Goal: Use online tool/utility: Utilize a website feature to perform a specific function

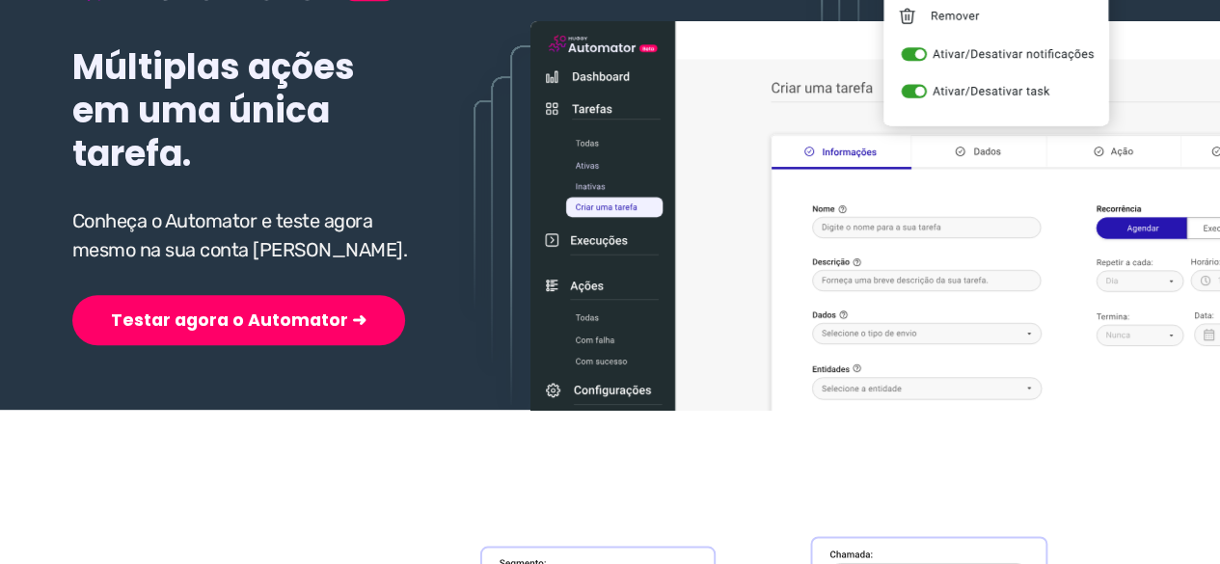
scroll to position [386, 0]
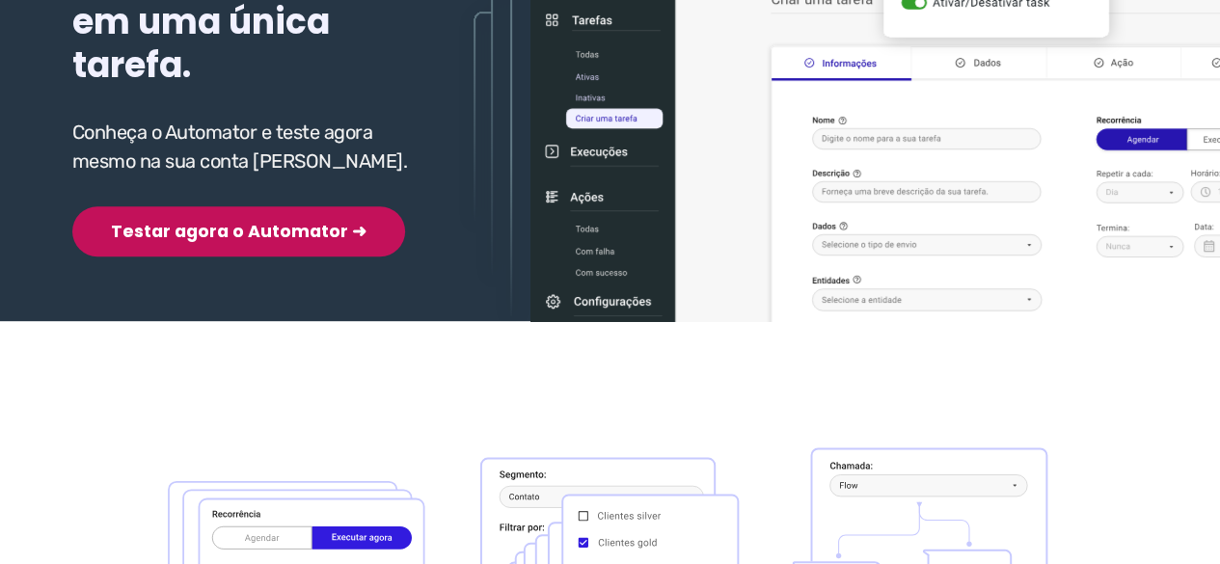
click at [230, 223] on button "Testar agora o Automator ➜" at bounding box center [238, 231] width 333 height 50
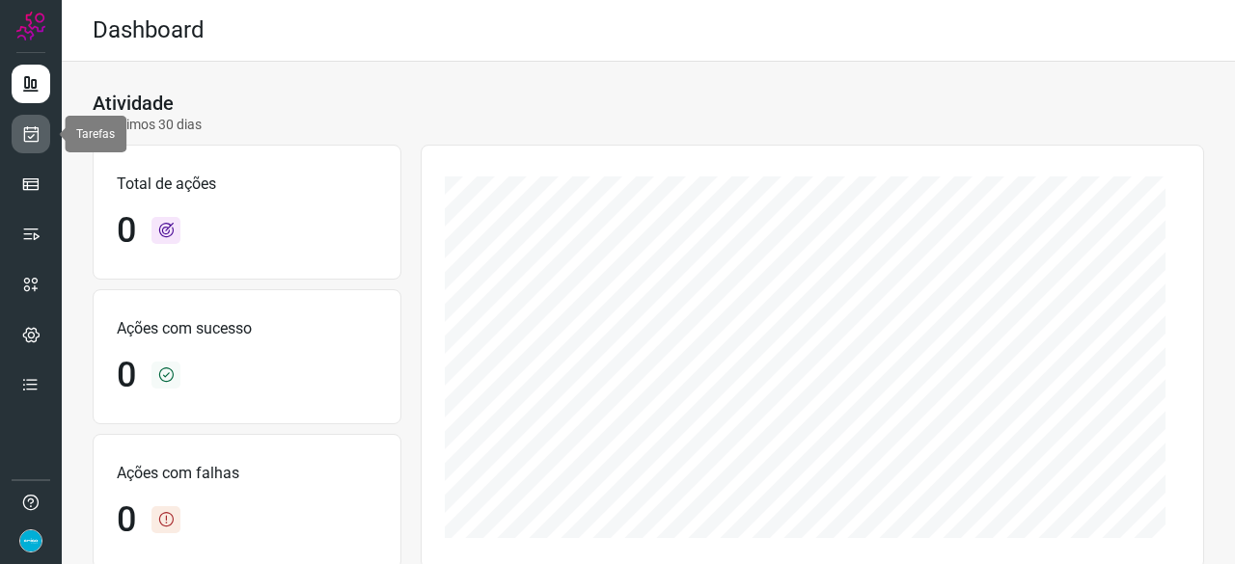
click at [33, 133] on icon at bounding box center [31, 133] width 20 height 19
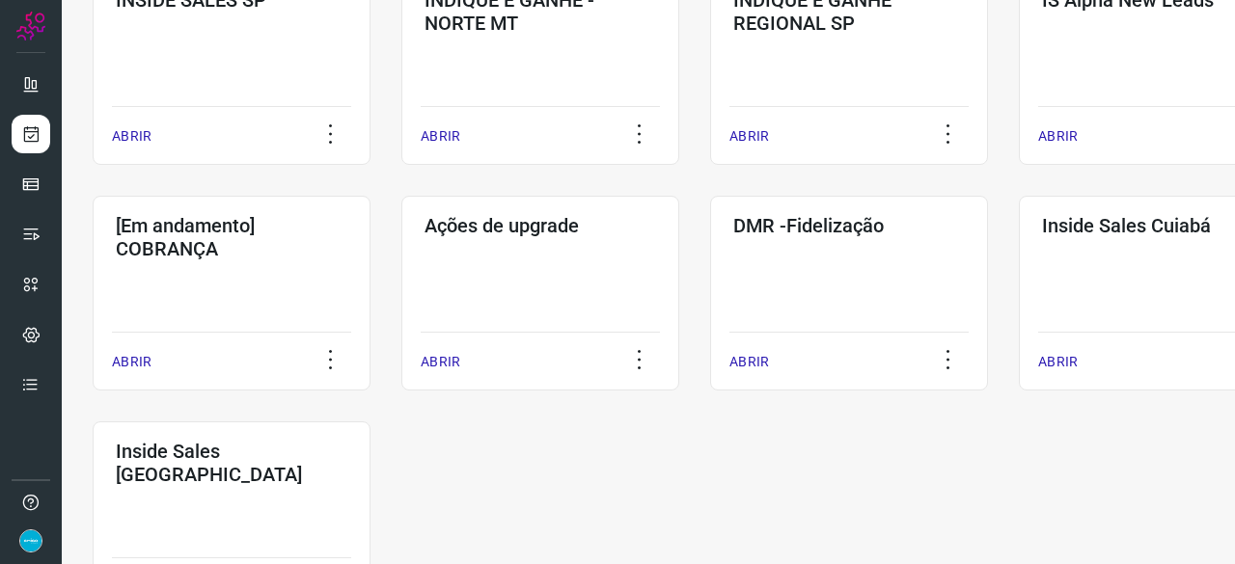
scroll to position [868, 0]
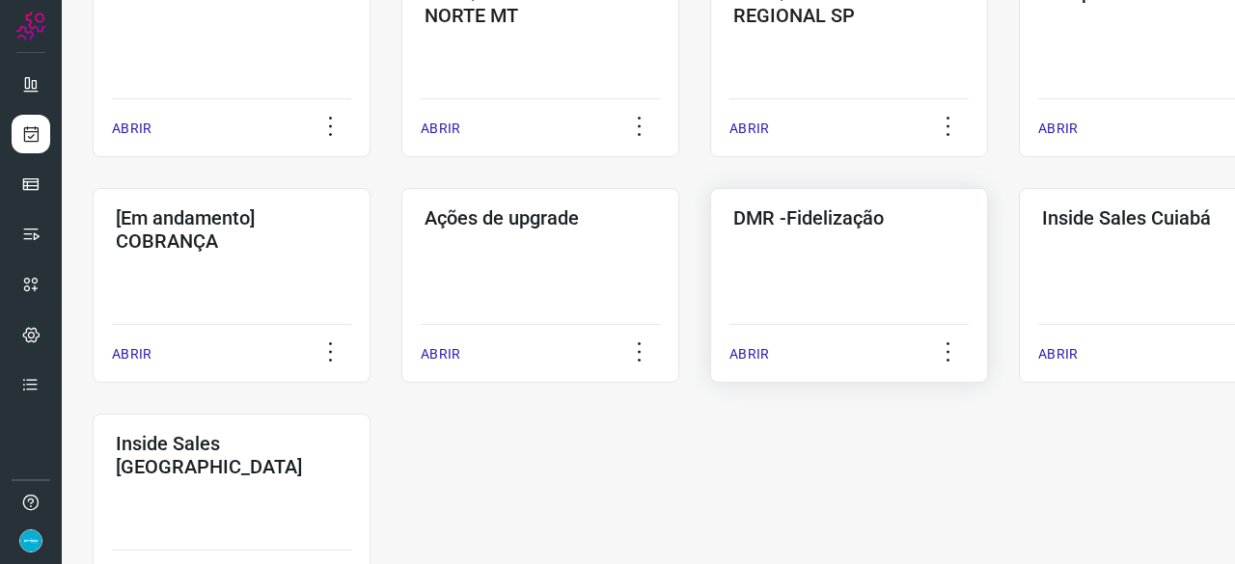
click at [749, 356] on p "ABRIR" at bounding box center [749, 354] width 40 height 20
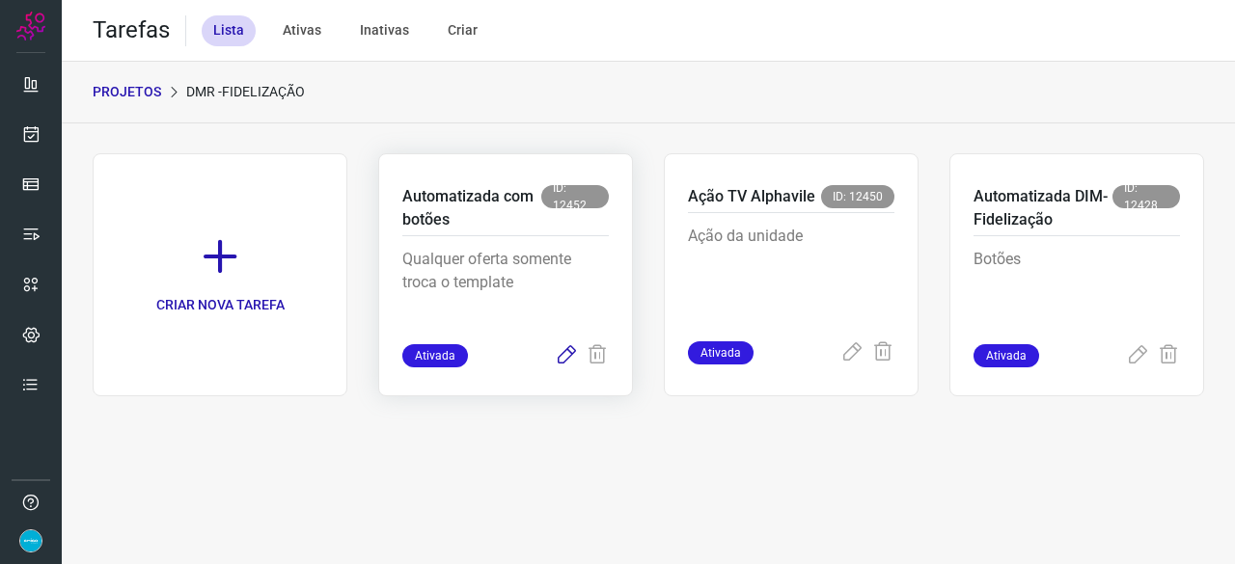
click at [570, 354] on icon at bounding box center [566, 355] width 23 height 23
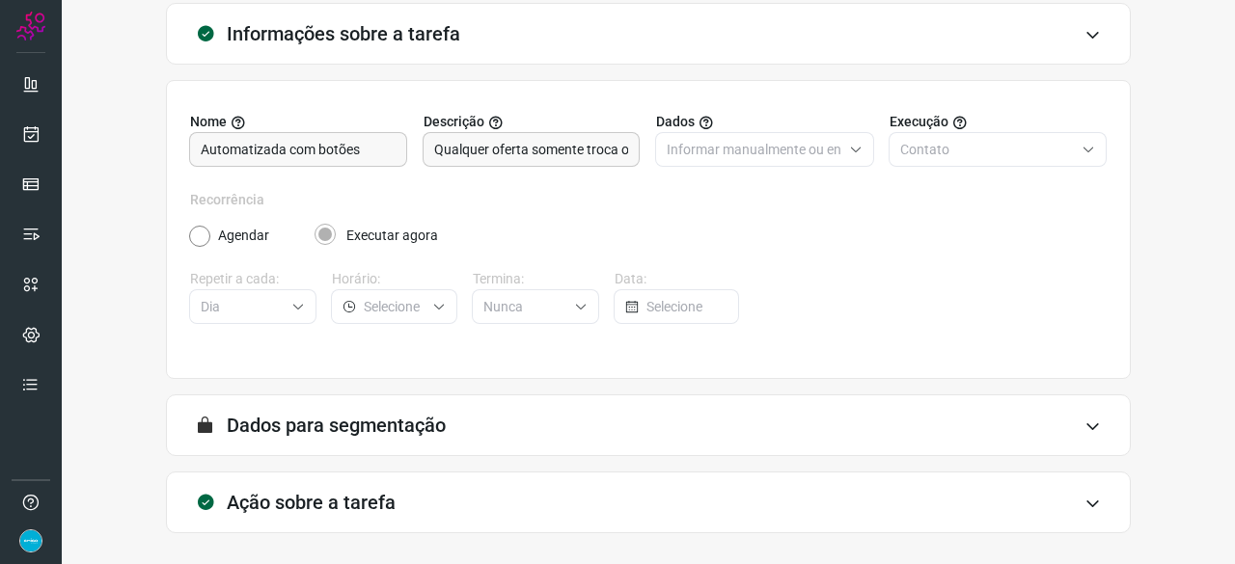
scroll to position [188, 0]
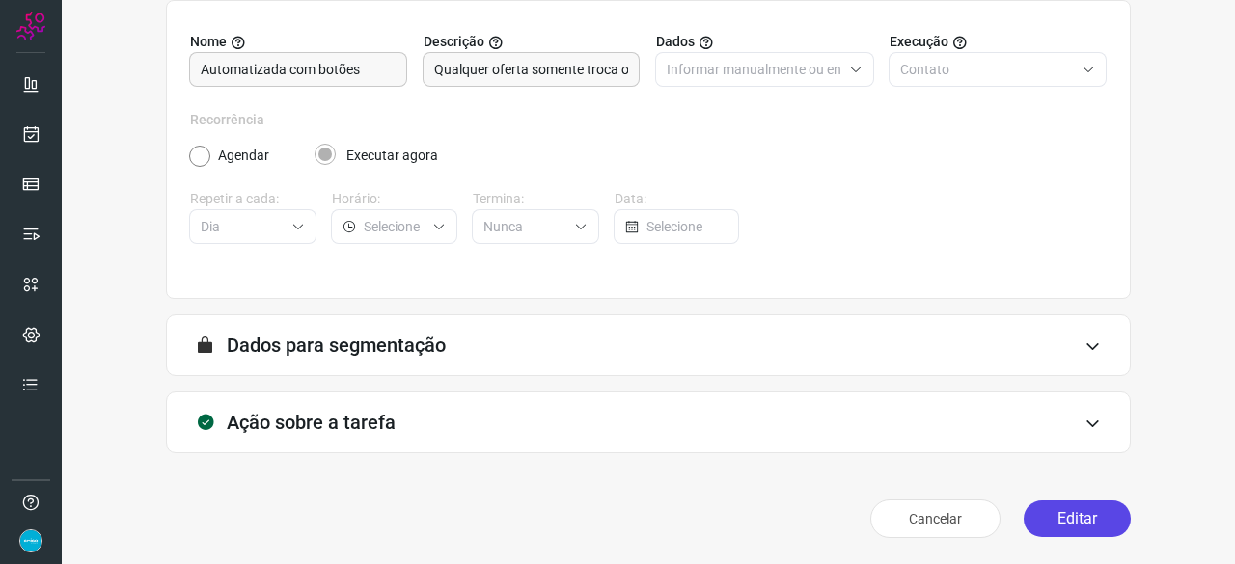
click at [1047, 524] on button "Editar" at bounding box center [1077, 519] width 107 height 37
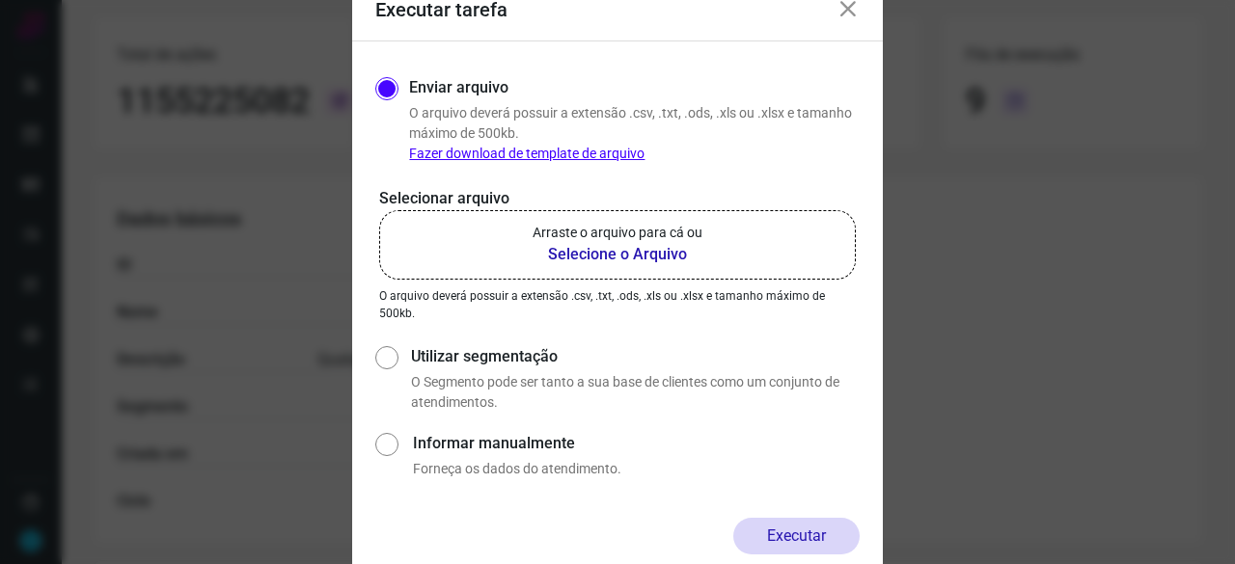
click at [615, 253] on b "Selecione o Arquivo" at bounding box center [618, 254] width 170 height 23
click at [0, 0] on input "Arraste o arquivo para cá ou Selecione o Arquivo" at bounding box center [0, 0] width 0 height 0
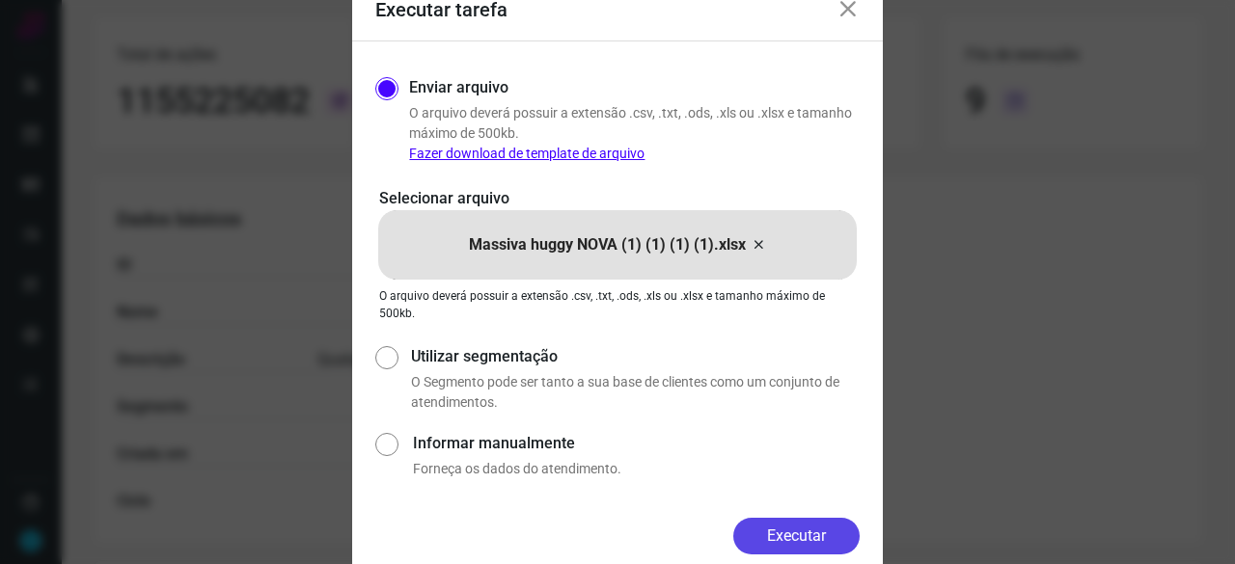
click at [827, 534] on button "Executar" at bounding box center [796, 536] width 126 height 37
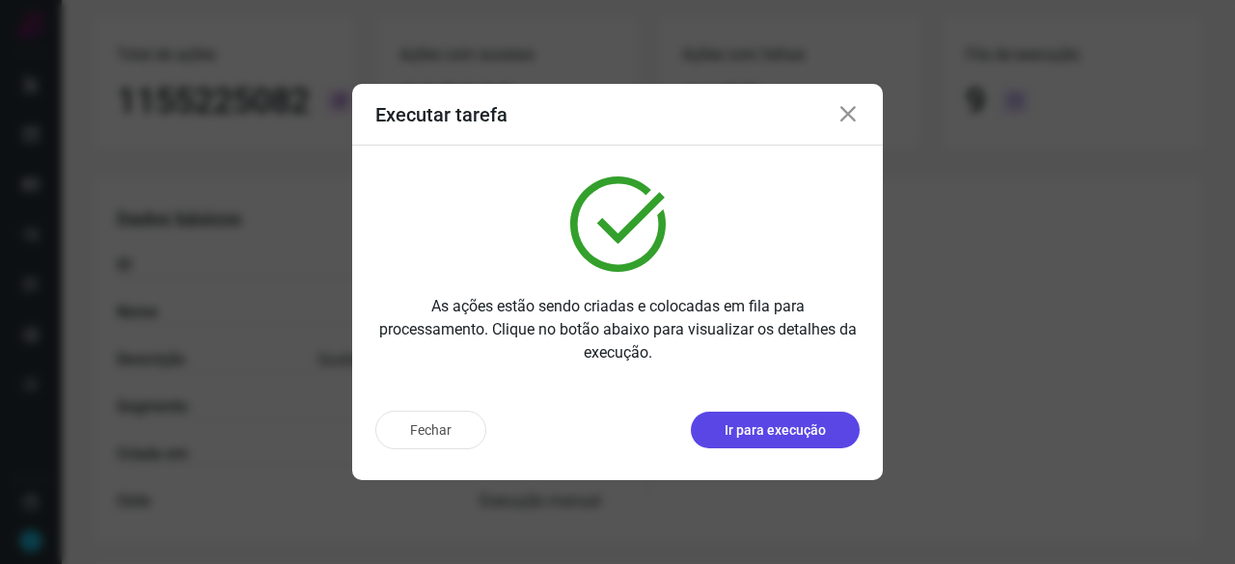
click at [745, 424] on p "Ir para execução" at bounding box center [775, 431] width 101 height 20
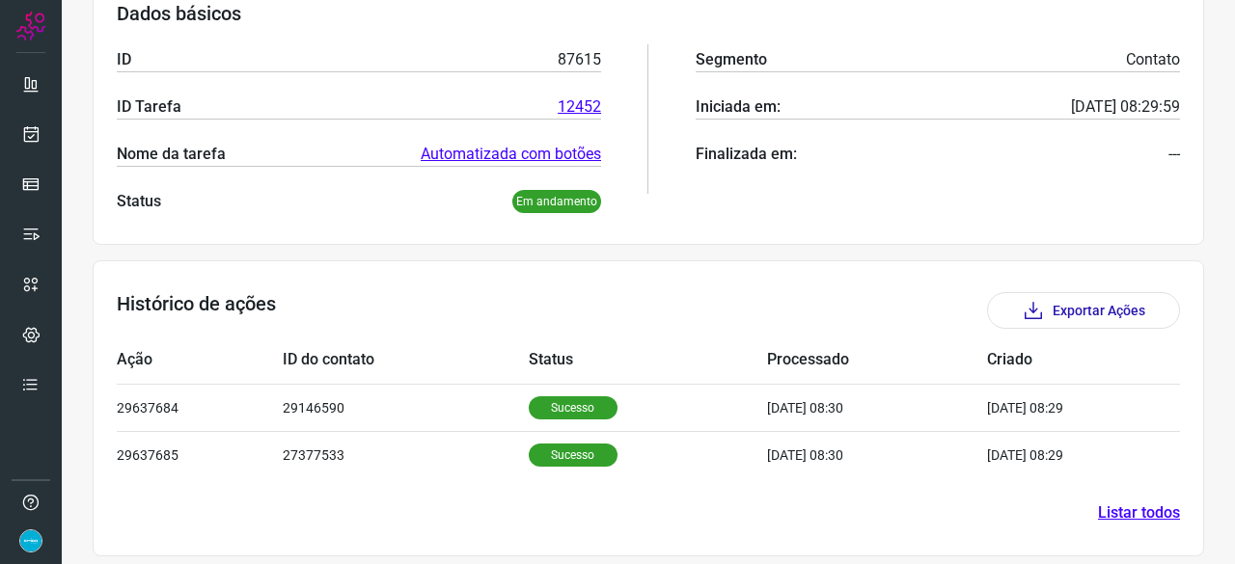
scroll to position [323, 0]
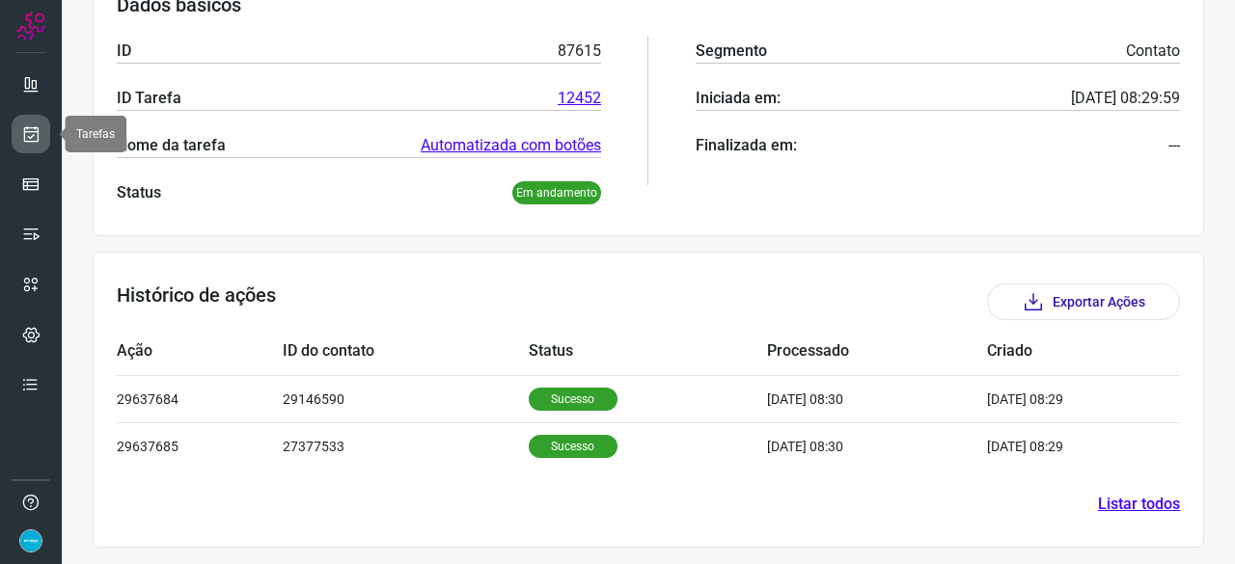
click at [31, 128] on icon at bounding box center [31, 133] width 20 height 19
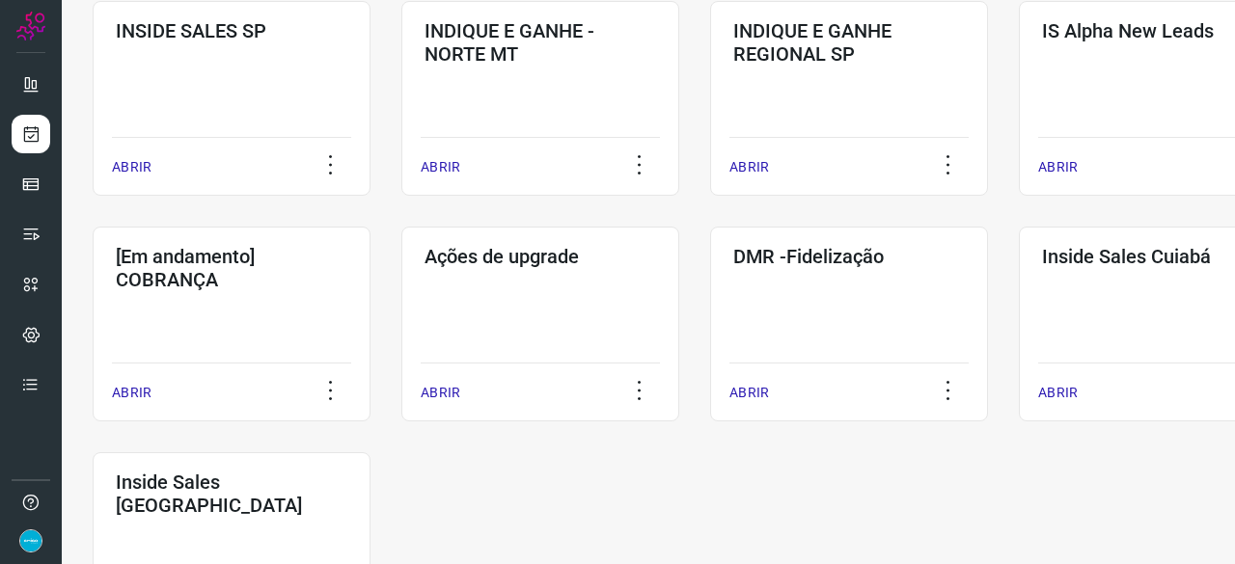
scroll to position [926, 0]
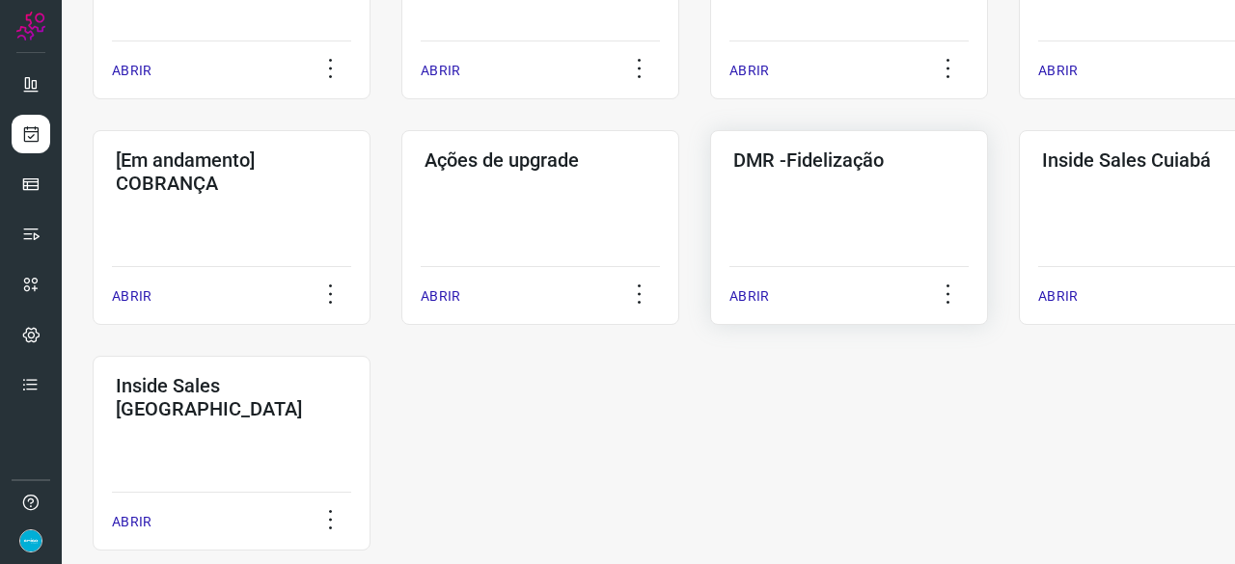
click at [763, 294] on p "ABRIR" at bounding box center [749, 297] width 40 height 20
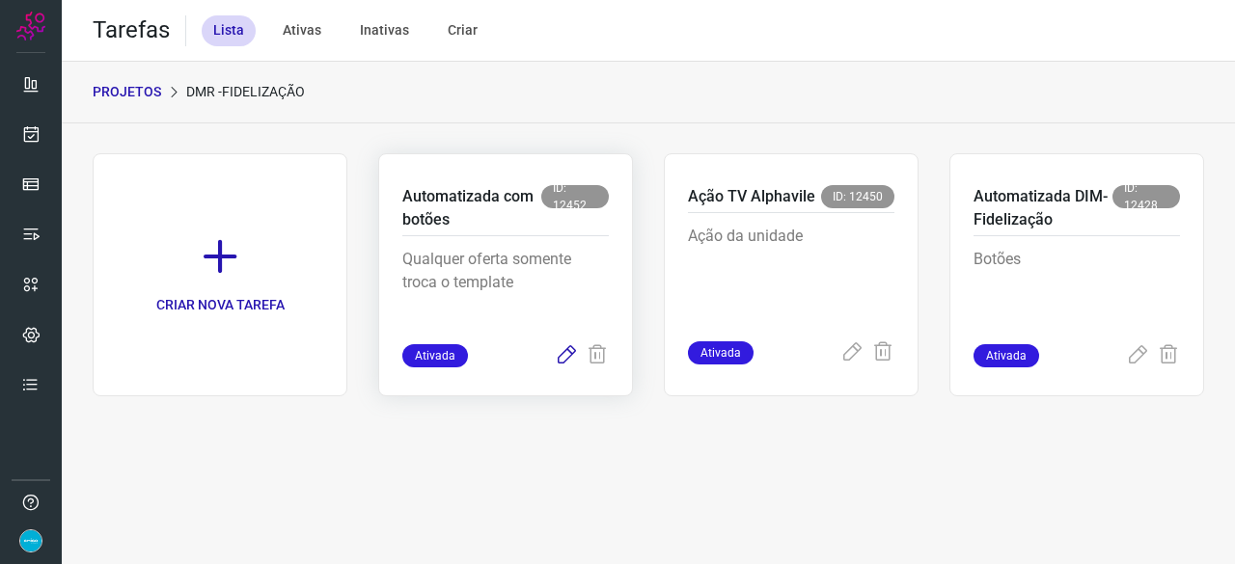
click at [561, 359] on icon at bounding box center [566, 355] width 23 height 23
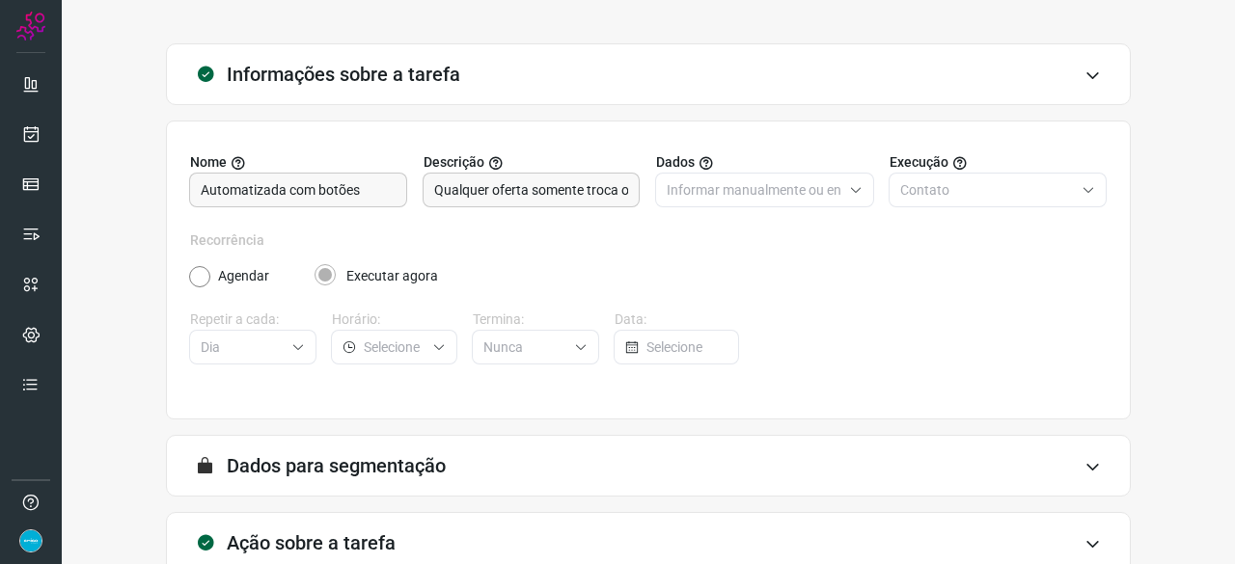
scroll to position [188, 0]
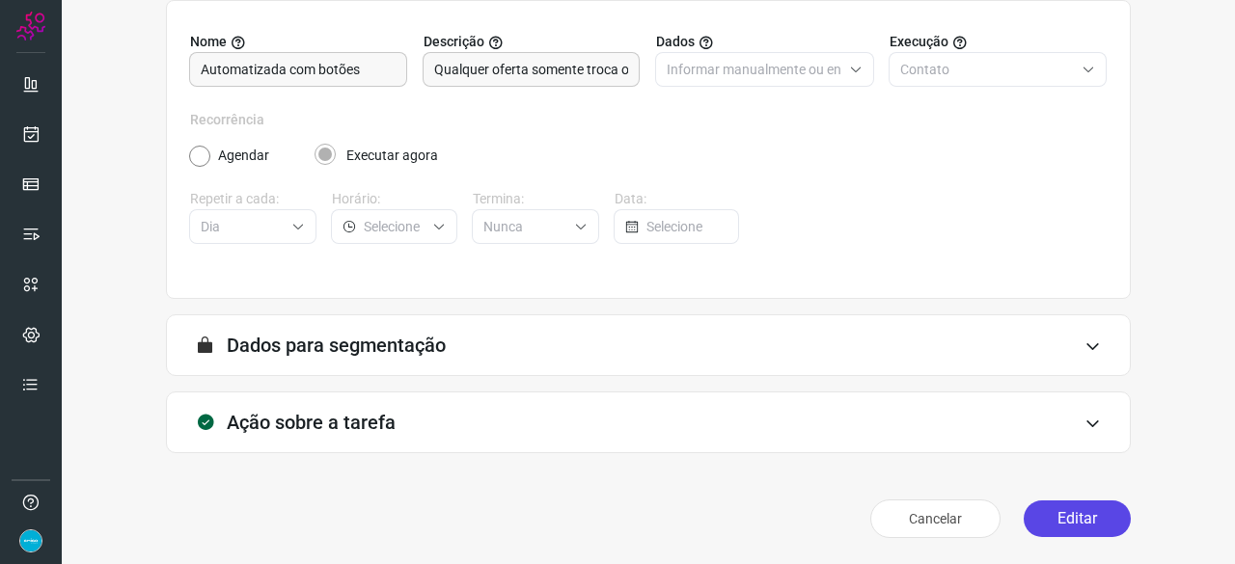
click at [1062, 511] on button "Editar" at bounding box center [1077, 519] width 107 height 37
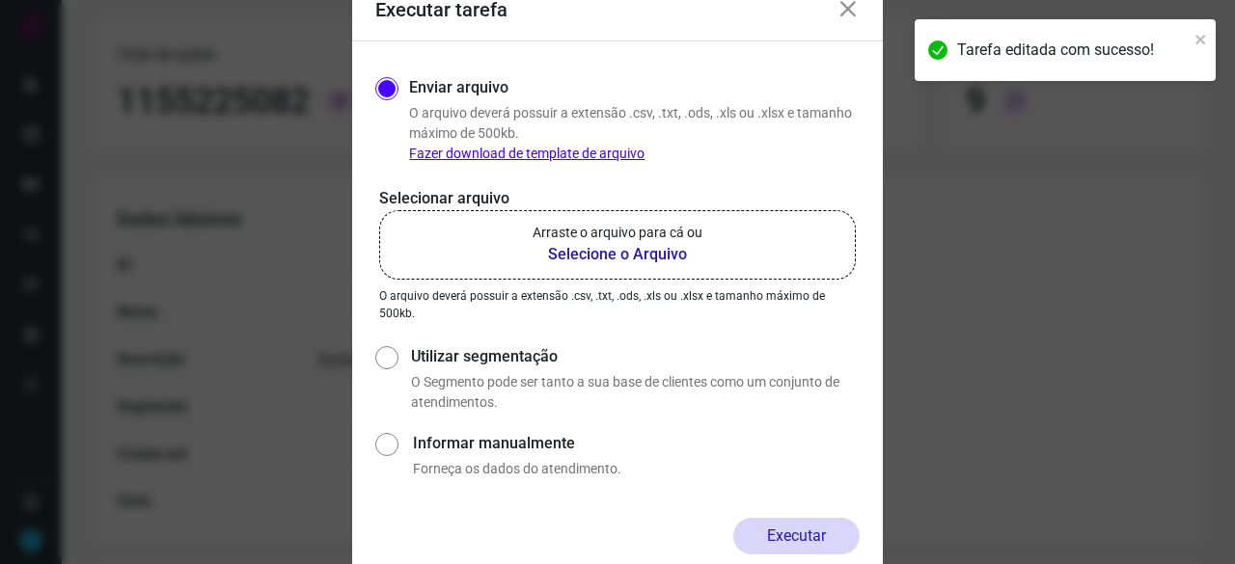
click at [621, 254] on b "Selecione o Arquivo" at bounding box center [618, 254] width 170 height 23
click at [0, 0] on input "Arraste o arquivo para cá ou Selecione o Arquivo" at bounding box center [0, 0] width 0 height 0
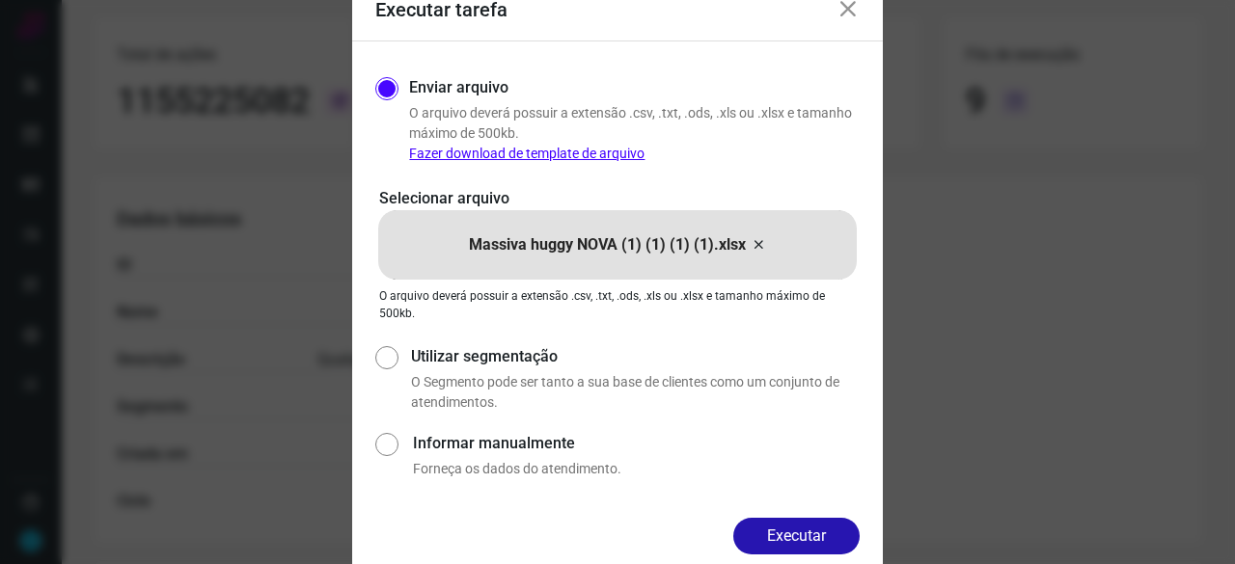
click at [795, 530] on button "Executar" at bounding box center [796, 536] width 126 height 37
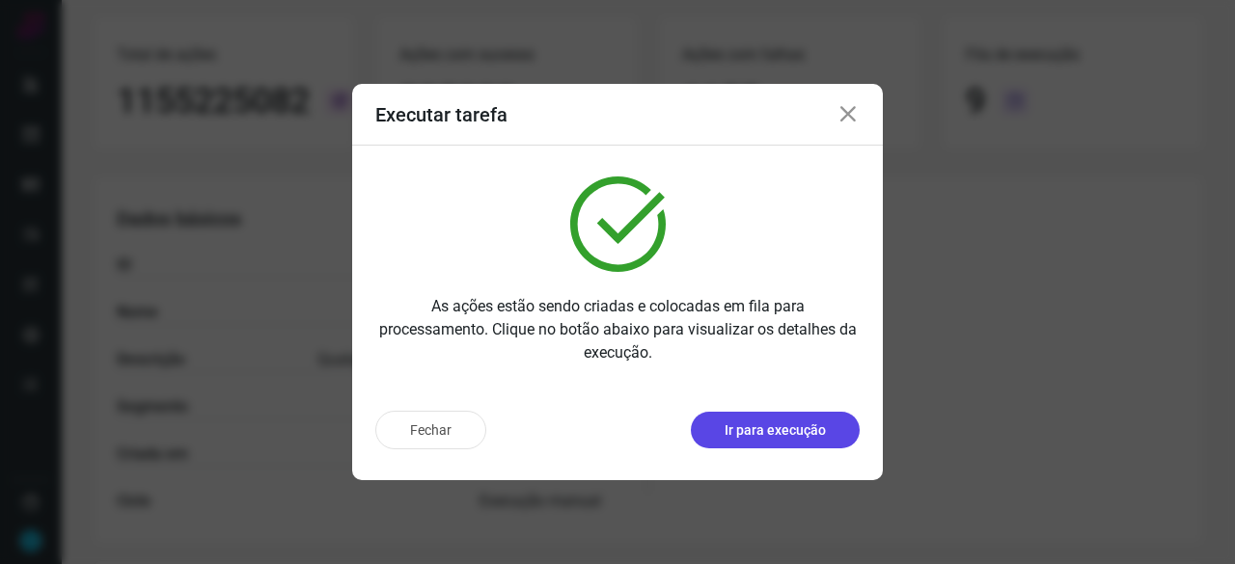
click at [780, 425] on p "Ir para execução" at bounding box center [775, 431] width 101 height 20
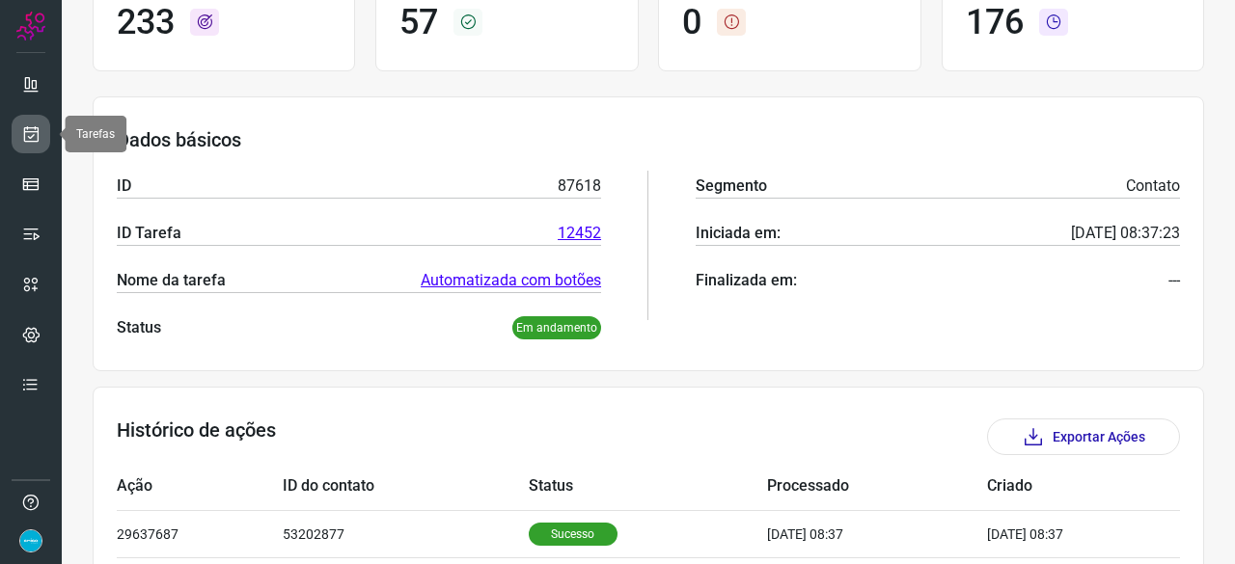
click at [36, 124] on icon at bounding box center [31, 133] width 20 height 19
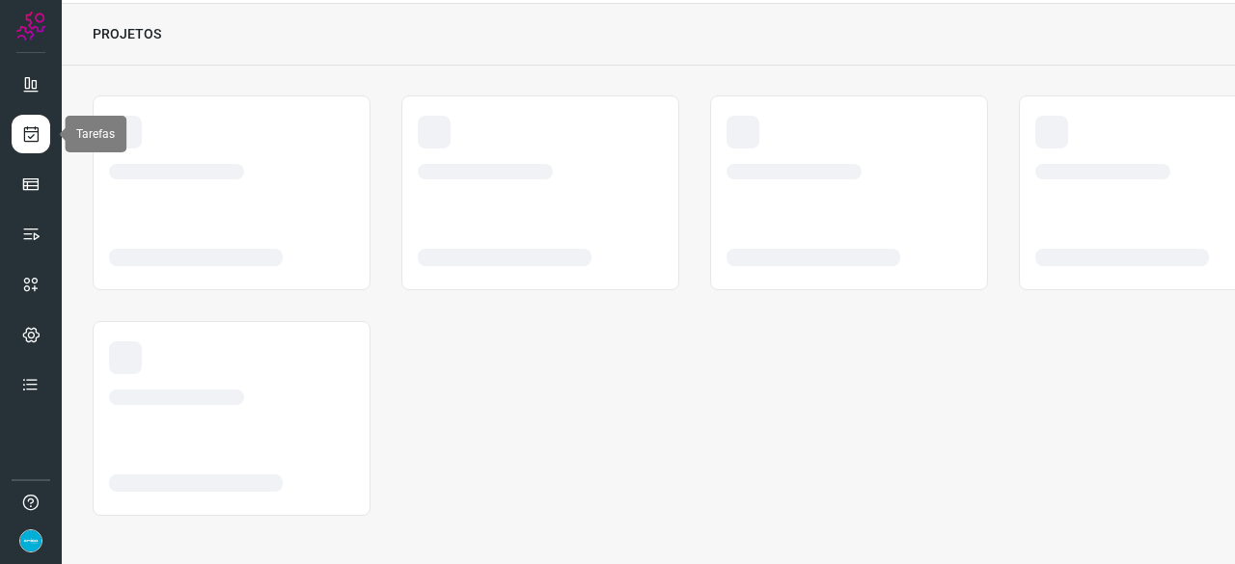
scroll to position [58, 0]
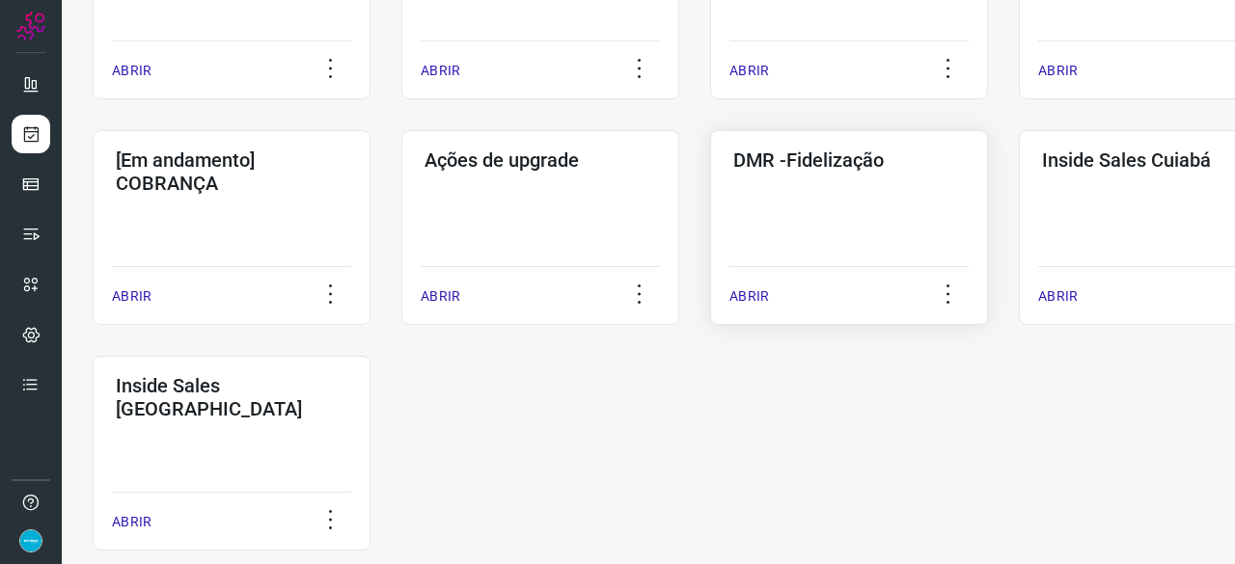
click at [739, 294] on p "ABRIR" at bounding box center [749, 297] width 40 height 20
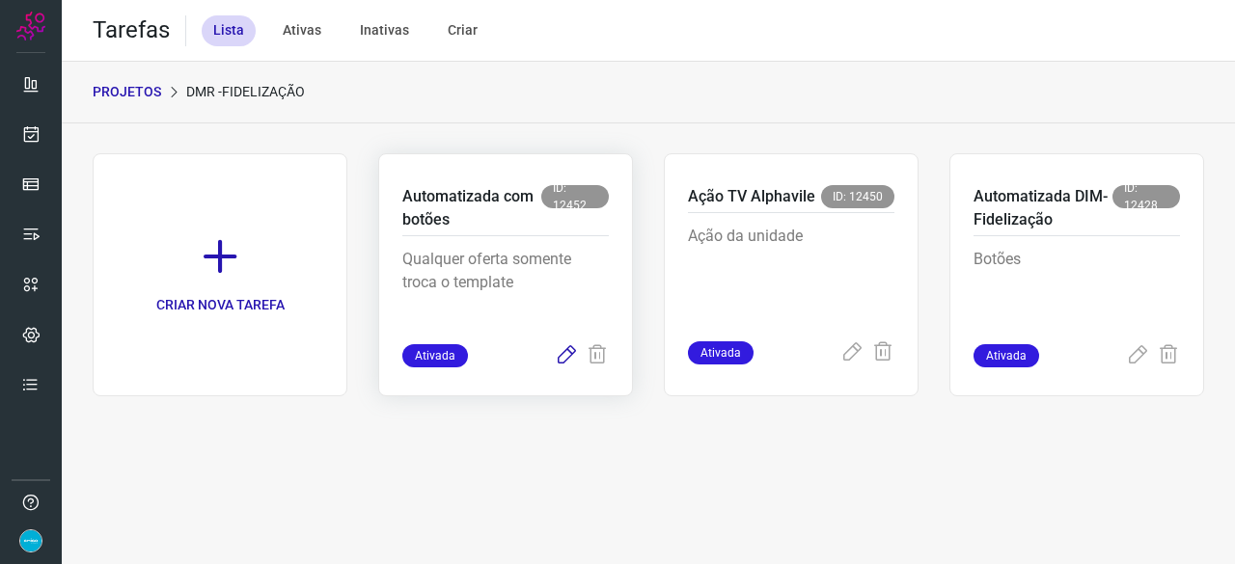
click at [565, 357] on icon at bounding box center [566, 355] width 23 height 23
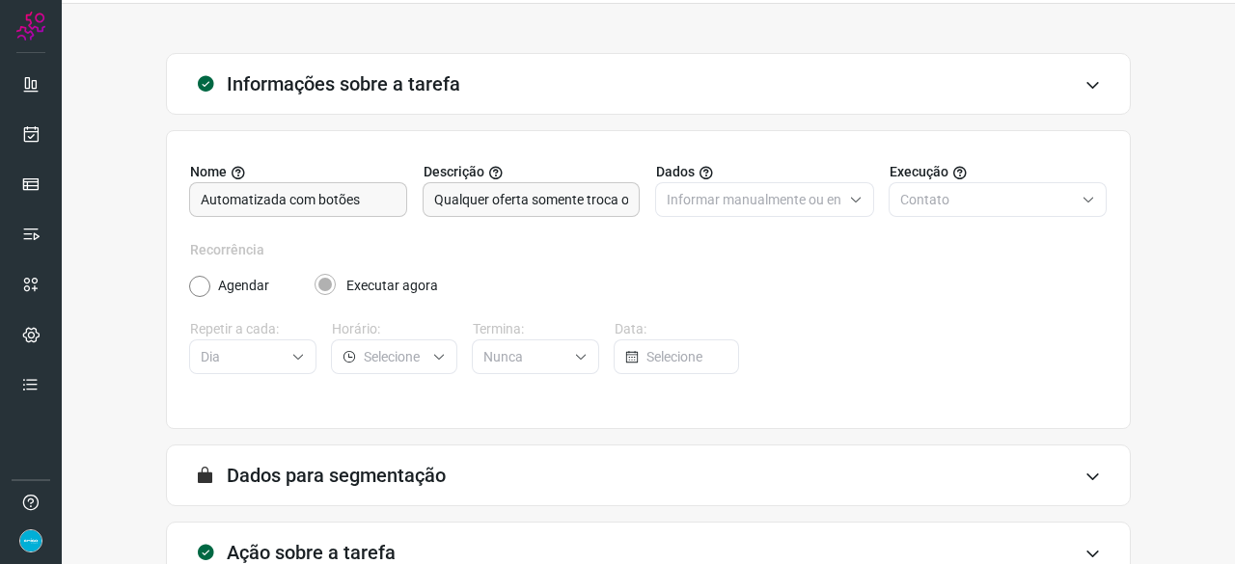
scroll to position [188, 0]
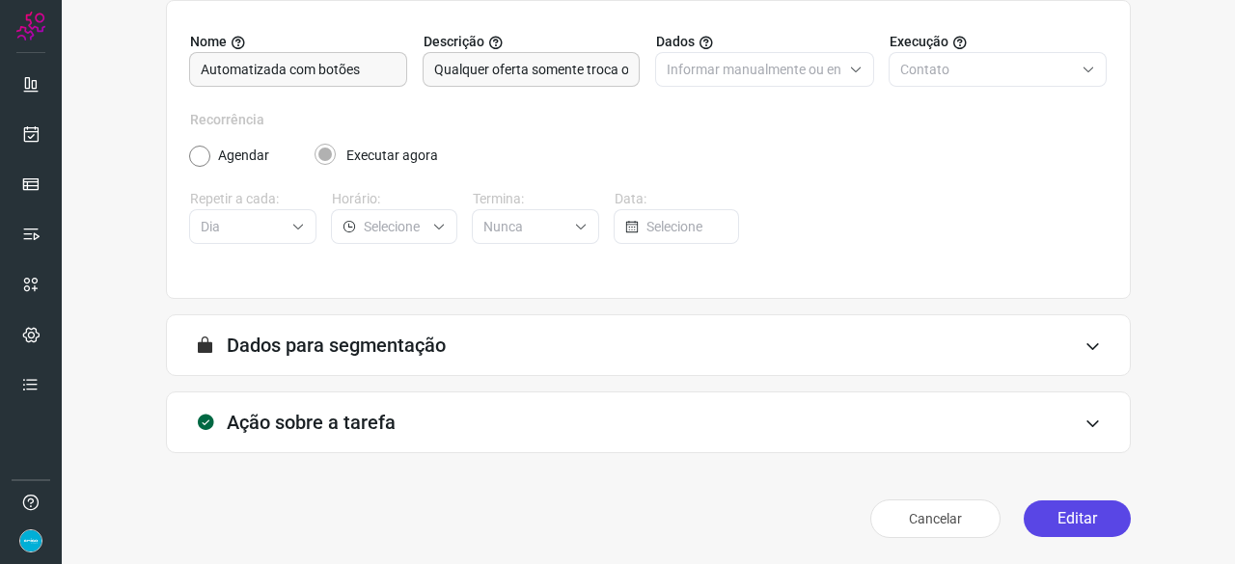
click at [1065, 523] on button "Editar" at bounding box center [1077, 519] width 107 height 37
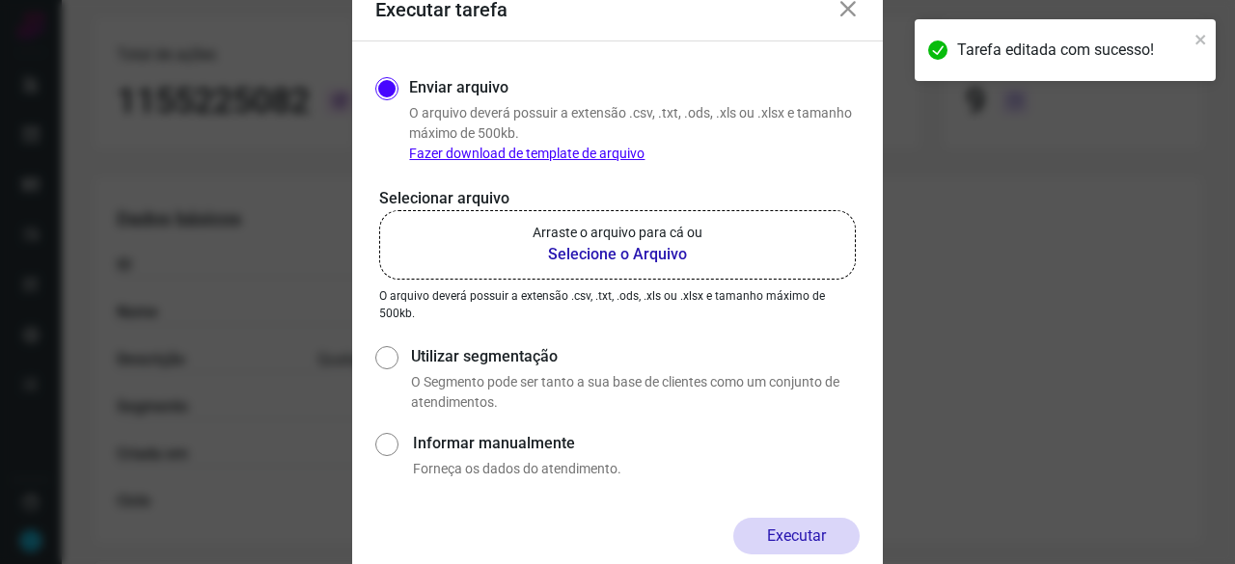
click at [588, 256] on b "Selecione o Arquivo" at bounding box center [618, 254] width 170 height 23
click at [0, 0] on input "Arraste o arquivo para cá ou Selecione o Arquivo" at bounding box center [0, 0] width 0 height 0
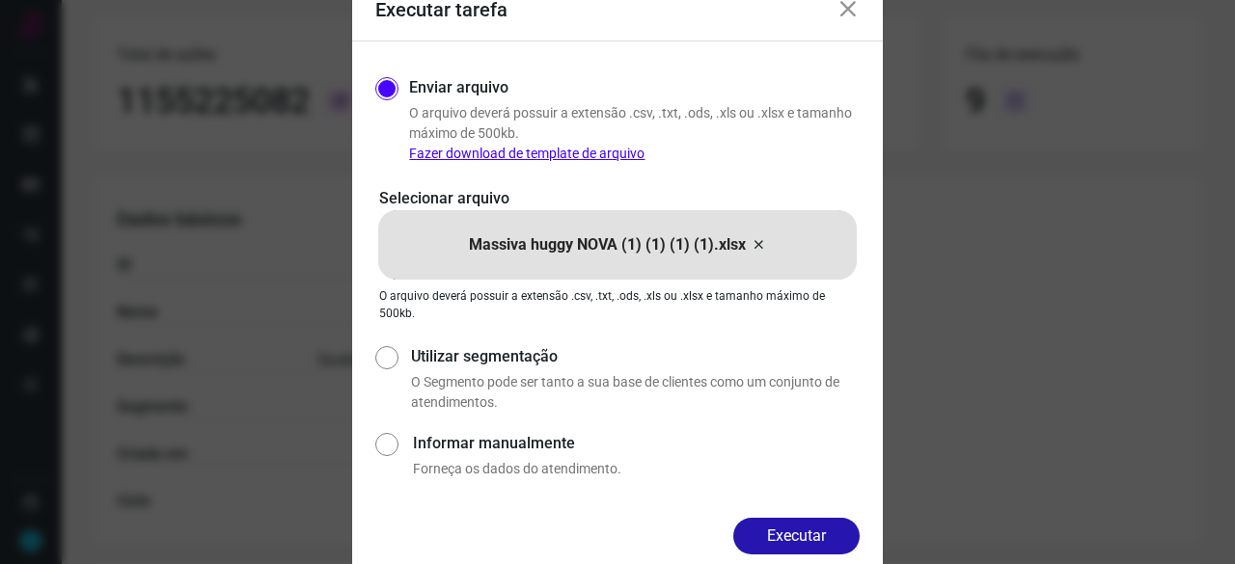
click at [811, 543] on button "Executar" at bounding box center [796, 536] width 126 height 37
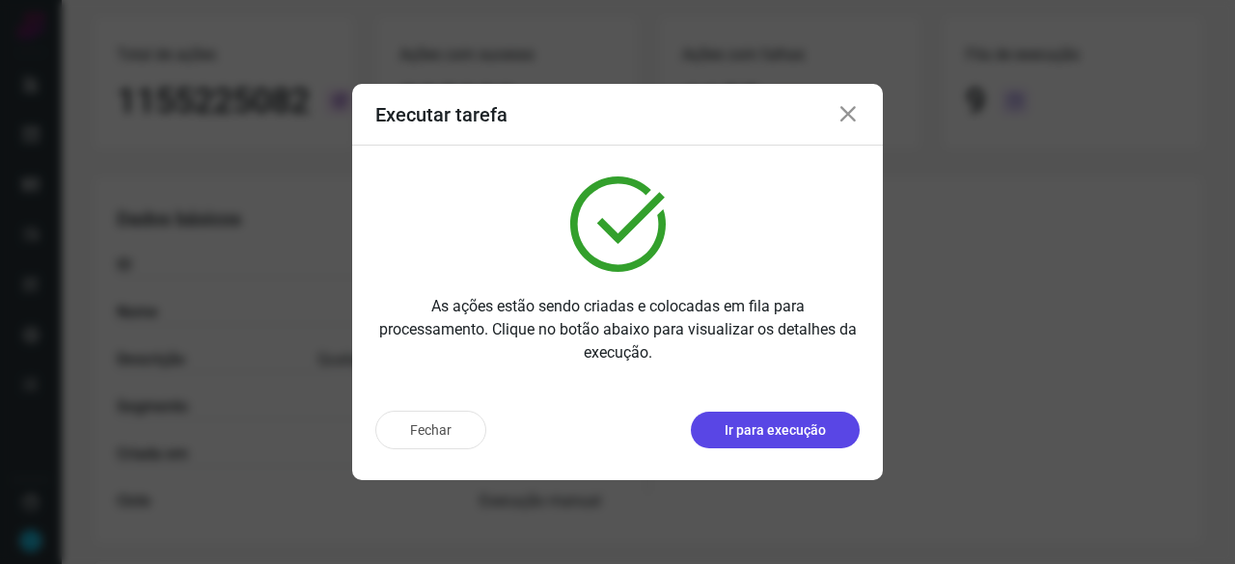
click at [804, 435] on p "Ir para execução" at bounding box center [775, 431] width 101 height 20
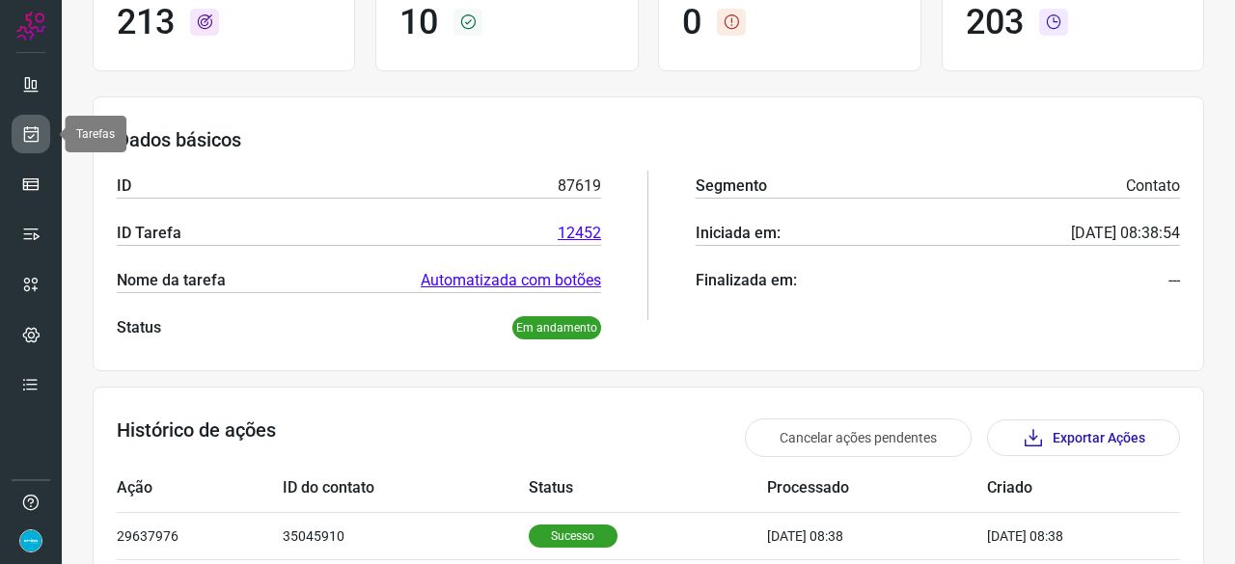
click at [41, 129] on link at bounding box center [31, 134] width 39 height 39
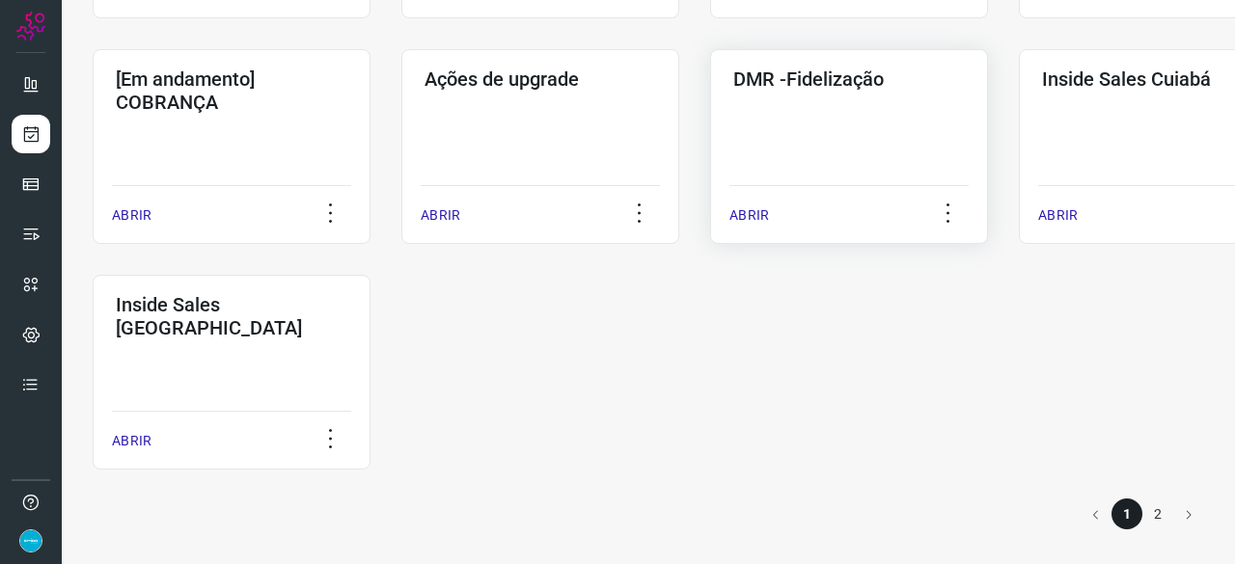
click at [749, 206] on p "ABRIR" at bounding box center [749, 215] width 40 height 20
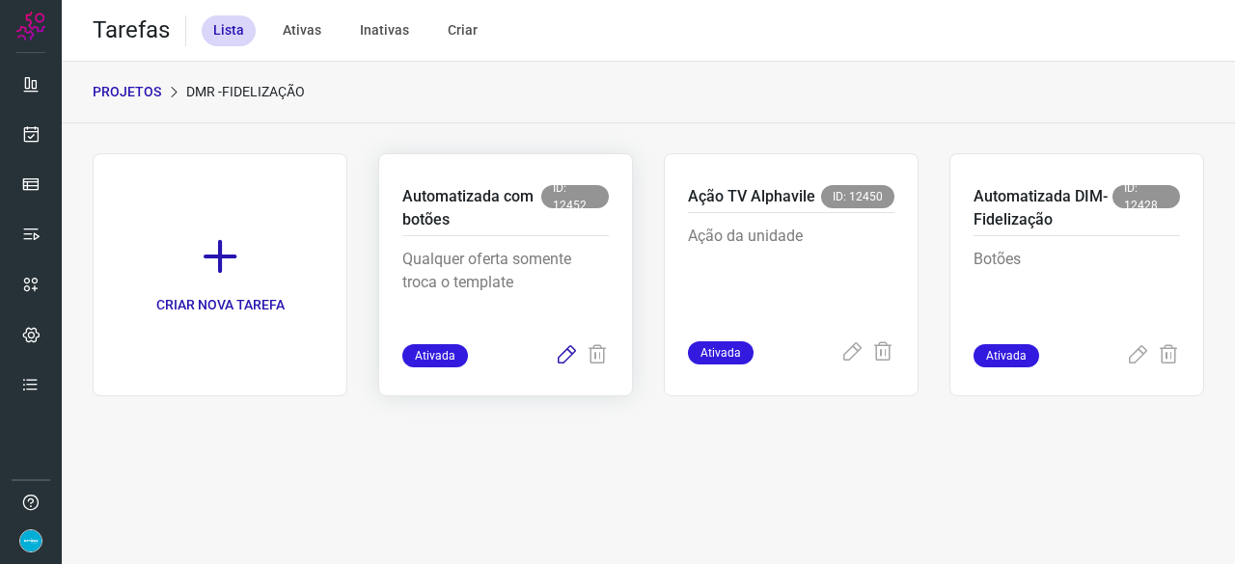
click at [562, 353] on icon at bounding box center [566, 355] width 23 height 23
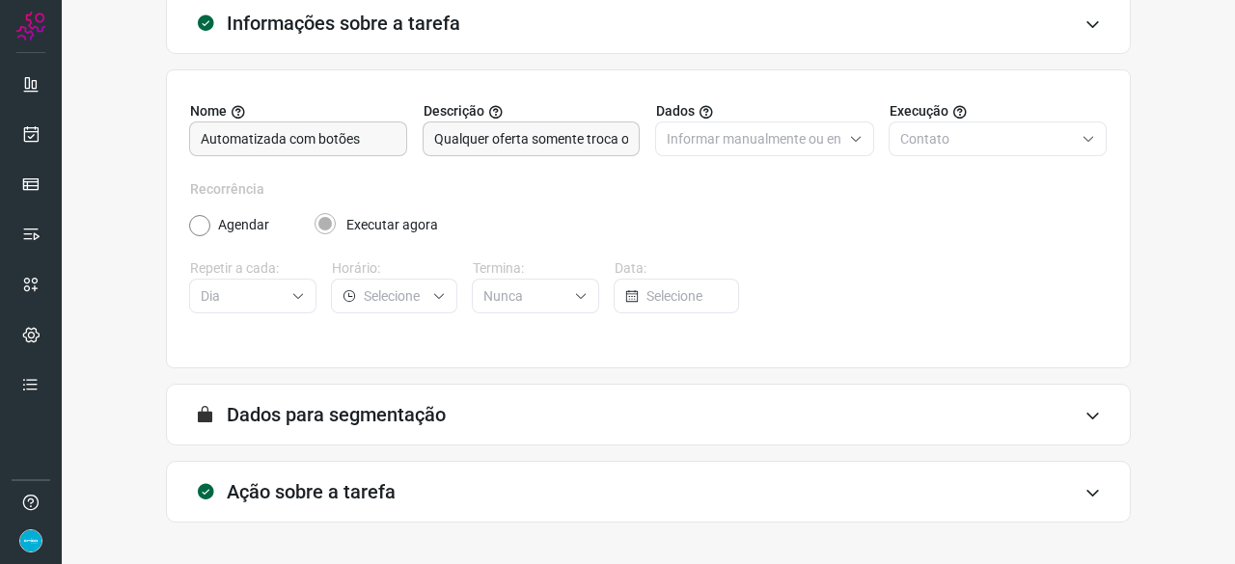
scroll to position [188, 0]
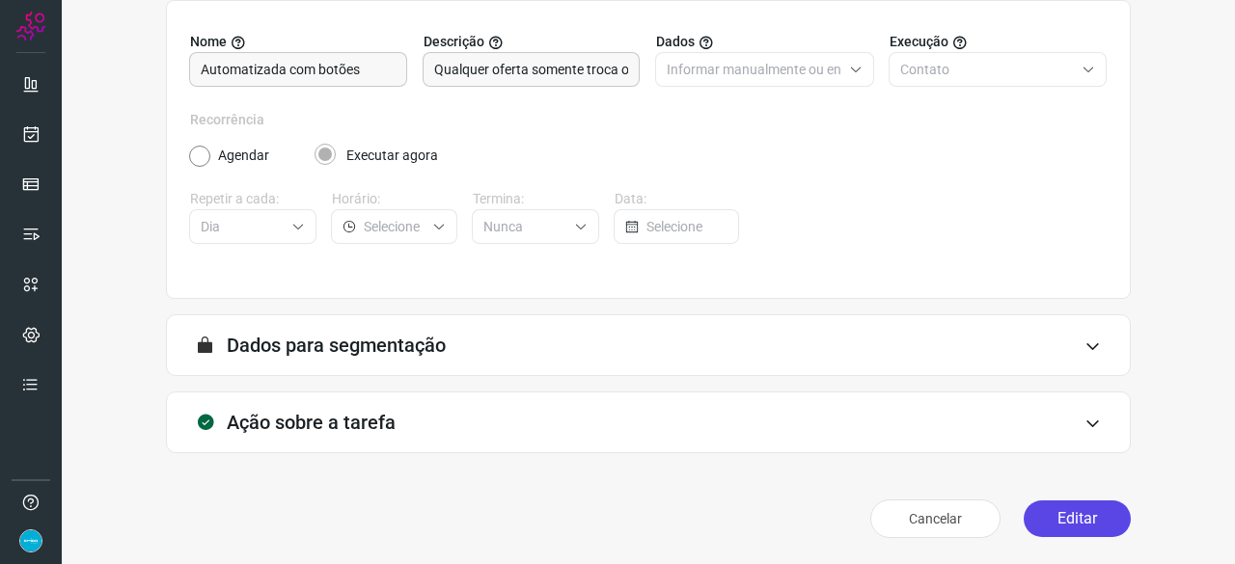
click at [1066, 512] on button "Editar" at bounding box center [1077, 519] width 107 height 37
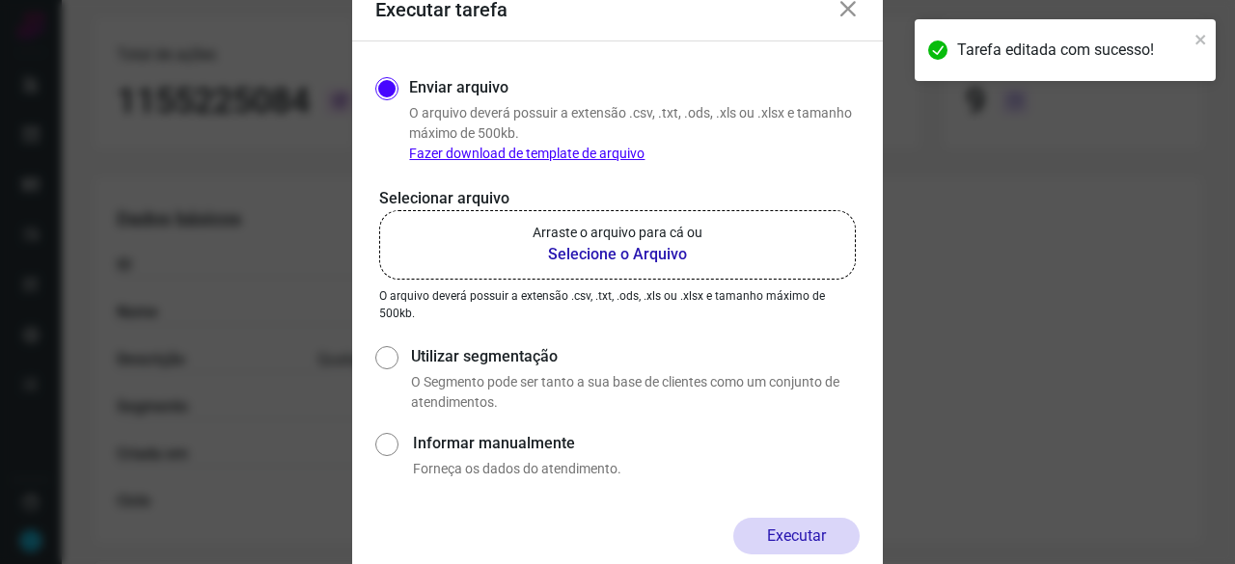
click at [618, 256] on b "Selecione o Arquivo" at bounding box center [618, 254] width 170 height 23
click at [0, 0] on input "Arraste o arquivo para cá ou Selecione o Arquivo" at bounding box center [0, 0] width 0 height 0
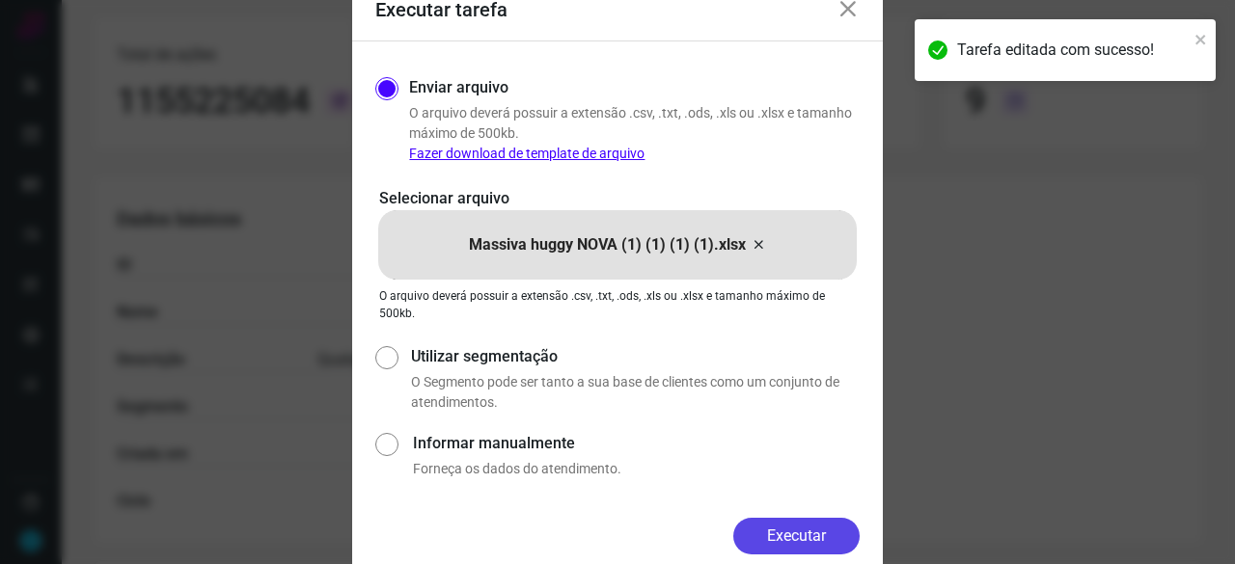
click at [802, 534] on button "Executar" at bounding box center [796, 536] width 126 height 37
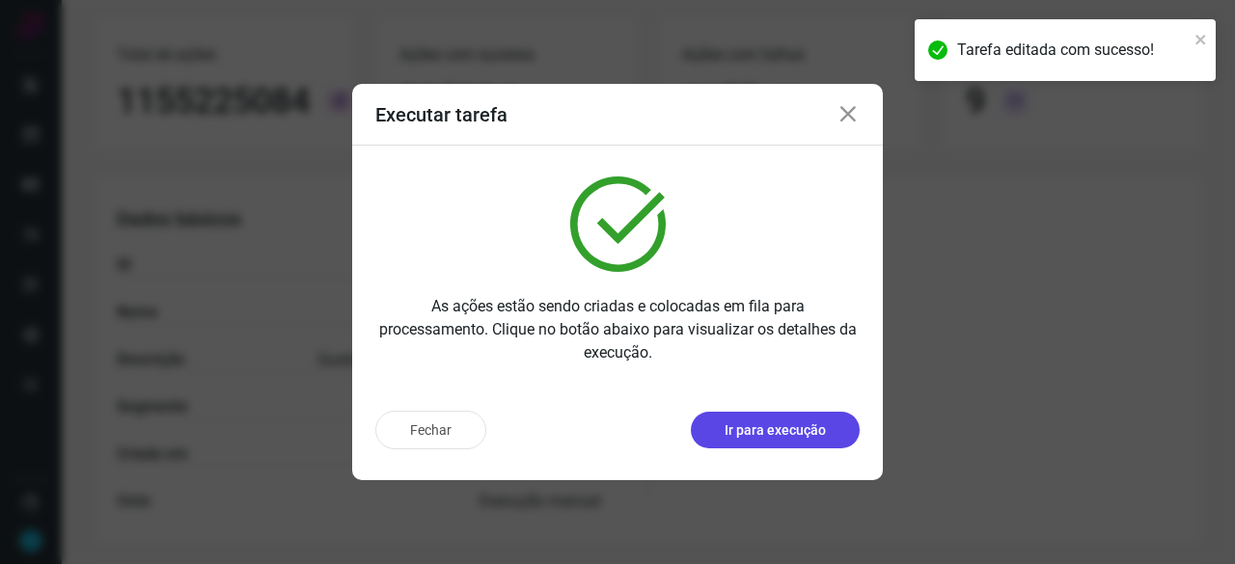
click at [785, 425] on p "Ir para execução" at bounding box center [775, 431] width 101 height 20
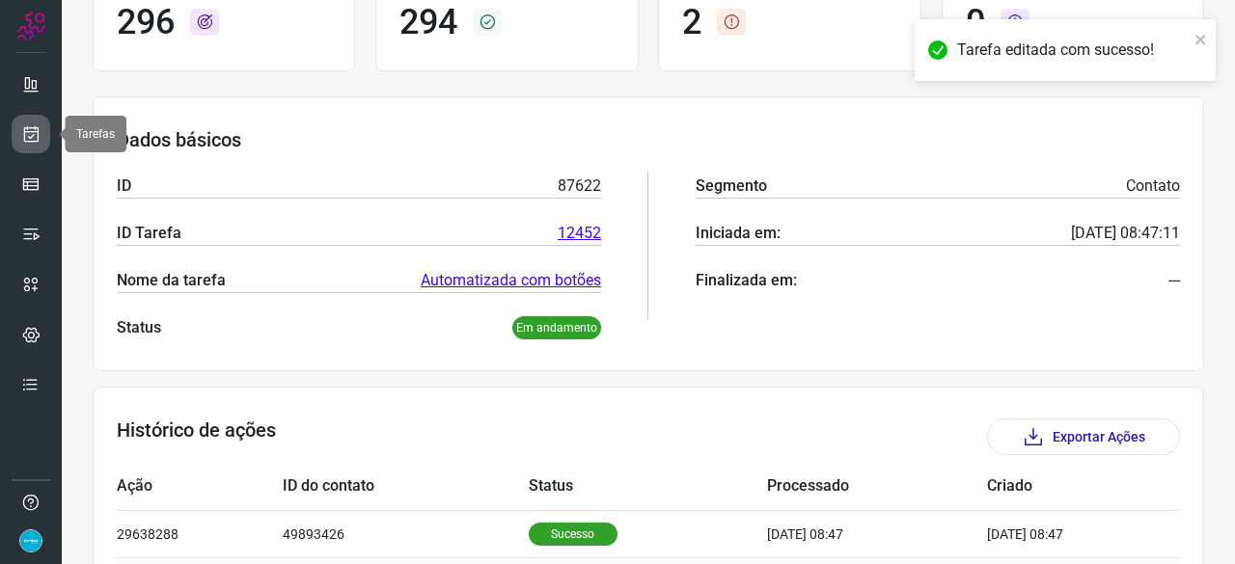
click at [24, 128] on icon at bounding box center [31, 133] width 20 height 19
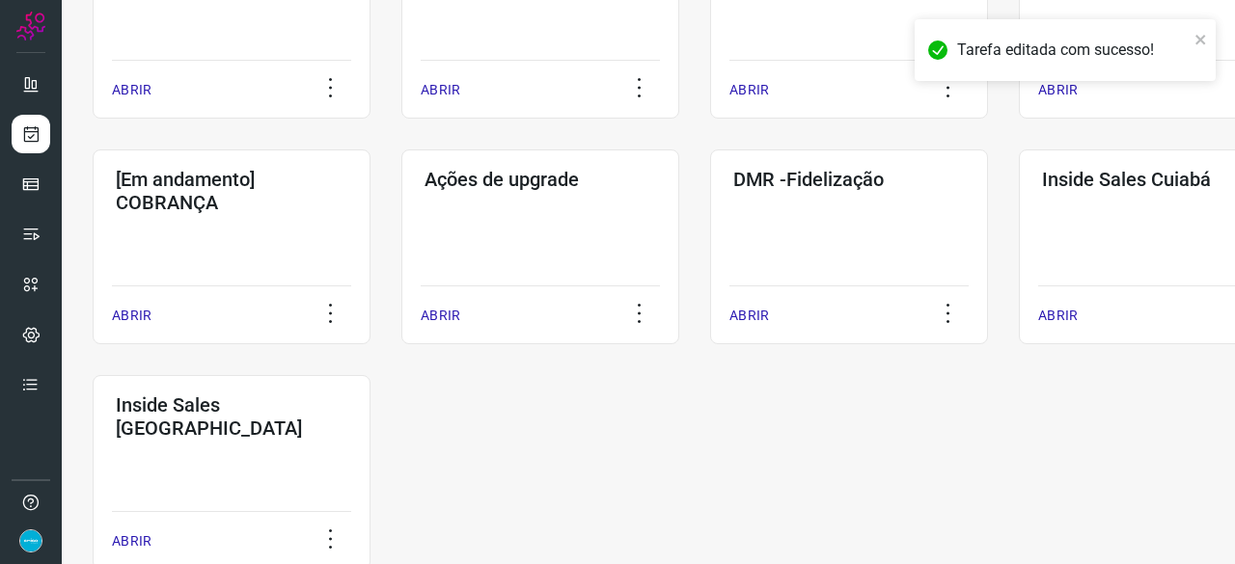
scroll to position [1007, 0]
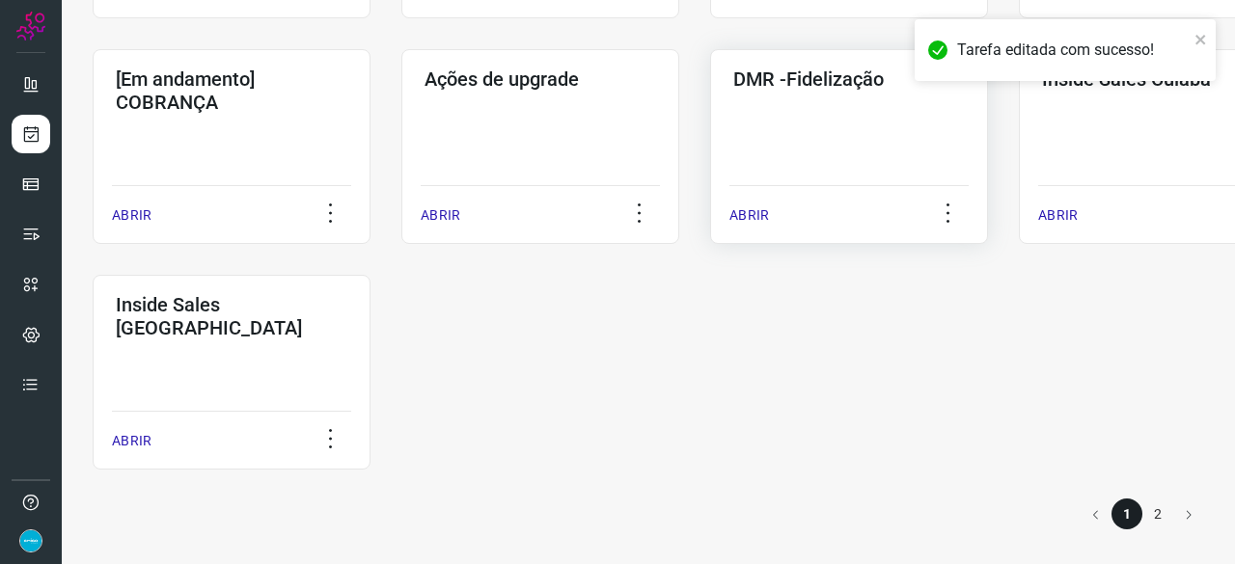
click at [735, 219] on p "ABRIR" at bounding box center [749, 215] width 40 height 20
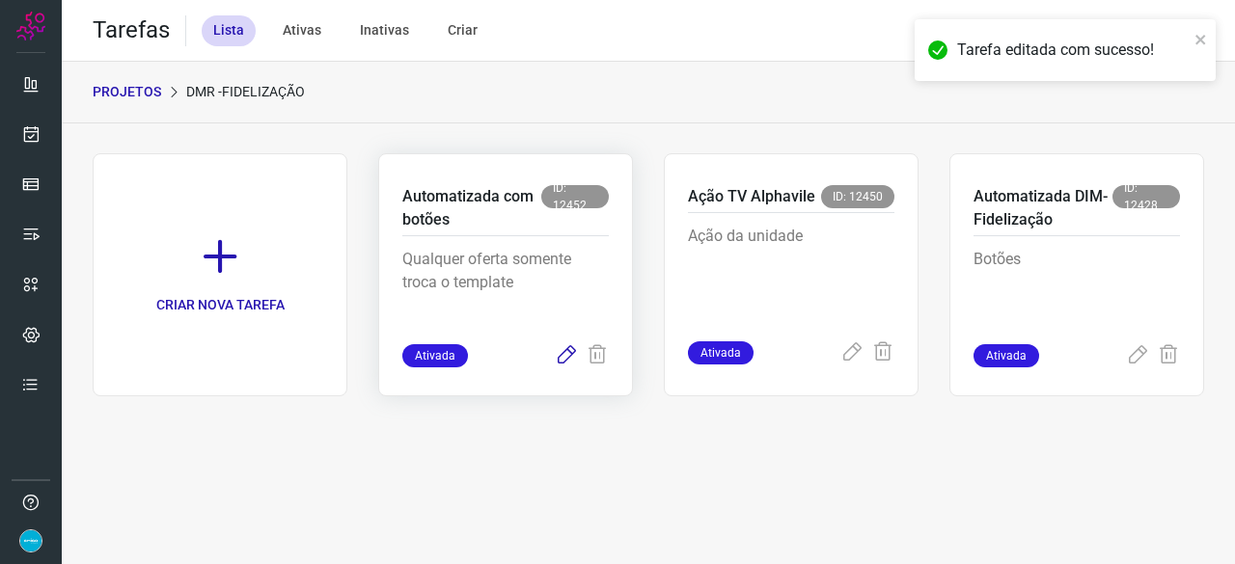
click at [561, 351] on icon at bounding box center [566, 355] width 23 height 23
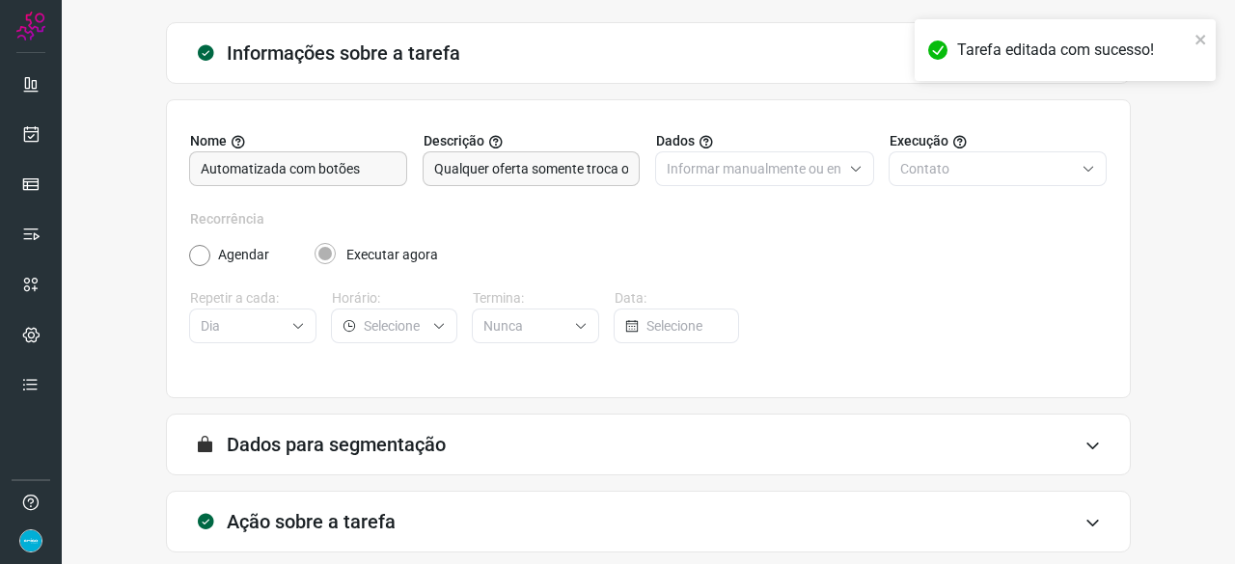
scroll to position [188, 0]
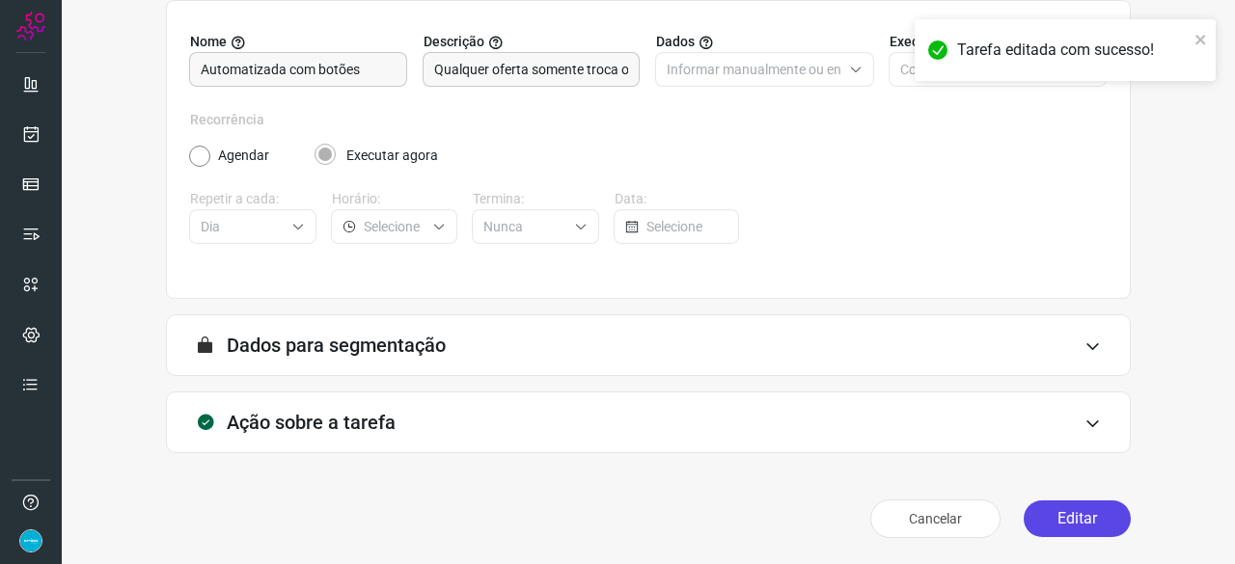
click at [1054, 515] on button "Editar" at bounding box center [1077, 519] width 107 height 37
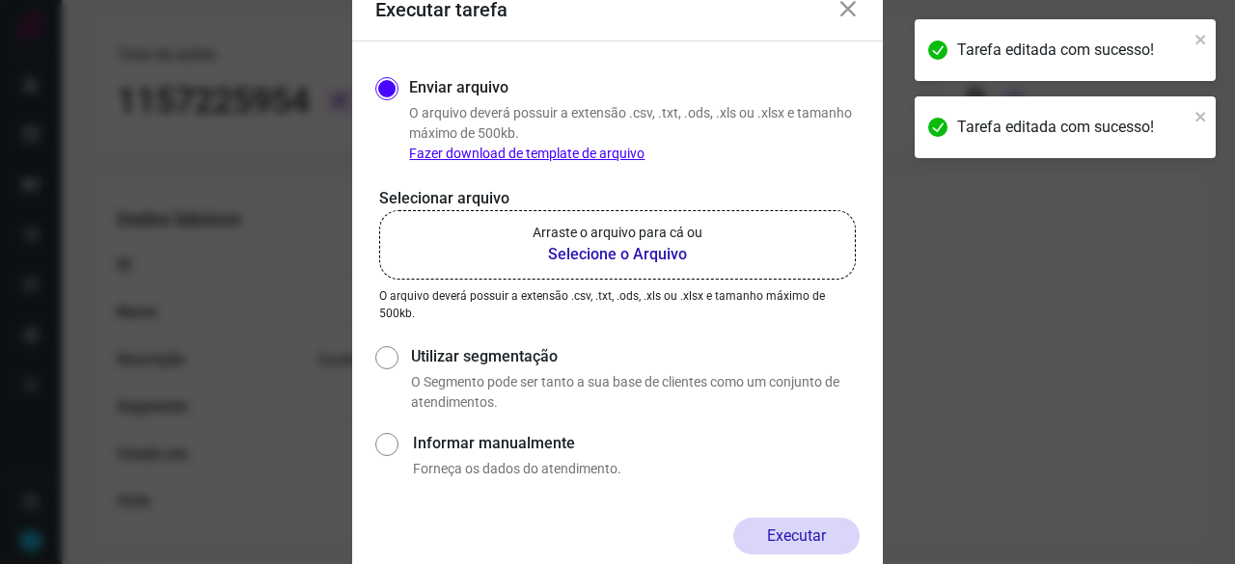
click at [580, 256] on b "Selecione o Arquivo" at bounding box center [618, 254] width 170 height 23
click at [0, 0] on input "Arraste o arquivo para cá ou Selecione o Arquivo" at bounding box center [0, 0] width 0 height 0
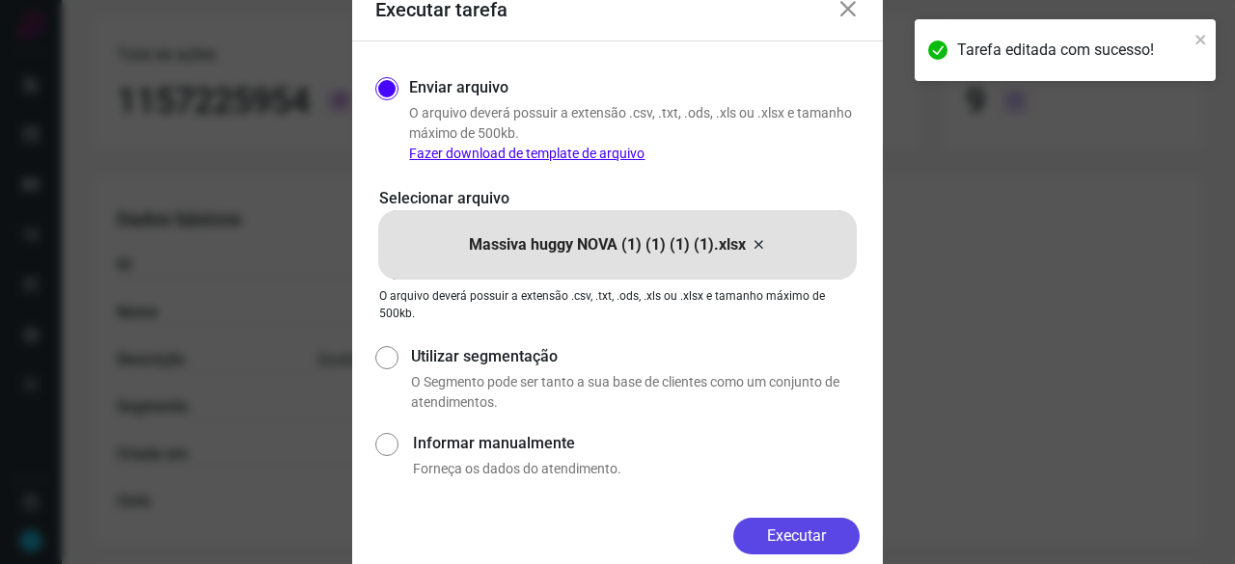
click at [783, 530] on button "Executar" at bounding box center [796, 536] width 126 height 37
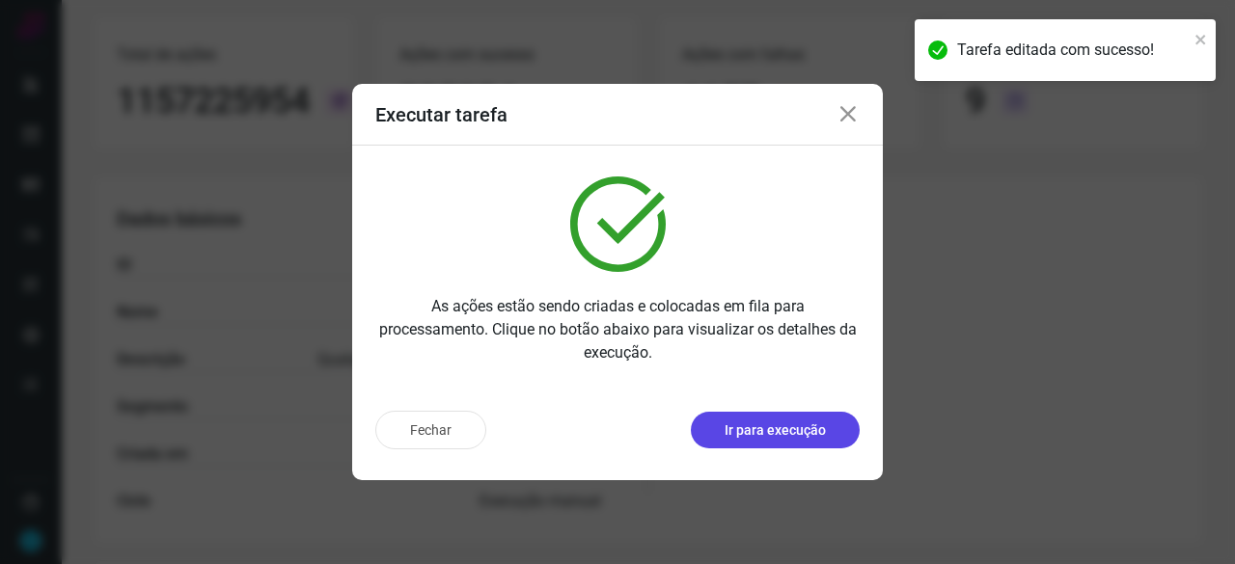
click at [760, 430] on p "Ir para execução" at bounding box center [775, 431] width 101 height 20
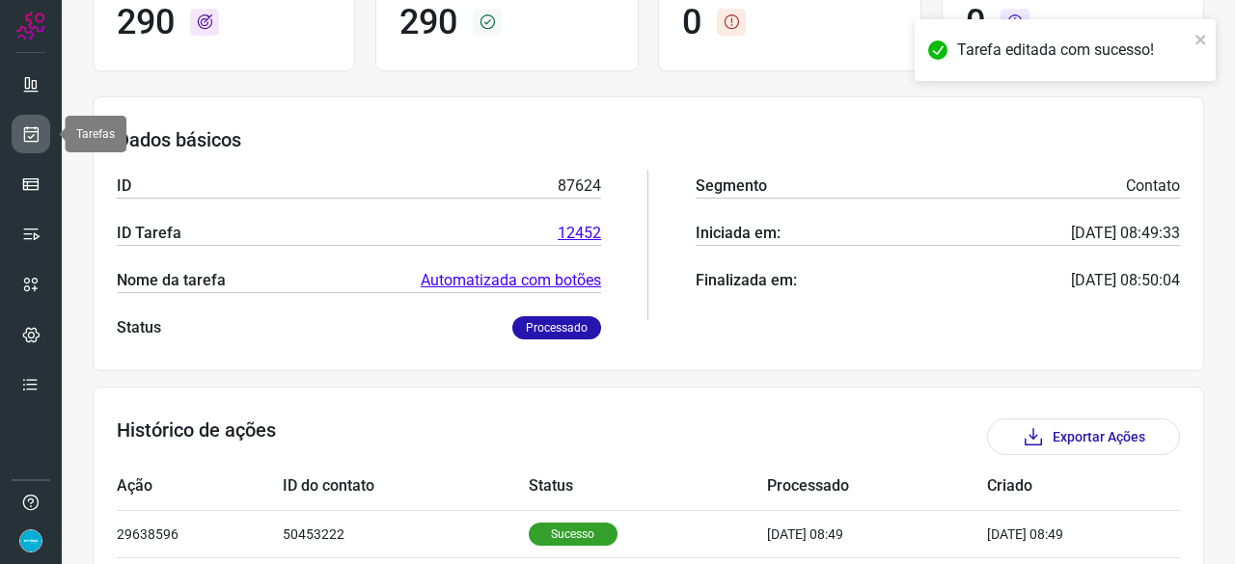
click at [32, 131] on icon at bounding box center [31, 133] width 20 height 19
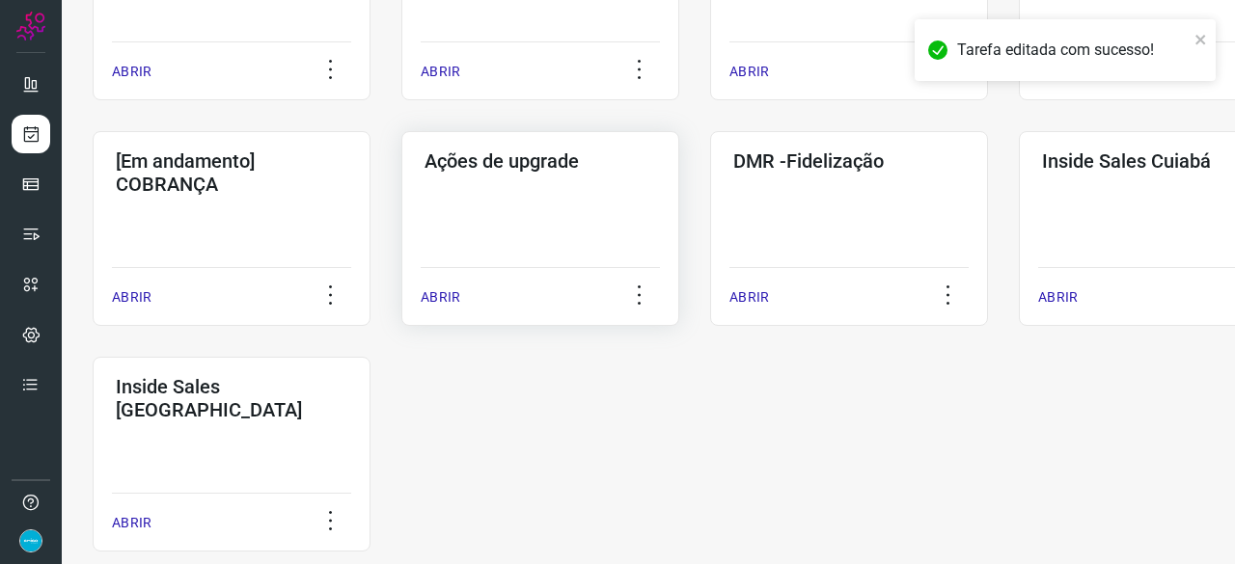
scroll to position [926, 0]
click at [743, 298] on p "ABRIR" at bounding box center [749, 297] width 40 height 20
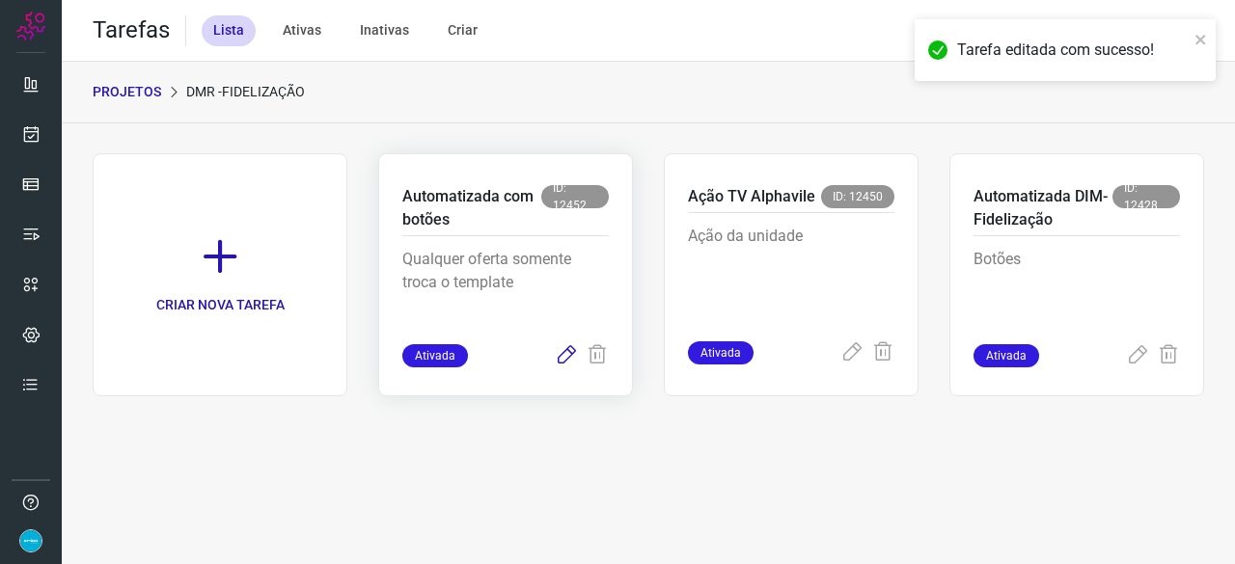
click at [565, 353] on icon at bounding box center [566, 355] width 23 height 23
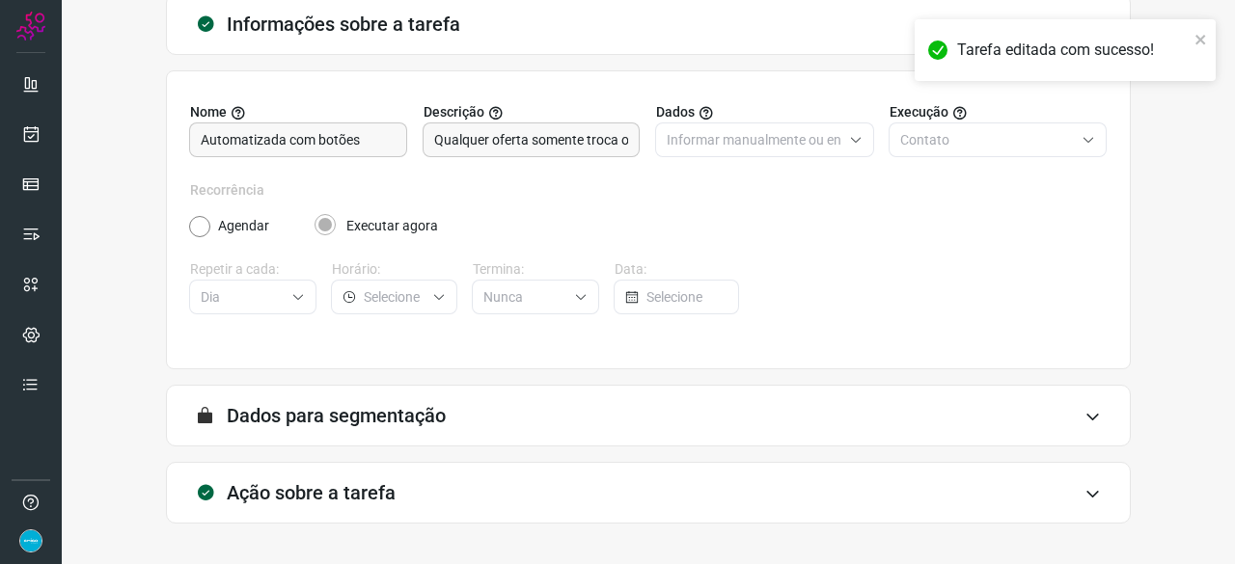
scroll to position [188, 0]
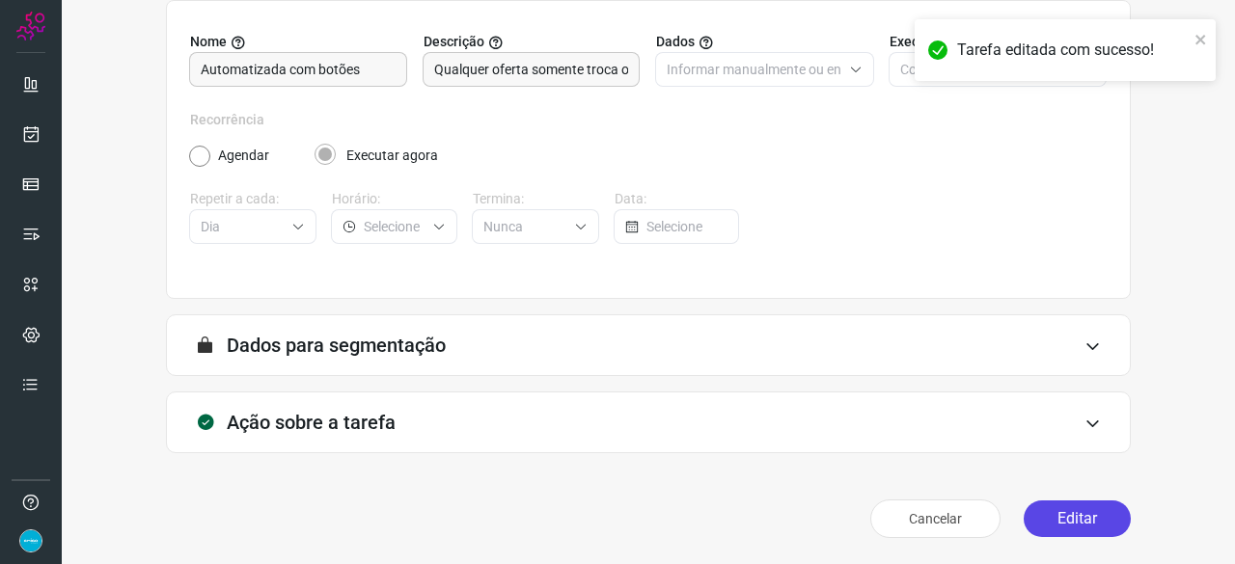
click at [1057, 511] on button "Editar" at bounding box center [1077, 519] width 107 height 37
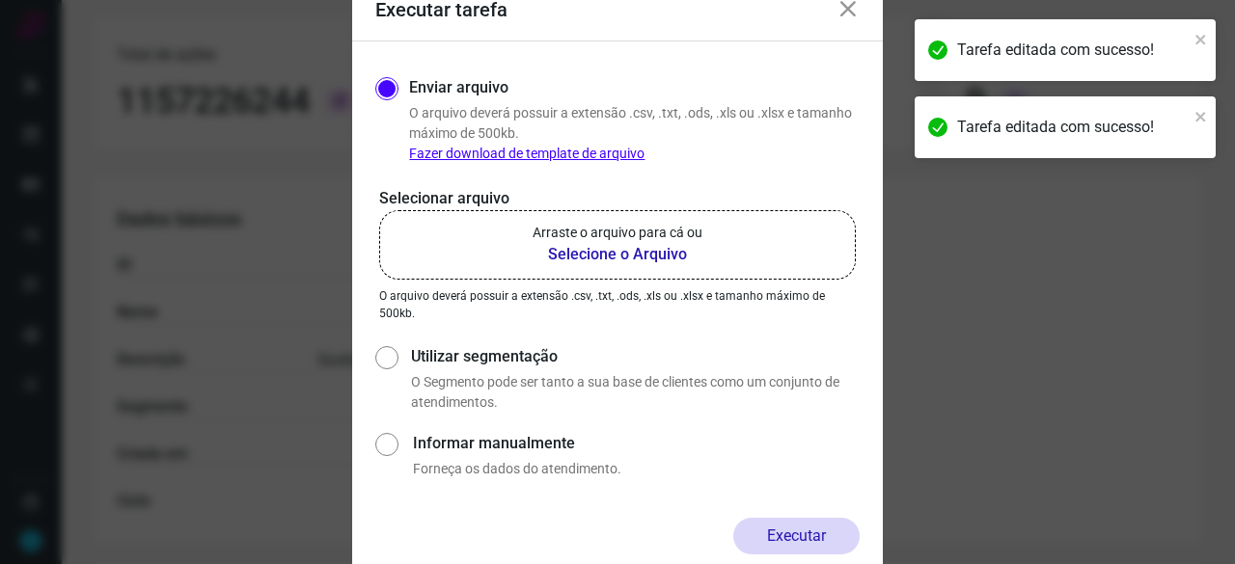
click at [616, 250] on b "Selecione o Arquivo" at bounding box center [618, 254] width 170 height 23
click at [0, 0] on input "Arraste o arquivo para cá ou Selecione o Arquivo" at bounding box center [0, 0] width 0 height 0
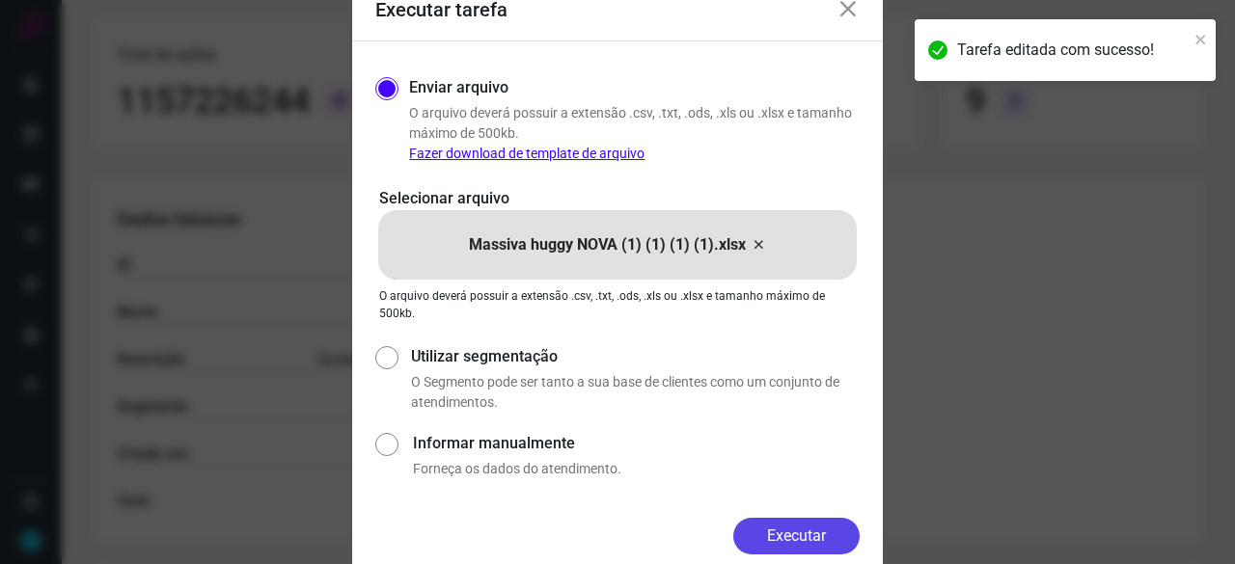
click at [780, 525] on button "Executar" at bounding box center [796, 536] width 126 height 37
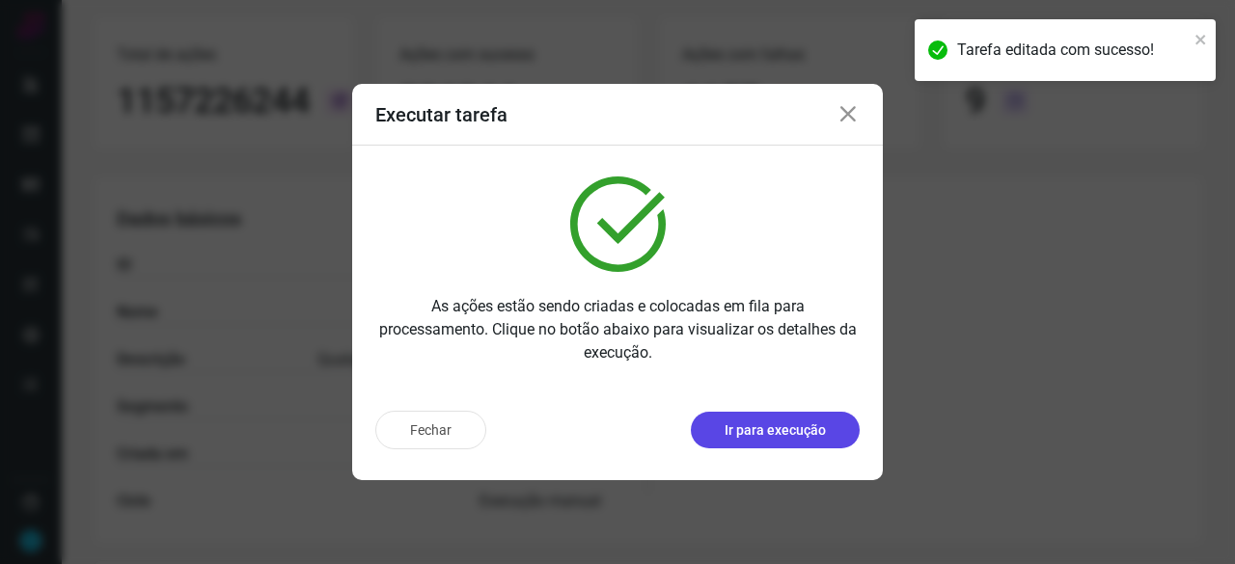
click at [800, 429] on p "Ir para execução" at bounding box center [775, 431] width 101 height 20
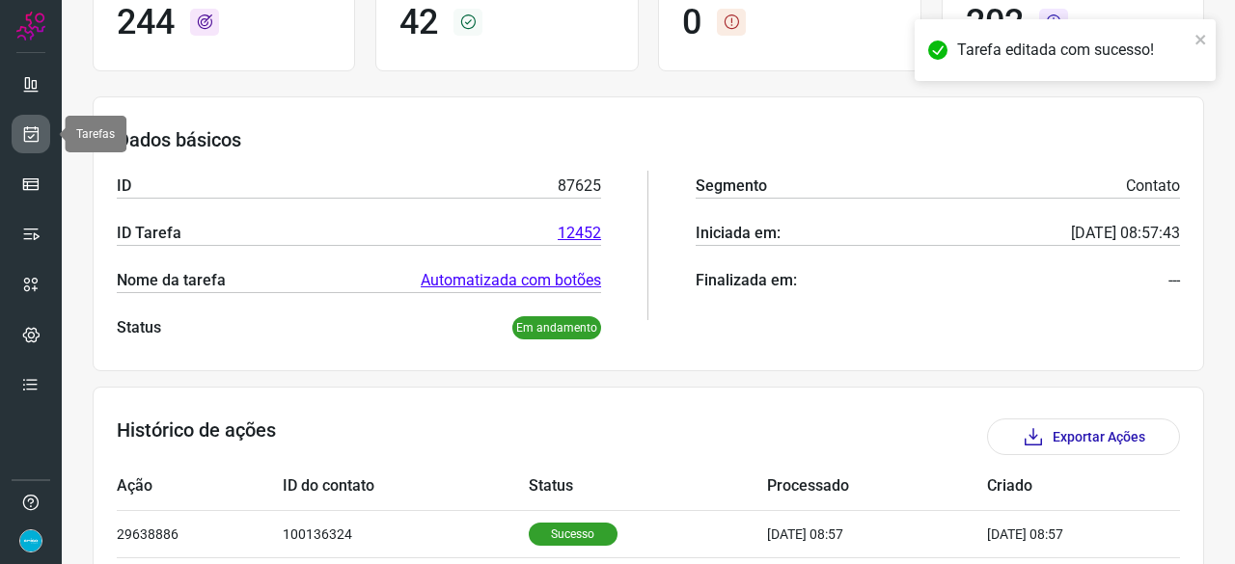
click at [38, 142] on icon at bounding box center [31, 133] width 20 height 19
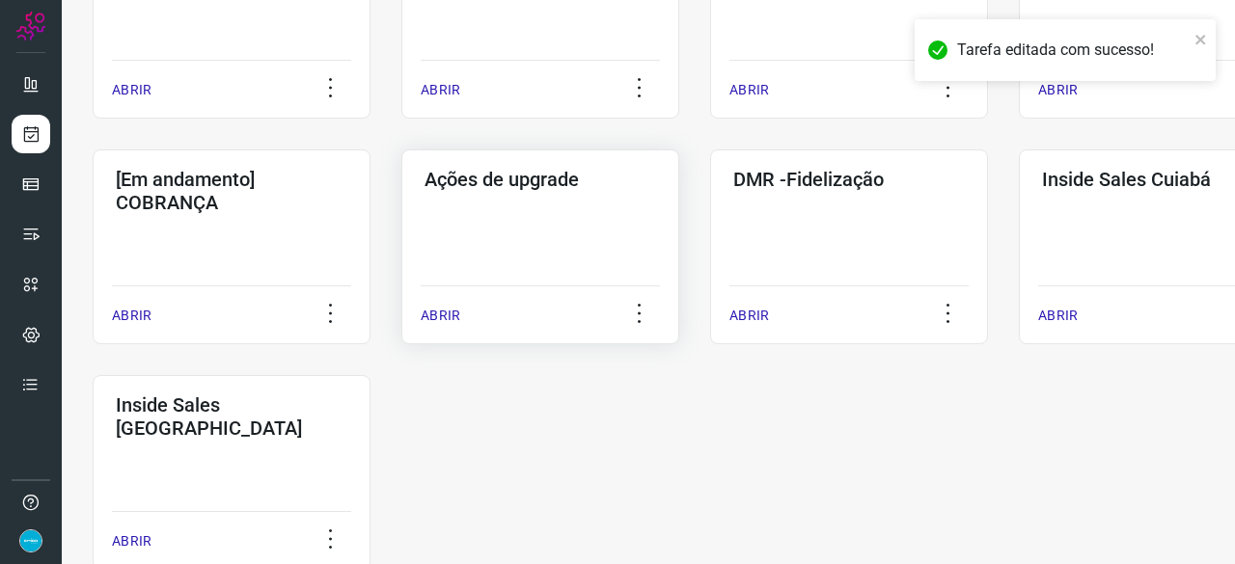
scroll to position [926, 0]
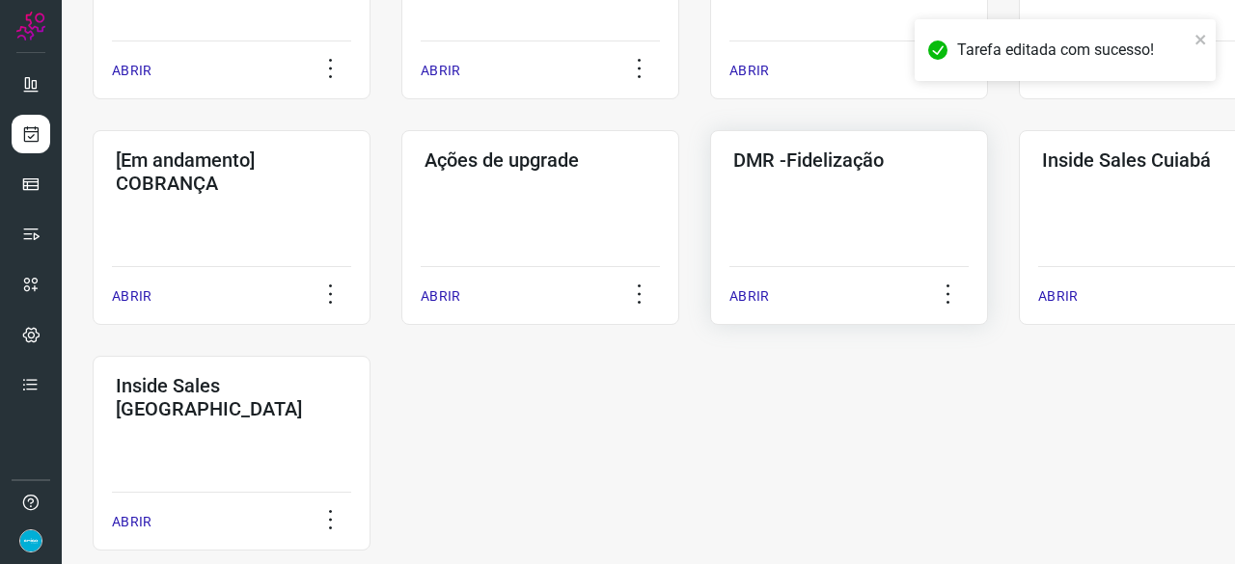
click at [760, 295] on p "ABRIR" at bounding box center [749, 297] width 40 height 20
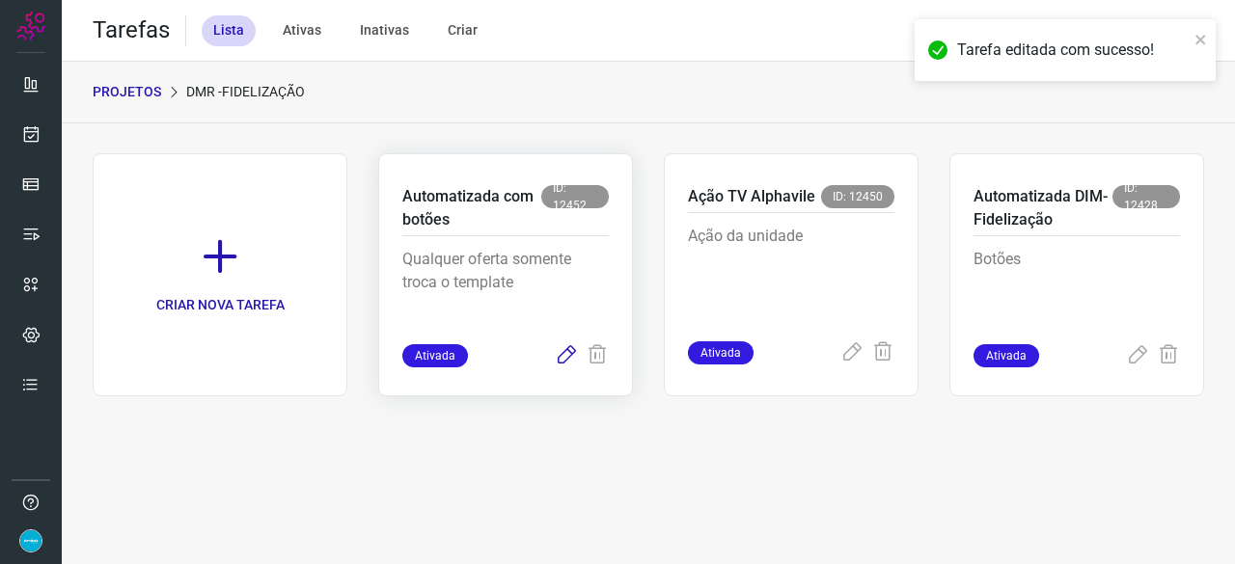
click at [569, 351] on icon at bounding box center [566, 355] width 23 height 23
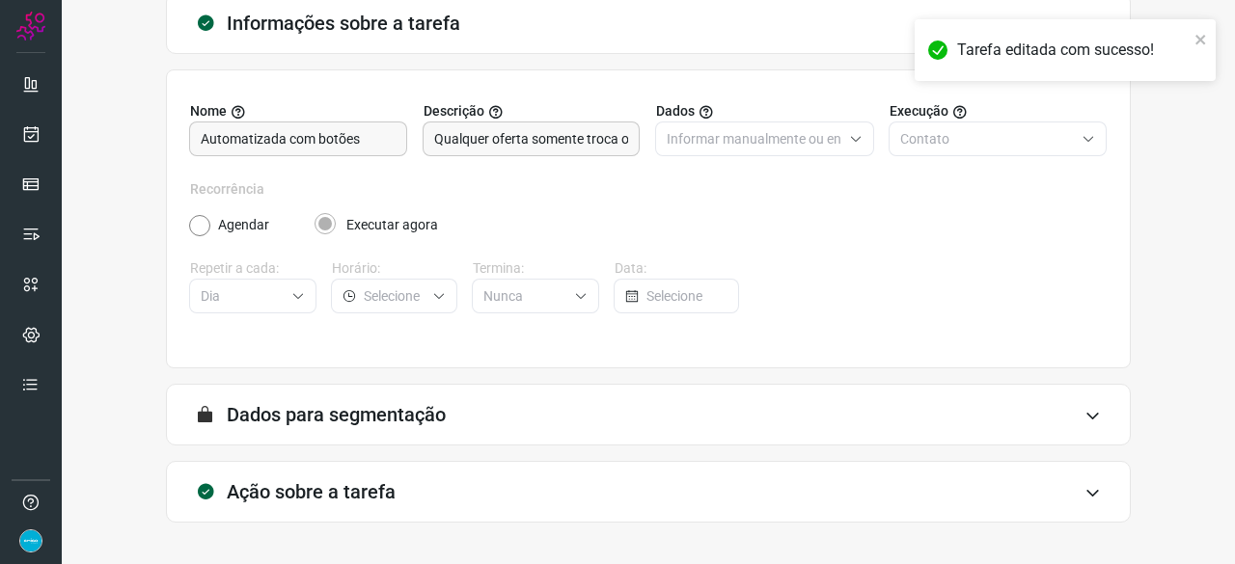
scroll to position [188, 0]
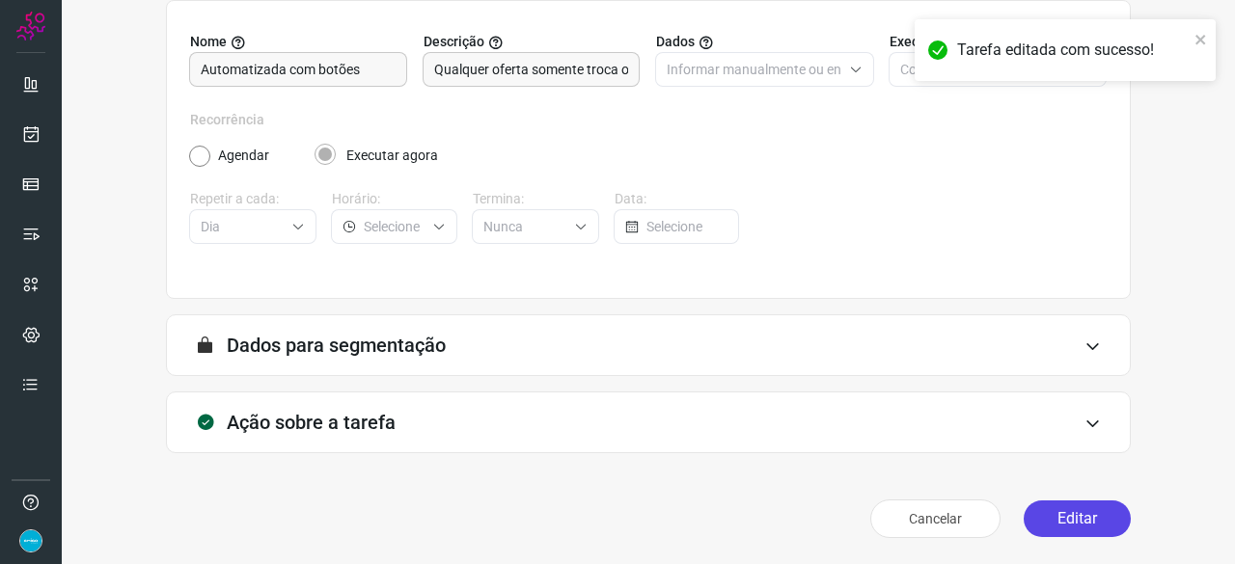
click at [1091, 514] on button "Editar" at bounding box center [1077, 519] width 107 height 37
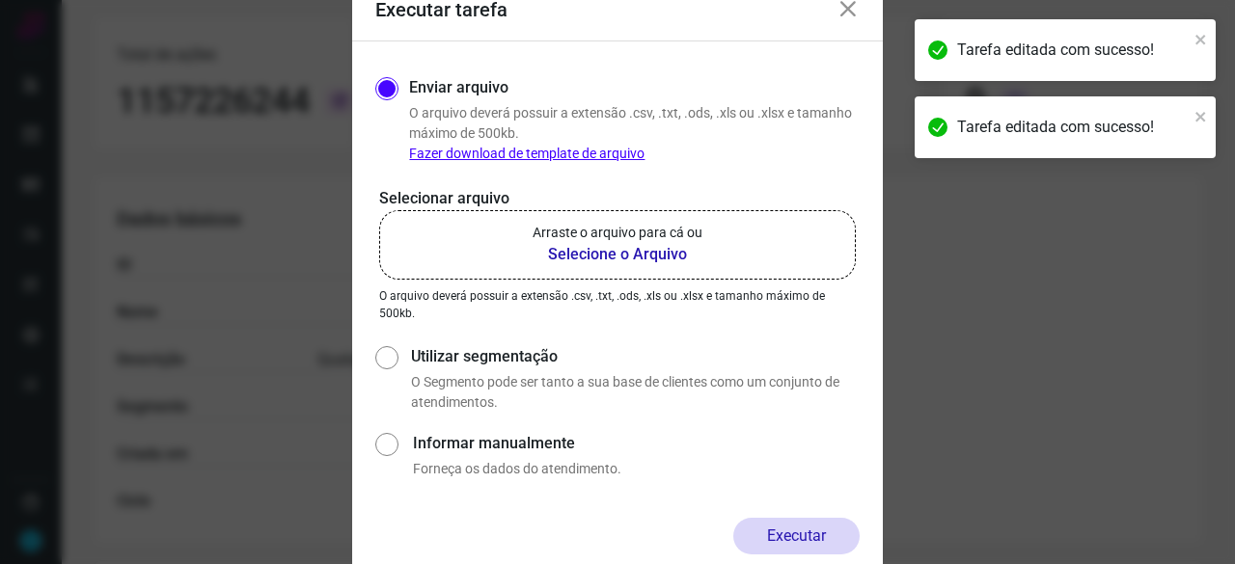
click at [590, 257] on b "Selecione o Arquivo" at bounding box center [618, 254] width 170 height 23
click at [0, 0] on input "Arraste o arquivo para cá ou Selecione o Arquivo" at bounding box center [0, 0] width 0 height 0
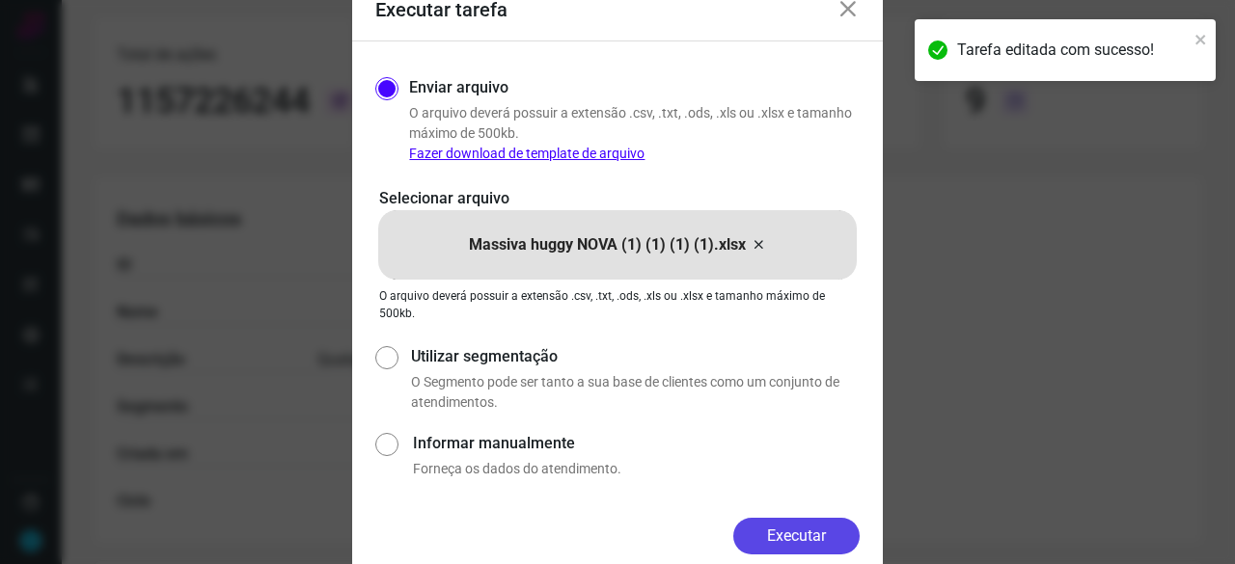
click at [803, 534] on button "Executar" at bounding box center [796, 536] width 126 height 37
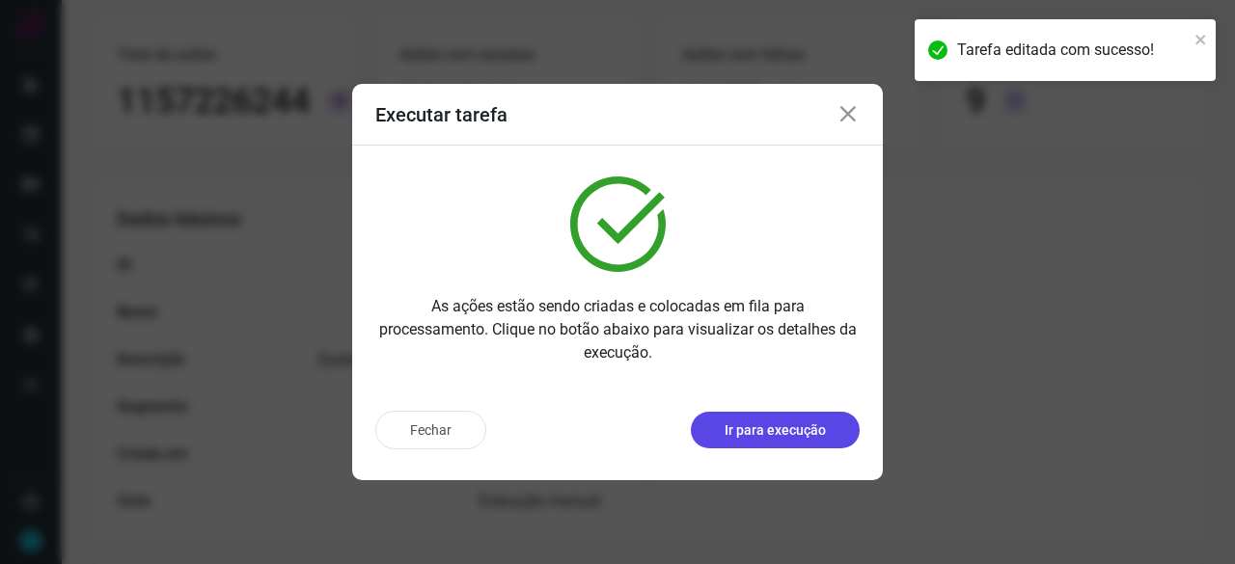
click at [741, 427] on p "Ir para execução" at bounding box center [775, 431] width 101 height 20
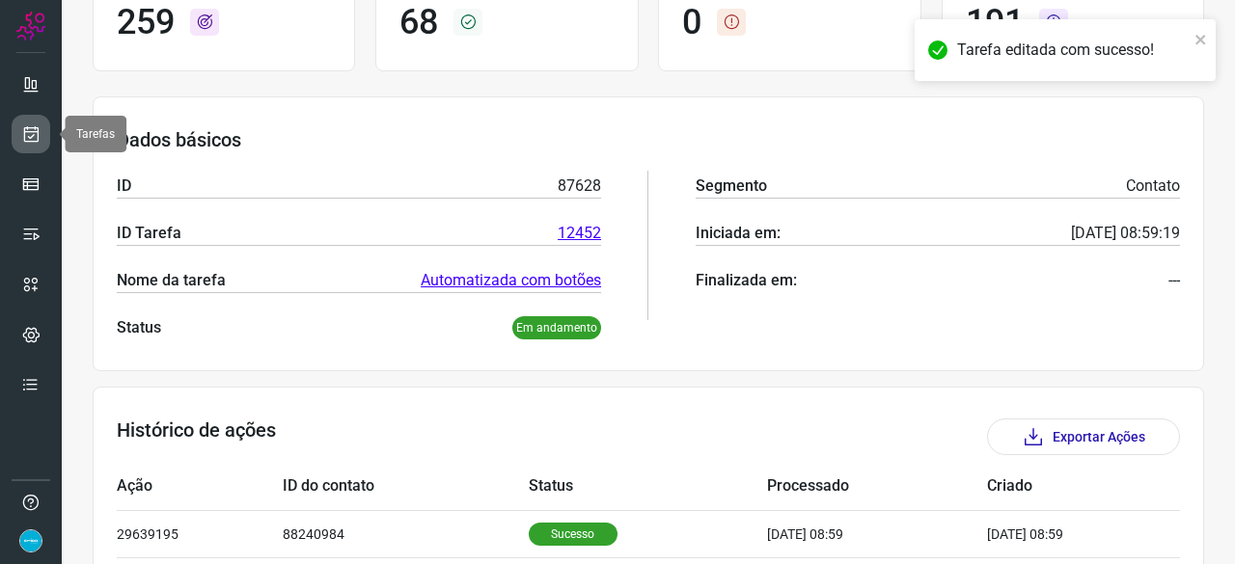
click at [27, 131] on icon at bounding box center [31, 133] width 20 height 19
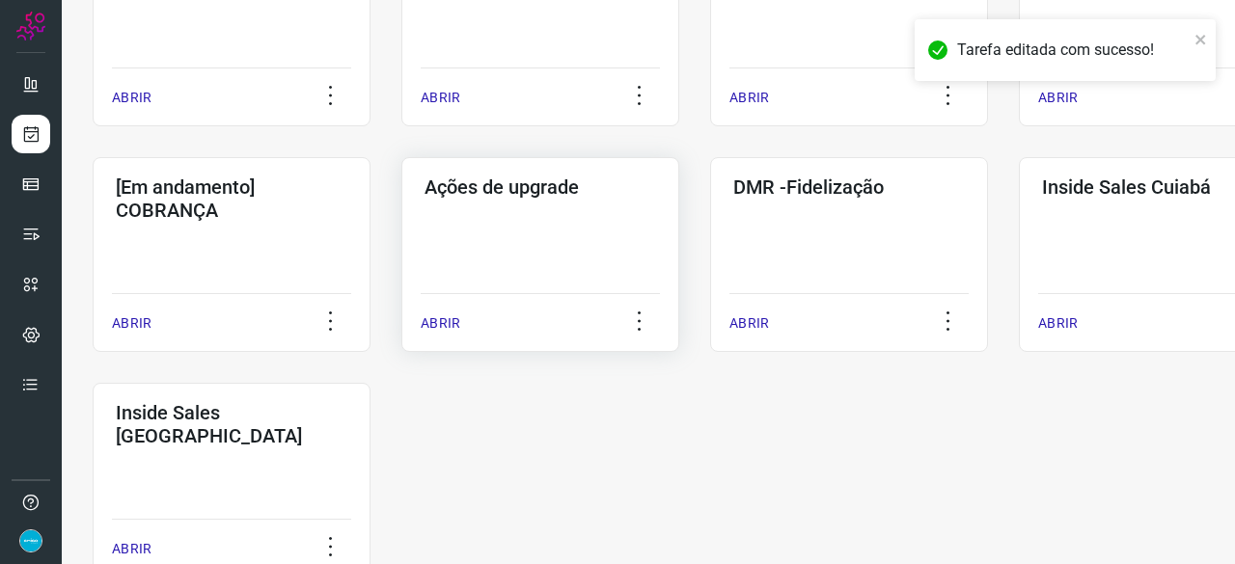
scroll to position [926, 0]
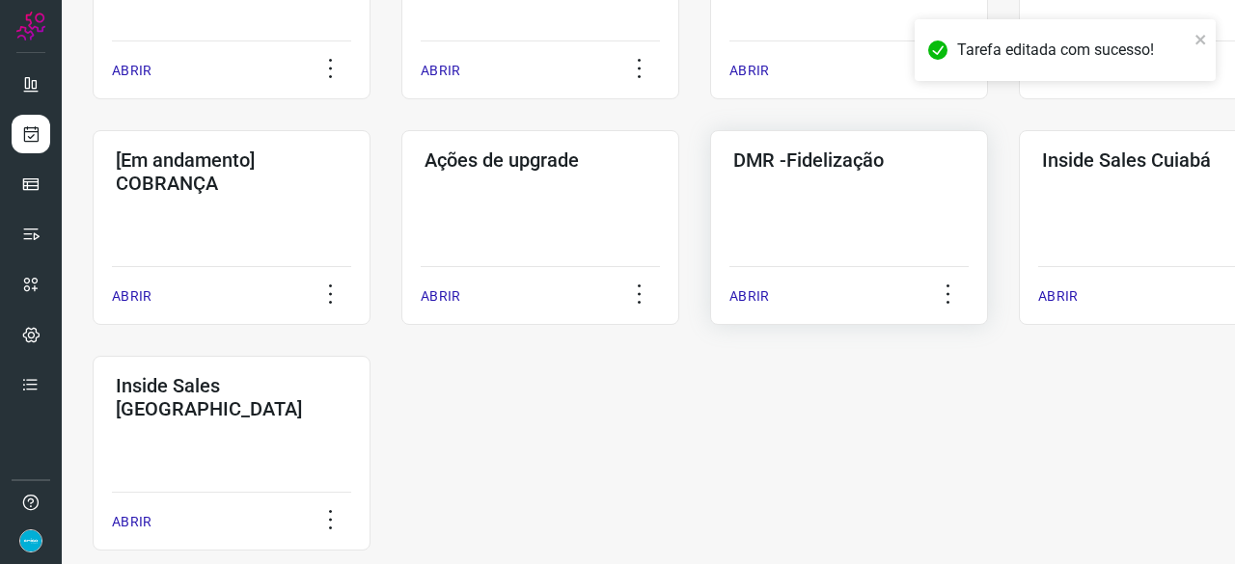
click at [749, 290] on p "ABRIR" at bounding box center [749, 297] width 40 height 20
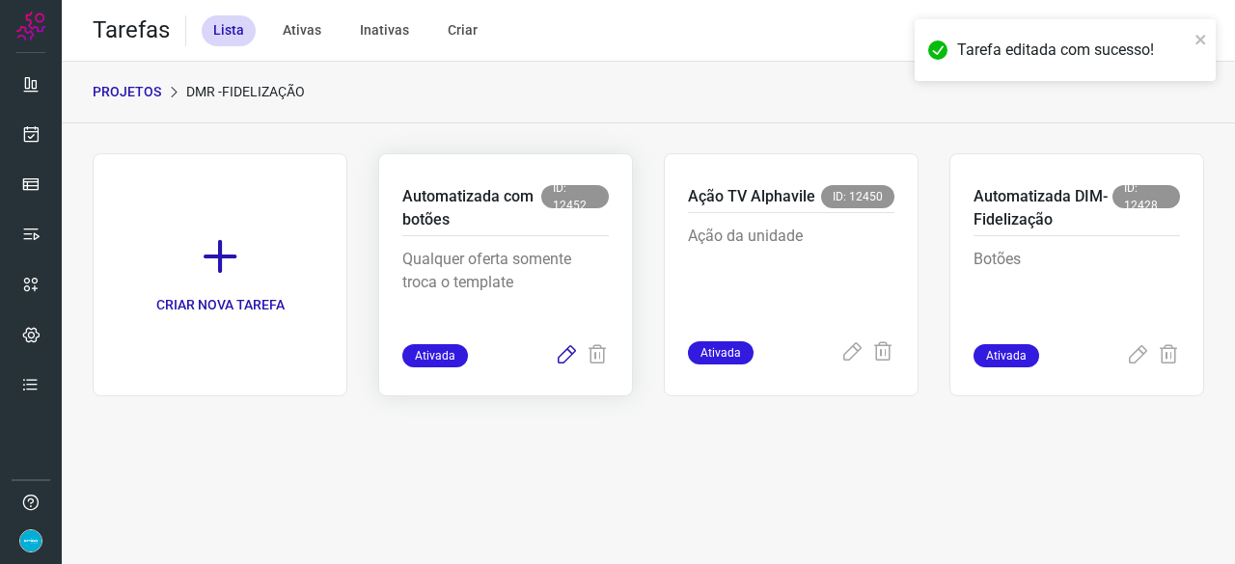
click at [563, 356] on icon at bounding box center [566, 355] width 23 height 23
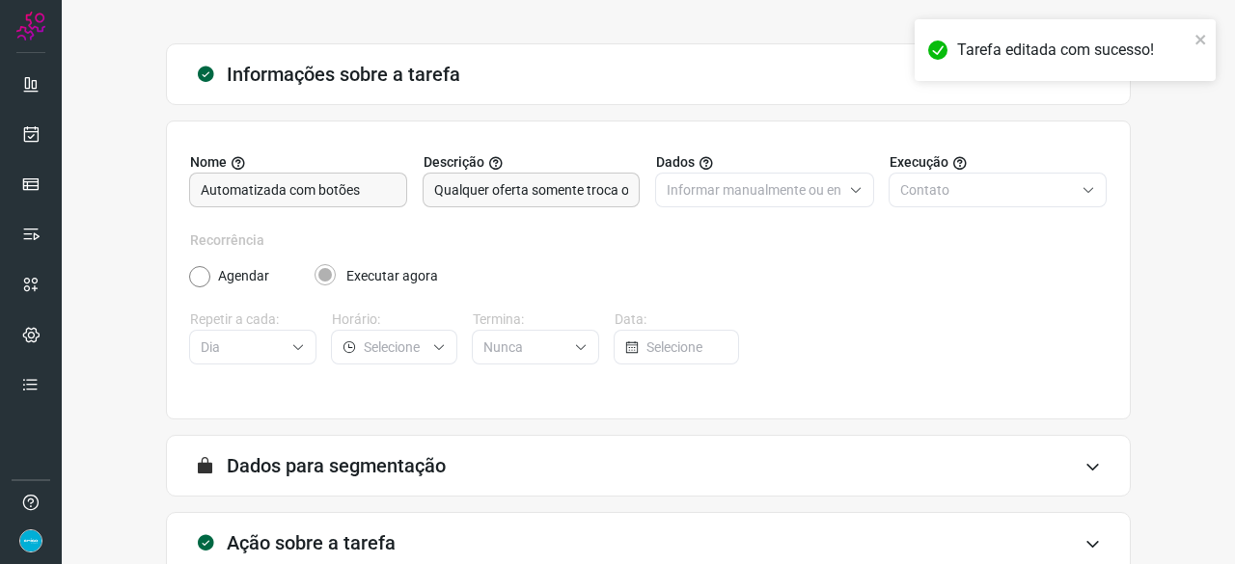
scroll to position [188, 0]
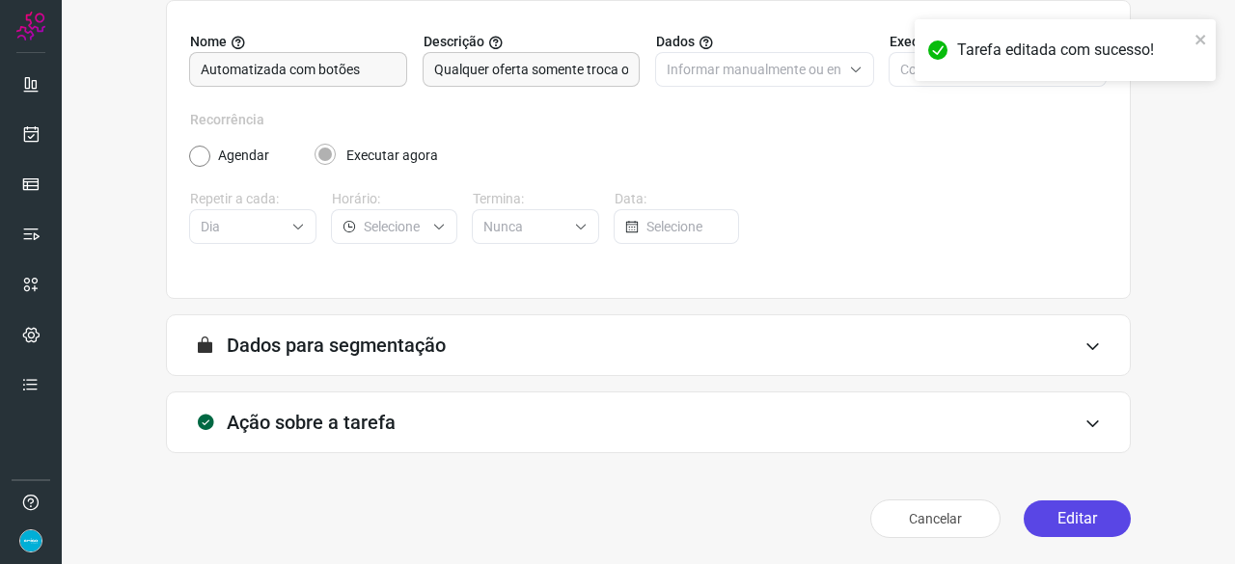
click at [1055, 512] on button "Editar" at bounding box center [1077, 519] width 107 height 37
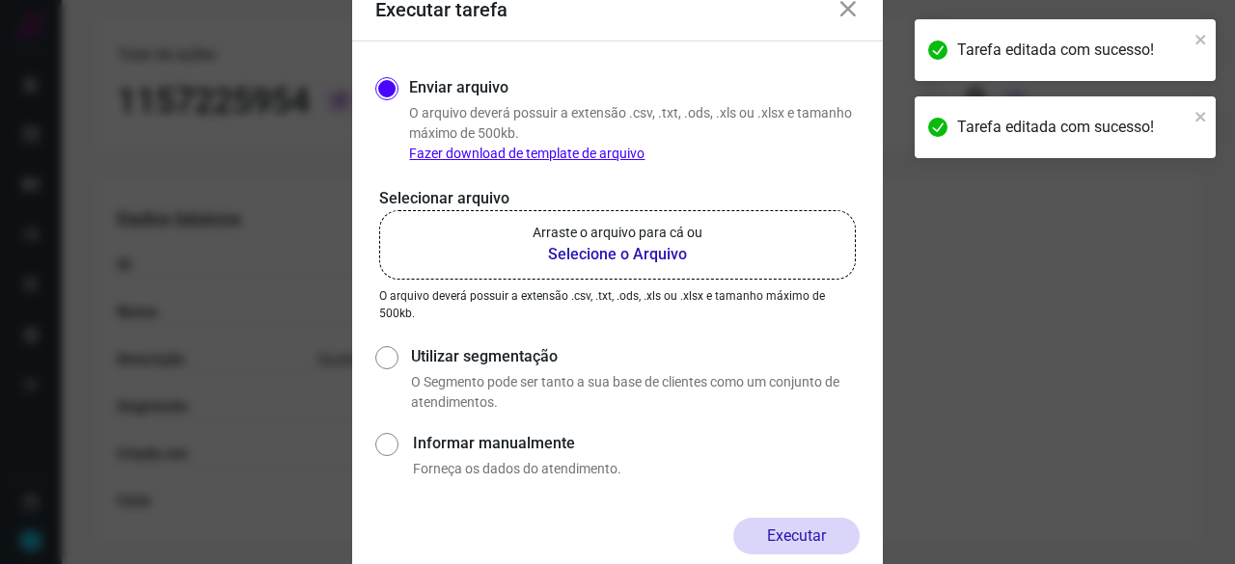
click at [636, 252] on b "Selecione o Arquivo" at bounding box center [618, 254] width 170 height 23
click at [0, 0] on input "Arraste o arquivo para cá ou Selecione o Arquivo" at bounding box center [0, 0] width 0 height 0
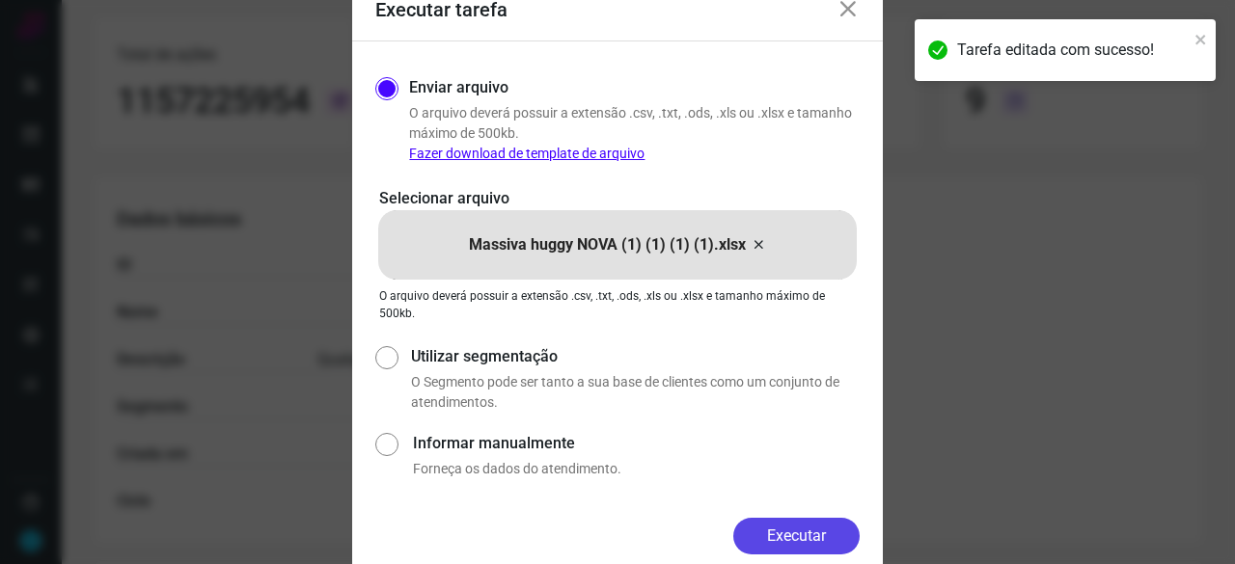
drag, startPoint x: 801, startPoint y: 532, endPoint x: 851, endPoint y: 531, distance: 50.2
click at [801, 531] on button "Executar" at bounding box center [796, 536] width 126 height 37
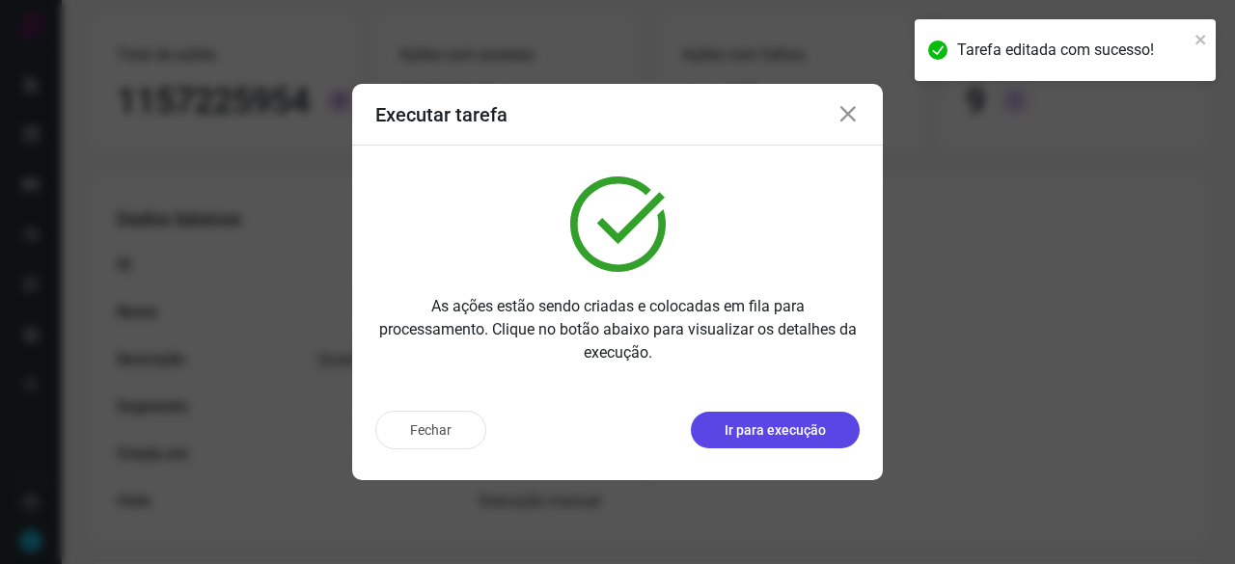
click at [776, 438] on p "Ir para execução" at bounding box center [775, 431] width 101 height 20
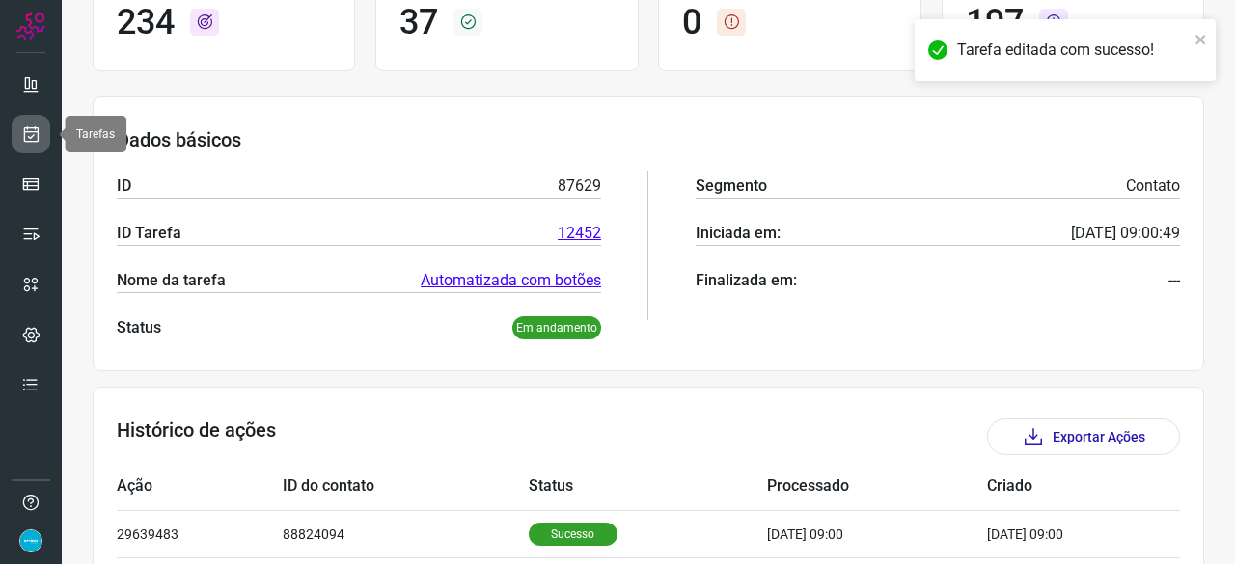
click at [34, 128] on icon at bounding box center [31, 133] width 20 height 19
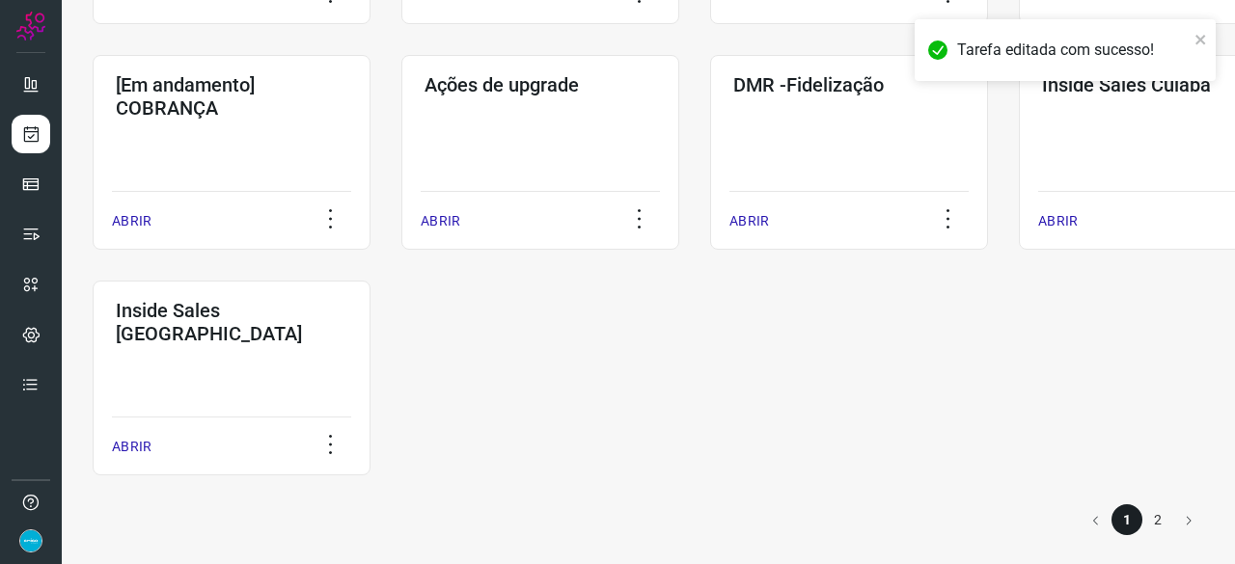
scroll to position [1007, 0]
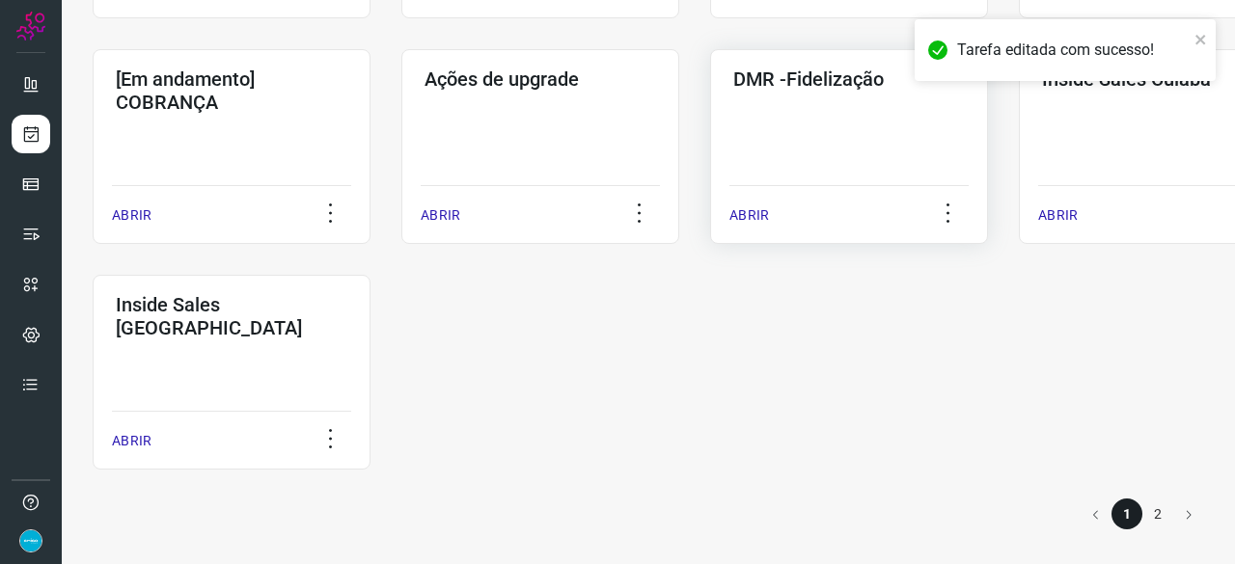
click at [761, 213] on p "ABRIR" at bounding box center [749, 215] width 40 height 20
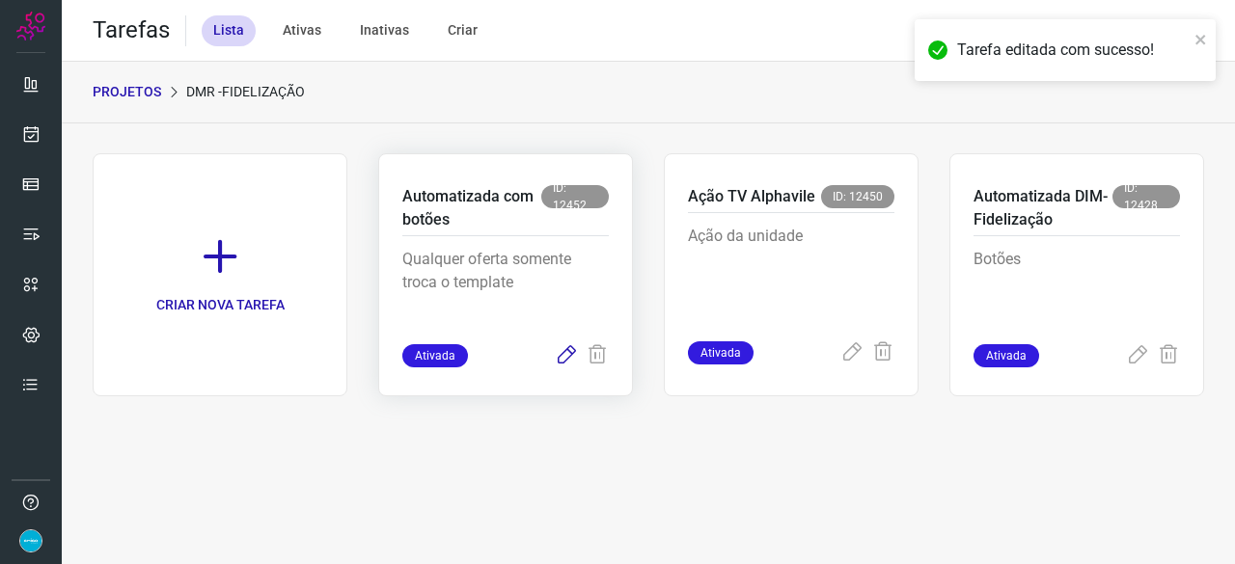
click at [570, 354] on icon at bounding box center [566, 355] width 23 height 23
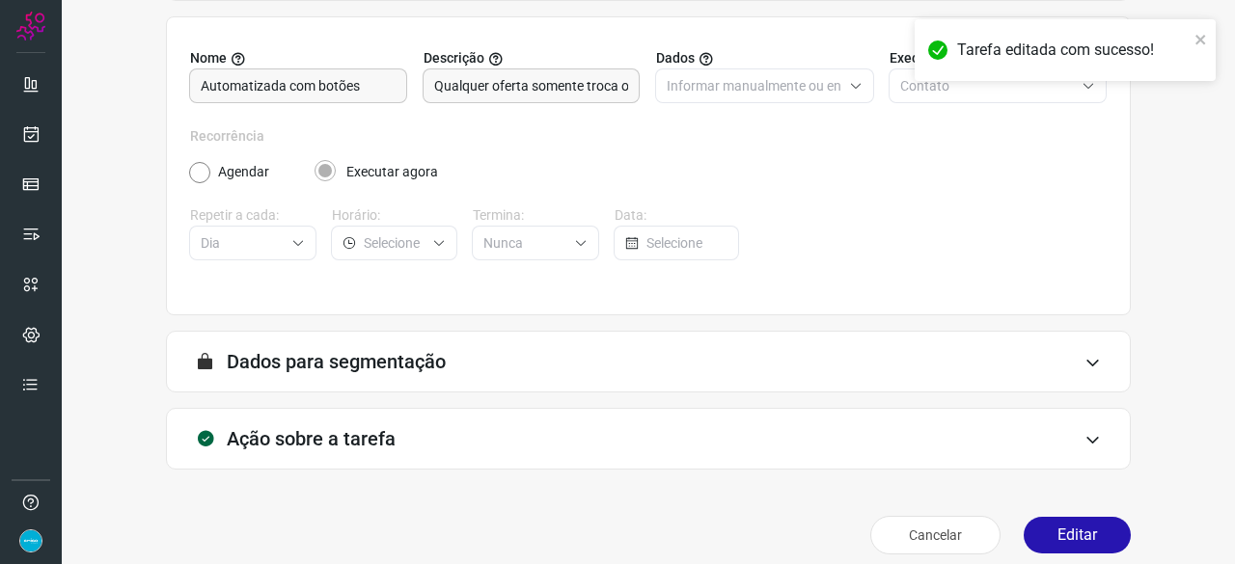
scroll to position [188, 0]
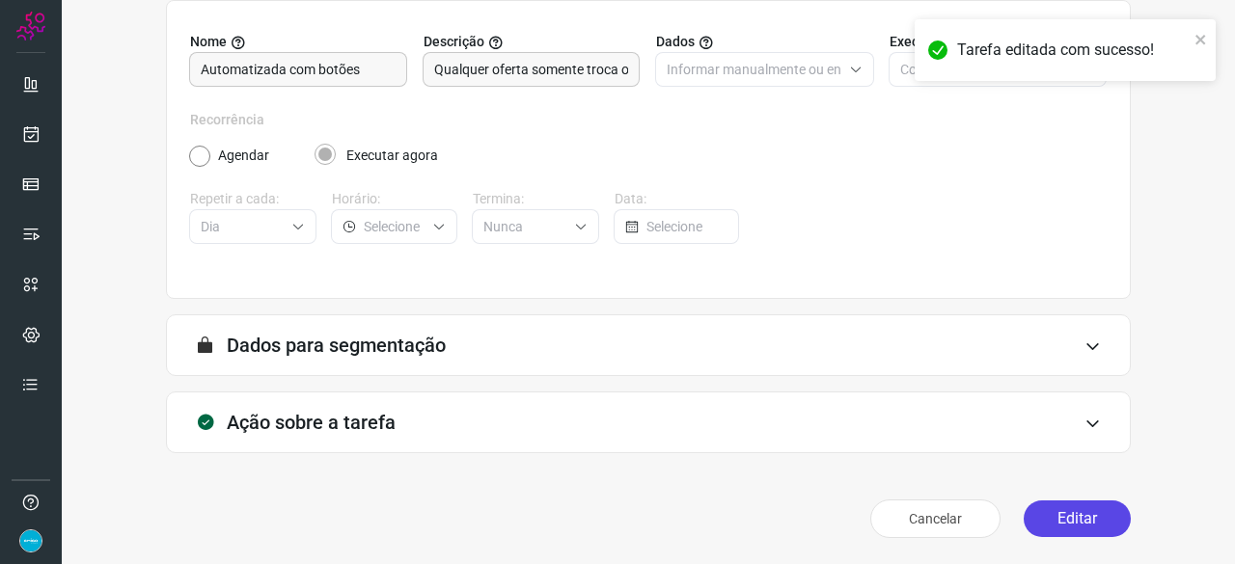
click at [1085, 519] on button "Editar" at bounding box center [1077, 519] width 107 height 37
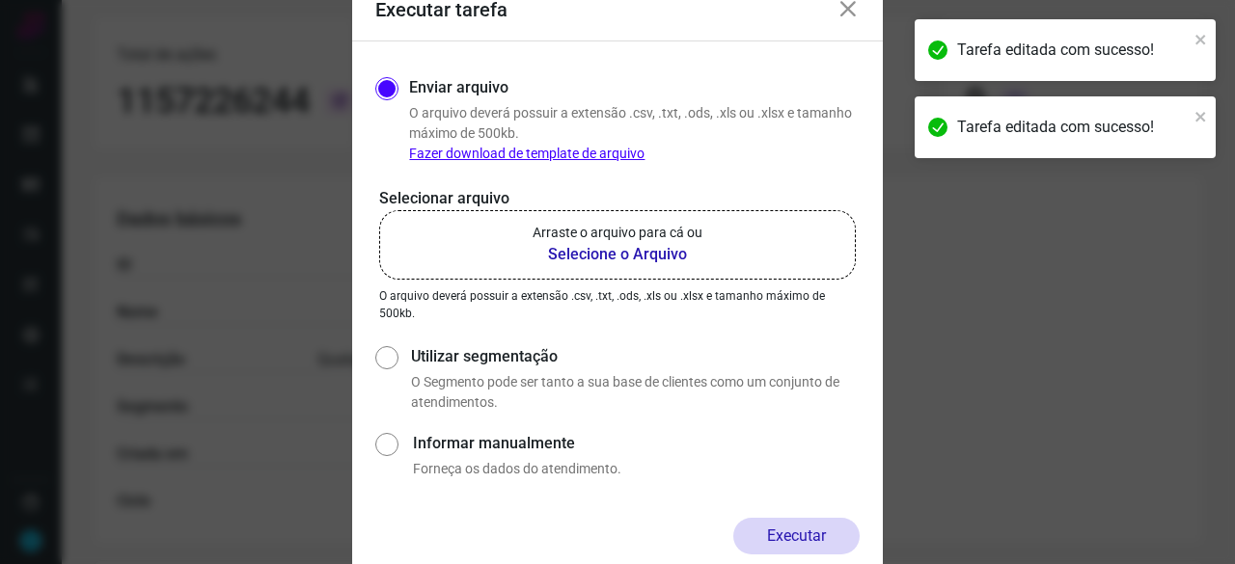
click at [581, 259] on b "Selecione o Arquivo" at bounding box center [618, 254] width 170 height 23
click at [0, 0] on input "Arraste o arquivo para cá ou Selecione o Arquivo" at bounding box center [0, 0] width 0 height 0
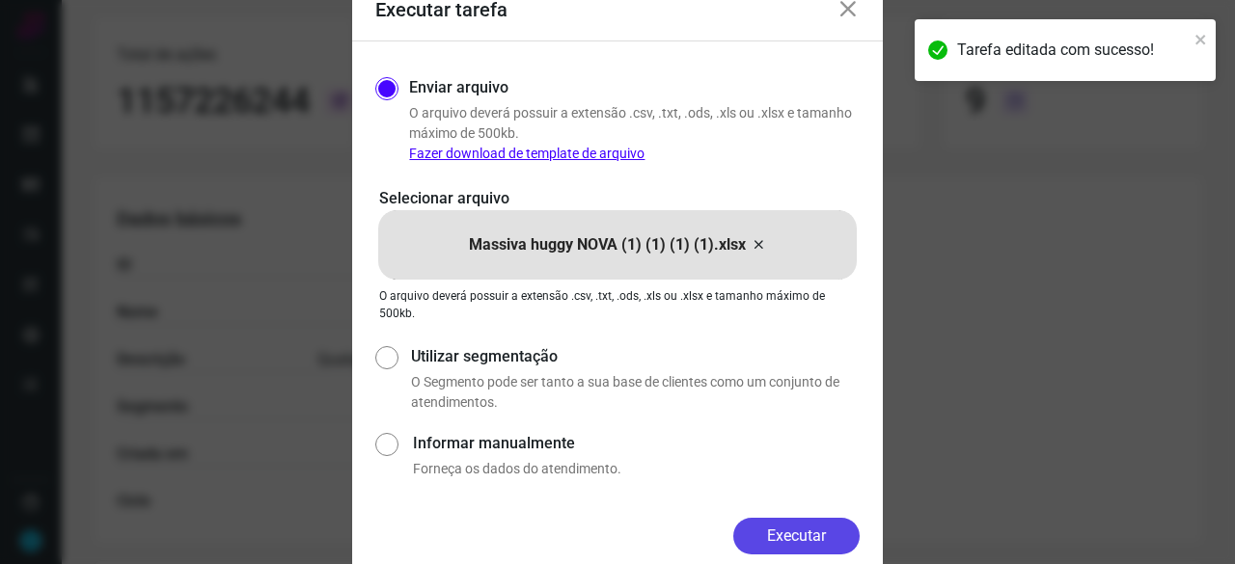
click at [806, 535] on button "Executar" at bounding box center [796, 536] width 126 height 37
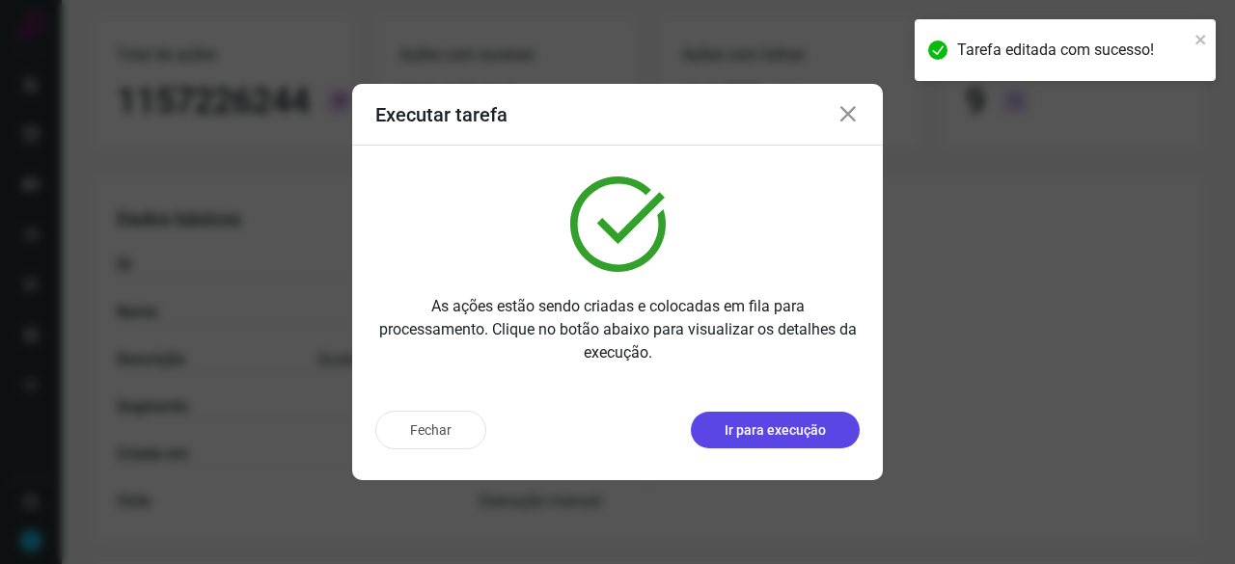
click at [772, 426] on p "Ir para execução" at bounding box center [775, 431] width 101 height 20
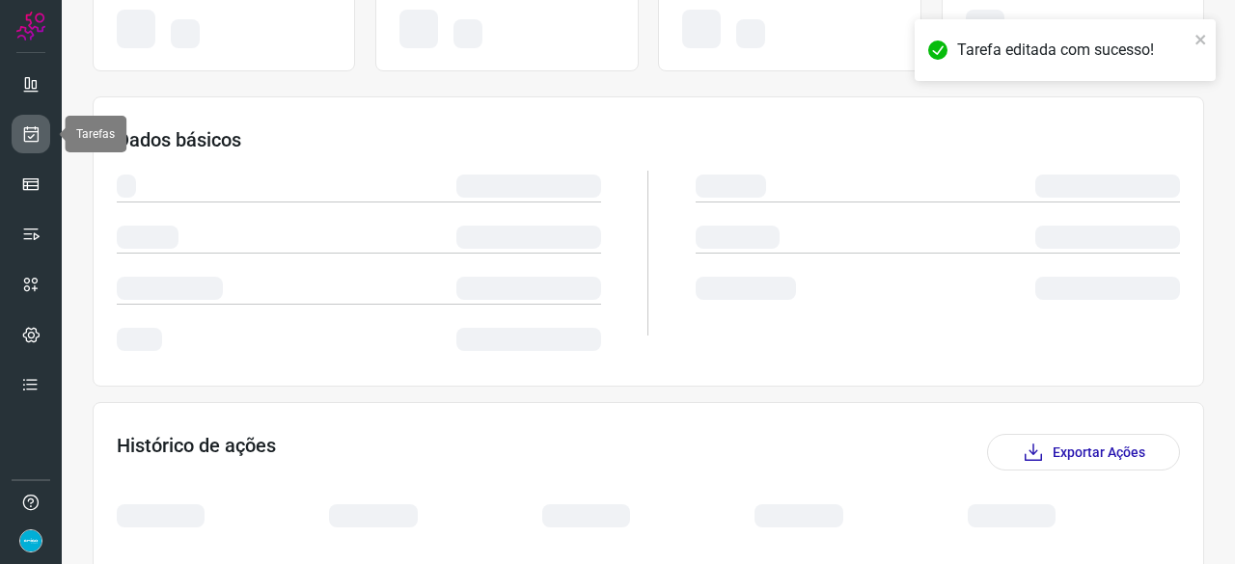
click at [31, 138] on icon at bounding box center [31, 133] width 20 height 19
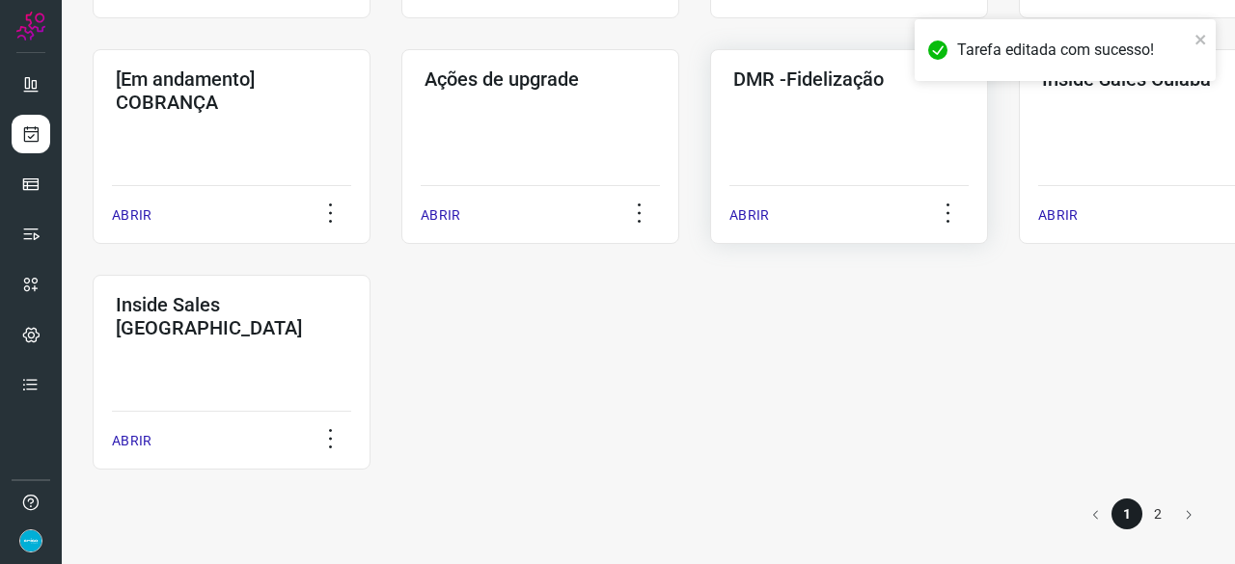
click at [739, 209] on p "ABRIR" at bounding box center [749, 215] width 40 height 20
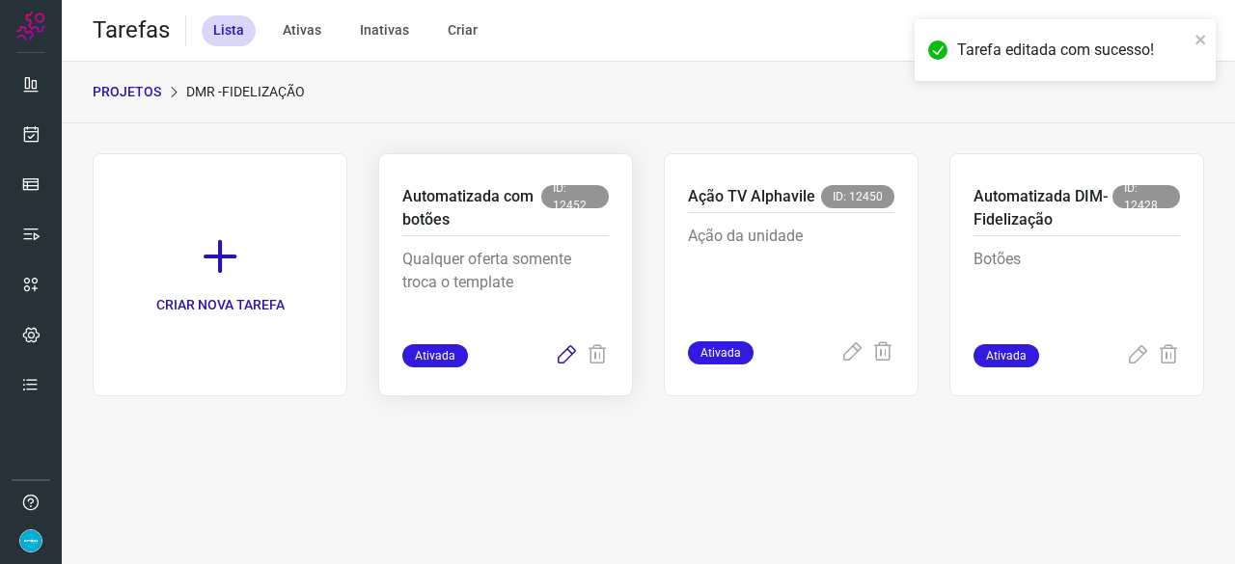
click at [563, 359] on icon at bounding box center [566, 355] width 23 height 23
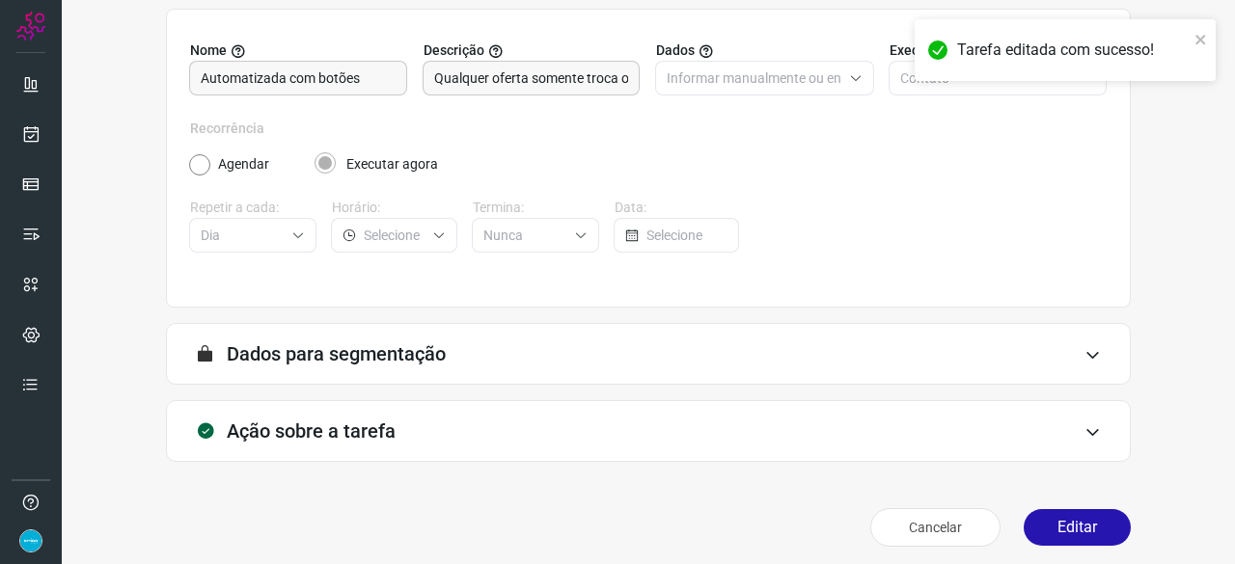
scroll to position [188, 0]
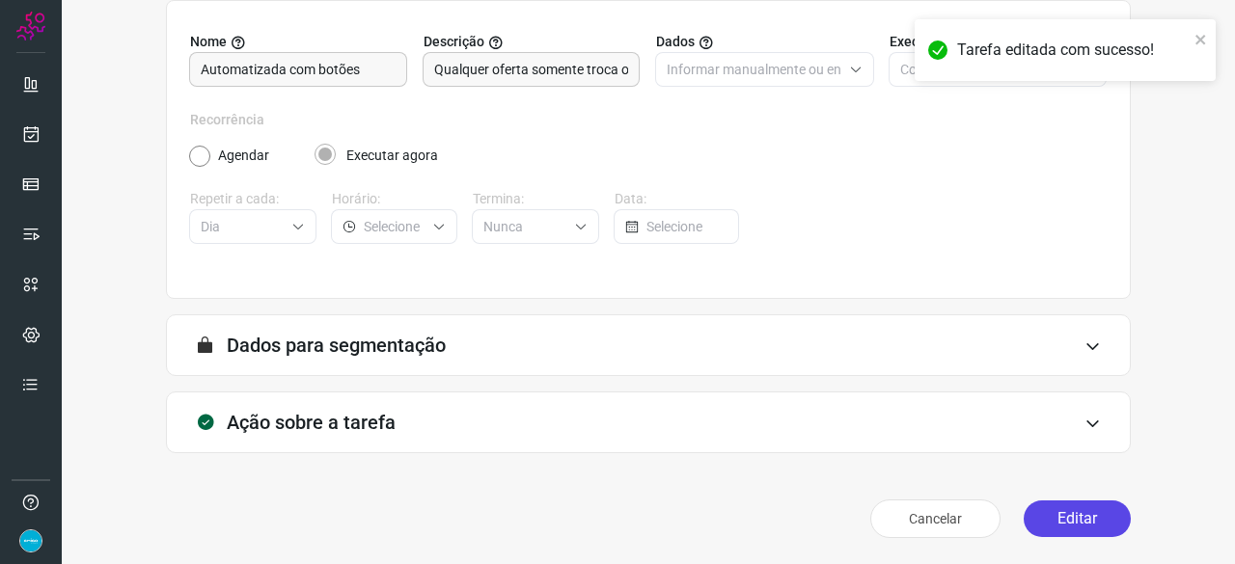
click at [1070, 523] on button "Editar" at bounding box center [1077, 519] width 107 height 37
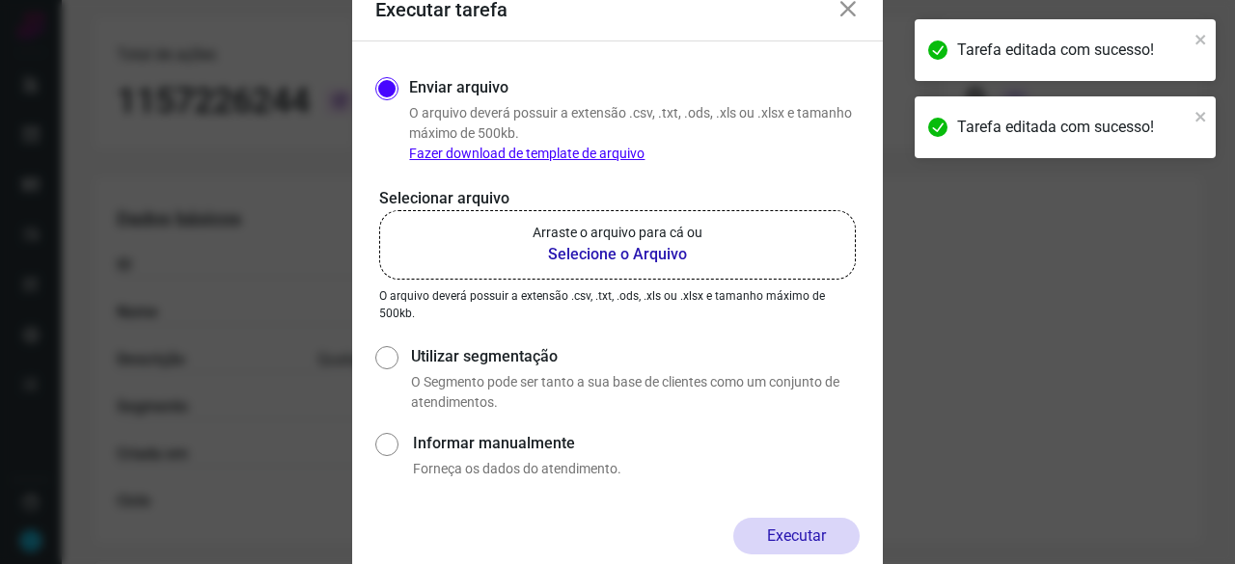
click at [638, 253] on b "Selecione o Arquivo" at bounding box center [618, 254] width 170 height 23
click at [0, 0] on input "Arraste o arquivo para cá ou Selecione o Arquivo" at bounding box center [0, 0] width 0 height 0
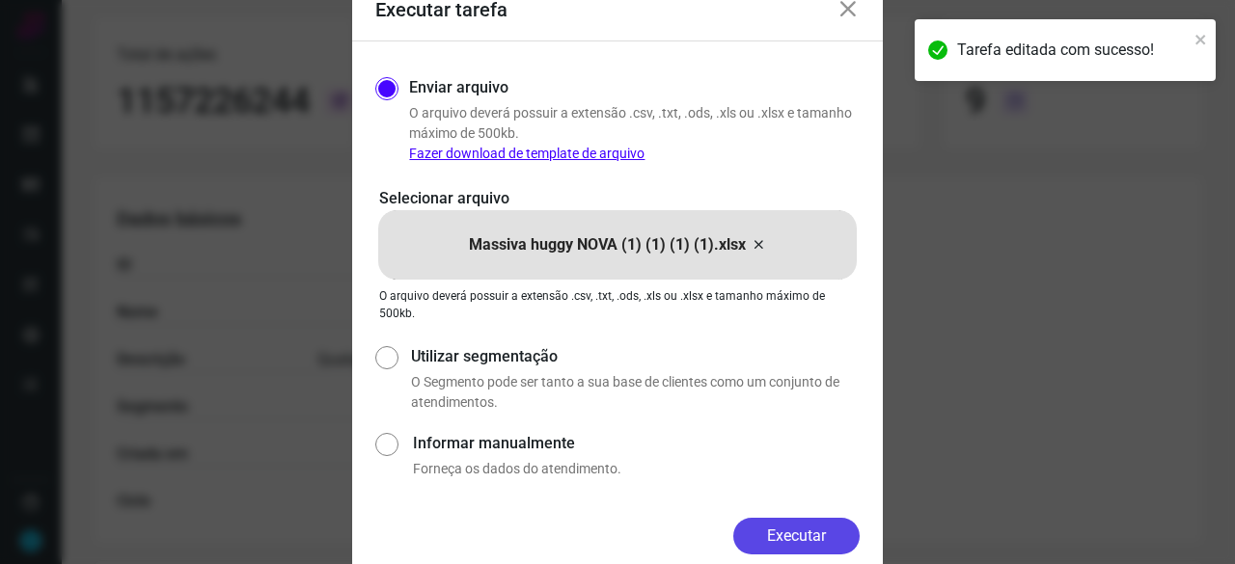
click at [816, 533] on button "Executar" at bounding box center [796, 536] width 126 height 37
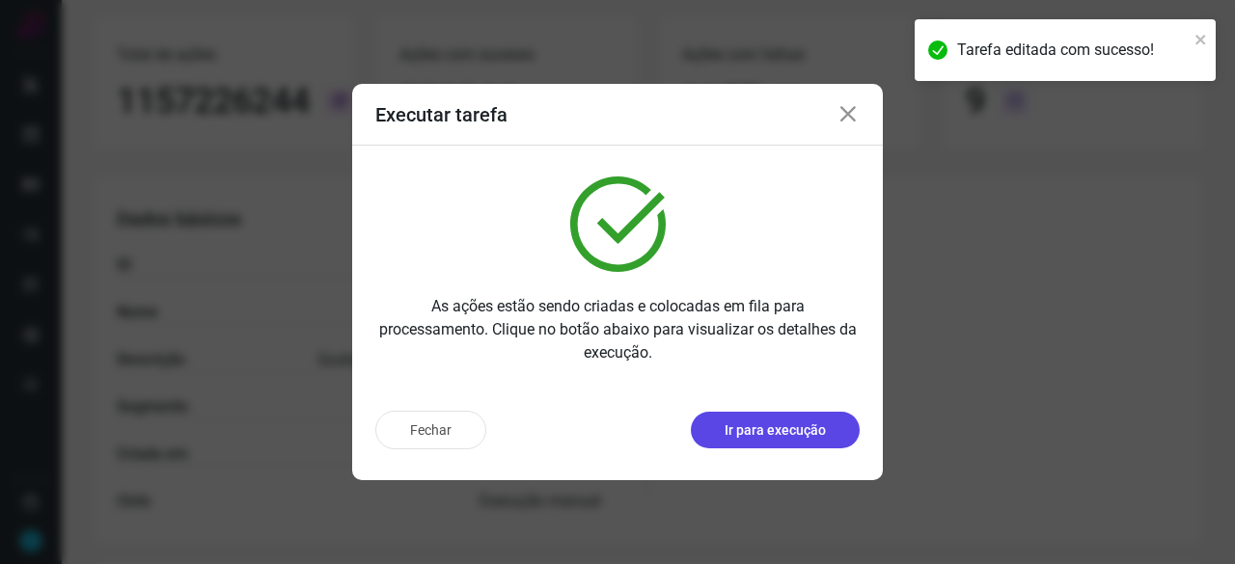
click at [770, 432] on p "Ir para execução" at bounding box center [775, 431] width 101 height 20
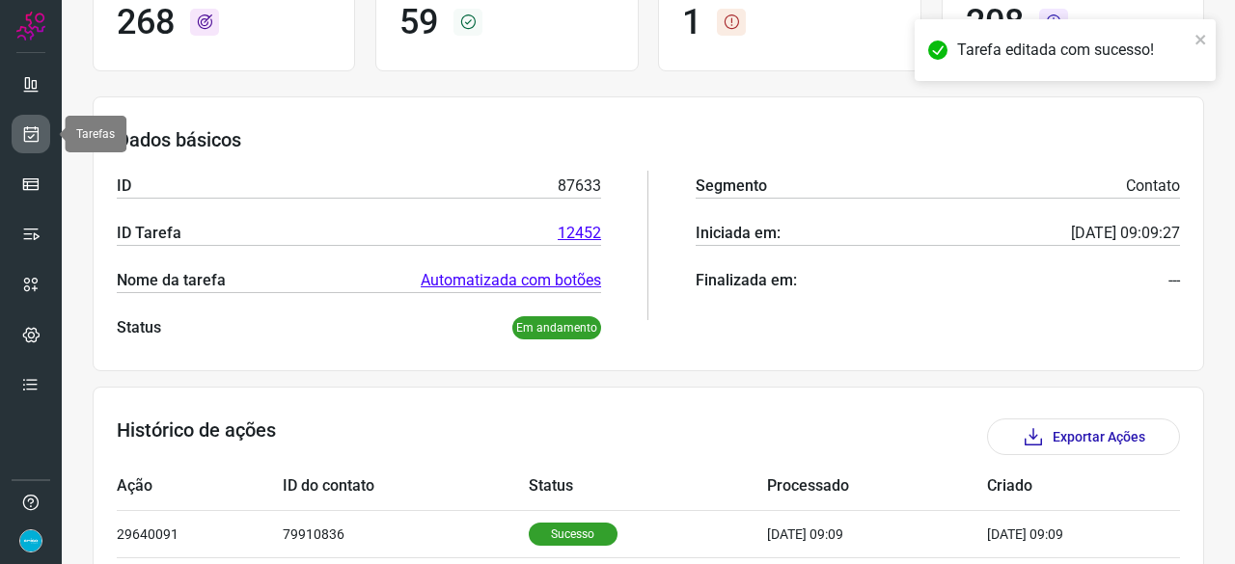
click at [27, 132] on icon at bounding box center [31, 133] width 20 height 19
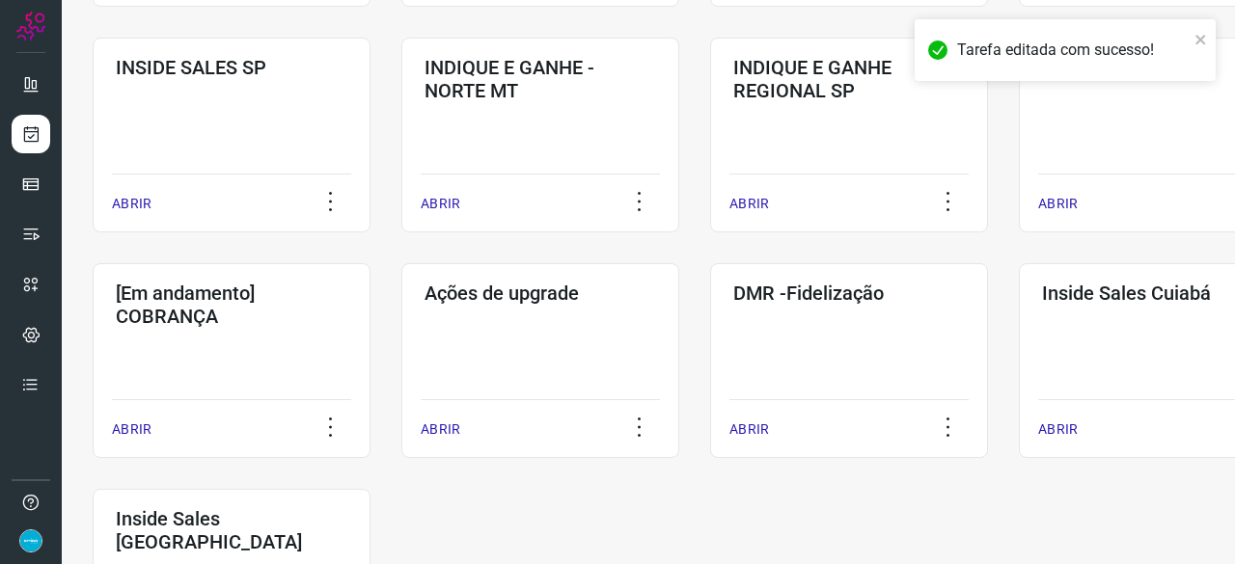
scroll to position [1007, 0]
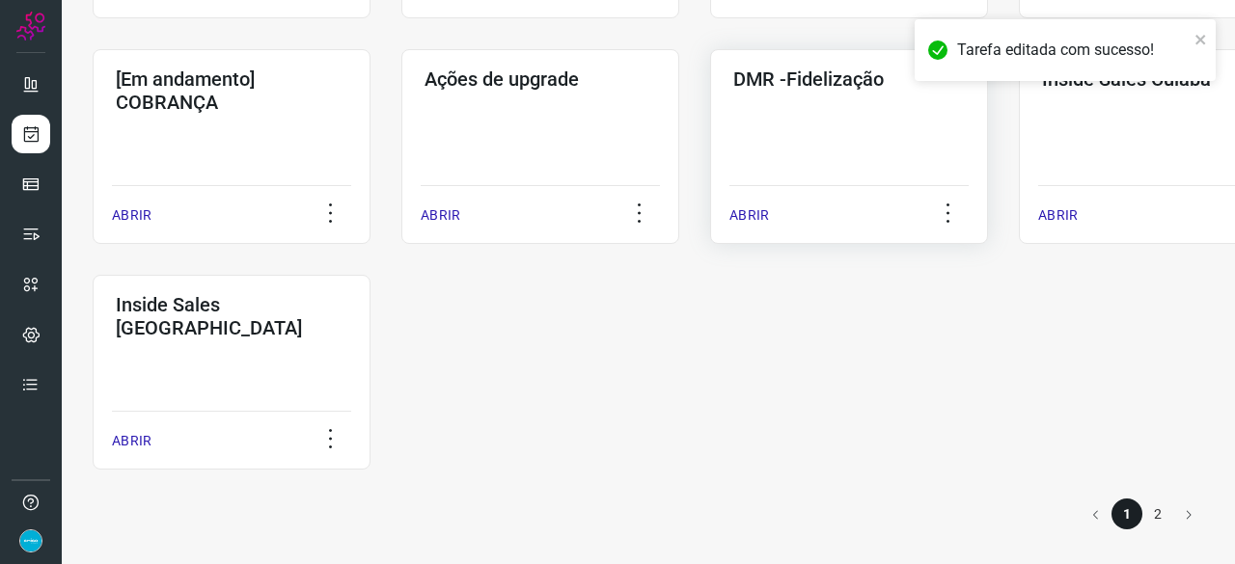
click at [756, 217] on p "ABRIR" at bounding box center [749, 215] width 40 height 20
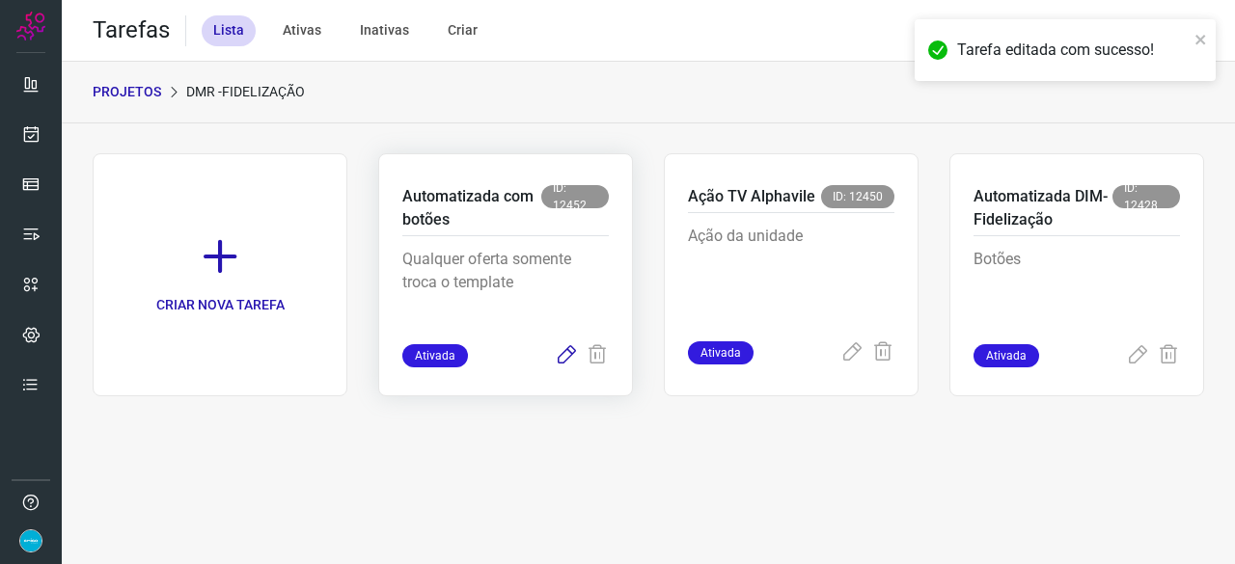
click at [564, 352] on icon at bounding box center [566, 355] width 23 height 23
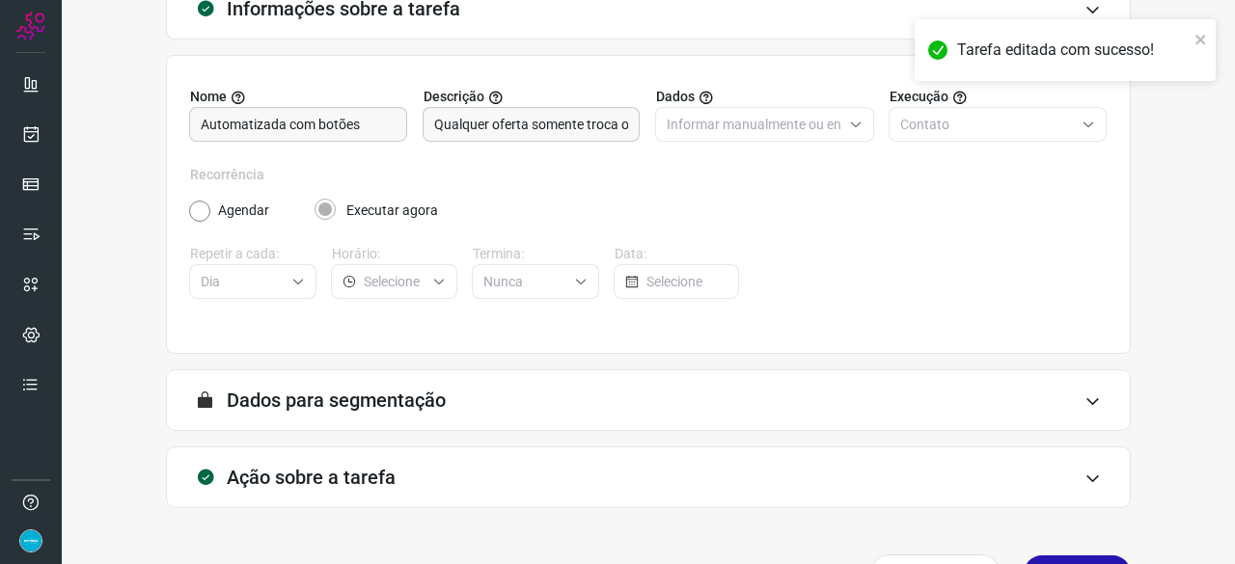
scroll to position [188, 0]
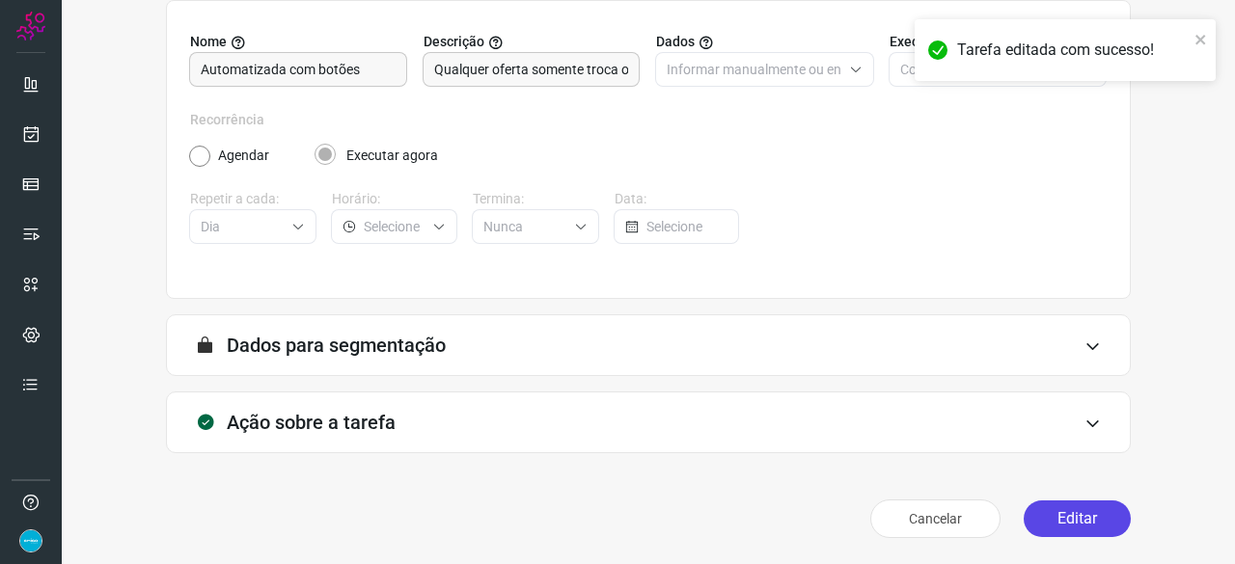
click at [1071, 528] on button "Editar" at bounding box center [1077, 519] width 107 height 37
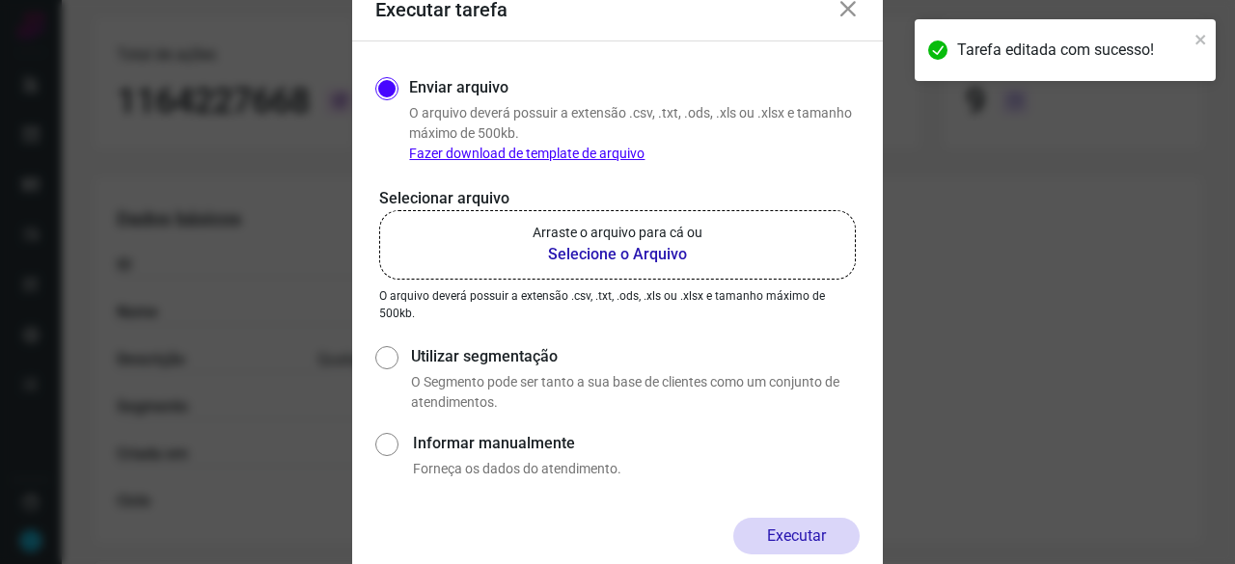
click at [596, 258] on b "Selecione o Arquivo" at bounding box center [618, 254] width 170 height 23
click at [0, 0] on input "Arraste o arquivo para cá ou Selecione o Arquivo" at bounding box center [0, 0] width 0 height 0
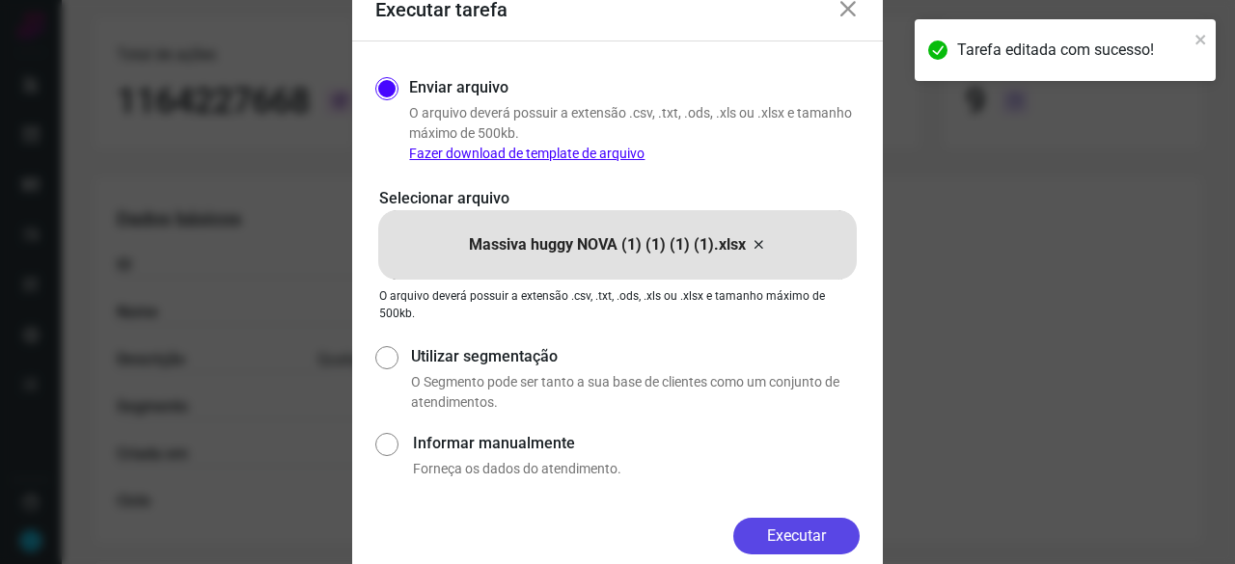
click at [818, 534] on button "Executar" at bounding box center [796, 536] width 126 height 37
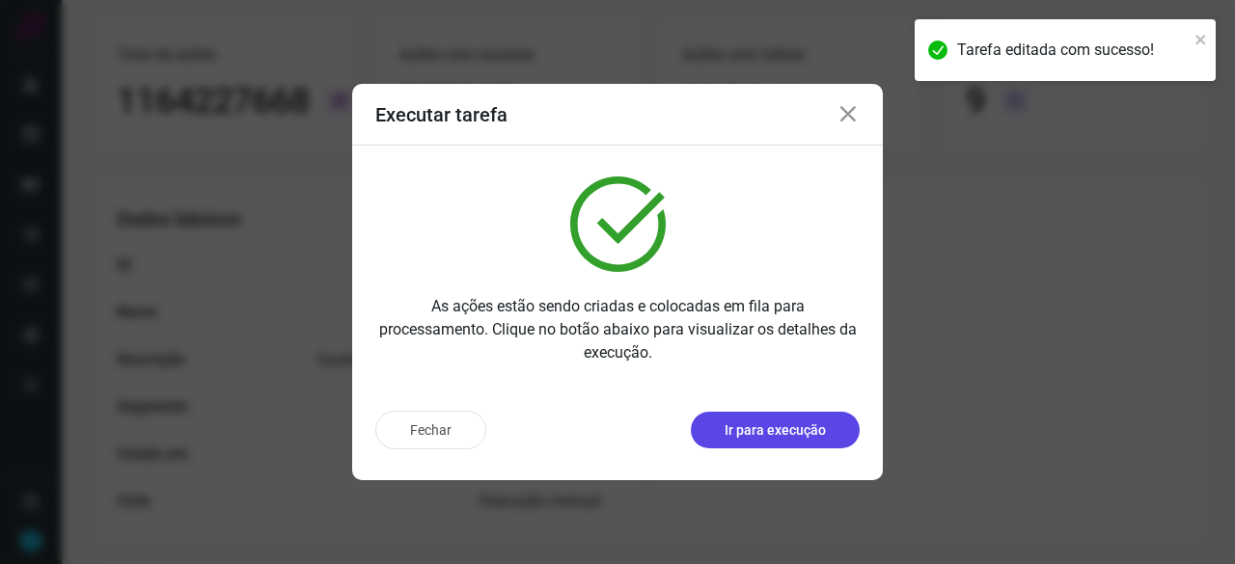
click at [764, 436] on p "Ir para execução" at bounding box center [775, 431] width 101 height 20
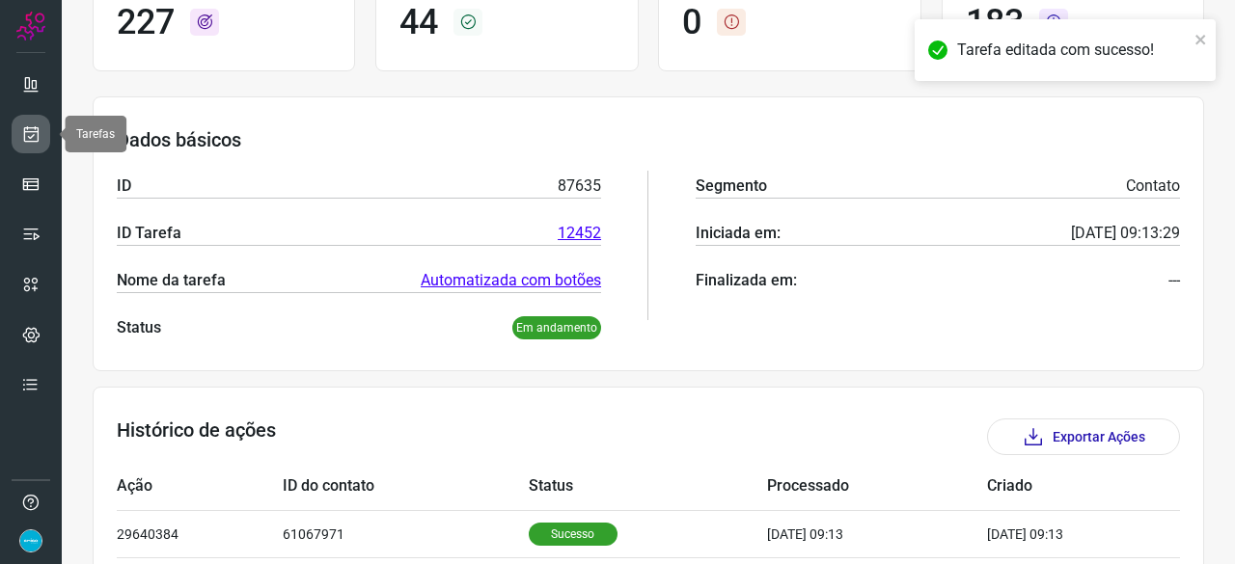
click at [35, 135] on icon at bounding box center [31, 133] width 20 height 19
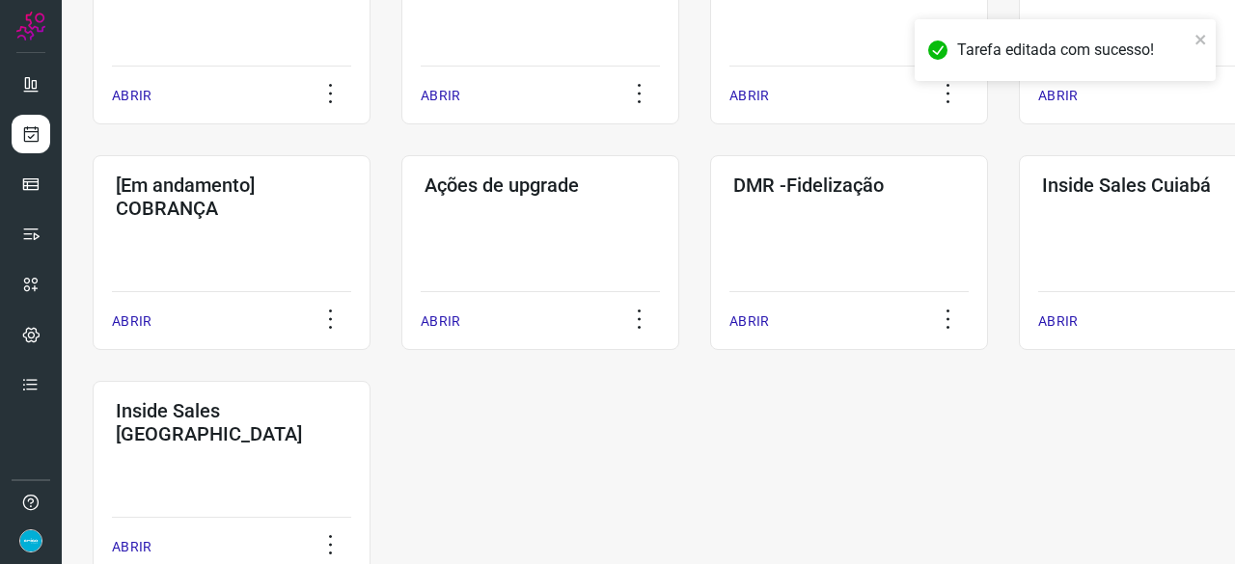
scroll to position [926, 0]
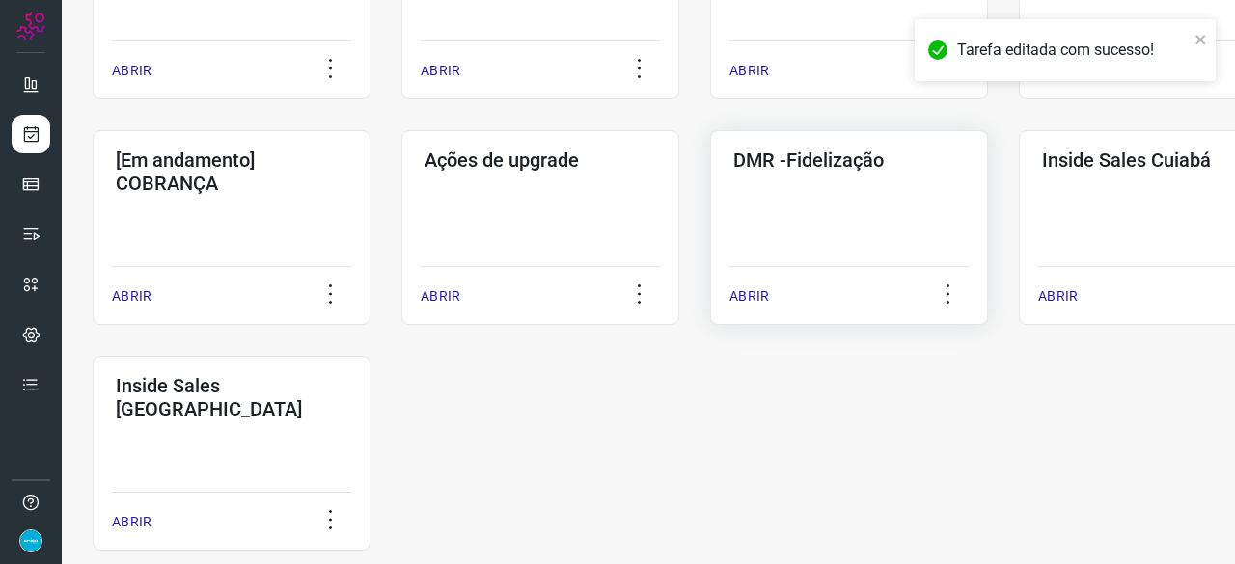
click at [743, 298] on p "ABRIR" at bounding box center [749, 297] width 40 height 20
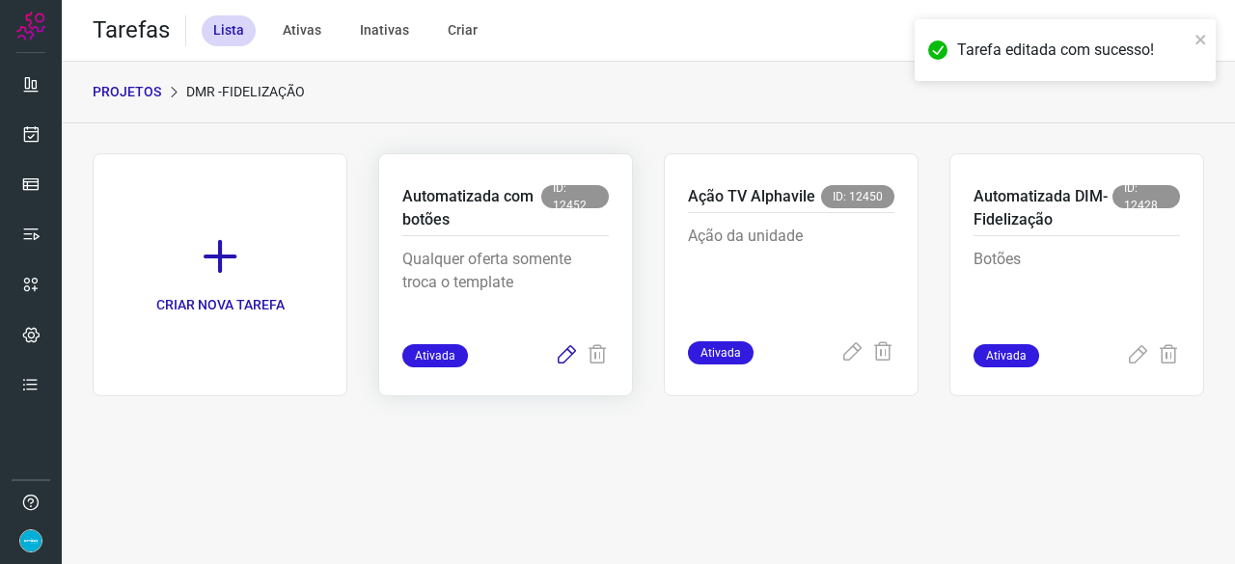
click at [563, 358] on icon at bounding box center [566, 355] width 23 height 23
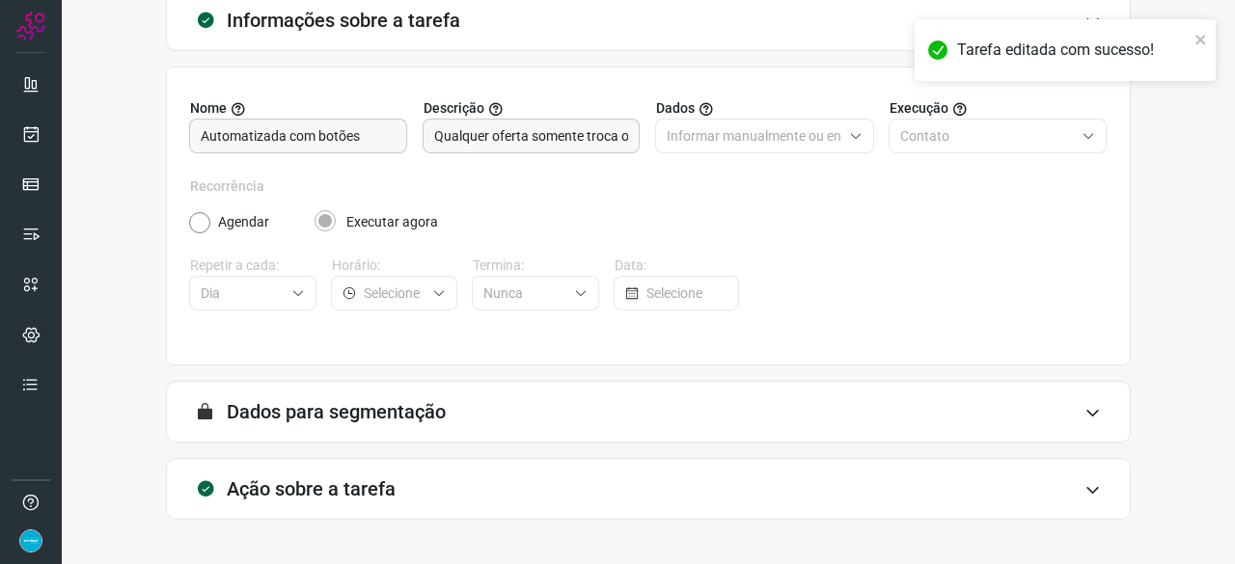
scroll to position [188, 0]
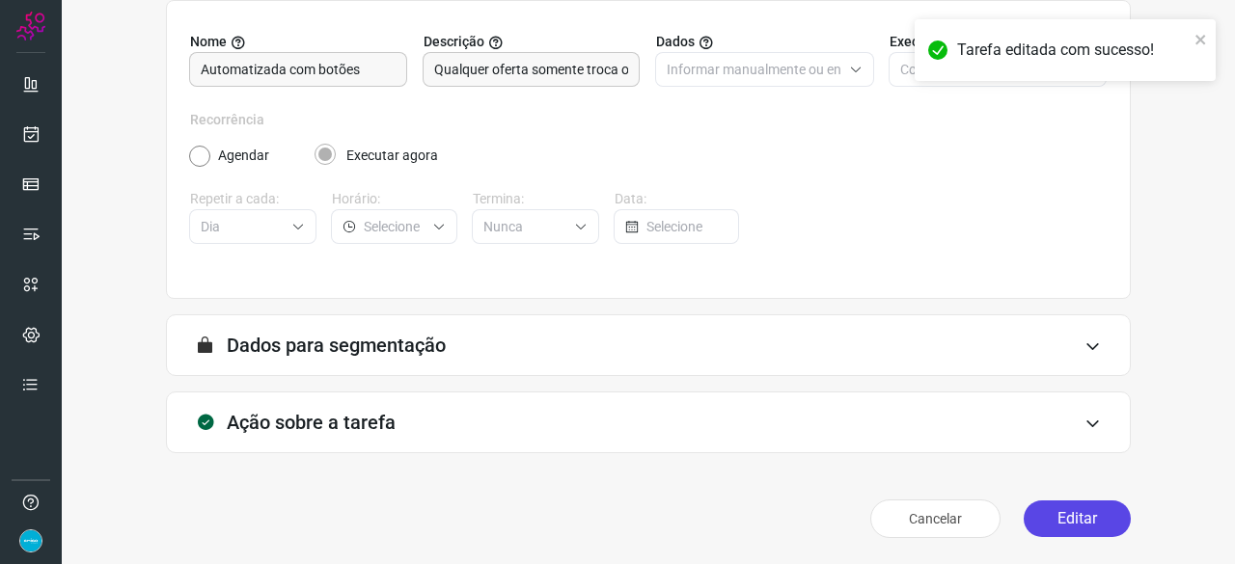
click at [1071, 522] on button "Editar" at bounding box center [1077, 519] width 107 height 37
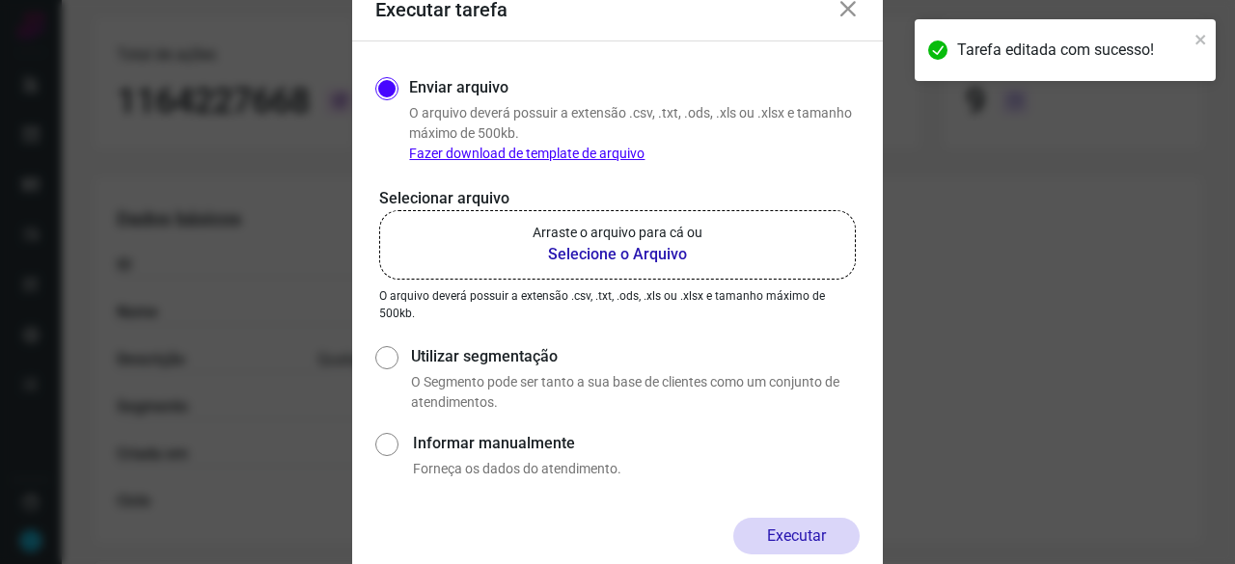
click at [602, 254] on b "Selecione o Arquivo" at bounding box center [618, 254] width 170 height 23
click at [0, 0] on input "Arraste o arquivo para cá ou Selecione o Arquivo" at bounding box center [0, 0] width 0 height 0
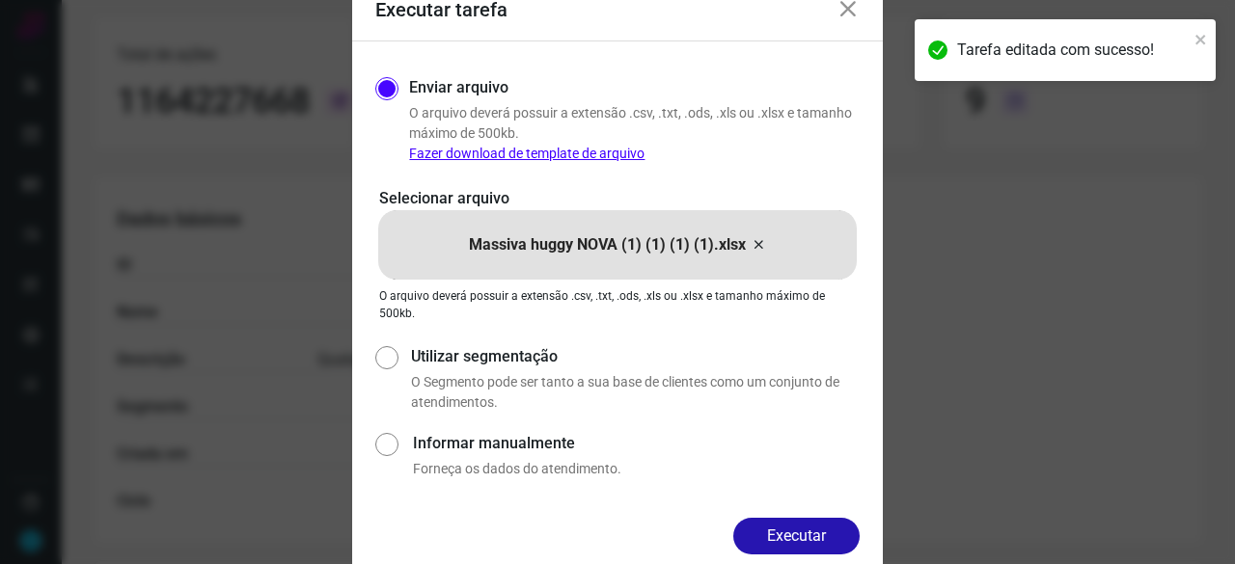
drag, startPoint x: 782, startPoint y: 534, endPoint x: 851, endPoint y: 557, distance: 72.3
click at [783, 534] on button "Executar" at bounding box center [796, 536] width 126 height 37
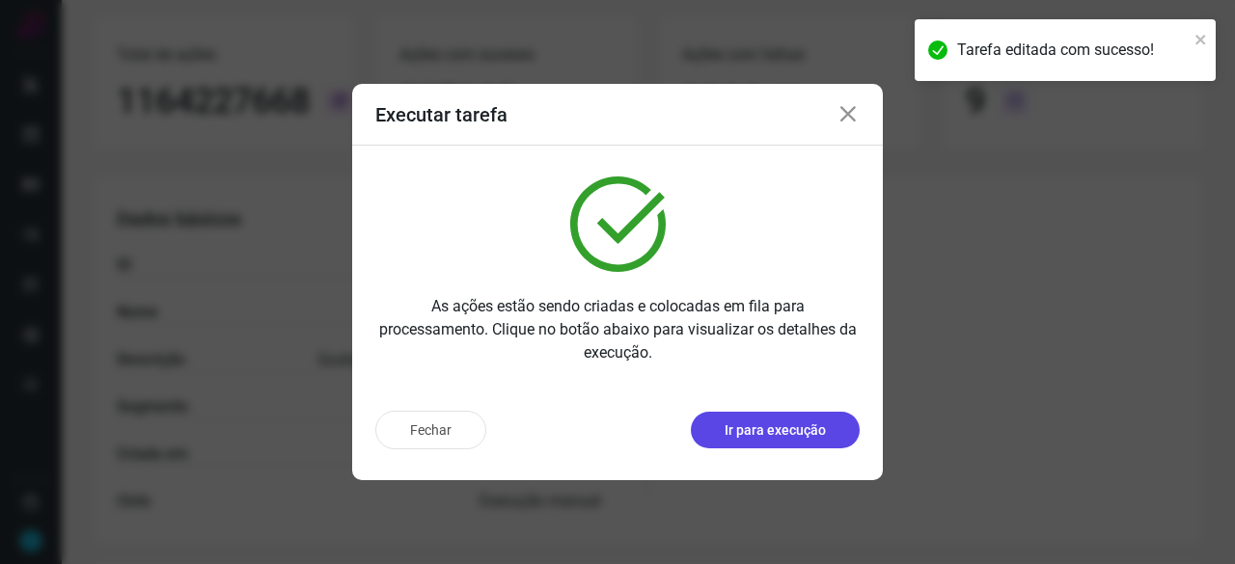
click at [780, 433] on p "Ir para execução" at bounding box center [775, 431] width 101 height 20
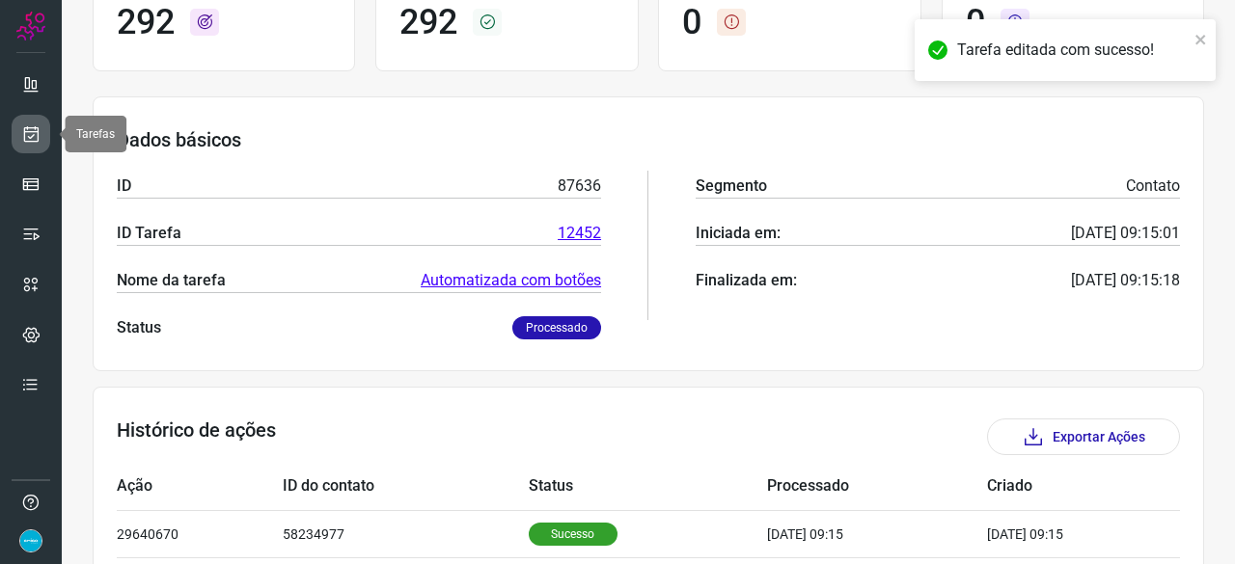
click at [35, 132] on icon at bounding box center [31, 133] width 20 height 19
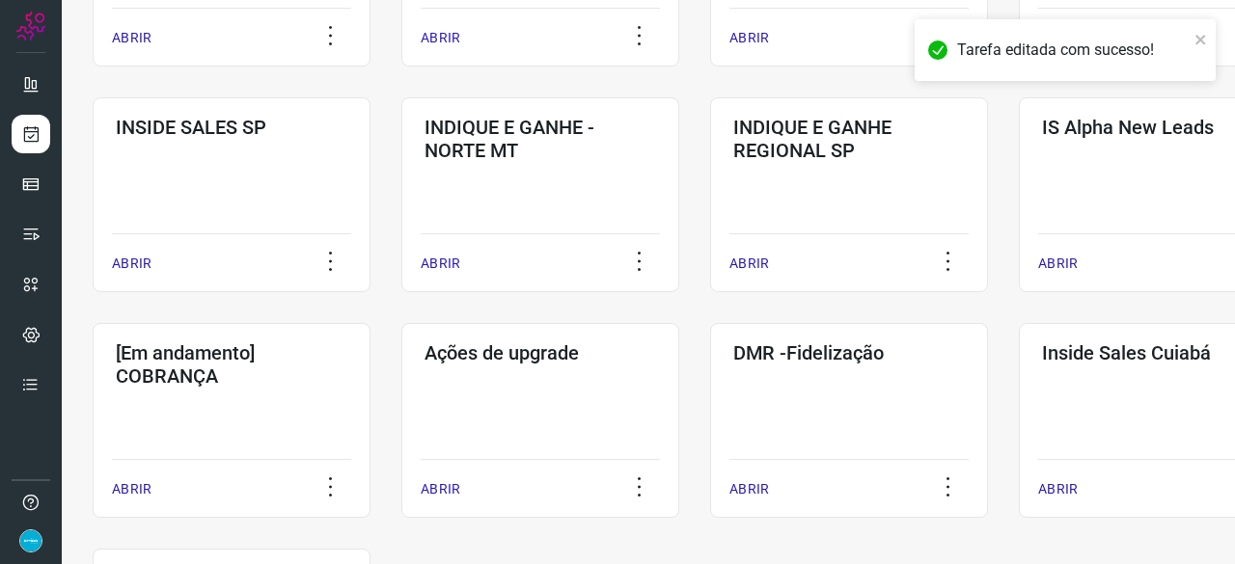
scroll to position [926, 0]
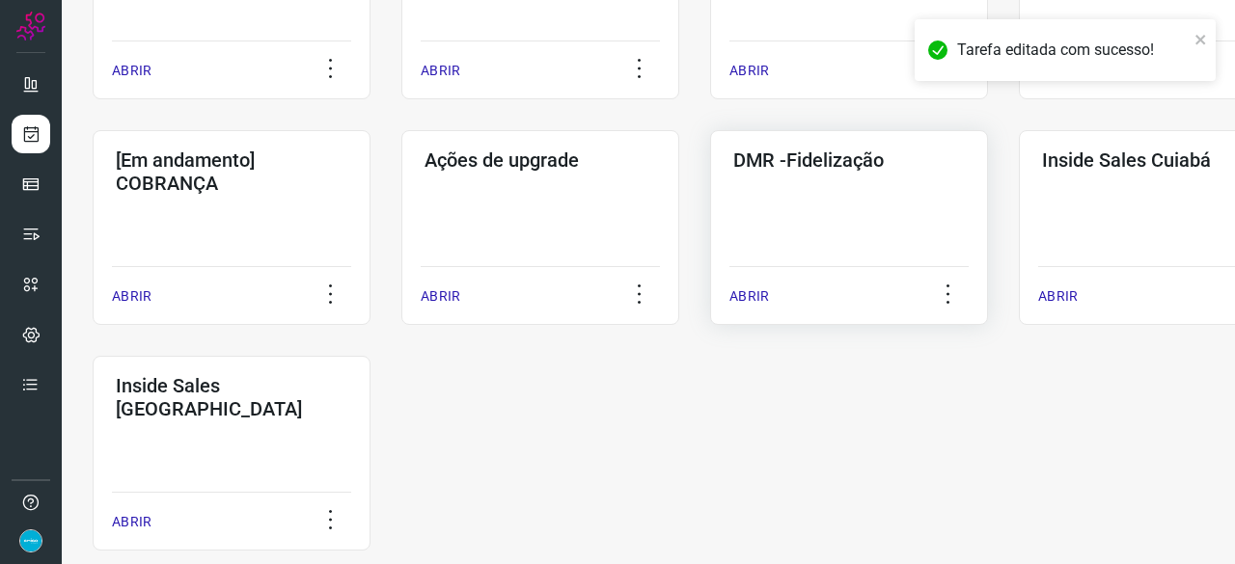
click at [761, 293] on p "ABRIR" at bounding box center [749, 297] width 40 height 20
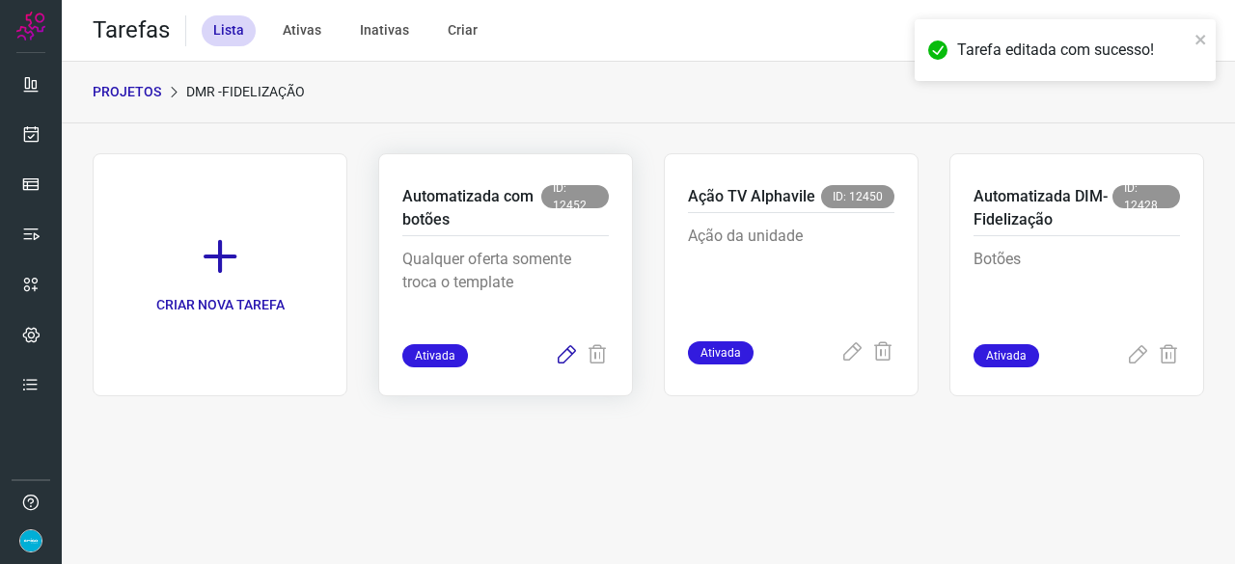
click at [572, 354] on icon at bounding box center [566, 355] width 23 height 23
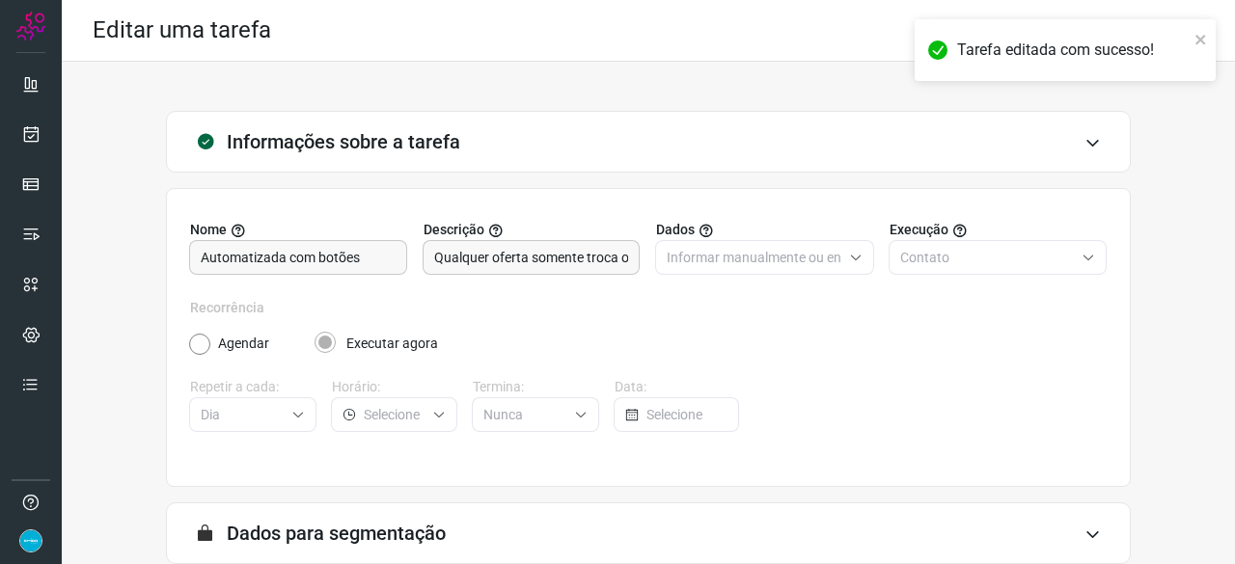
scroll to position [188, 0]
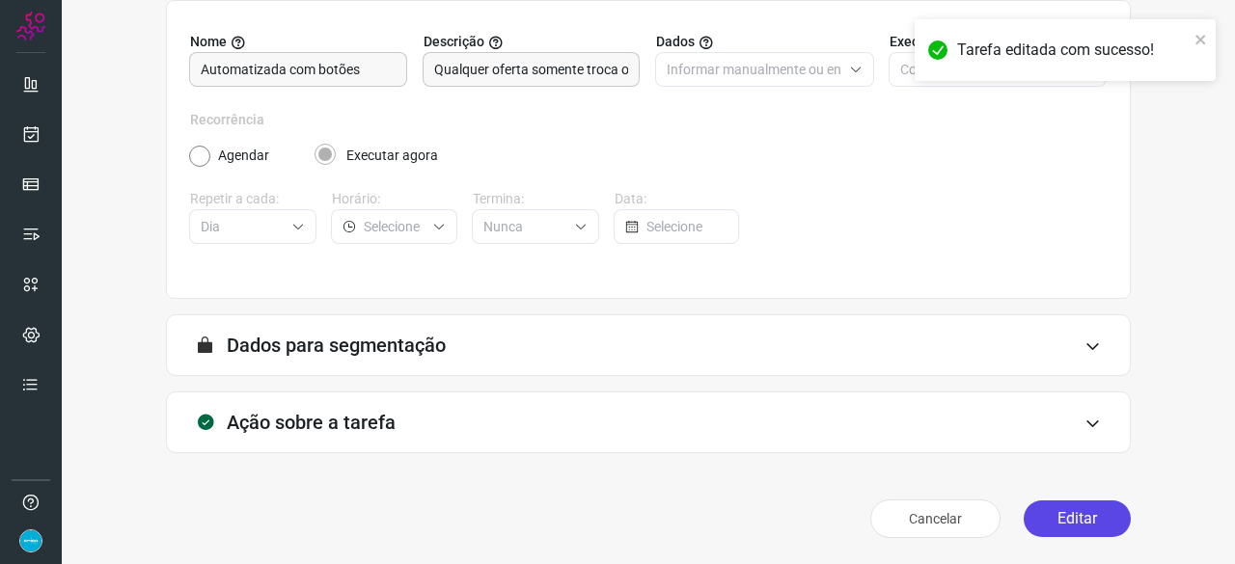
click at [1069, 514] on button "Editar" at bounding box center [1077, 519] width 107 height 37
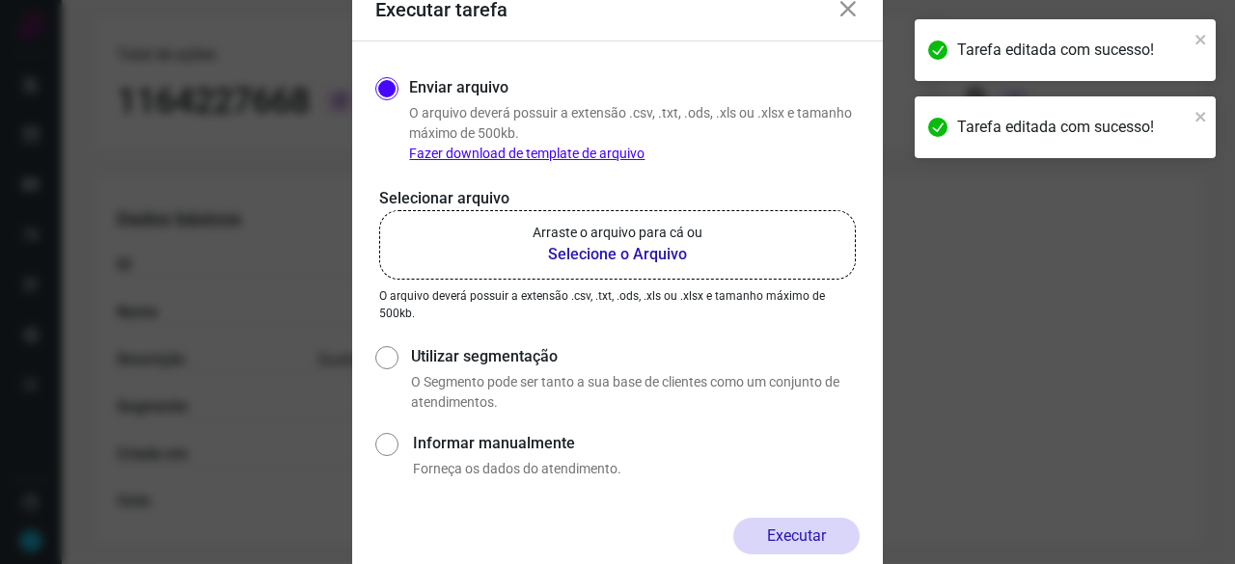
click at [575, 255] on b "Selecione o Arquivo" at bounding box center [618, 254] width 170 height 23
click at [0, 0] on input "Arraste o arquivo para cá ou Selecione o Arquivo" at bounding box center [0, 0] width 0 height 0
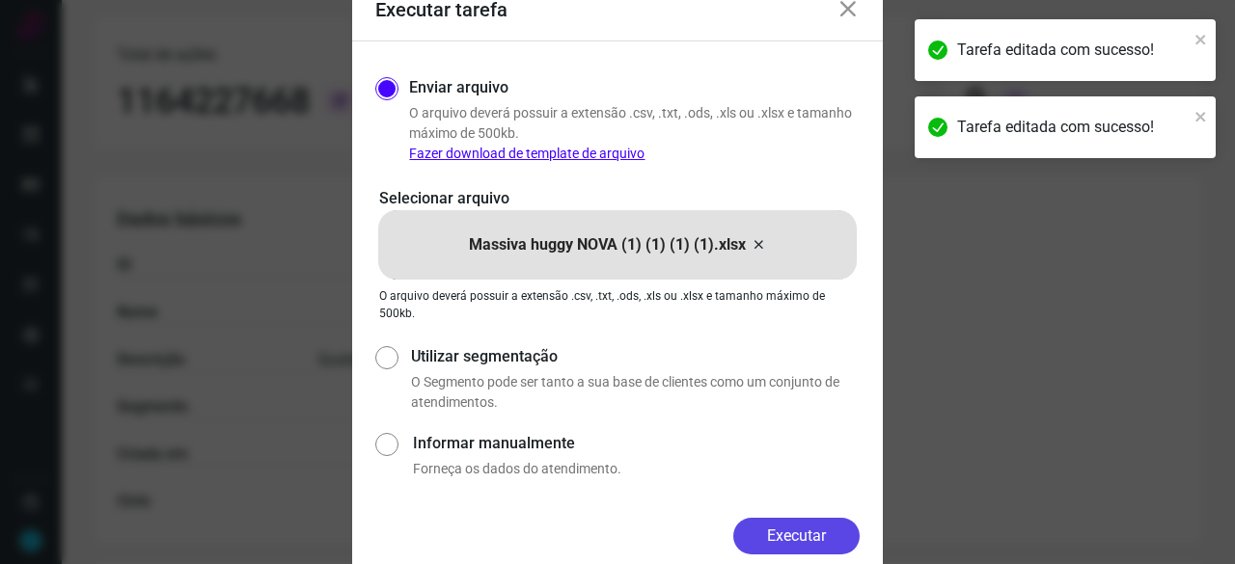
click at [835, 524] on button "Executar" at bounding box center [796, 536] width 126 height 37
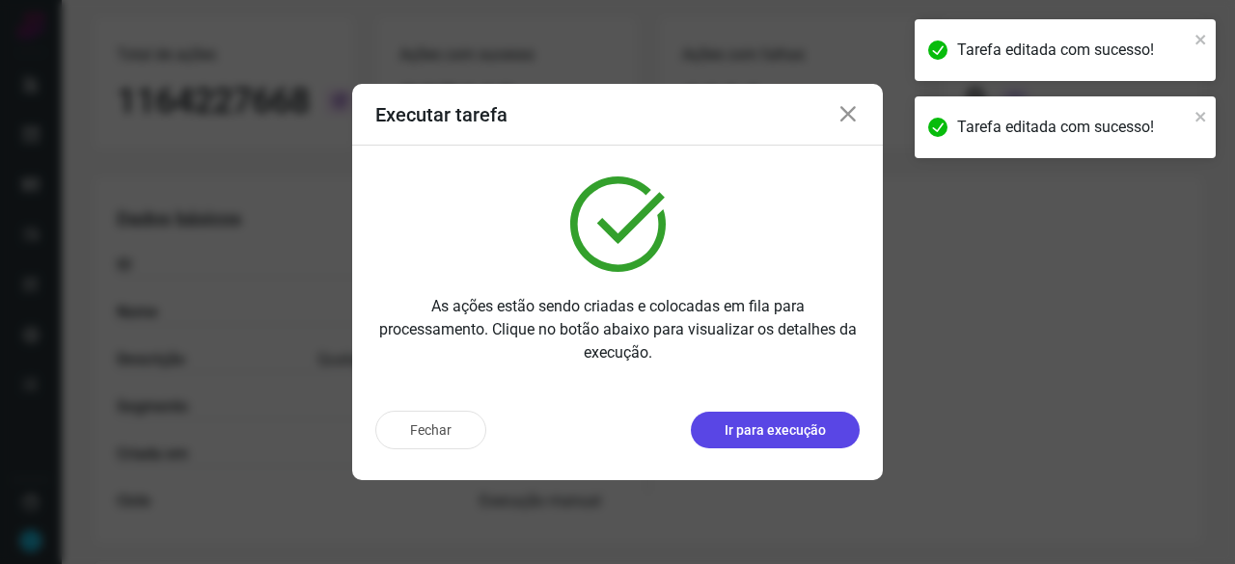
click at [765, 435] on p "Ir para execução" at bounding box center [775, 431] width 101 height 20
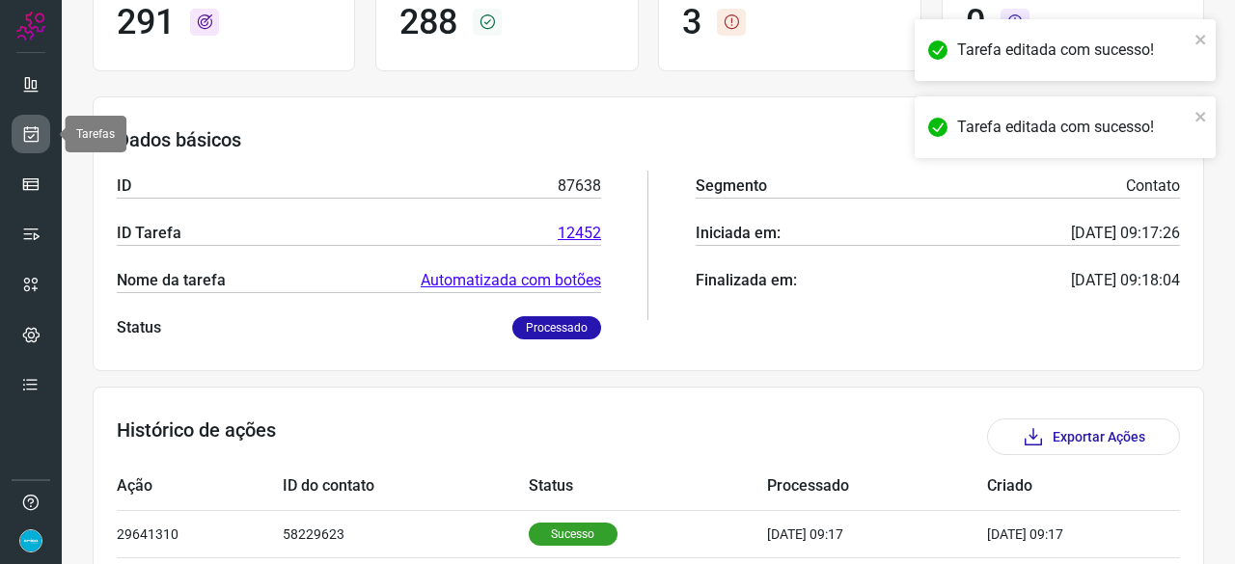
click at [35, 137] on icon at bounding box center [31, 133] width 20 height 19
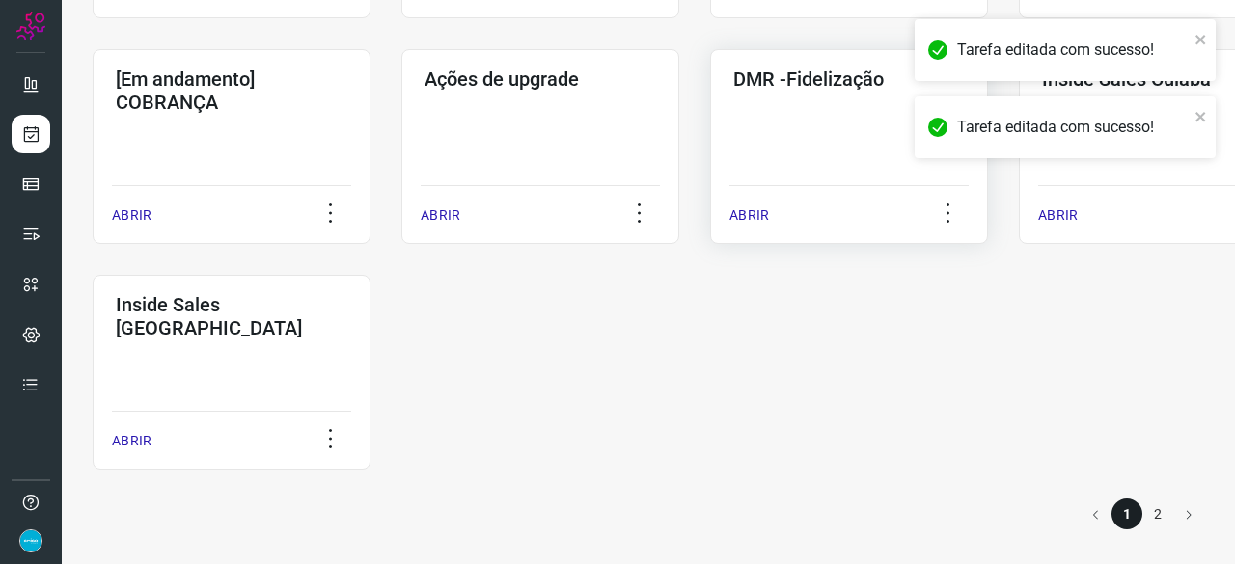
click at [756, 219] on p "ABRIR" at bounding box center [749, 215] width 40 height 20
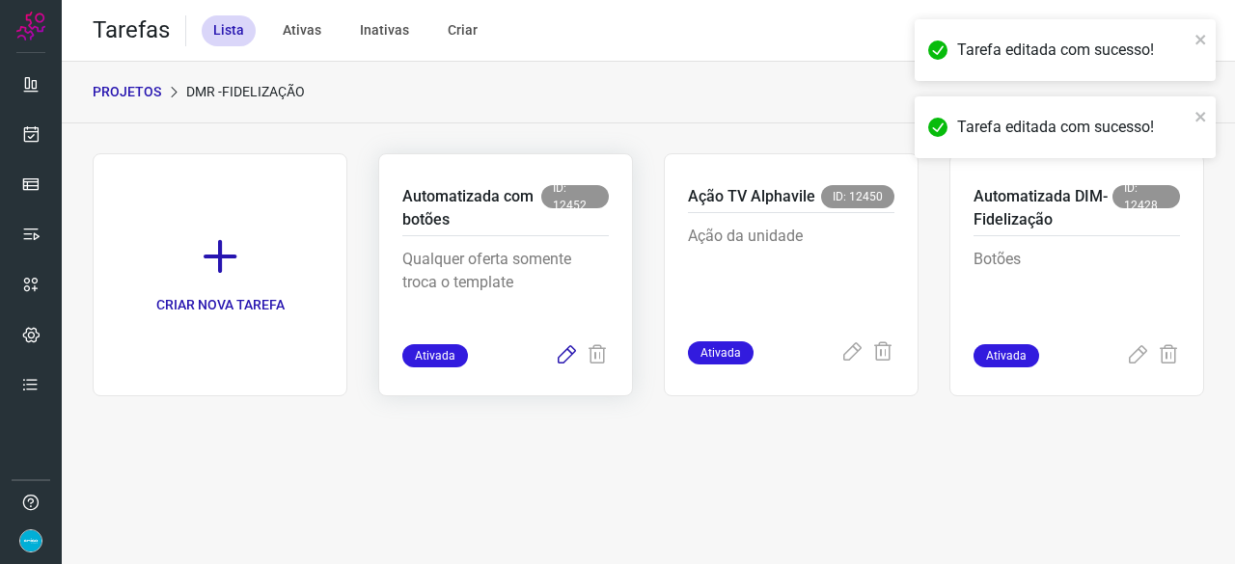
click at [567, 353] on icon at bounding box center [566, 355] width 23 height 23
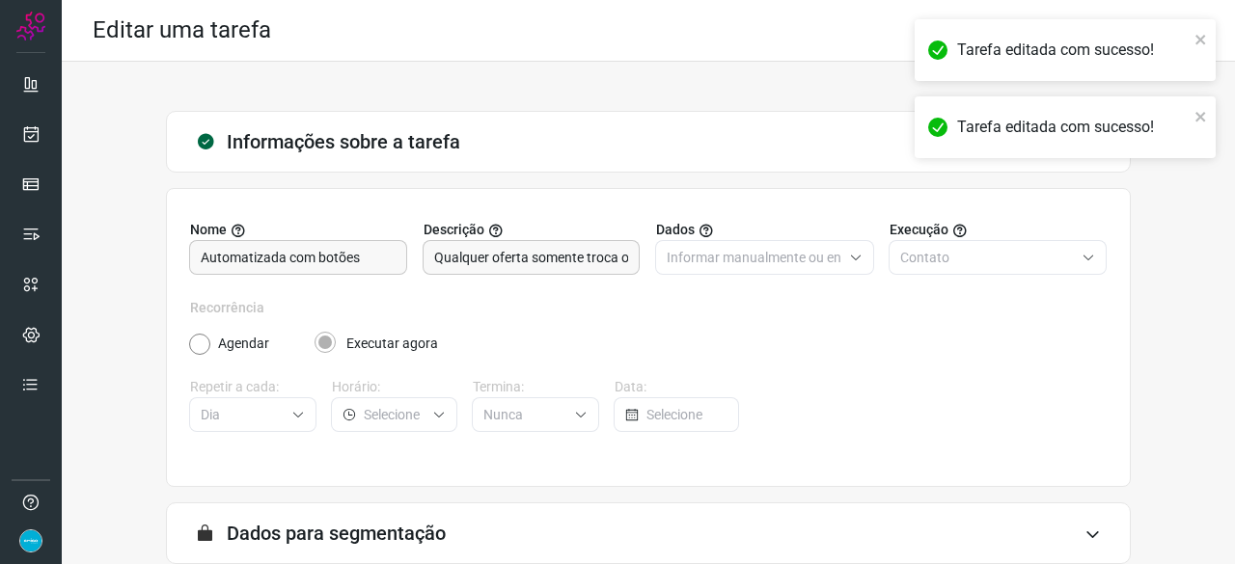
scroll to position [188, 0]
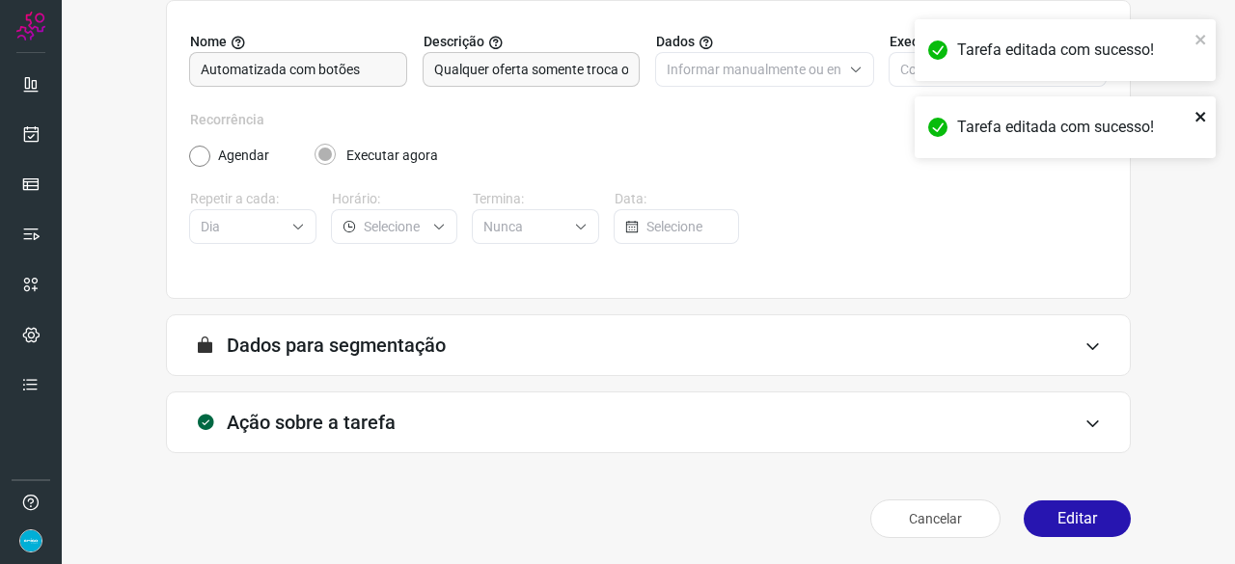
click at [1202, 117] on icon "close" at bounding box center [1201, 116] width 14 height 15
click at [1200, 38] on icon "close" at bounding box center [1201, 39] width 14 height 15
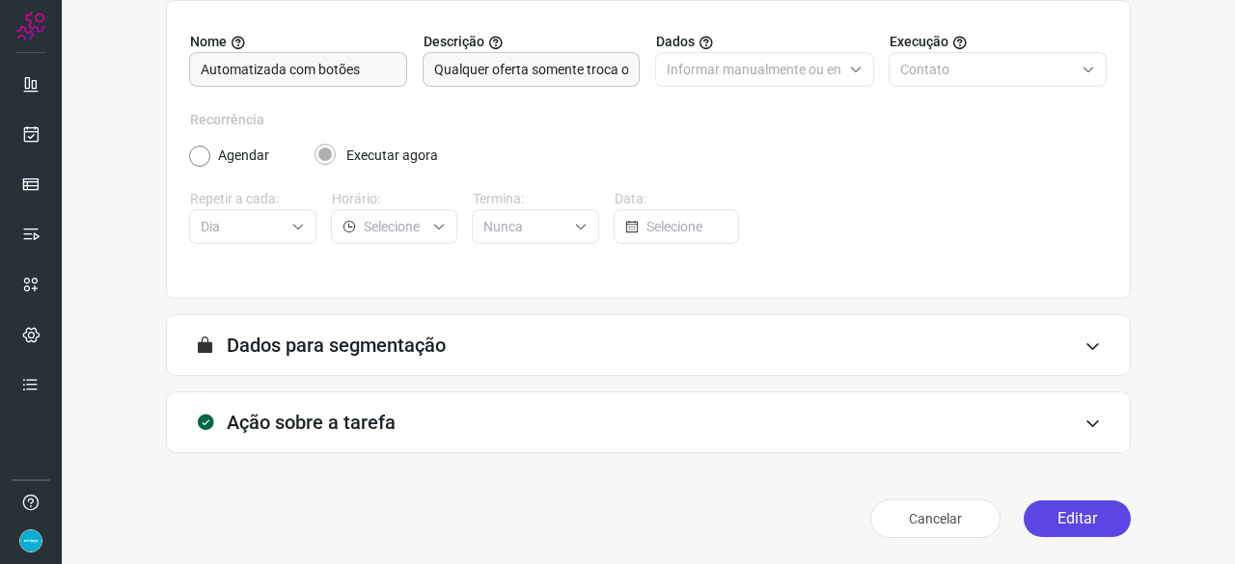
click at [1038, 524] on button "Editar" at bounding box center [1077, 519] width 107 height 37
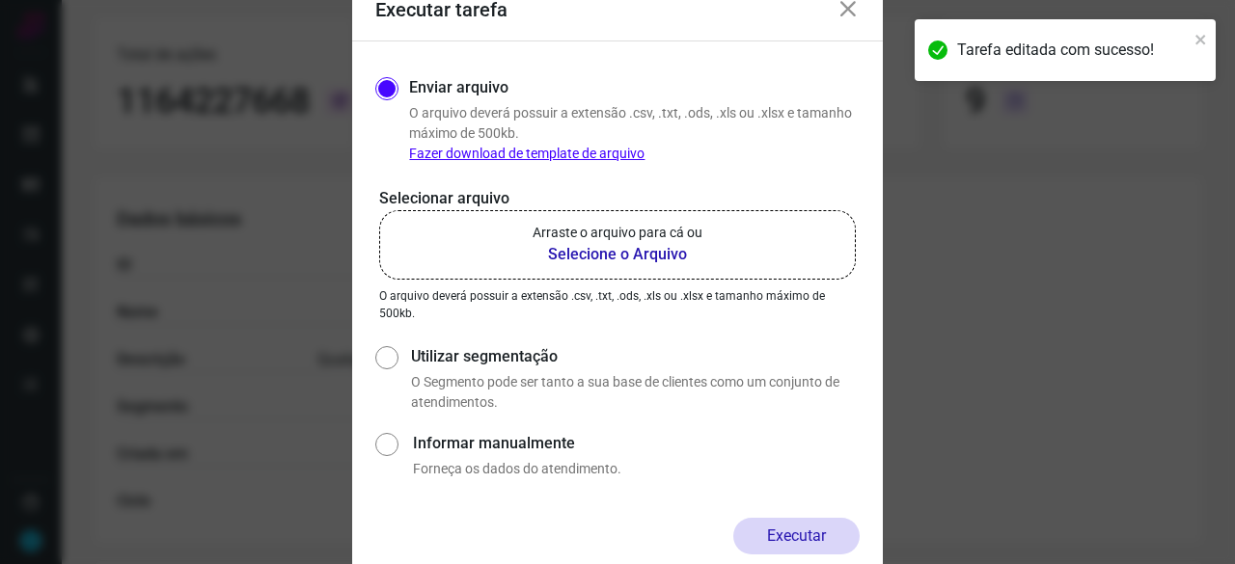
click at [600, 249] on b "Selecione o Arquivo" at bounding box center [618, 254] width 170 height 23
click at [0, 0] on input "Arraste o arquivo para cá ou Selecione o Arquivo" at bounding box center [0, 0] width 0 height 0
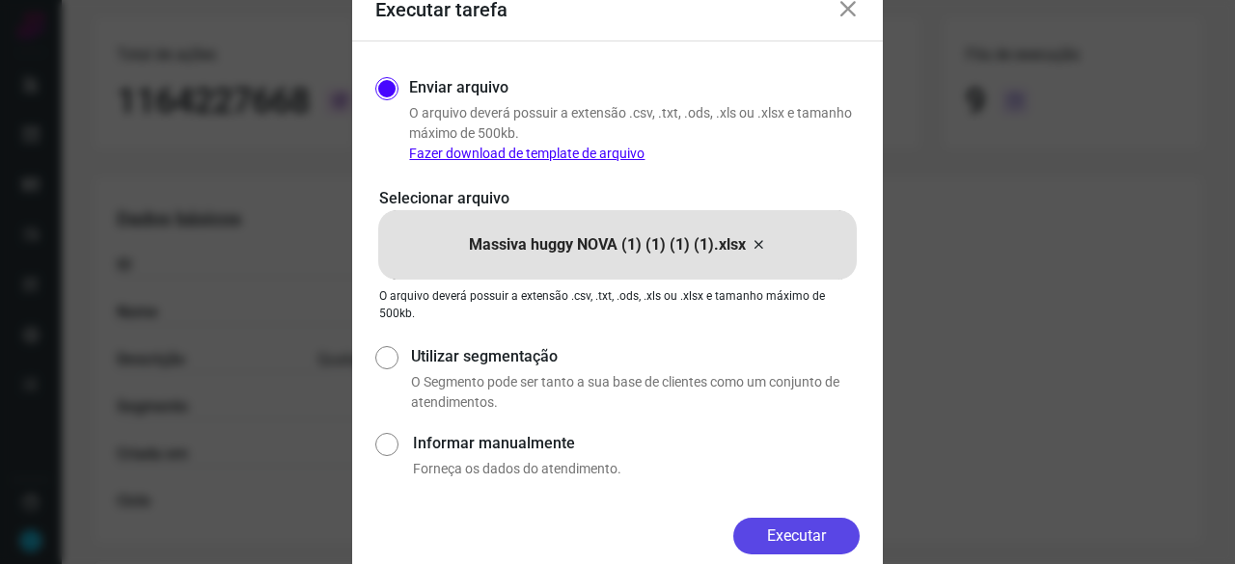
click at [799, 536] on button "Executar" at bounding box center [796, 536] width 126 height 37
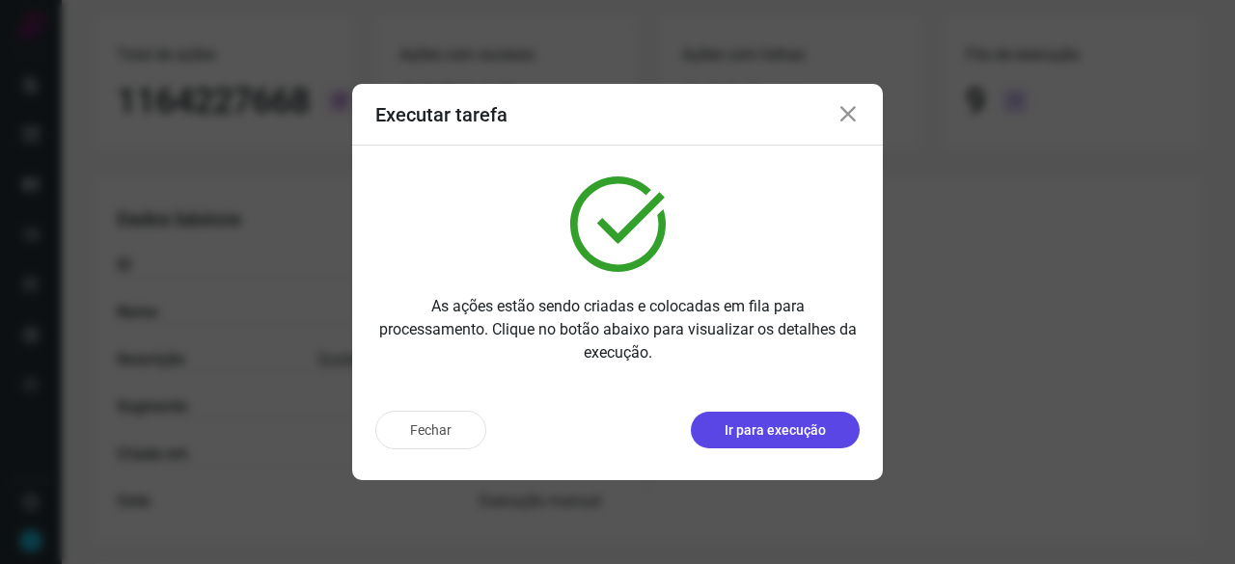
click at [750, 429] on p "Ir para execução" at bounding box center [775, 431] width 101 height 20
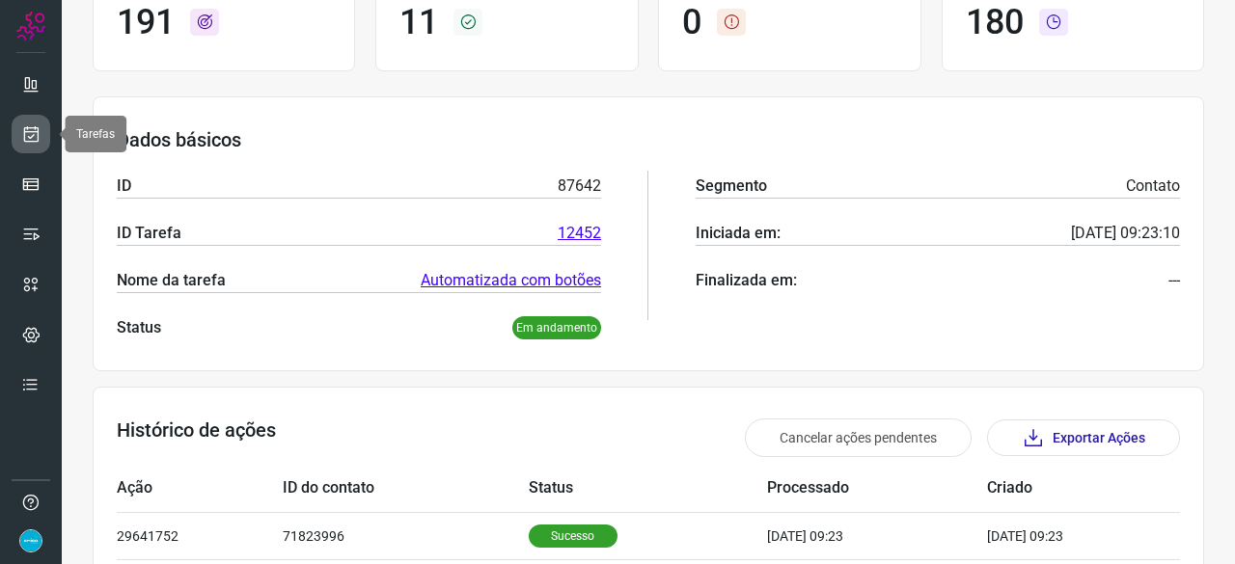
click at [36, 128] on icon at bounding box center [31, 133] width 20 height 19
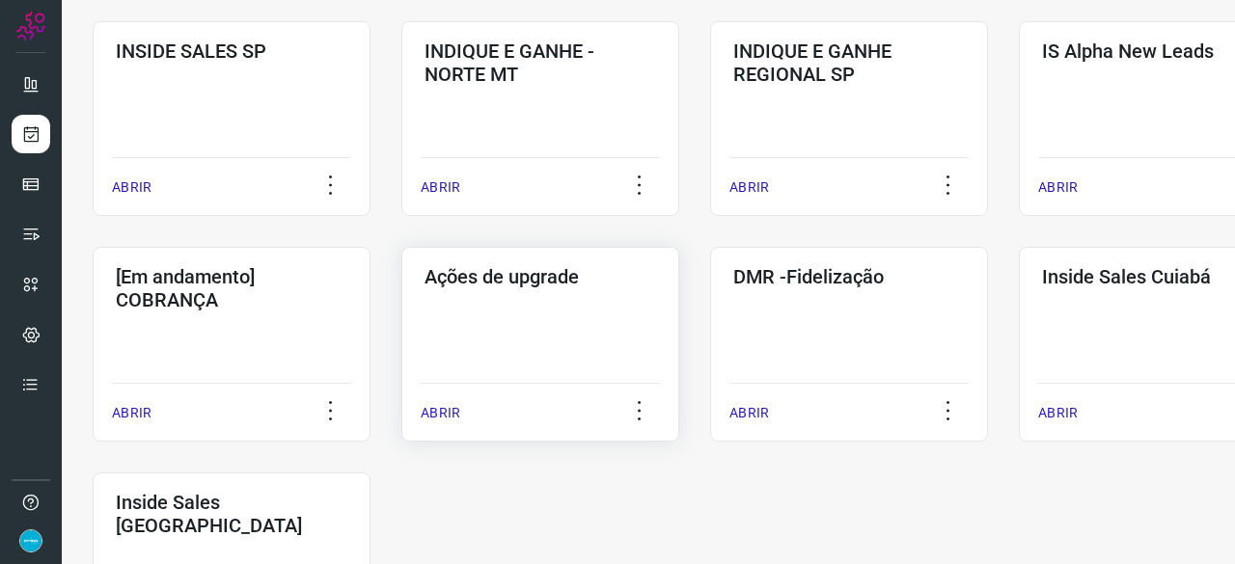
scroll to position [830, 0]
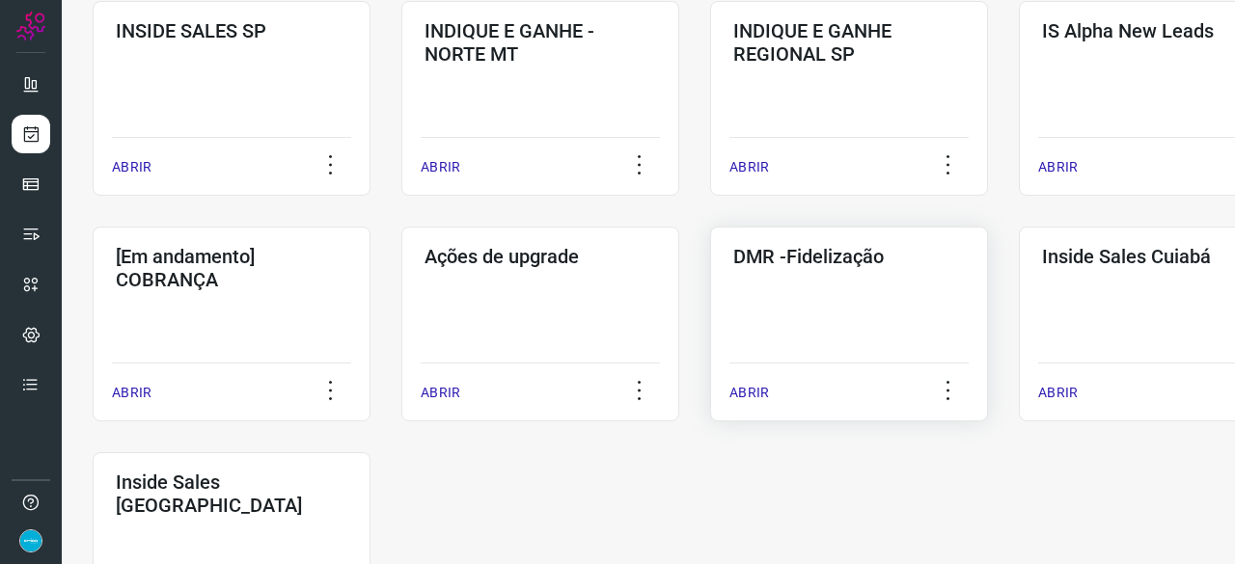
click at [760, 393] on p "ABRIR" at bounding box center [749, 393] width 40 height 20
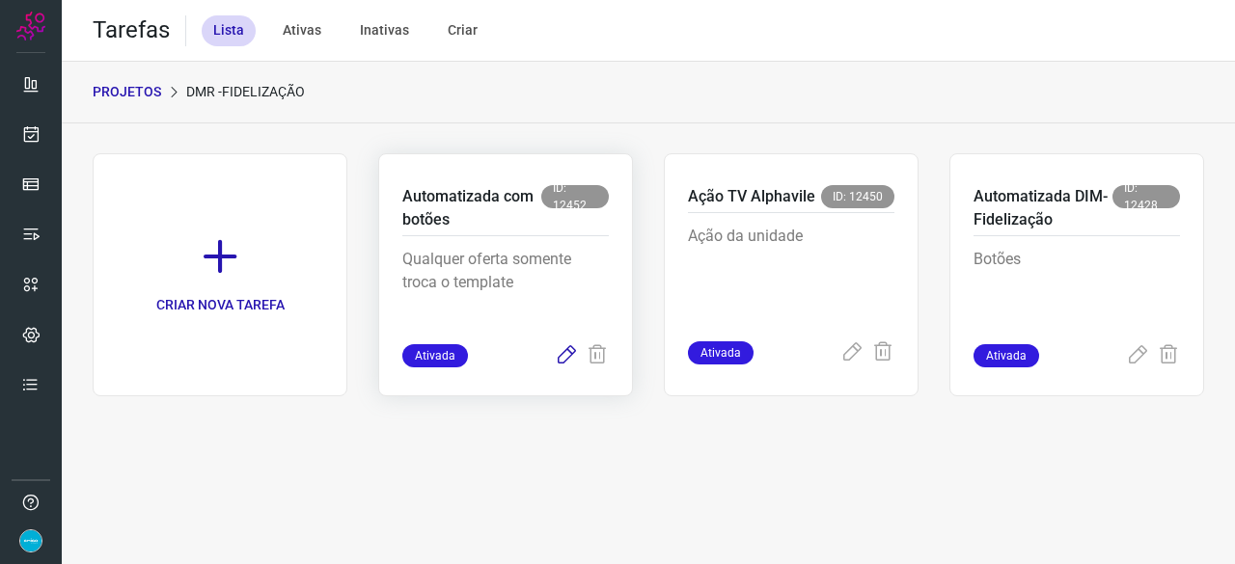
click at [564, 357] on icon at bounding box center [566, 355] width 23 height 23
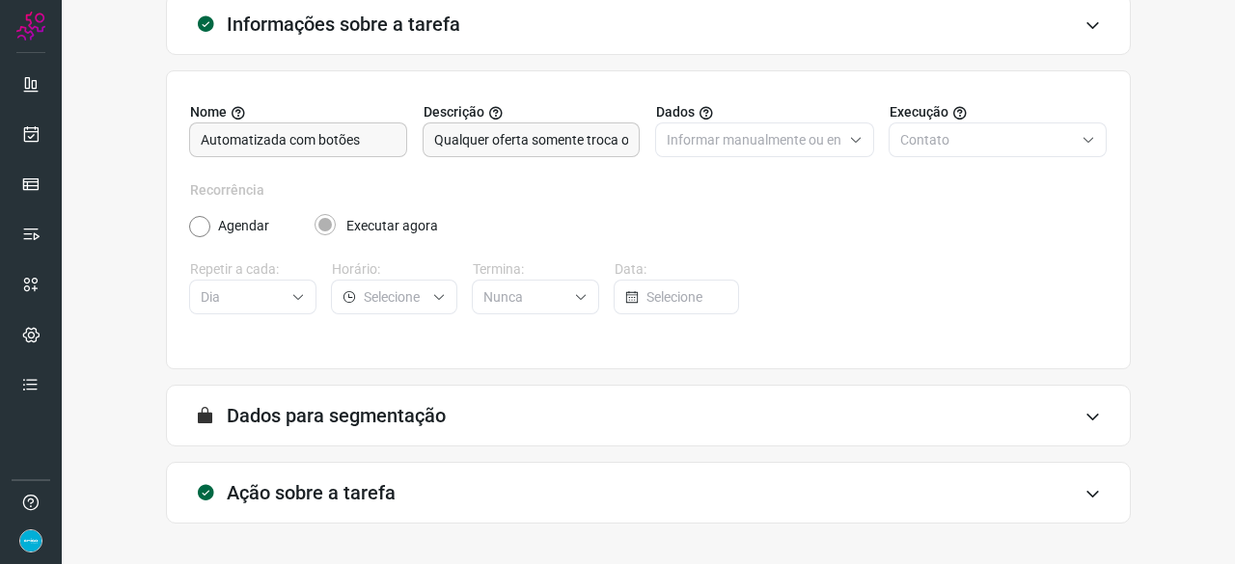
scroll to position [188, 0]
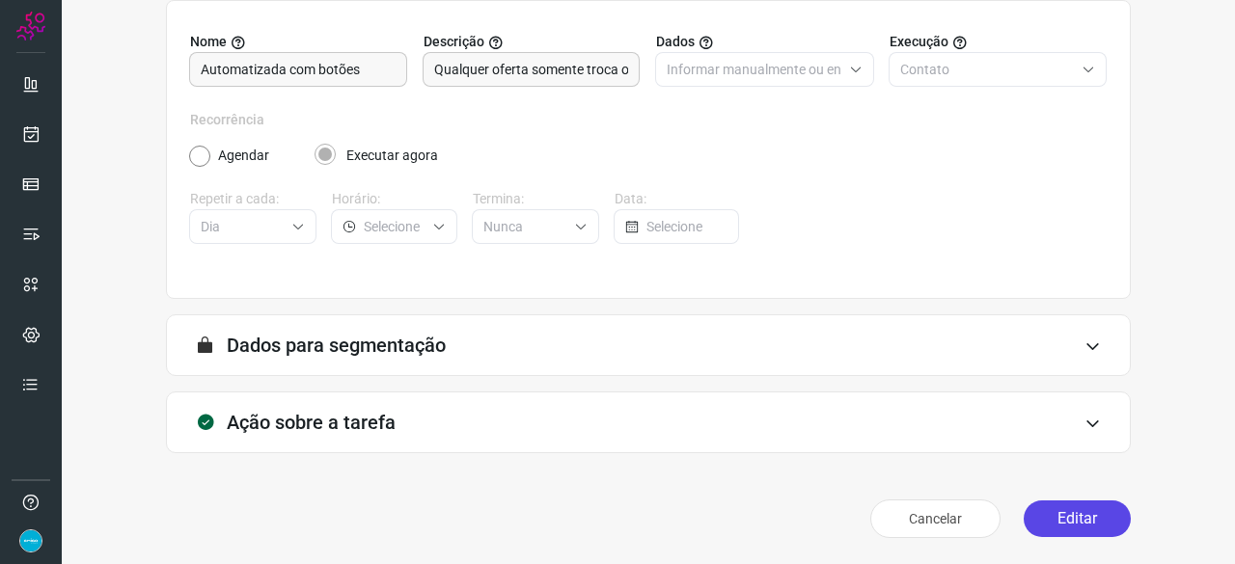
click at [1063, 513] on button "Editar" at bounding box center [1077, 519] width 107 height 37
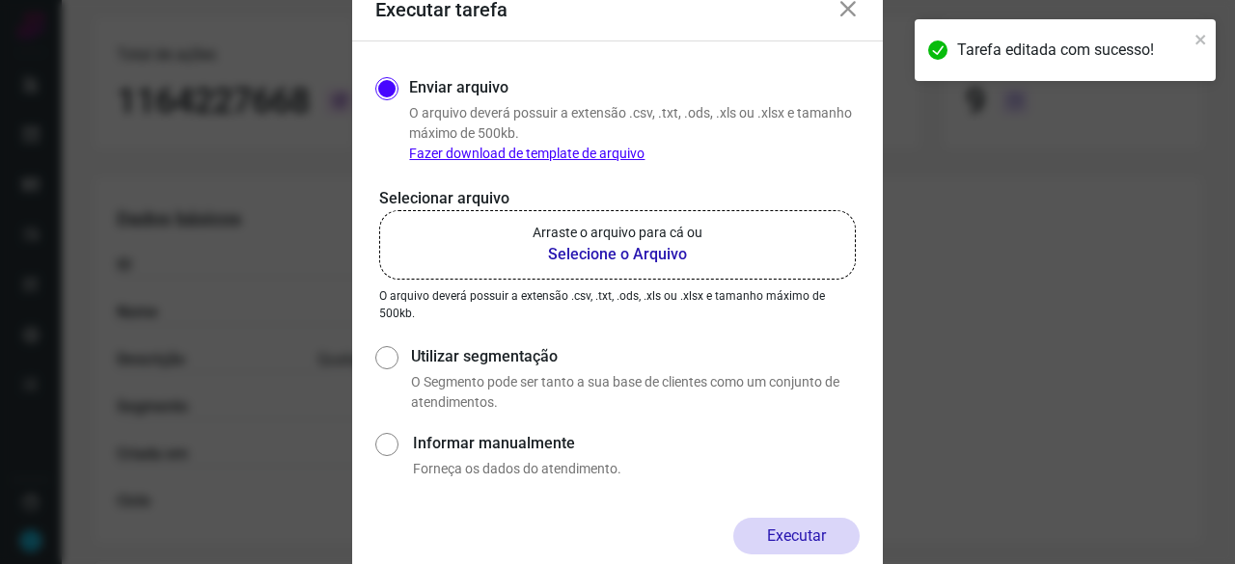
click at [569, 252] on b "Selecione o Arquivo" at bounding box center [618, 254] width 170 height 23
click at [0, 0] on input "Arraste o arquivo para cá ou Selecione o Arquivo" at bounding box center [0, 0] width 0 height 0
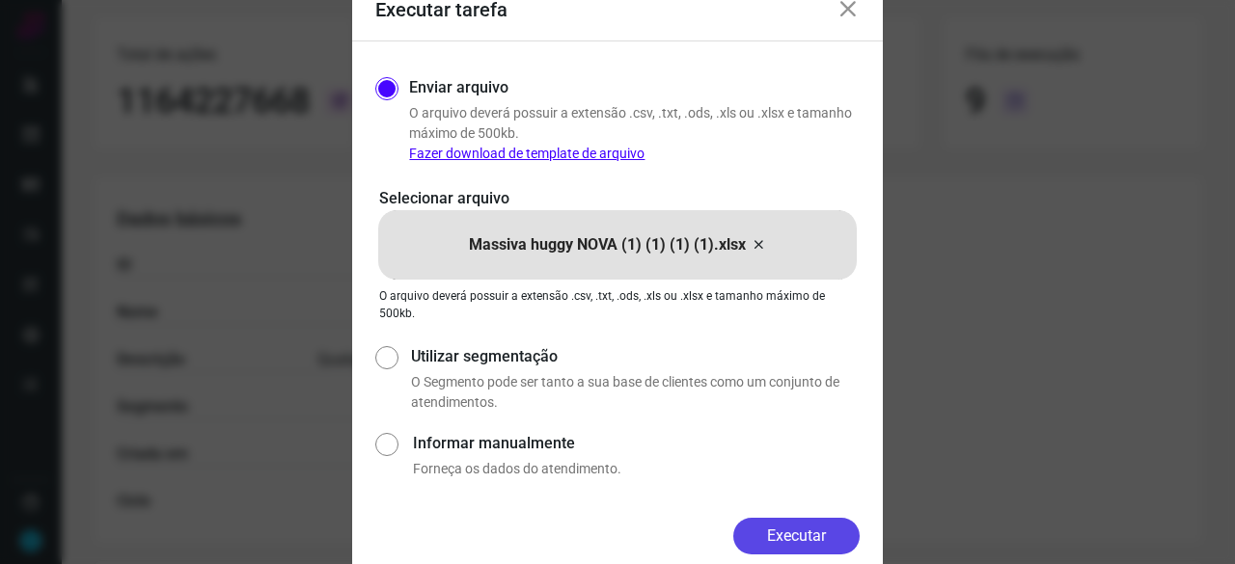
click at [825, 531] on button "Executar" at bounding box center [796, 536] width 126 height 37
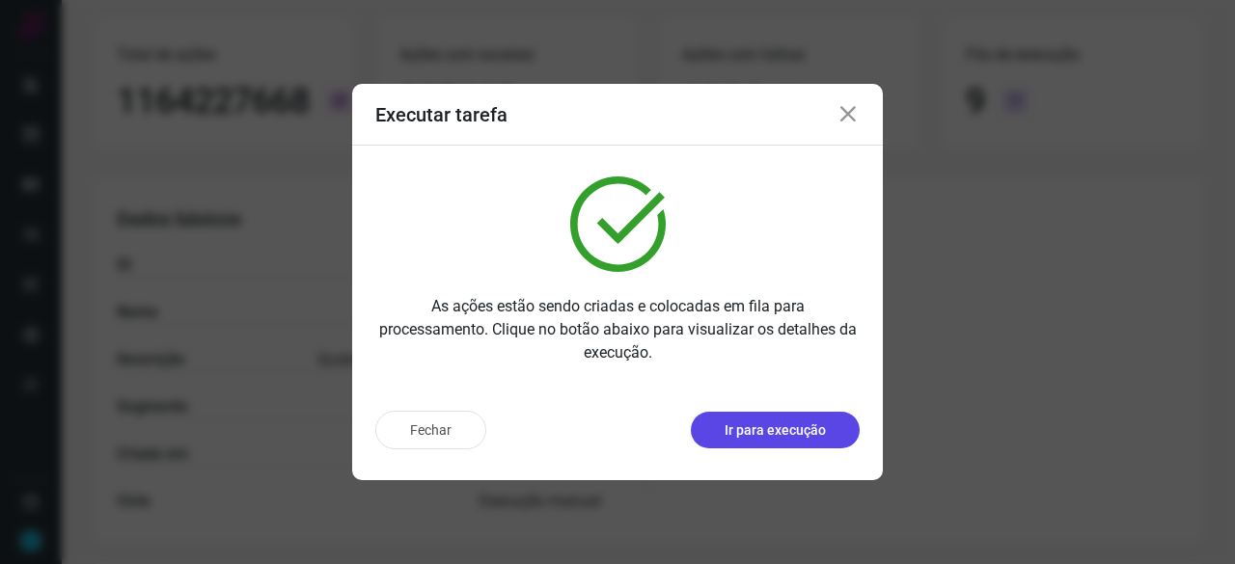
click at [756, 424] on p "Ir para execução" at bounding box center [775, 431] width 101 height 20
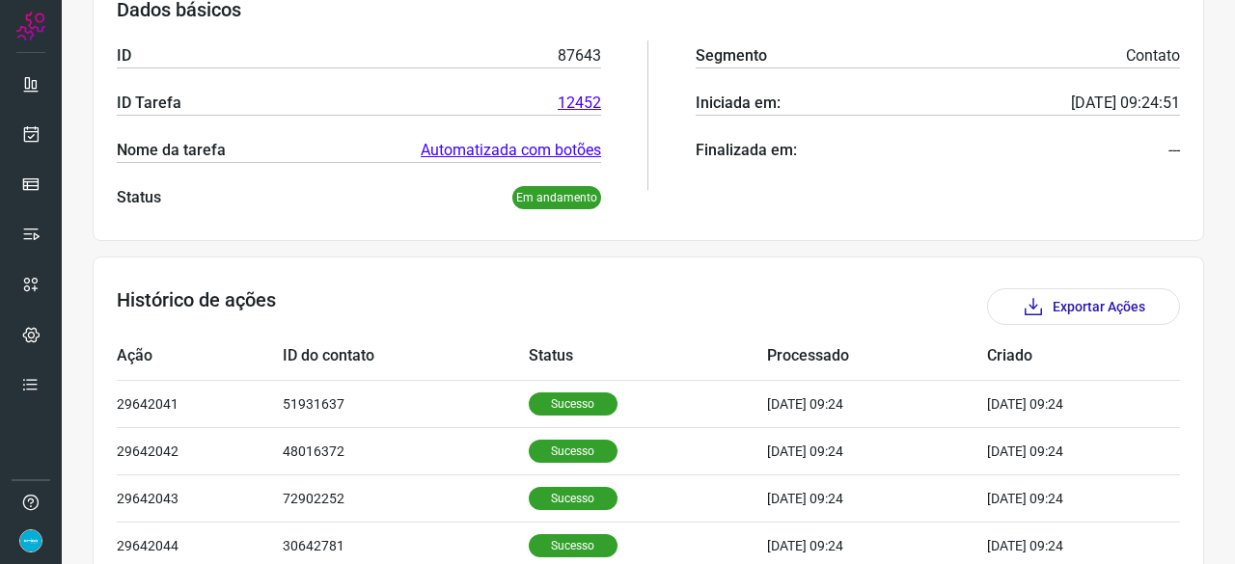
scroll to position [188, 0]
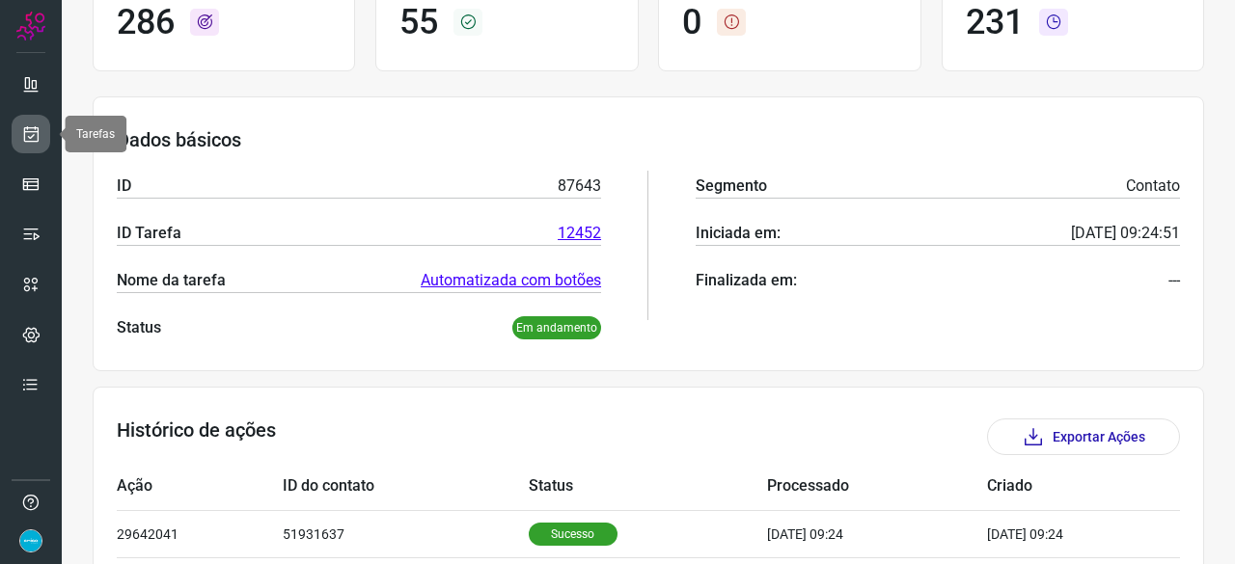
click at [35, 130] on icon at bounding box center [31, 133] width 20 height 19
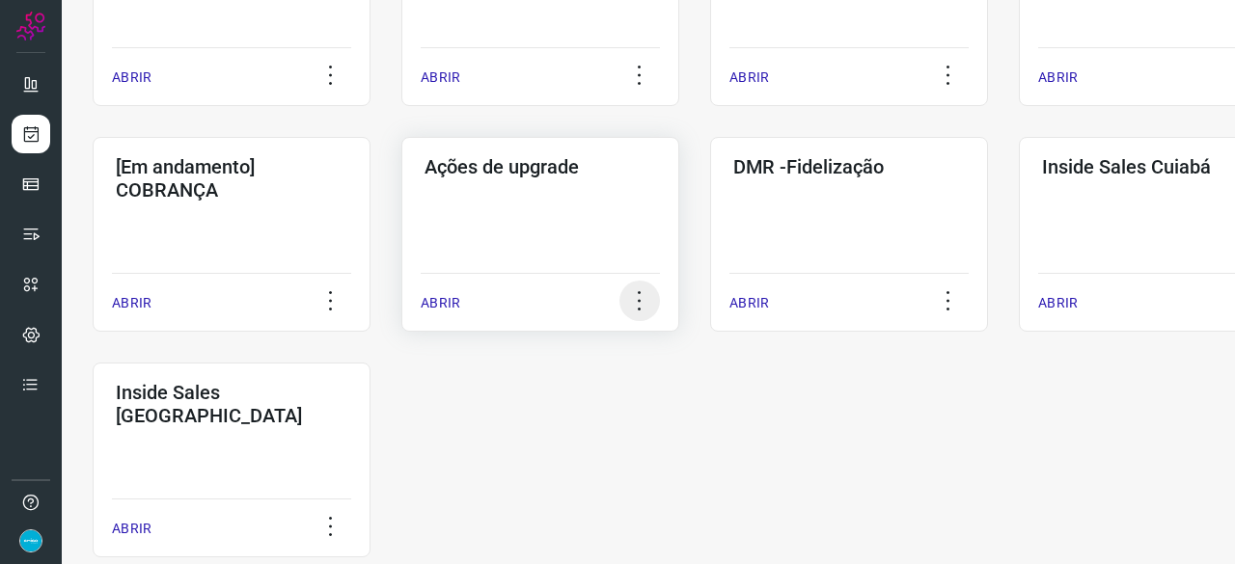
scroll to position [926, 0]
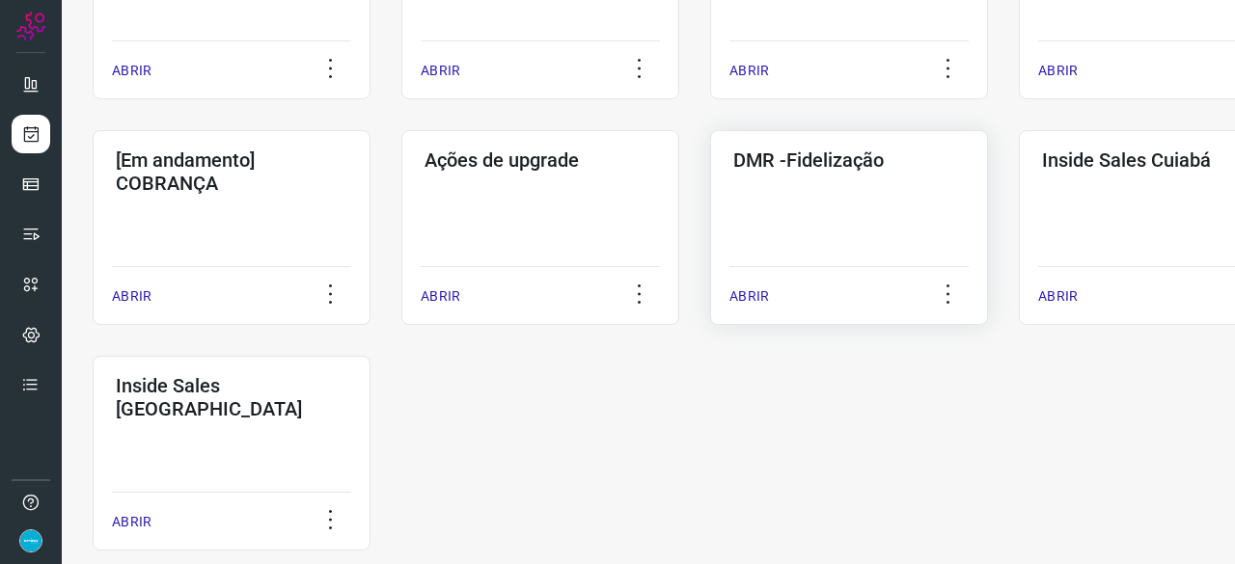
click at [764, 293] on p "ABRIR" at bounding box center [749, 297] width 40 height 20
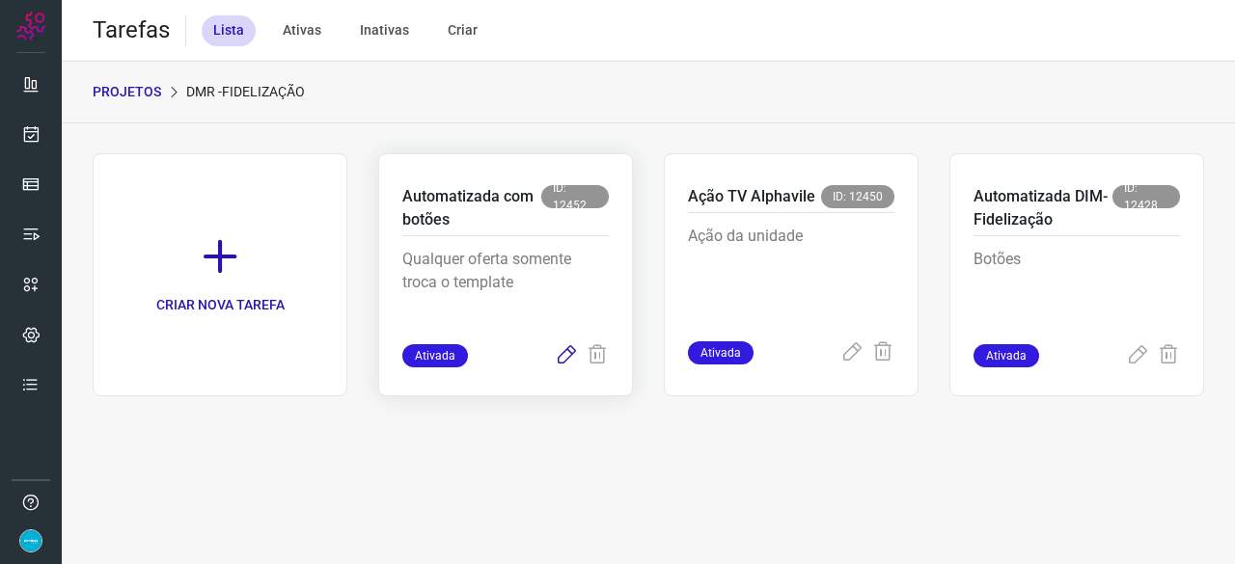
click at [572, 350] on icon at bounding box center [566, 355] width 23 height 23
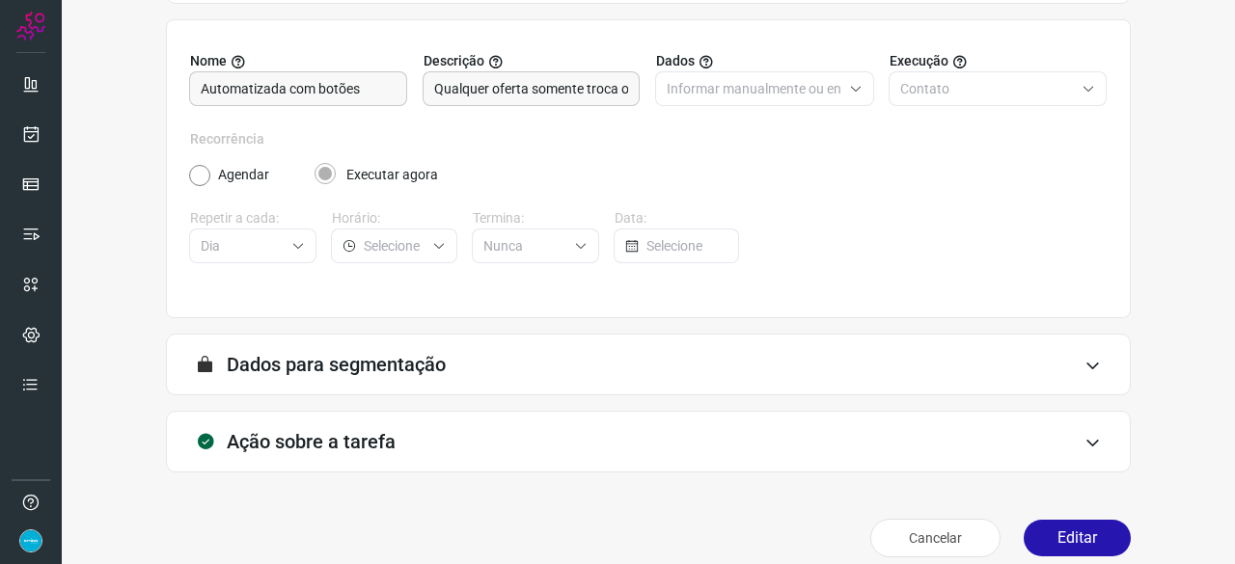
scroll to position [188, 0]
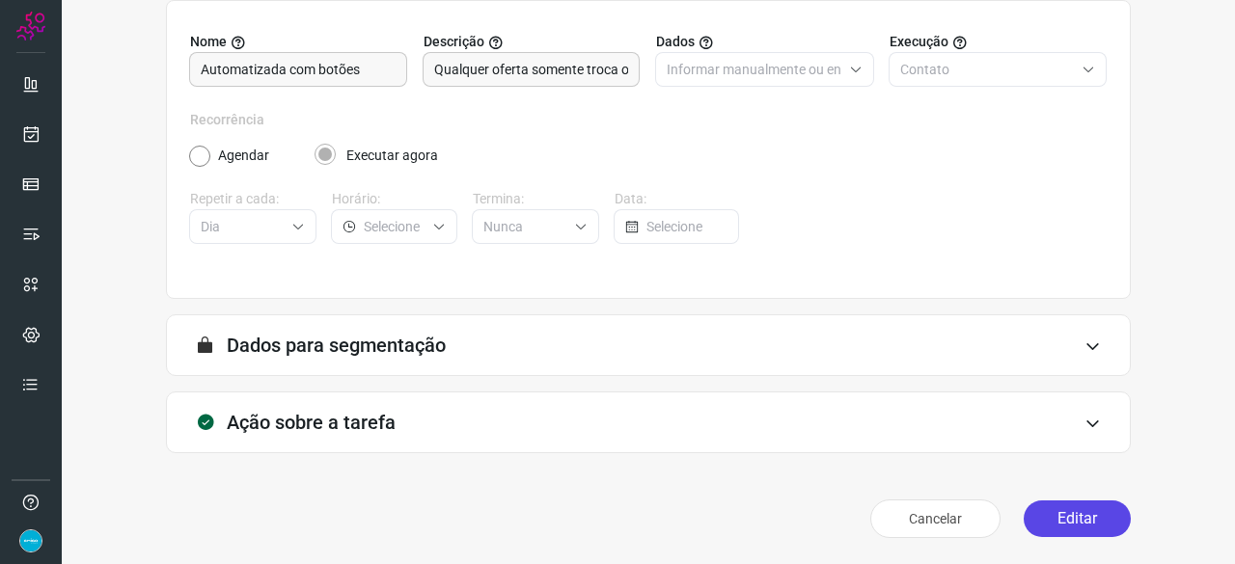
click at [1063, 512] on button "Editar" at bounding box center [1077, 519] width 107 height 37
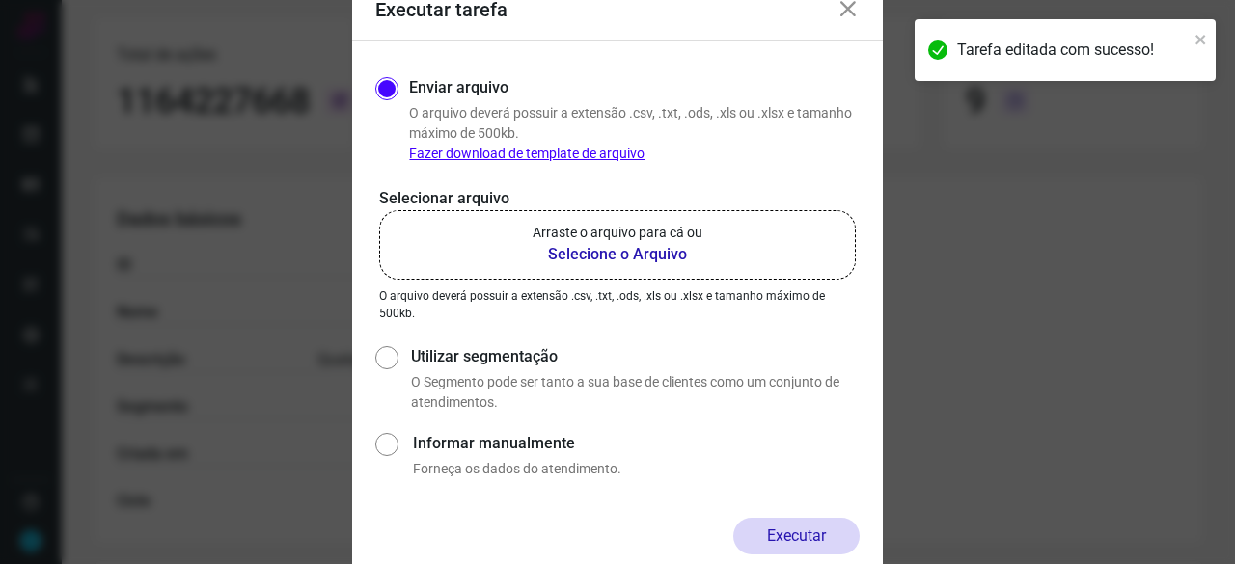
click at [585, 255] on b "Selecione o Arquivo" at bounding box center [618, 254] width 170 height 23
click at [0, 0] on input "Arraste o arquivo para cá ou Selecione o Arquivo" at bounding box center [0, 0] width 0 height 0
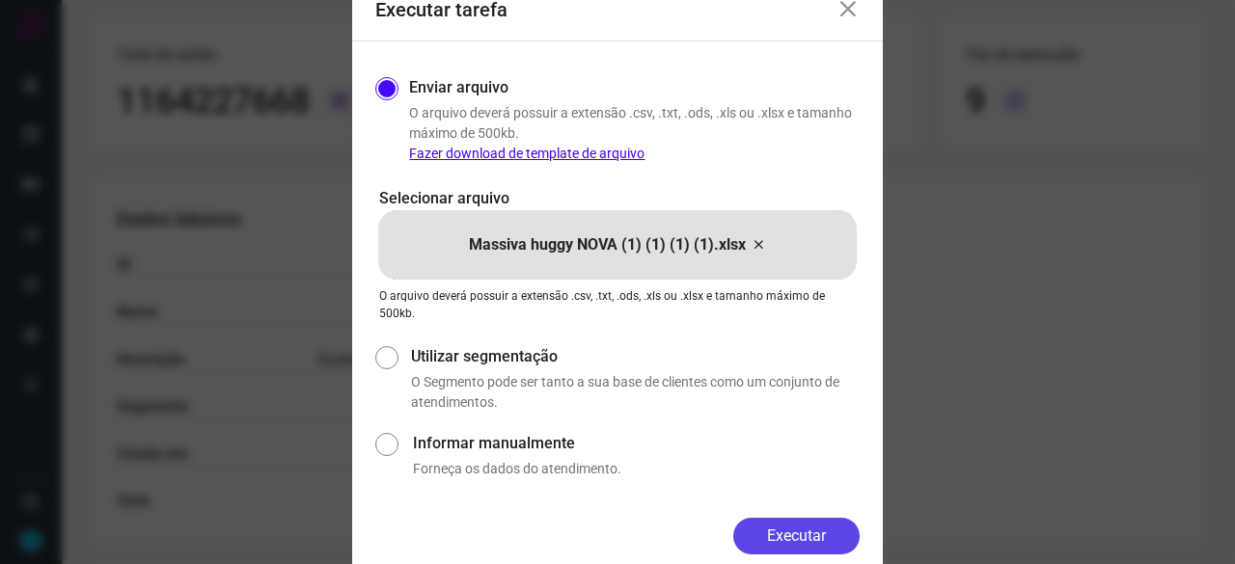
click at [801, 531] on button "Executar" at bounding box center [796, 536] width 126 height 37
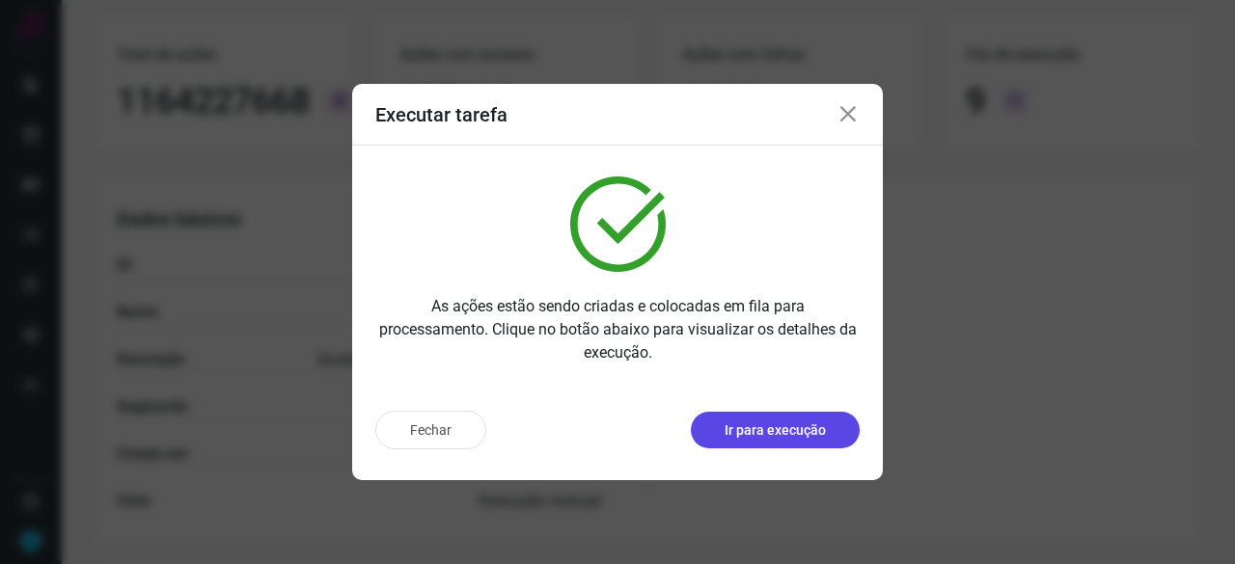
click at [756, 425] on p "Ir para execução" at bounding box center [775, 431] width 101 height 20
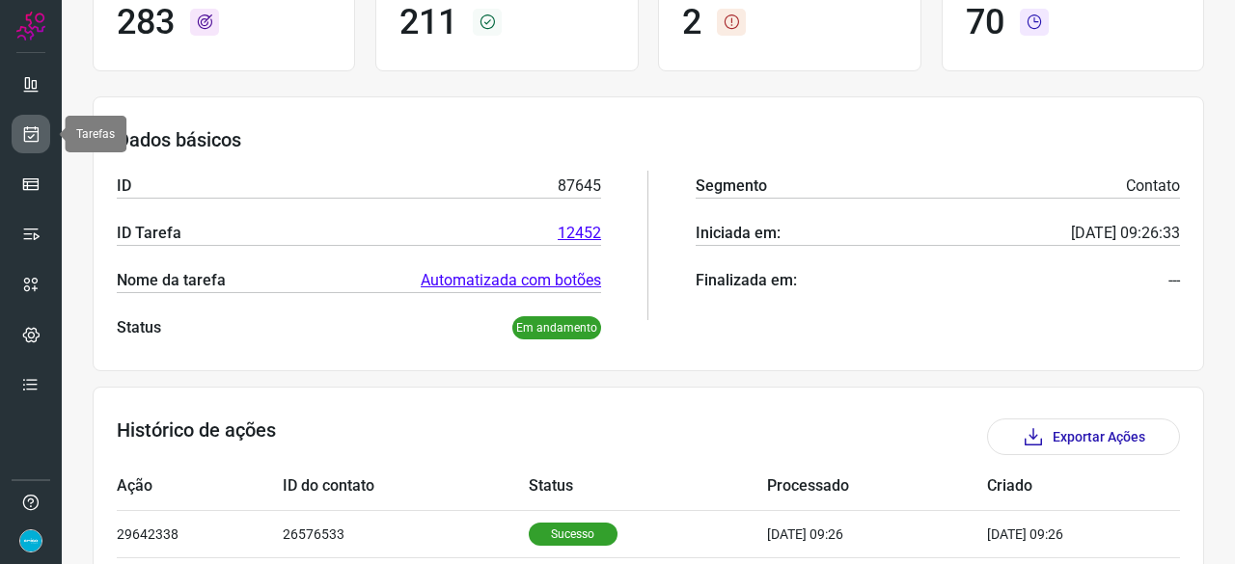
click at [29, 124] on icon at bounding box center [31, 133] width 20 height 19
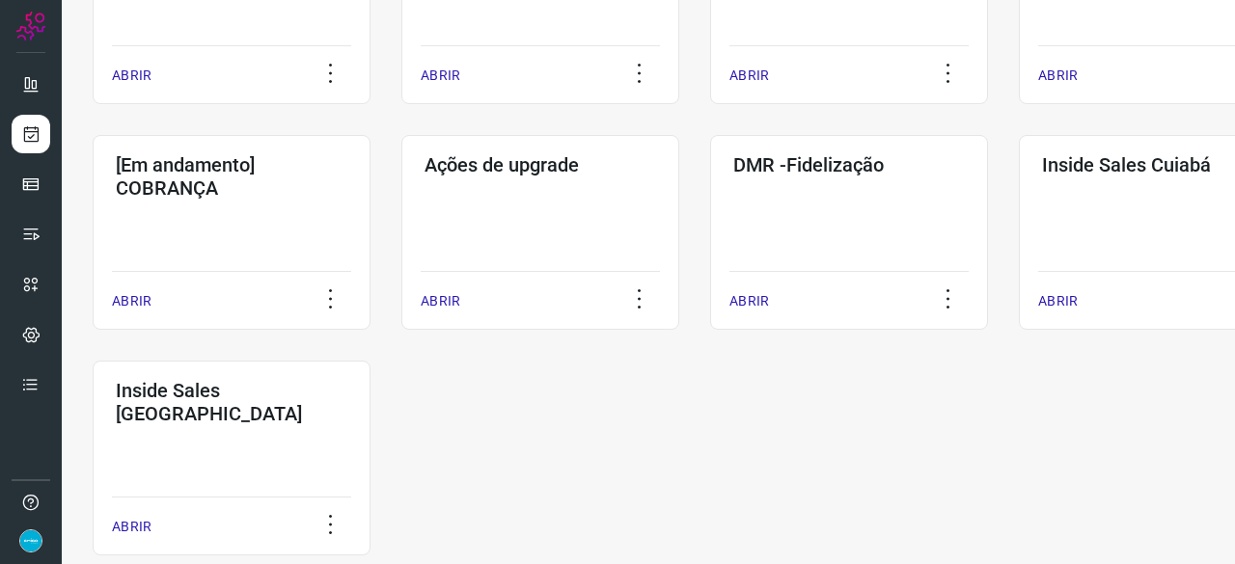
scroll to position [926, 0]
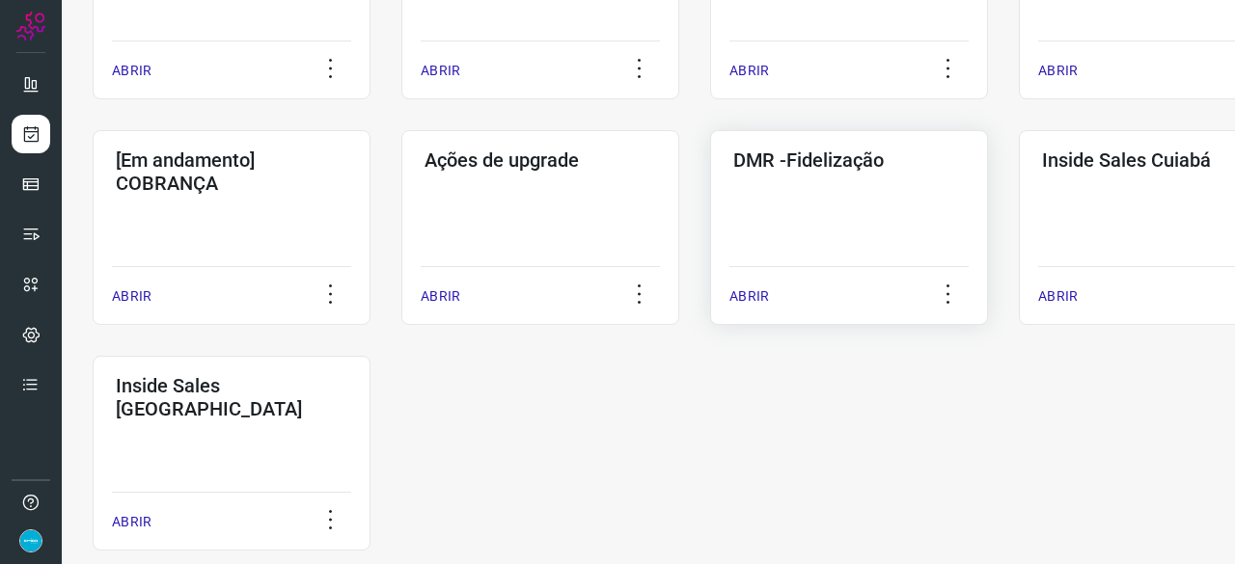
click at [753, 291] on p "ABRIR" at bounding box center [749, 297] width 40 height 20
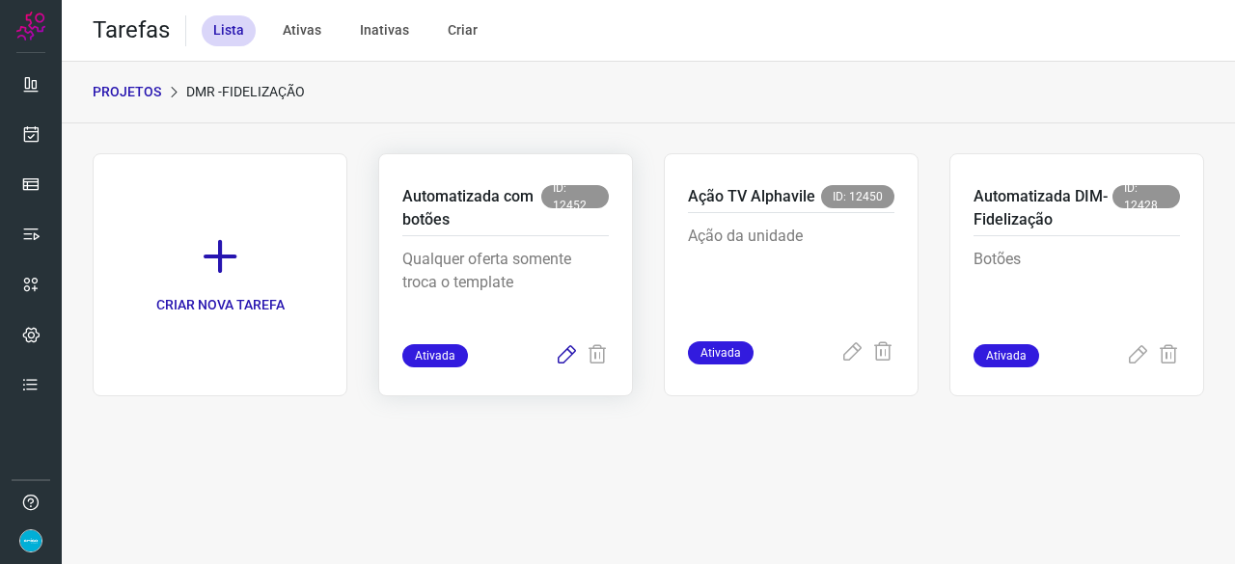
click at [566, 353] on icon at bounding box center [566, 355] width 23 height 23
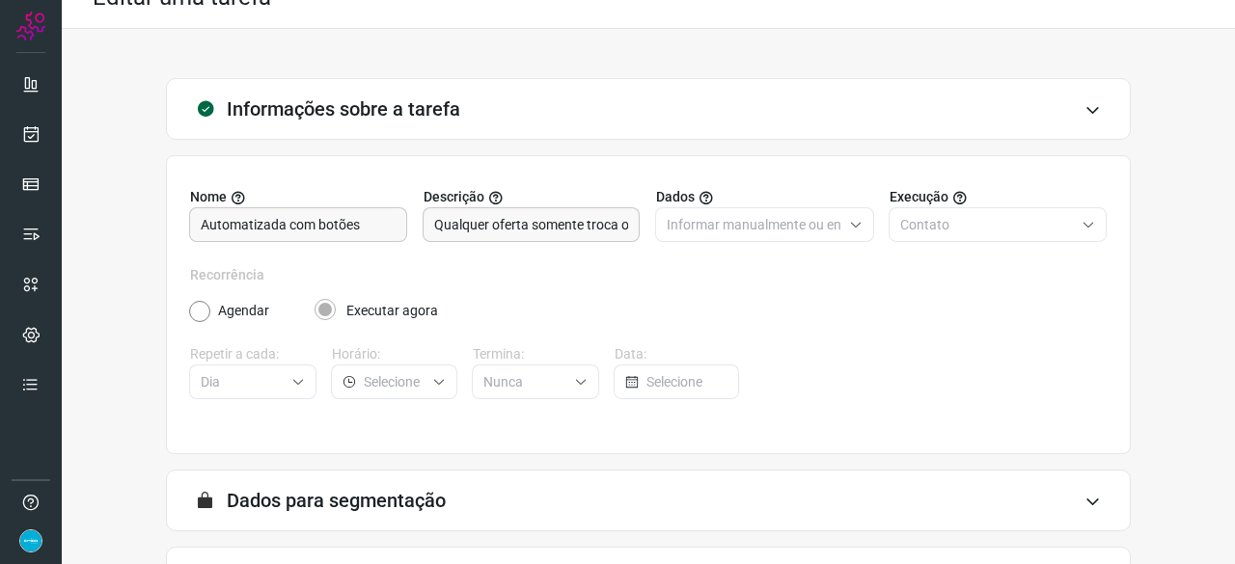
scroll to position [188, 0]
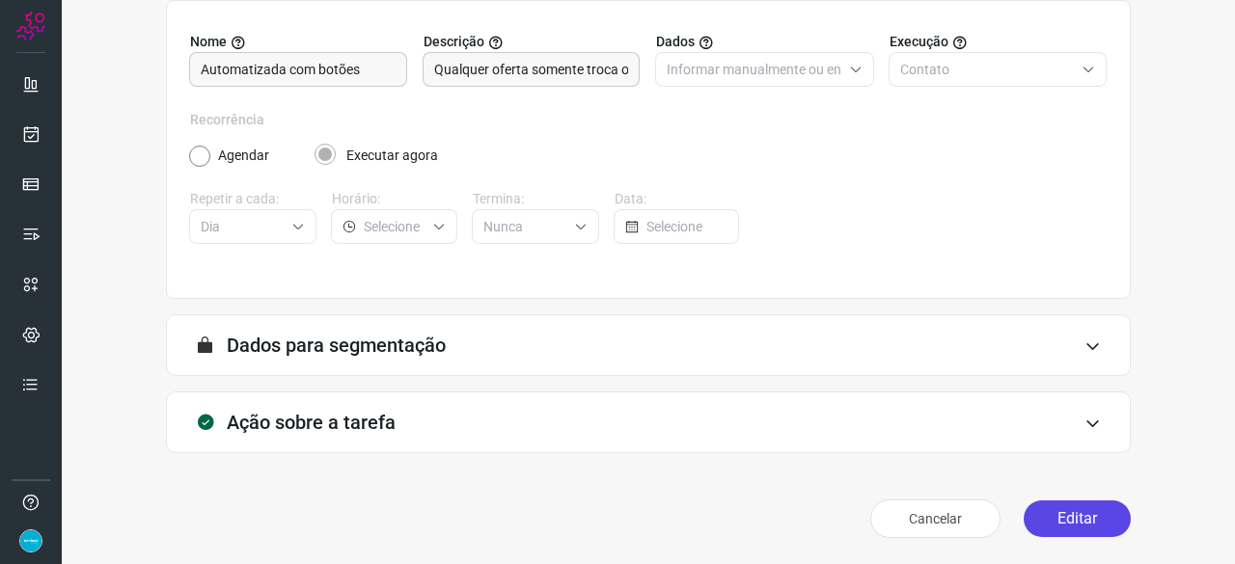
click at [1047, 514] on button "Editar" at bounding box center [1077, 519] width 107 height 37
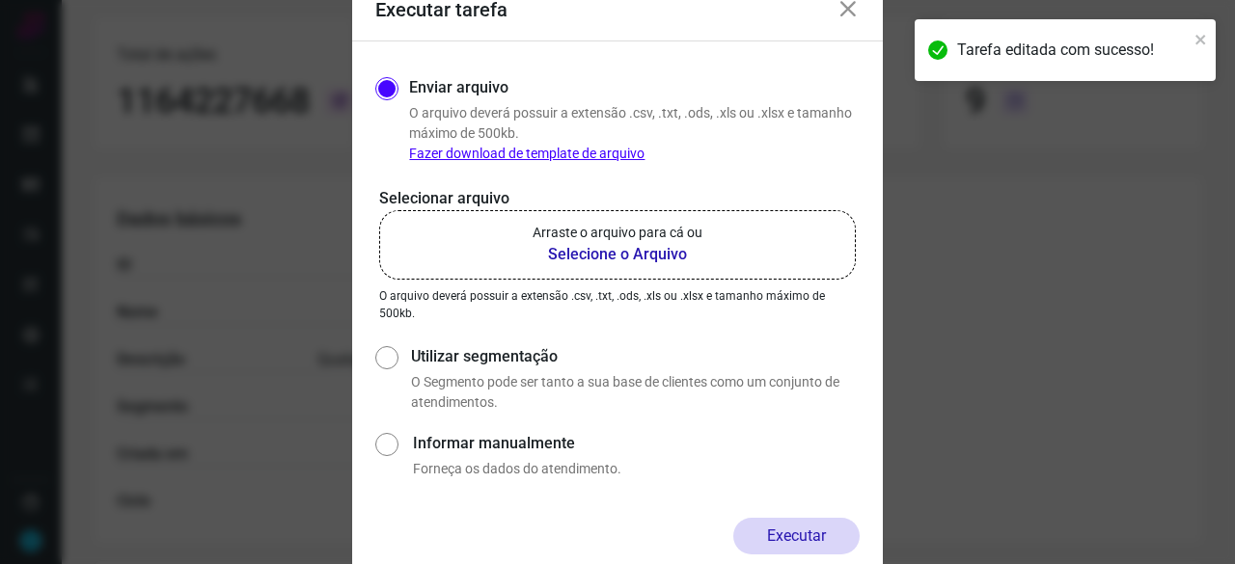
click at [588, 252] on b "Selecione o Arquivo" at bounding box center [618, 254] width 170 height 23
click at [0, 0] on input "Arraste o arquivo para cá ou Selecione o Arquivo" at bounding box center [0, 0] width 0 height 0
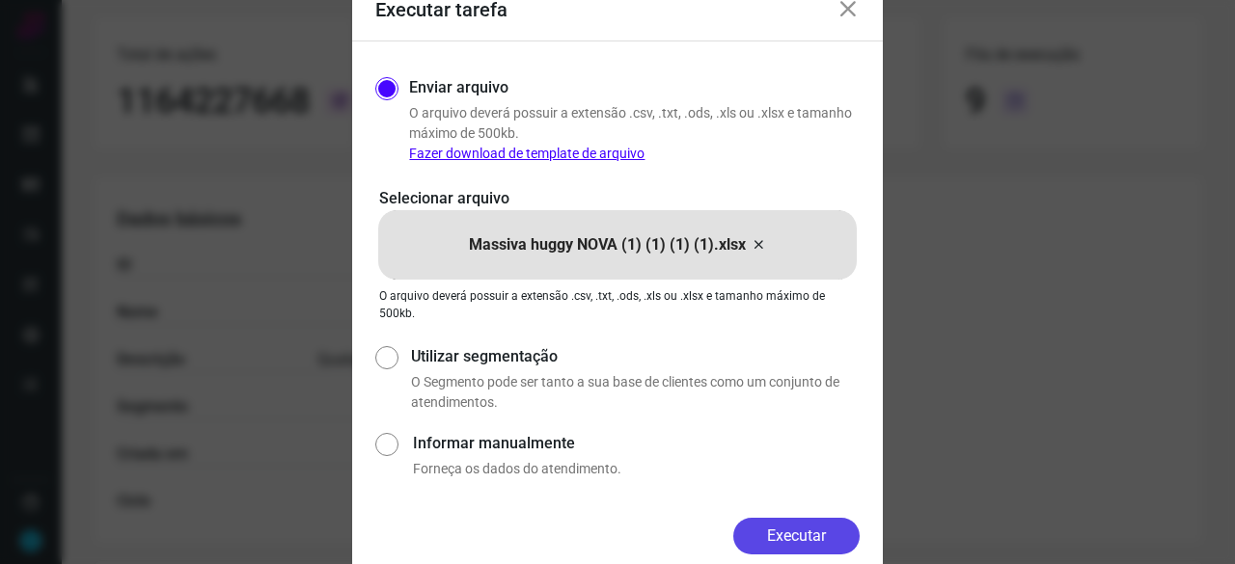
click at [824, 537] on button "Executar" at bounding box center [796, 536] width 126 height 37
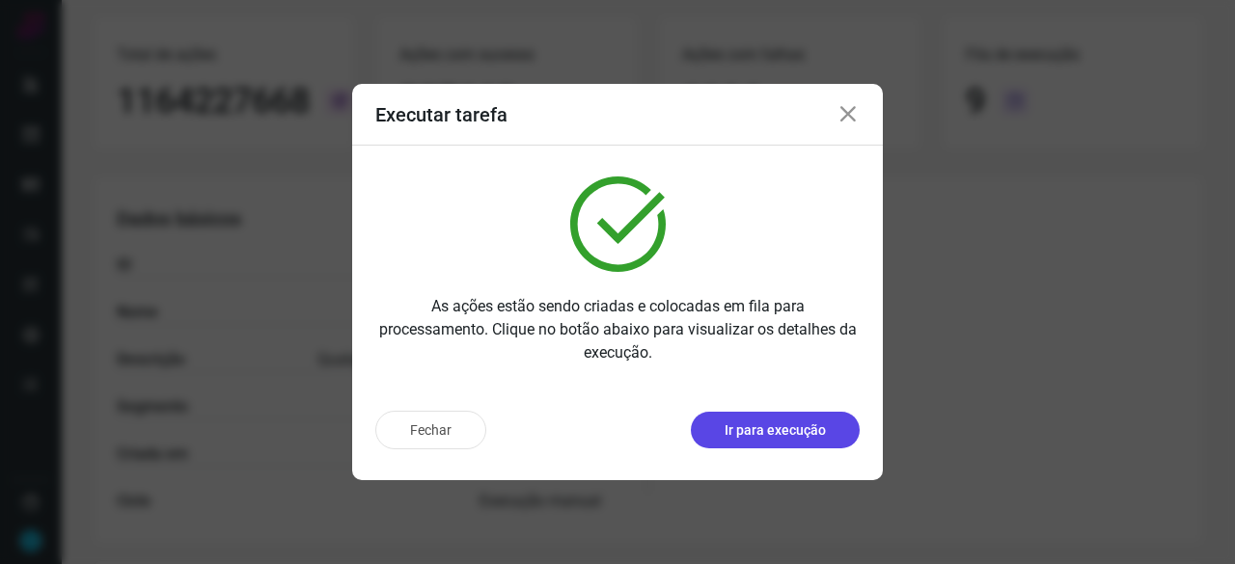
click at [769, 427] on p "Ir para execução" at bounding box center [775, 431] width 101 height 20
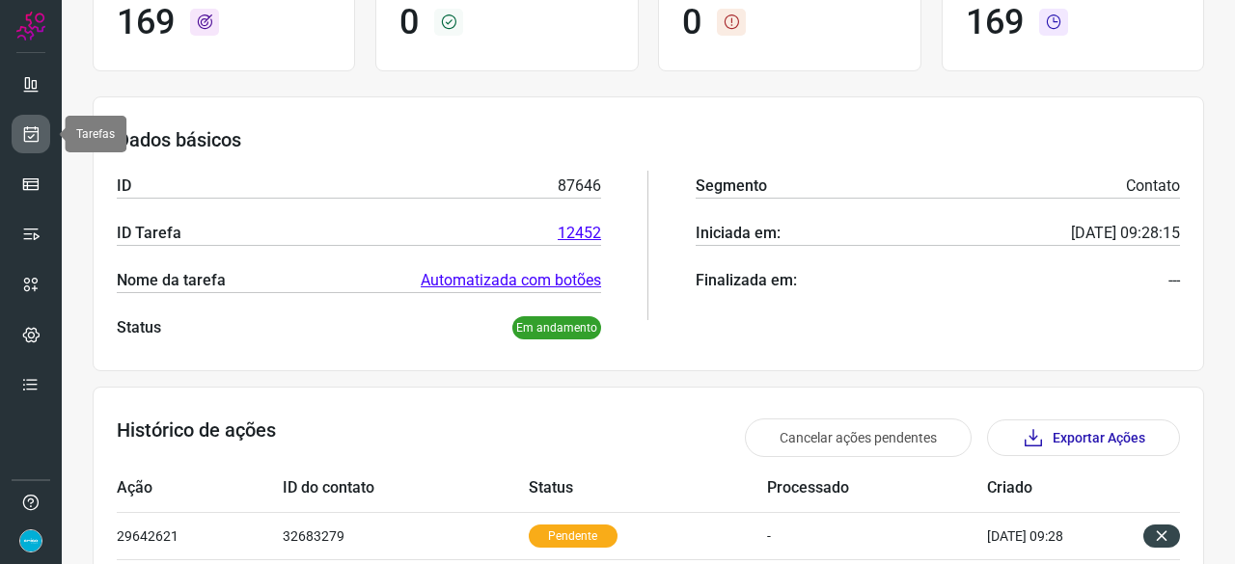
click at [41, 132] on link at bounding box center [31, 134] width 39 height 39
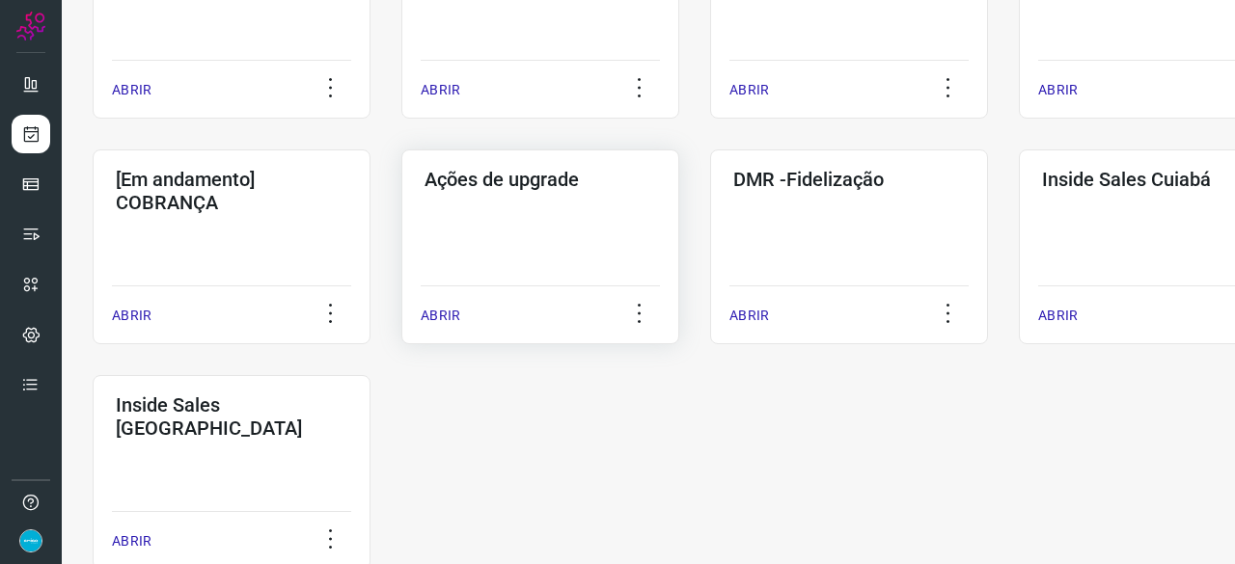
scroll to position [926, 0]
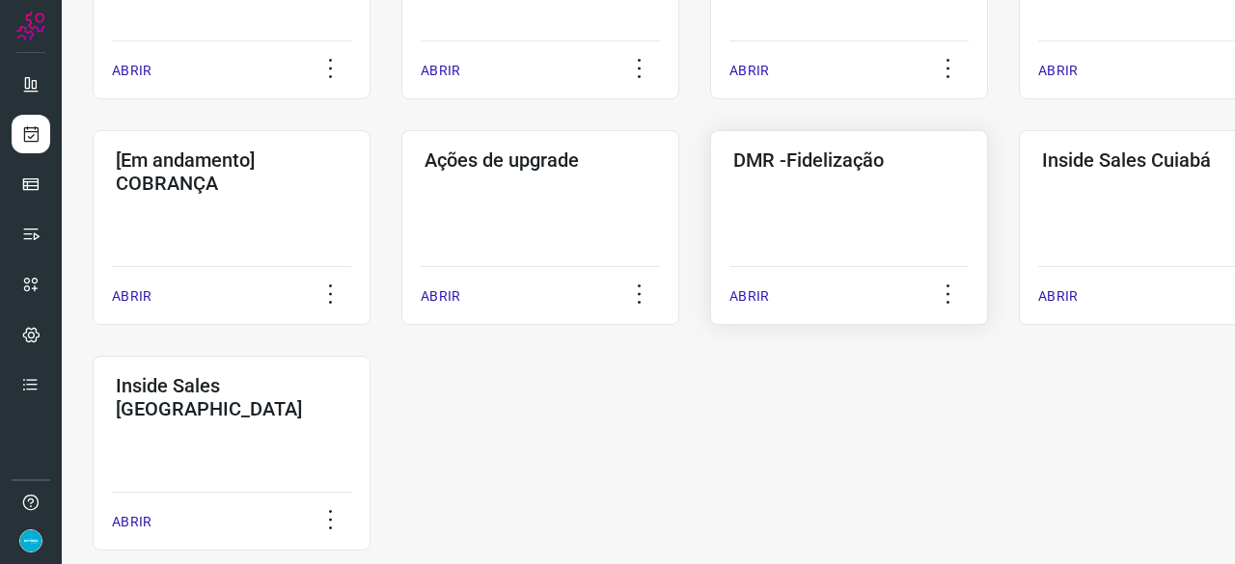
click at [748, 296] on p "ABRIR" at bounding box center [749, 297] width 40 height 20
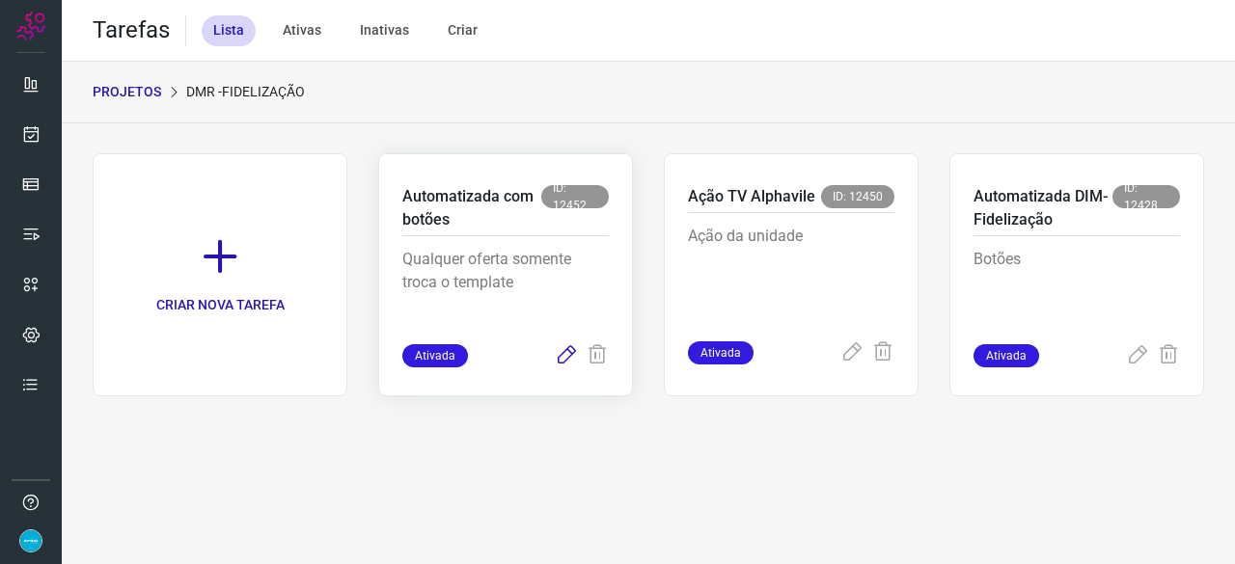
click at [561, 354] on icon at bounding box center [566, 355] width 23 height 23
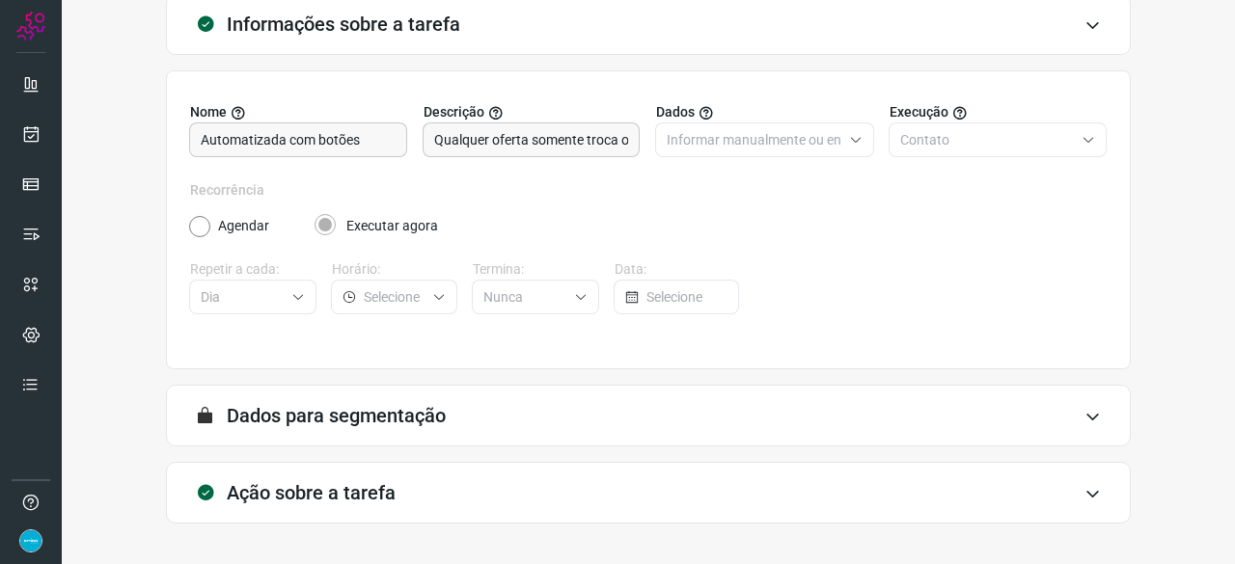
scroll to position [188, 0]
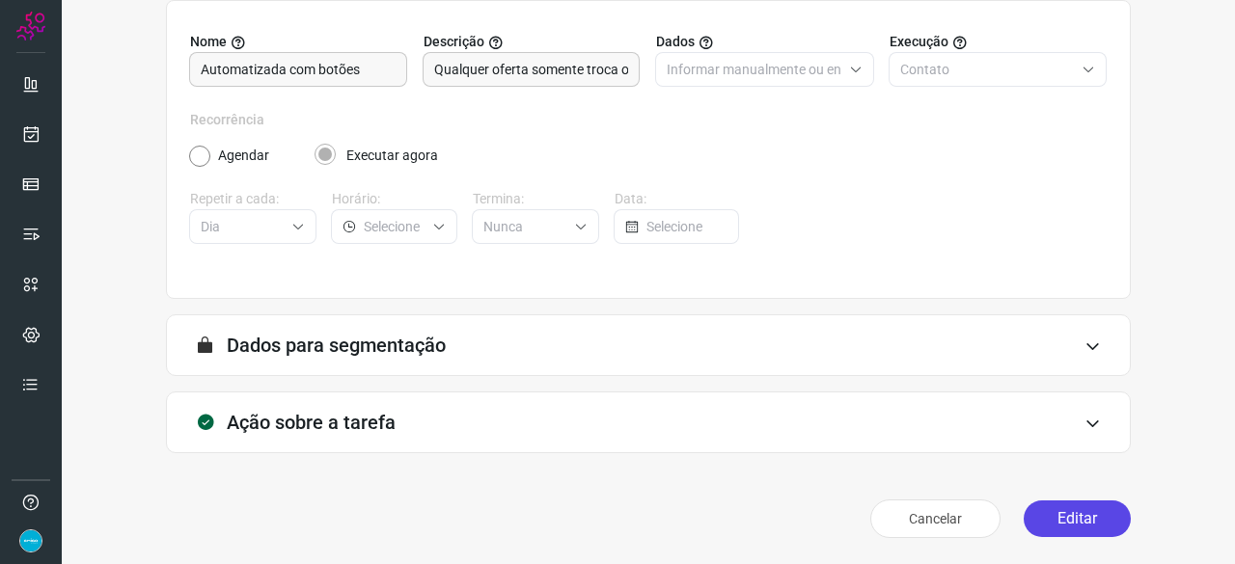
click at [1057, 506] on button "Editar" at bounding box center [1077, 519] width 107 height 37
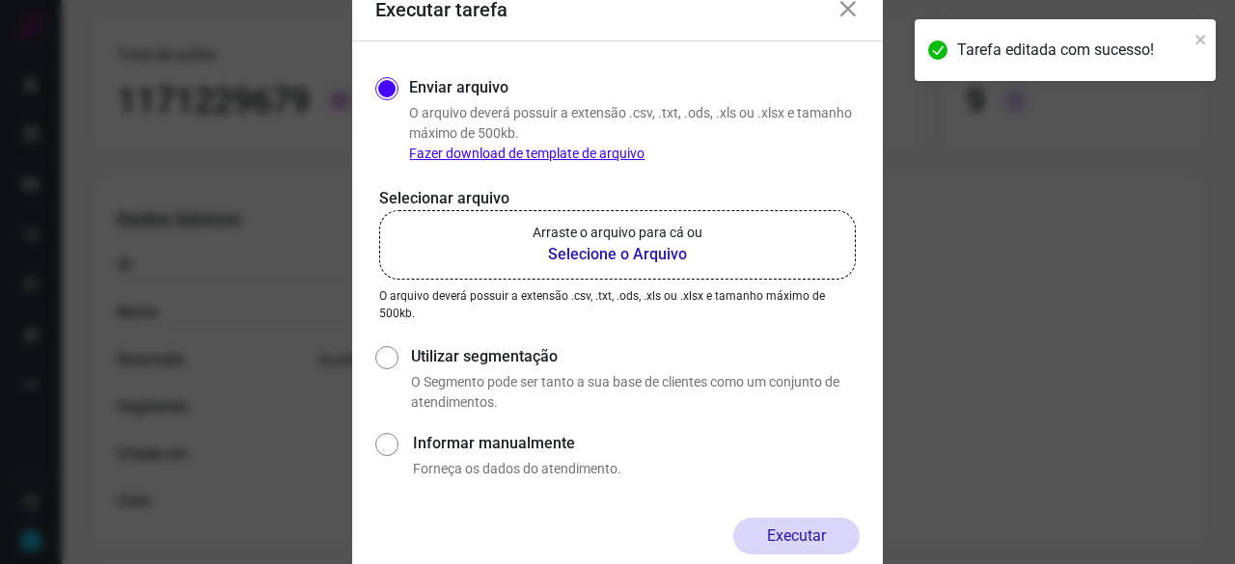
click at [632, 259] on b "Selecione o Arquivo" at bounding box center [618, 254] width 170 height 23
click at [0, 0] on input "Arraste o arquivo para cá ou Selecione o Arquivo" at bounding box center [0, 0] width 0 height 0
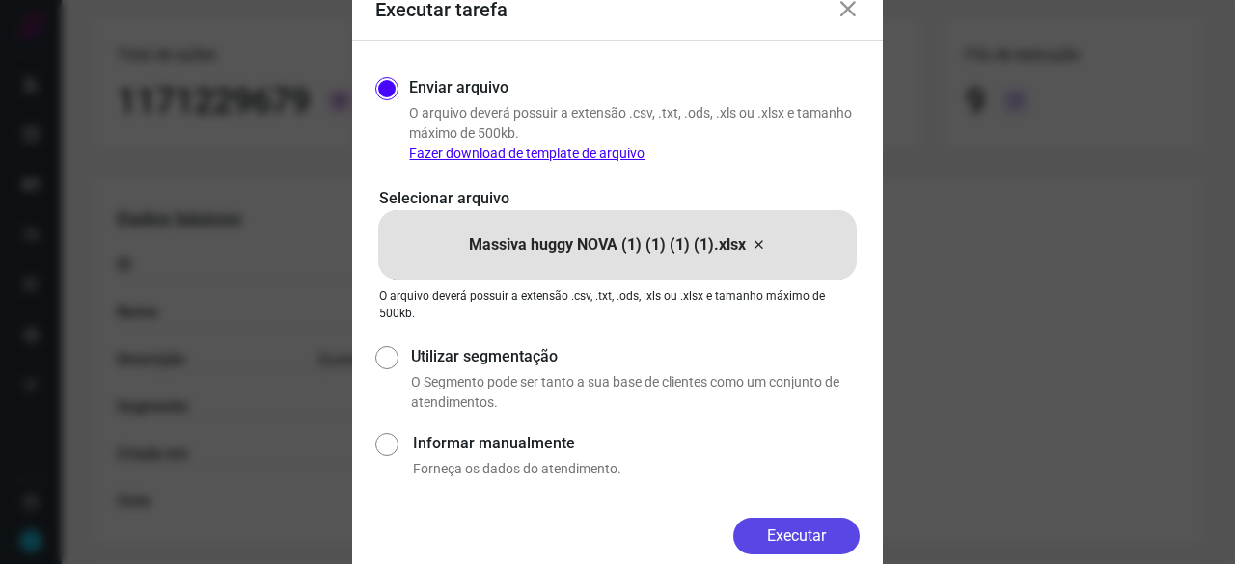
click at [770, 530] on button "Executar" at bounding box center [796, 536] width 126 height 37
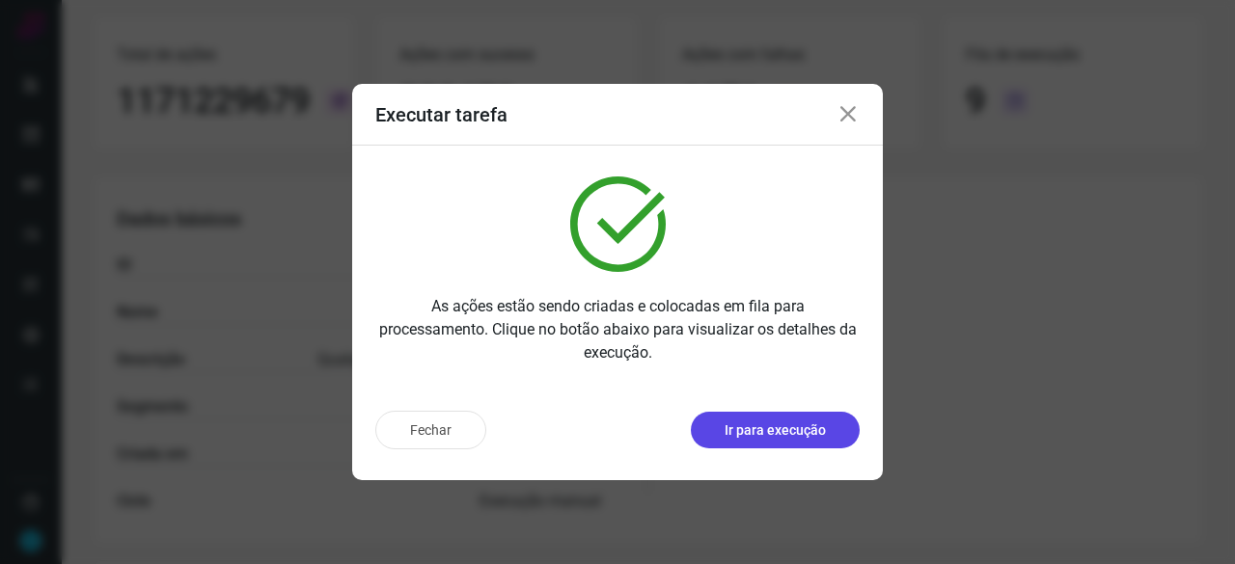
click at [777, 430] on p "Ir para execução" at bounding box center [775, 431] width 101 height 20
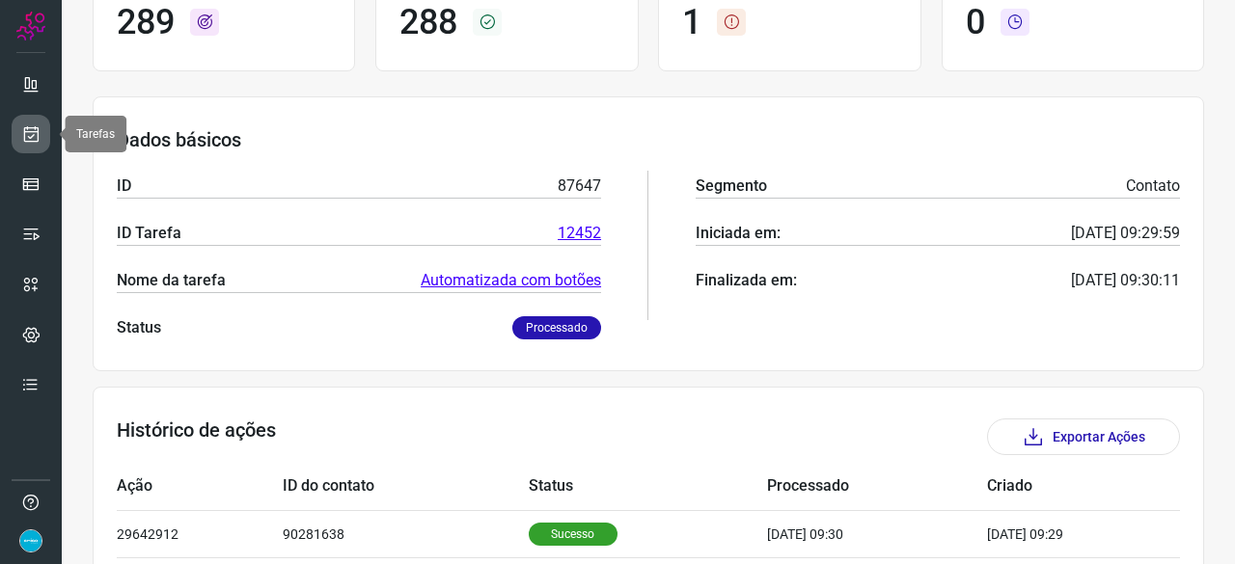
click at [27, 136] on icon at bounding box center [31, 133] width 20 height 19
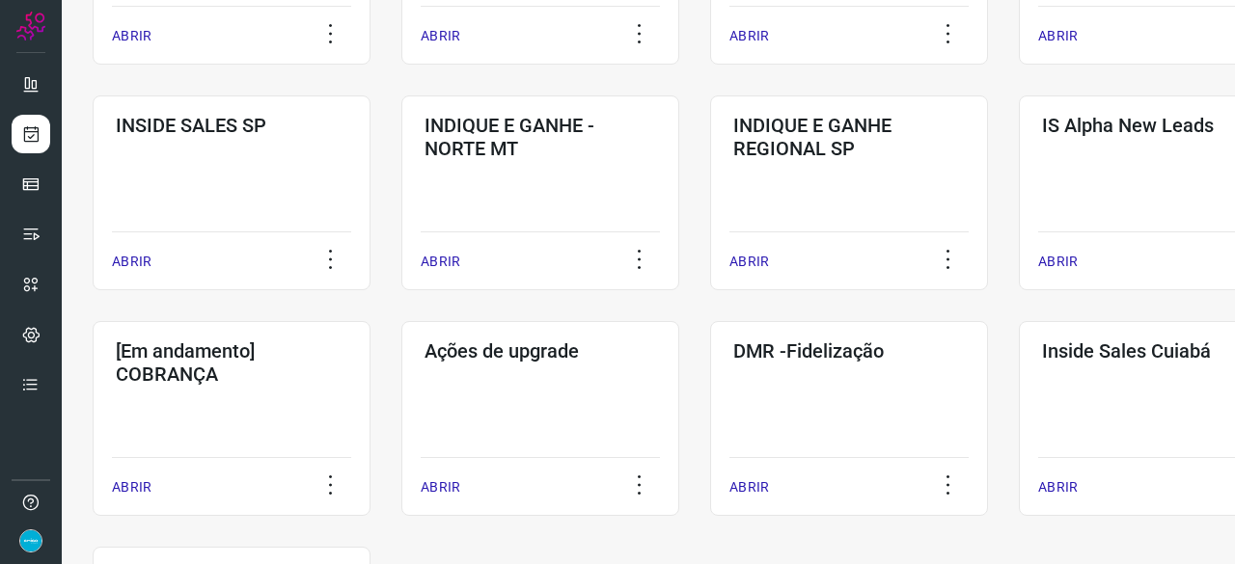
scroll to position [830, 0]
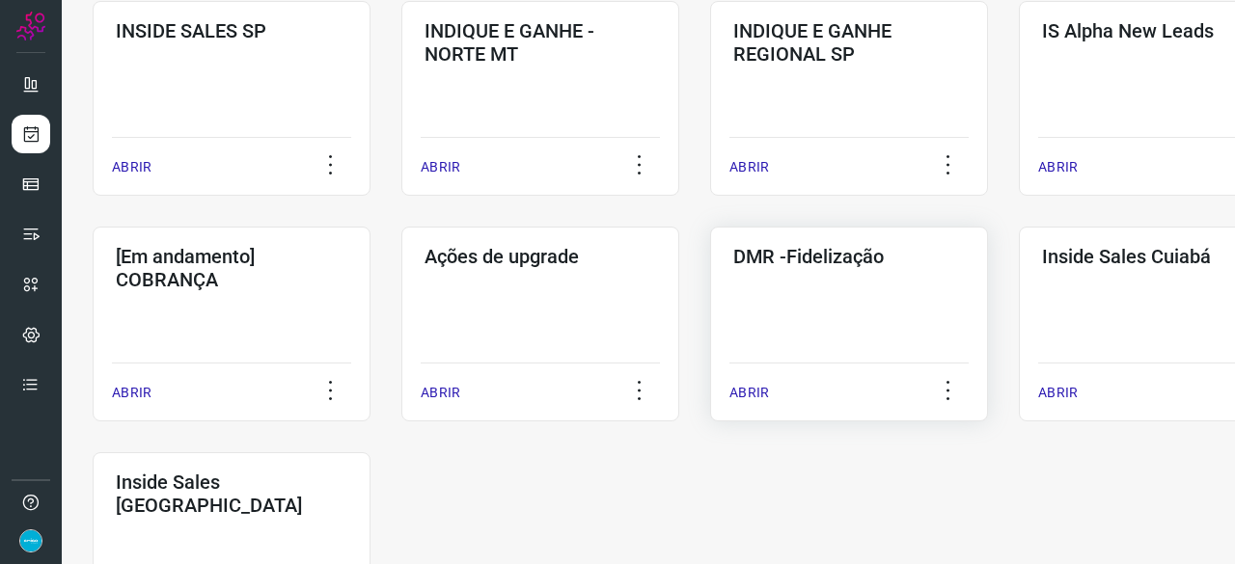
click at [760, 393] on p "ABRIR" at bounding box center [749, 393] width 40 height 20
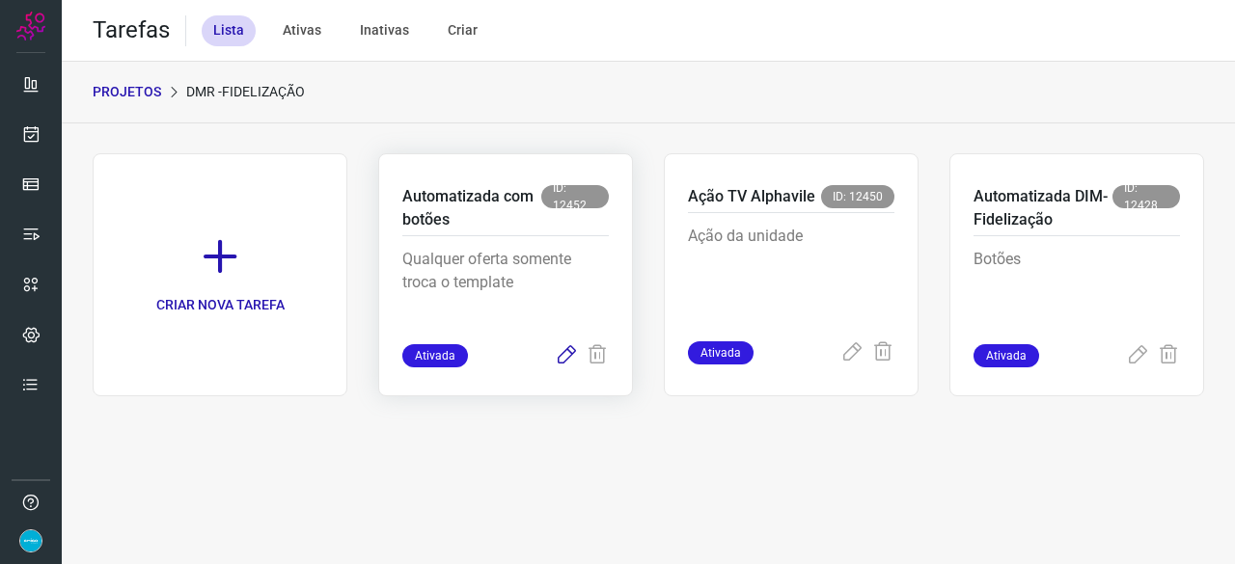
click at [567, 359] on icon at bounding box center [566, 355] width 23 height 23
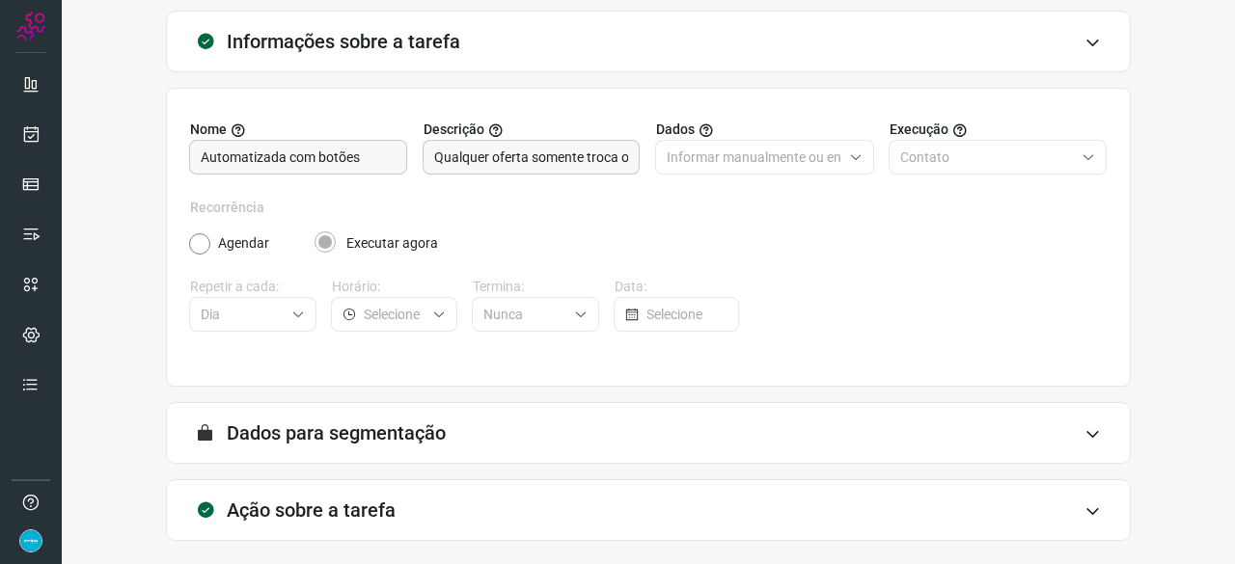
scroll to position [188, 0]
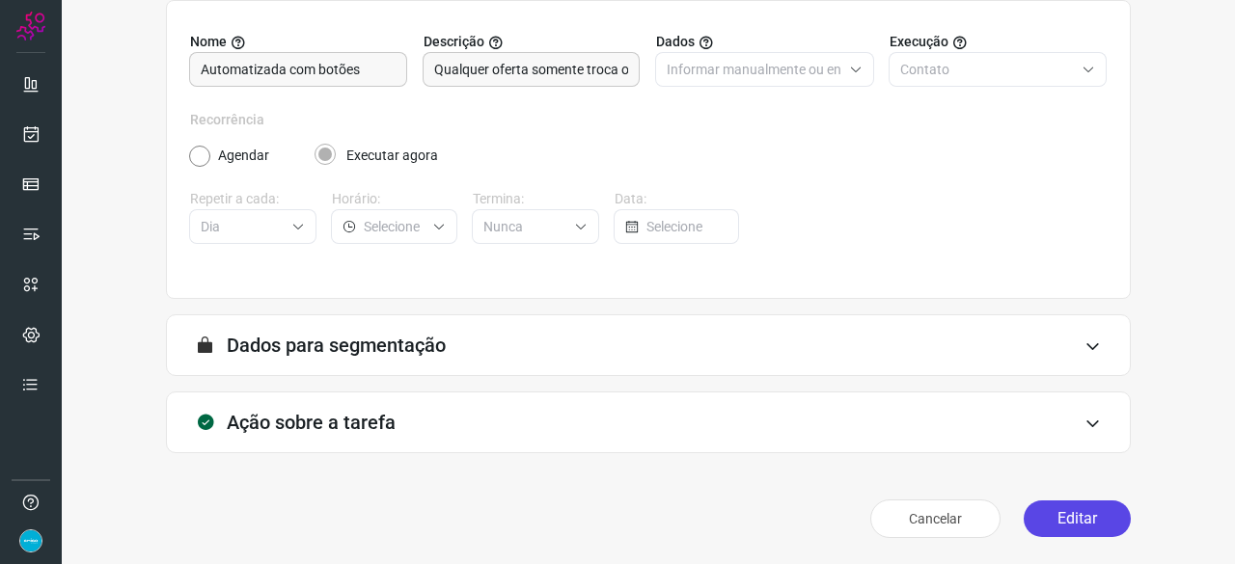
click at [1067, 520] on button "Editar" at bounding box center [1077, 519] width 107 height 37
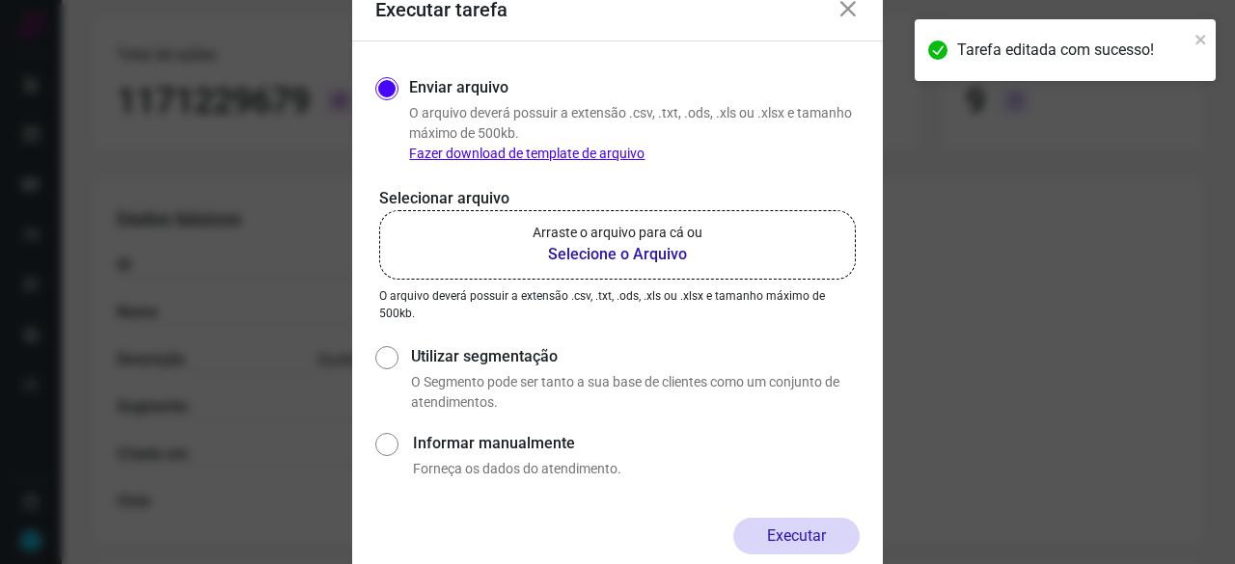
click at [587, 251] on b "Selecione o Arquivo" at bounding box center [618, 254] width 170 height 23
click at [0, 0] on input "Arraste o arquivo para cá ou Selecione o Arquivo" at bounding box center [0, 0] width 0 height 0
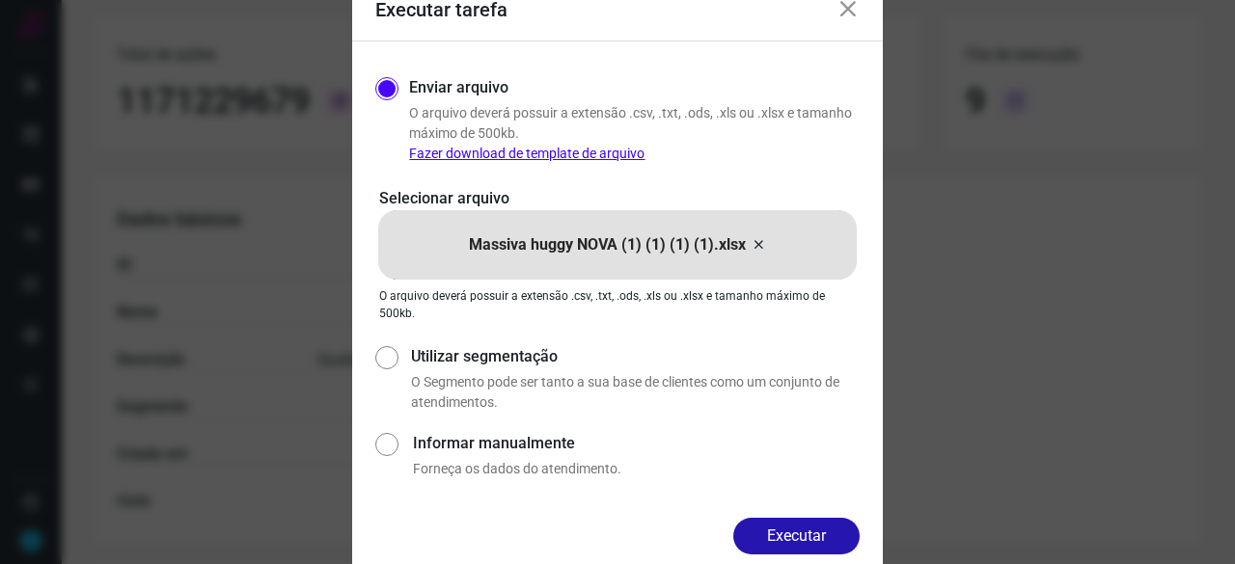
click at [796, 529] on button "Executar" at bounding box center [796, 536] width 126 height 37
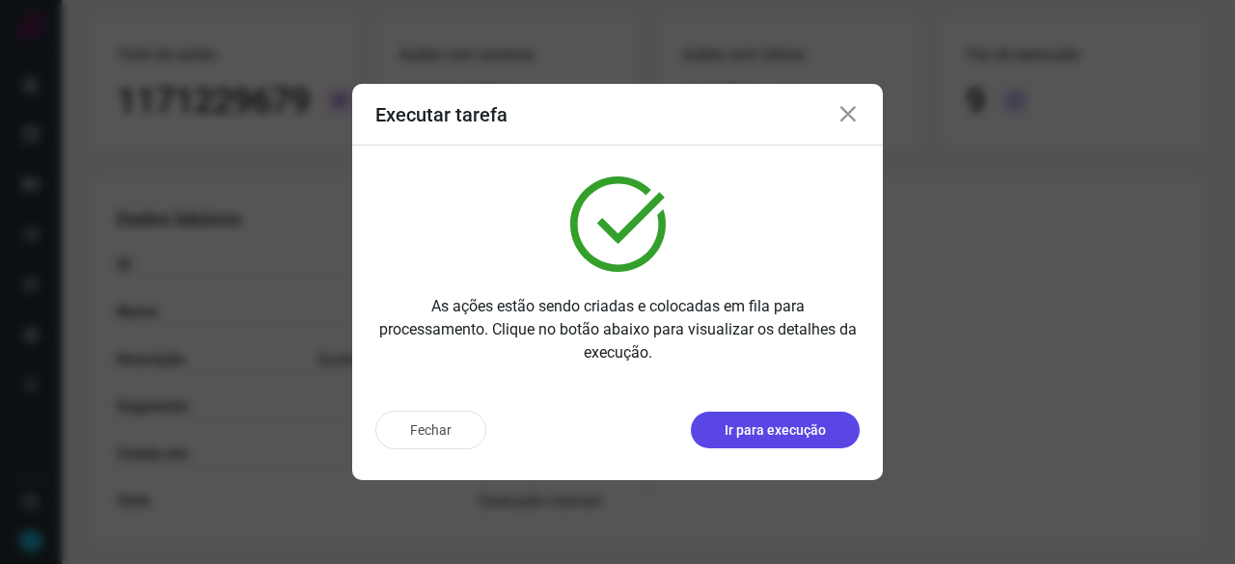
click at [758, 428] on p "Ir para execução" at bounding box center [775, 431] width 101 height 20
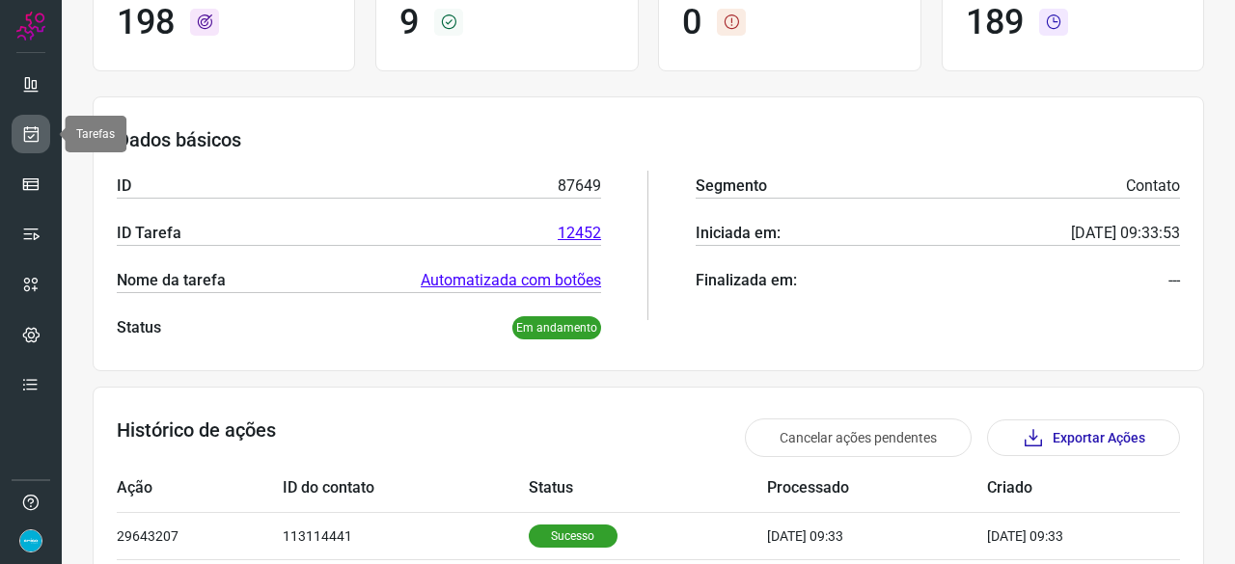
click at [24, 131] on icon at bounding box center [31, 133] width 20 height 19
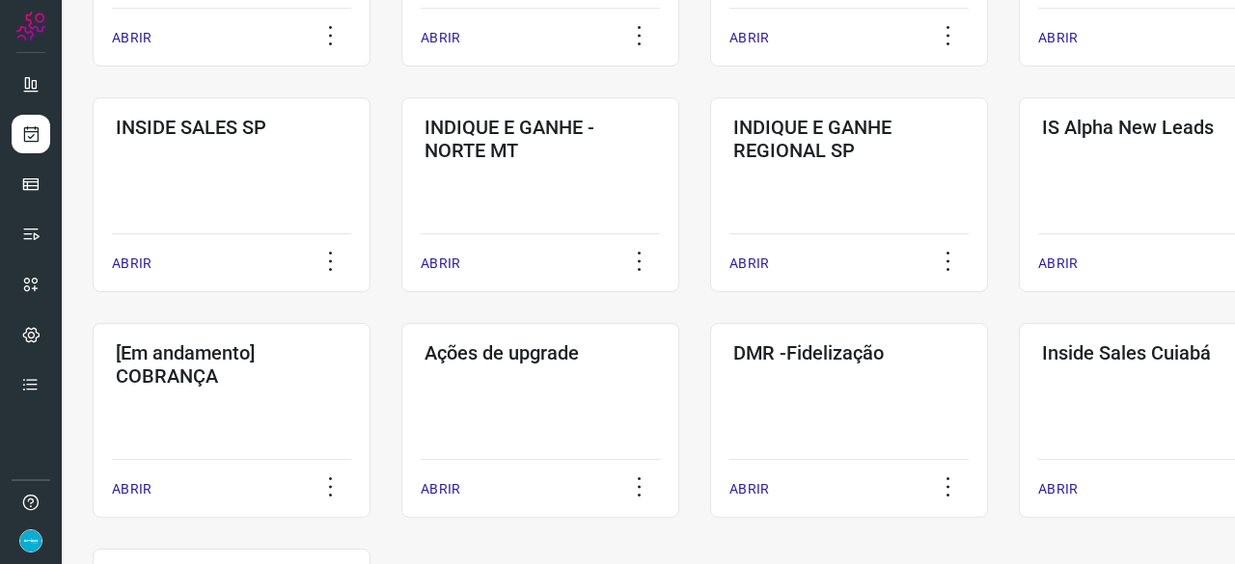
scroll to position [926, 0]
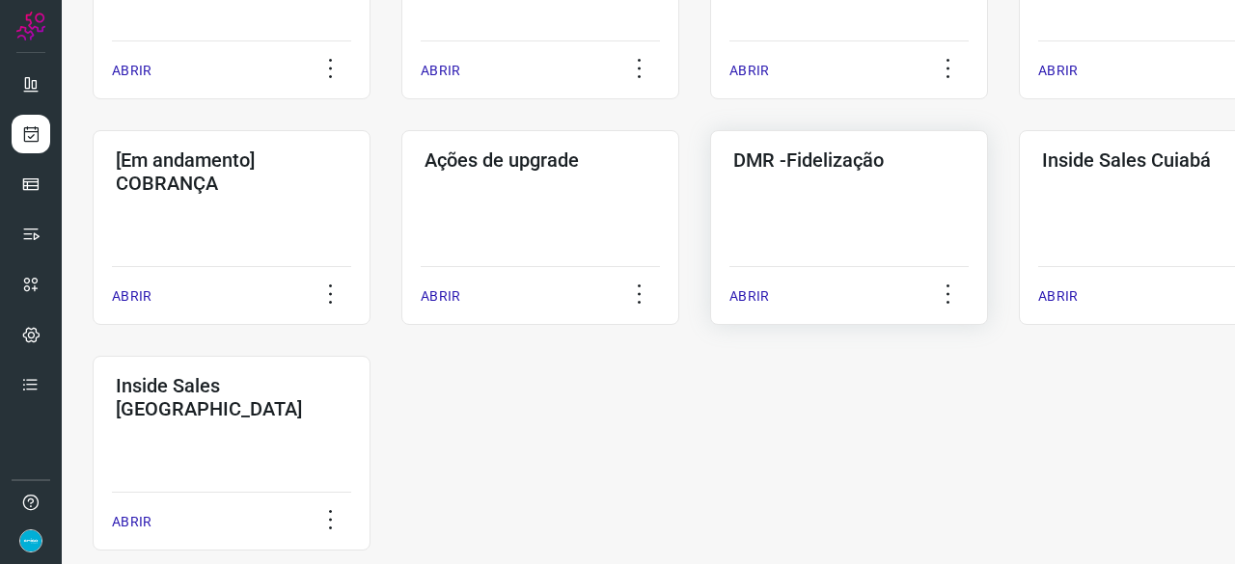
click at [760, 299] on p "ABRIR" at bounding box center [749, 297] width 40 height 20
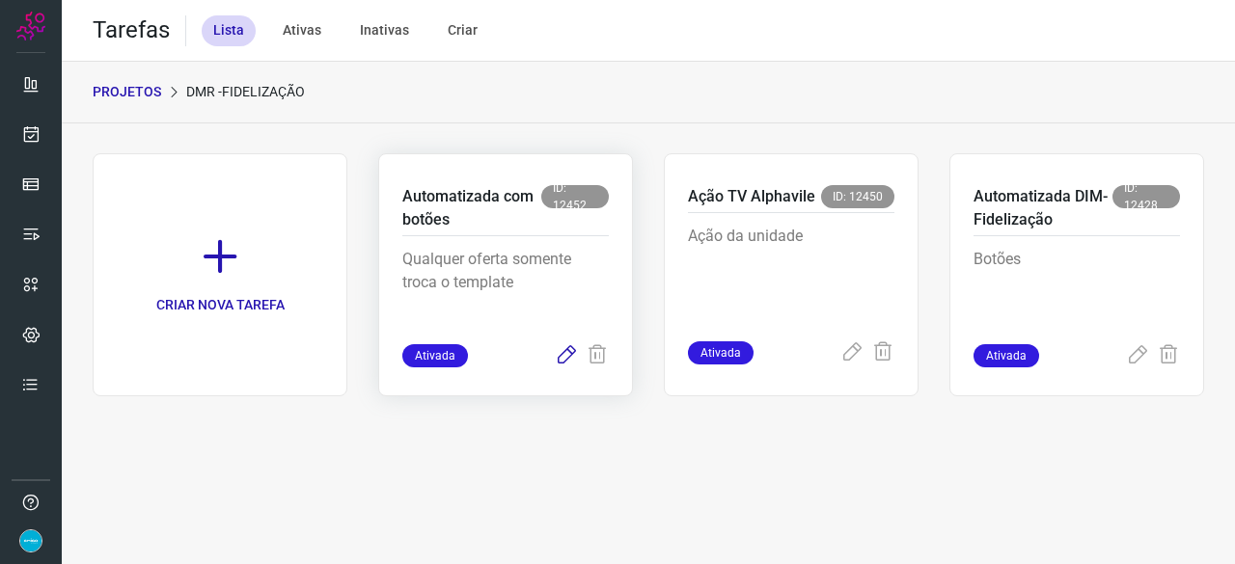
click at [565, 356] on icon at bounding box center [566, 355] width 23 height 23
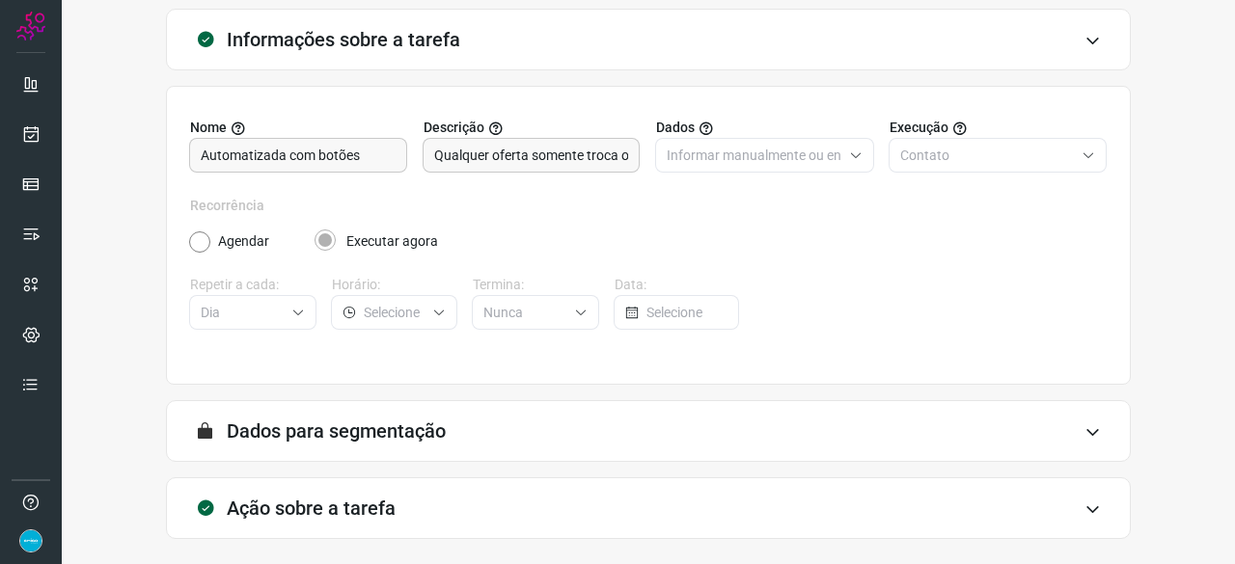
scroll to position [188, 0]
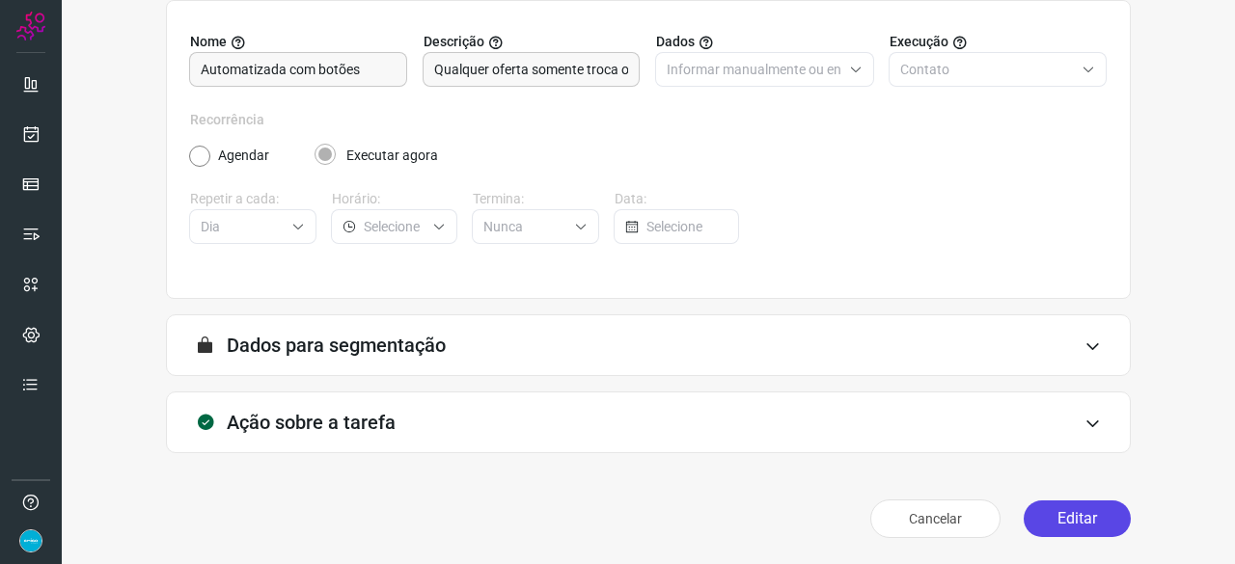
click at [1077, 514] on button "Editar" at bounding box center [1077, 519] width 107 height 37
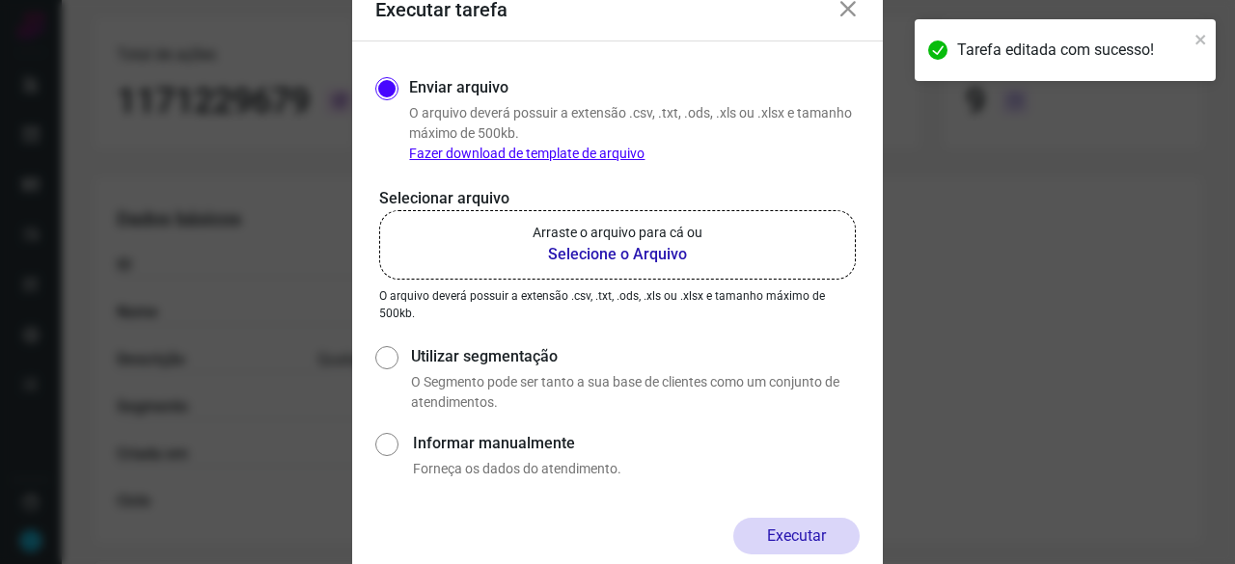
click at [561, 257] on b "Selecione o Arquivo" at bounding box center [618, 254] width 170 height 23
click at [0, 0] on input "Arraste o arquivo para cá ou Selecione o Arquivo" at bounding box center [0, 0] width 0 height 0
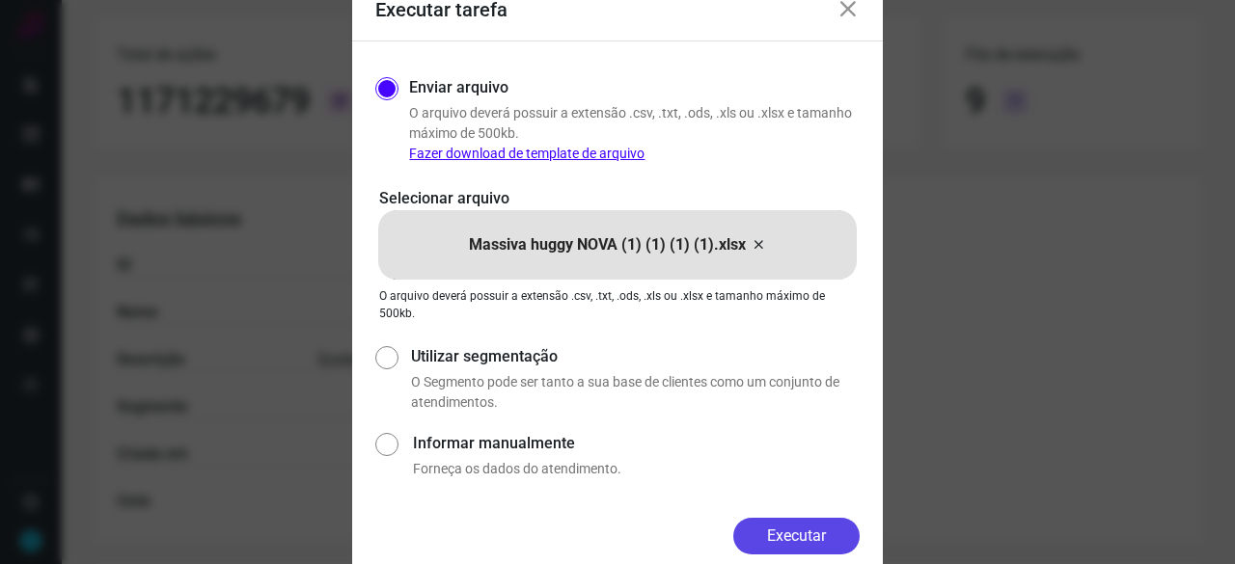
click at [810, 528] on button "Executar" at bounding box center [796, 536] width 126 height 37
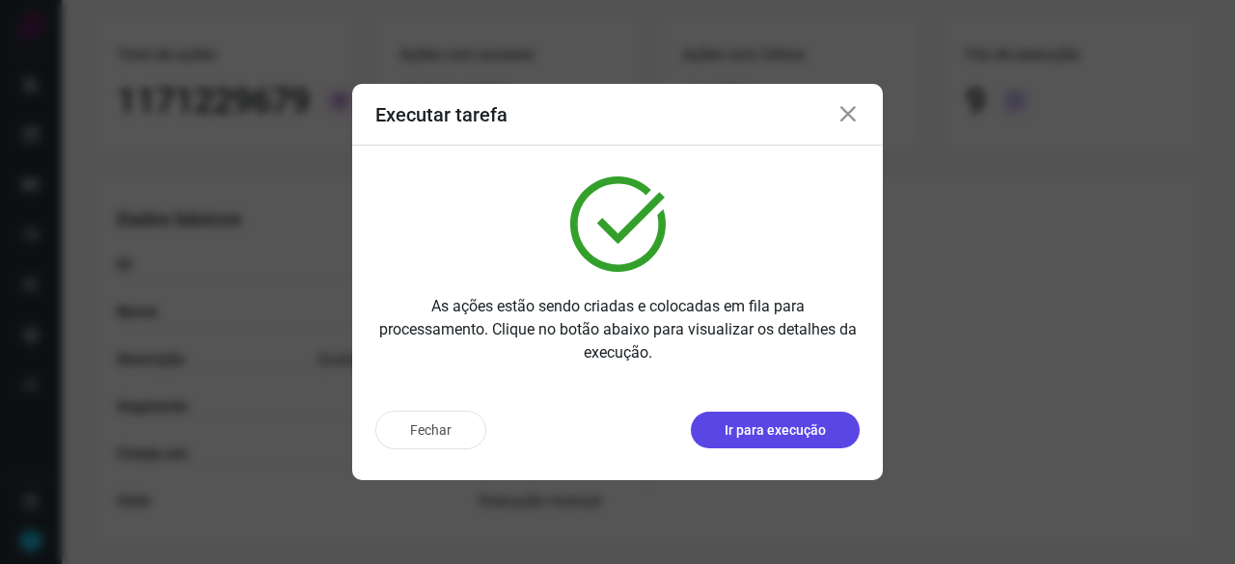
click at [776, 421] on p "Ir para execução" at bounding box center [775, 431] width 101 height 20
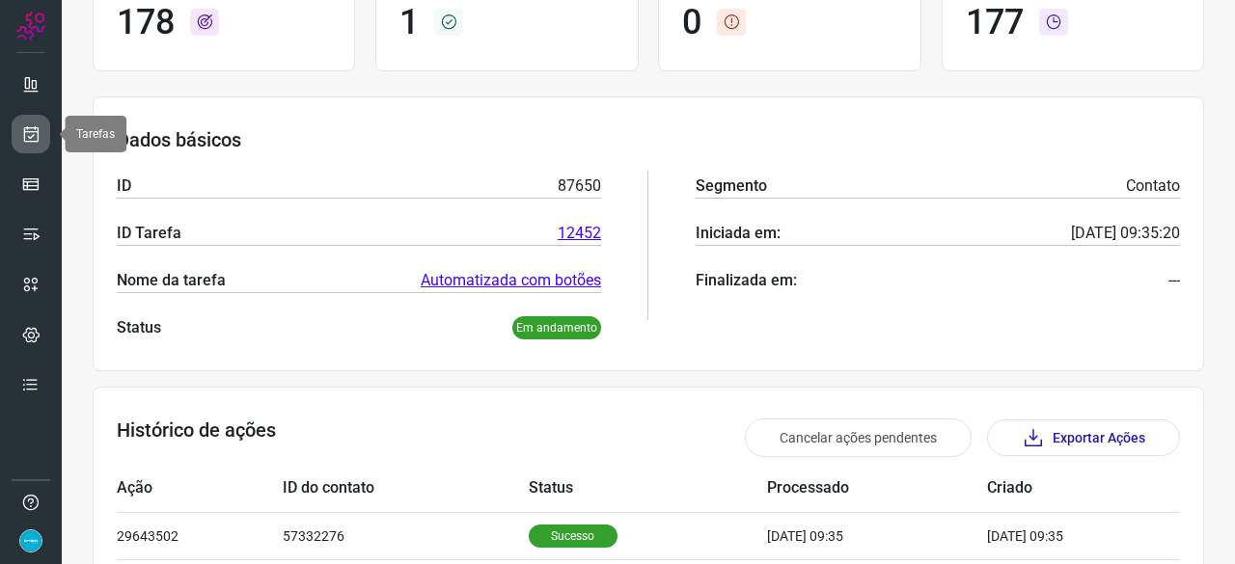
click at [35, 125] on icon at bounding box center [31, 133] width 20 height 19
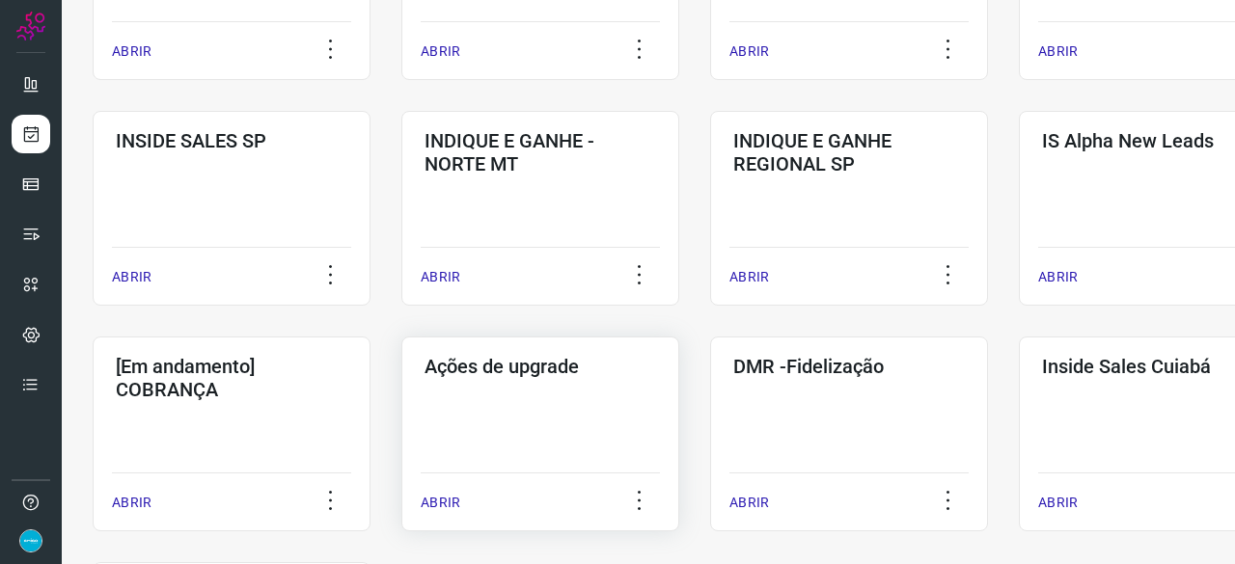
scroll to position [830, 0]
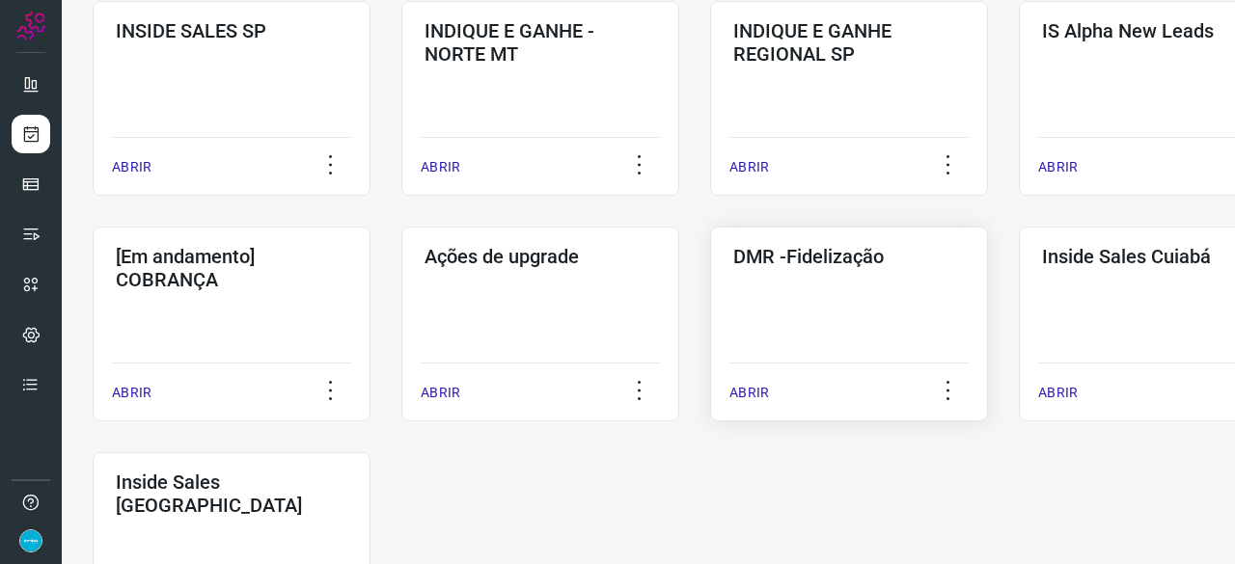
click at [765, 391] on p "ABRIR" at bounding box center [749, 393] width 40 height 20
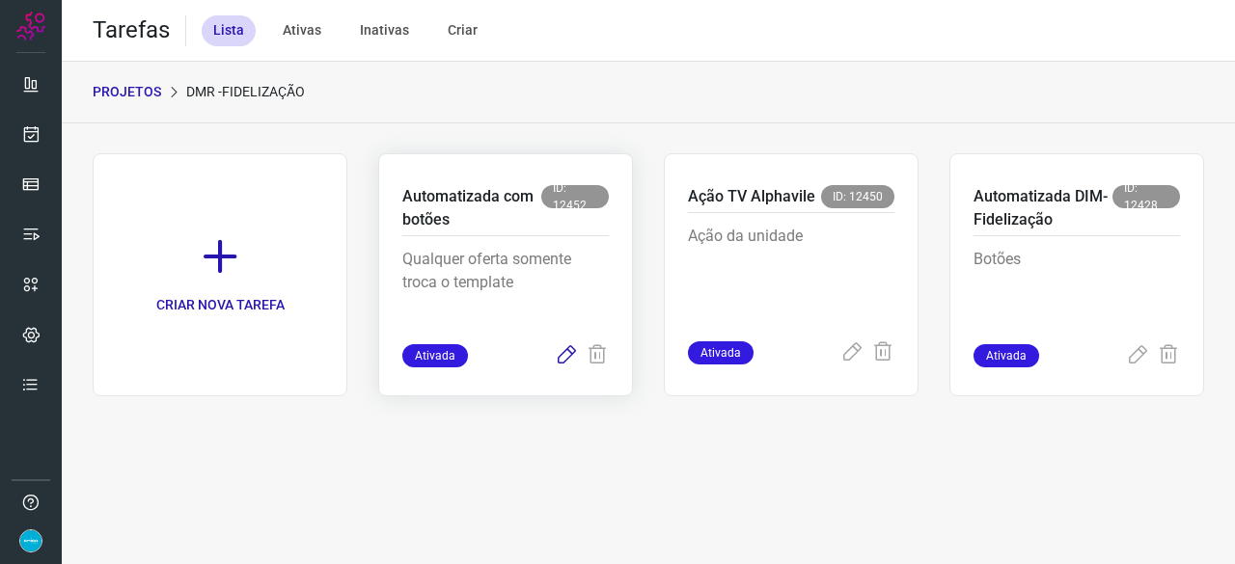
click at [562, 350] on icon at bounding box center [566, 355] width 23 height 23
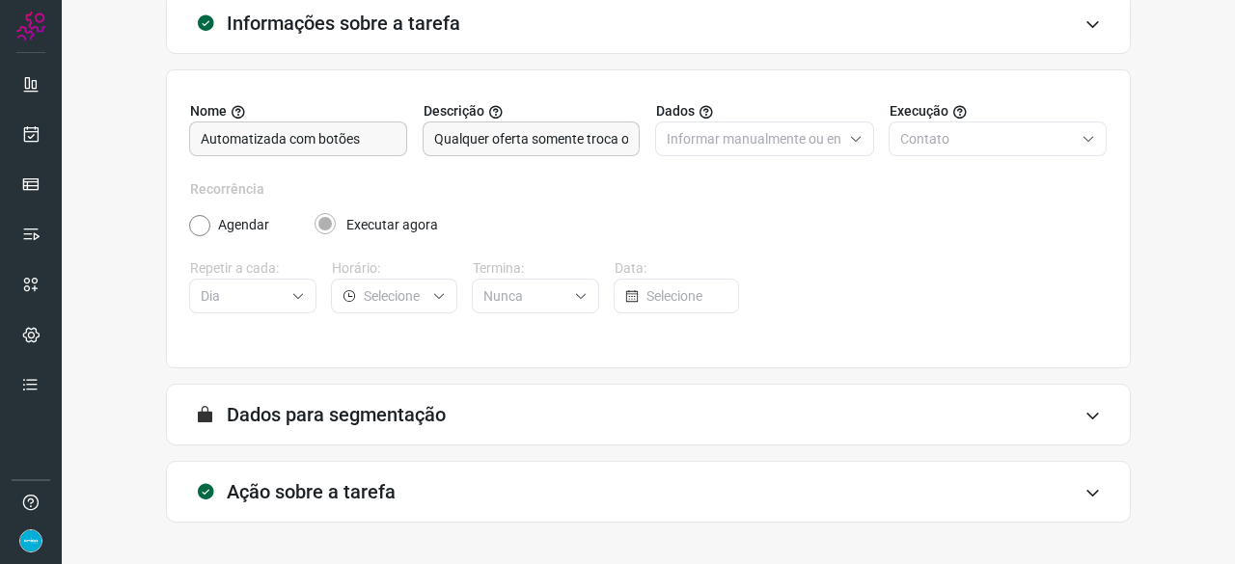
scroll to position [188, 0]
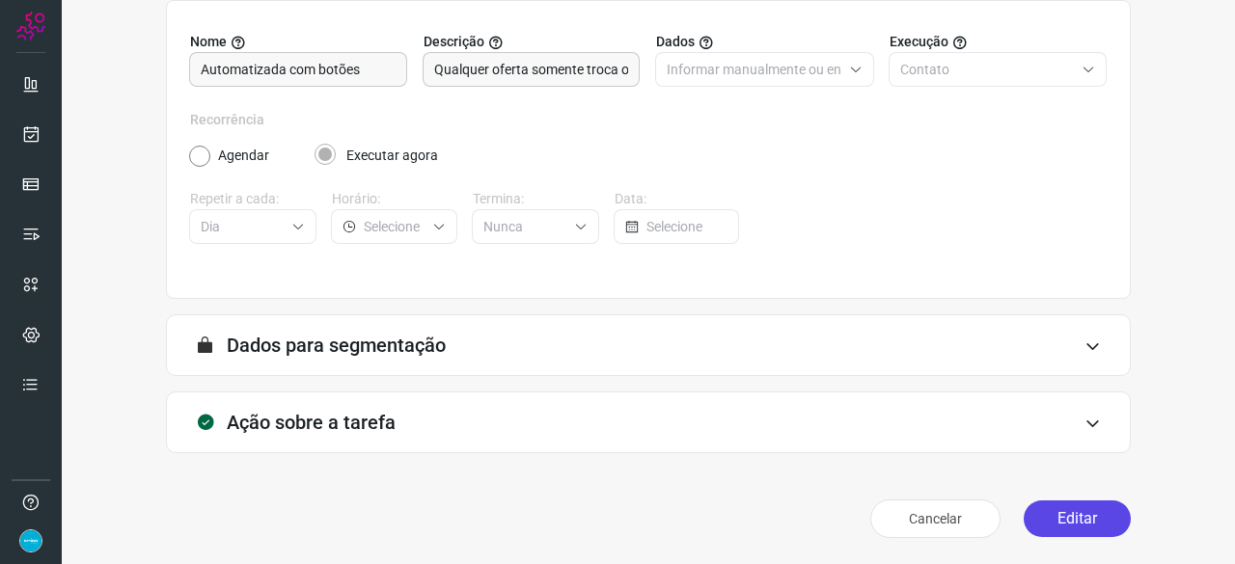
click at [1065, 513] on button "Editar" at bounding box center [1077, 519] width 107 height 37
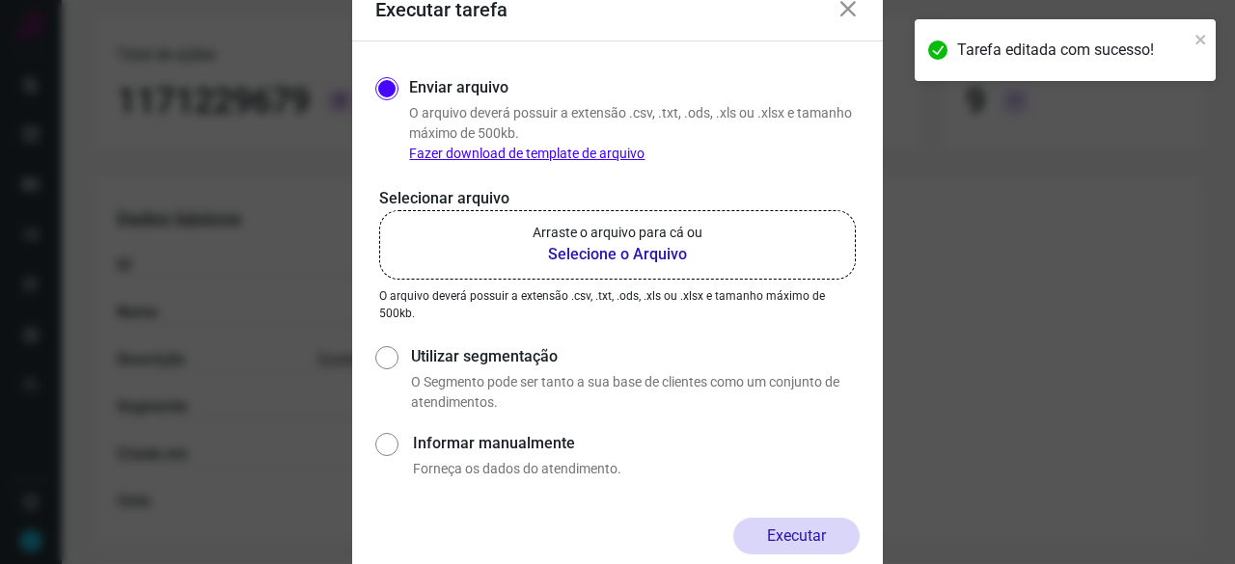
click at [568, 254] on b "Selecione o Arquivo" at bounding box center [618, 254] width 170 height 23
click at [0, 0] on input "Arraste o arquivo para cá ou Selecione o Arquivo" at bounding box center [0, 0] width 0 height 0
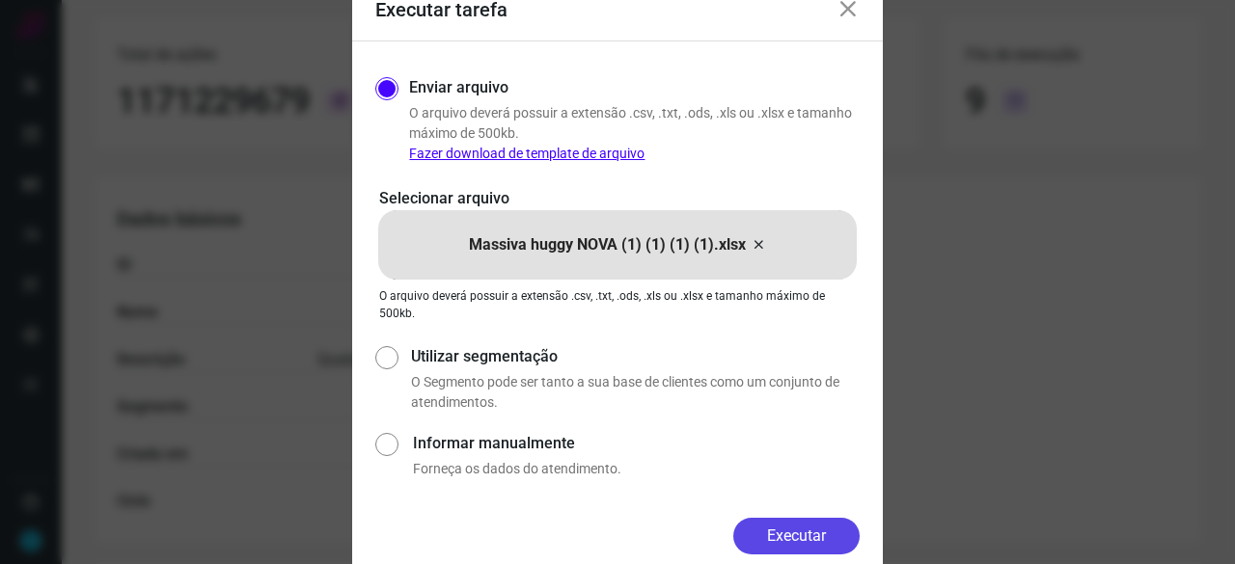
click at [801, 534] on button "Executar" at bounding box center [796, 536] width 126 height 37
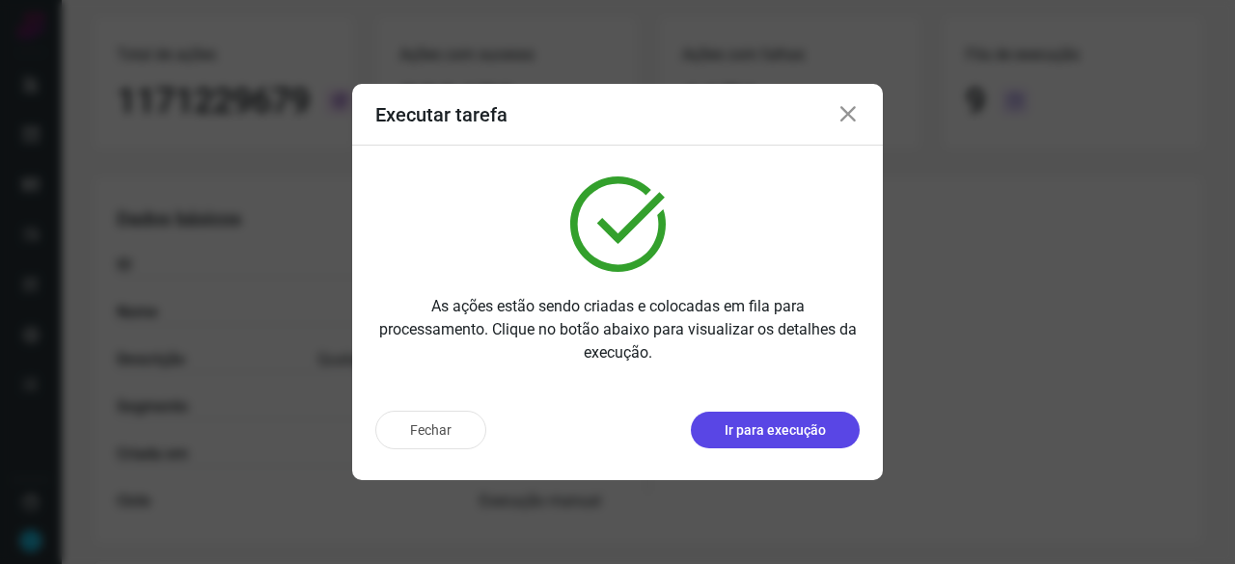
click at [803, 429] on p "Ir para execução" at bounding box center [775, 431] width 101 height 20
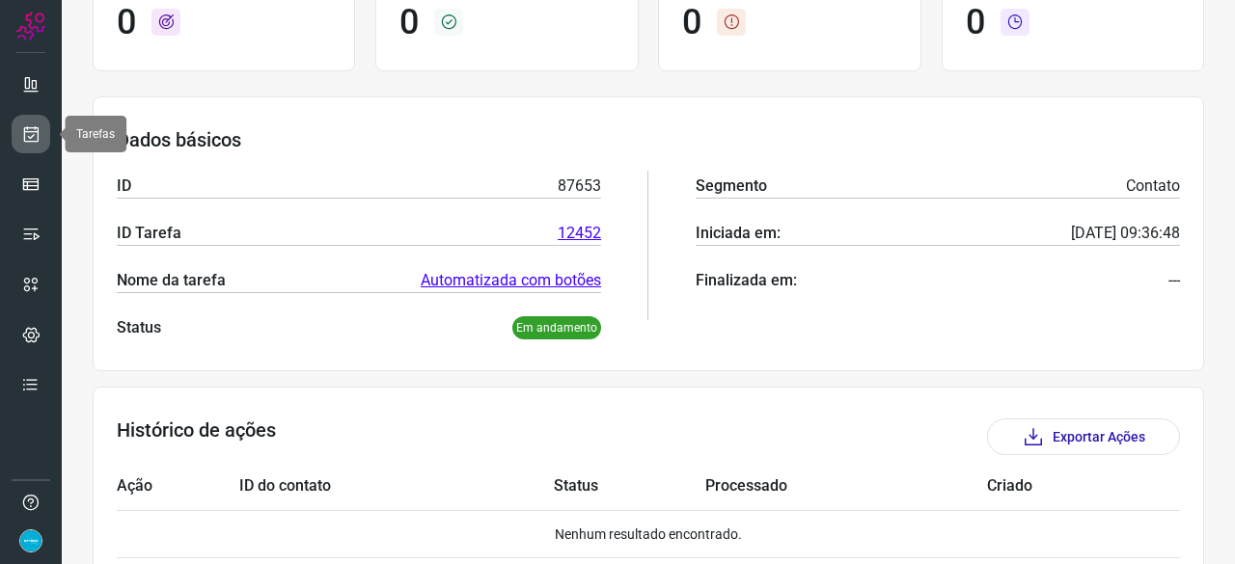
click at [35, 125] on icon at bounding box center [31, 133] width 20 height 19
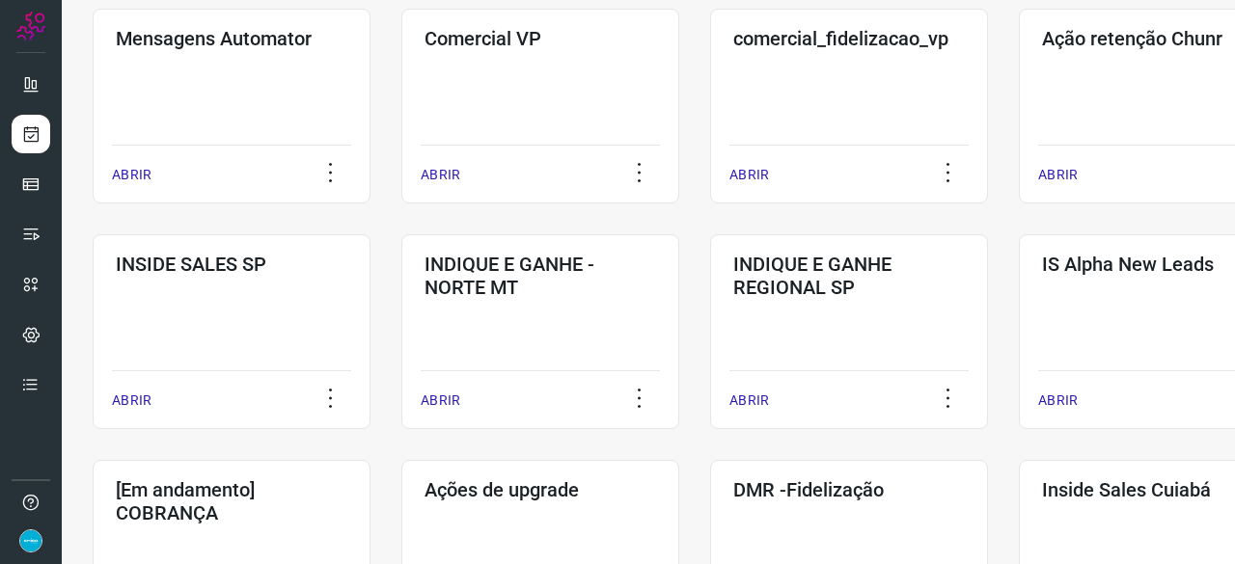
scroll to position [830, 0]
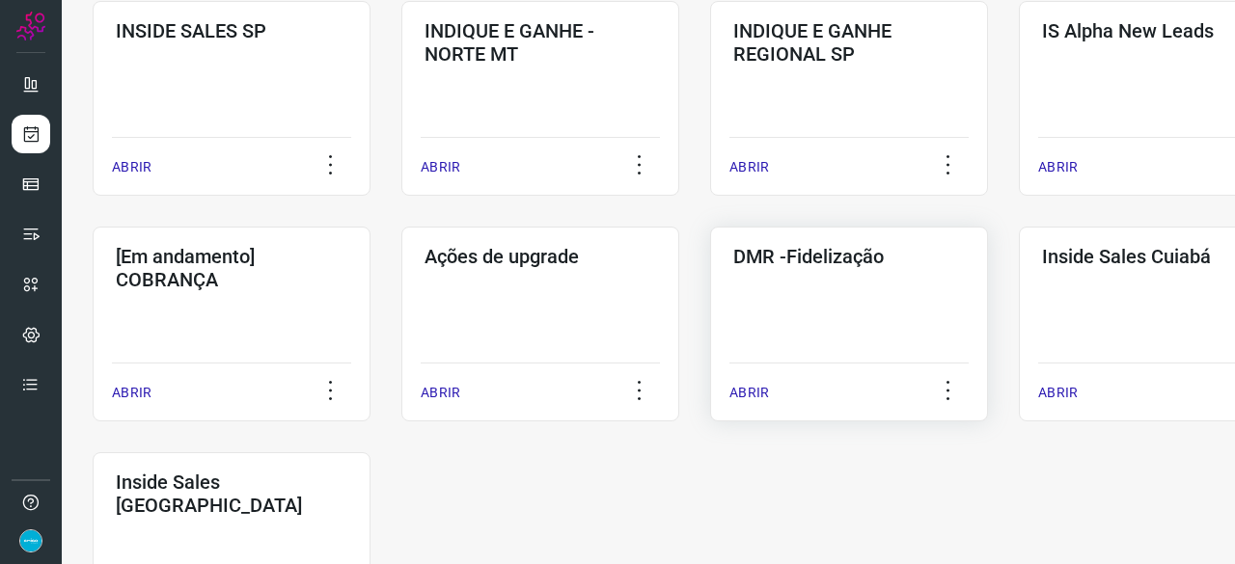
click at [747, 392] on p "ABRIR" at bounding box center [749, 393] width 40 height 20
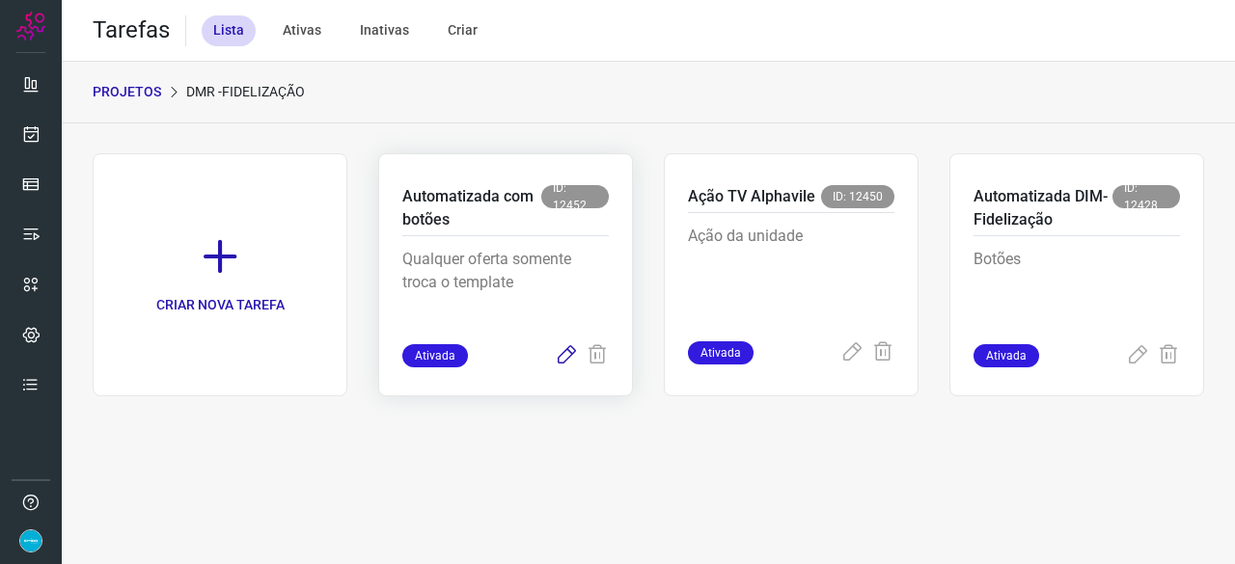
click at [569, 357] on icon at bounding box center [566, 355] width 23 height 23
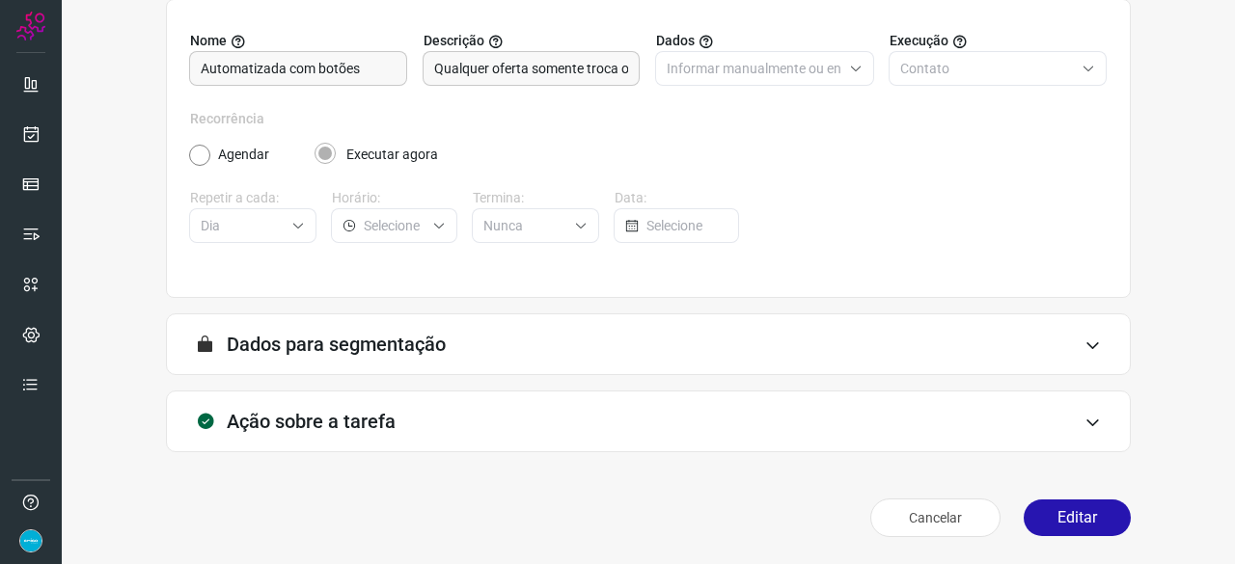
scroll to position [188, 0]
click at [29, 236] on icon at bounding box center [30, 234] width 19 height 19
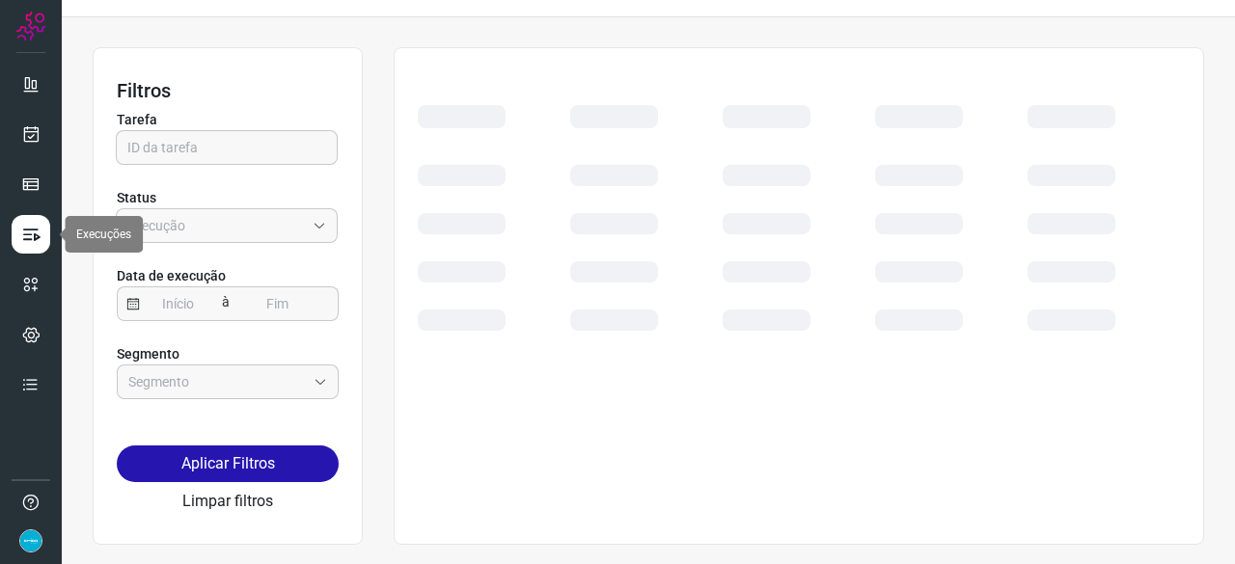
scroll to position [43, 0]
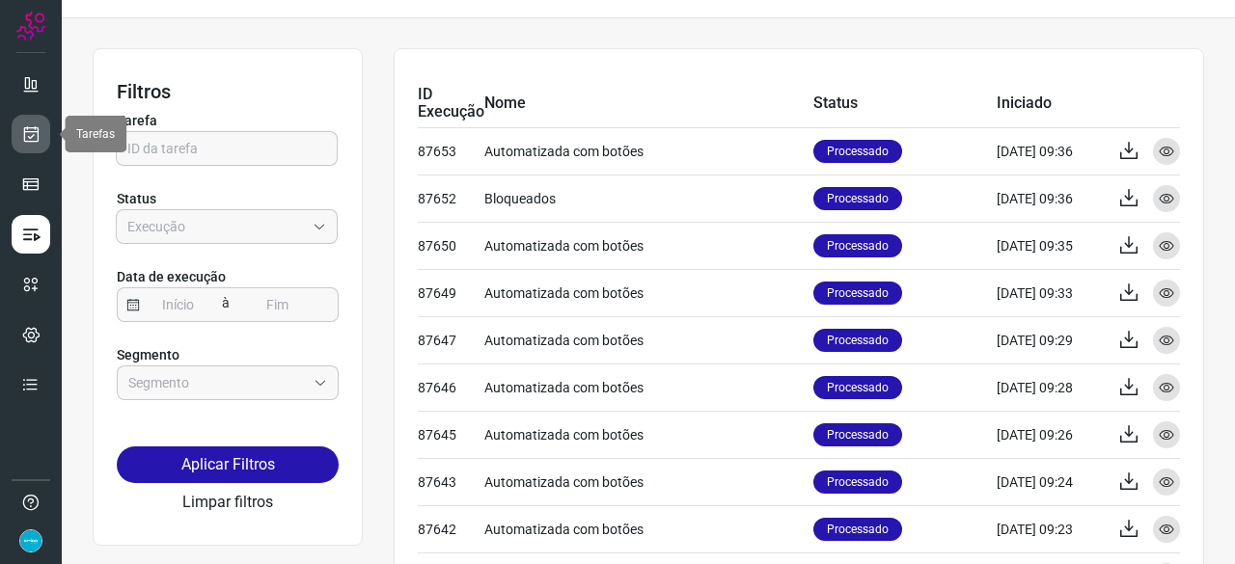
click at [37, 126] on icon at bounding box center [31, 133] width 20 height 19
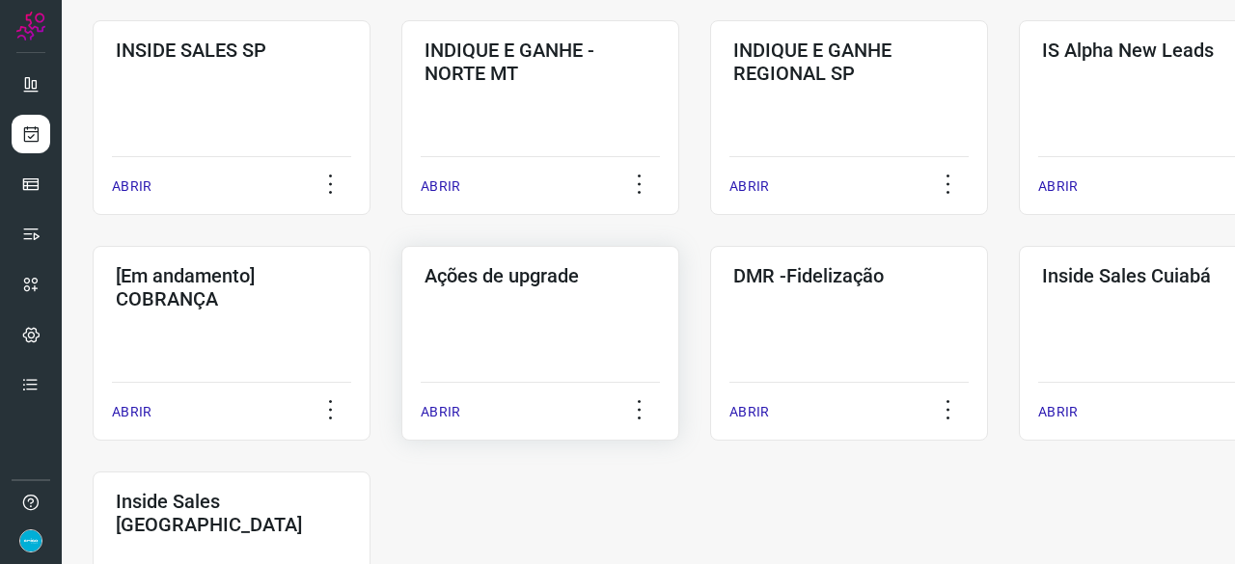
scroll to position [815, 0]
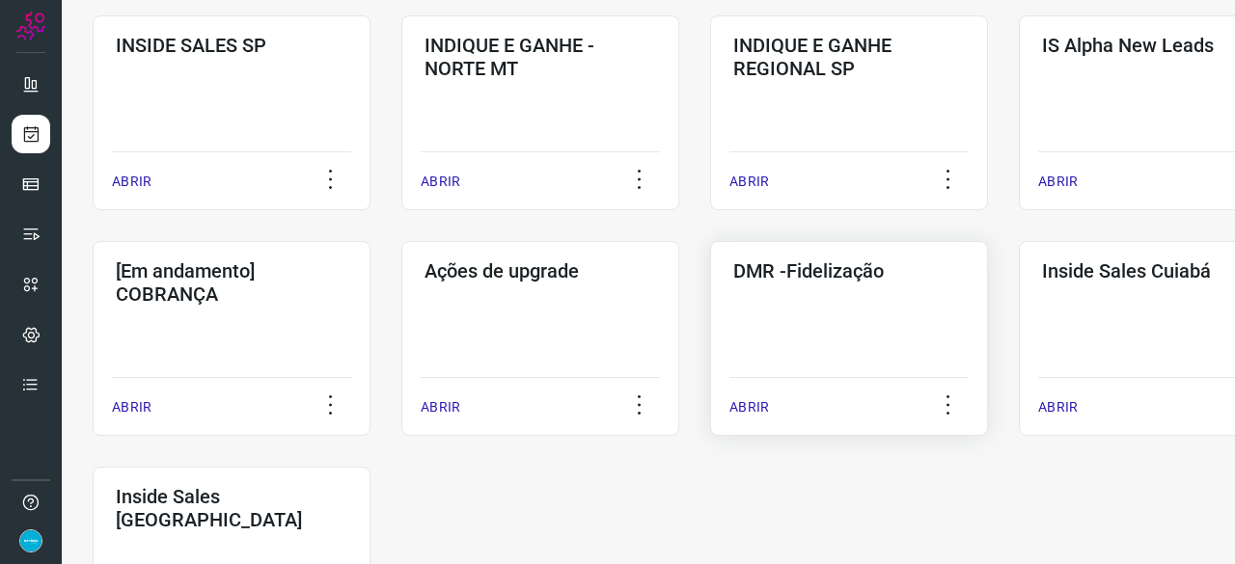
click at [747, 403] on p "ABRIR" at bounding box center [749, 407] width 40 height 20
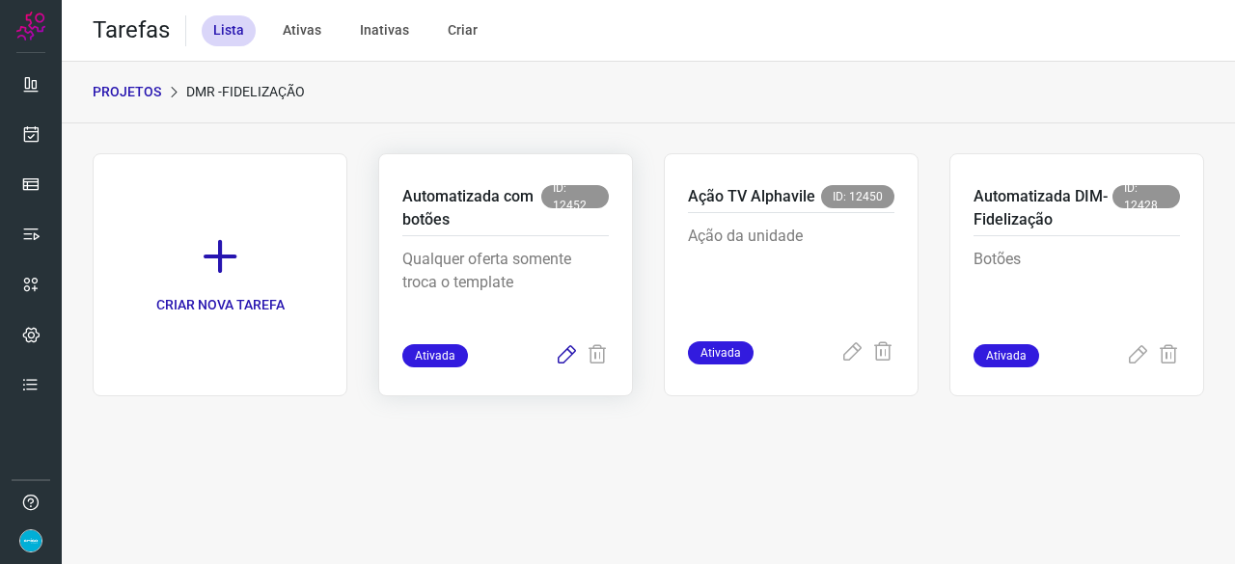
click at [563, 356] on icon at bounding box center [566, 355] width 23 height 23
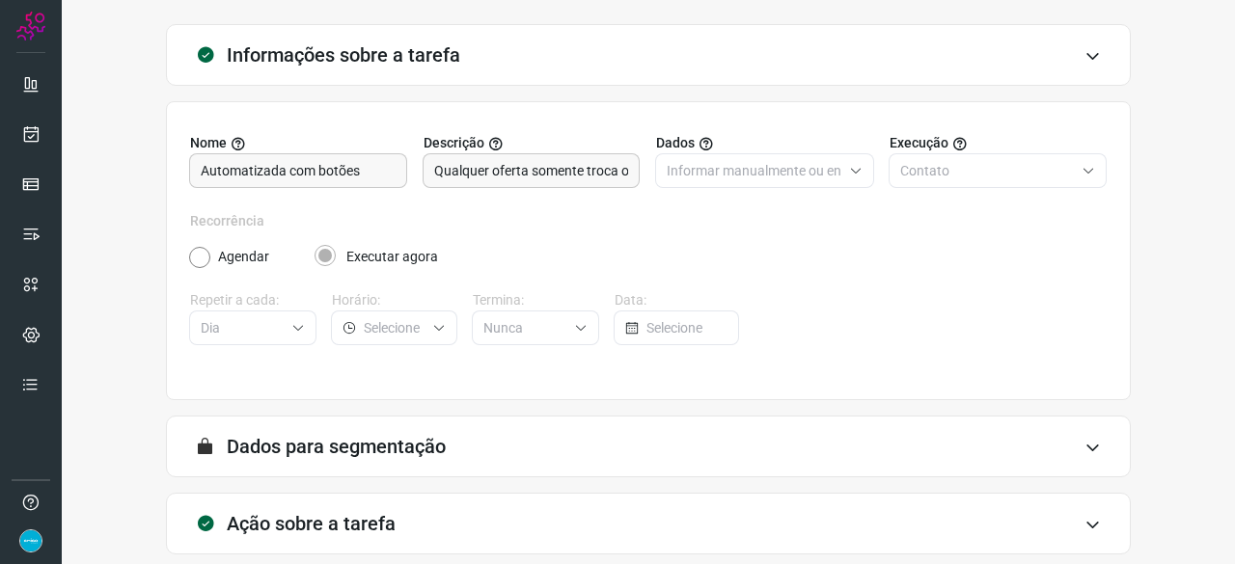
scroll to position [188, 0]
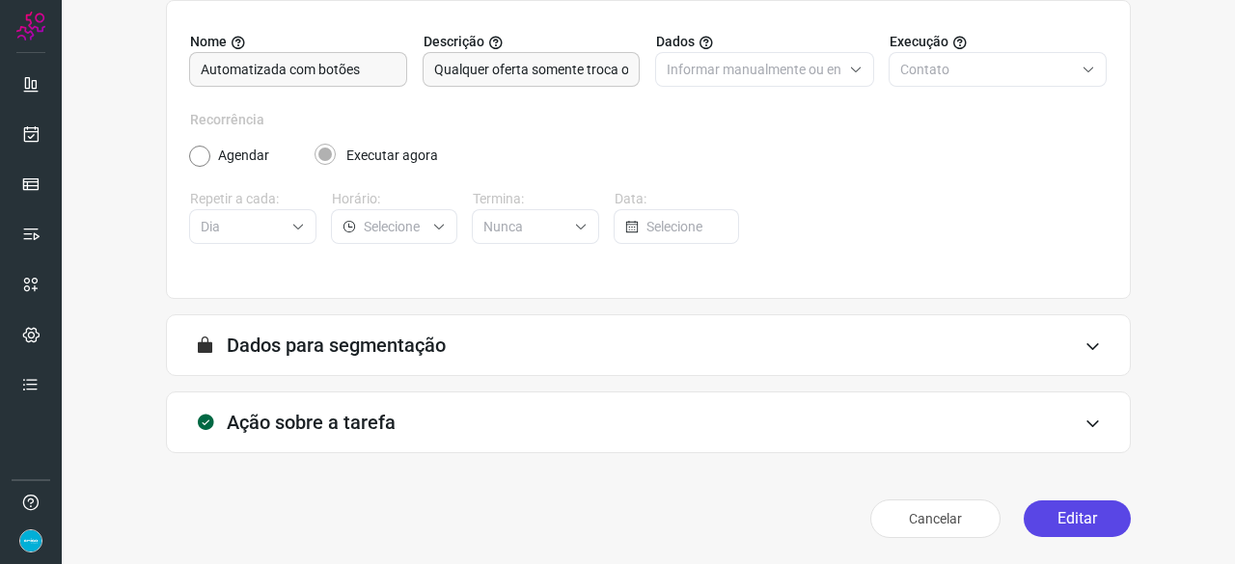
click at [1059, 510] on button "Editar" at bounding box center [1077, 519] width 107 height 37
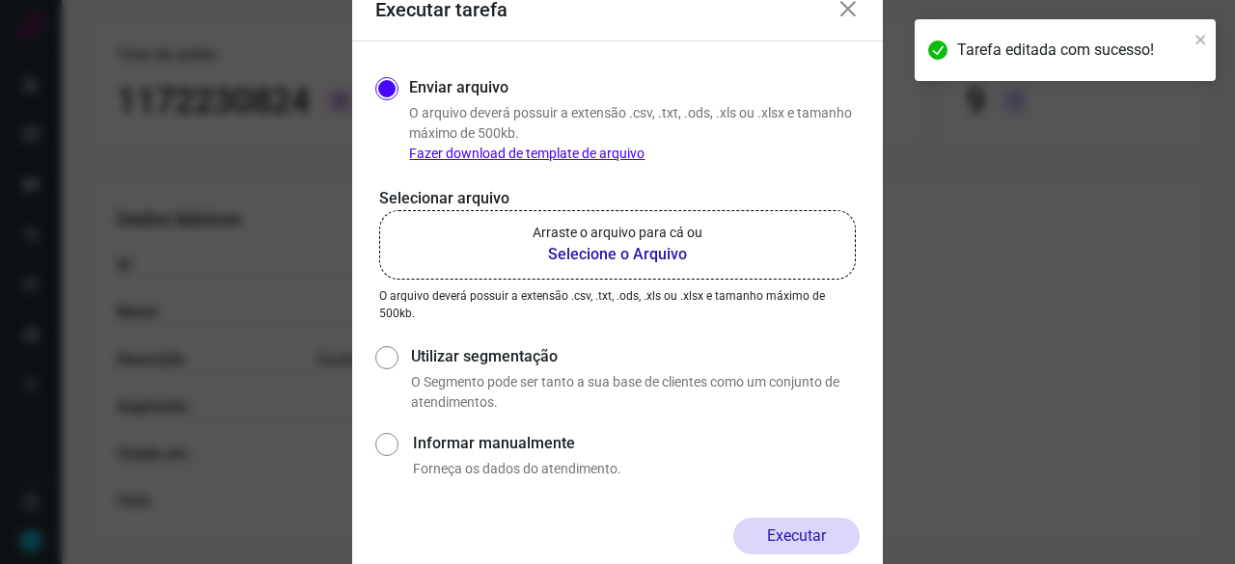
click at [587, 253] on b "Selecione o Arquivo" at bounding box center [618, 254] width 170 height 23
click at [0, 0] on input "Arraste o arquivo para cá ou Selecione o Arquivo" at bounding box center [0, 0] width 0 height 0
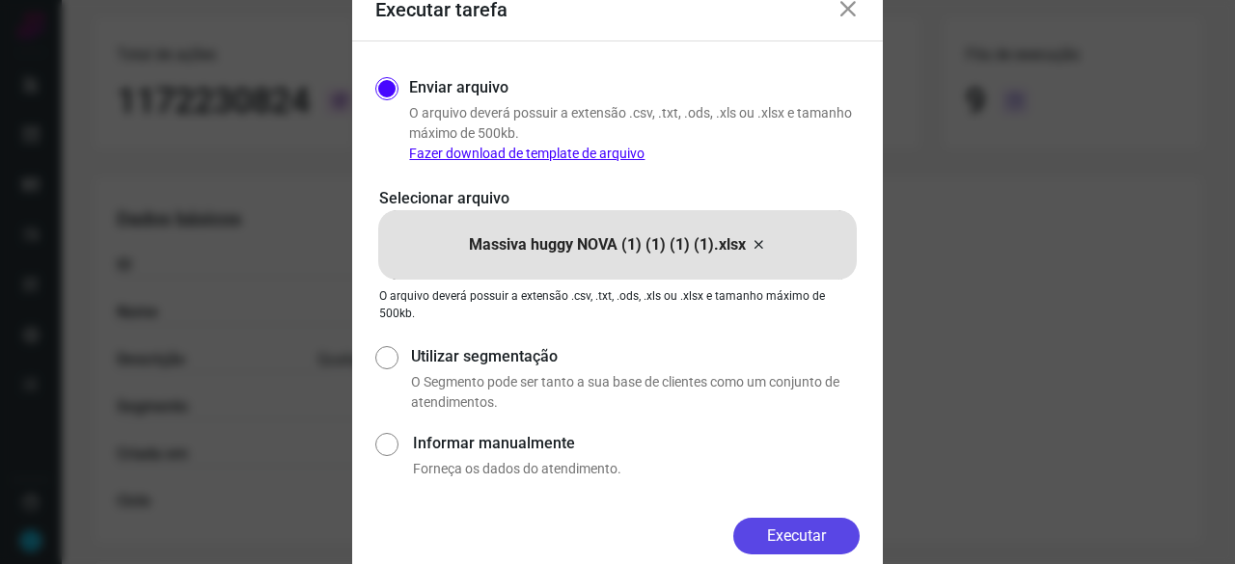
click at [788, 537] on button "Executar" at bounding box center [796, 536] width 126 height 37
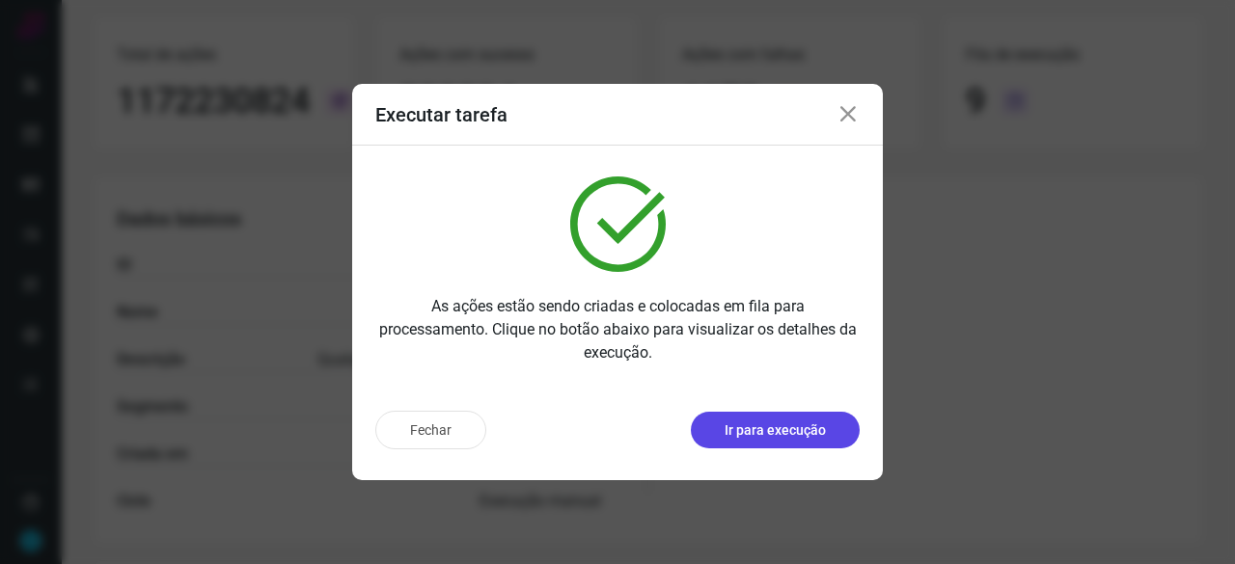
click at [776, 427] on p "Ir para execução" at bounding box center [775, 431] width 101 height 20
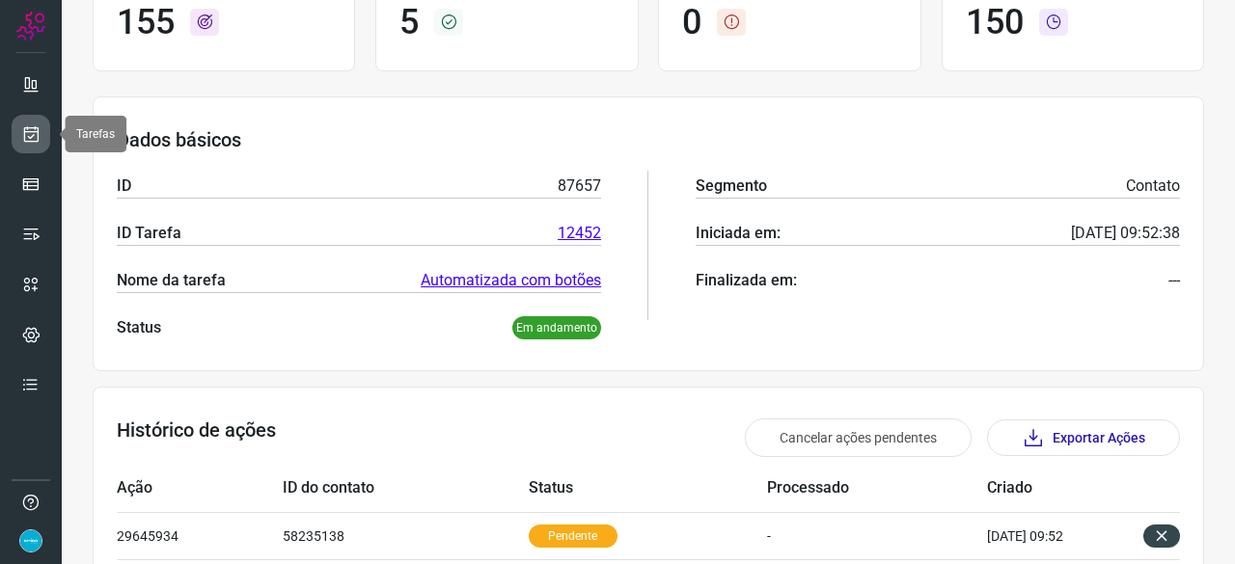
click at [30, 136] on icon at bounding box center [31, 133] width 20 height 19
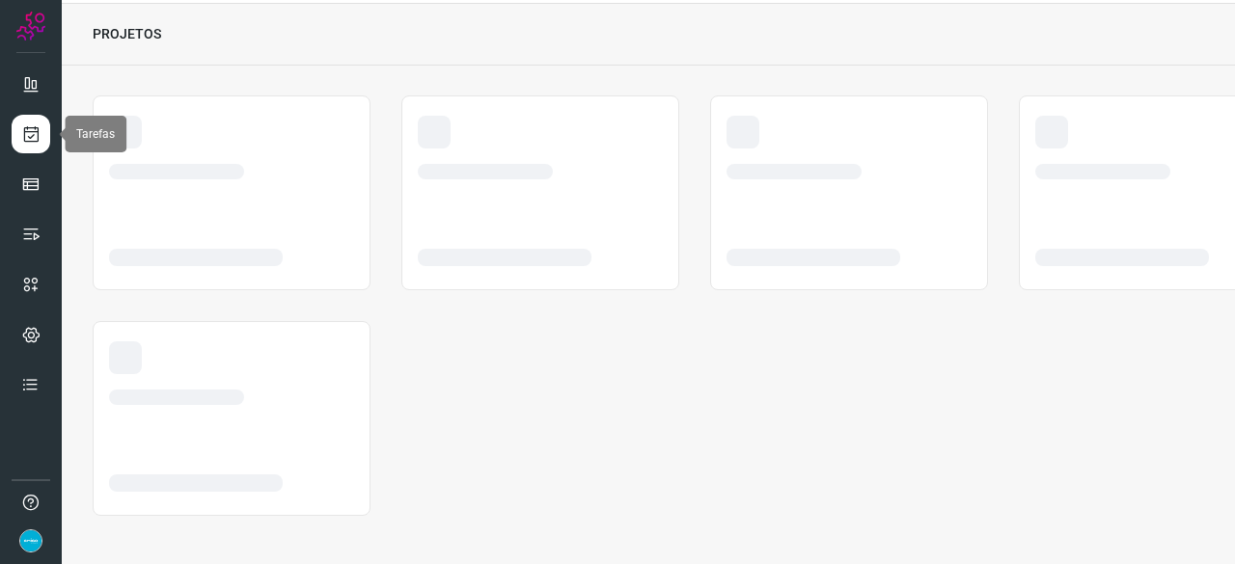
scroll to position [58, 0]
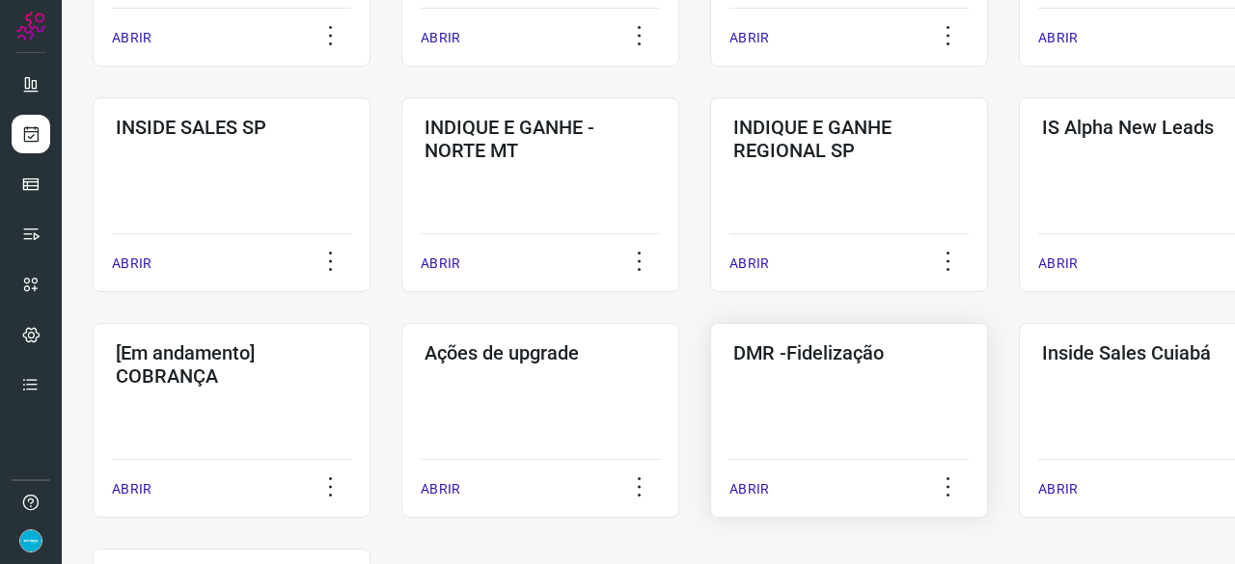
click at [751, 492] on p "ABRIR" at bounding box center [749, 489] width 40 height 20
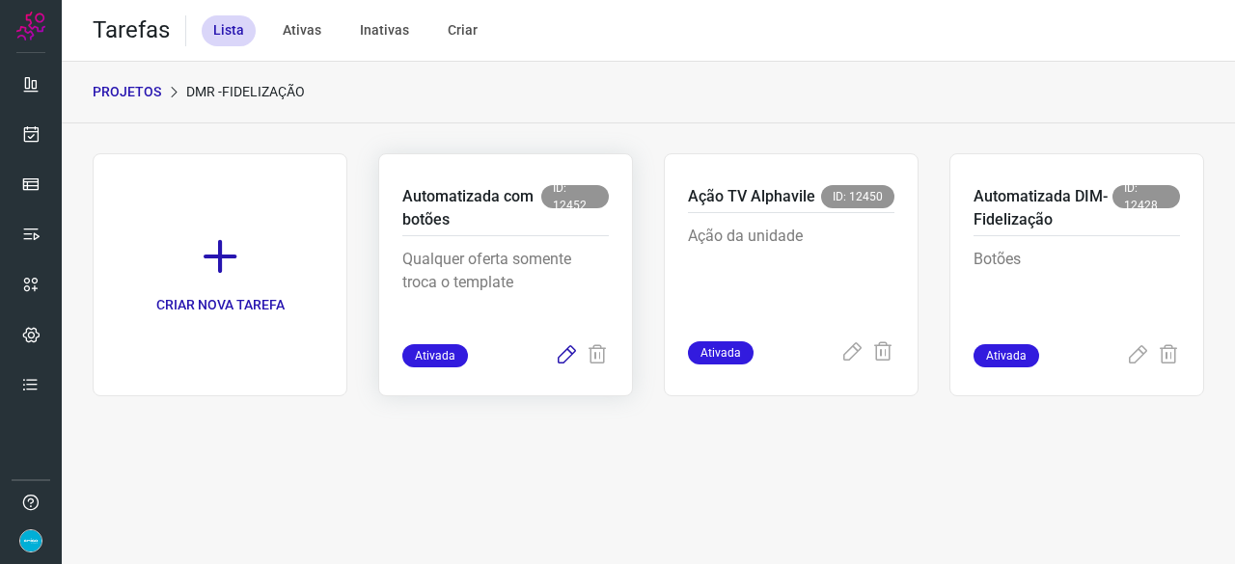
click at [565, 356] on icon at bounding box center [566, 355] width 23 height 23
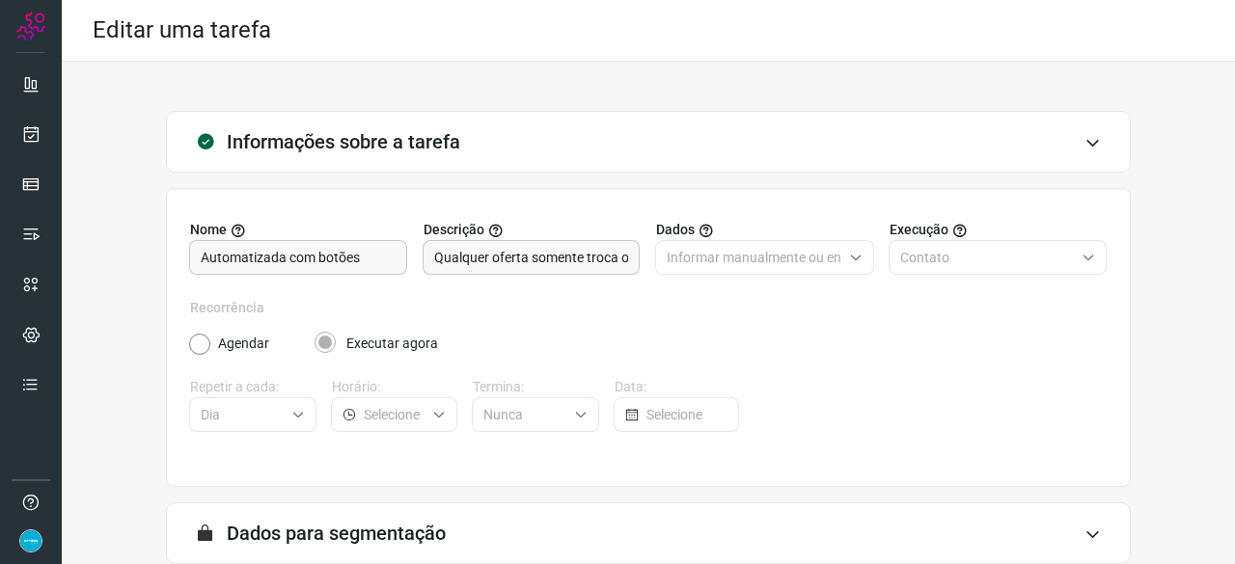
scroll to position [188, 0]
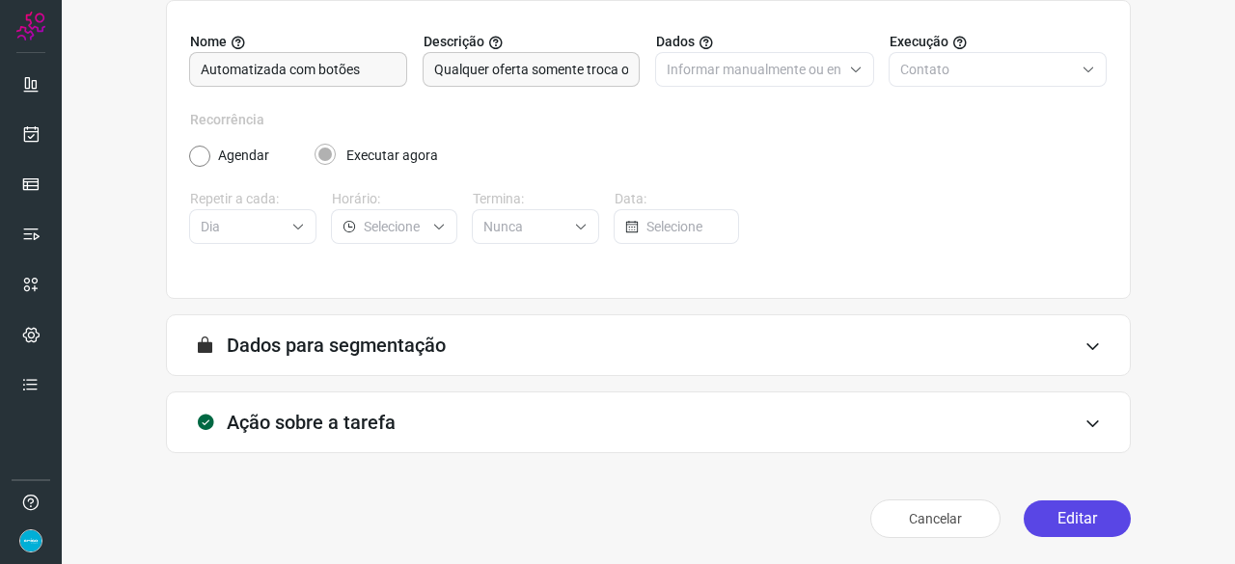
click at [1034, 521] on button "Editar" at bounding box center [1077, 519] width 107 height 37
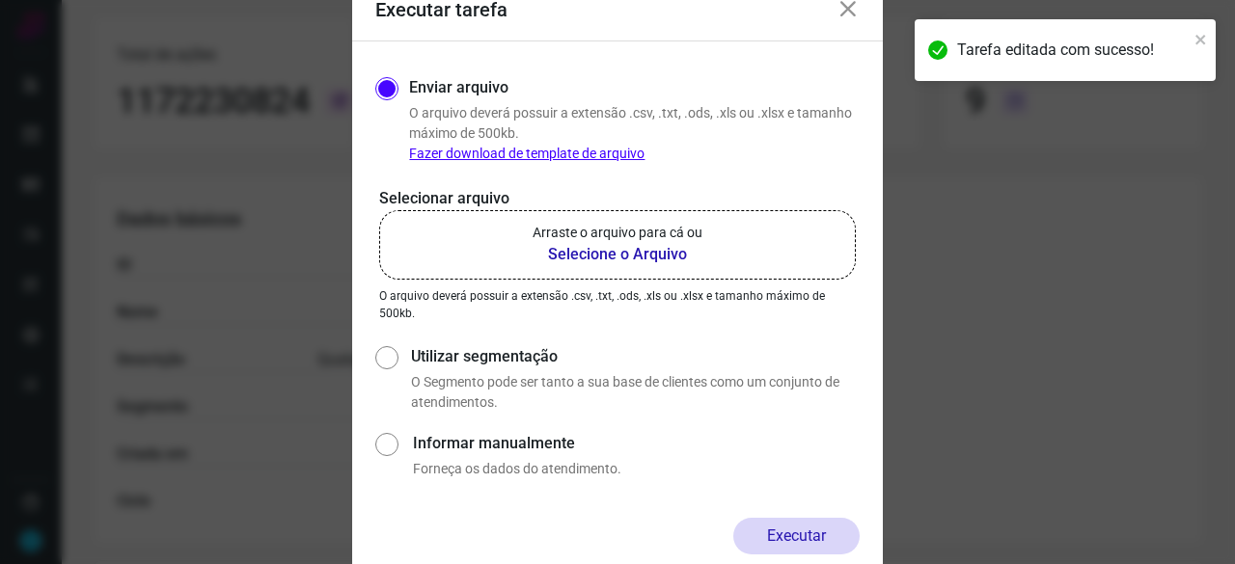
click at [595, 258] on b "Selecione o Arquivo" at bounding box center [618, 254] width 170 height 23
click at [0, 0] on input "Arraste o arquivo para cá ou Selecione o Arquivo" at bounding box center [0, 0] width 0 height 0
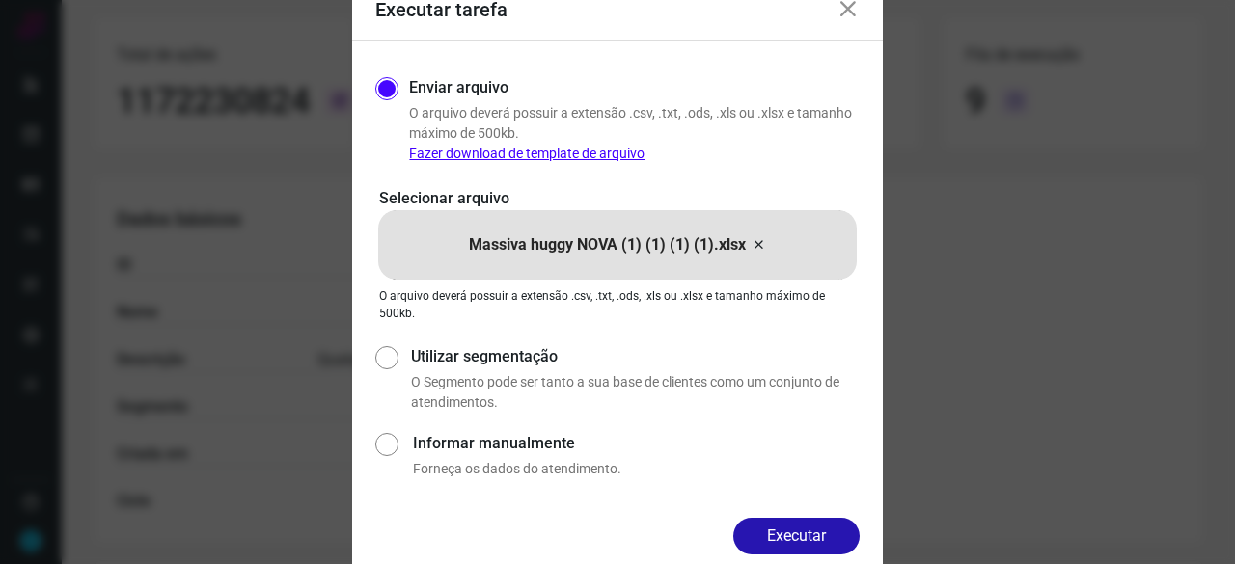
click at [801, 526] on button "Executar" at bounding box center [796, 536] width 126 height 37
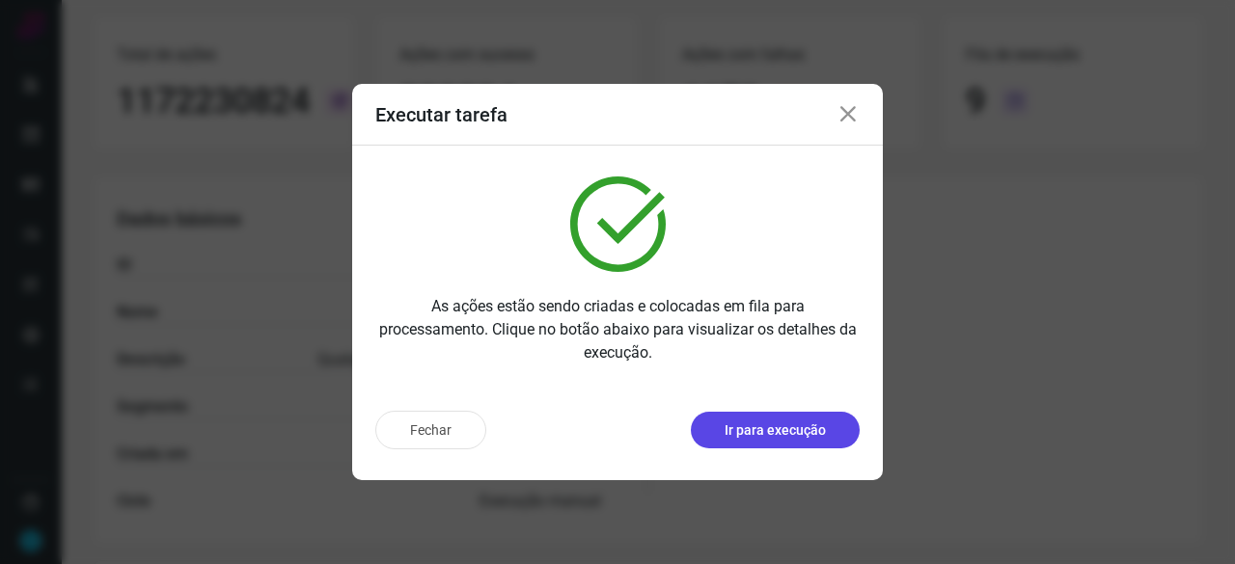
click at [749, 424] on p "Ir para execução" at bounding box center [775, 431] width 101 height 20
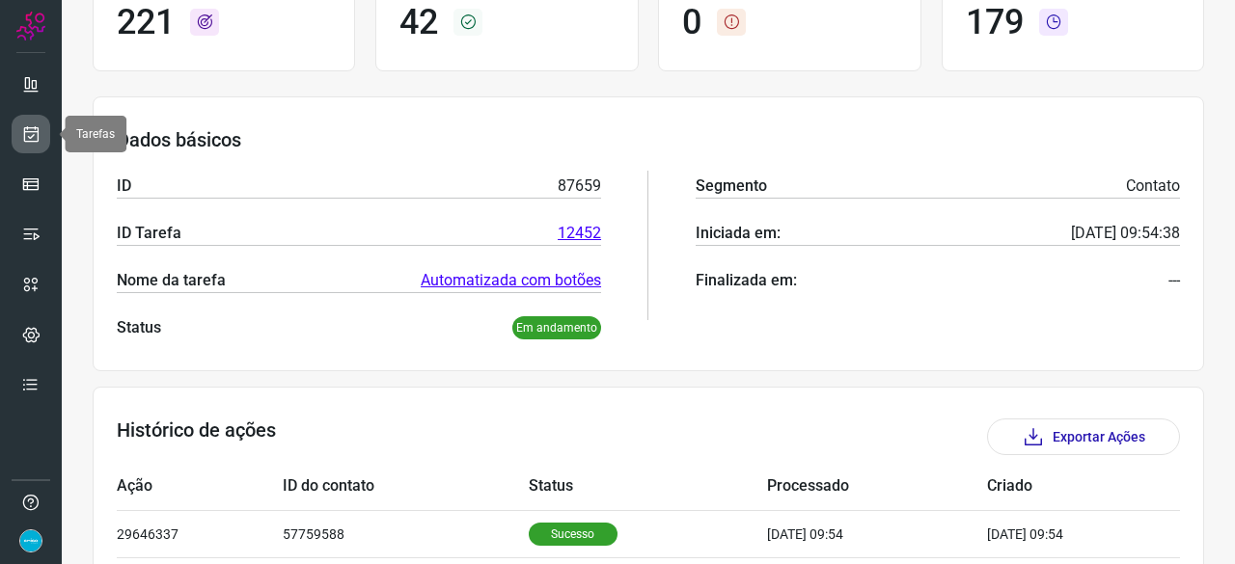
click at [41, 124] on link at bounding box center [31, 134] width 39 height 39
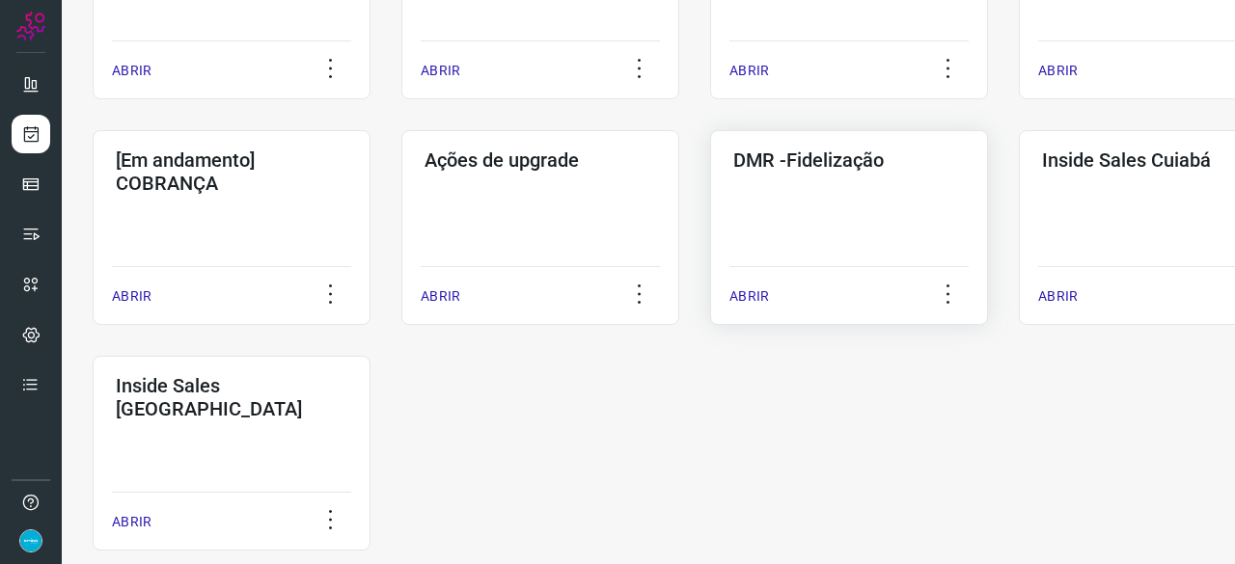
click at [731, 296] on p "ABRIR" at bounding box center [749, 297] width 40 height 20
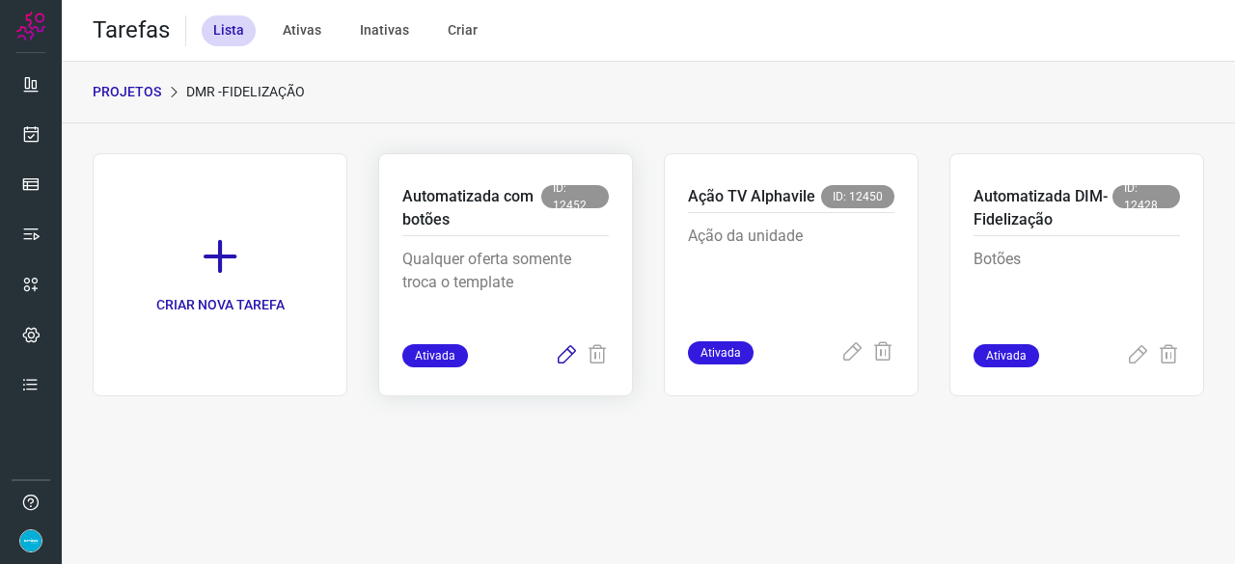
click at [564, 351] on icon at bounding box center [566, 355] width 23 height 23
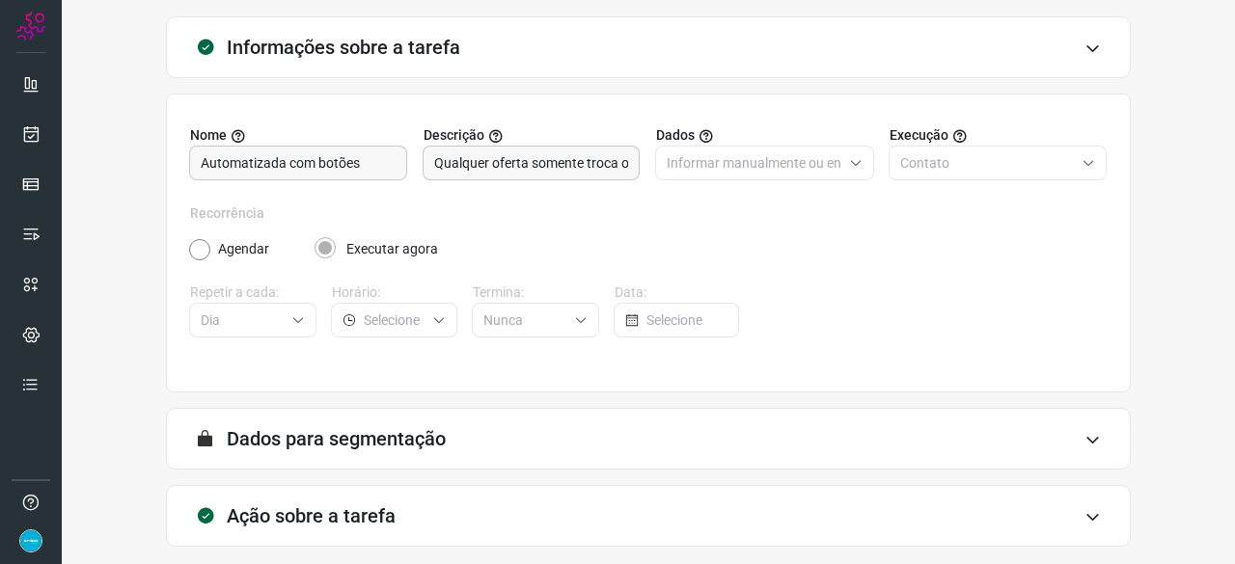
scroll to position [188, 0]
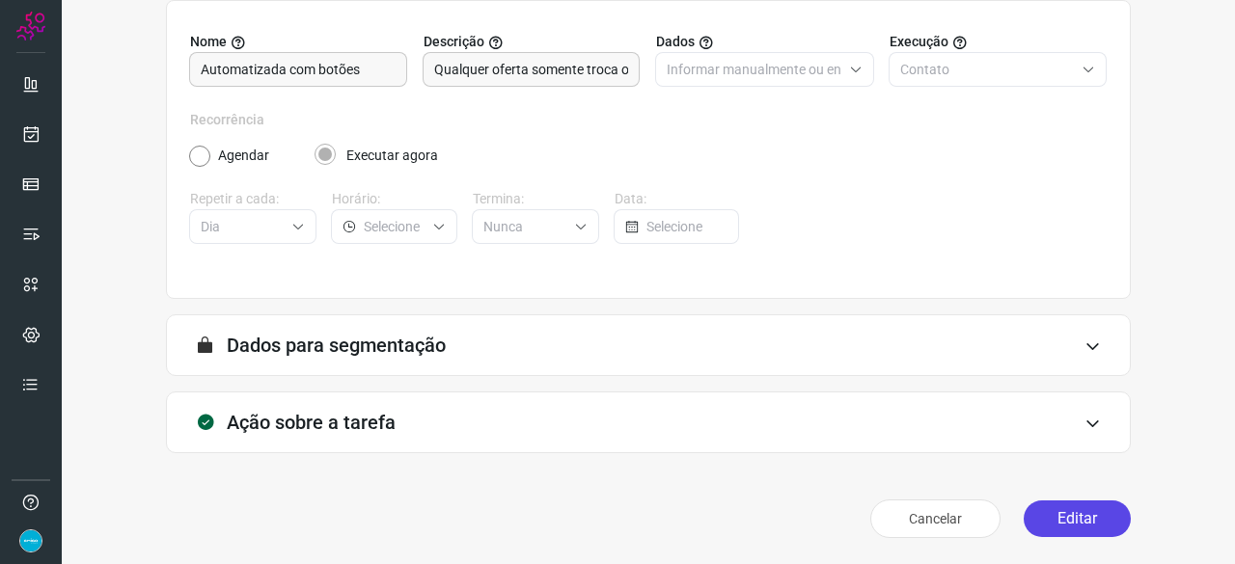
click at [1059, 517] on button "Editar" at bounding box center [1077, 519] width 107 height 37
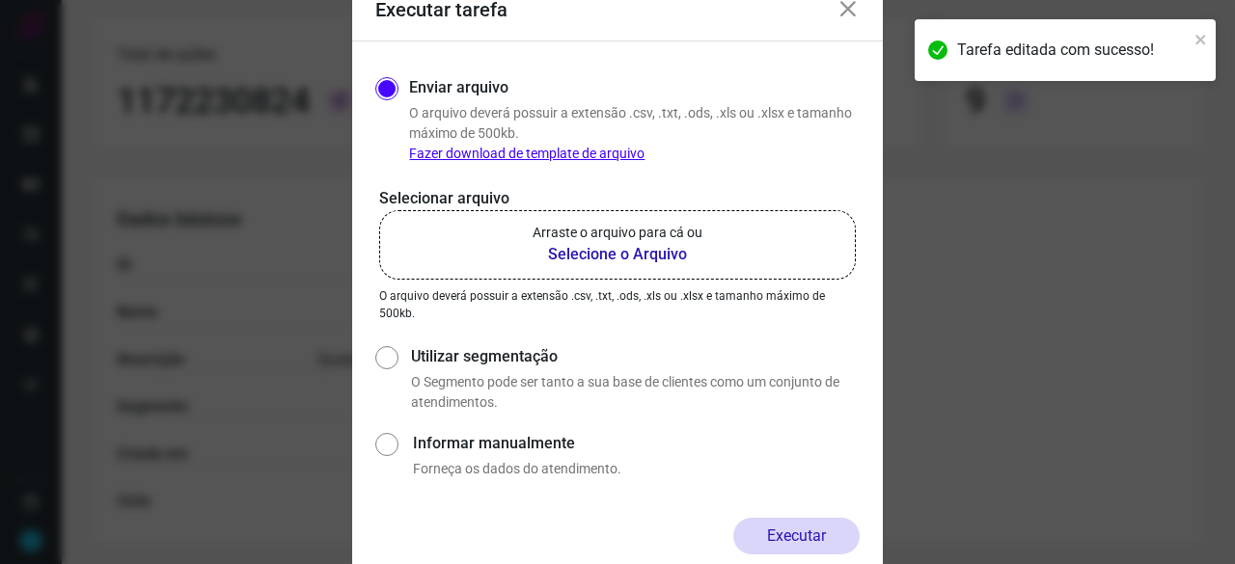
click at [589, 256] on b "Selecione o Arquivo" at bounding box center [618, 254] width 170 height 23
click at [0, 0] on input "Arraste o arquivo para cá ou Selecione o Arquivo" at bounding box center [0, 0] width 0 height 0
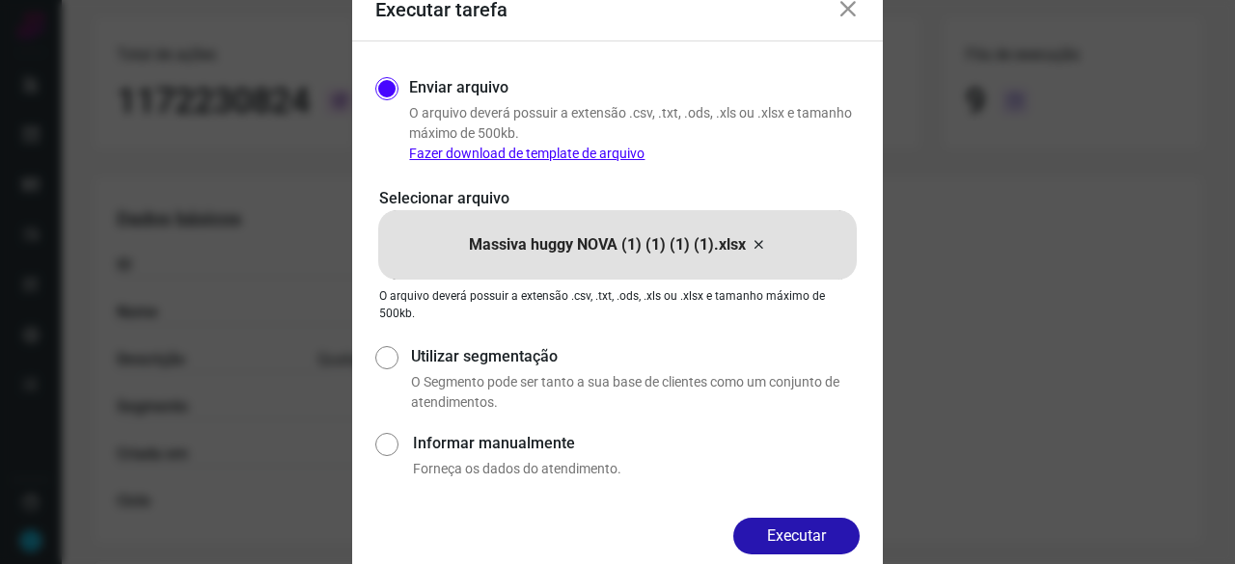
click at [854, 528] on button "Executar" at bounding box center [796, 536] width 126 height 37
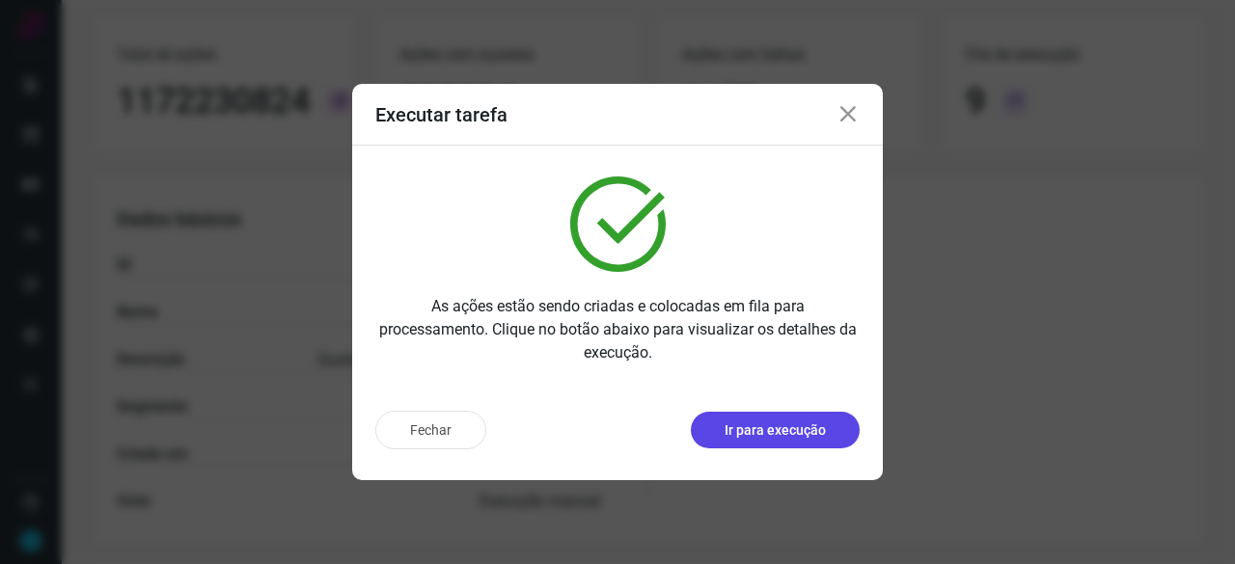
click at [754, 434] on p "Ir para execução" at bounding box center [775, 431] width 101 height 20
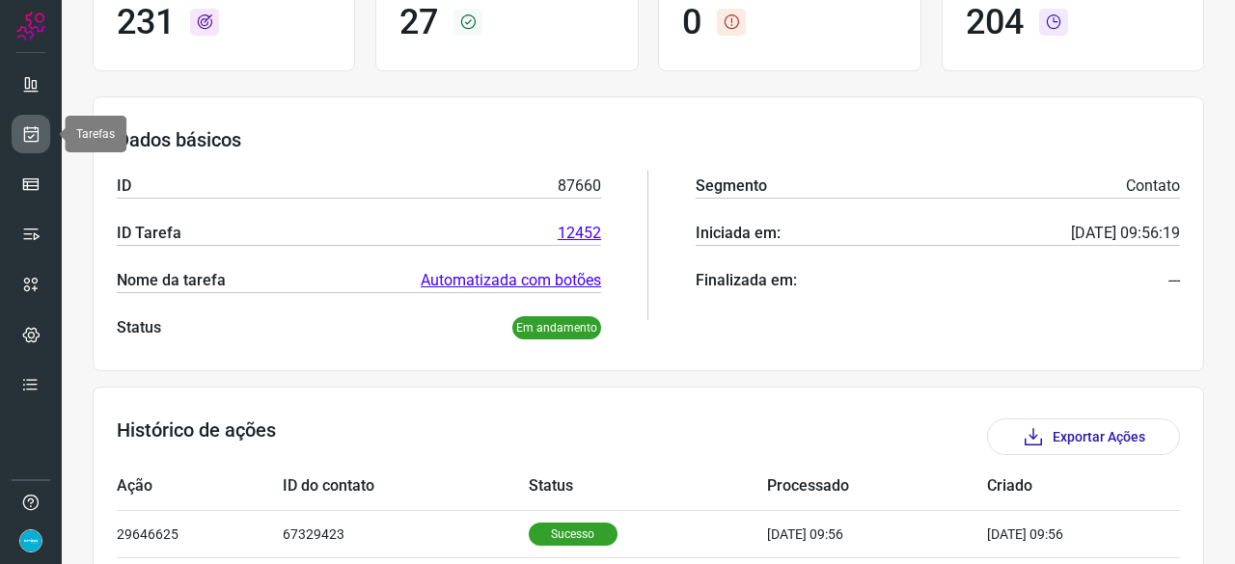
click at [17, 127] on link at bounding box center [31, 134] width 39 height 39
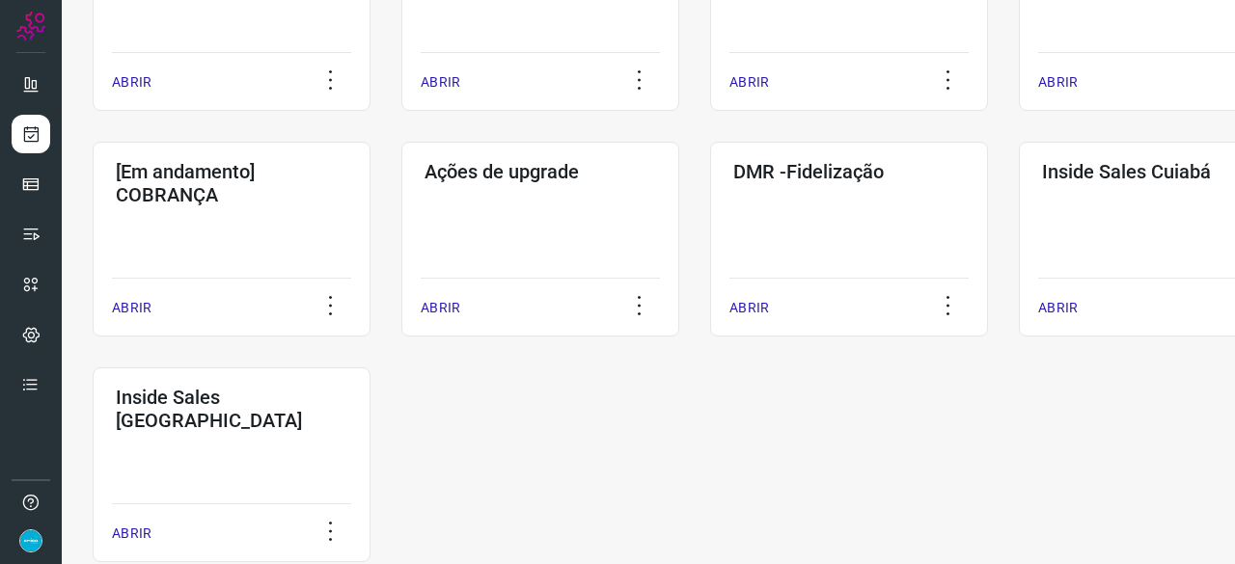
scroll to position [926, 0]
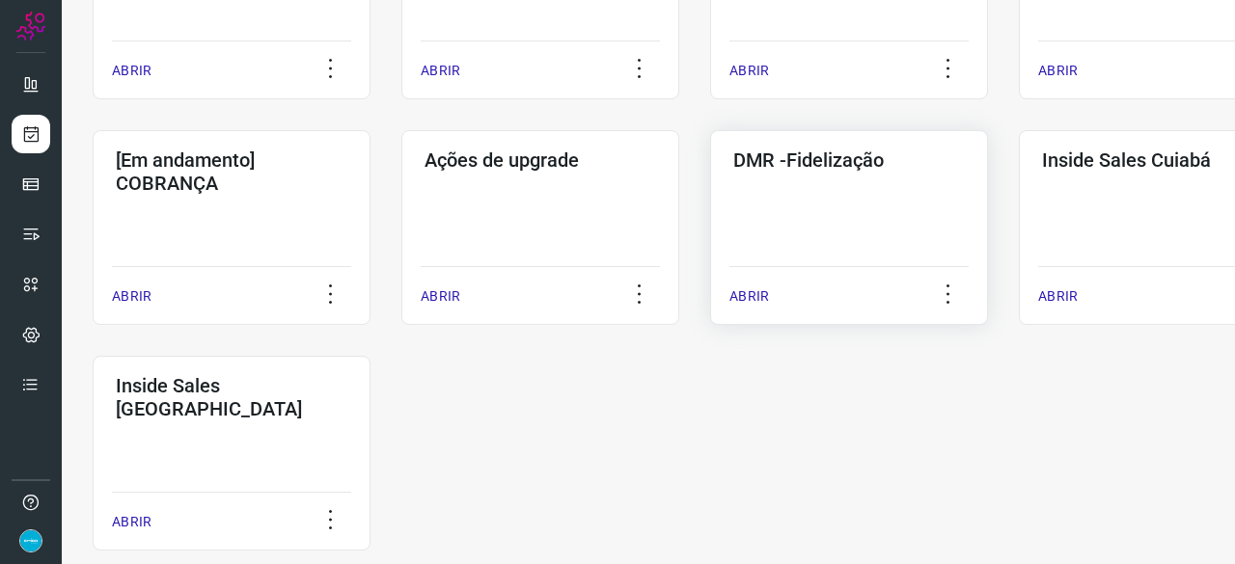
click at [746, 303] on p "ABRIR" at bounding box center [749, 297] width 40 height 20
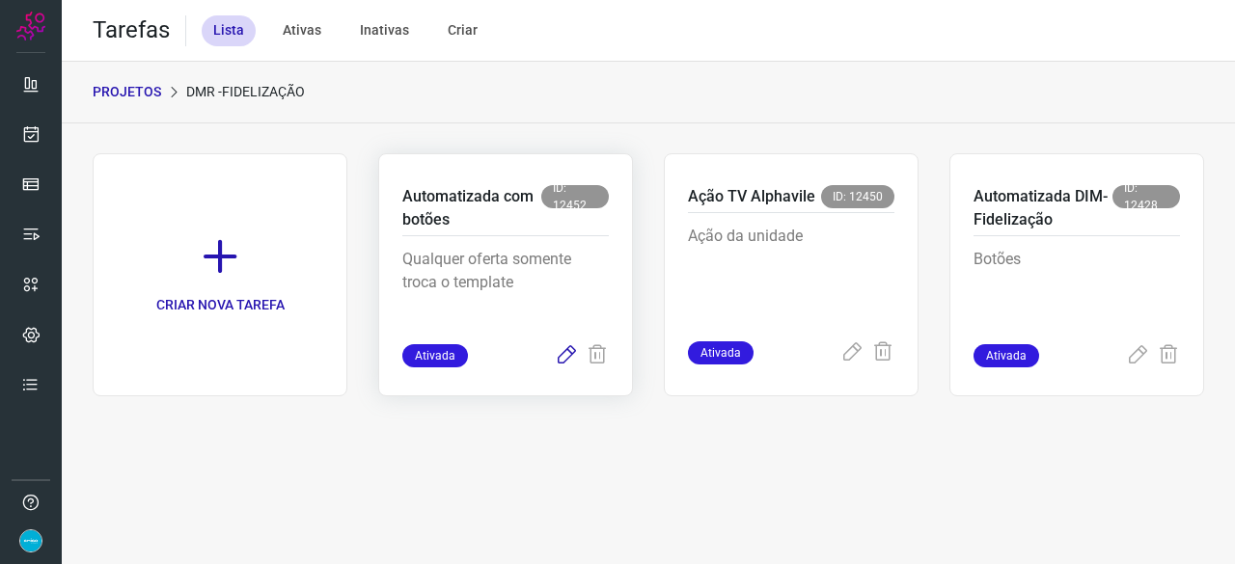
click at [570, 354] on icon at bounding box center [566, 355] width 23 height 23
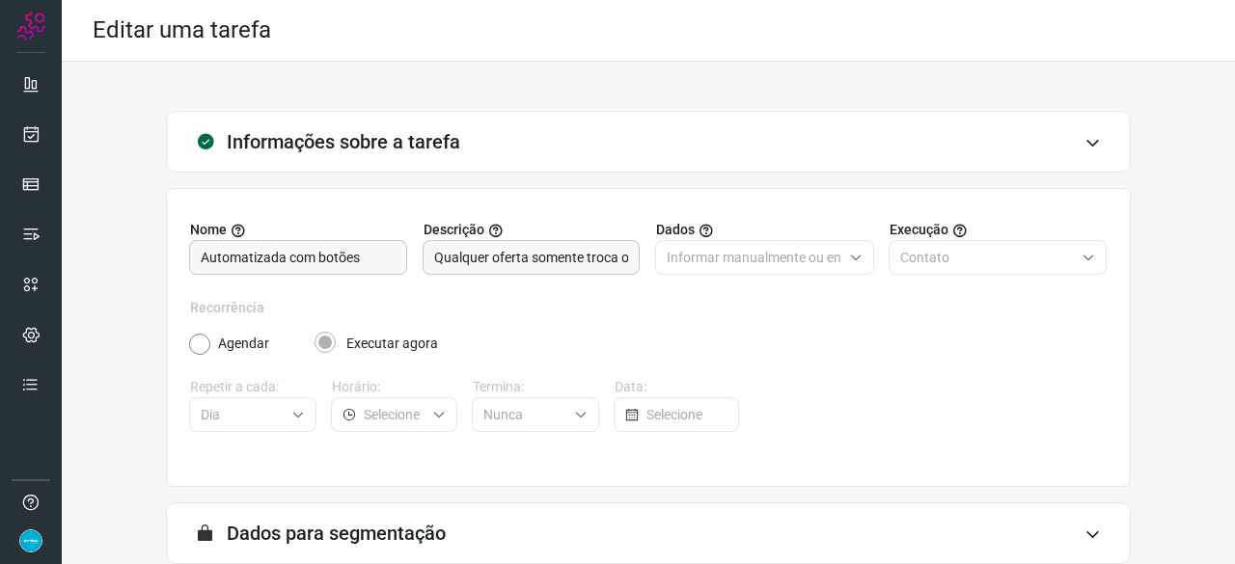
scroll to position [188, 0]
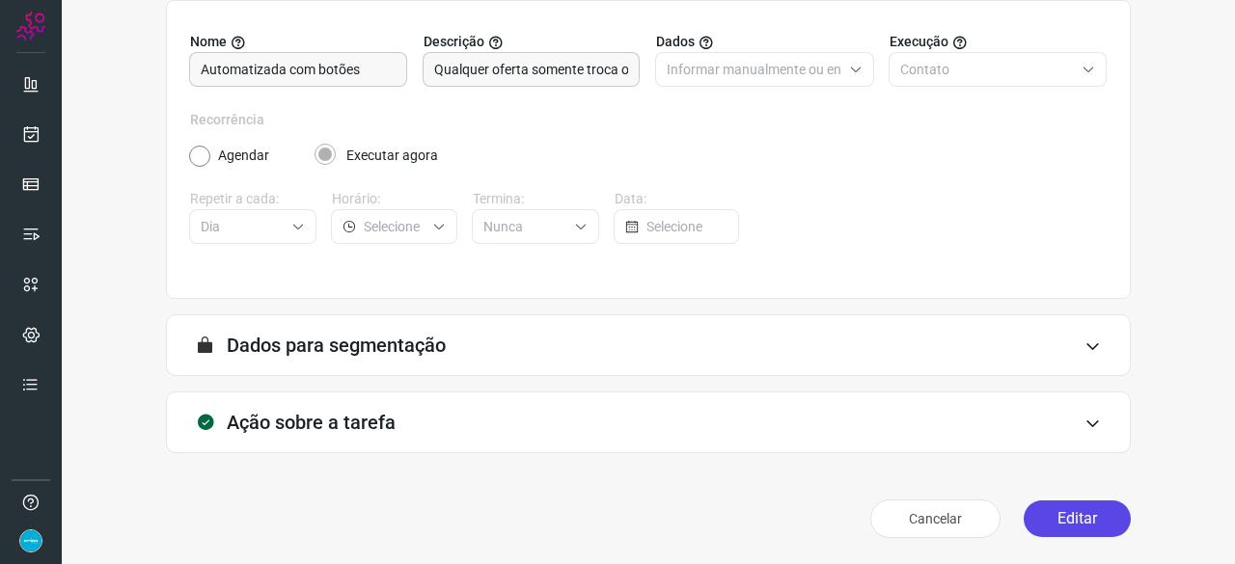
click at [1038, 511] on button "Editar" at bounding box center [1077, 519] width 107 height 37
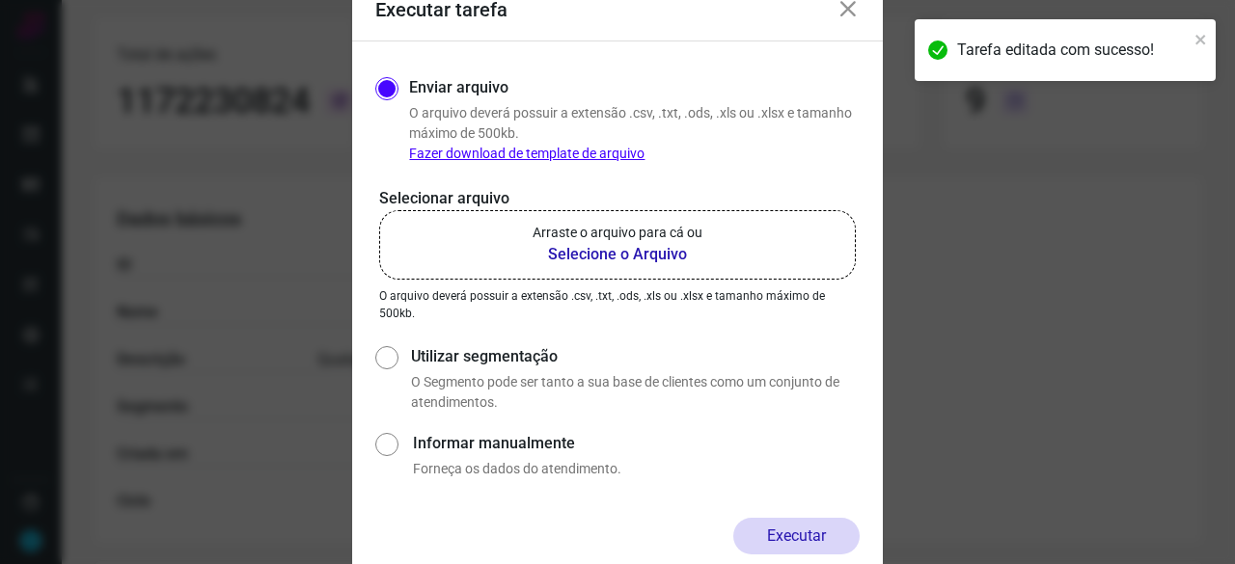
click at [585, 254] on b "Selecione o Arquivo" at bounding box center [618, 254] width 170 height 23
click at [0, 0] on input "Arraste o arquivo para cá ou Selecione o Arquivo" at bounding box center [0, 0] width 0 height 0
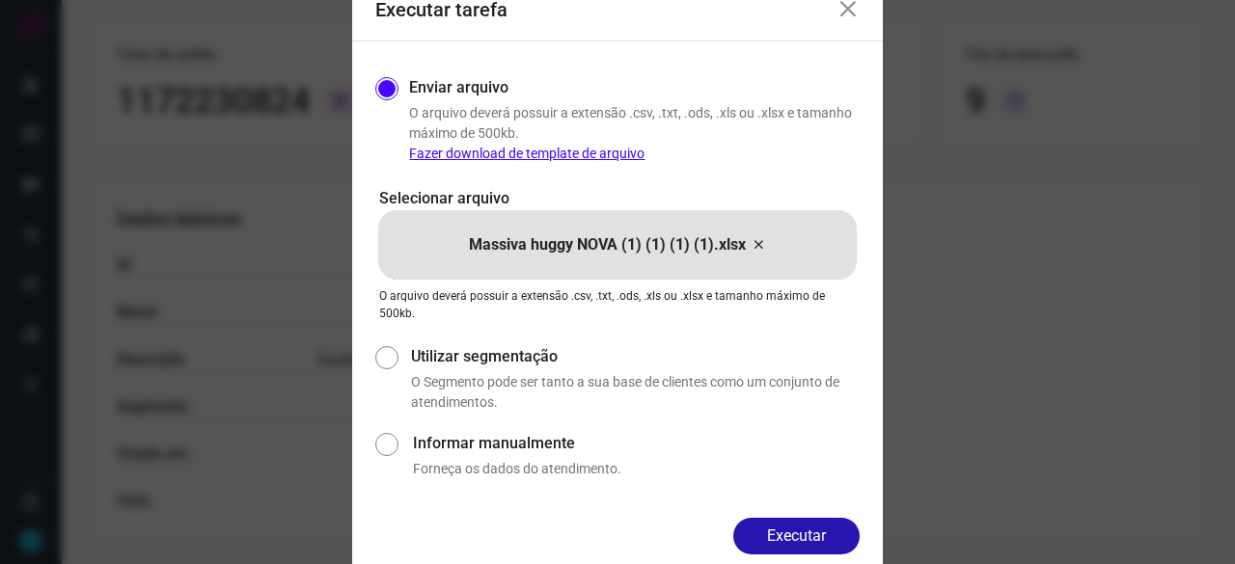
drag, startPoint x: 786, startPoint y: 530, endPoint x: 805, endPoint y: 534, distance: 19.0
click at [785, 529] on button "Executar" at bounding box center [796, 536] width 126 height 37
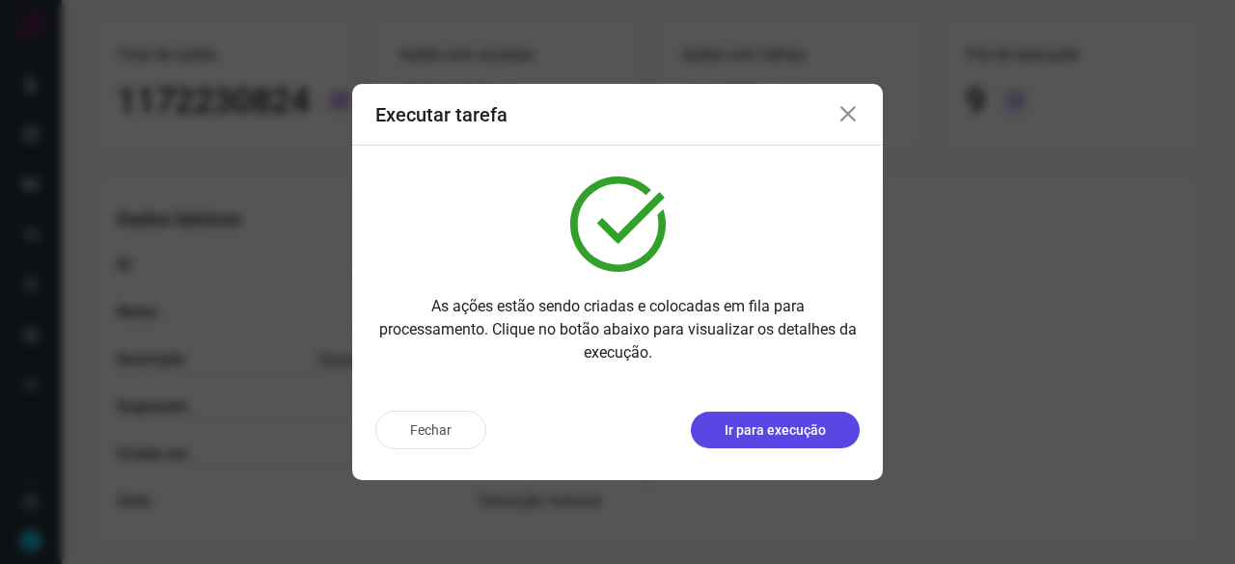
click at [776, 429] on p "Ir para execução" at bounding box center [775, 431] width 101 height 20
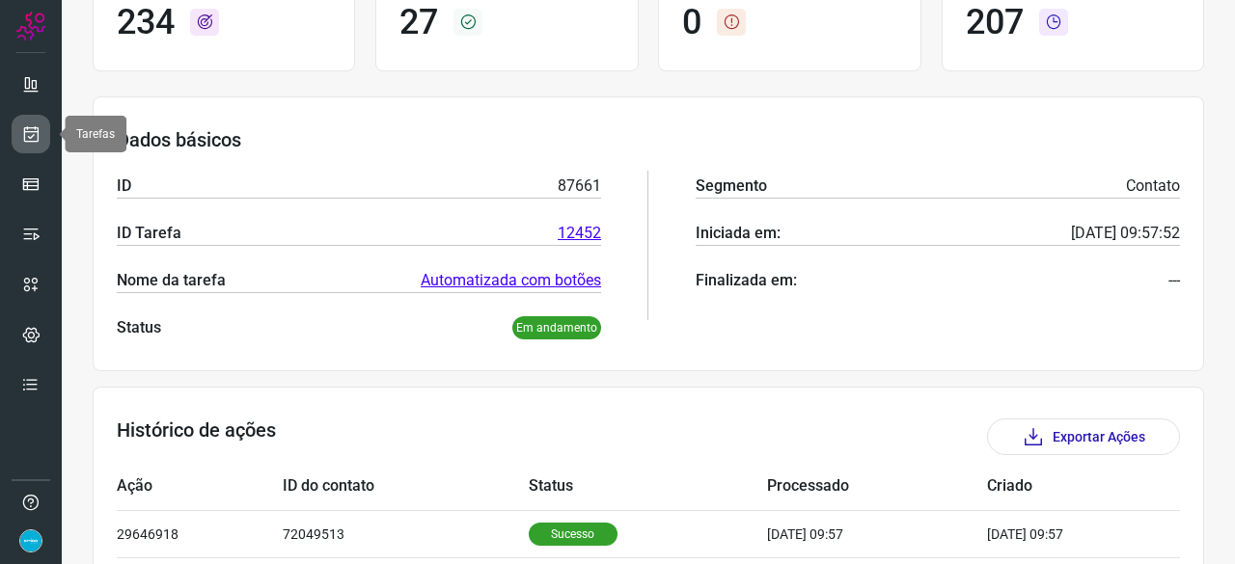
click at [35, 128] on icon at bounding box center [31, 133] width 20 height 19
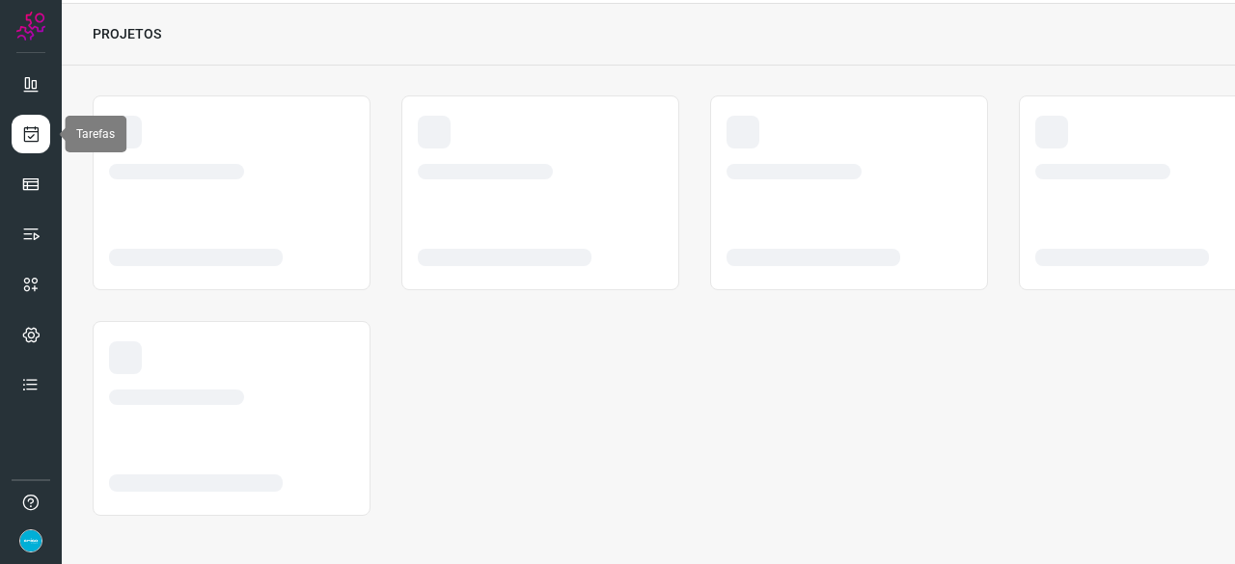
scroll to position [58, 0]
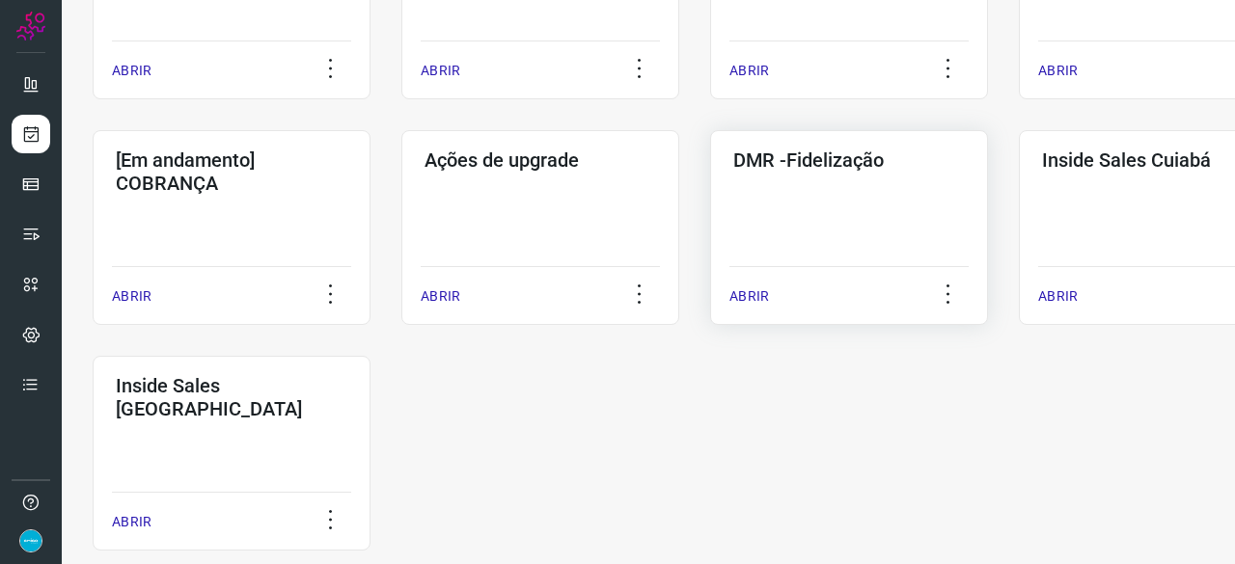
click at [749, 295] on p "ABRIR" at bounding box center [749, 297] width 40 height 20
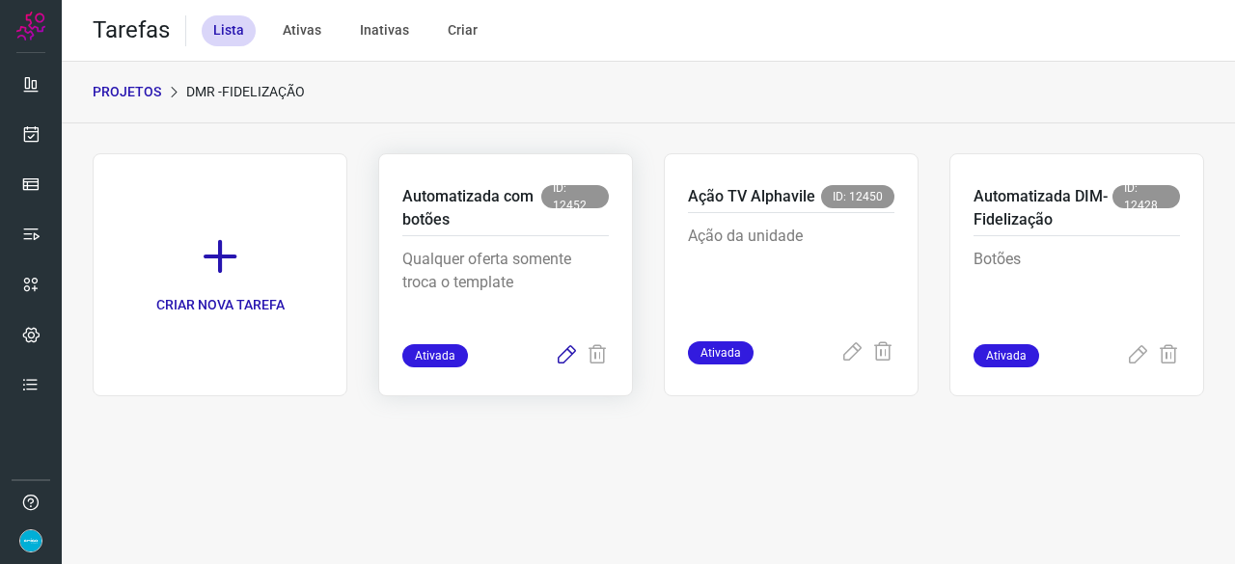
click at [567, 358] on icon at bounding box center [566, 355] width 23 height 23
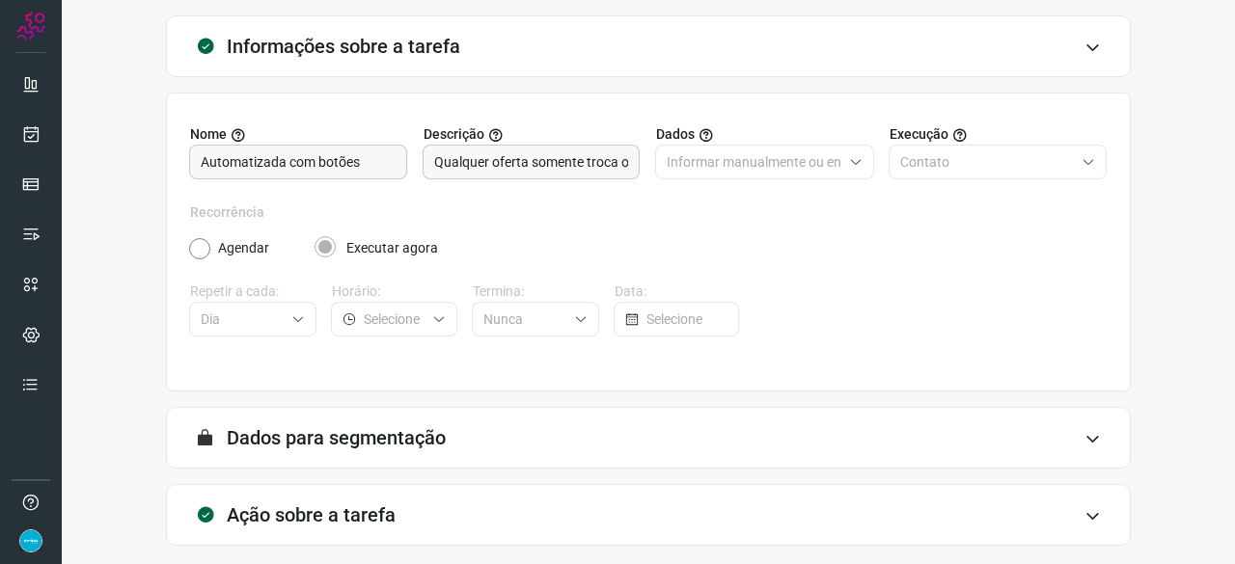
scroll to position [188, 0]
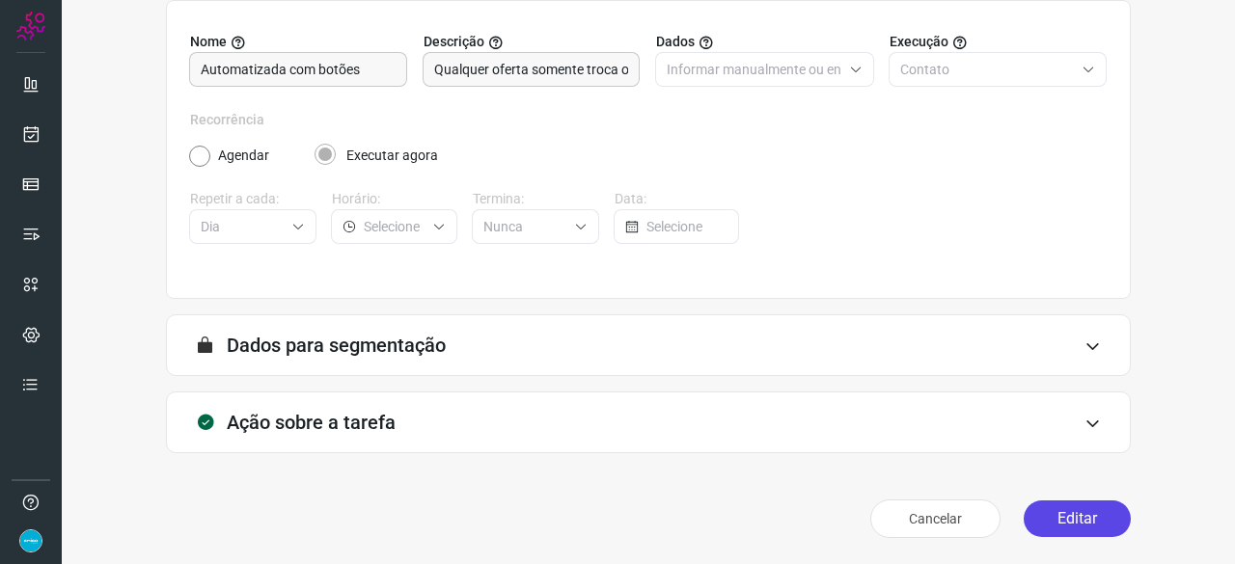
click at [1086, 522] on button "Editar" at bounding box center [1077, 519] width 107 height 37
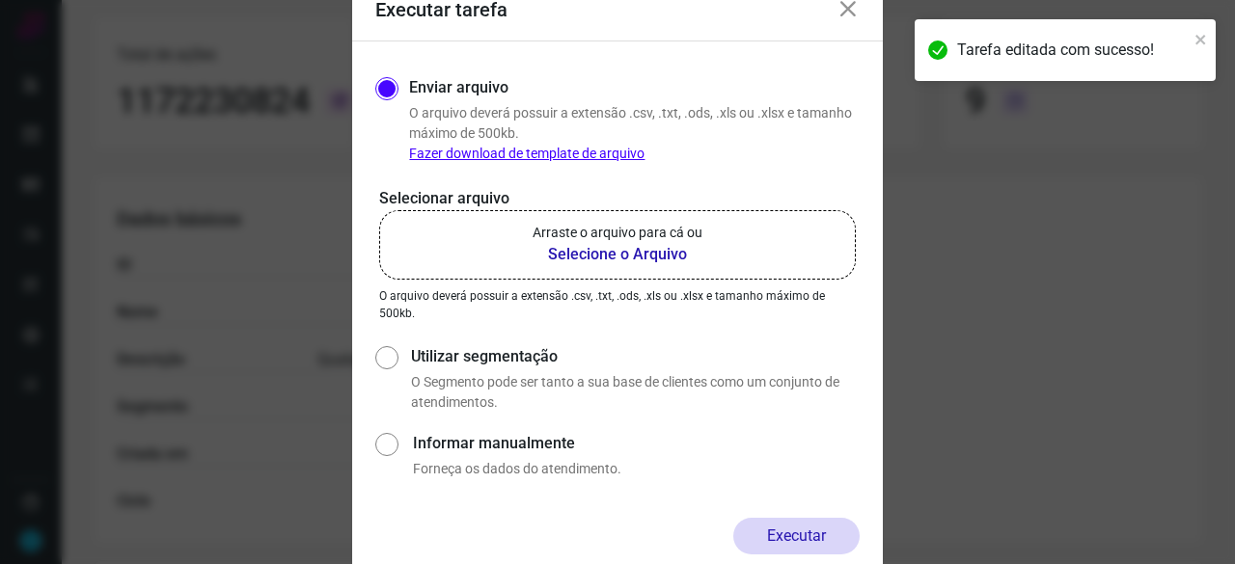
click at [585, 255] on b "Selecione o Arquivo" at bounding box center [618, 254] width 170 height 23
click at [0, 0] on input "Arraste o arquivo para cá ou Selecione o Arquivo" at bounding box center [0, 0] width 0 height 0
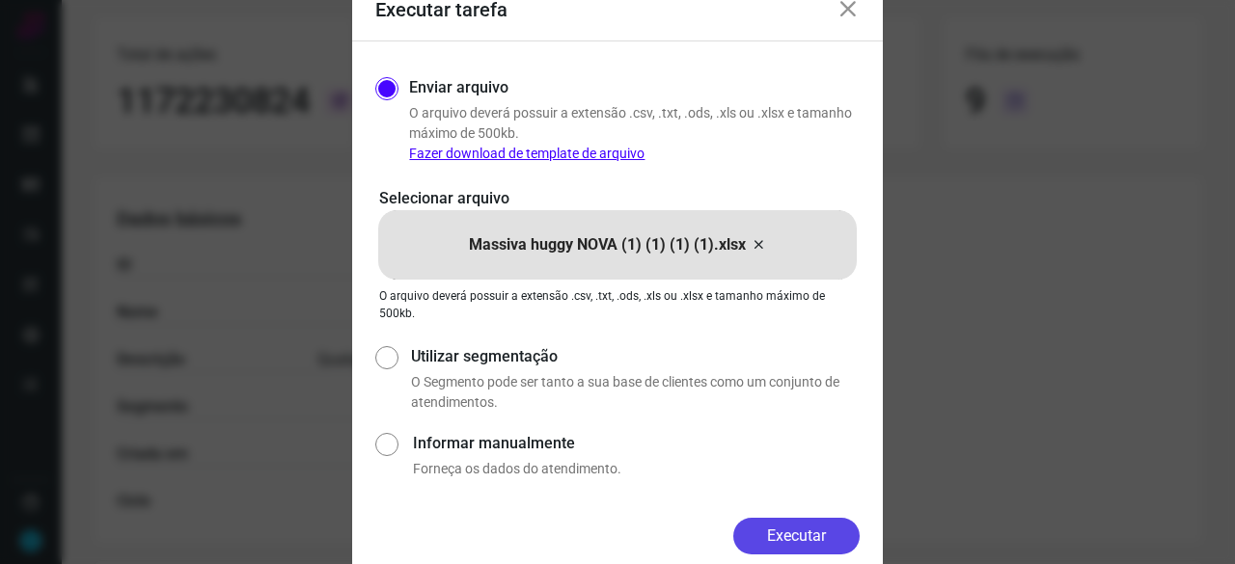
click at [807, 534] on button "Executar" at bounding box center [796, 536] width 126 height 37
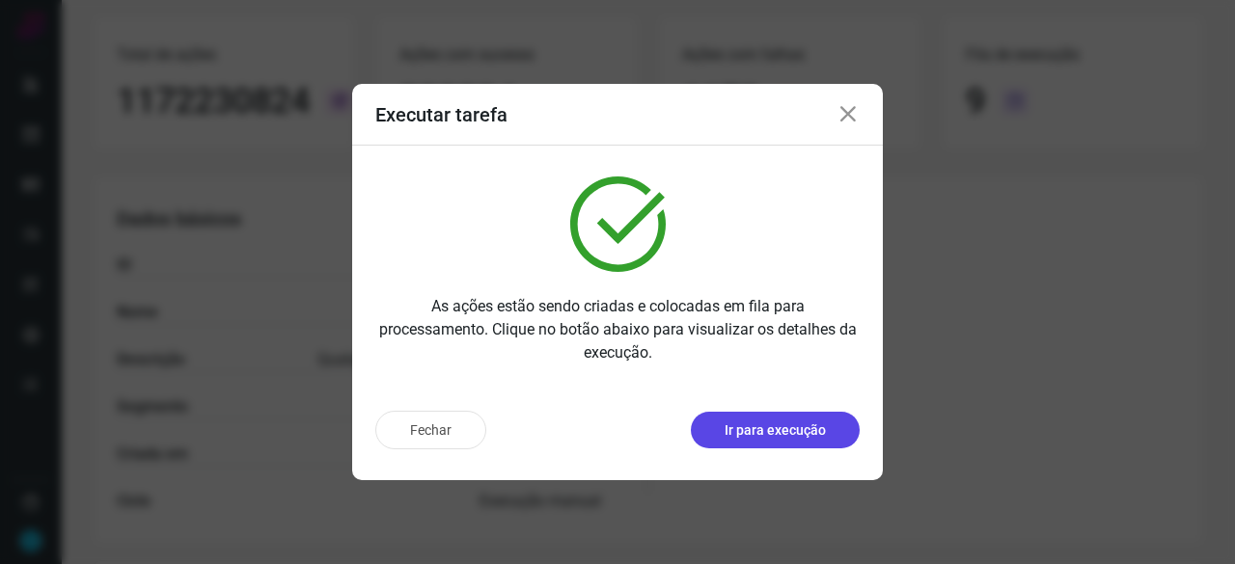
click at [763, 428] on p "Ir para execução" at bounding box center [775, 431] width 101 height 20
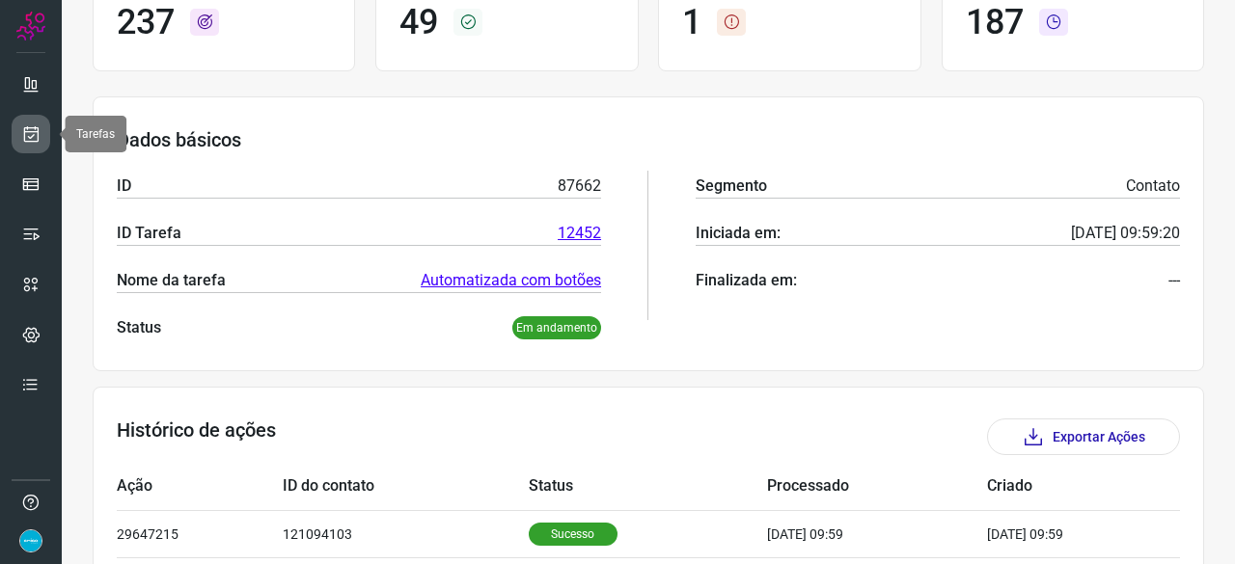
click at [36, 132] on icon at bounding box center [31, 133] width 20 height 19
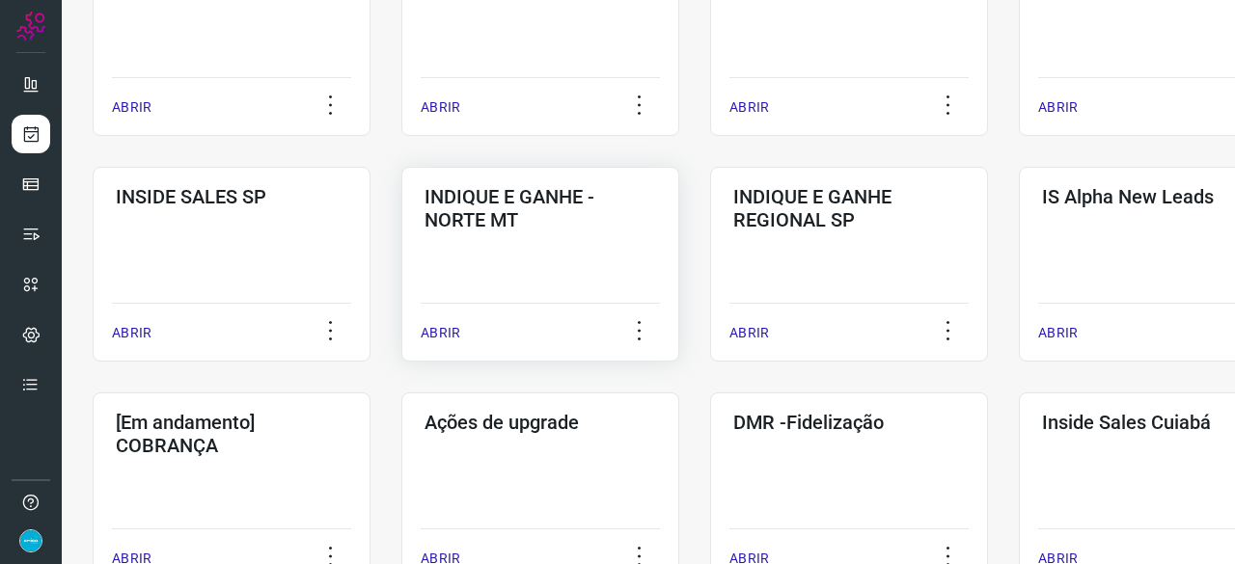
scroll to position [733, 0]
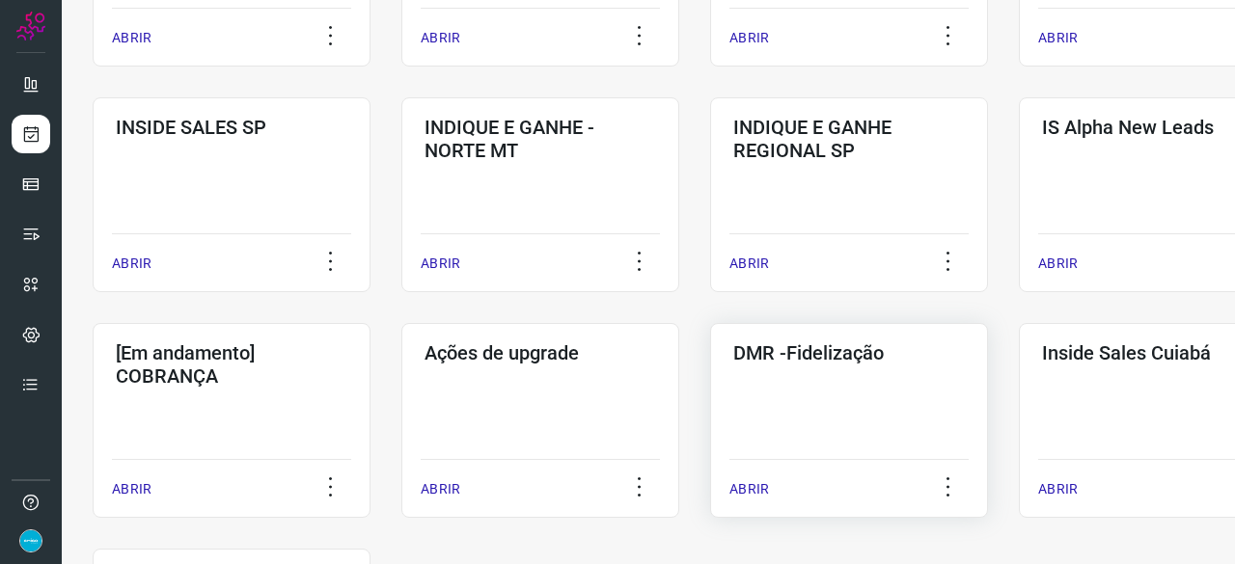
click at [768, 488] on div "ABRIR" at bounding box center [848, 483] width 239 height 48
click at [753, 488] on p "ABRIR" at bounding box center [749, 489] width 40 height 20
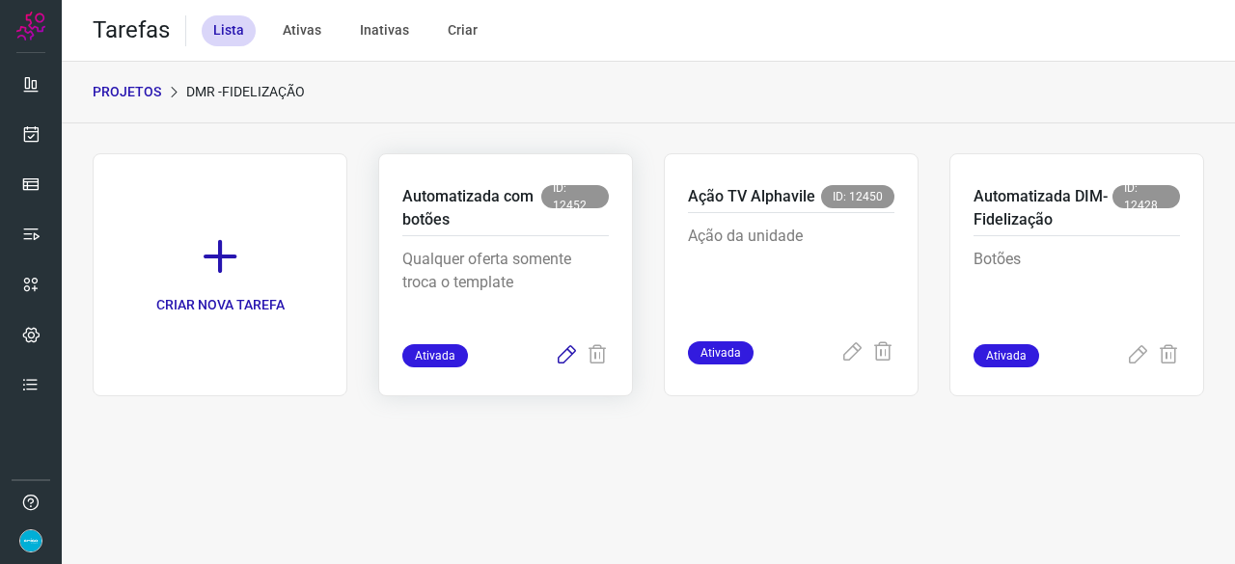
click at [565, 352] on icon at bounding box center [566, 355] width 23 height 23
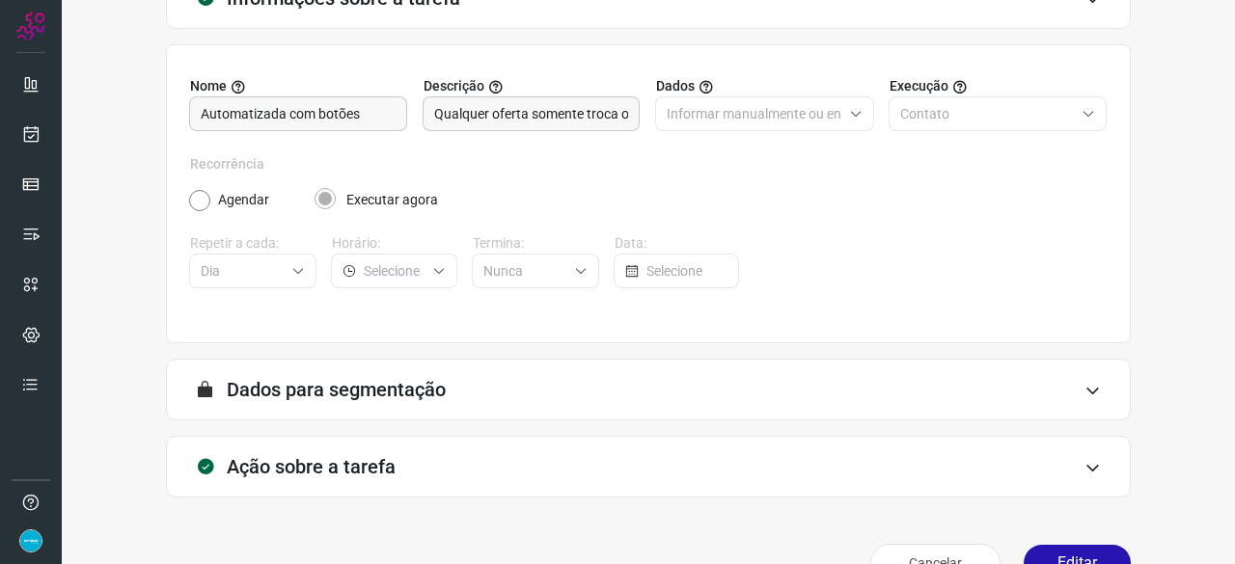
scroll to position [188, 0]
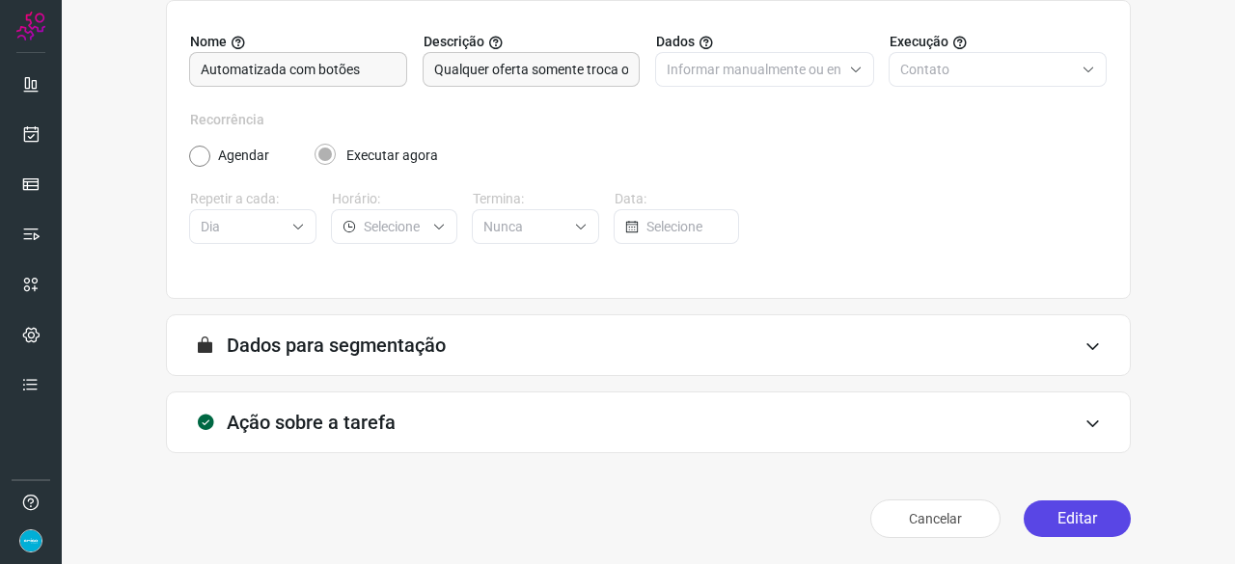
click at [1053, 523] on button "Editar" at bounding box center [1077, 519] width 107 height 37
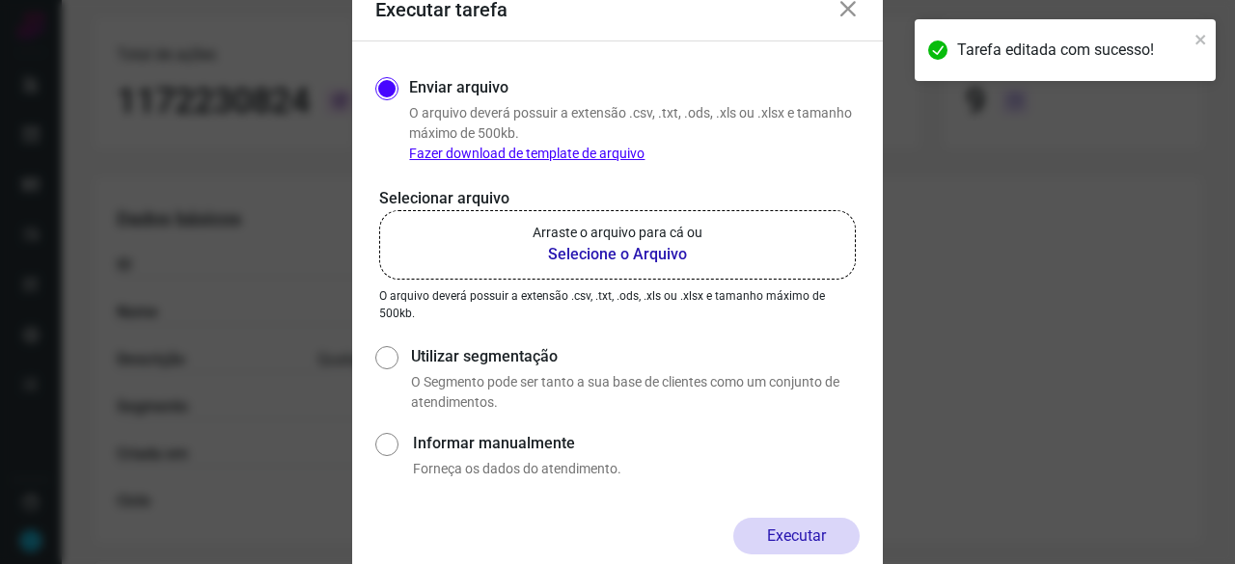
click at [587, 256] on b "Selecione o Arquivo" at bounding box center [618, 254] width 170 height 23
click at [0, 0] on input "Arraste o arquivo para cá ou Selecione o Arquivo" at bounding box center [0, 0] width 0 height 0
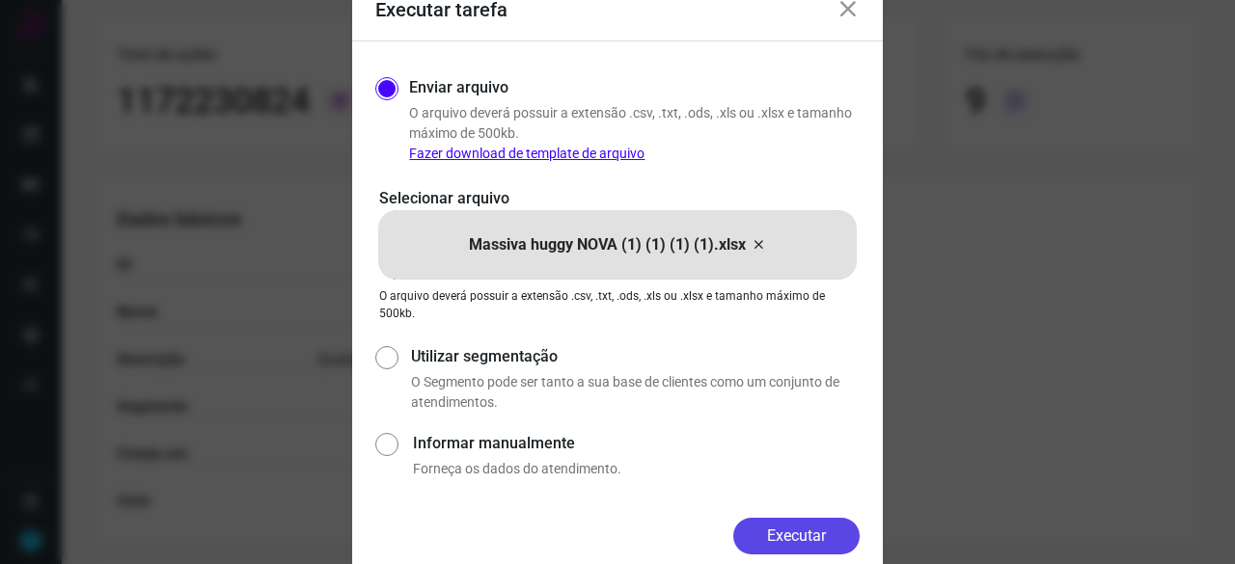
click at [835, 535] on button "Executar" at bounding box center [796, 536] width 126 height 37
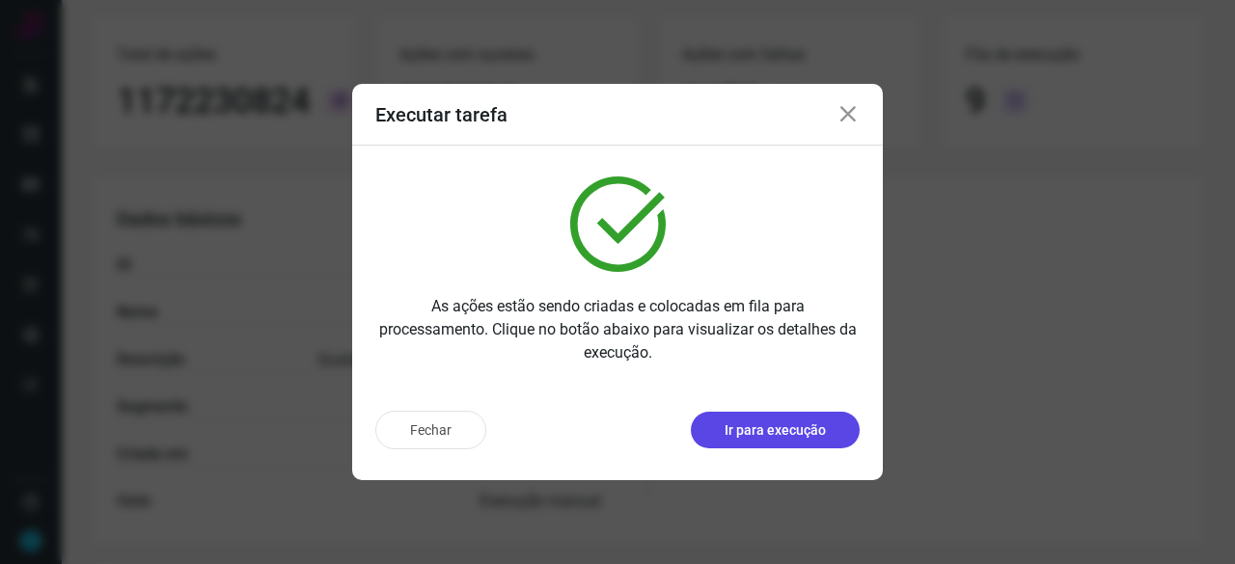
click at [764, 425] on p "Ir para execução" at bounding box center [775, 431] width 101 height 20
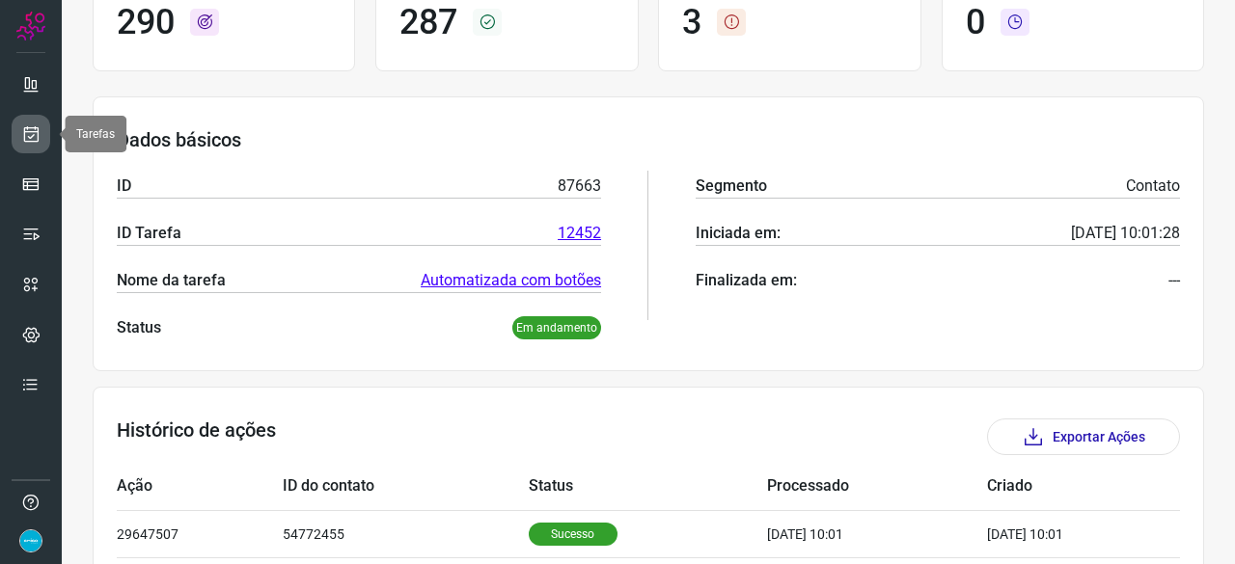
click at [37, 133] on icon at bounding box center [31, 133] width 20 height 19
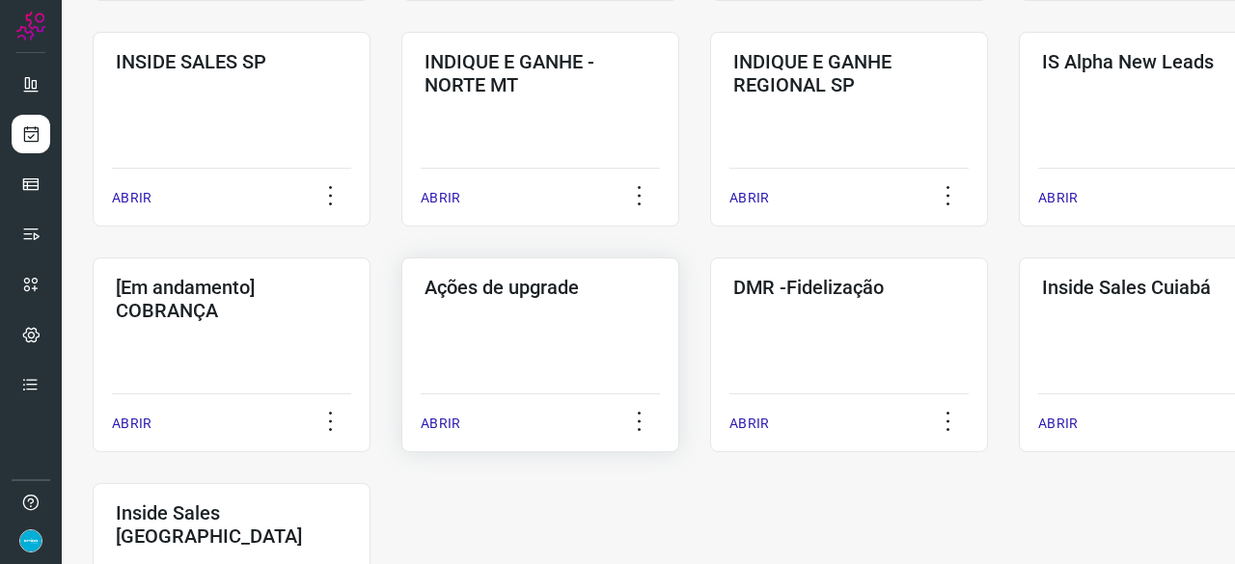
scroll to position [830, 0]
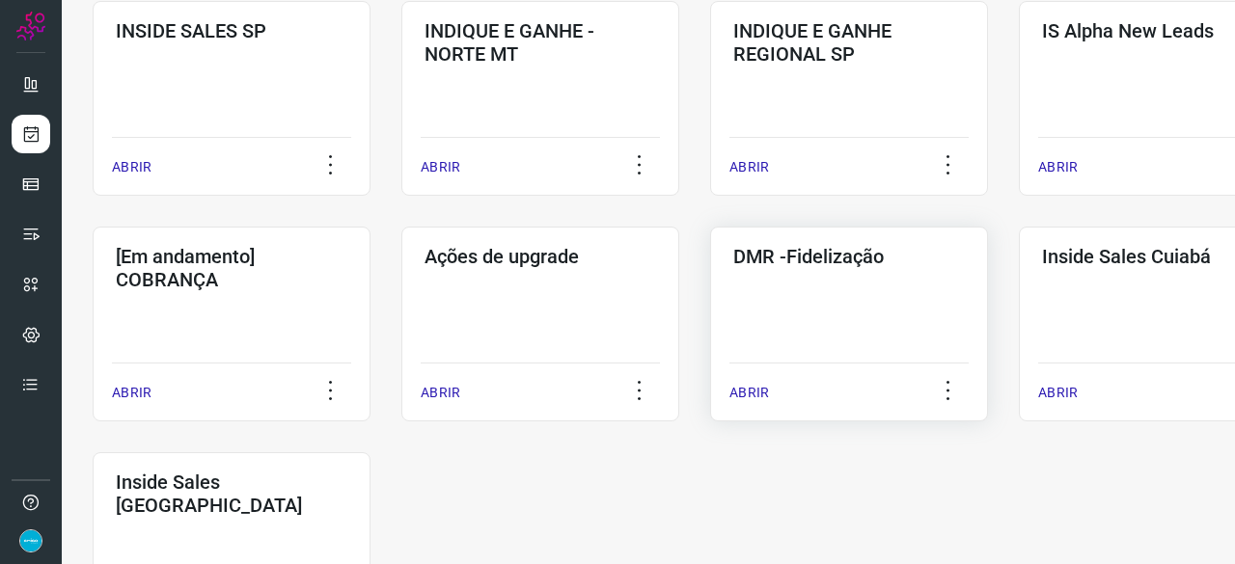
click at [744, 396] on p "ABRIR" at bounding box center [749, 393] width 40 height 20
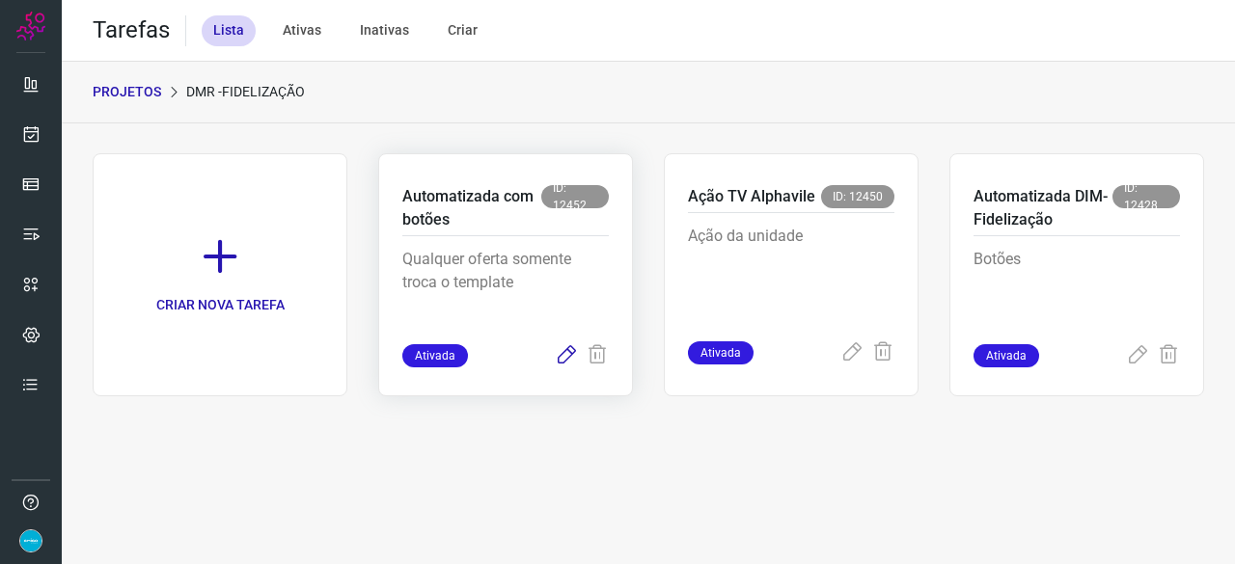
click at [561, 352] on icon at bounding box center [566, 355] width 23 height 23
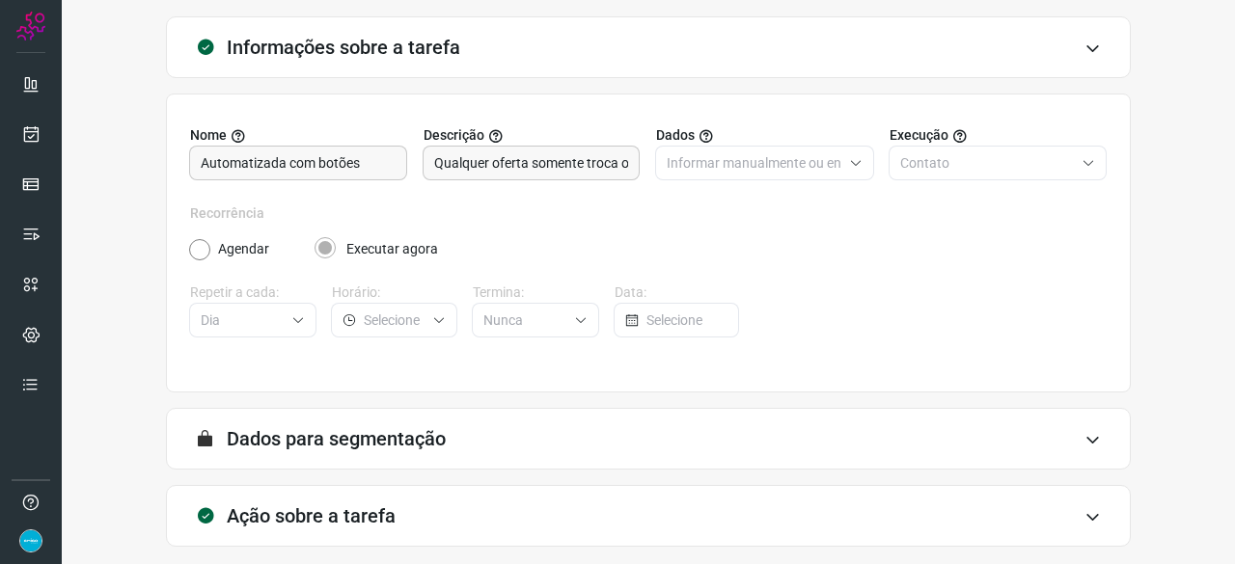
scroll to position [188, 0]
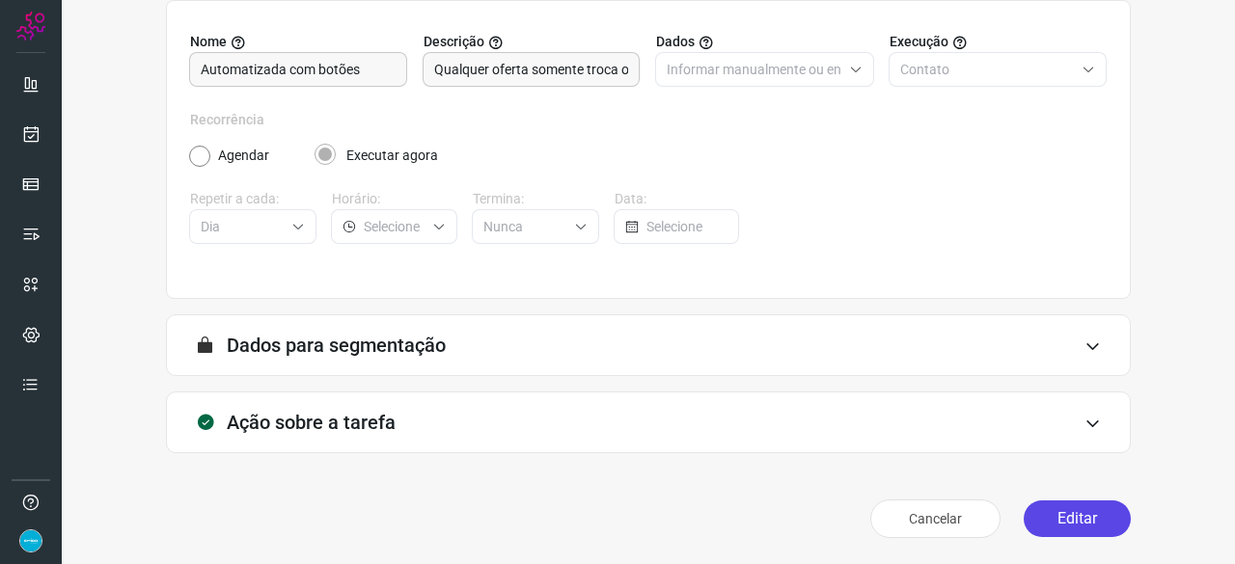
click at [1077, 519] on button "Editar" at bounding box center [1077, 519] width 107 height 37
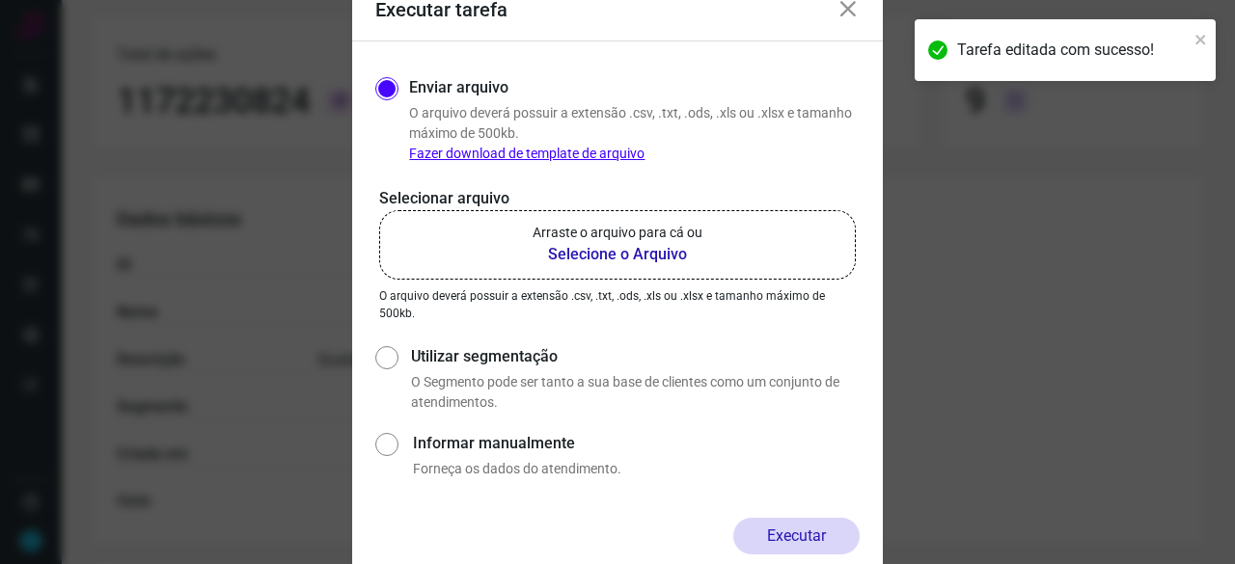
click at [592, 260] on b "Selecione o Arquivo" at bounding box center [618, 254] width 170 height 23
click at [0, 0] on input "Arraste o arquivo para cá ou Selecione o Arquivo" at bounding box center [0, 0] width 0 height 0
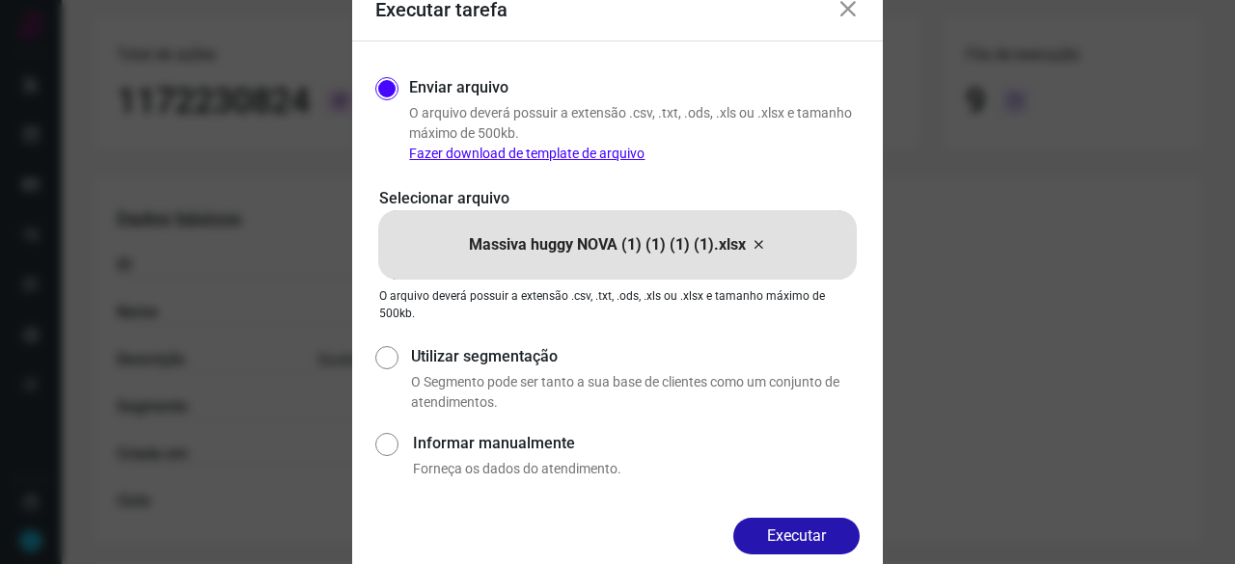
click at [815, 526] on button "Executar" at bounding box center [796, 536] width 126 height 37
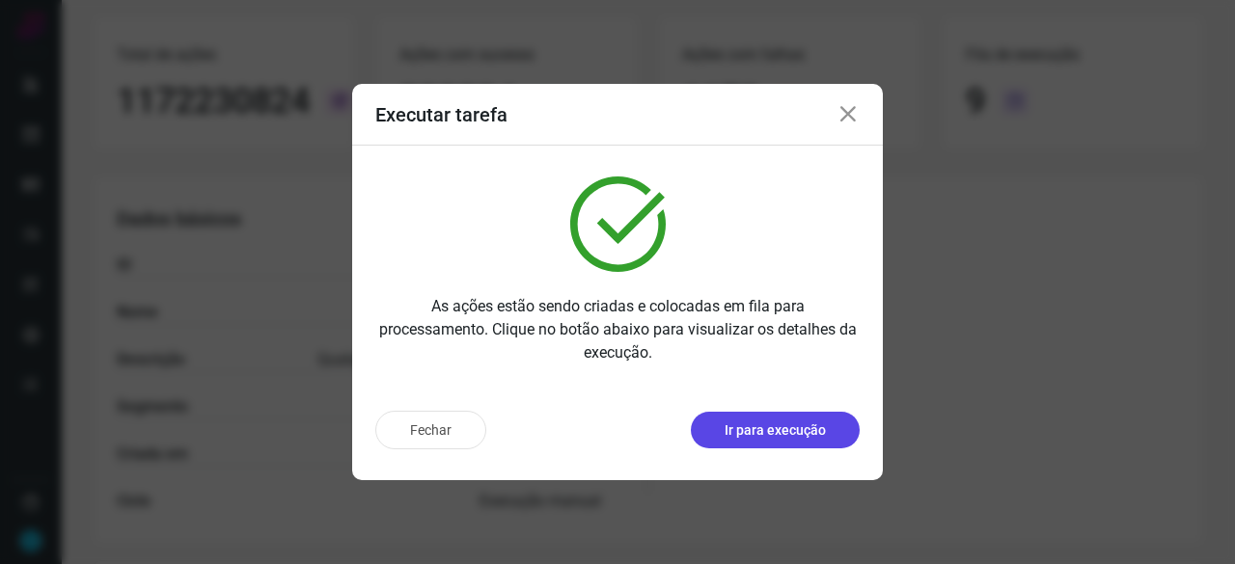
click at [774, 425] on p "Ir para execução" at bounding box center [775, 431] width 101 height 20
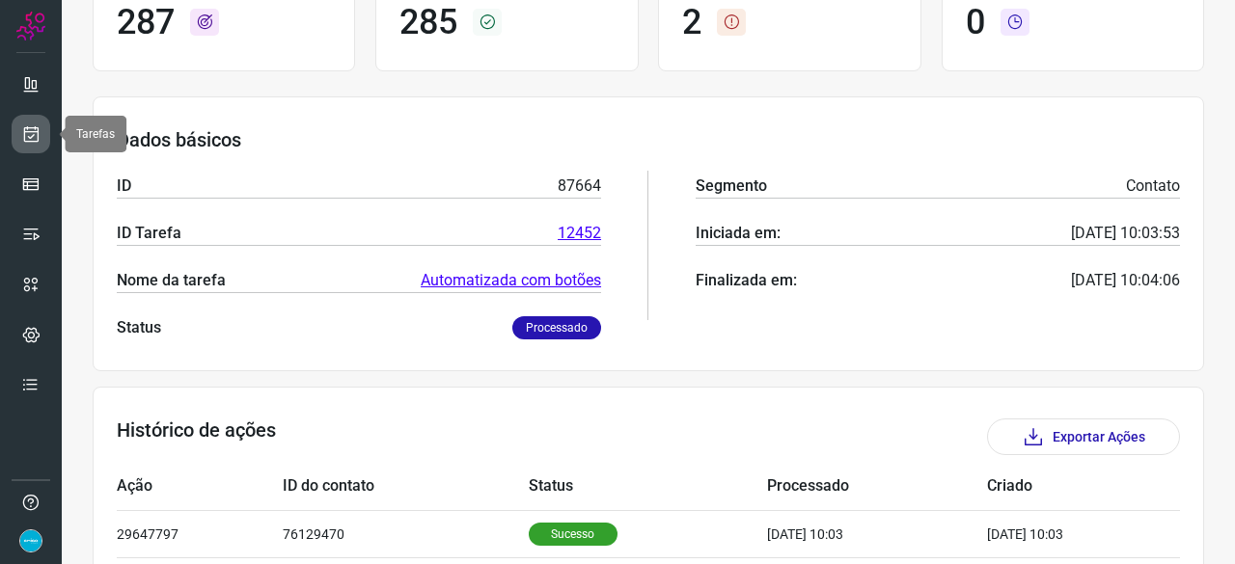
click at [25, 129] on icon at bounding box center [31, 133] width 20 height 19
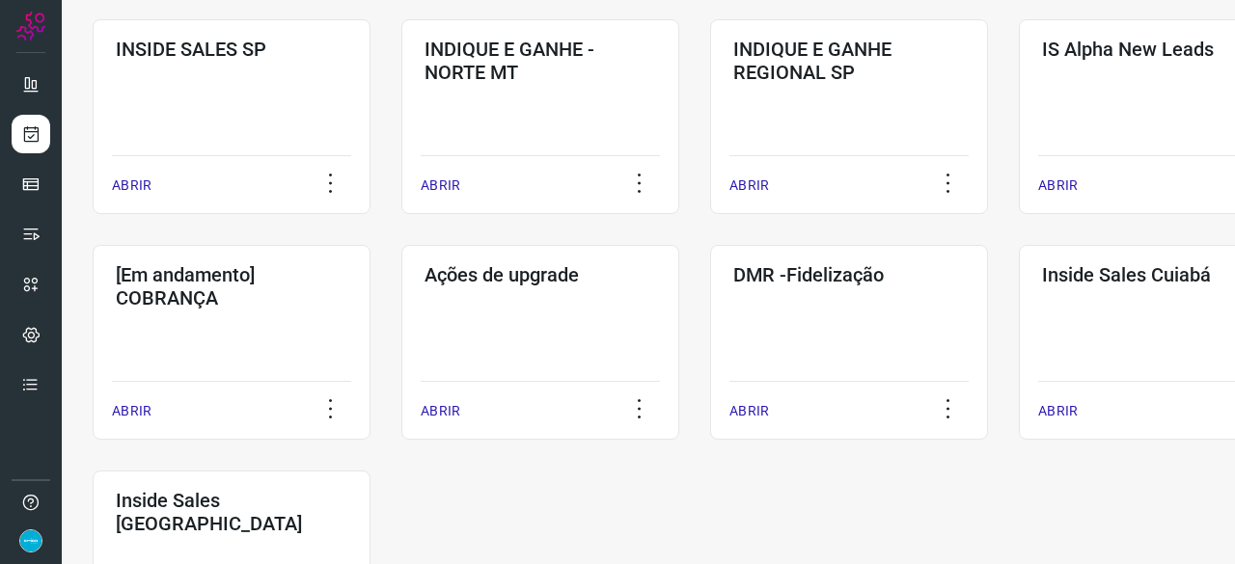
scroll to position [830, 0]
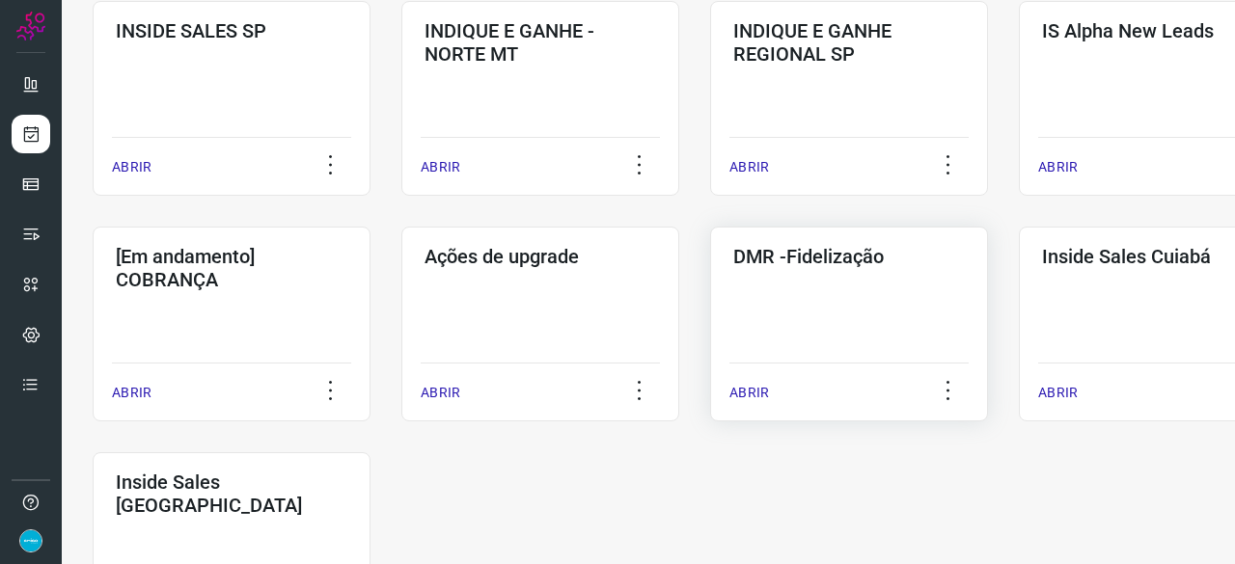
click at [735, 389] on p "ABRIR" at bounding box center [749, 393] width 40 height 20
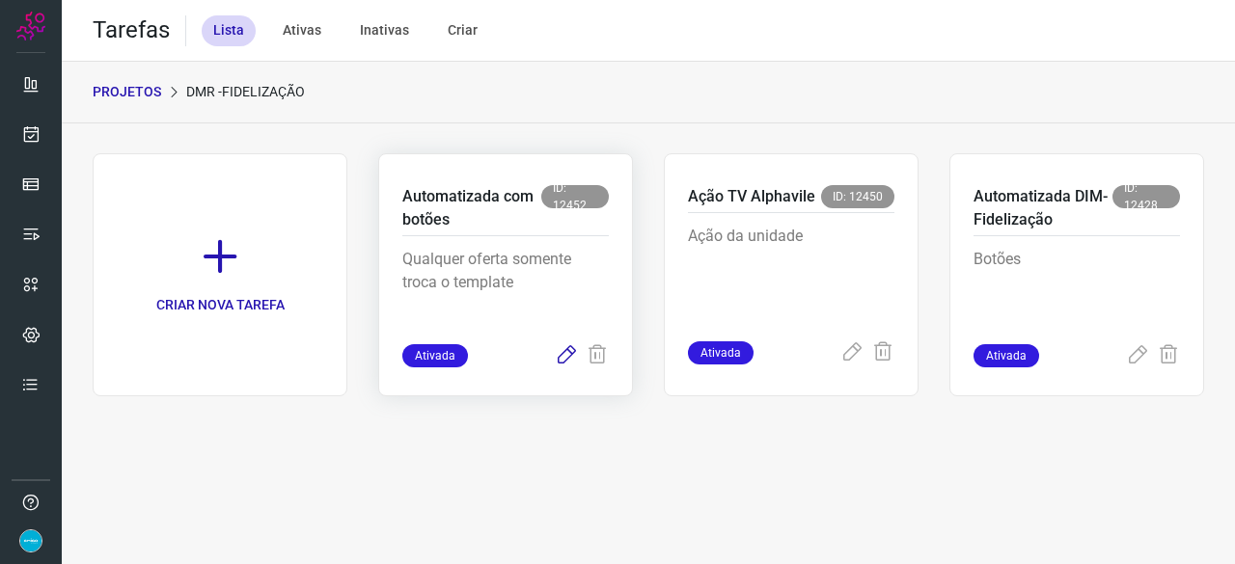
click at [567, 351] on icon at bounding box center [566, 355] width 23 height 23
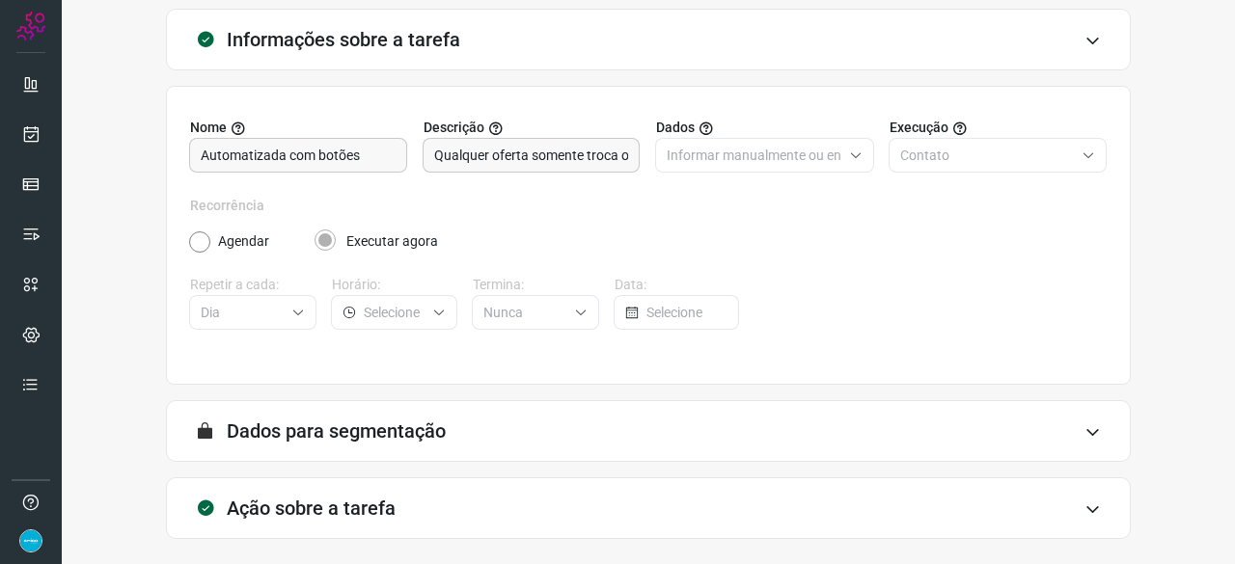
scroll to position [188, 0]
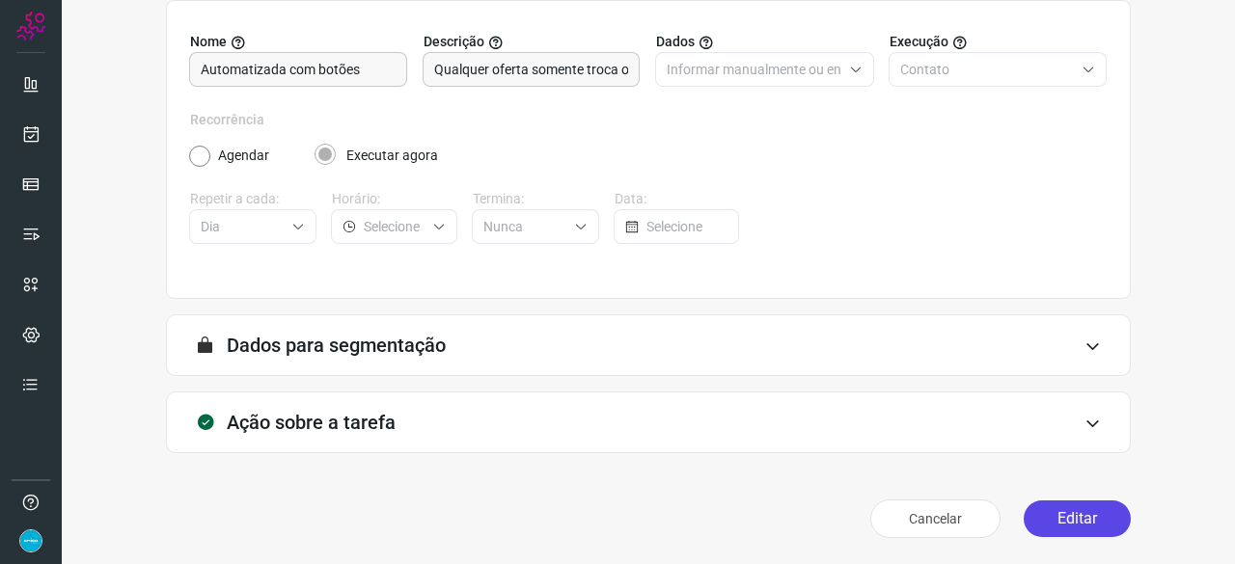
click at [1067, 512] on button "Editar" at bounding box center [1077, 519] width 107 height 37
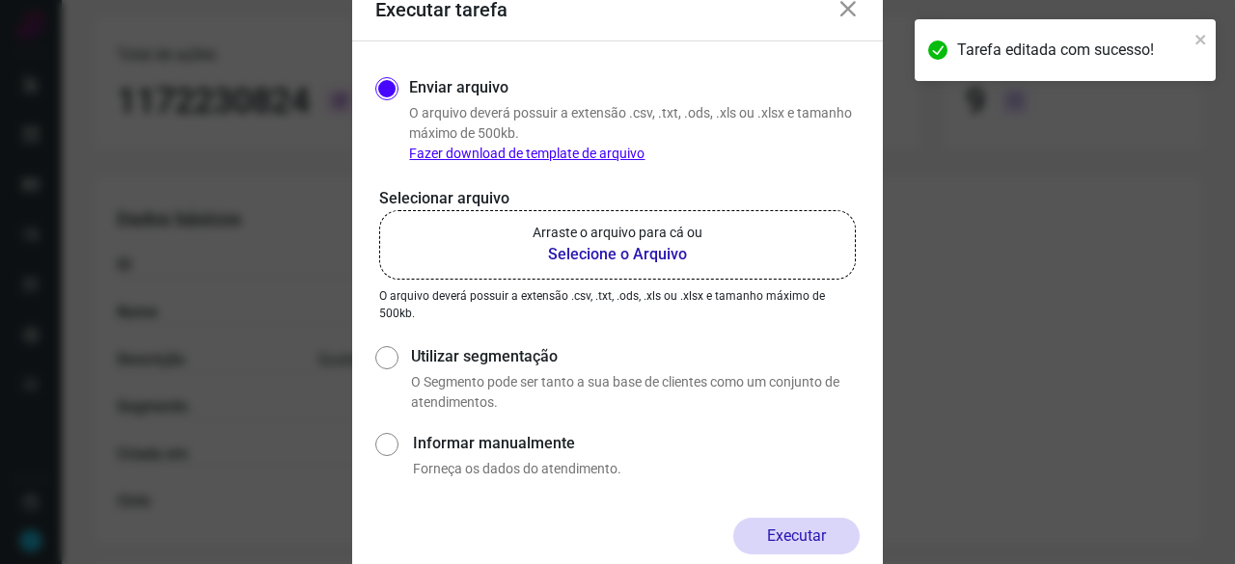
click at [580, 254] on b "Selecione o Arquivo" at bounding box center [618, 254] width 170 height 23
click at [0, 0] on input "Arraste o arquivo para cá ou Selecione o Arquivo" at bounding box center [0, 0] width 0 height 0
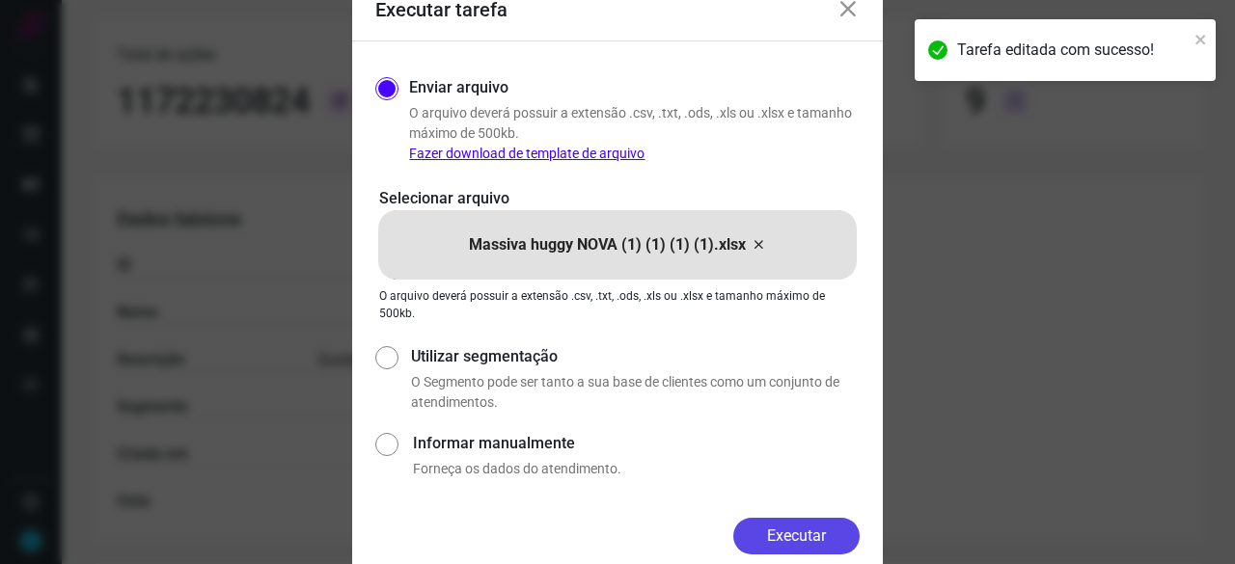
click at [800, 534] on button "Executar" at bounding box center [796, 536] width 126 height 37
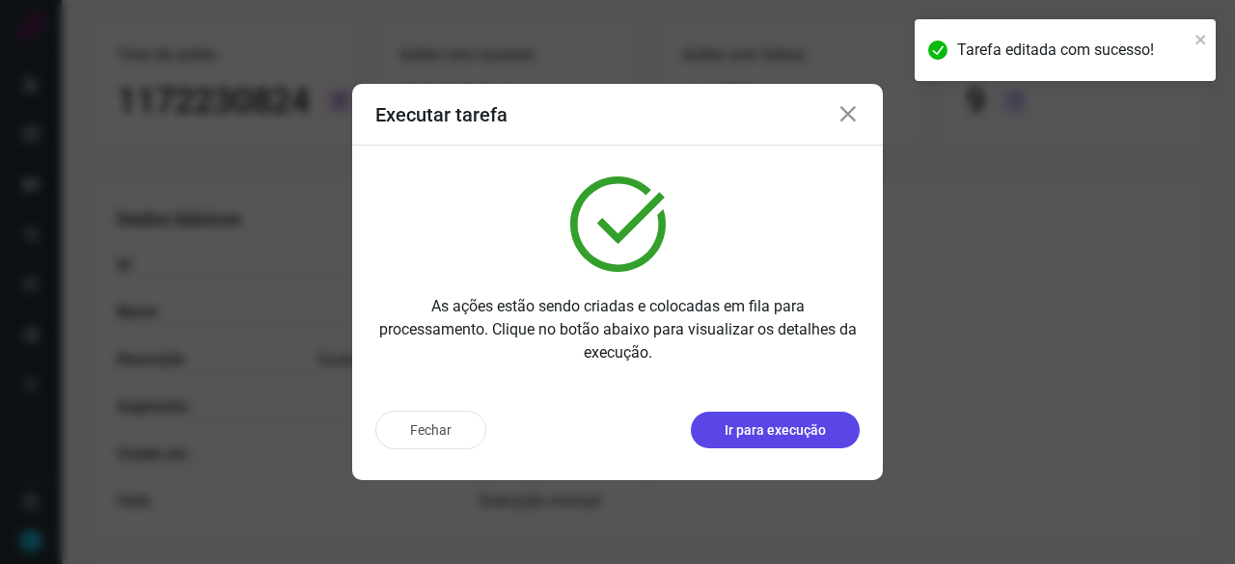
click at [766, 439] on p "Ir para execução" at bounding box center [775, 431] width 101 height 20
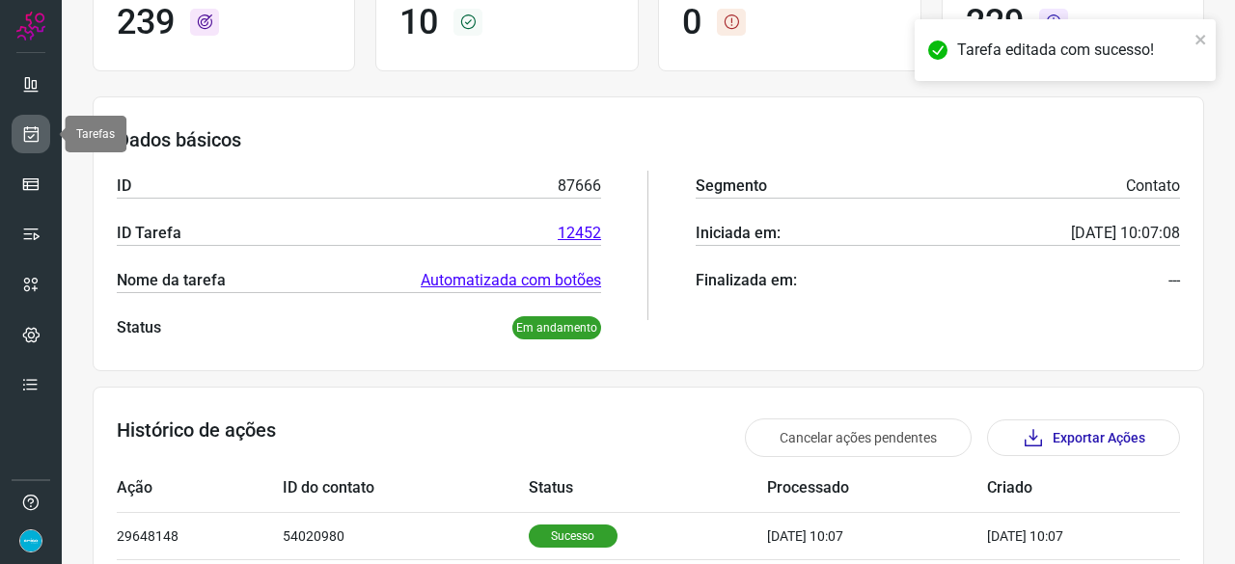
click at [31, 134] on icon at bounding box center [31, 133] width 20 height 19
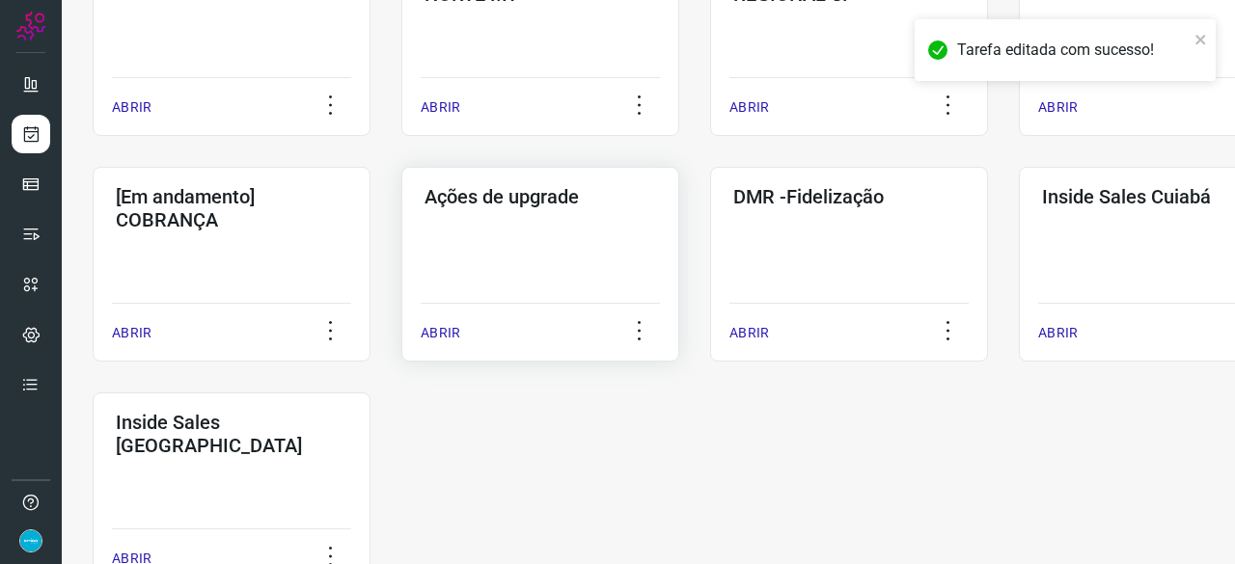
scroll to position [926, 0]
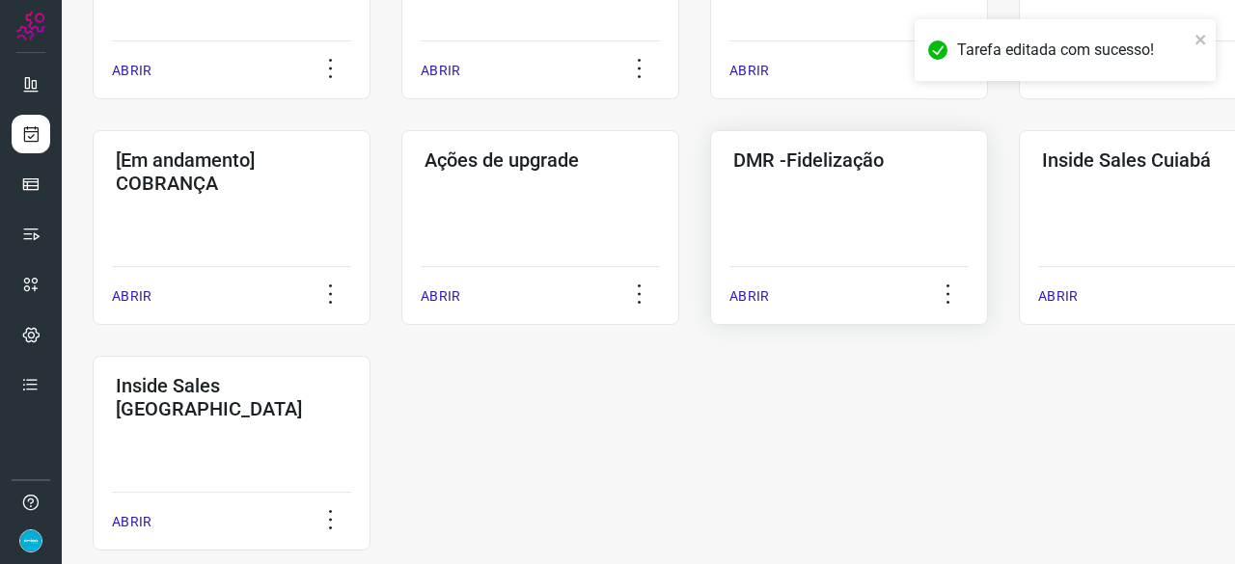
click at [749, 293] on p "ABRIR" at bounding box center [749, 297] width 40 height 20
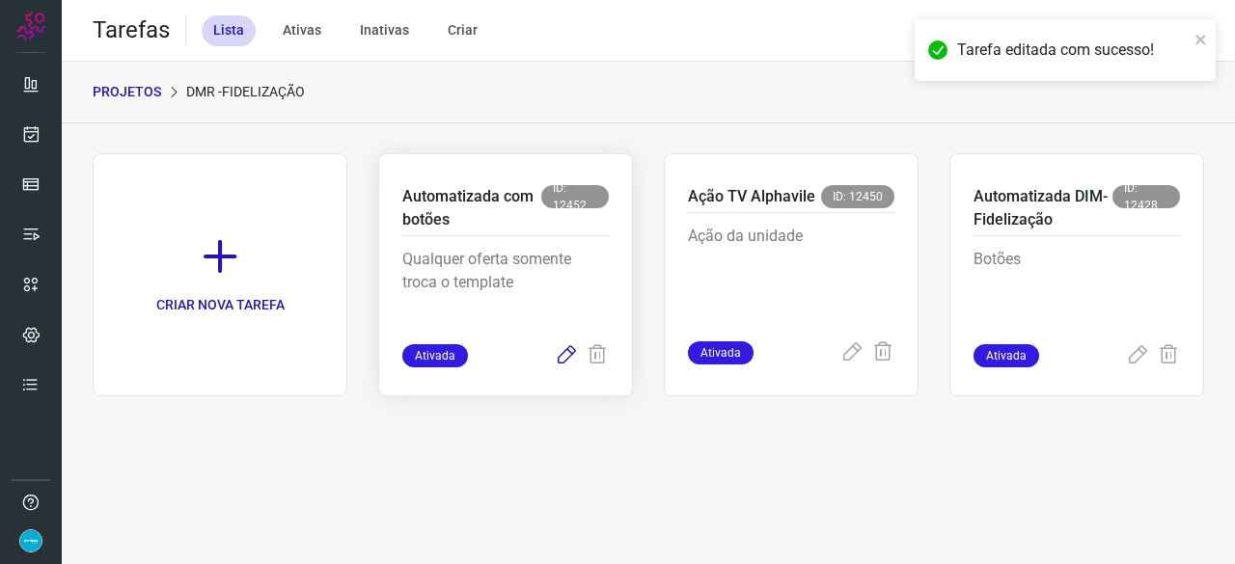
click at [569, 351] on icon at bounding box center [566, 355] width 23 height 23
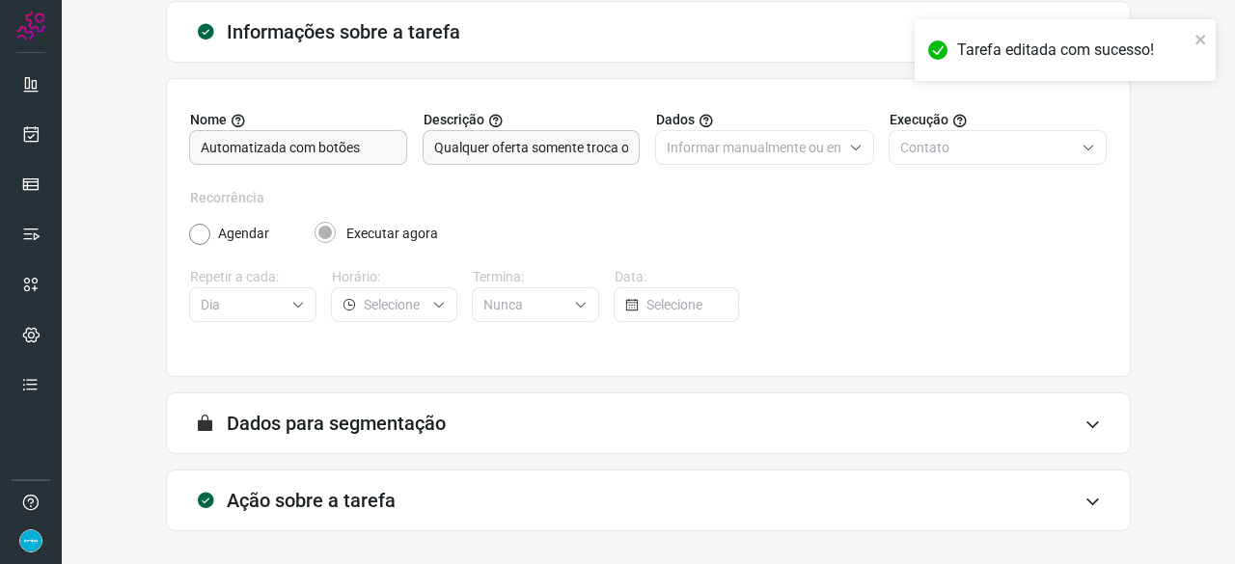
scroll to position [188, 0]
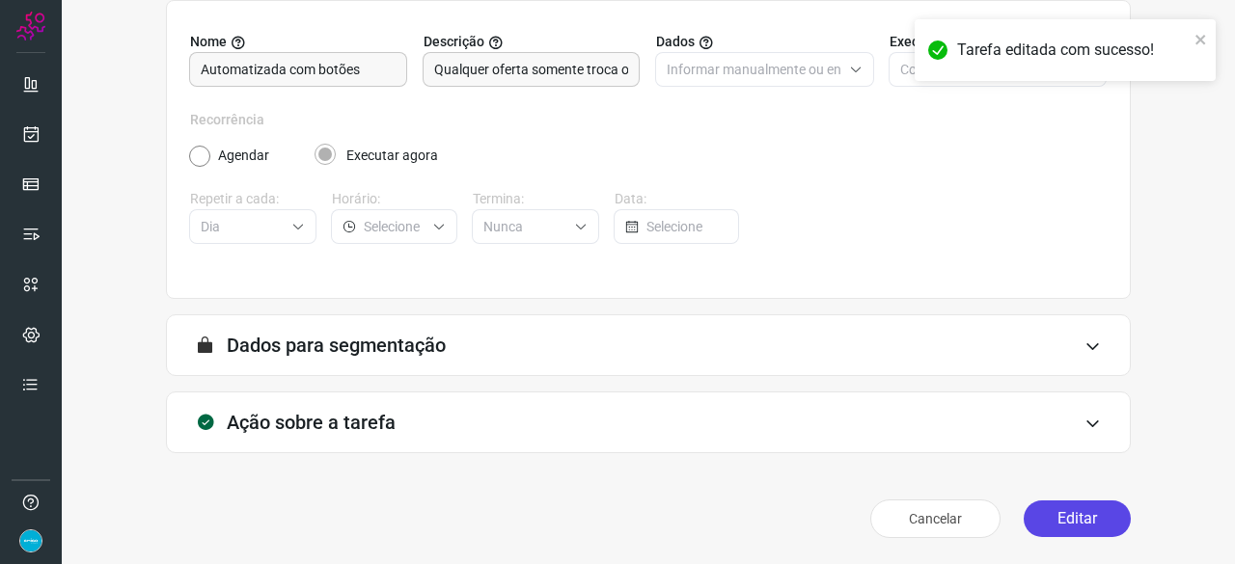
click at [1066, 510] on button "Editar" at bounding box center [1077, 519] width 107 height 37
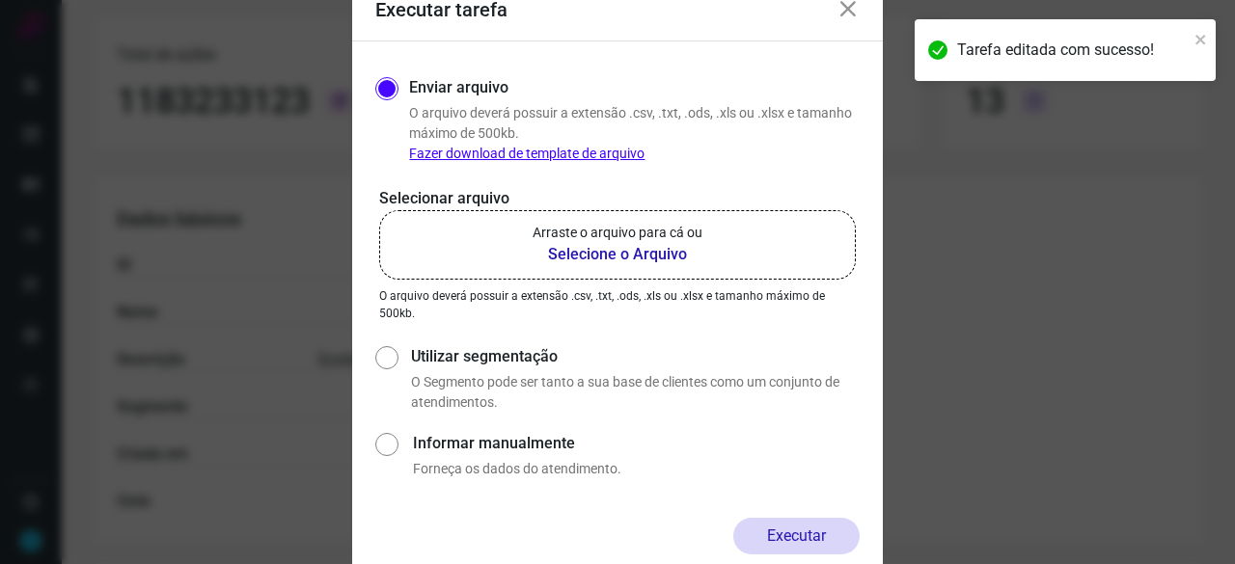
click at [637, 254] on b "Selecione o Arquivo" at bounding box center [618, 254] width 170 height 23
click at [0, 0] on input "Arraste o arquivo para cá ou Selecione o Arquivo" at bounding box center [0, 0] width 0 height 0
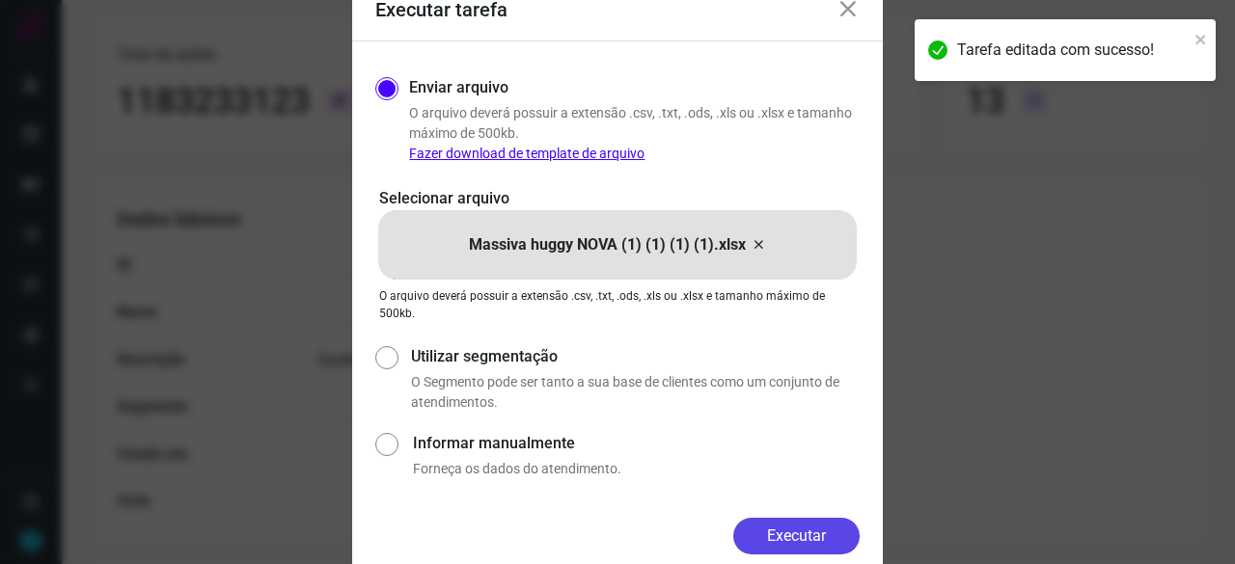
click at [776, 530] on button "Executar" at bounding box center [796, 536] width 126 height 37
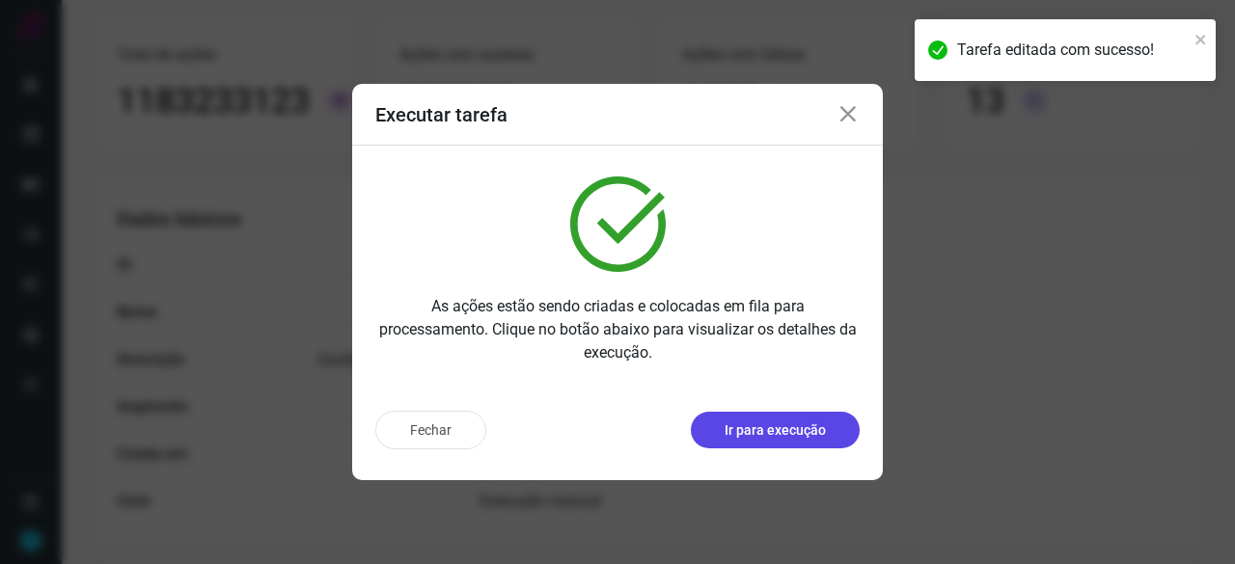
click at [757, 424] on p "Ir para execução" at bounding box center [775, 431] width 101 height 20
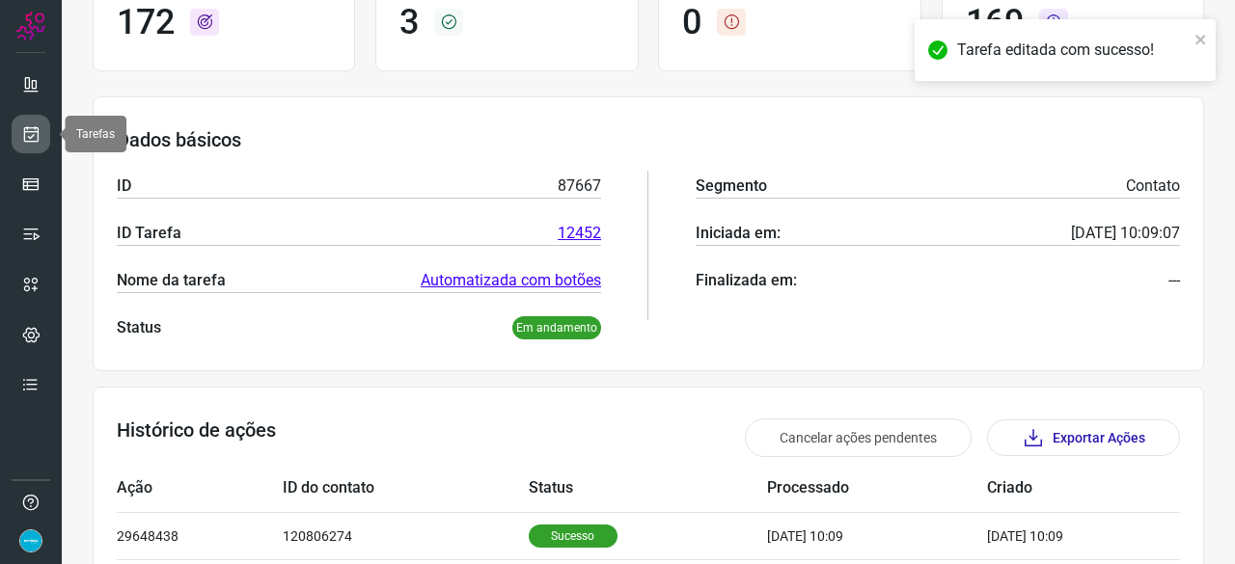
click at [36, 130] on icon at bounding box center [31, 133] width 20 height 19
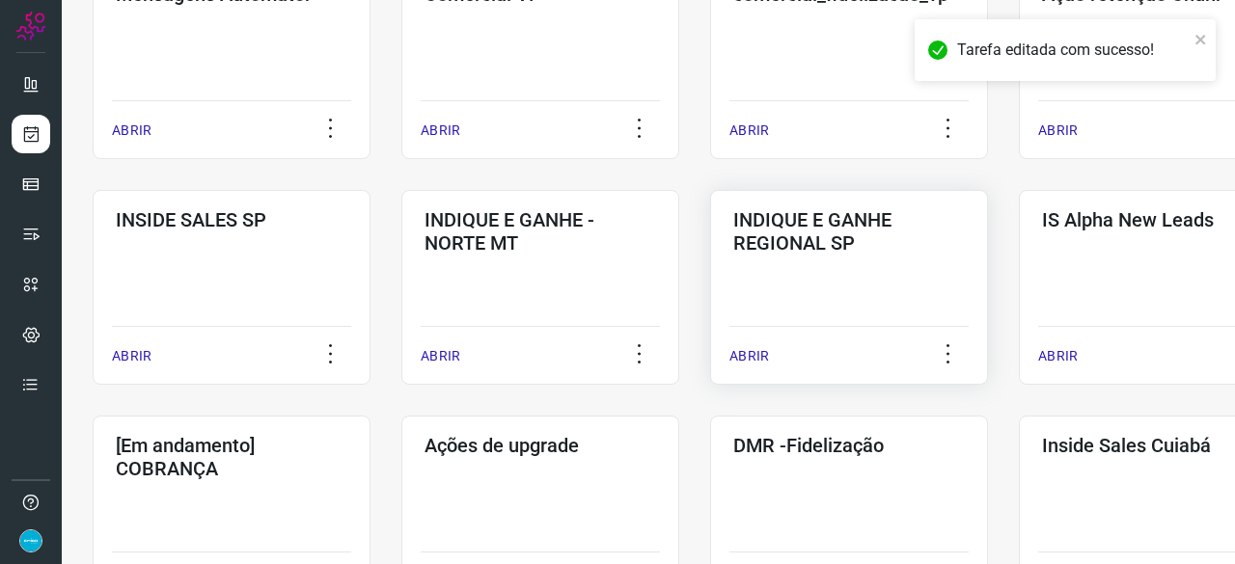
scroll to position [733, 0]
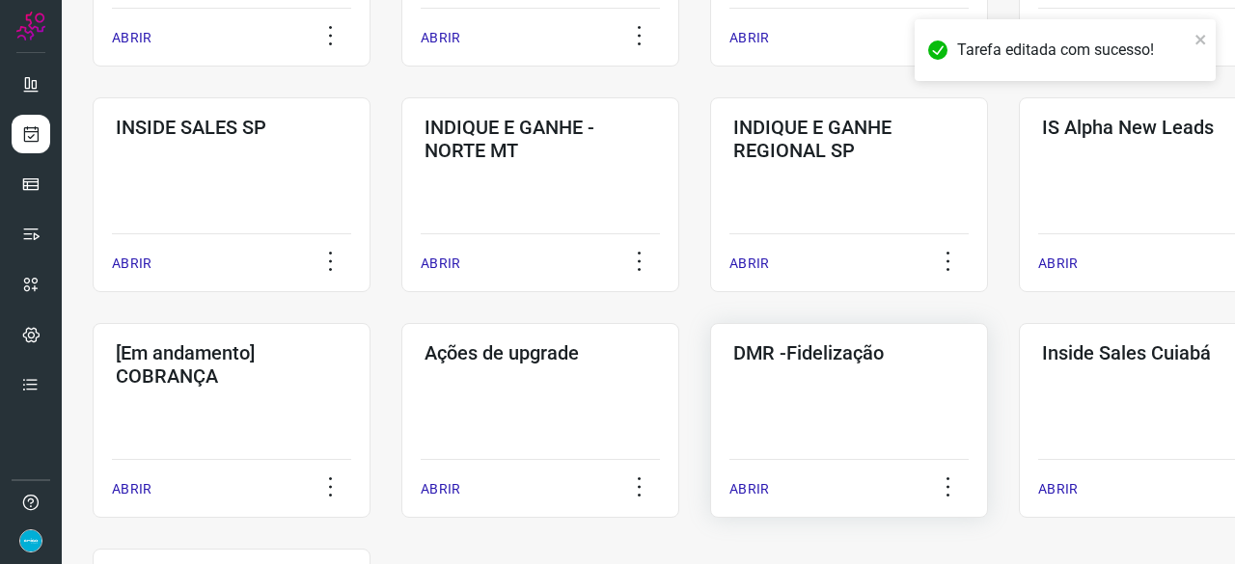
click at [766, 493] on p "ABRIR" at bounding box center [749, 489] width 40 height 20
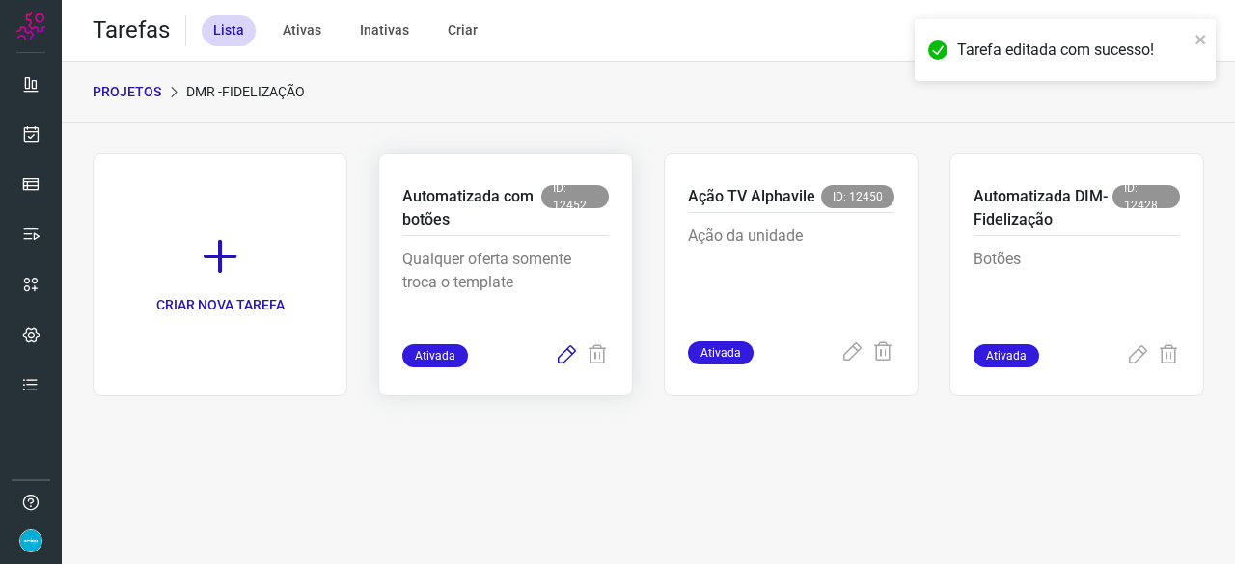
click at [568, 350] on icon at bounding box center [566, 355] width 23 height 23
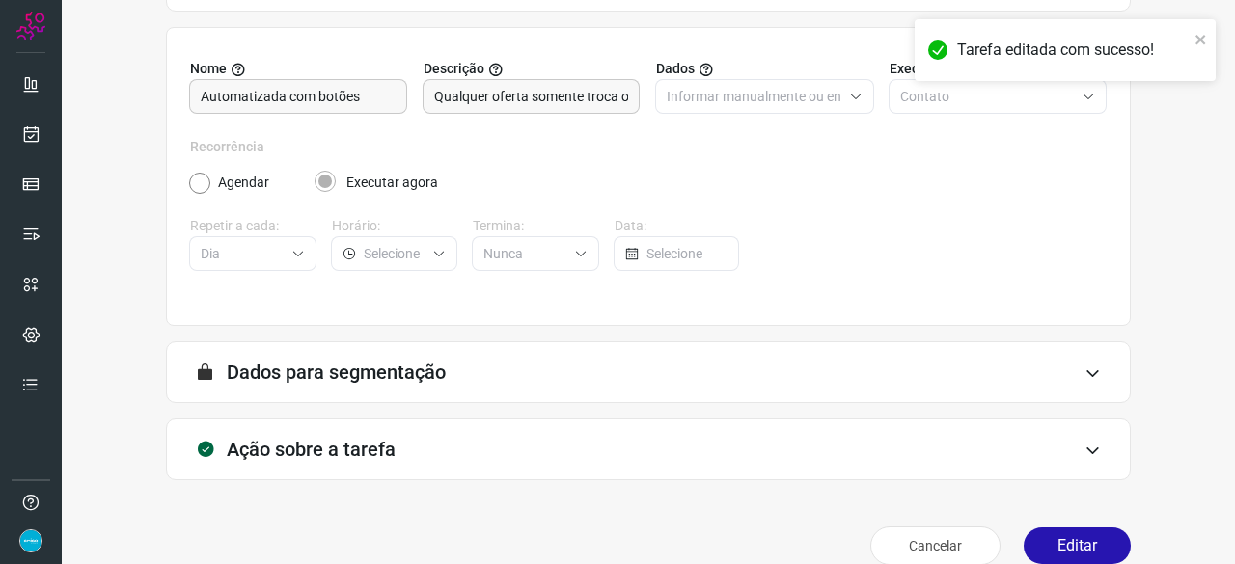
scroll to position [188, 0]
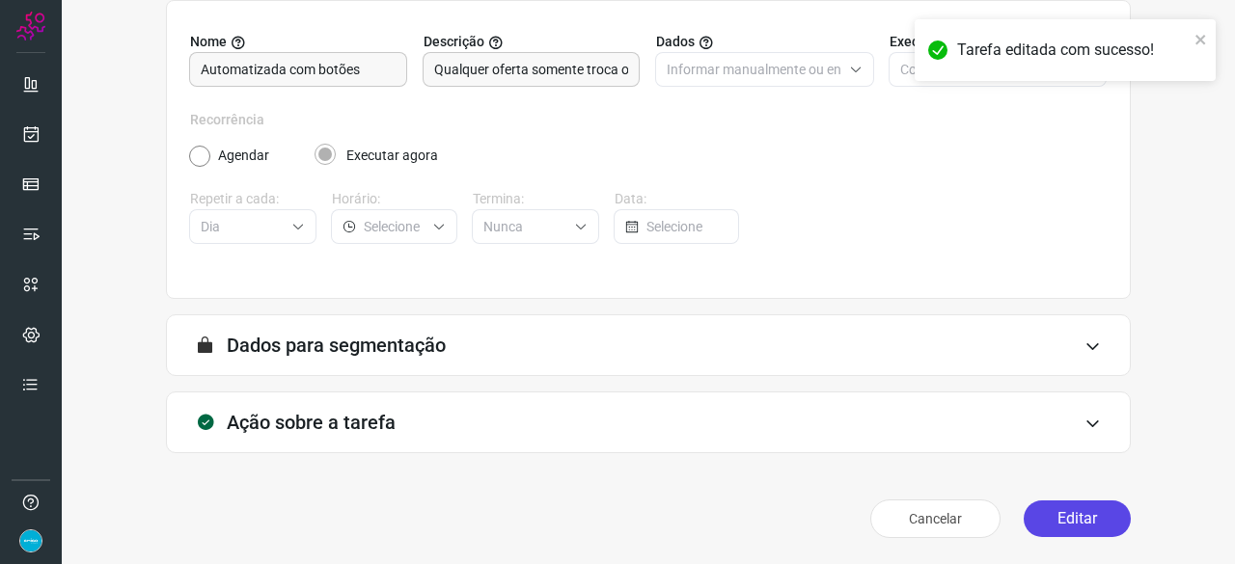
click at [1057, 508] on button "Editar" at bounding box center [1077, 519] width 107 height 37
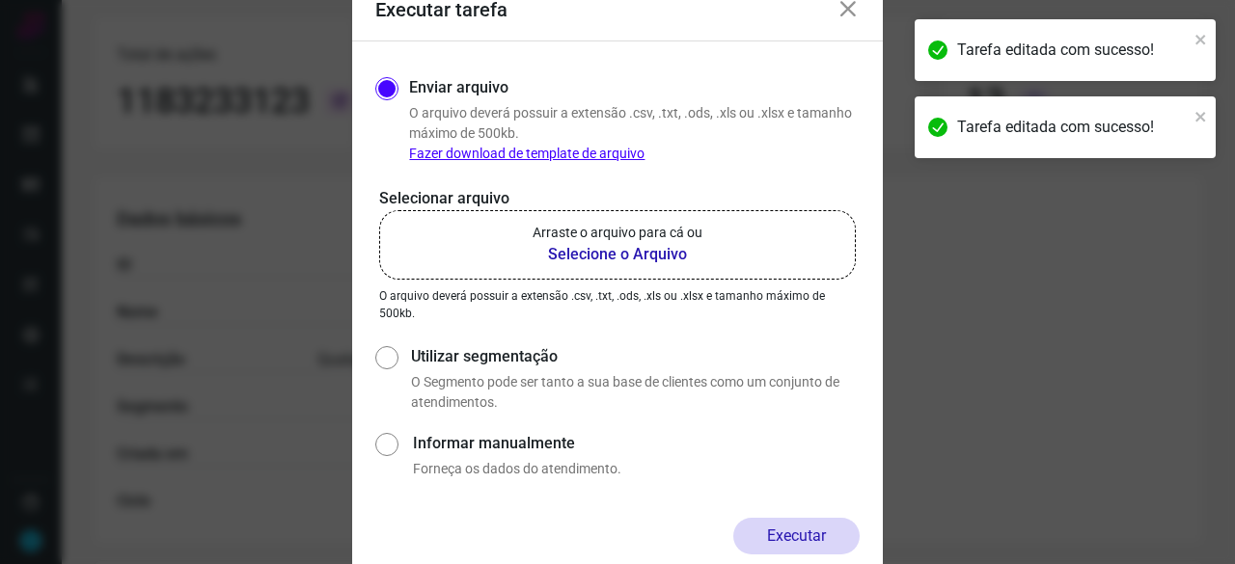
click at [595, 249] on b "Selecione o Arquivo" at bounding box center [618, 254] width 170 height 23
click at [0, 0] on input "Arraste o arquivo para cá ou Selecione o Arquivo" at bounding box center [0, 0] width 0 height 0
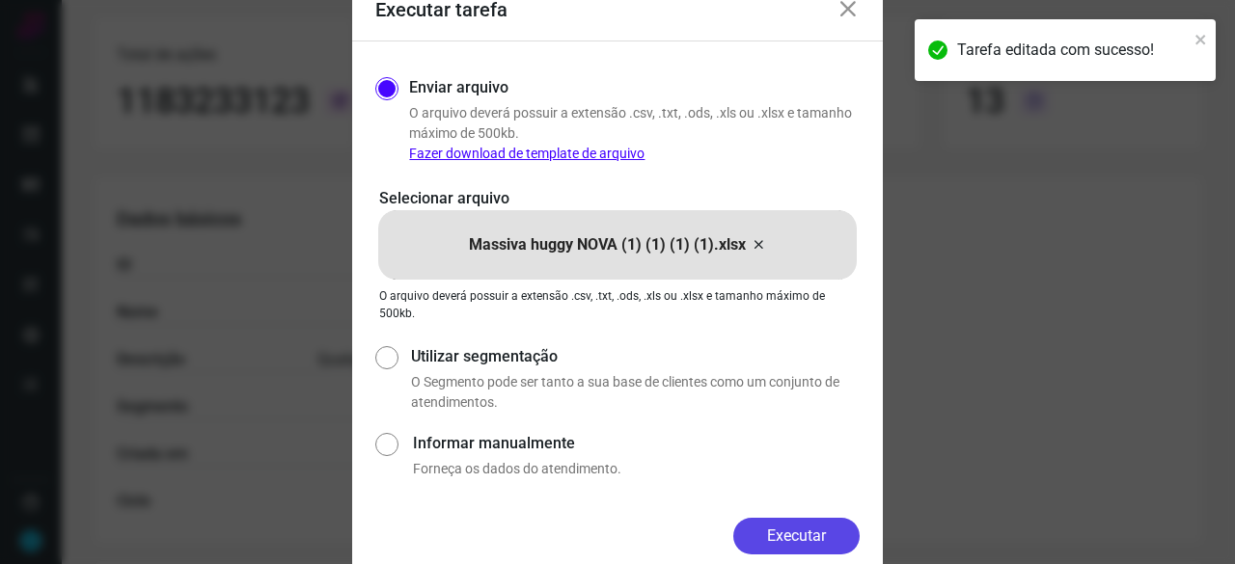
click at [841, 528] on button "Executar" at bounding box center [796, 536] width 126 height 37
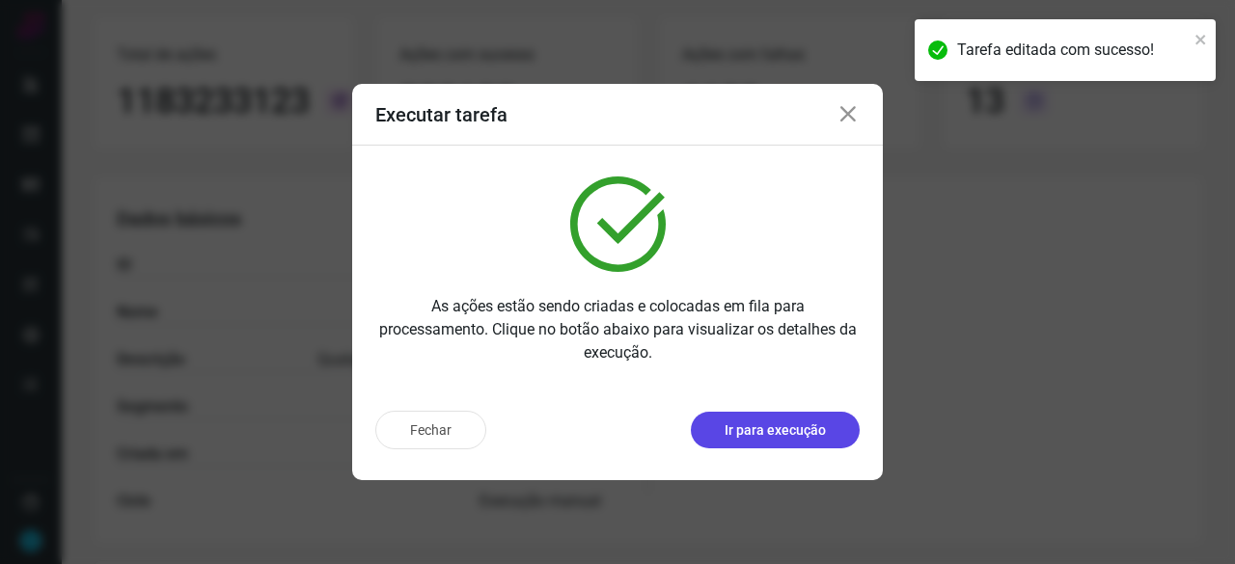
click at [759, 439] on p "Ir para execução" at bounding box center [775, 431] width 101 height 20
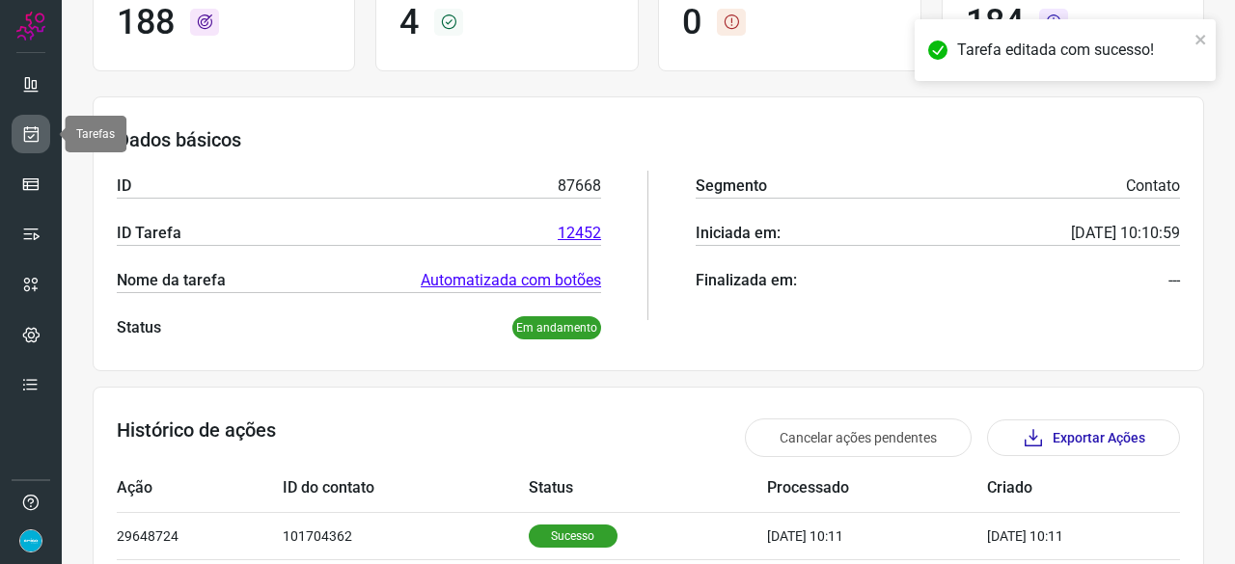
click at [33, 129] on icon at bounding box center [31, 133] width 20 height 19
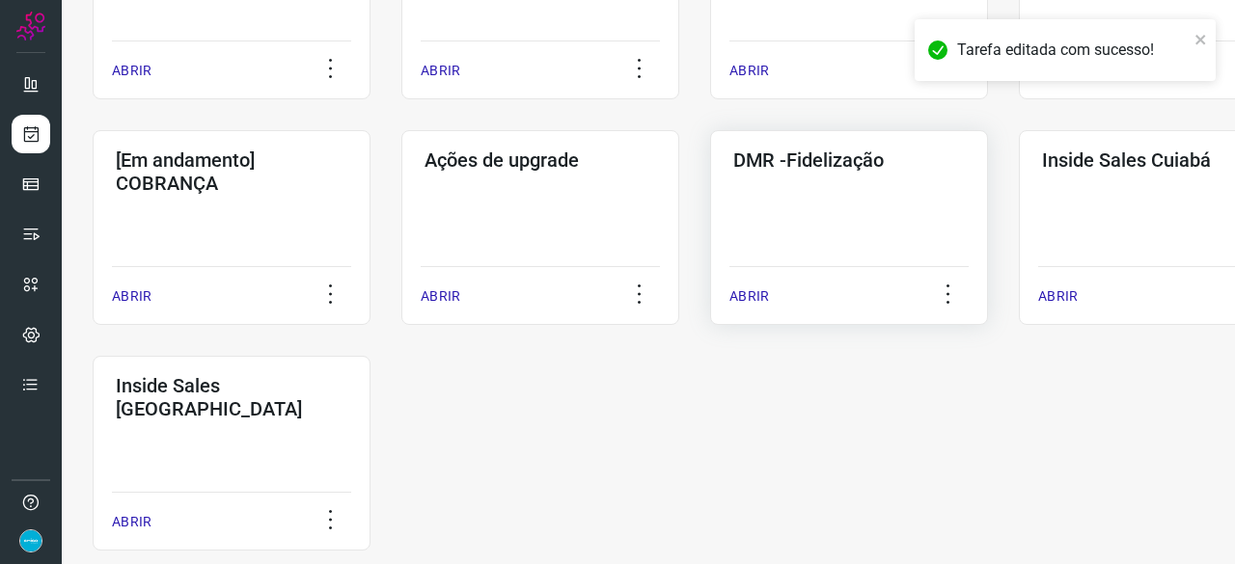
click at [753, 292] on p "ABRIR" at bounding box center [749, 297] width 40 height 20
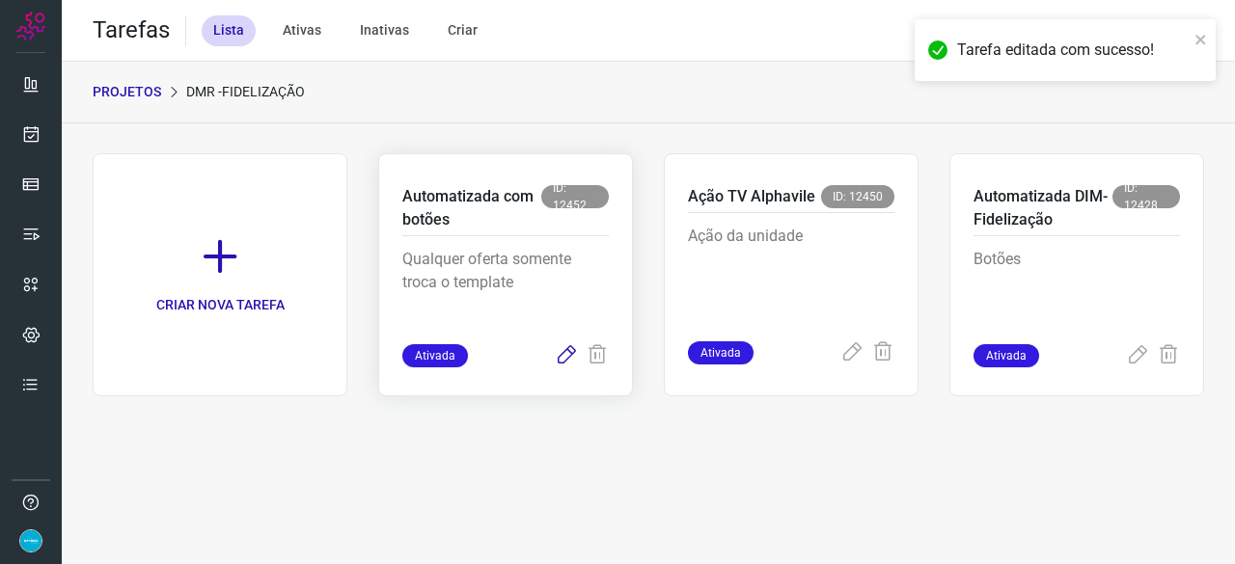
click at [564, 348] on icon at bounding box center [566, 355] width 23 height 23
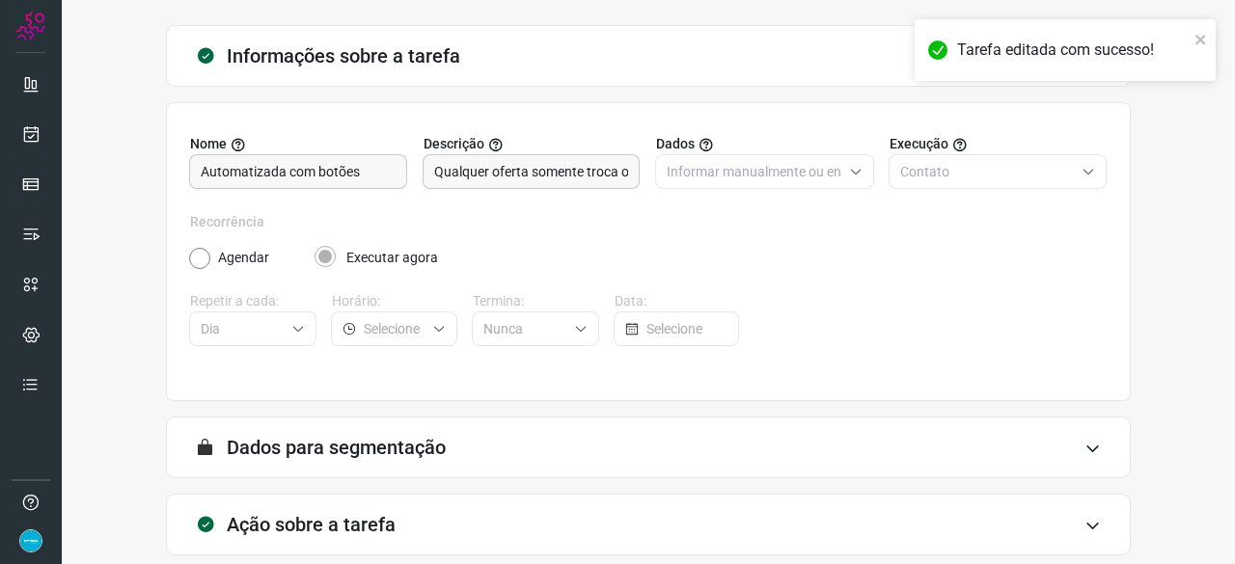
scroll to position [188, 0]
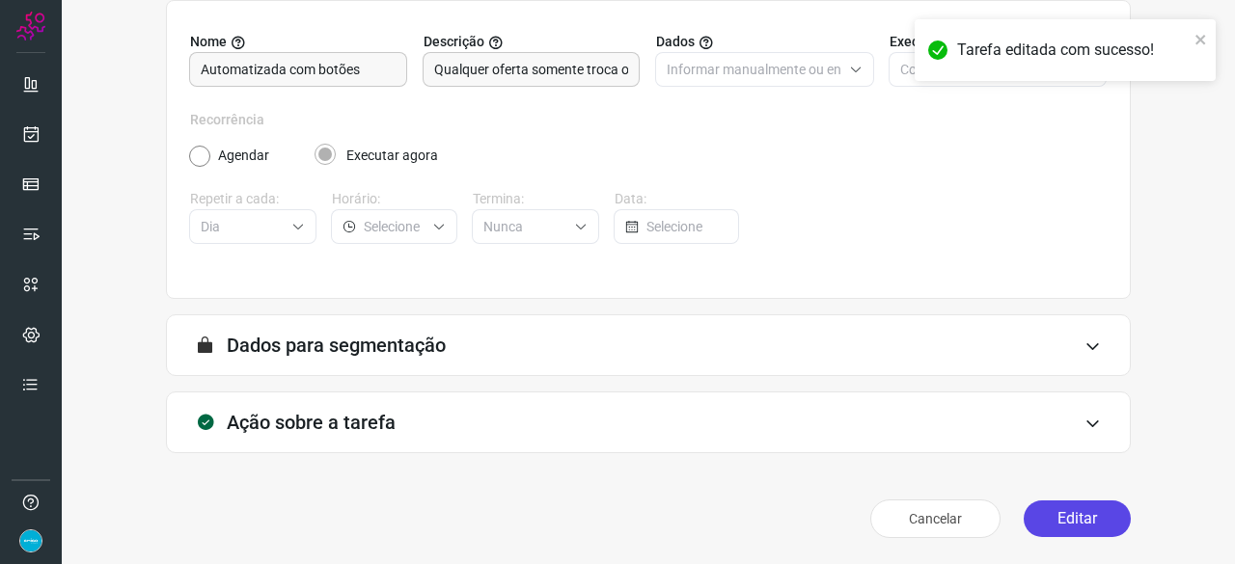
click at [1071, 514] on button "Editar" at bounding box center [1077, 519] width 107 height 37
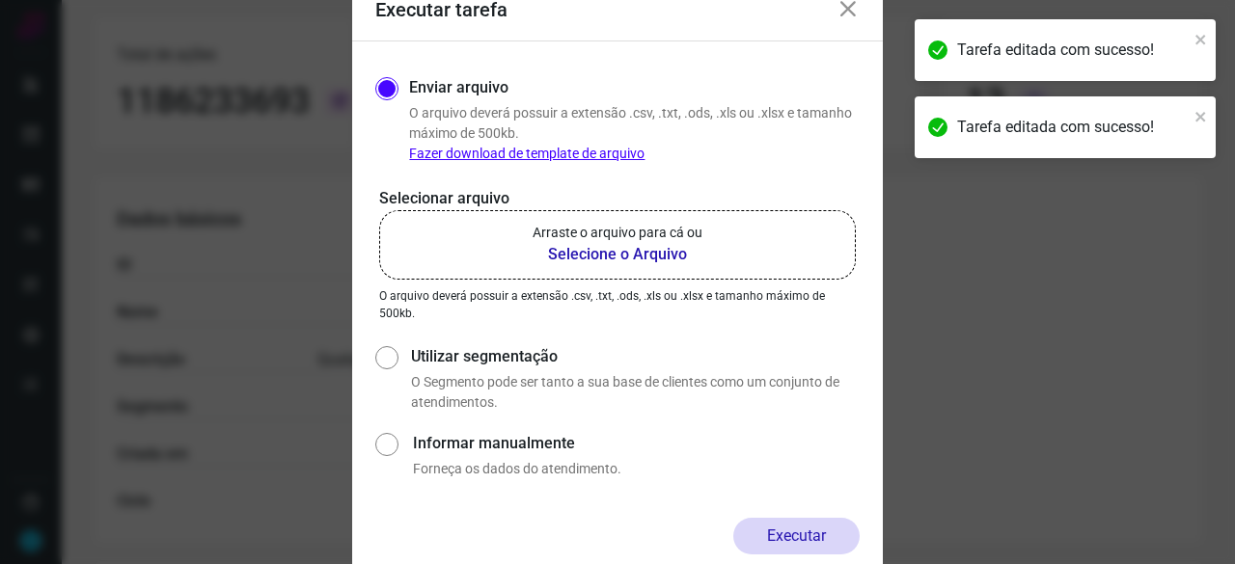
click at [629, 254] on b "Selecione o Arquivo" at bounding box center [618, 254] width 170 height 23
click at [0, 0] on input "Arraste o arquivo para cá ou Selecione o Arquivo" at bounding box center [0, 0] width 0 height 0
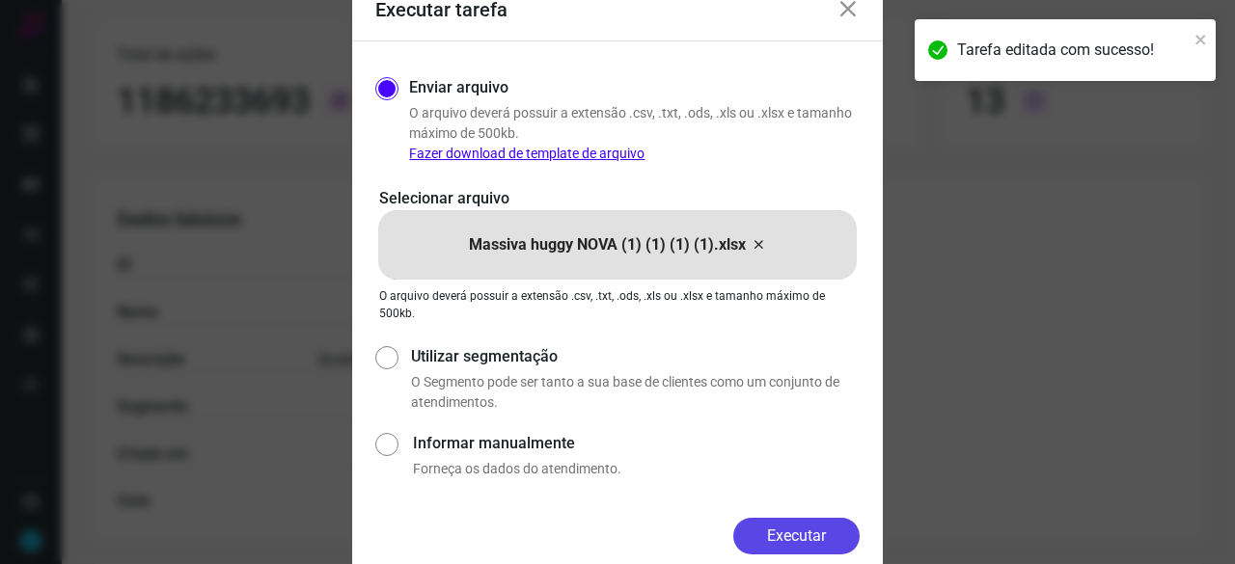
click at [837, 544] on button "Executar" at bounding box center [796, 536] width 126 height 37
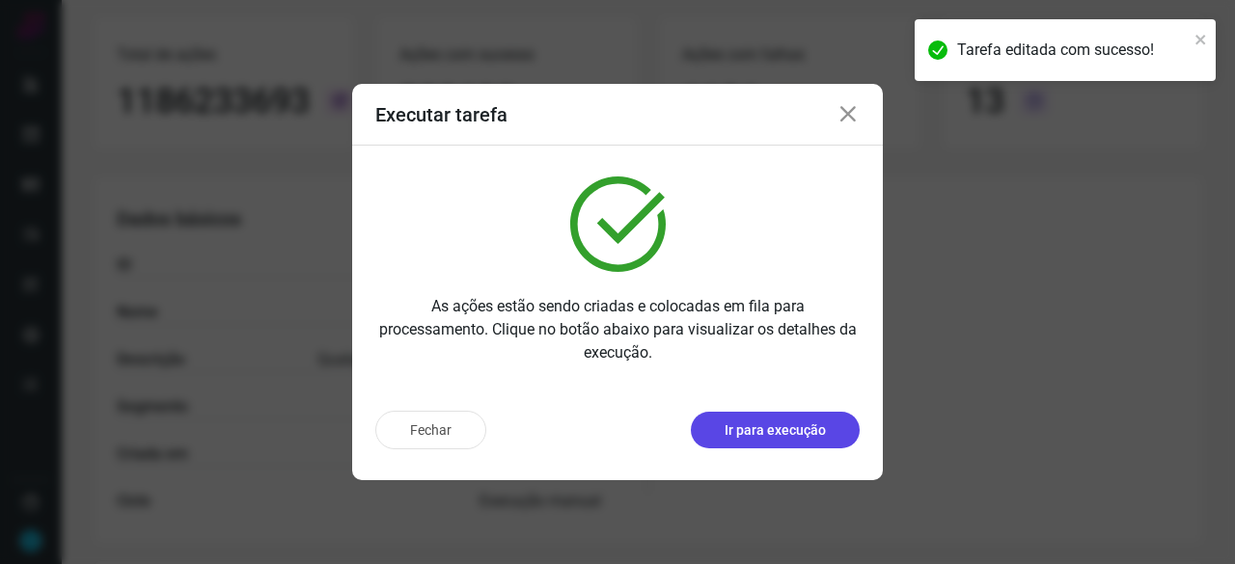
click at [754, 439] on p "Ir para execução" at bounding box center [775, 431] width 101 height 20
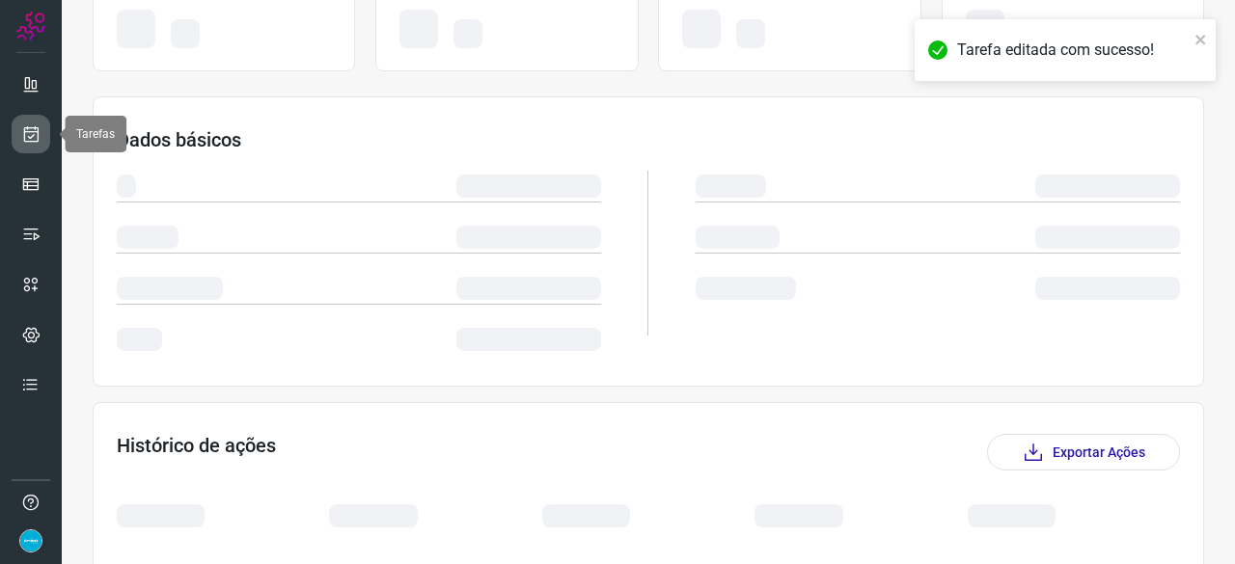
click at [28, 136] on icon at bounding box center [31, 133] width 20 height 19
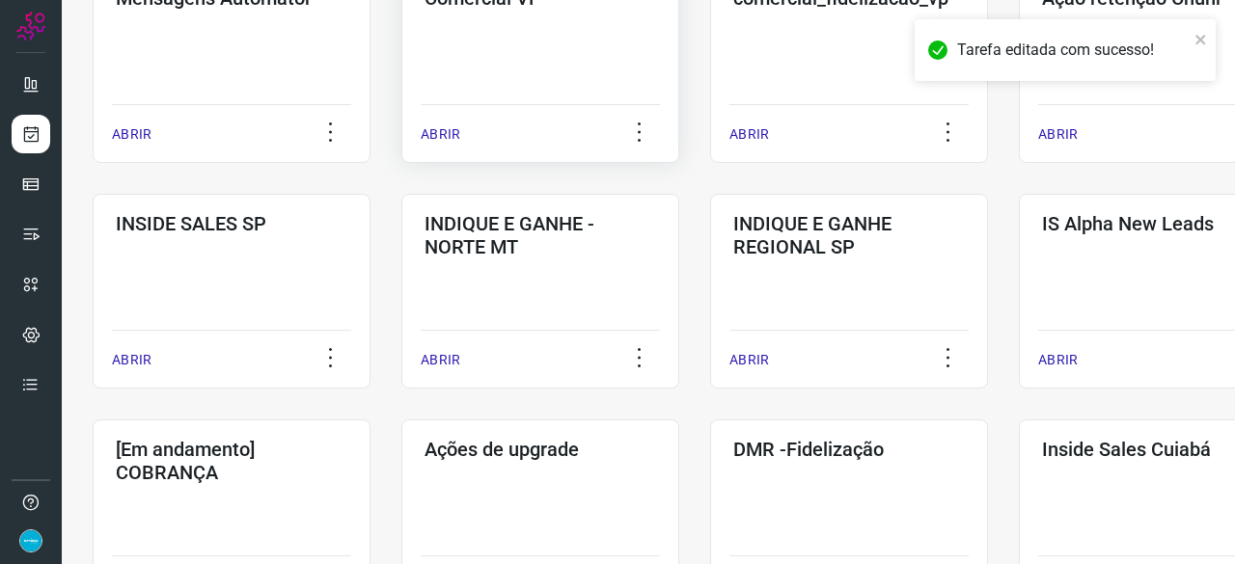
scroll to position [926, 0]
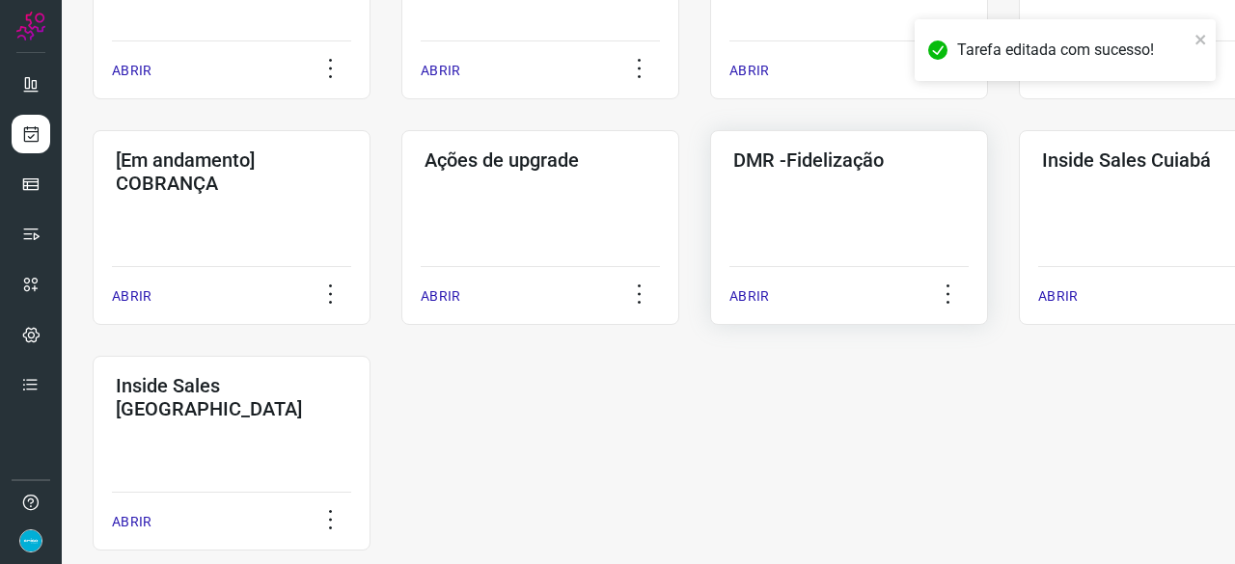
click at [740, 294] on p "ABRIR" at bounding box center [749, 297] width 40 height 20
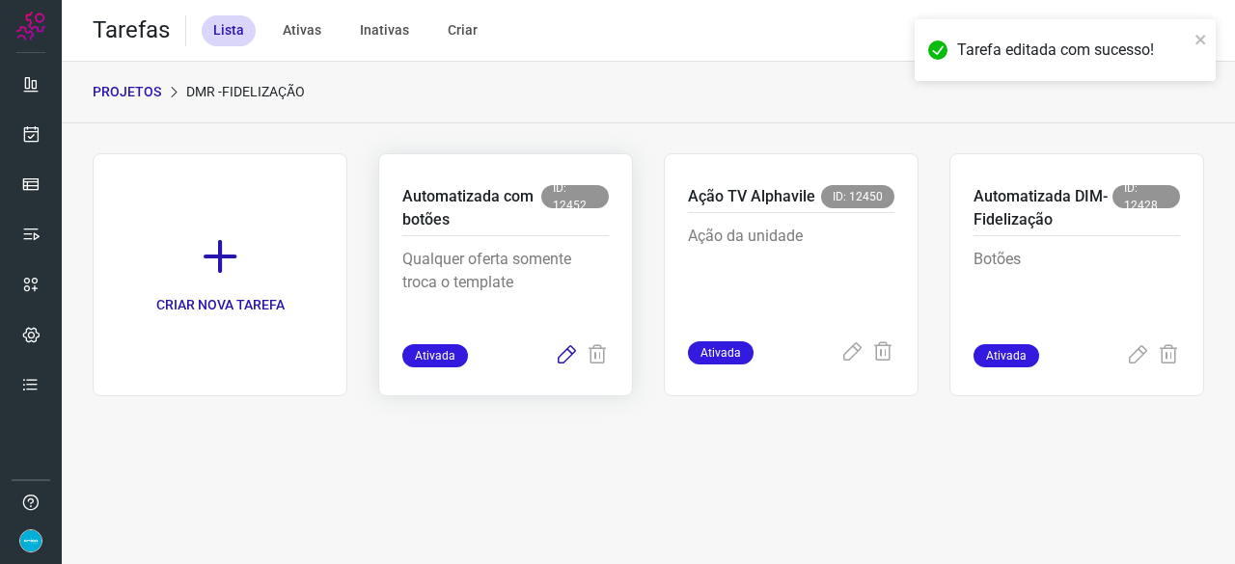
click at [569, 354] on icon at bounding box center [566, 355] width 23 height 23
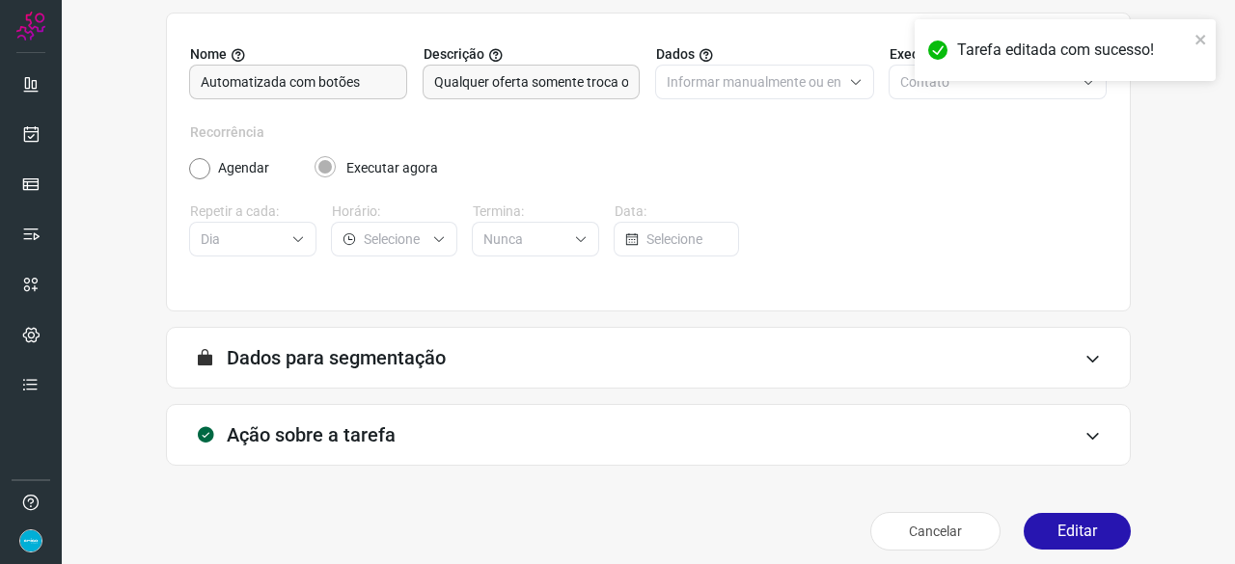
scroll to position [188, 0]
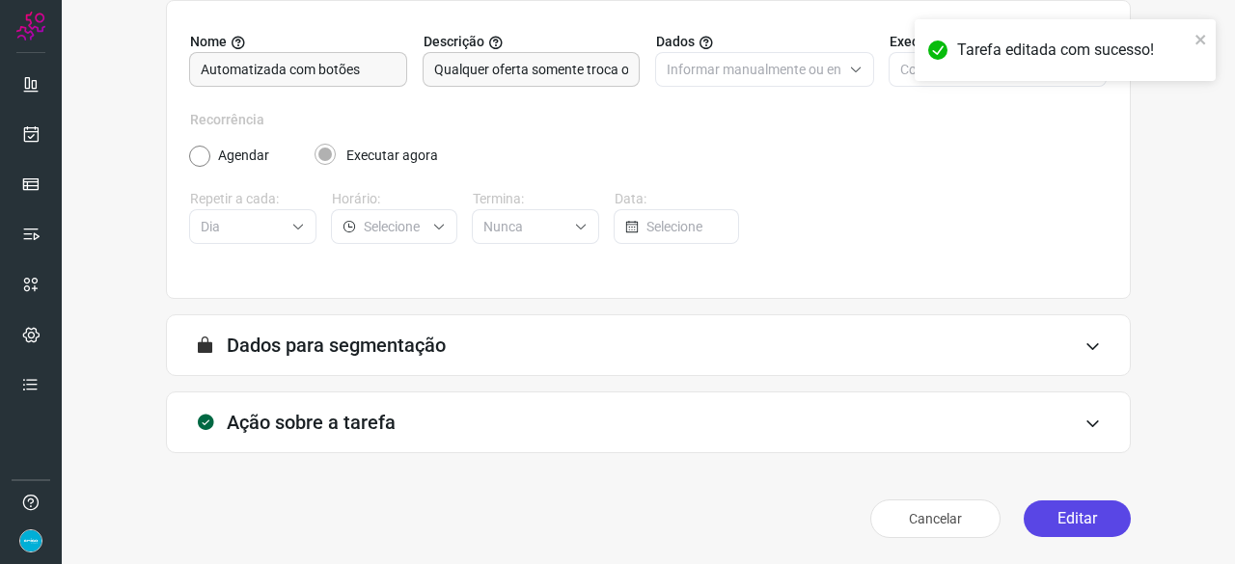
click at [1048, 522] on button "Editar" at bounding box center [1077, 519] width 107 height 37
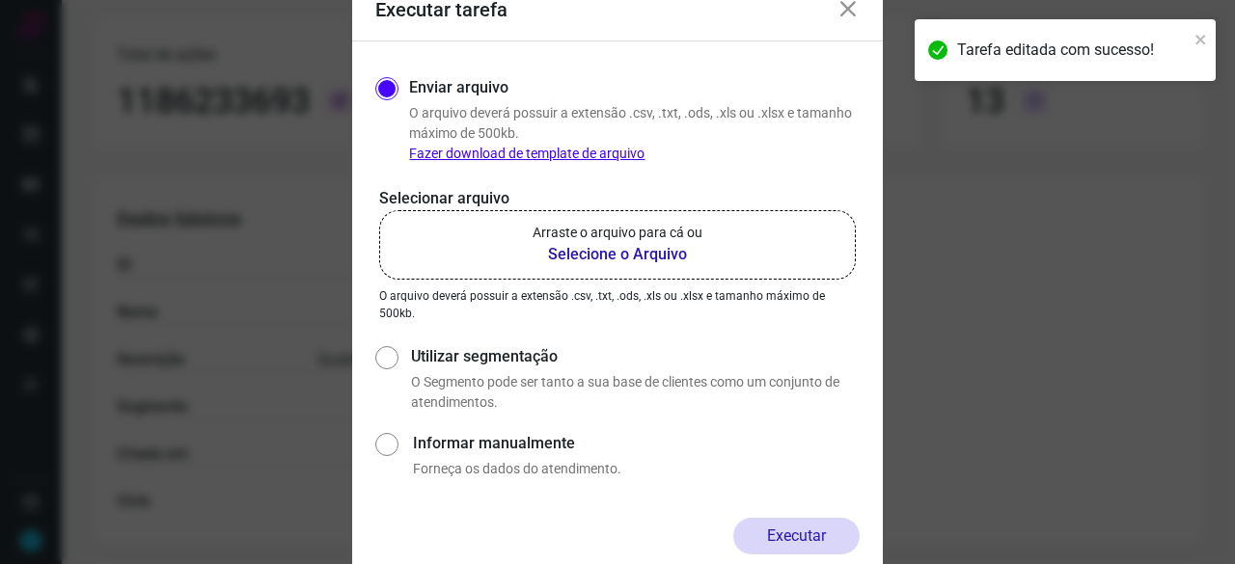
click at [564, 249] on b "Selecione o Arquivo" at bounding box center [618, 254] width 170 height 23
click at [0, 0] on input "Arraste o arquivo para cá ou Selecione o Arquivo" at bounding box center [0, 0] width 0 height 0
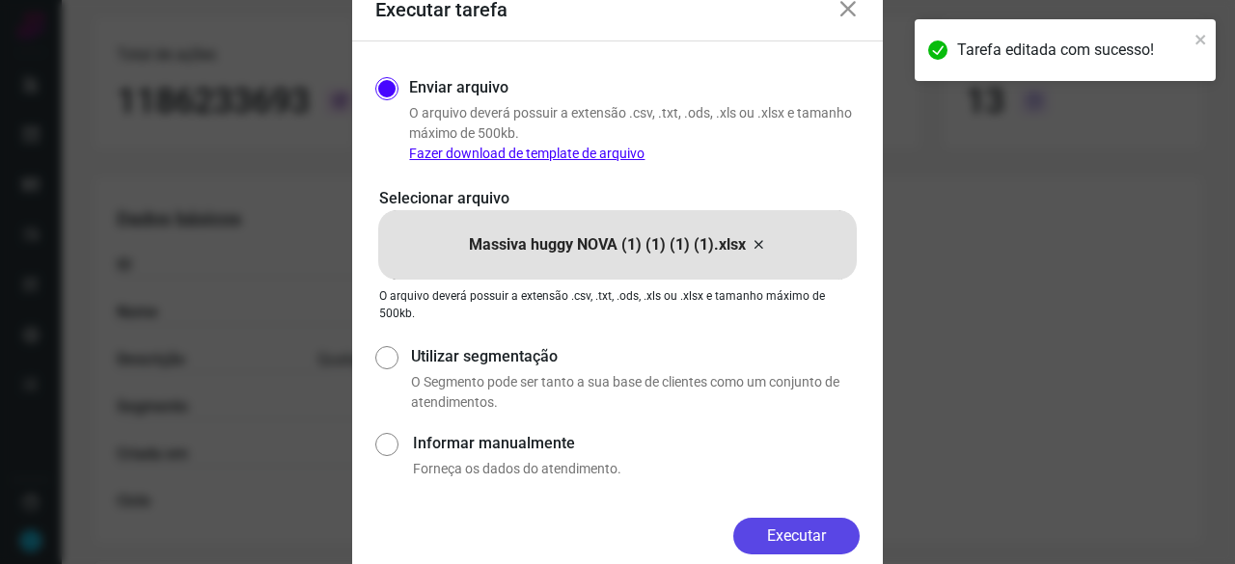
click at [814, 539] on button "Executar" at bounding box center [796, 536] width 126 height 37
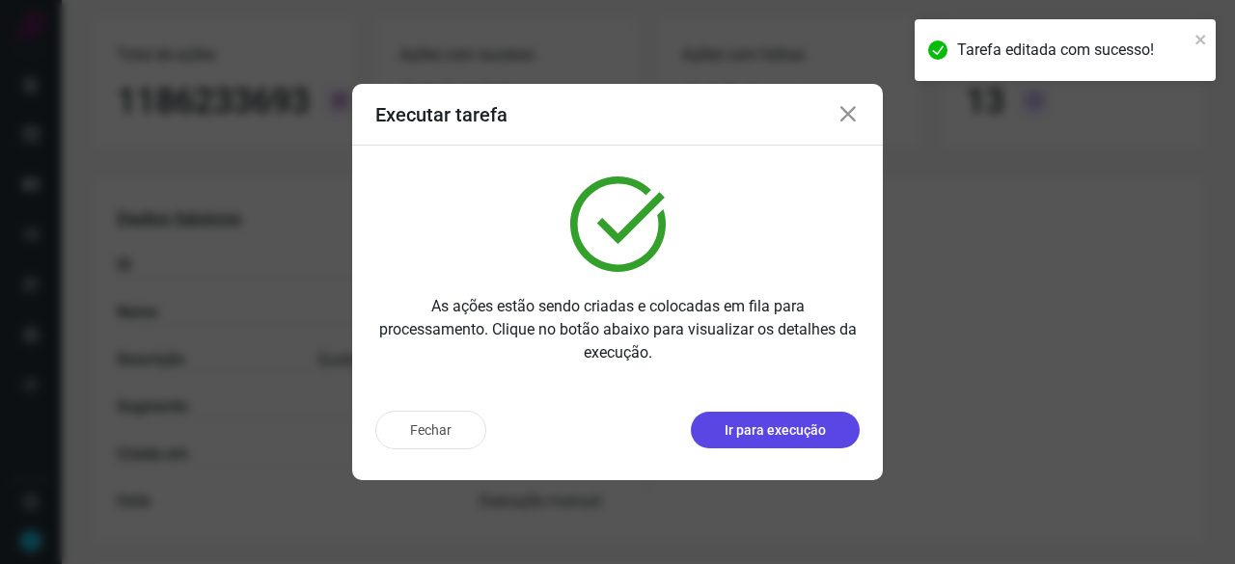
click at [774, 437] on p "Ir para execução" at bounding box center [775, 431] width 101 height 20
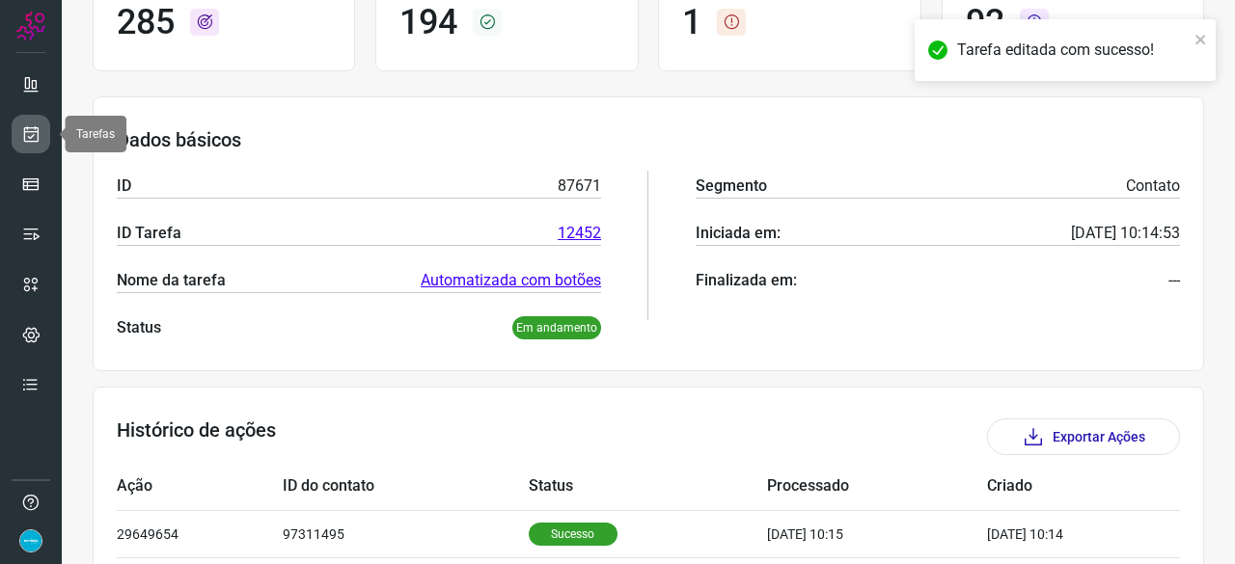
click at [39, 140] on icon at bounding box center [31, 133] width 20 height 19
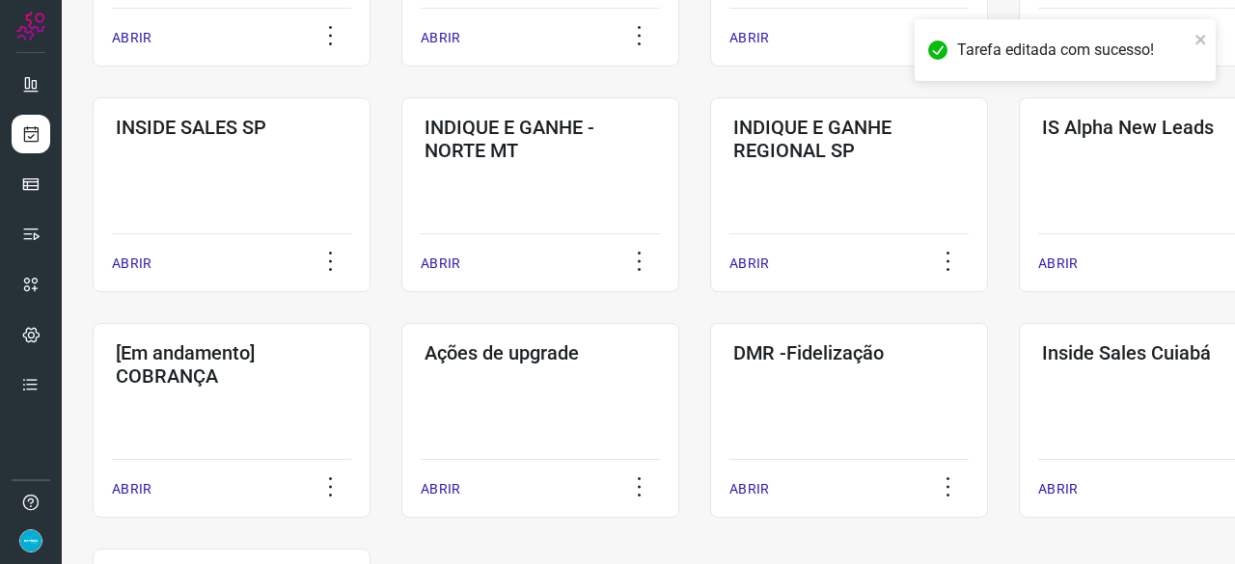
scroll to position [926, 0]
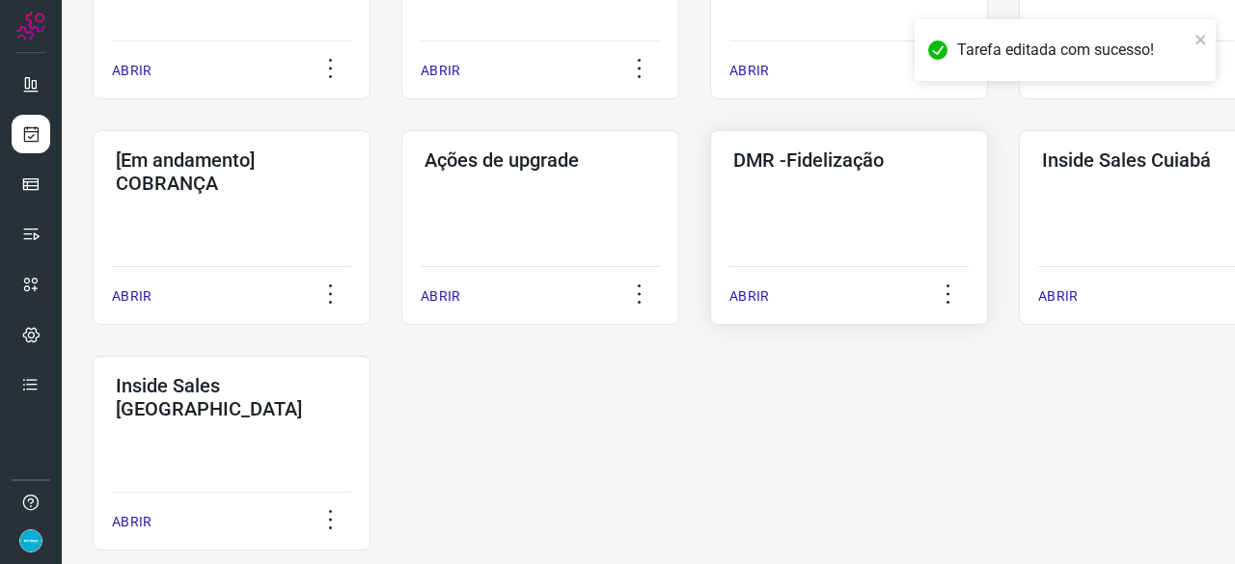
click at [748, 294] on p "ABRIR" at bounding box center [749, 297] width 40 height 20
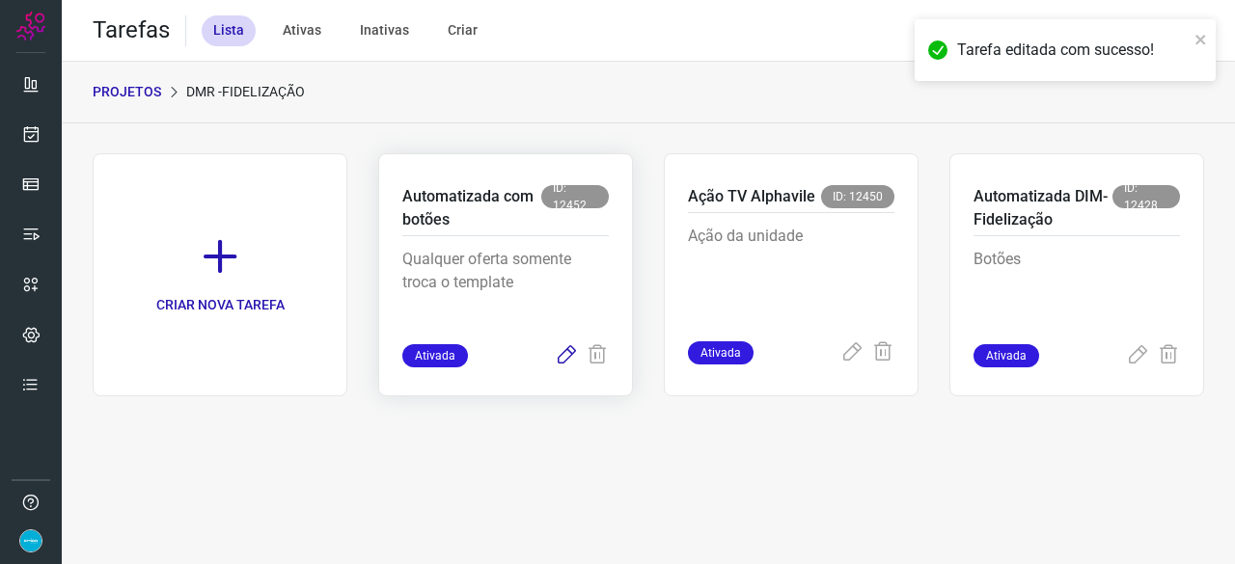
click at [566, 352] on icon at bounding box center [566, 355] width 23 height 23
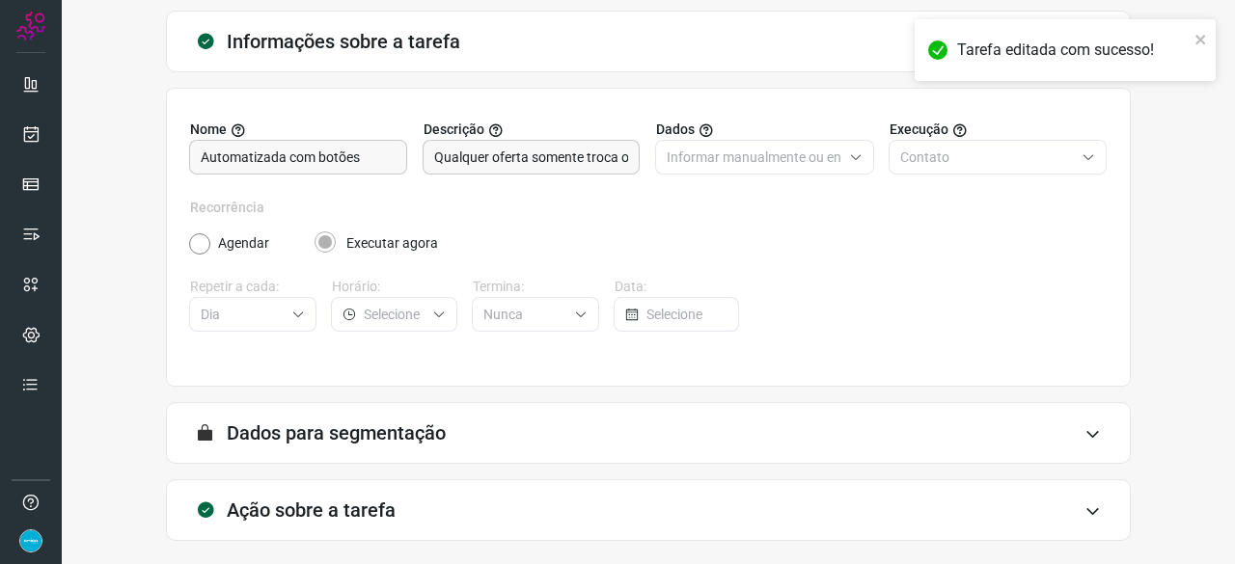
scroll to position [188, 0]
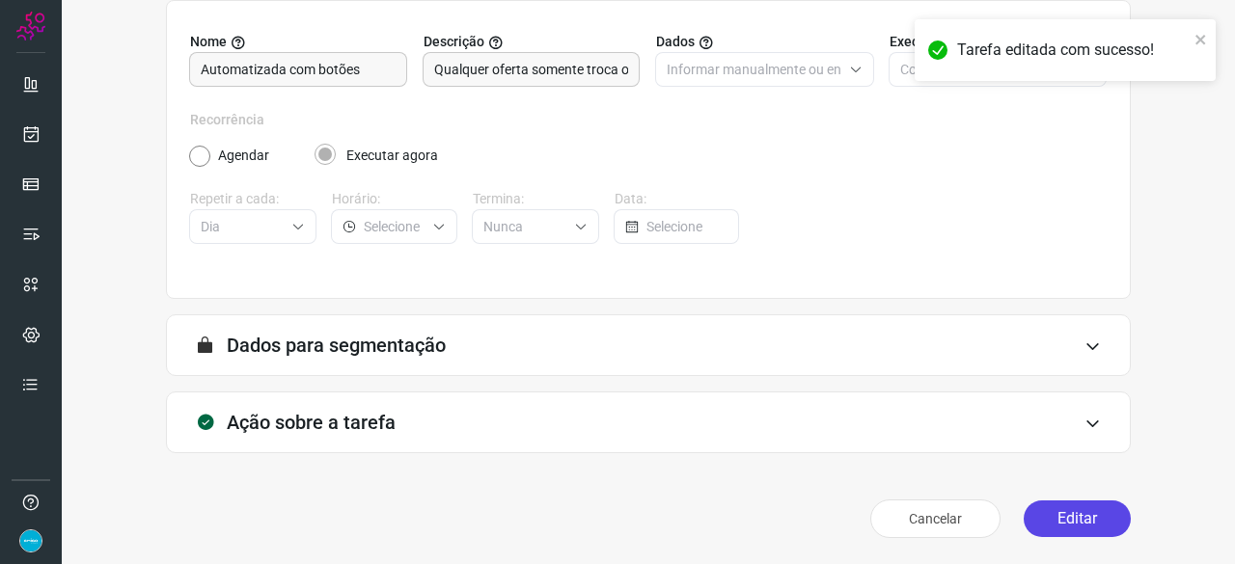
click at [1049, 508] on button "Editar" at bounding box center [1077, 519] width 107 height 37
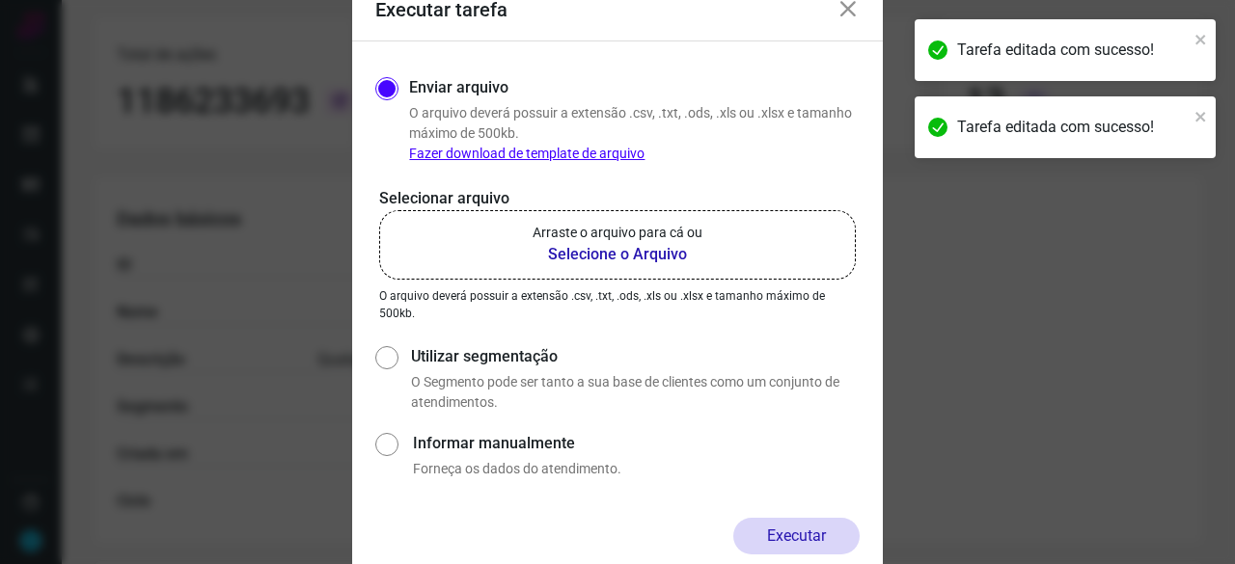
click at [590, 256] on b "Selecione o Arquivo" at bounding box center [618, 254] width 170 height 23
click at [0, 0] on input "Arraste o arquivo para cá ou Selecione o Arquivo" at bounding box center [0, 0] width 0 height 0
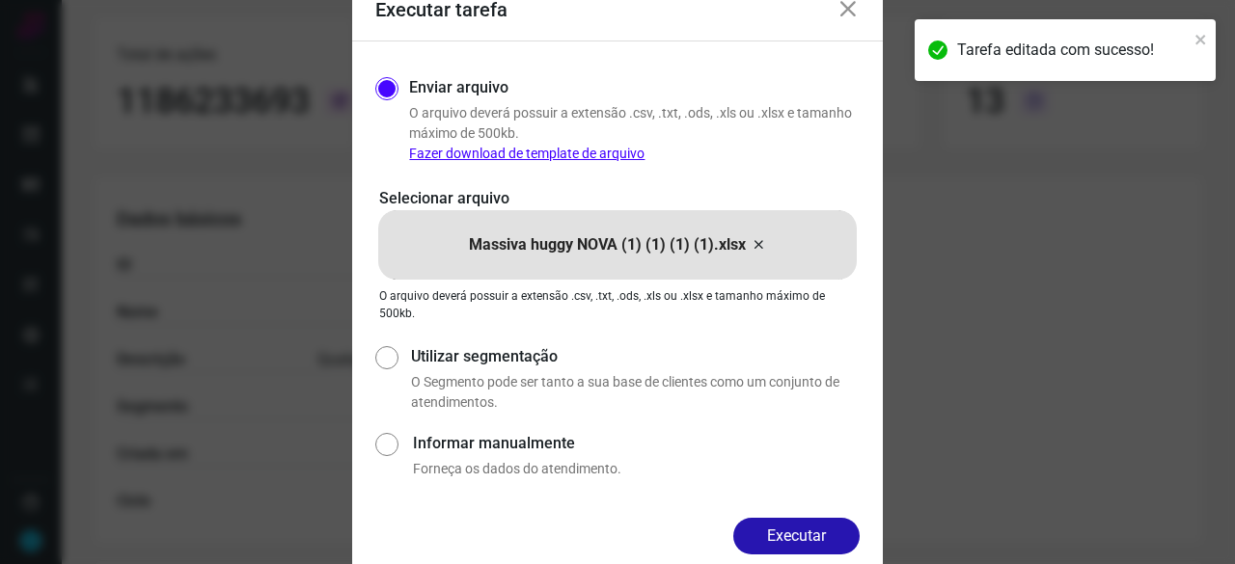
drag, startPoint x: 828, startPoint y: 526, endPoint x: 862, endPoint y: 540, distance: 37.6
click at [828, 526] on button "Executar" at bounding box center [796, 536] width 126 height 37
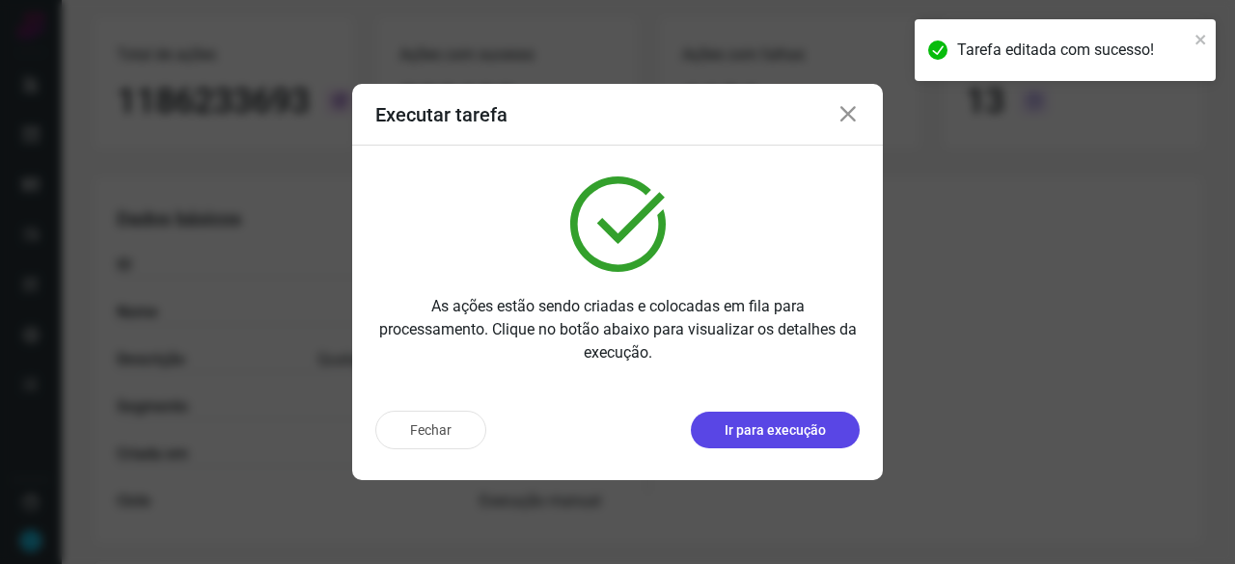
click at [848, 424] on button "Ir para execução" at bounding box center [775, 430] width 169 height 37
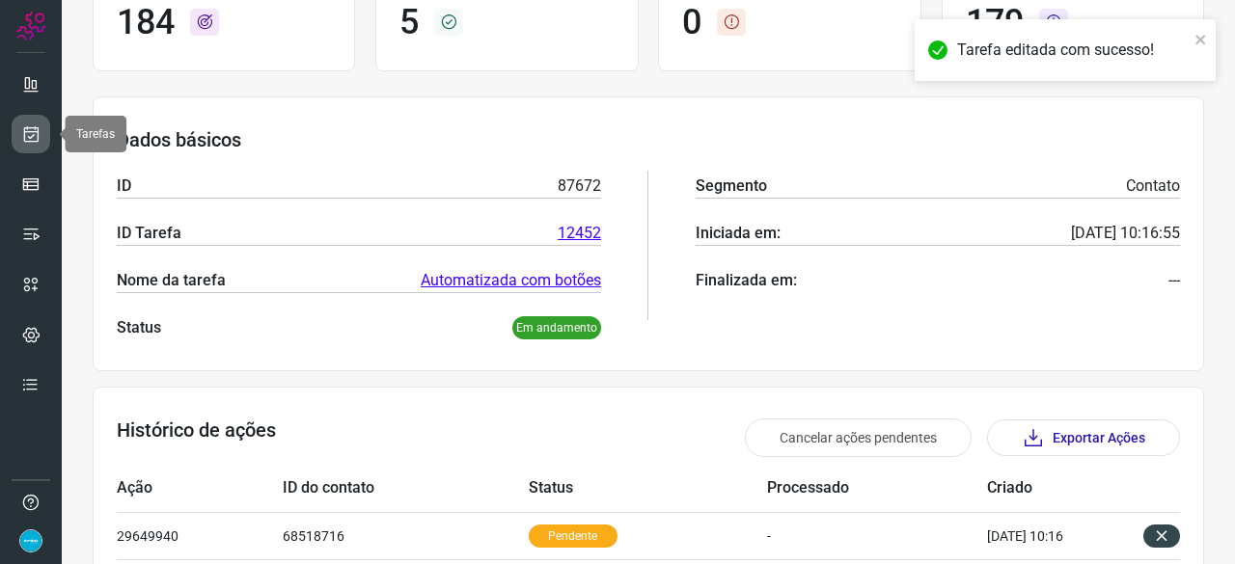
click at [26, 125] on icon at bounding box center [31, 133] width 20 height 19
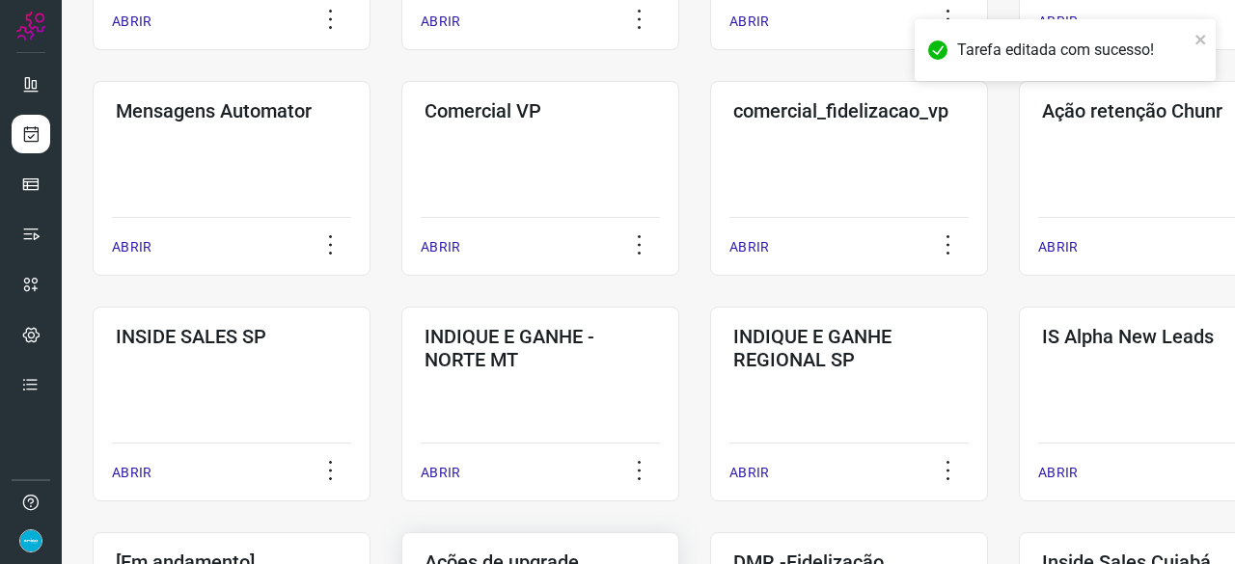
scroll to position [830, 0]
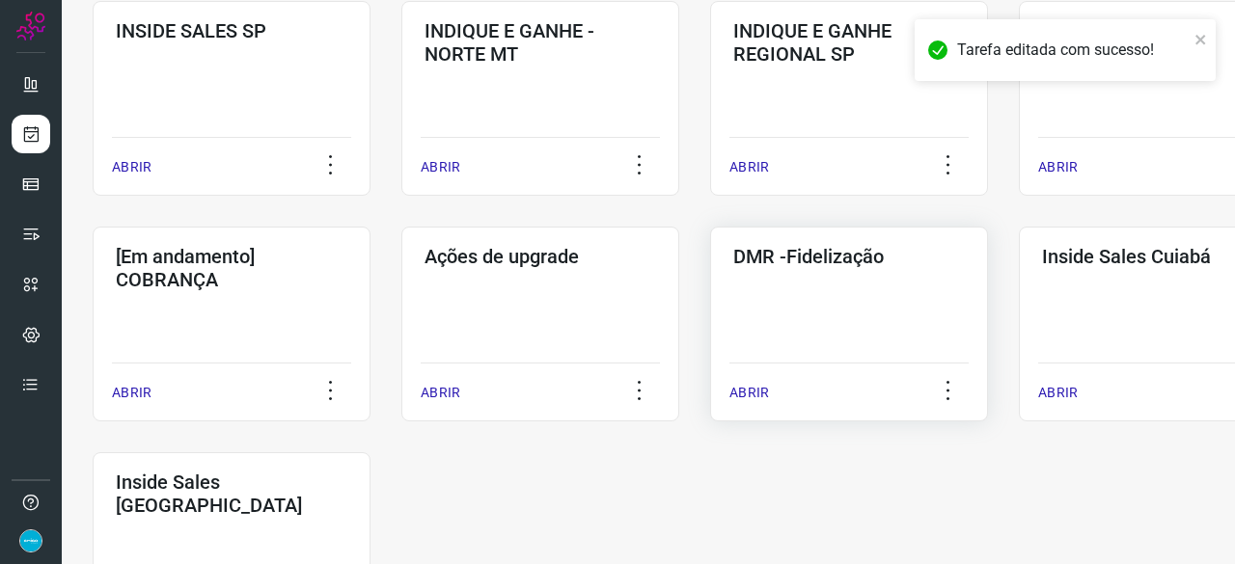
click at [754, 386] on p "ABRIR" at bounding box center [749, 393] width 40 height 20
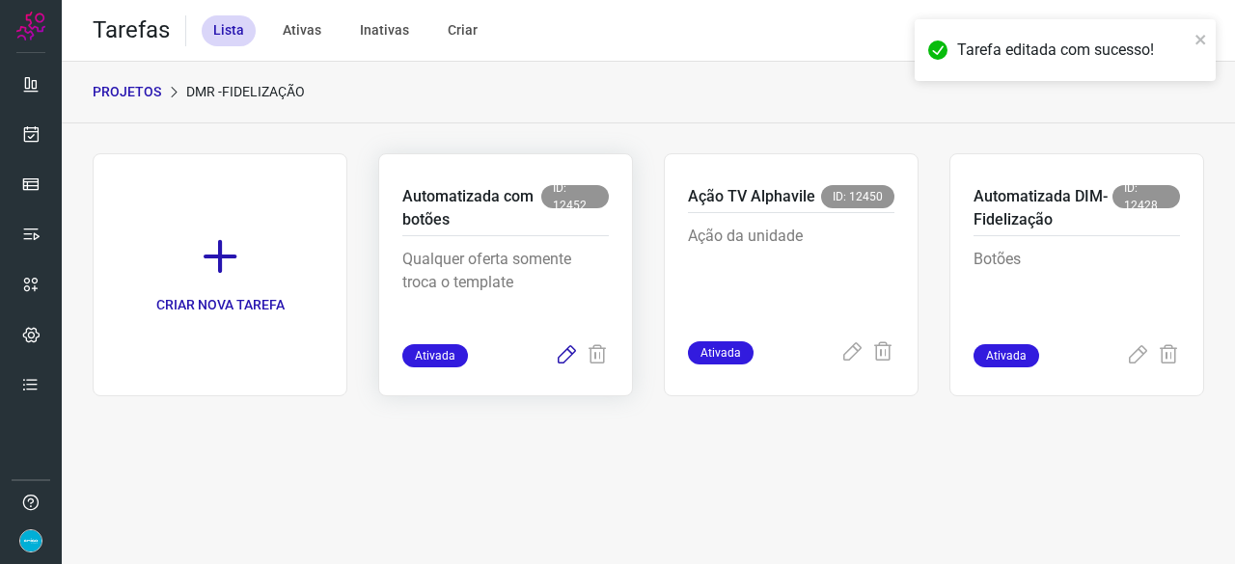
click at [575, 352] on icon at bounding box center [566, 355] width 23 height 23
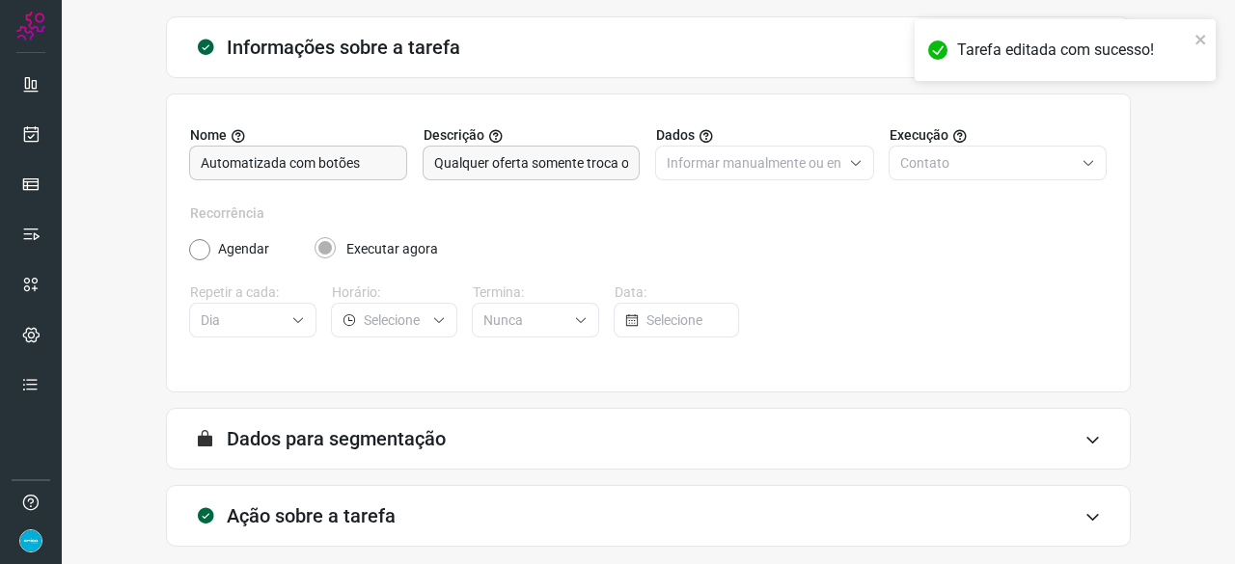
scroll to position [188, 0]
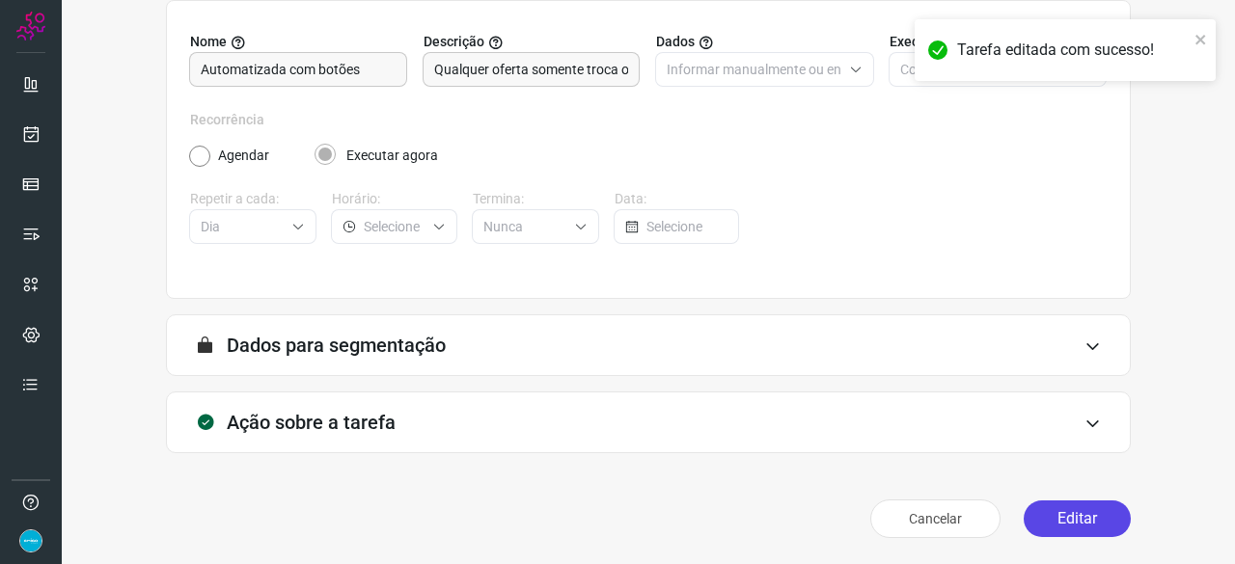
click at [1045, 516] on button "Editar" at bounding box center [1077, 519] width 107 height 37
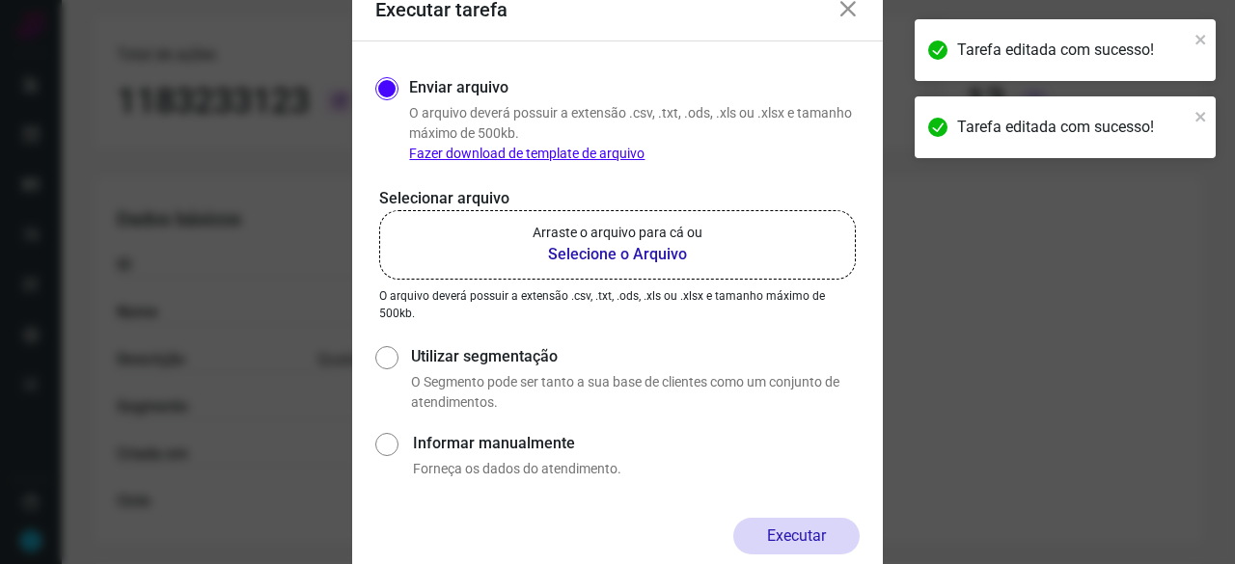
click at [571, 252] on b "Selecione o Arquivo" at bounding box center [618, 254] width 170 height 23
click at [0, 0] on input "Arraste o arquivo para cá ou Selecione o Arquivo" at bounding box center [0, 0] width 0 height 0
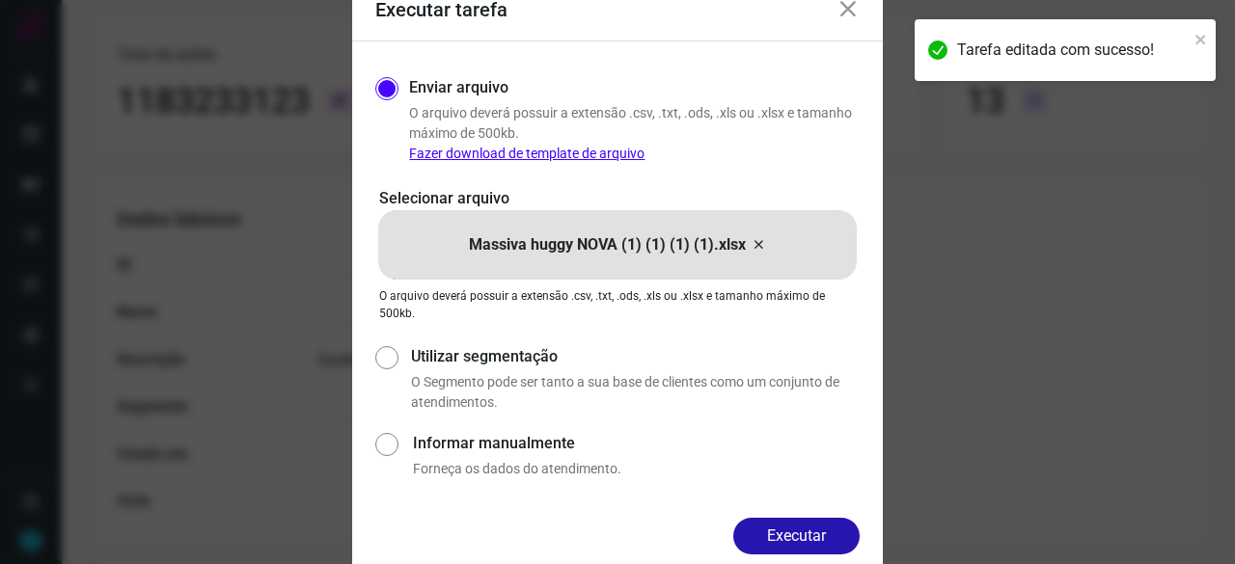
click at [796, 530] on button "Executar" at bounding box center [796, 536] width 126 height 37
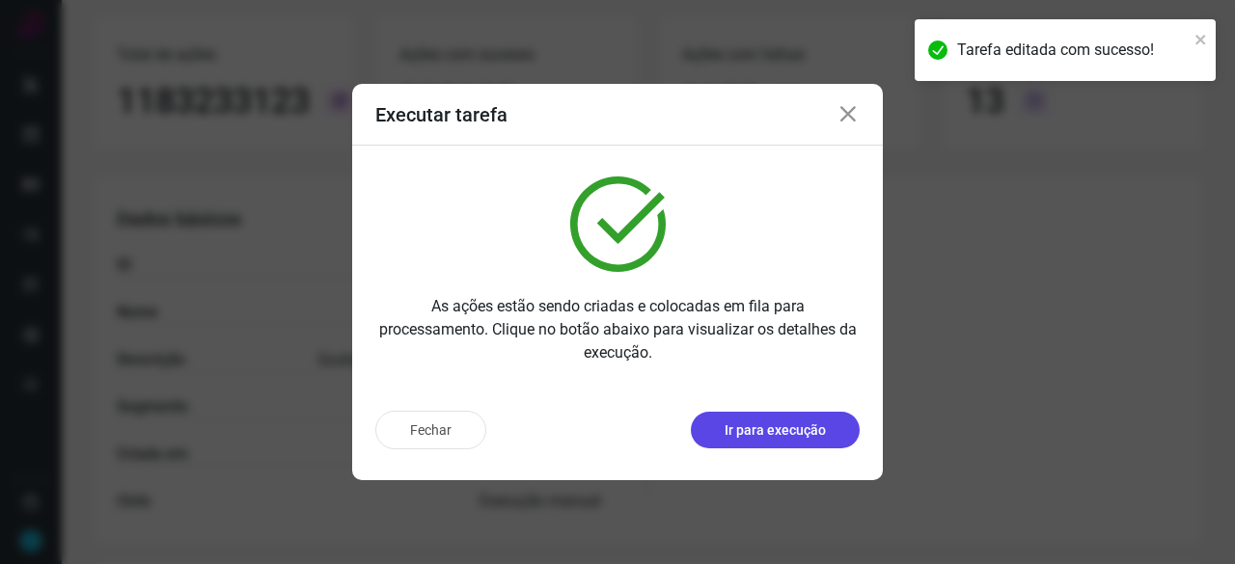
click at [762, 430] on p "Ir para execução" at bounding box center [775, 431] width 101 height 20
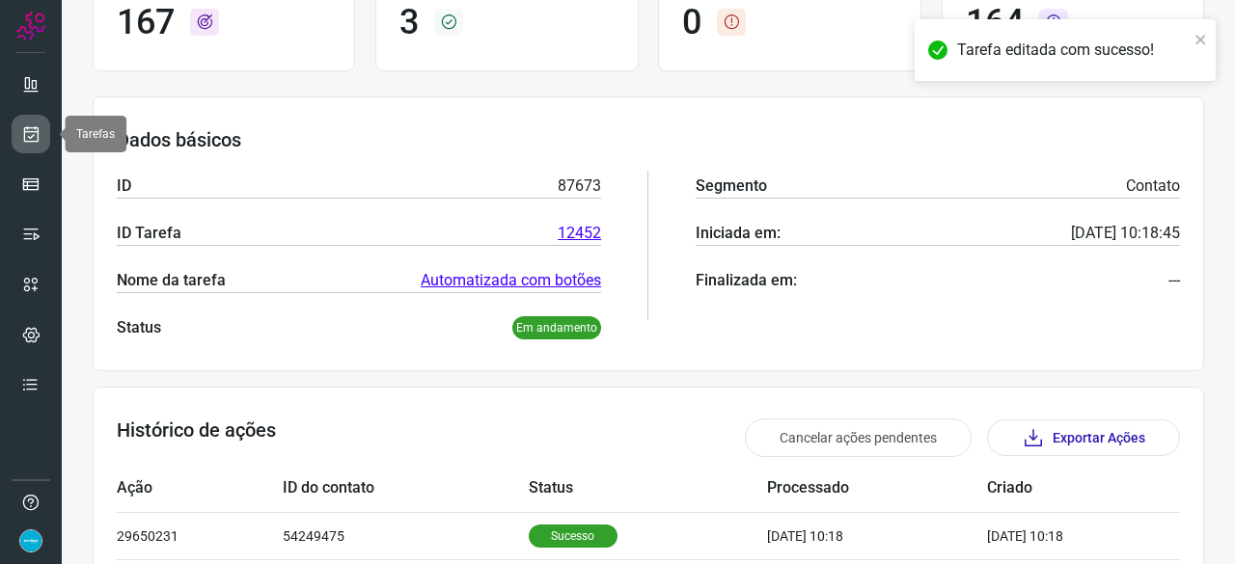
click at [39, 137] on icon at bounding box center [31, 133] width 20 height 19
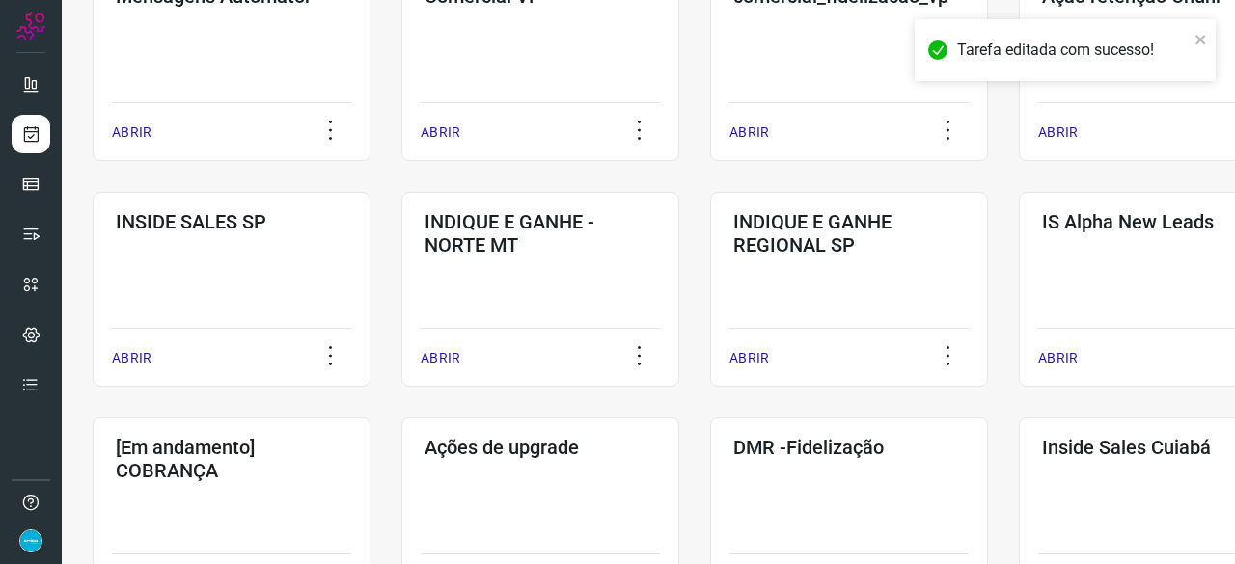
scroll to position [830, 0]
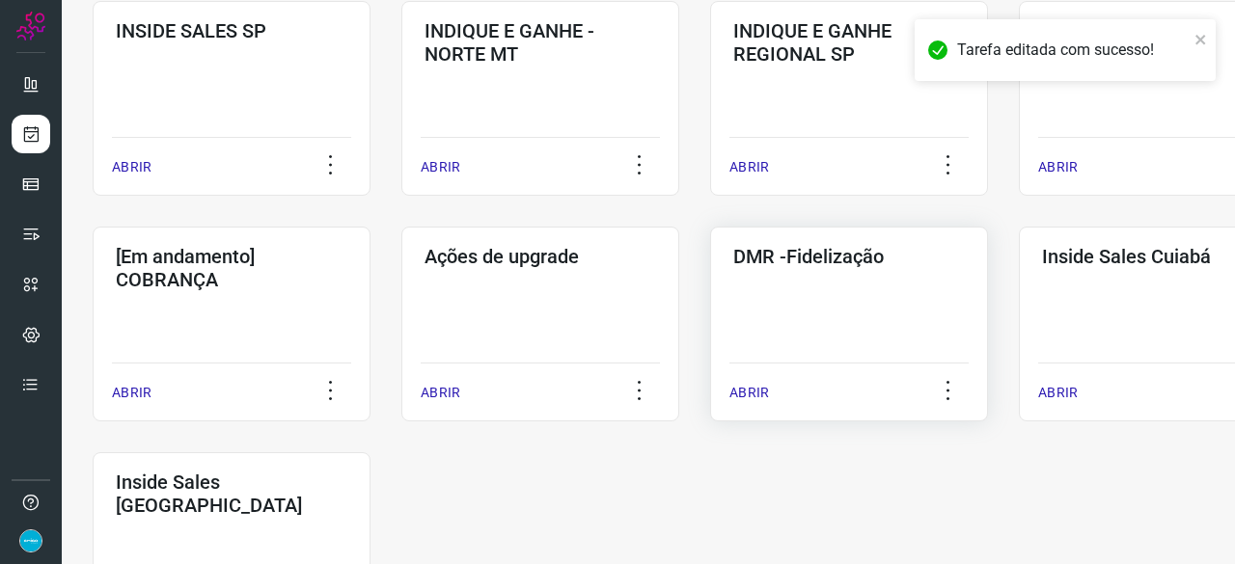
click at [761, 389] on p "ABRIR" at bounding box center [749, 393] width 40 height 20
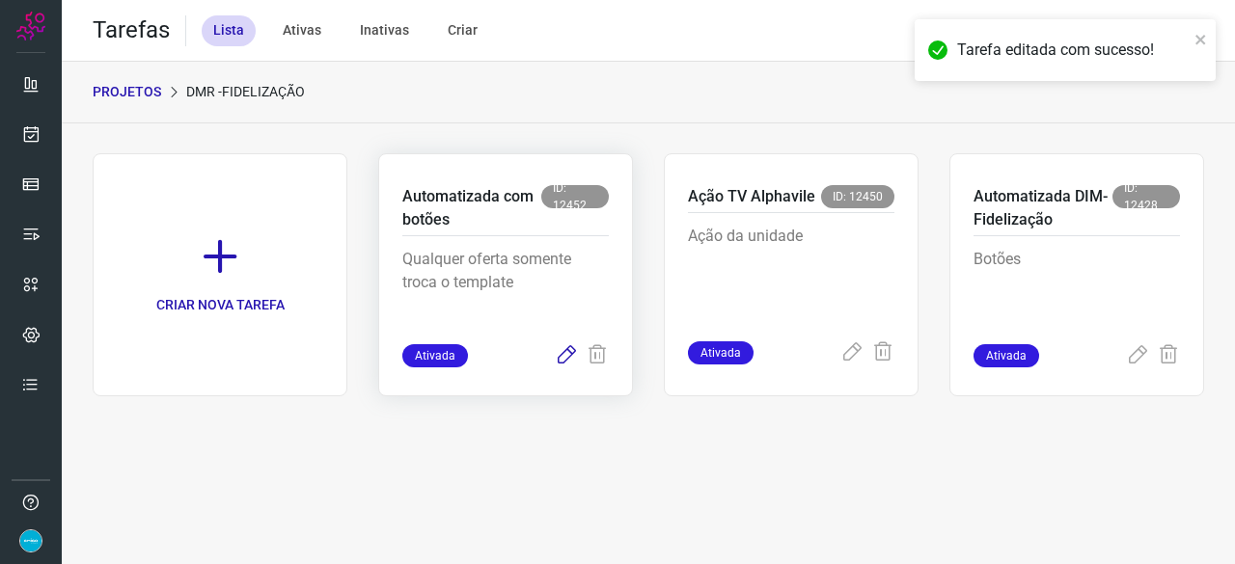
click at [571, 355] on icon at bounding box center [566, 355] width 23 height 23
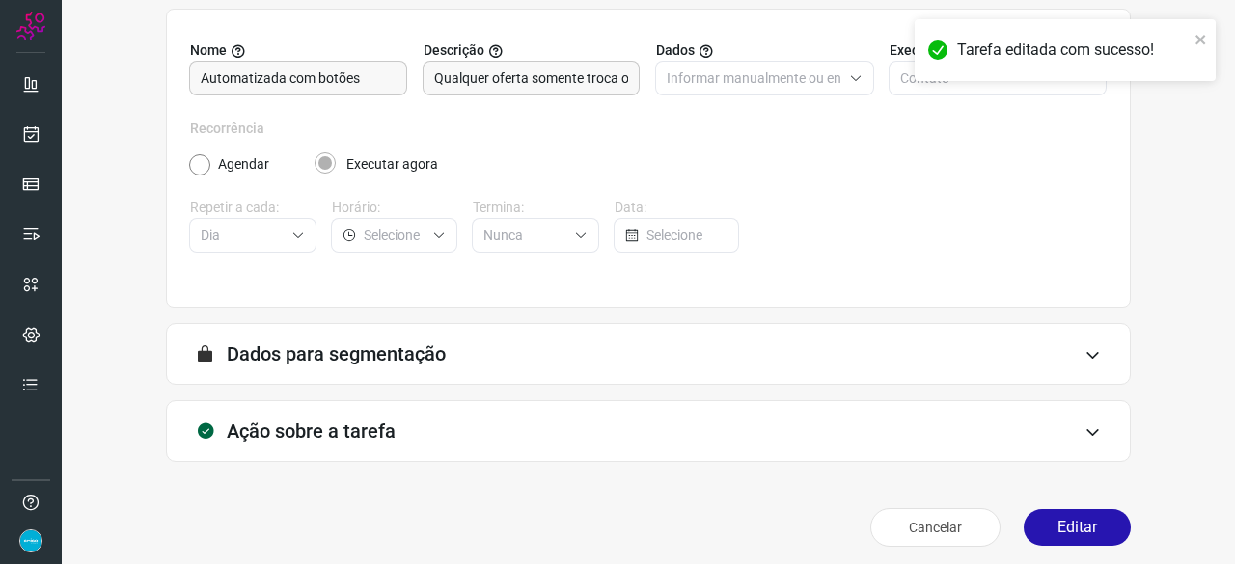
scroll to position [188, 0]
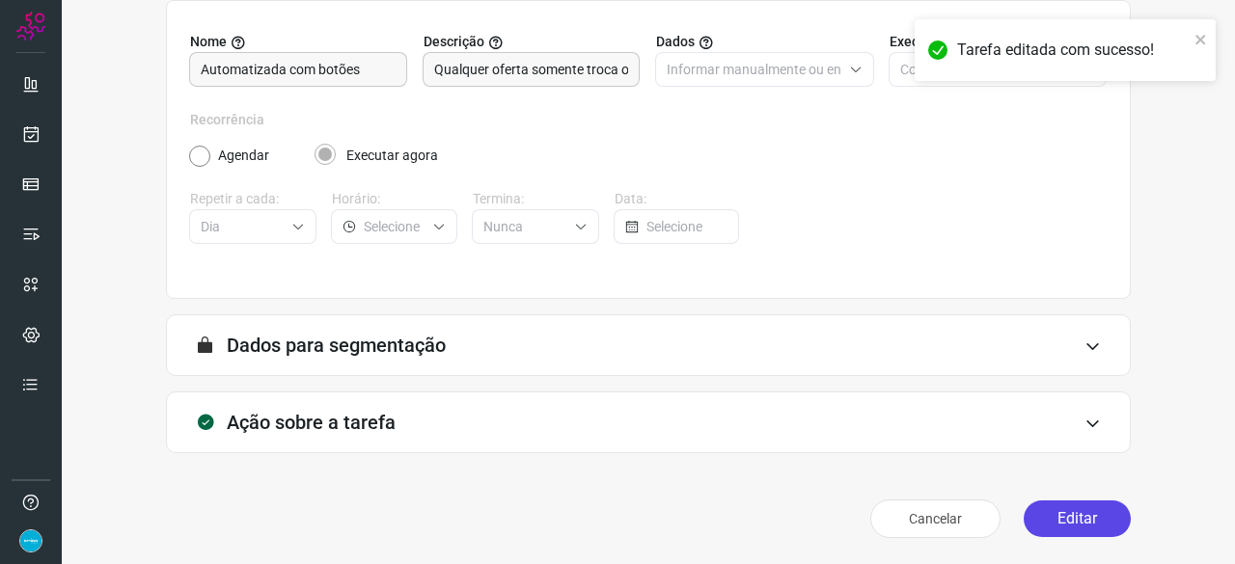
click at [1083, 522] on button "Editar" at bounding box center [1077, 519] width 107 height 37
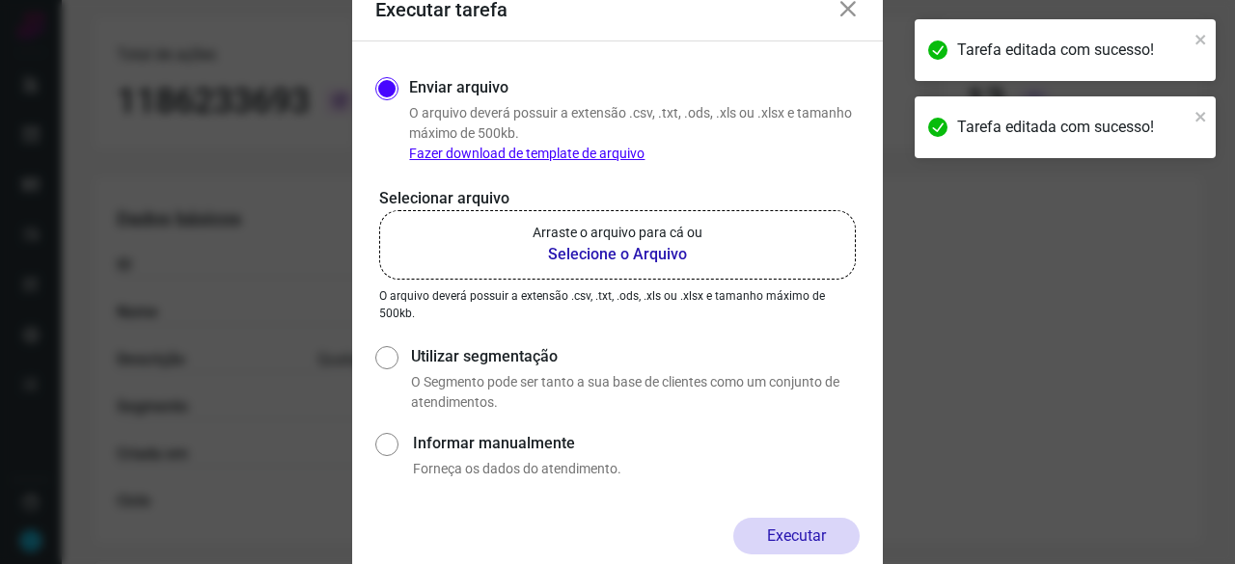
click at [590, 252] on b "Selecione o Arquivo" at bounding box center [618, 254] width 170 height 23
click at [0, 0] on input "Arraste o arquivo para cá ou Selecione o Arquivo" at bounding box center [0, 0] width 0 height 0
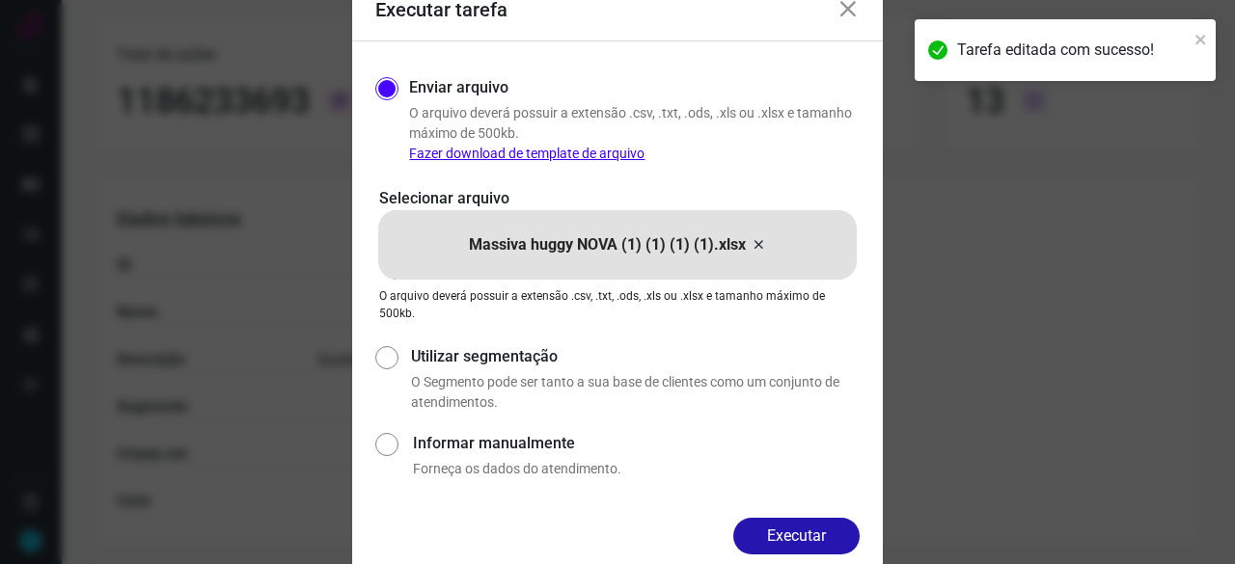
click at [814, 534] on button "Executar" at bounding box center [796, 536] width 126 height 37
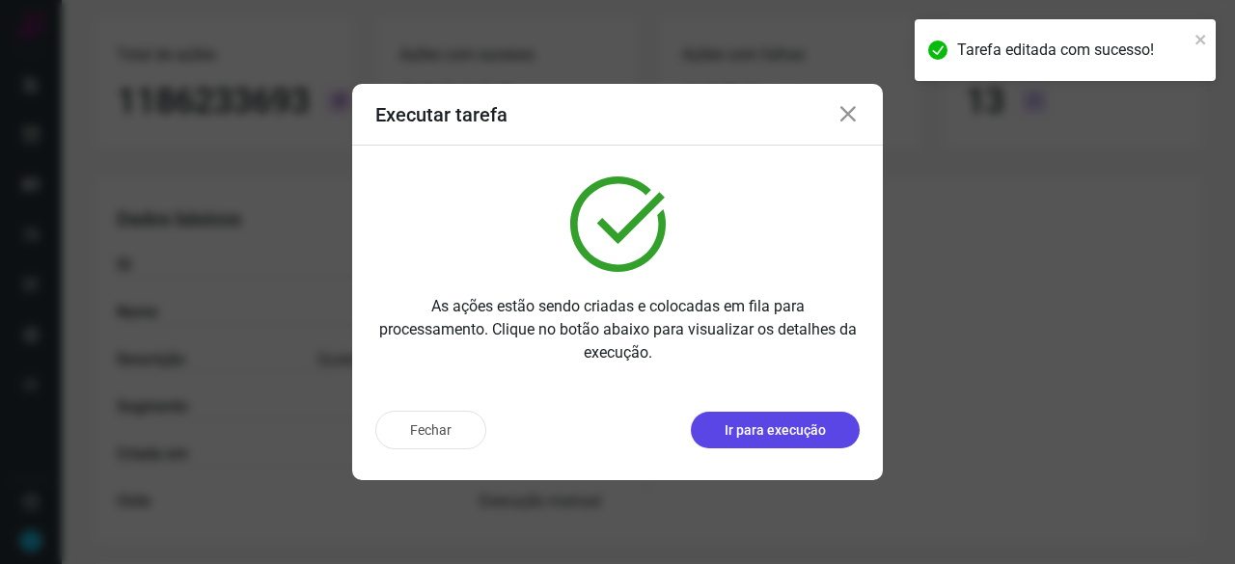
click at [783, 430] on p "Ir para execução" at bounding box center [775, 431] width 101 height 20
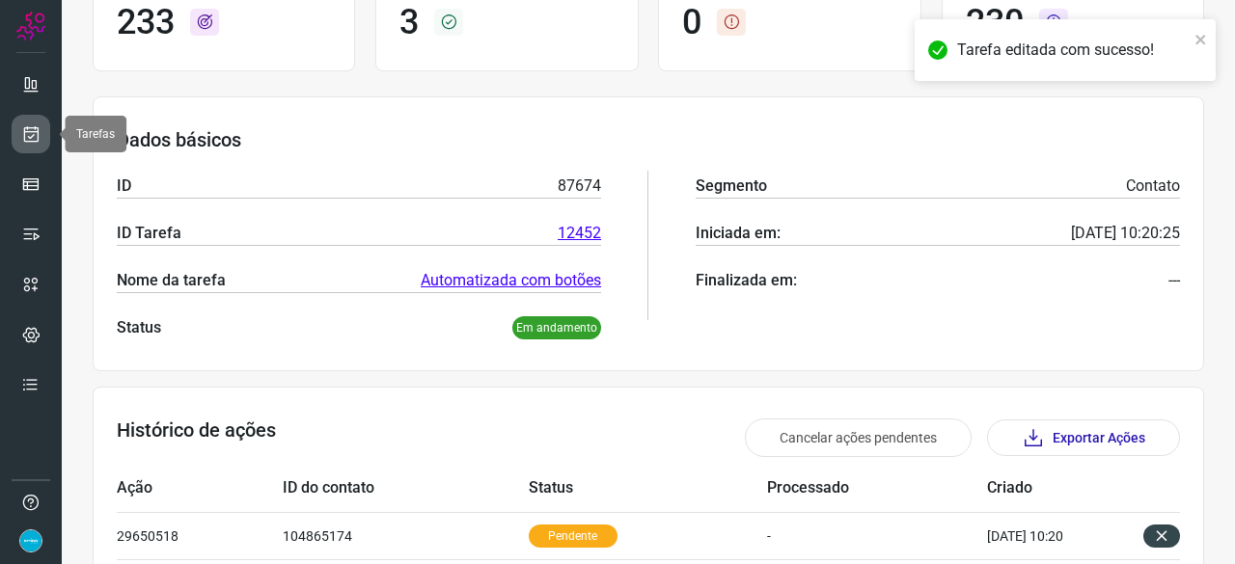
click at [25, 131] on icon at bounding box center [31, 133] width 20 height 19
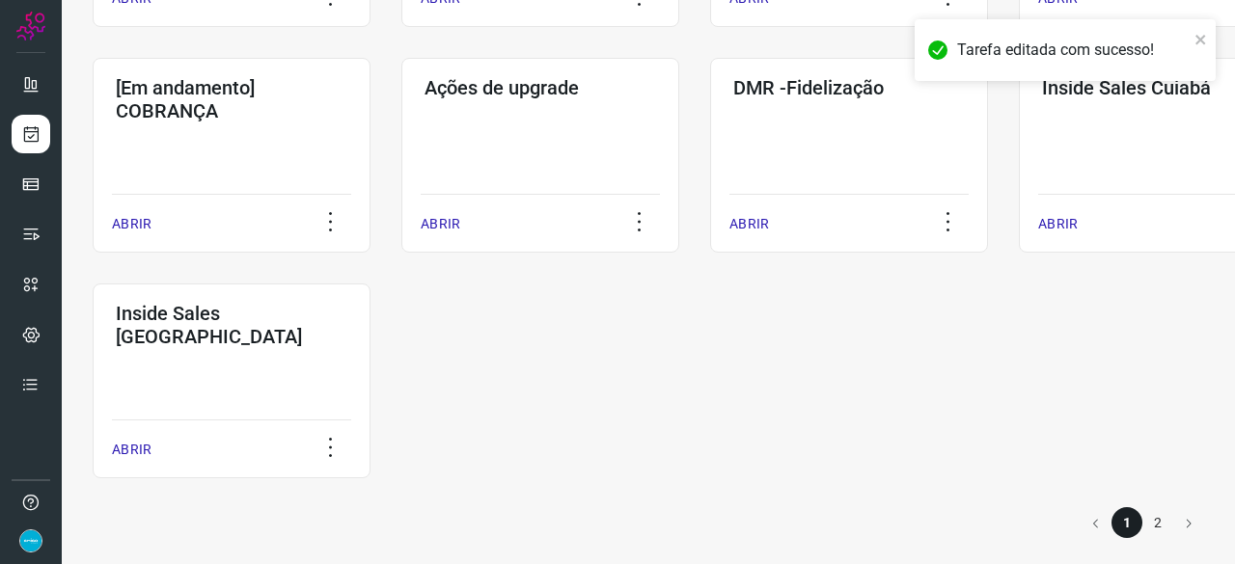
scroll to position [1007, 0]
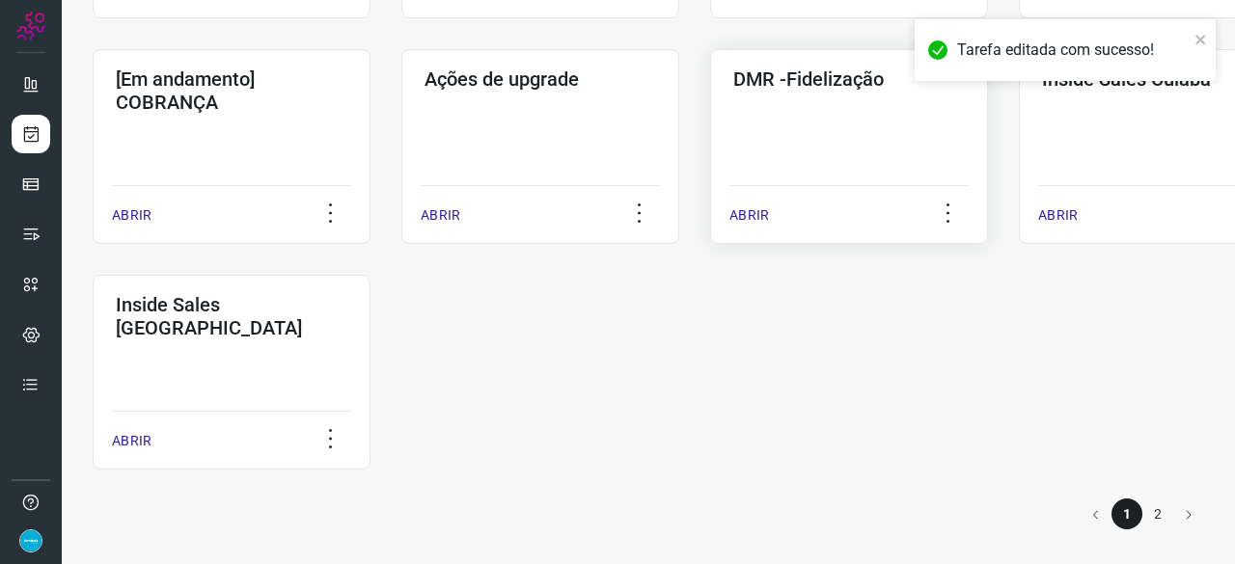
click at [753, 214] on p "ABRIR" at bounding box center [749, 215] width 40 height 20
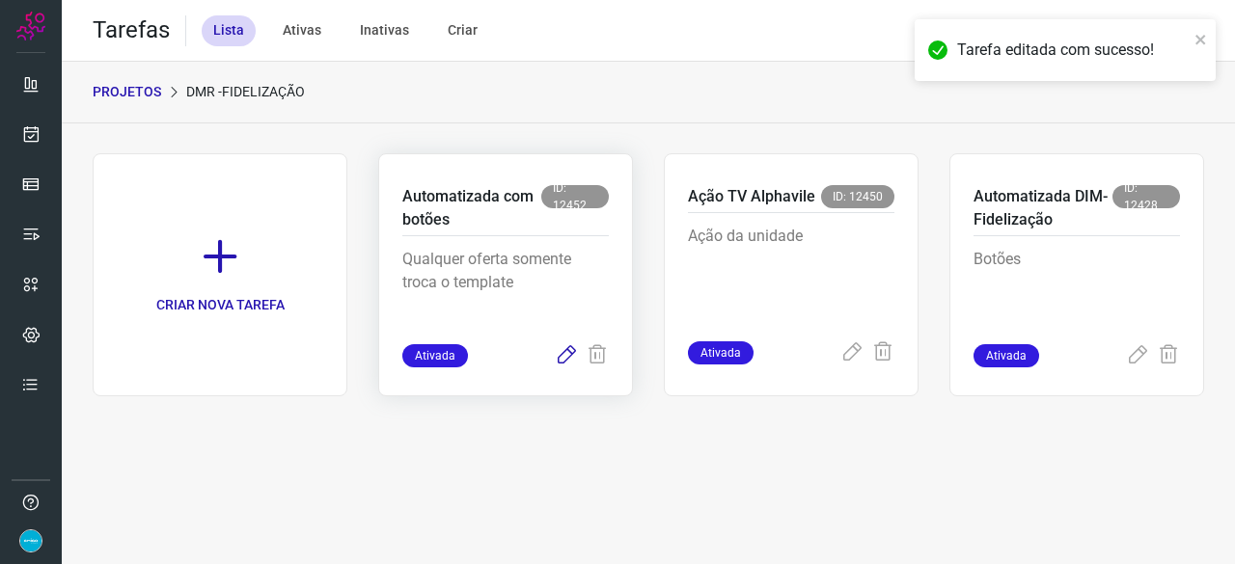
click at [567, 355] on icon at bounding box center [566, 355] width 23 height 23
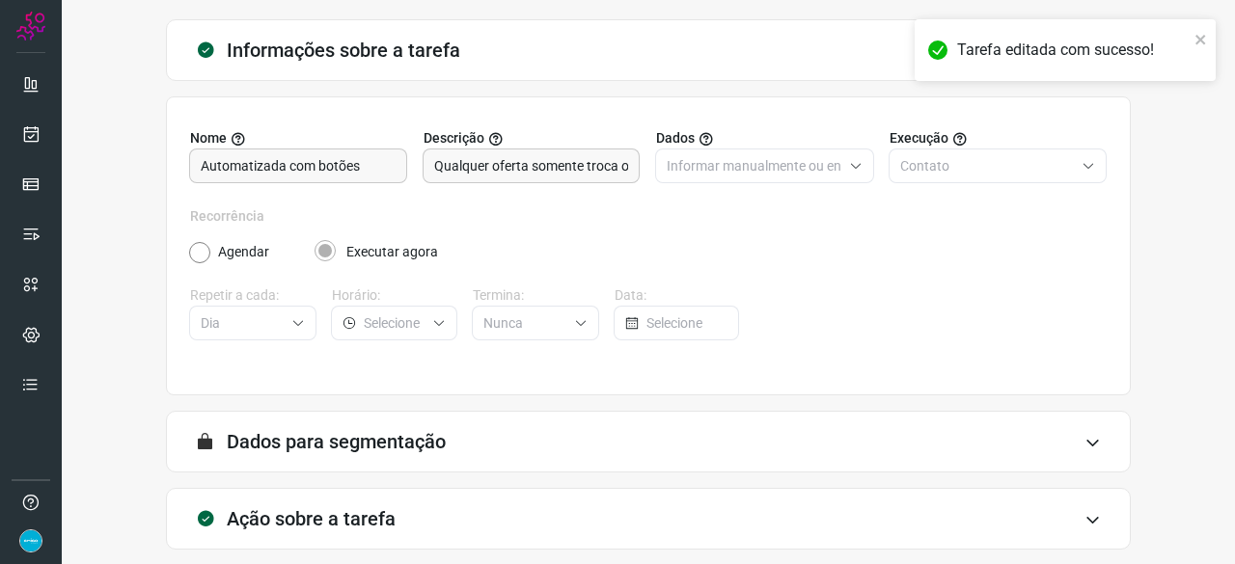
scroll to position [188, 0]
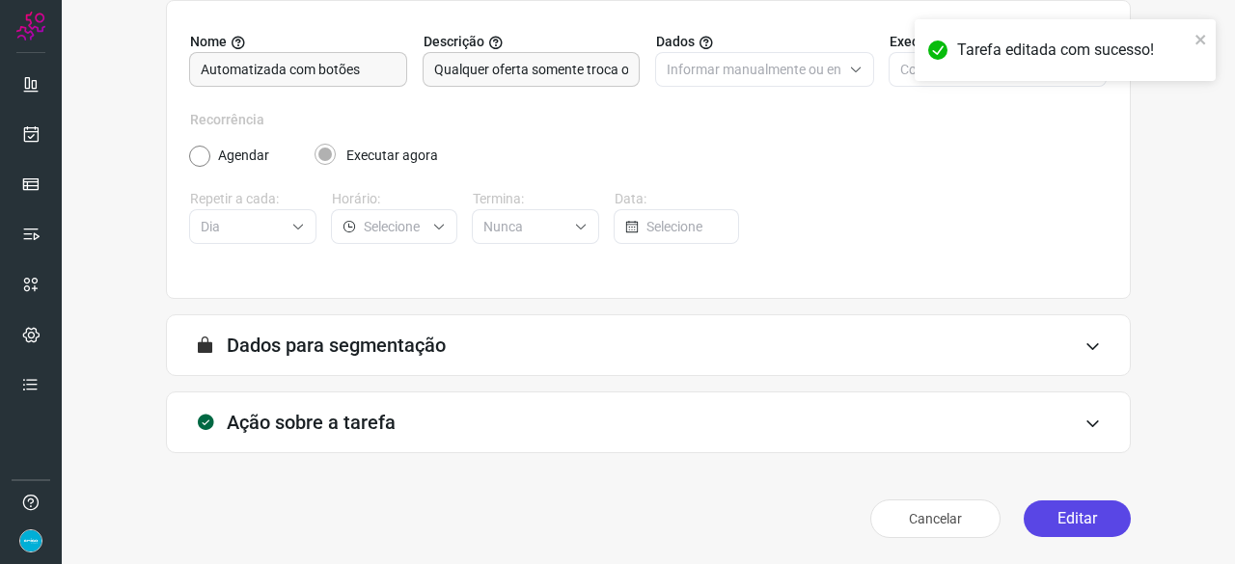
click at [1038, 519] on button "Editar" at bounding box center [1077, 519] width 107 height 37
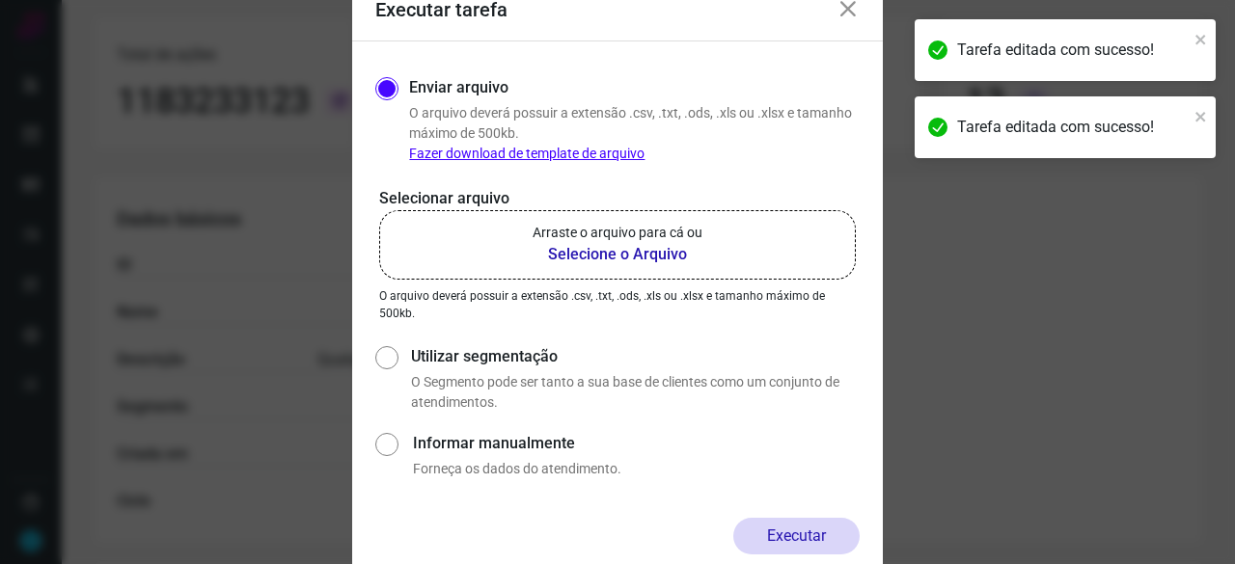
click at [572, 260] on b "Selecione o Arquivo" at bounding box center [618, 254] width 170 height 23
click at [0, 0] on input "Arraste o arquivo para cá ou Selecione o Arquivo" at bounding box center [0, 0] width 0 height 0
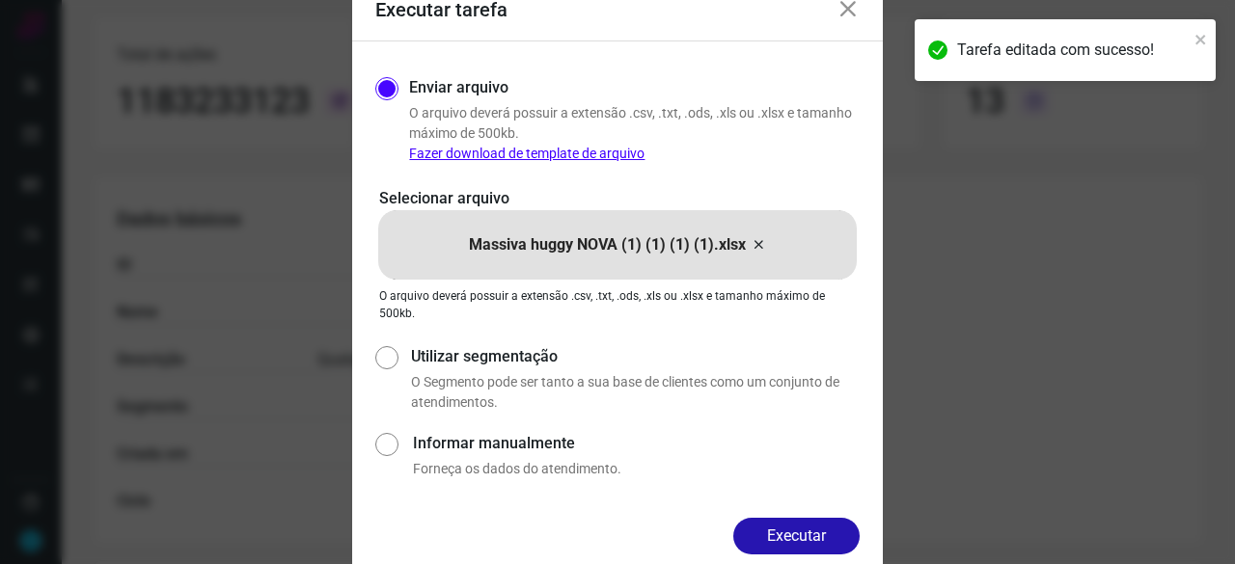
click at [834, 533] on button "Executar" at bounding box center [796, 536] width 126 height 37
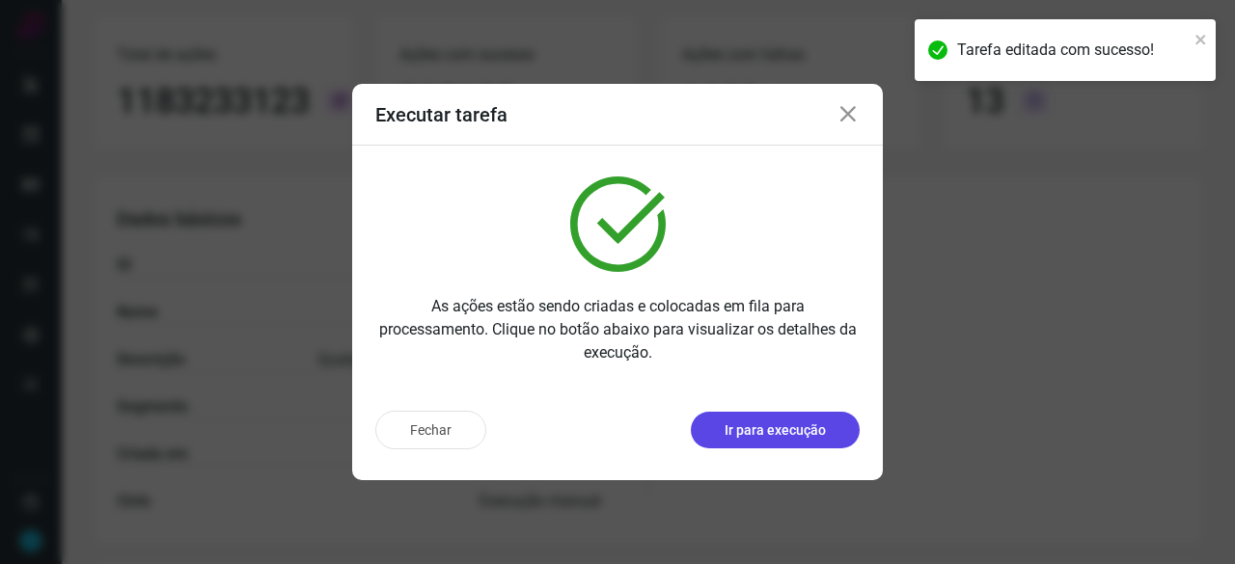
click at [780, 425] on p "Ir para execução" at bounding box center [775, 431] width 101 height 20
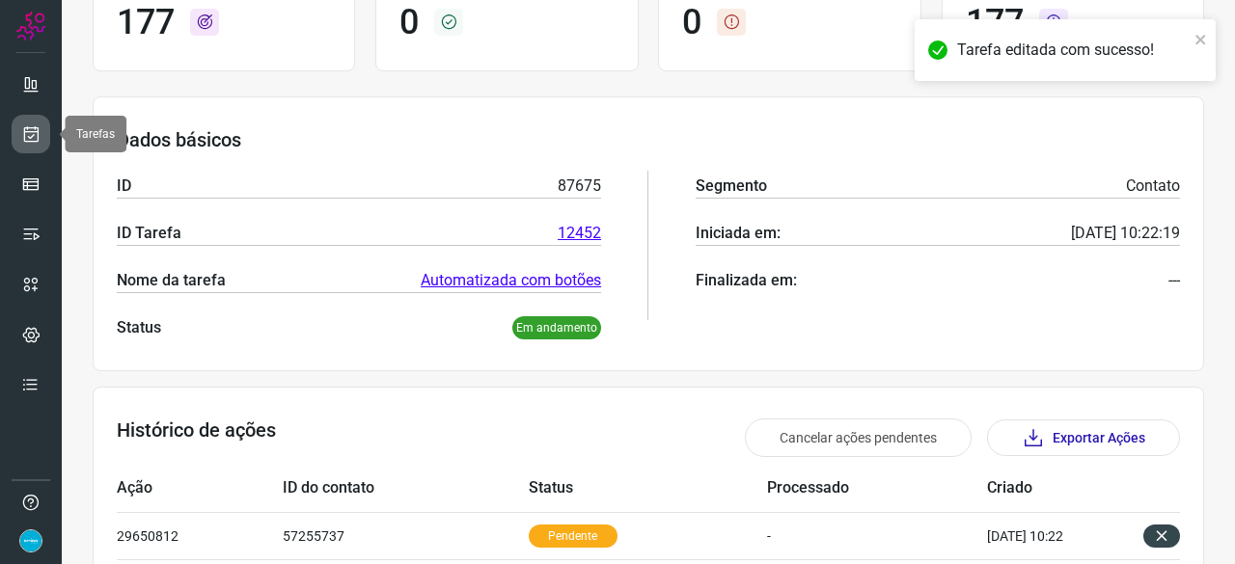
click at [32, 129] on icon at bounding box center [31, 133] width 20 height 19
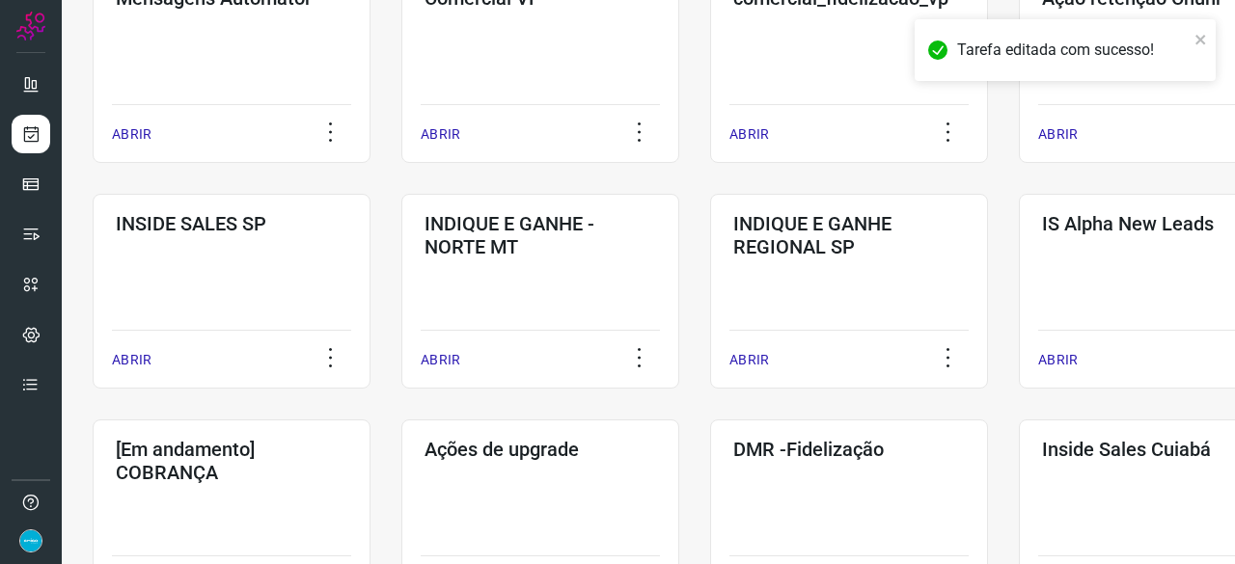
scroll to position [830, 0]
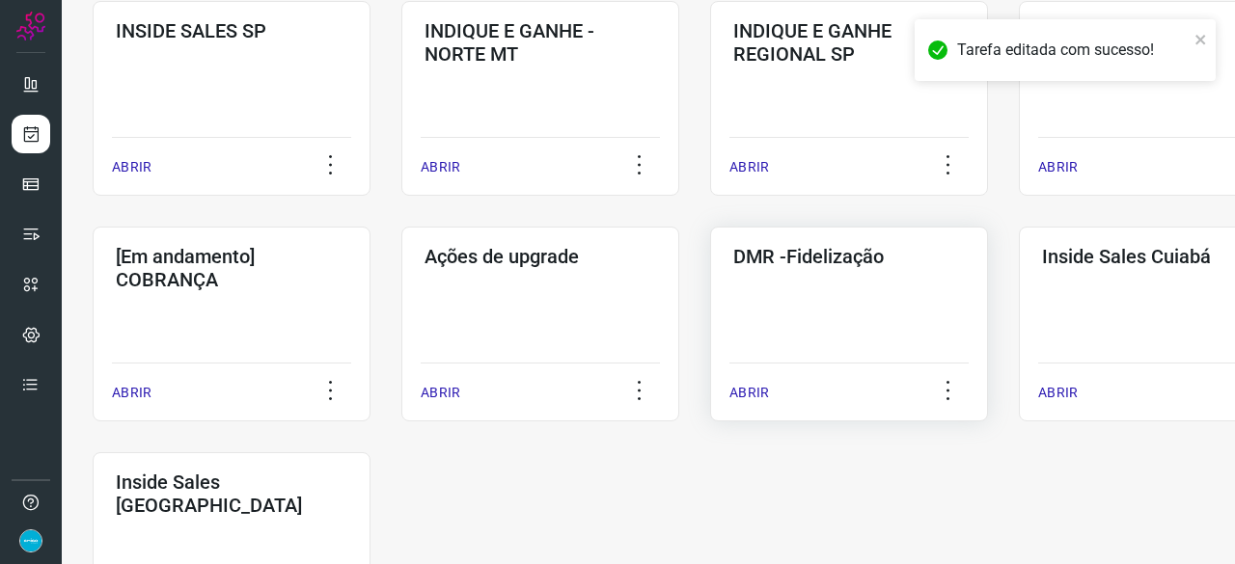
click at [745, 393] on p "ABRIR" at bounding box center [749, 393] width 40 height 20
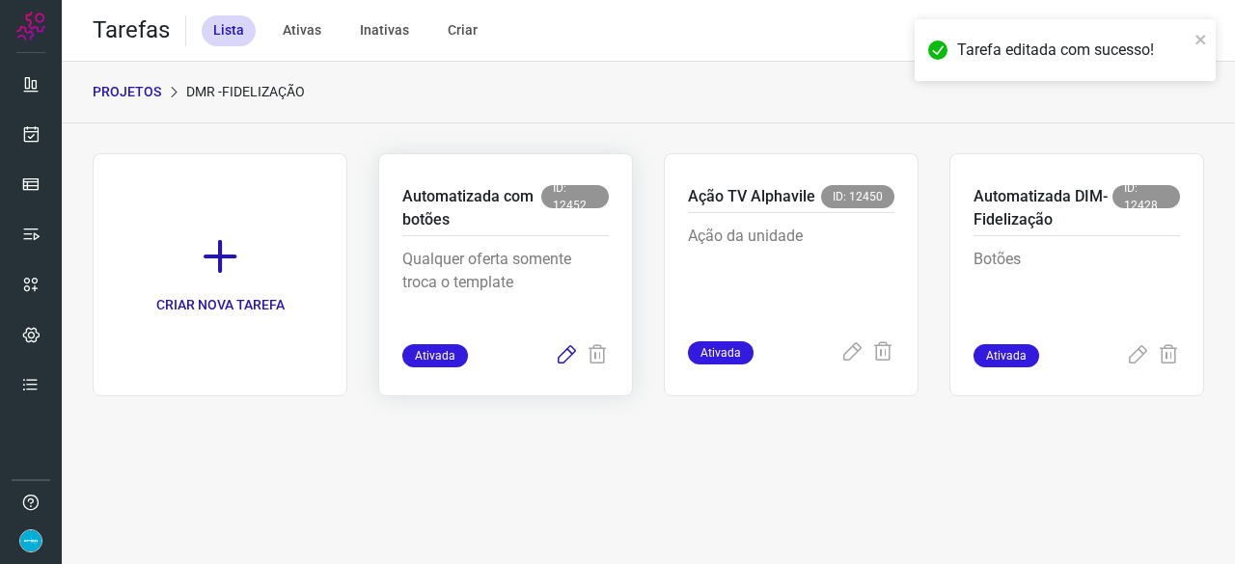
click at [565, 354] on icon at bounding box center [566, 355] width 23 height 23
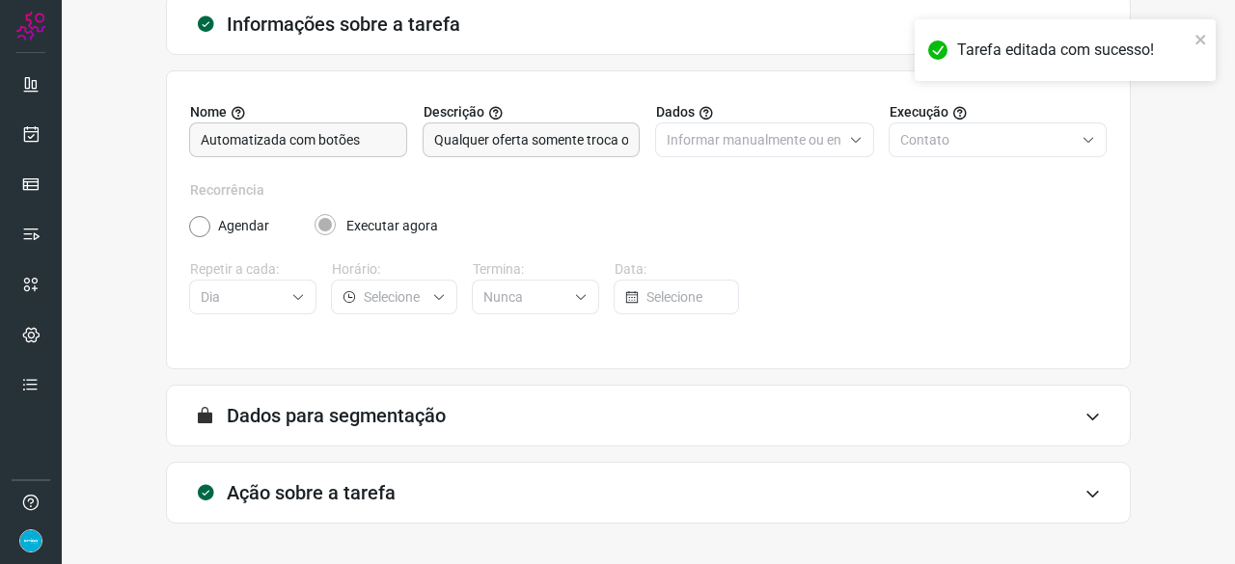
scroll to position [188, 0]
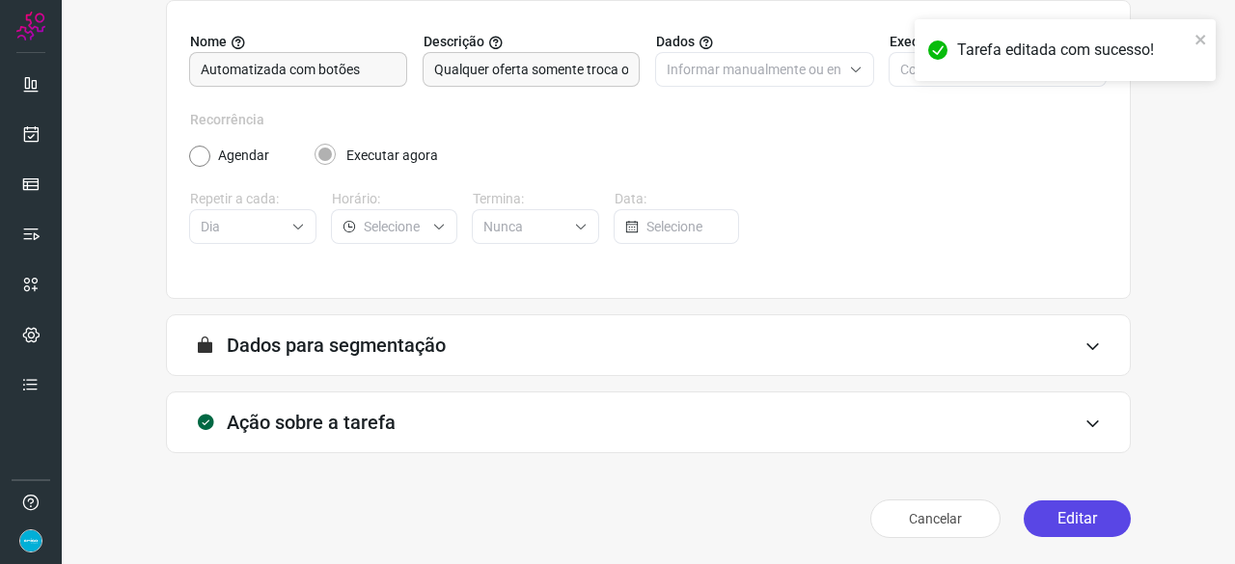
click at [1097, 525] on button "Editar" at bounding box center [1077, 519] width 107 height 37
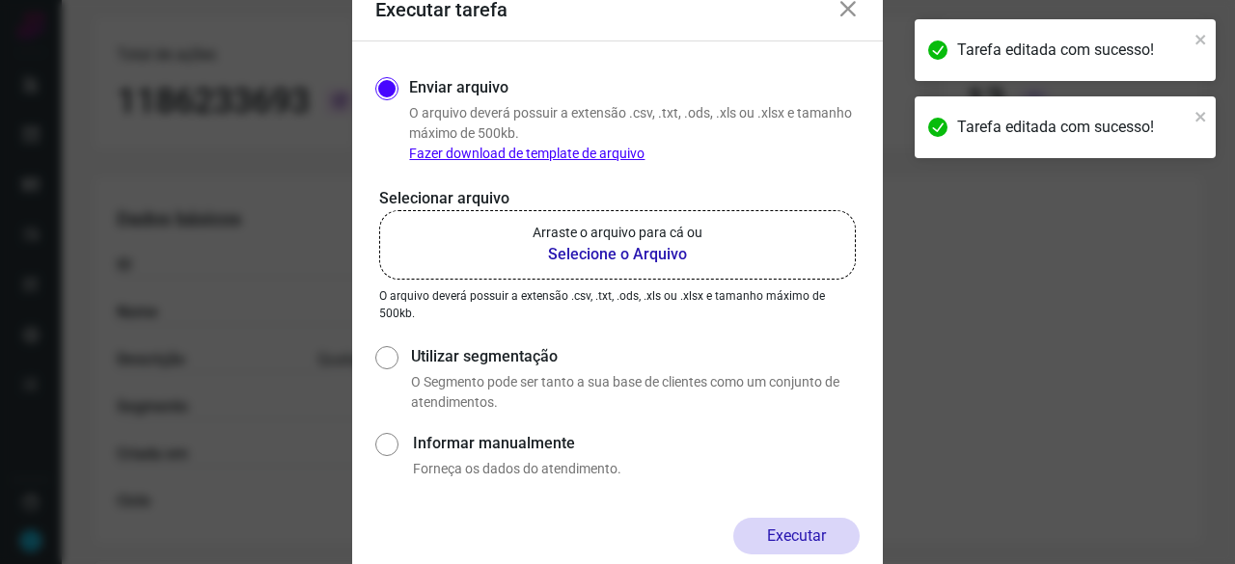
click at [564, 255] on b "Selecione o Arquivo" at bounding box center [618, 254] width 170 height 23
click at [0, 0] on input "Arraste o arquivo para cá ou Selecione o Arquivo" at bounding box center [0, 0] width 0 height 0
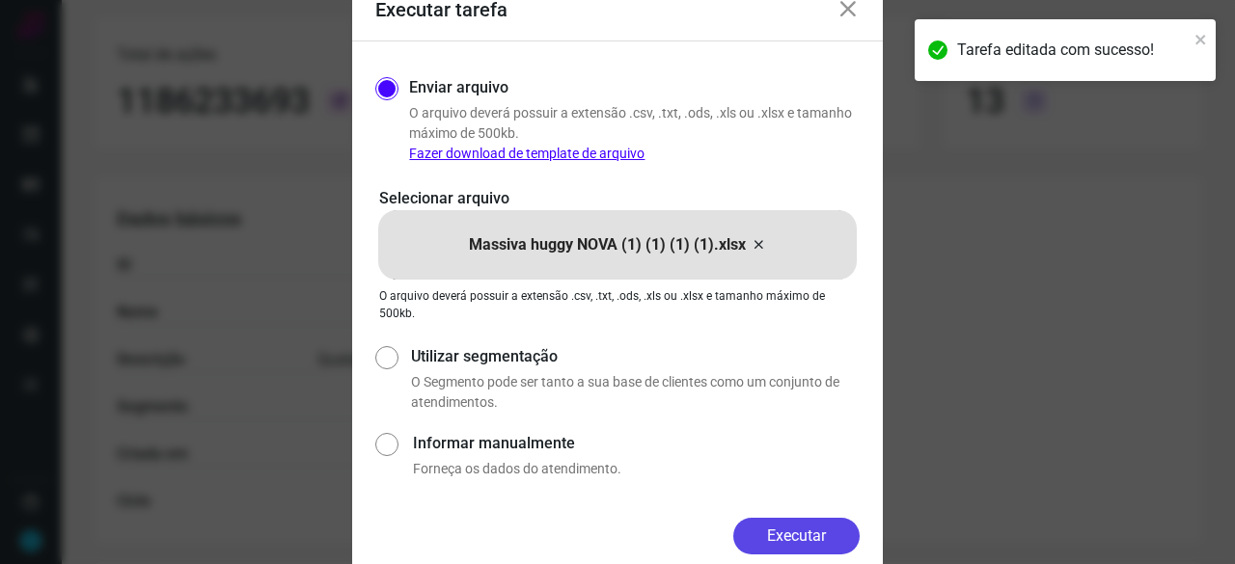
click at [781, 533] on button "Executar" at bounding box center [796, 536] width 126 height 37
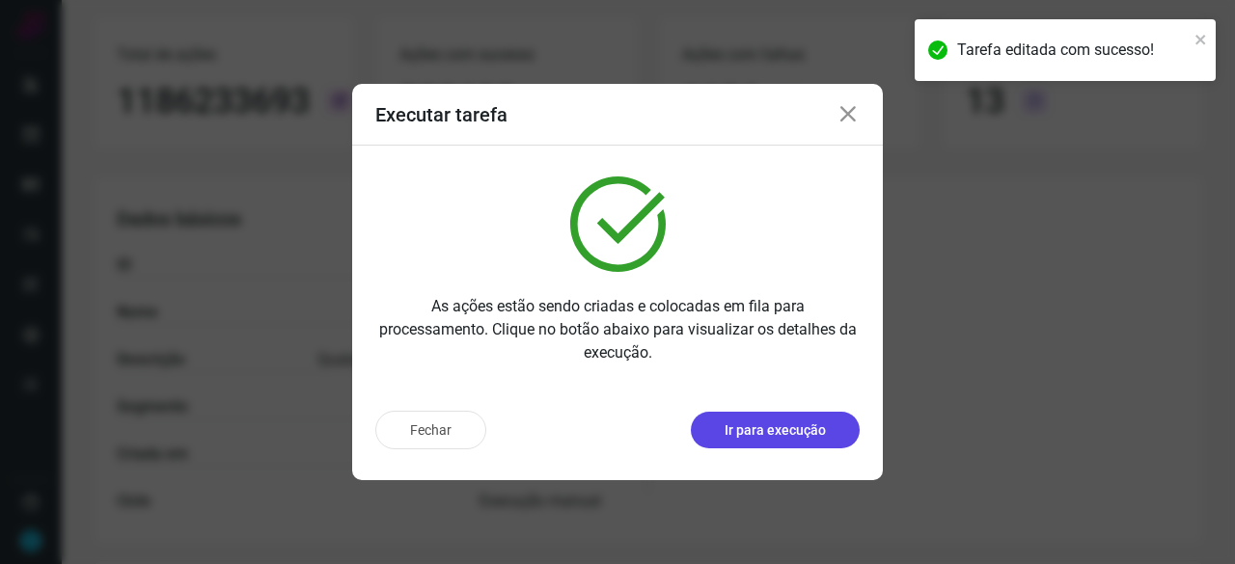
click at [723, 433] on button "Ir para execução" at bounding box center [775, 430] width 169 height 37
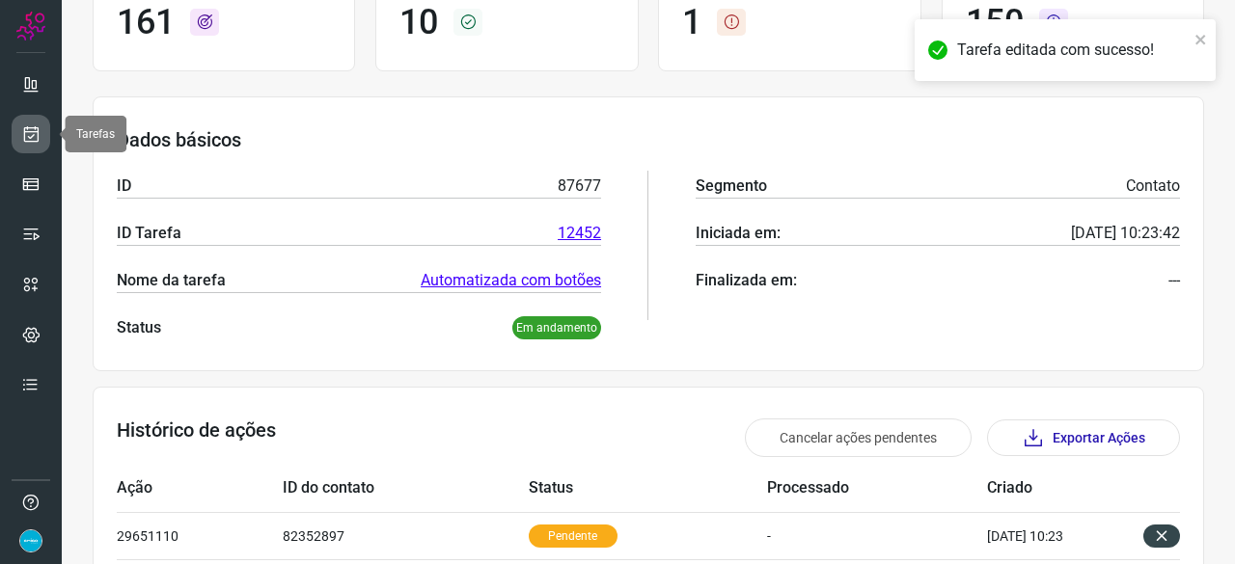
click at [29, 130] on icon at bounding box center [31, 133] width 20 height 19
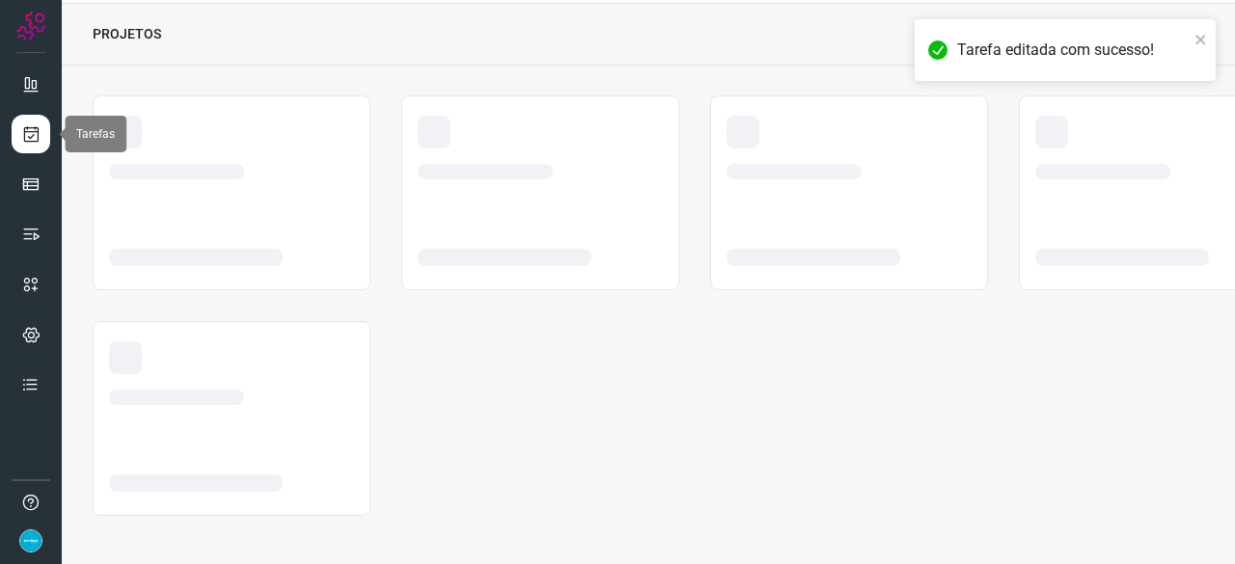
scroll to position [58, 0]
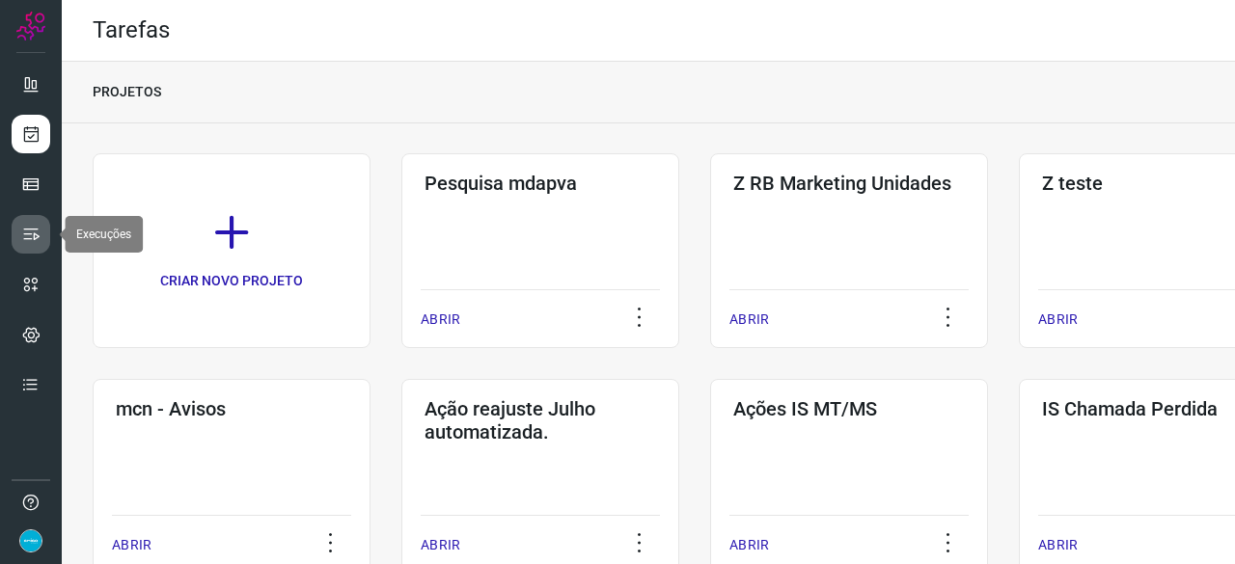
click at [29, 236] on icon at bounding box center [30, 234] width 19 height 19
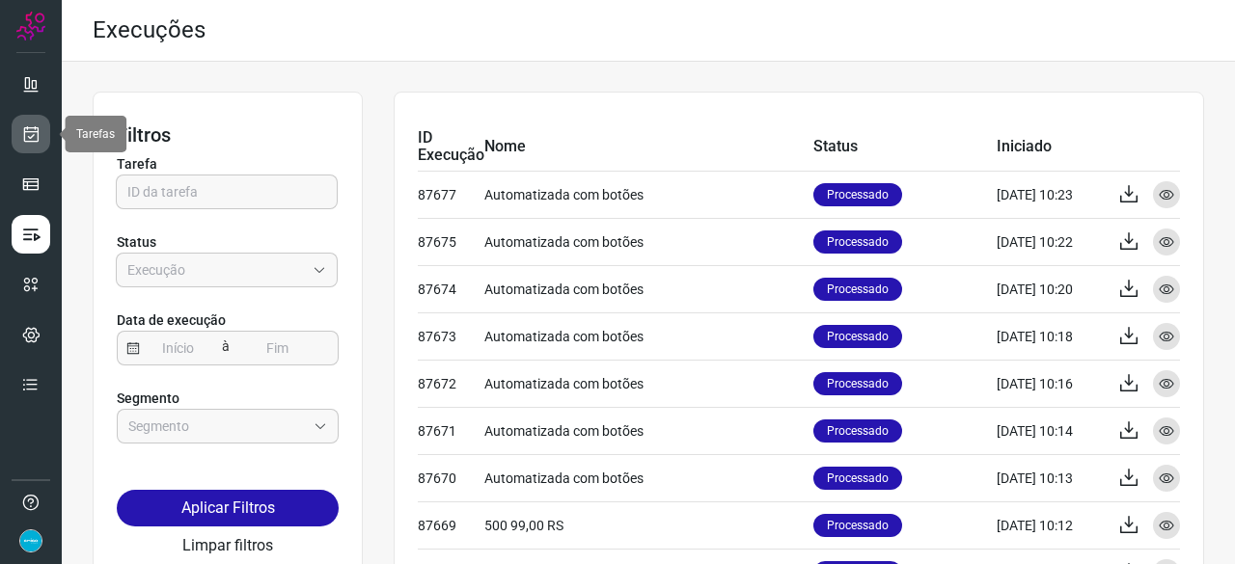
click at [35, 129] on icon at bounding box center [31, 133] width 20 height 19
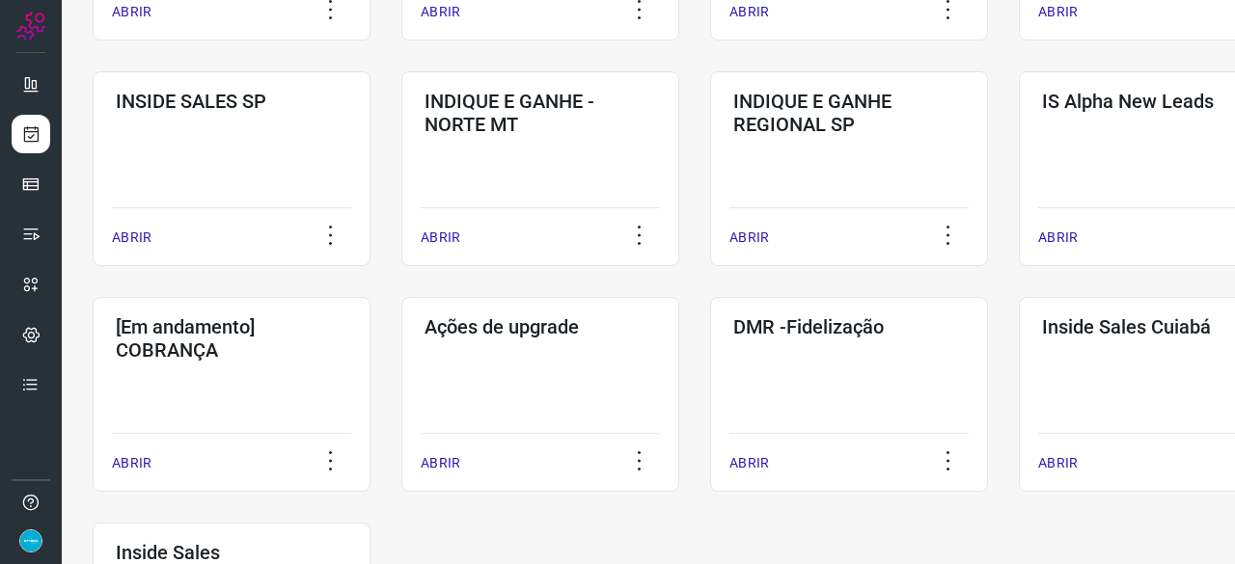
scroll to position [965, 0]
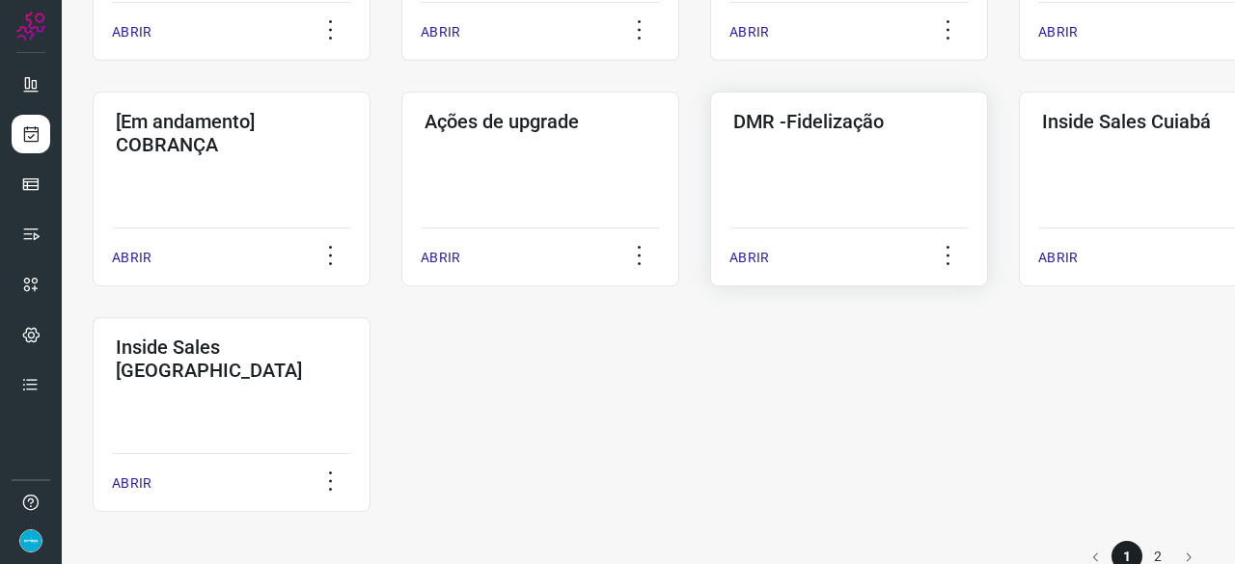
click at [758, 256] on p "ABRIR" at bounding box center [749, 258] width 40 height 20
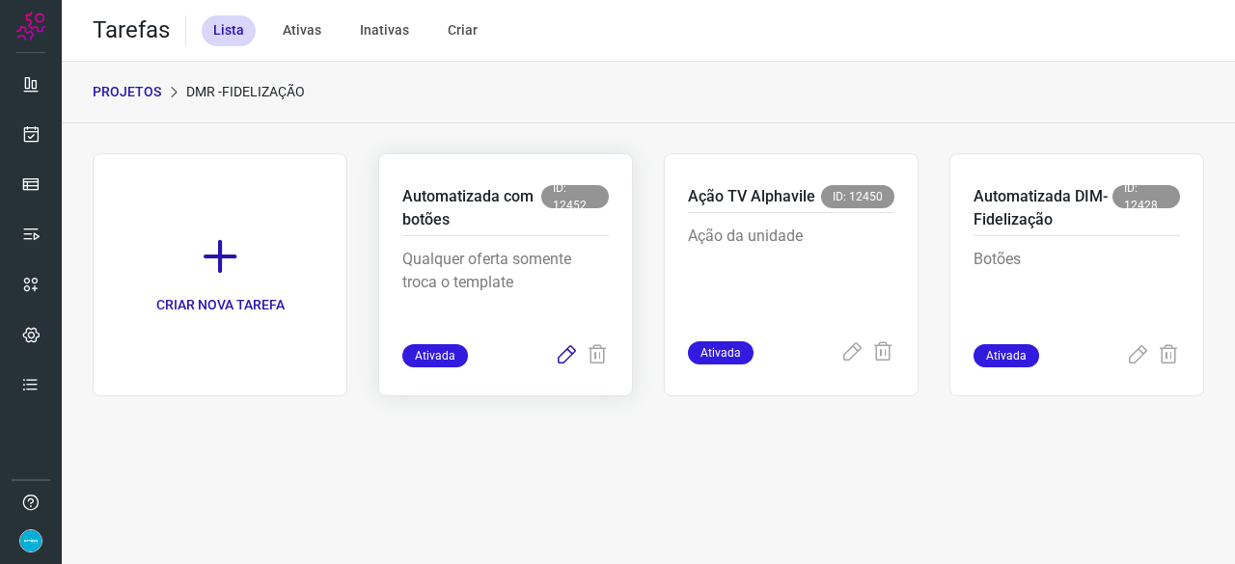
click at [565, 357] on icon at bounding box center [566, 355] width 23 height 23
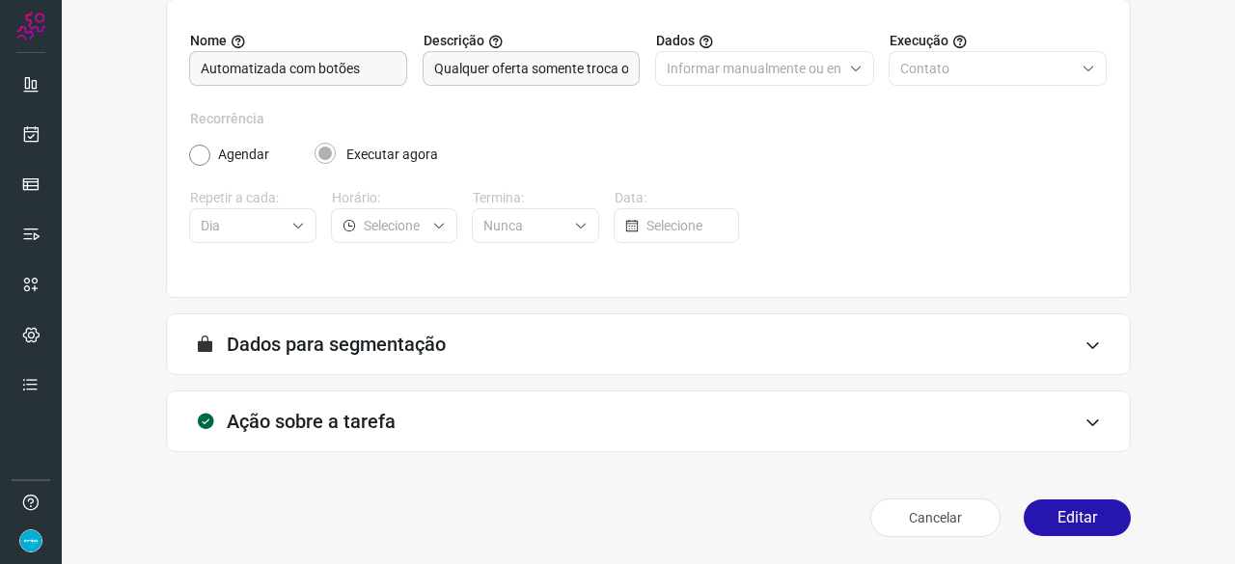
scroll to position [188, 0]
click at [1055, 518] on button "Editar" at bounding box center [1077, 519] width 107 height 37
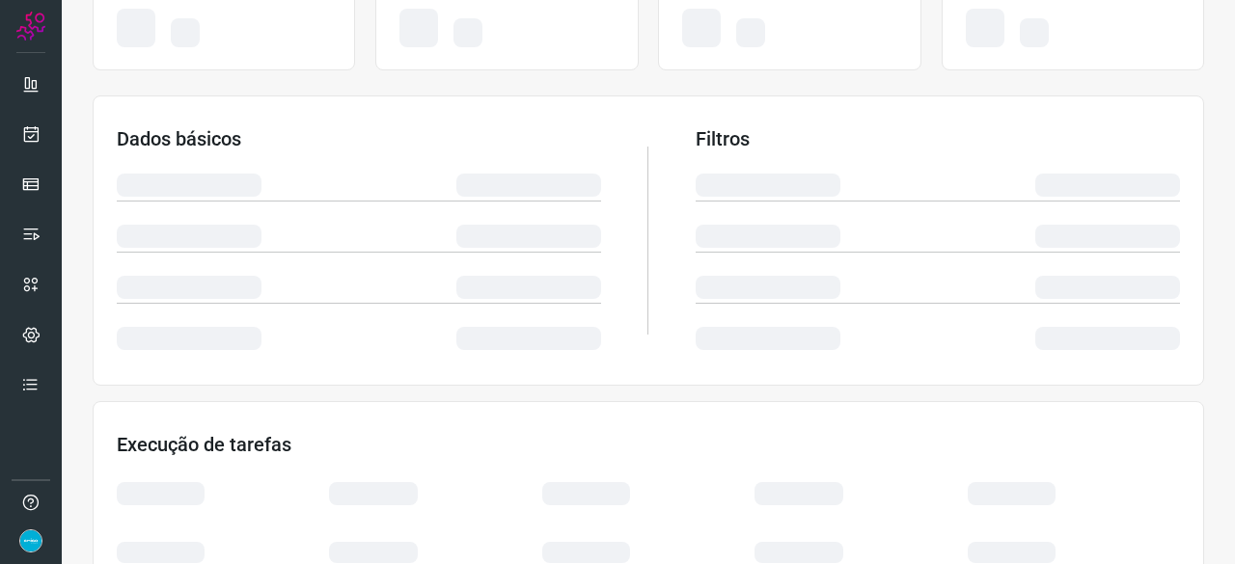
scroll to position [172, 0]
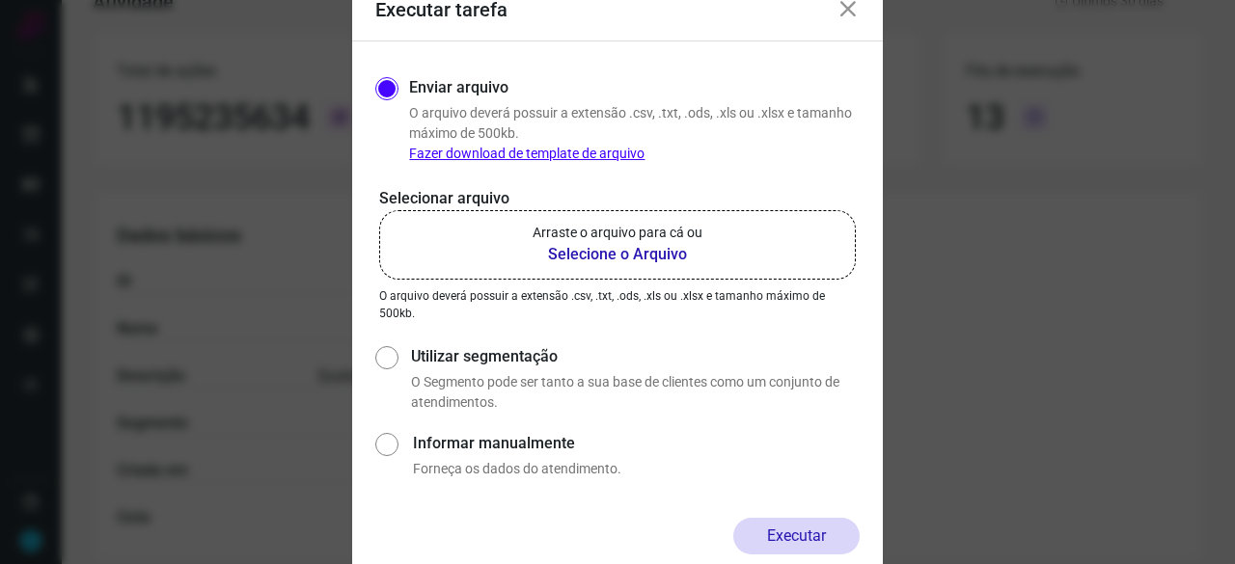
click at [583, 256] on b "Selecione o Arquivo" at bounding box center [618, 254] width 170 height 23
click at [0, 0] on input "Arraste o arquivo para cá ou Selecione o Arquivo" at bounding box center [0, 0] width 0 height 0
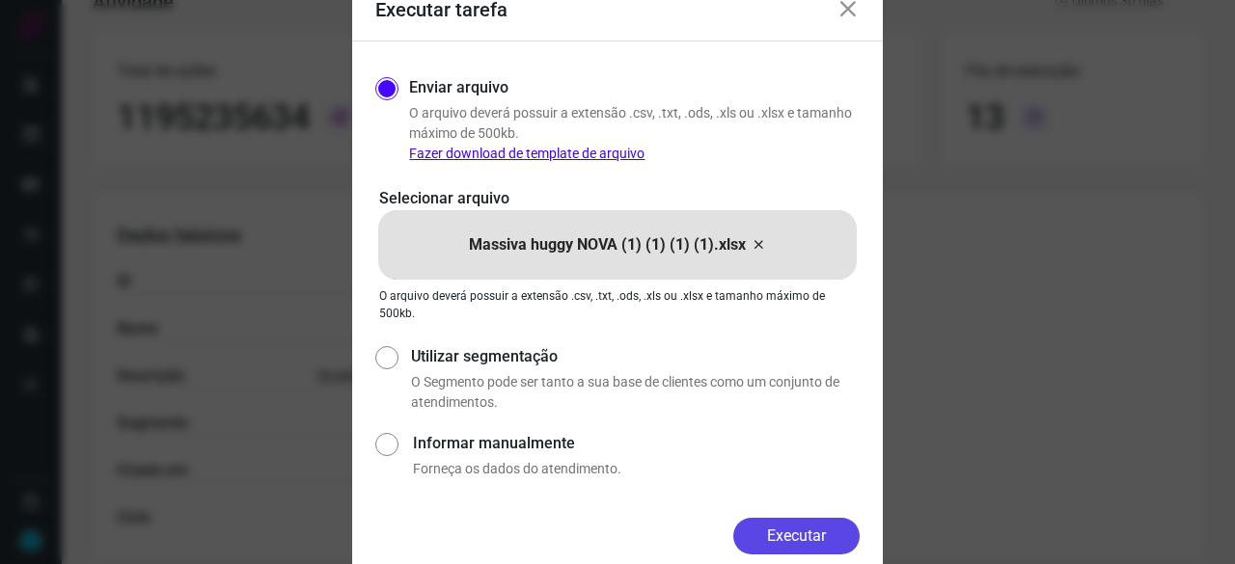
click at [780, 542] on button "Executar" at bounding box center [796, 536] width 126 height 37
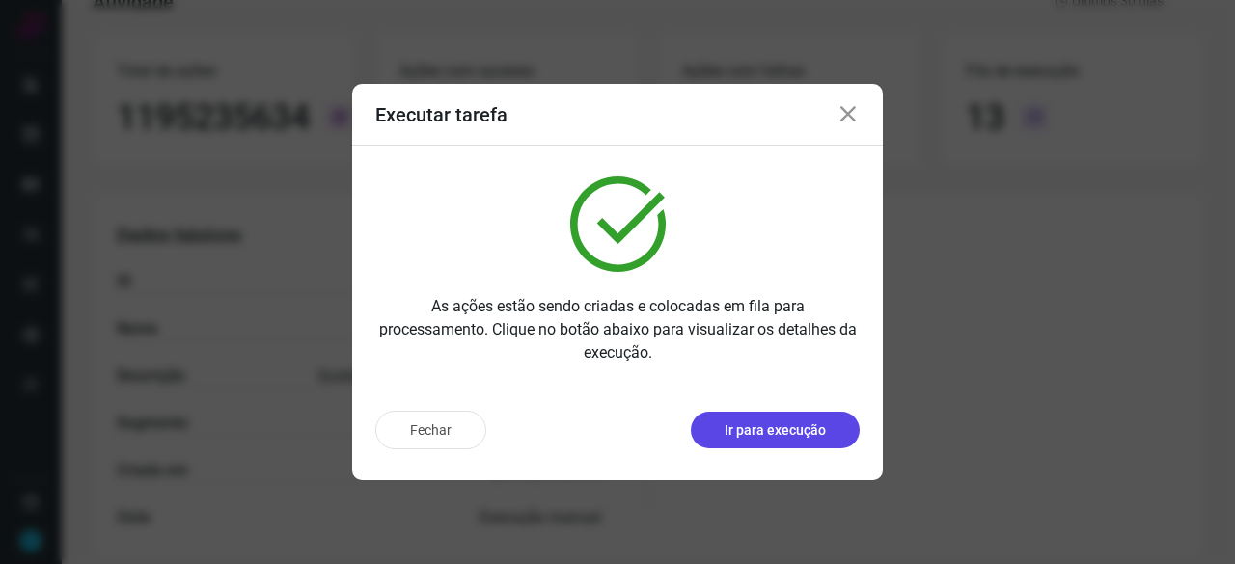
click at [782, 429] on p "Ir para execução" at bounding box center [775, 431] width 101 height 20
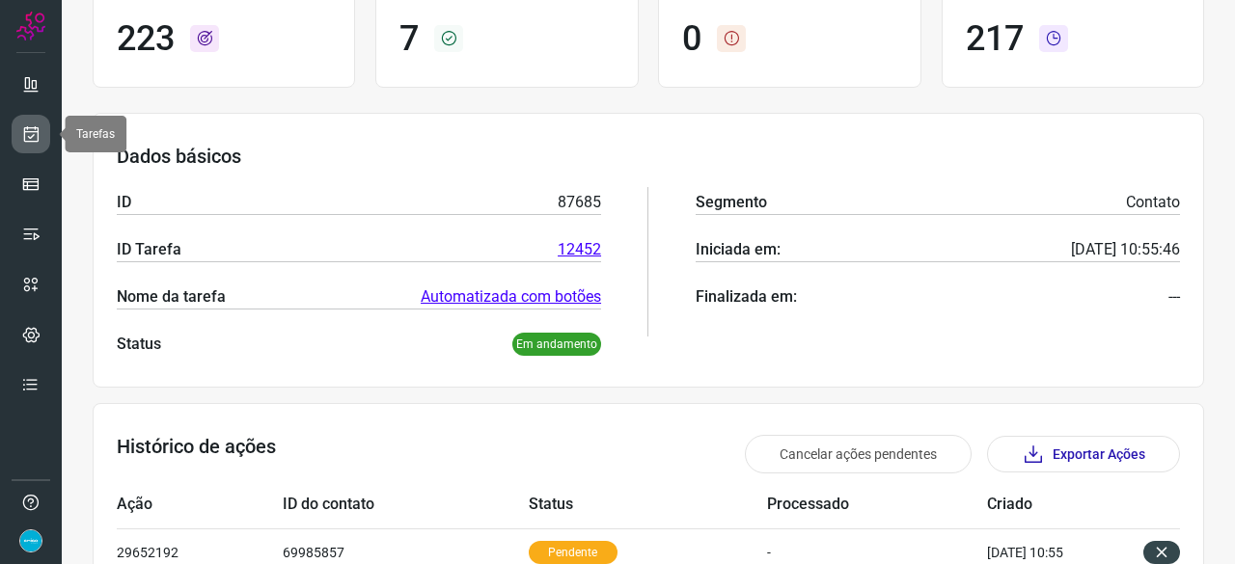
click at [31, 130] on icon at bounding box center [31, 133] width 20 height 19
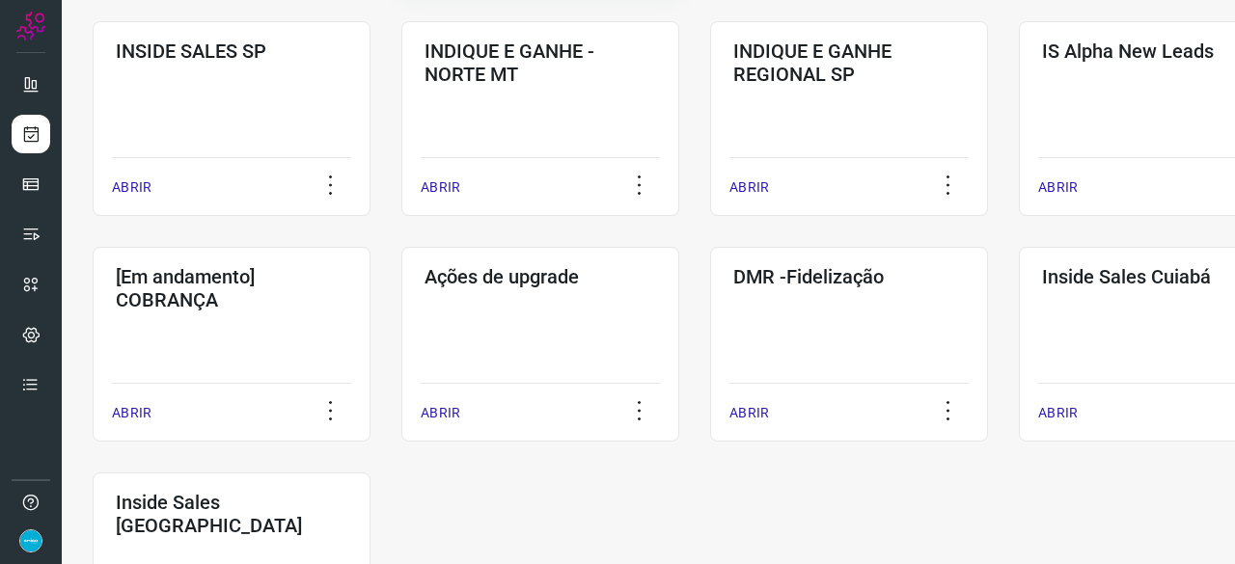
scroll to position [830, 0]
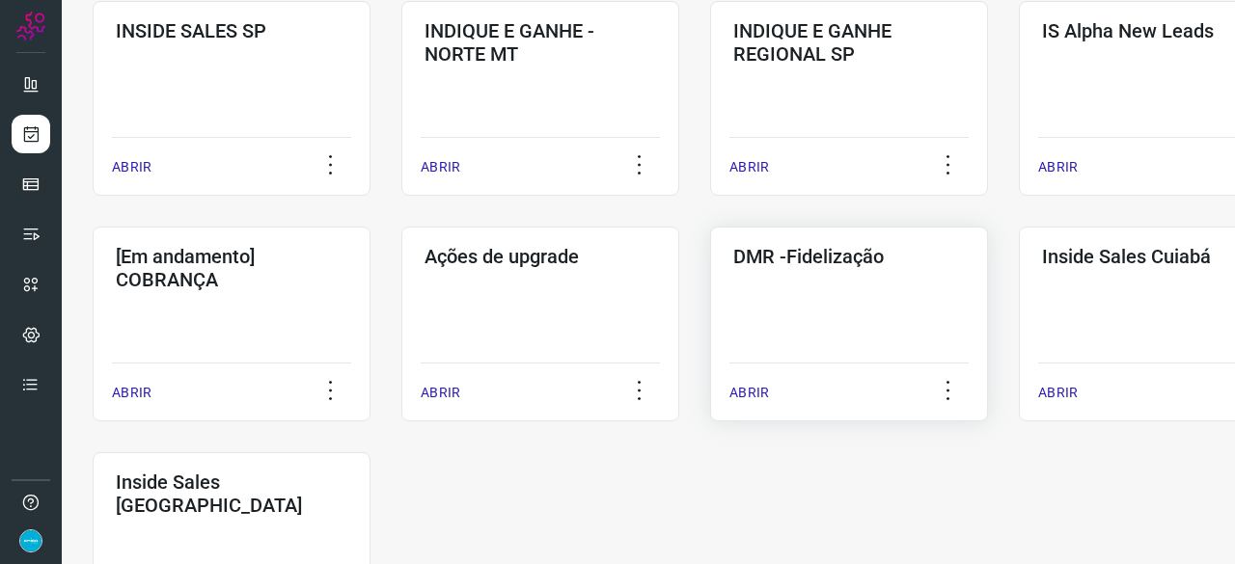
click at [751, 393] on p "ABRIR" at bounding box center [749, 393] width 40 height 20
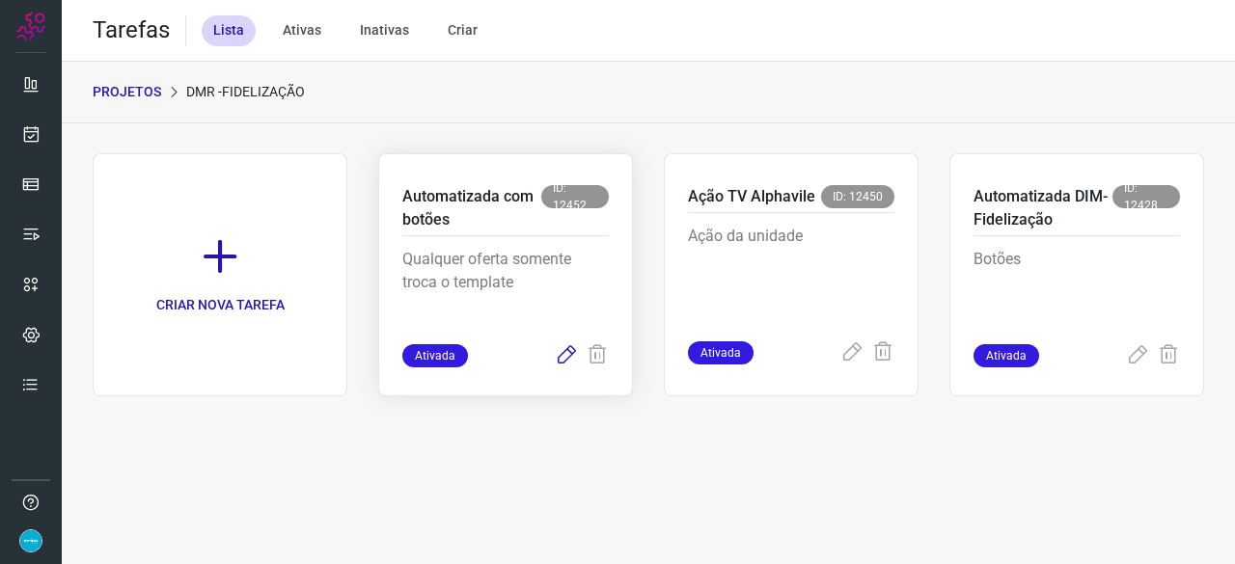
click at [564, 360] on icon at bounding box center [566, 355] width 23 height 23
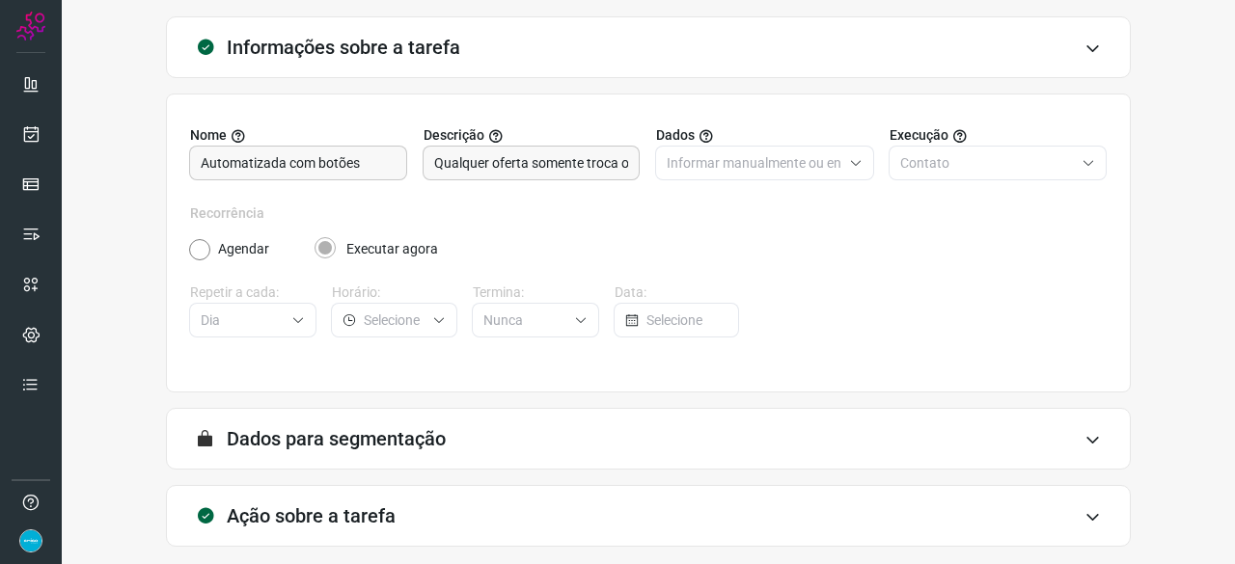
scroll to position [188, 0]
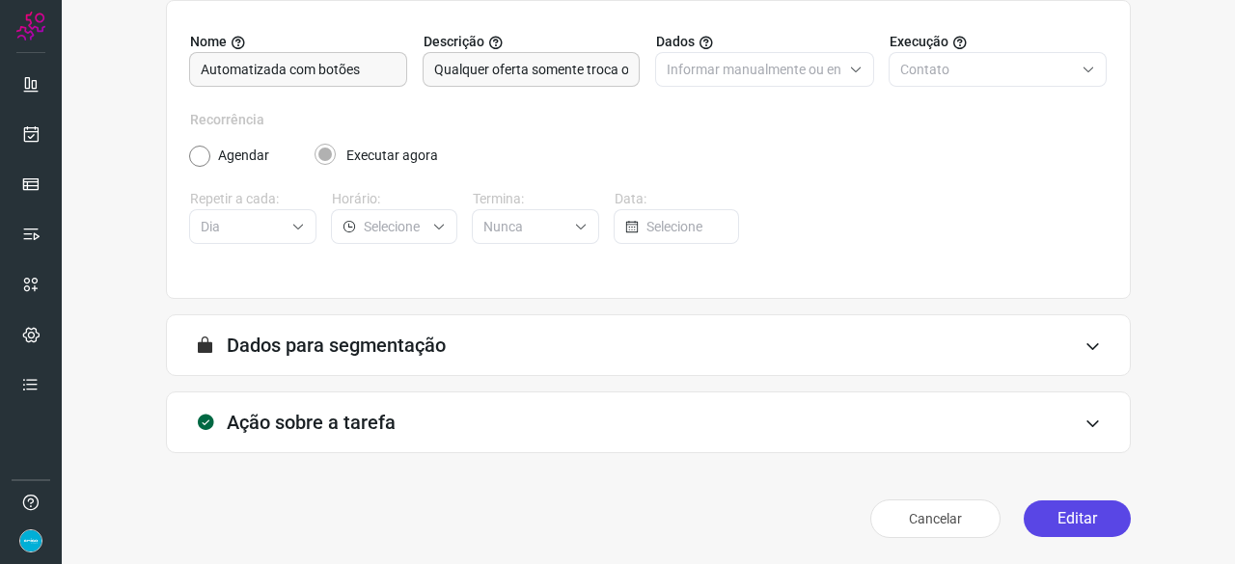
click at [1045, 525] on button "Editar" at bounding box center [1077, 519] width 107 height 37
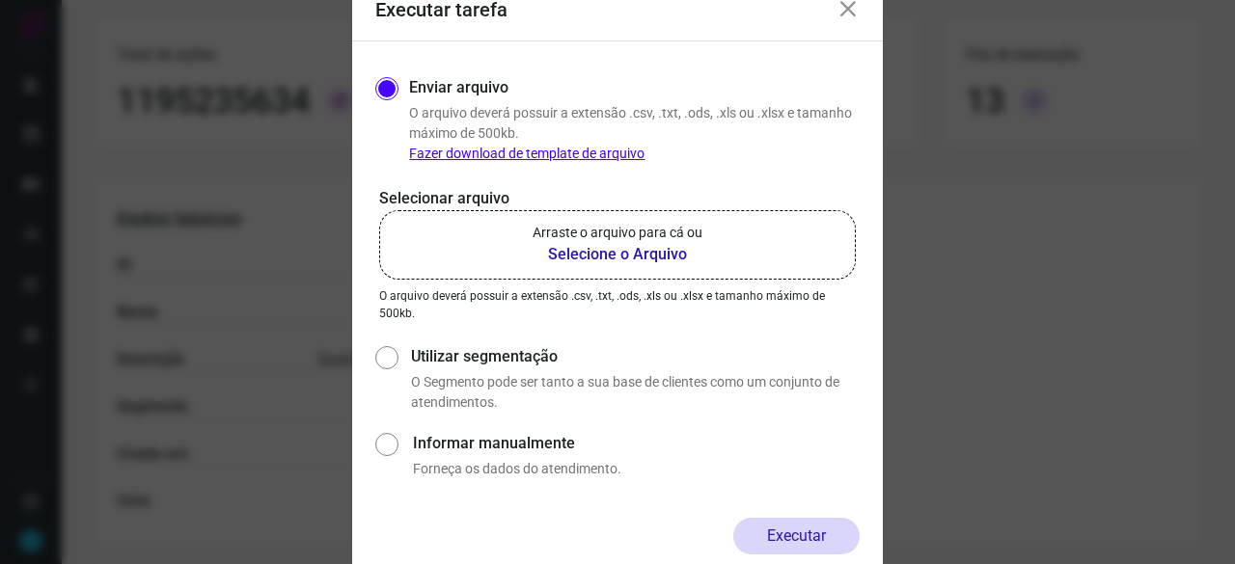
click at [613, 254] on b "Selecione o Arquivo" at bounding box center [618, 254] width 170 height 23
click at [0, 0] on input "Arraste o arquivo para cá ou Selecione o Arquivo" at bounding box center [0, 0] width 0 height 0
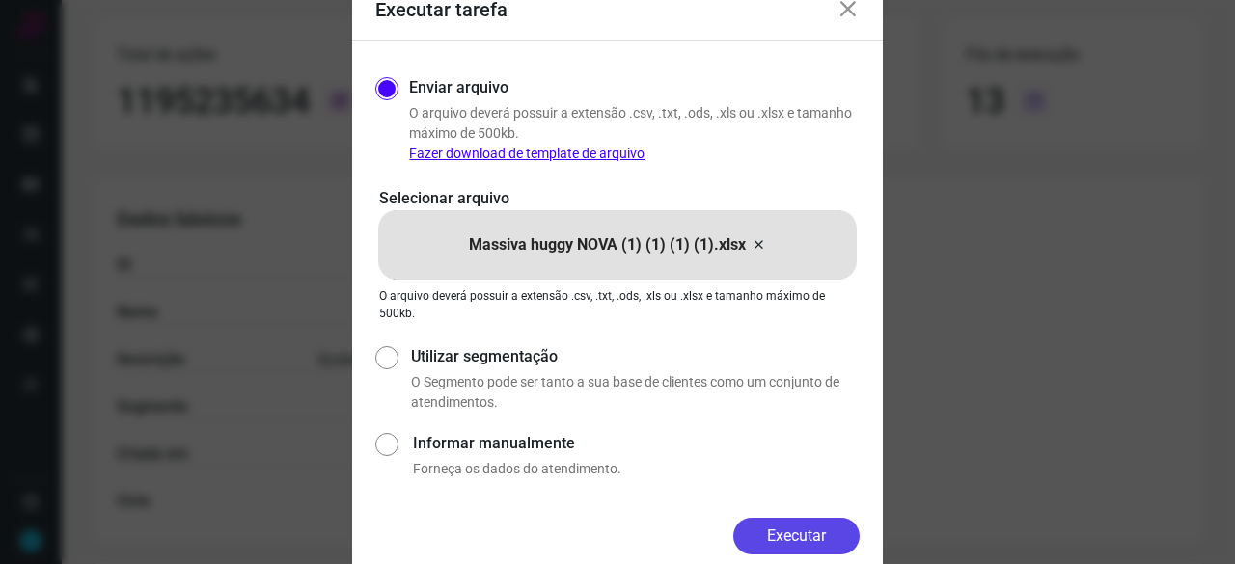
click at [789, 539] on button "Executar" at bounding box center [796, 536] width 126 height 37
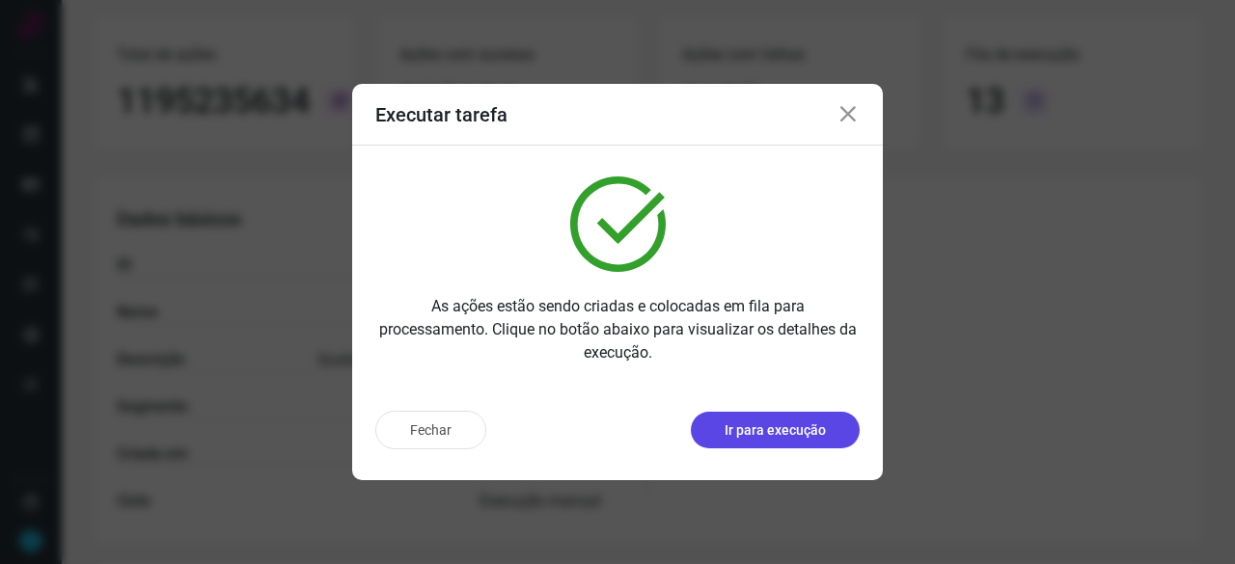
click at [820, 435] on p "Ir para execução" at bounding box center [775, 431] width 101 height 20
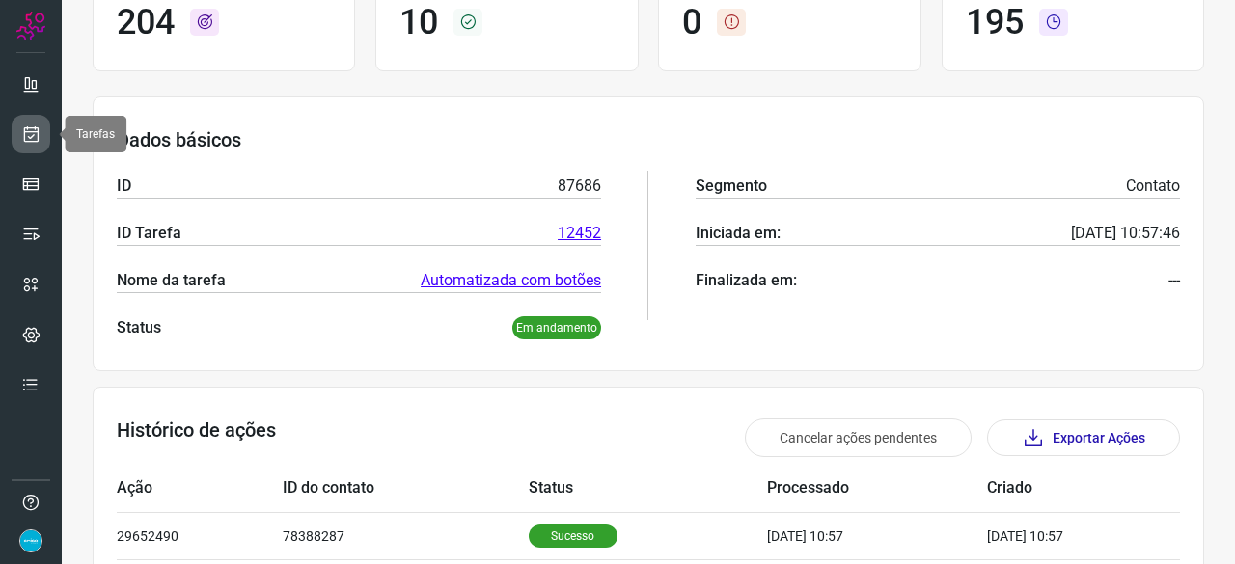
click at [30, 134] on icon at bounding box center [31, 133] width 20 height 19
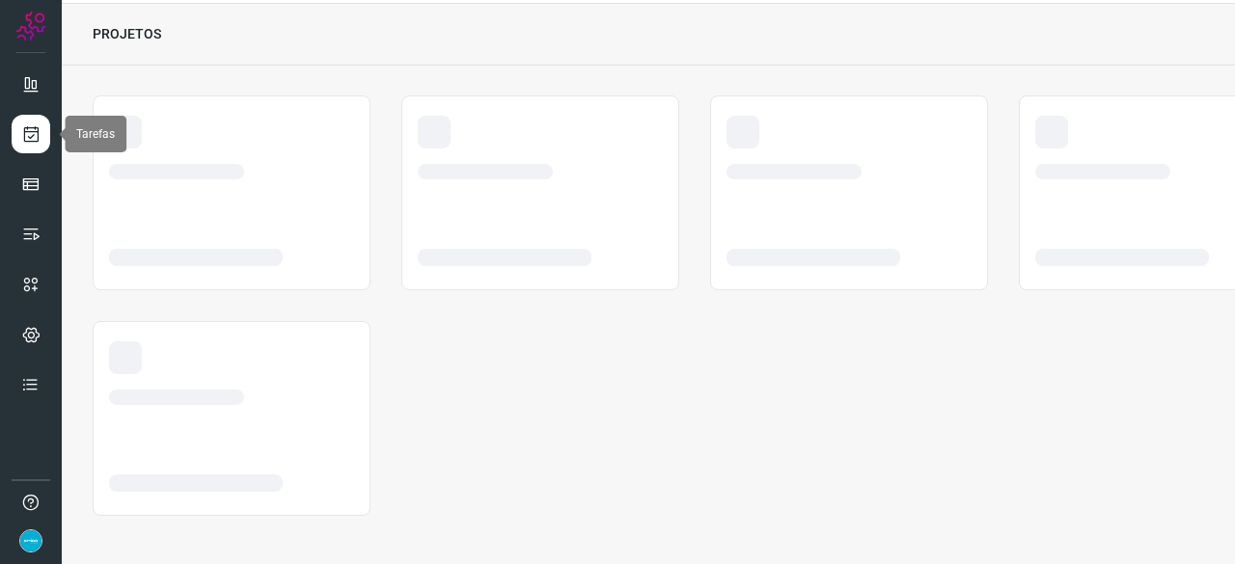
scroll to position [58, 0]
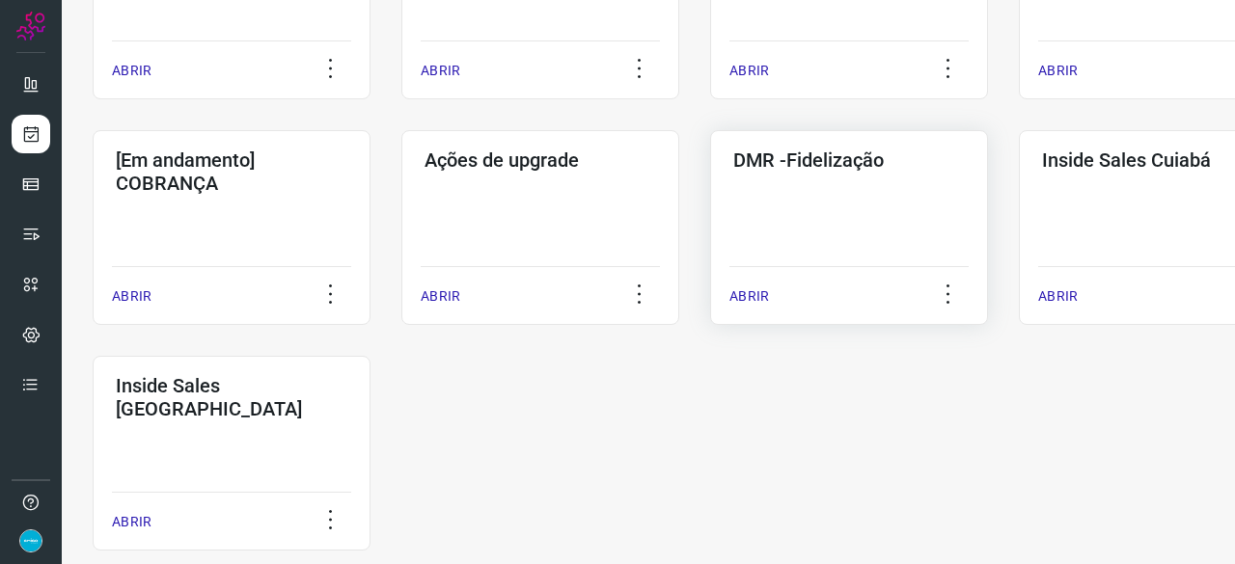
click at [749, 294] on p "ABRIR" at bounding box center [749, 297] width 40 height 20
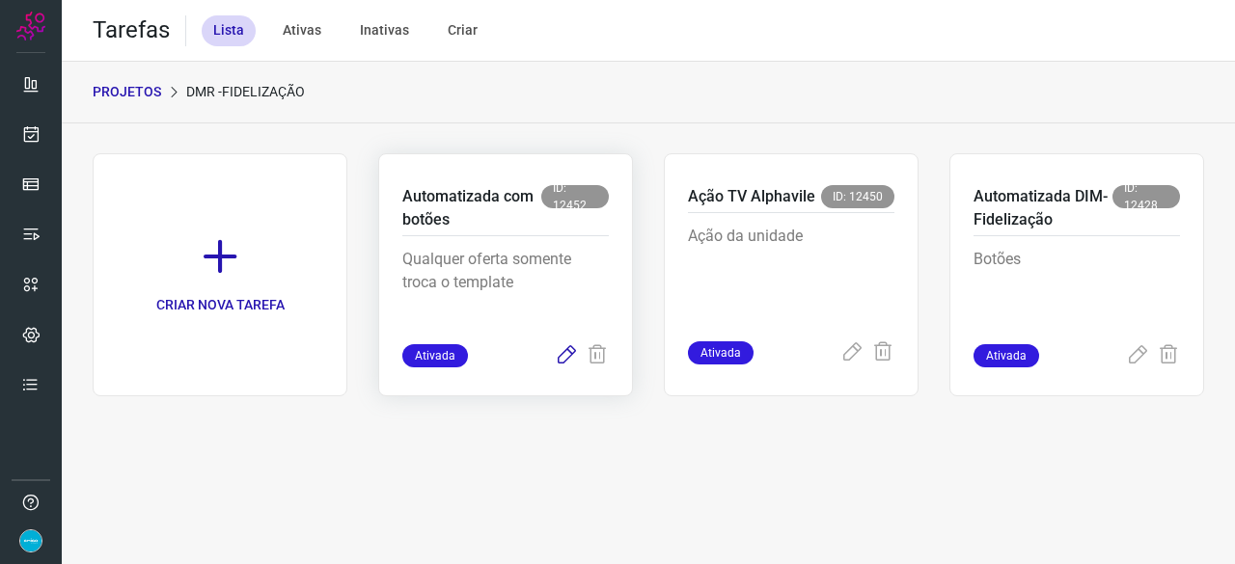
click at [565, 356] on icon at bounding box center [566, 355] width 23 height 23
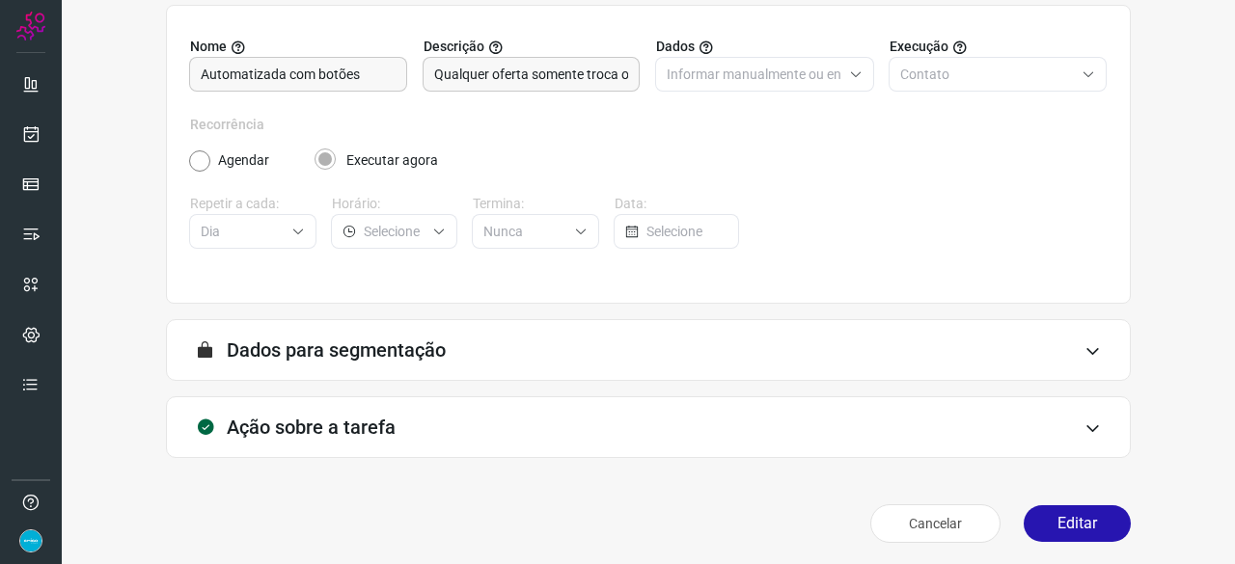
scroll to position [188, 0]
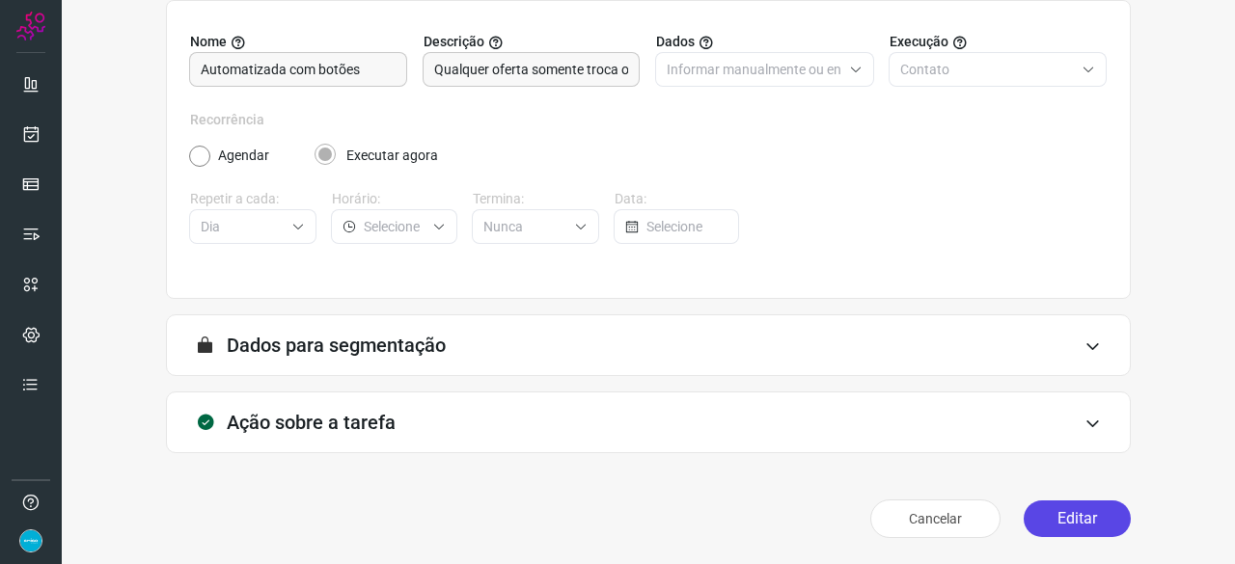
click at [1079, 517] on button "Editar" at bounding box center [1077, 519] width 107 height 37
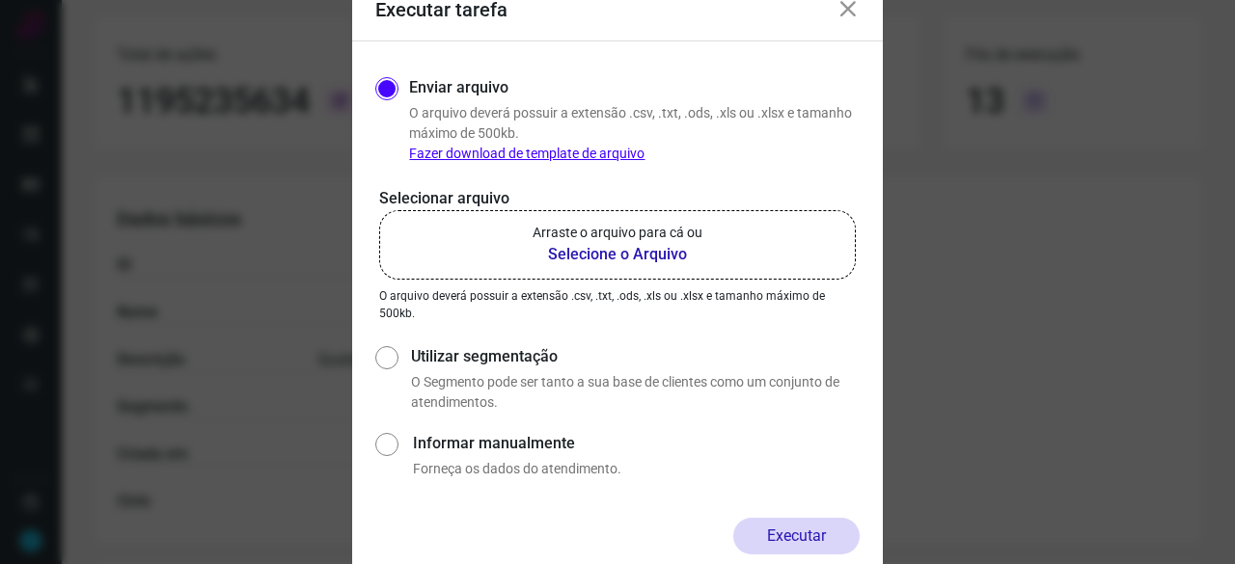
click at [622, 254] on b "Selecione o Arquivo" at bounding box center [618, 254] width 170 height 23
click at [0, 0] on input "Arraste o arquivo para cá ou Selecione o Arquivo" at bounding box center [0, 0] width 0 height 0
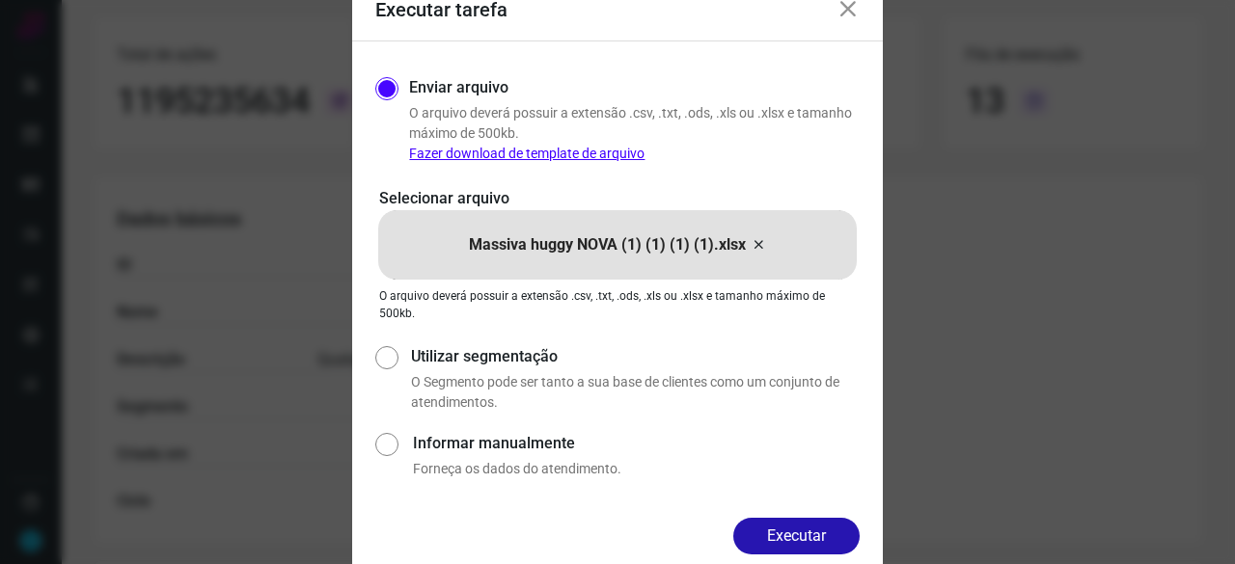
drag, startPoint x: 819, startPoint y: 532, endPoint x: 863, endPoint y: 554, distance: 49.6
click at [822, 532] on button "Executar" at bounding box center [796, 536] width 126 height 37
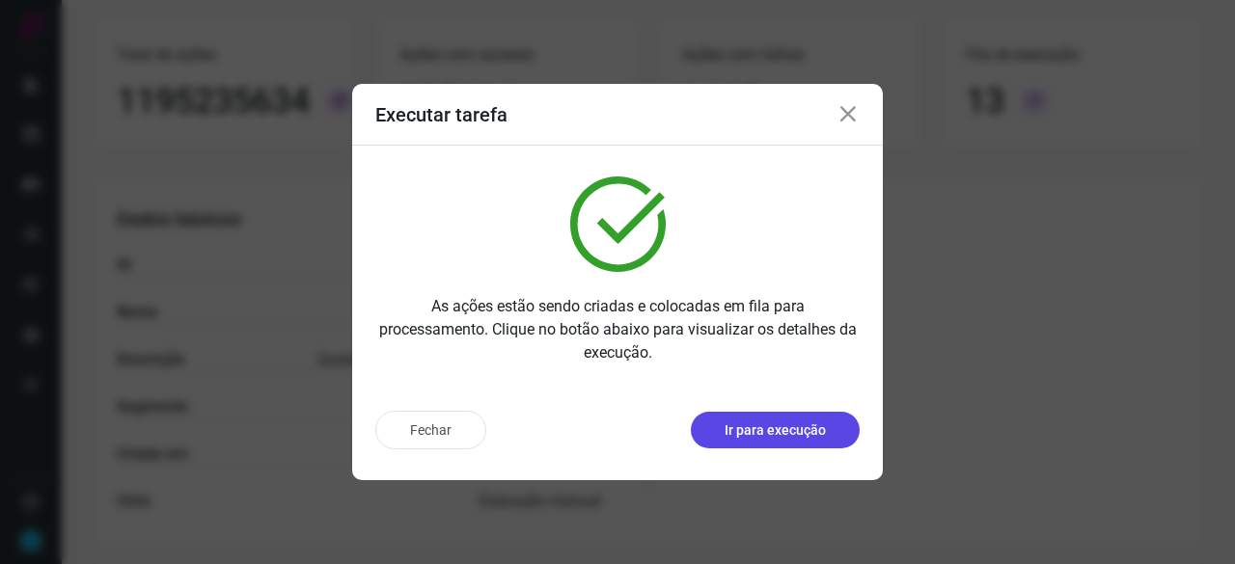
click at [794, 433] on p "Ir para execução" at bounding box center [775, 431] width 101 height 20
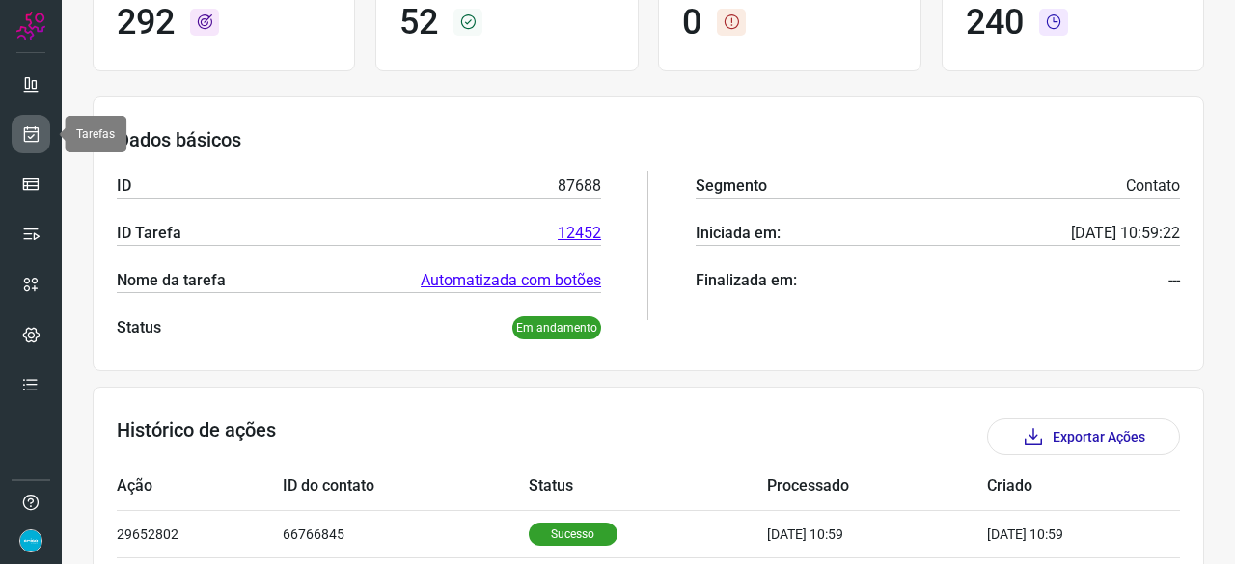
click at [36, 126] on icon at bounding box center [31, 133] width 20 height 19
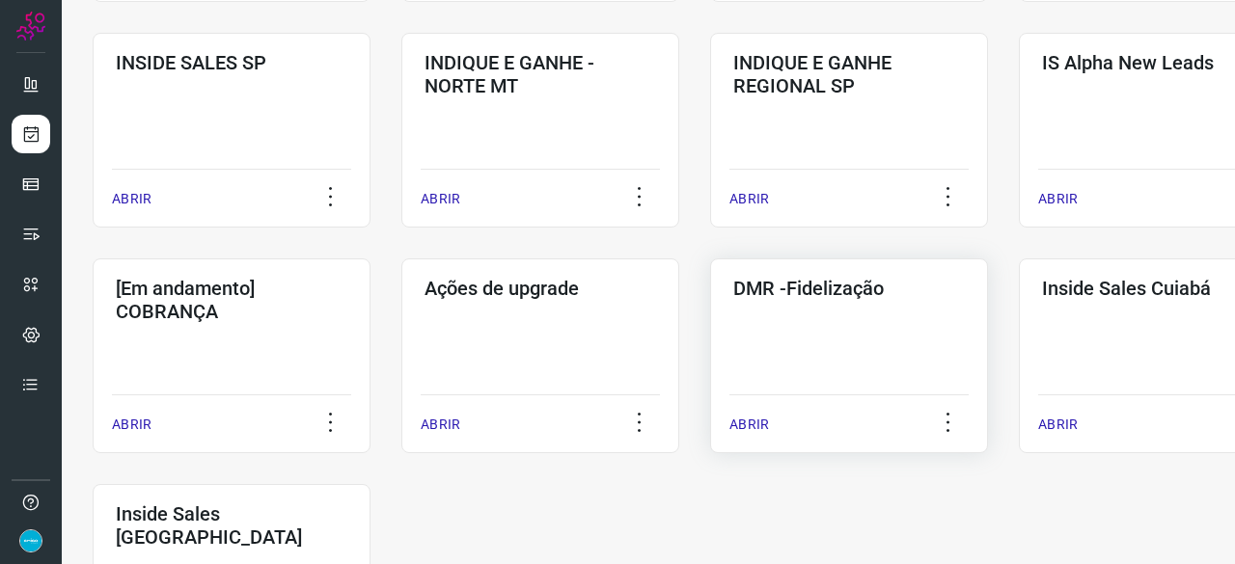
scroll to position [830, 0]
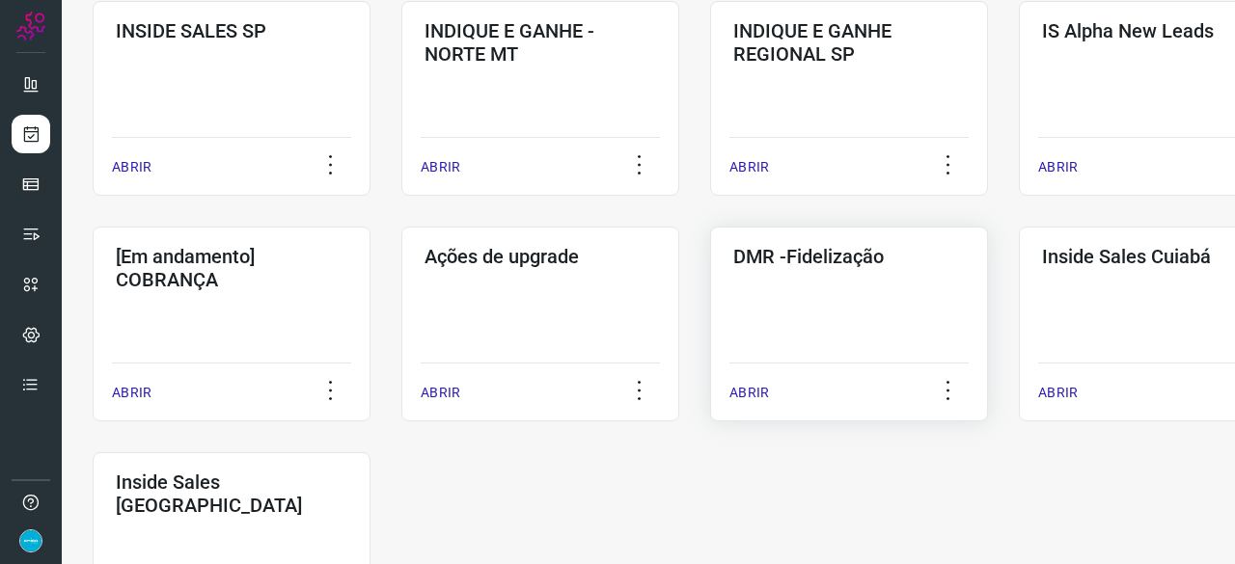
click at [756, 394] on p "ABRIR" at bounding box center [749, 393] width 40 height 20
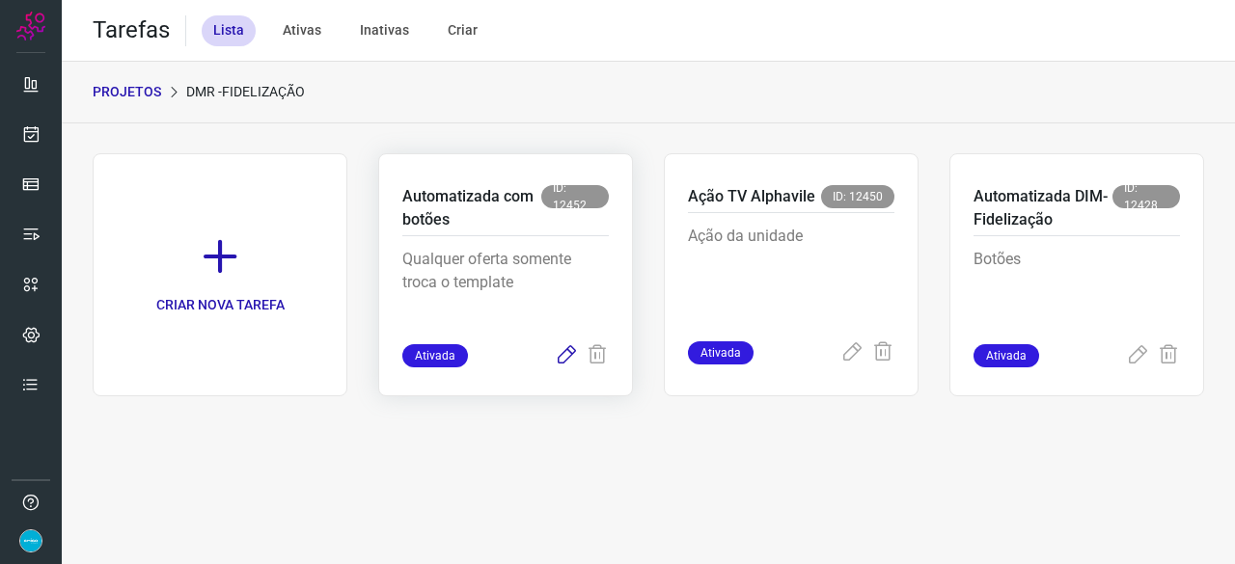
click at [565, 355] on icon at bounding box center [566, 355] width 23 height 23
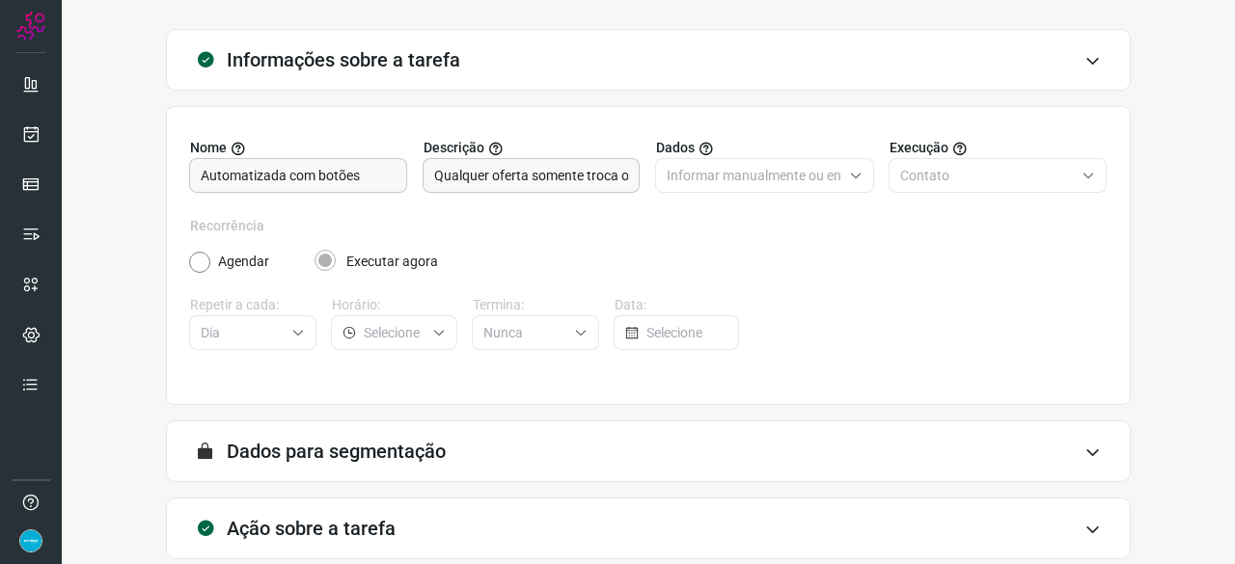
scroll to position [188, 0]
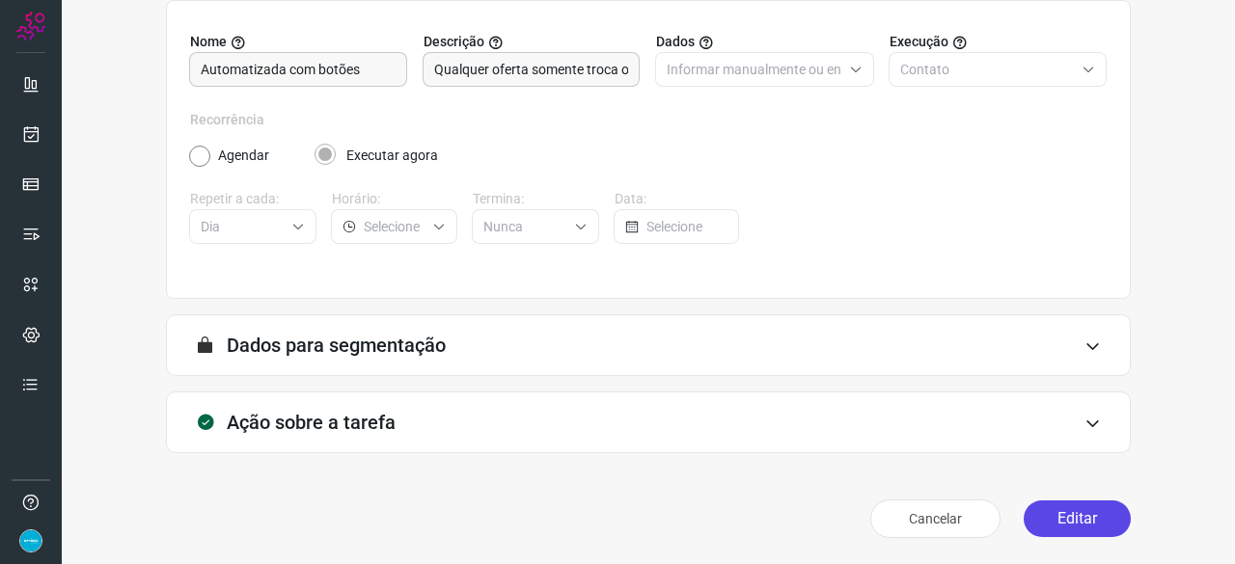
click at [1073, 516] on button "Editar" at bounding box center [1077, 519] width 107 height 37
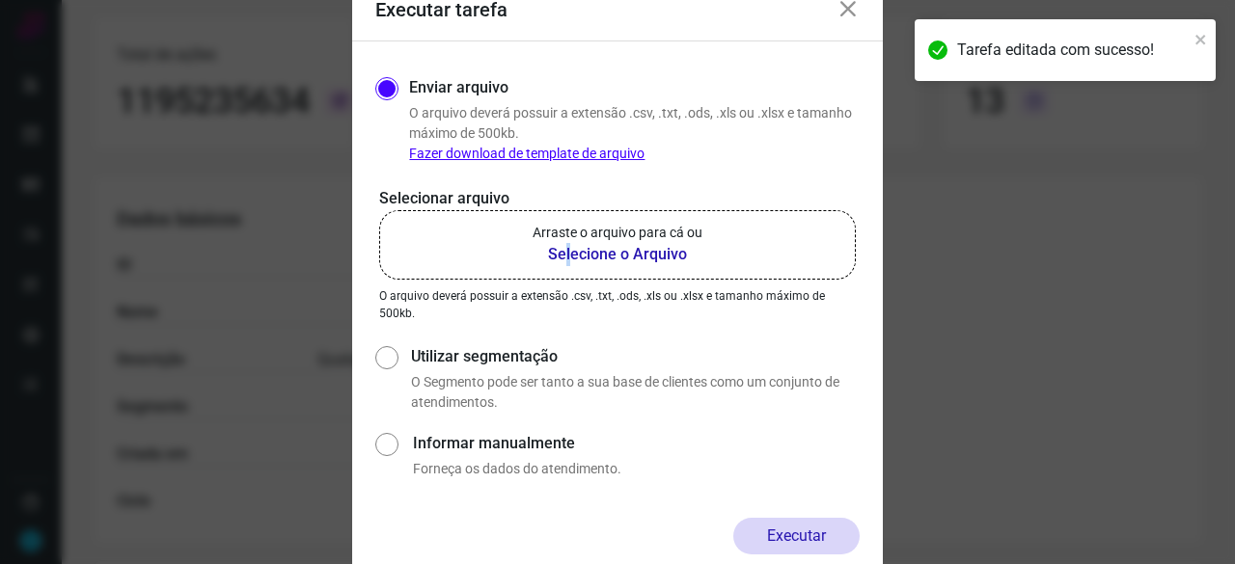
click at [568, 258] on b "Selecione o Arquivo" at bounding box center [618, 254] width 170 height 23
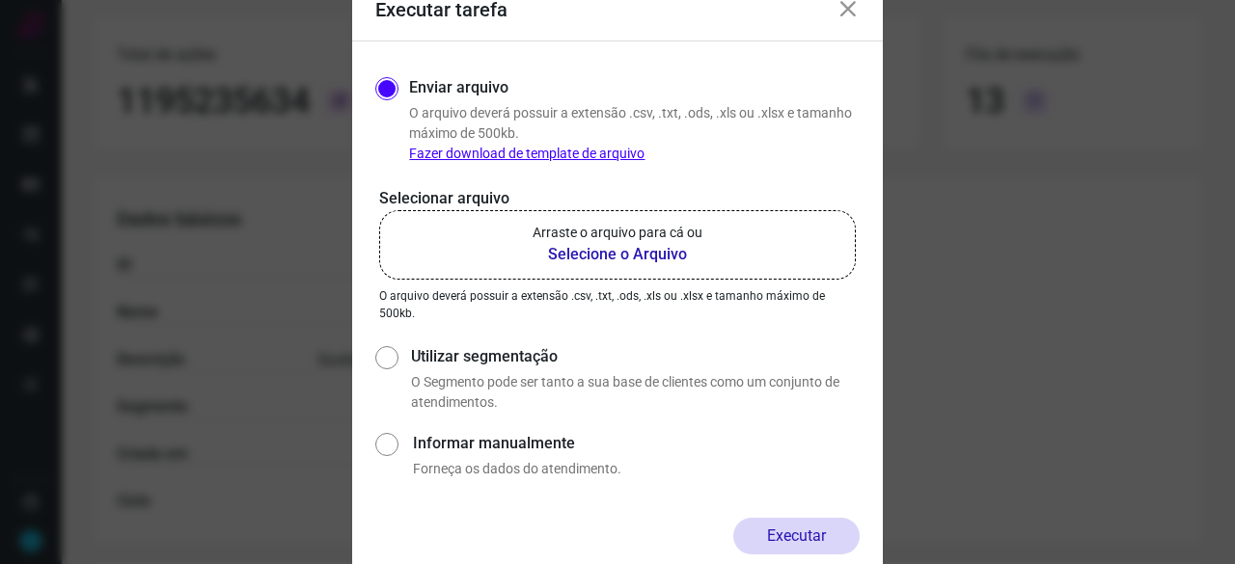
click at [607, 255] on b "Selecione o Arquivo" at bounding box center [618, 254] width 170 height 23
click at [0, 0] on input "Arraste o arquivo para cá ou Selecione o Arquivo" at bounding box center [0, 0] width 0 height 0
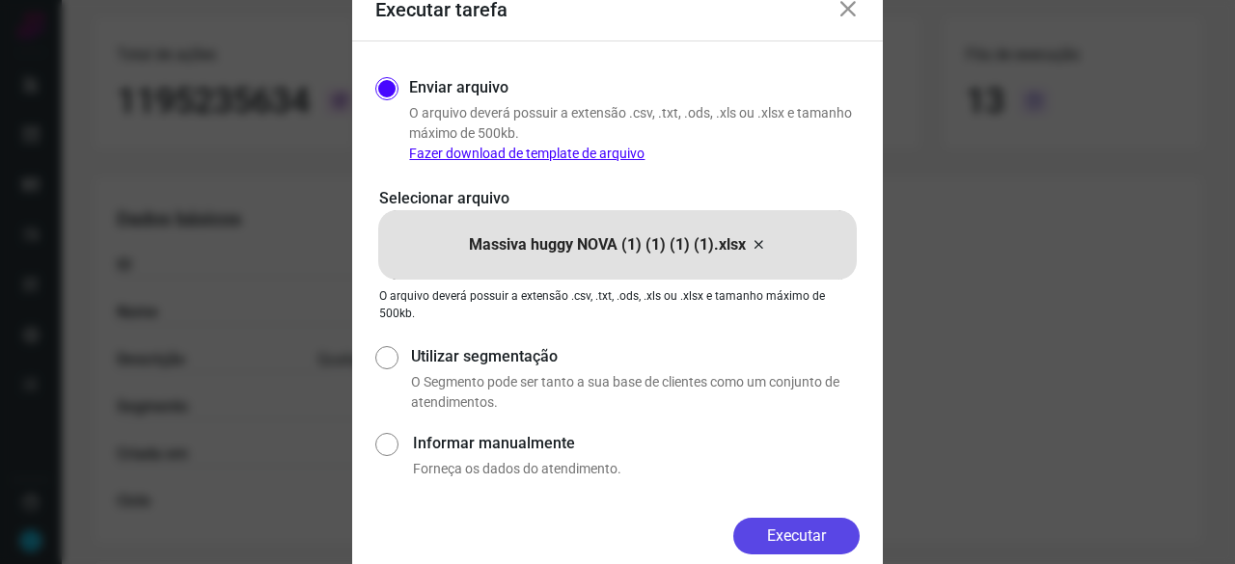
click at [793, 531] on button "Executar" at bounding box center [796, 536] width 126 height 37
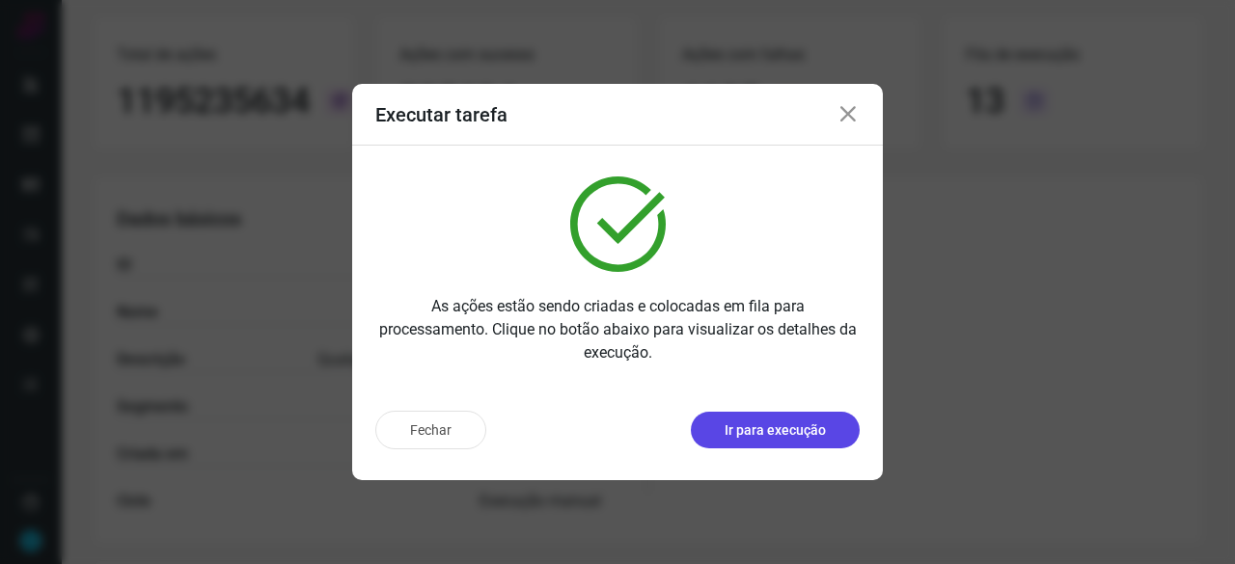
click at [760, 443] on button "Ir para execução" at bounding box center [775, 430] width 169 height 37
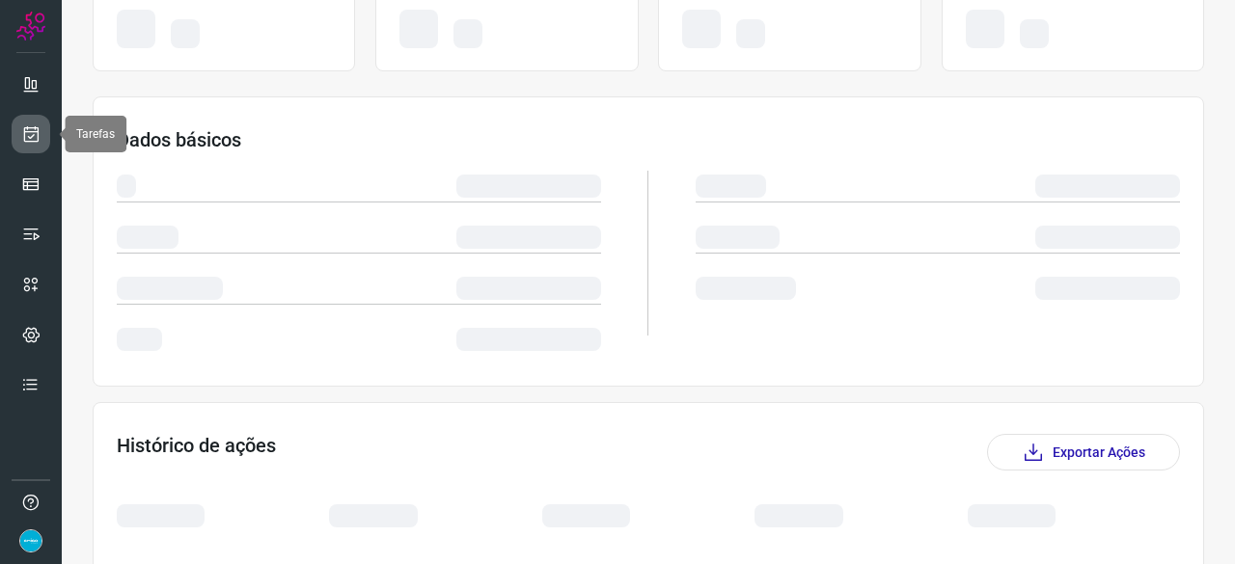
click at [41, 134] on link at bounding box center [31, 134] width 39 height 39
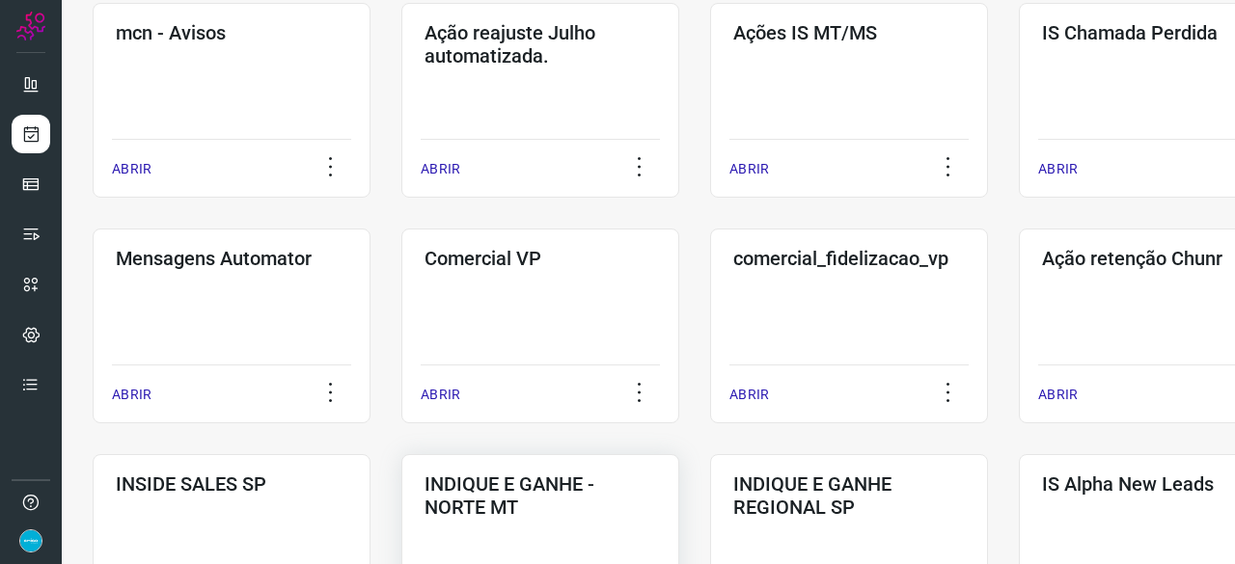
scroll to position [637, 0]
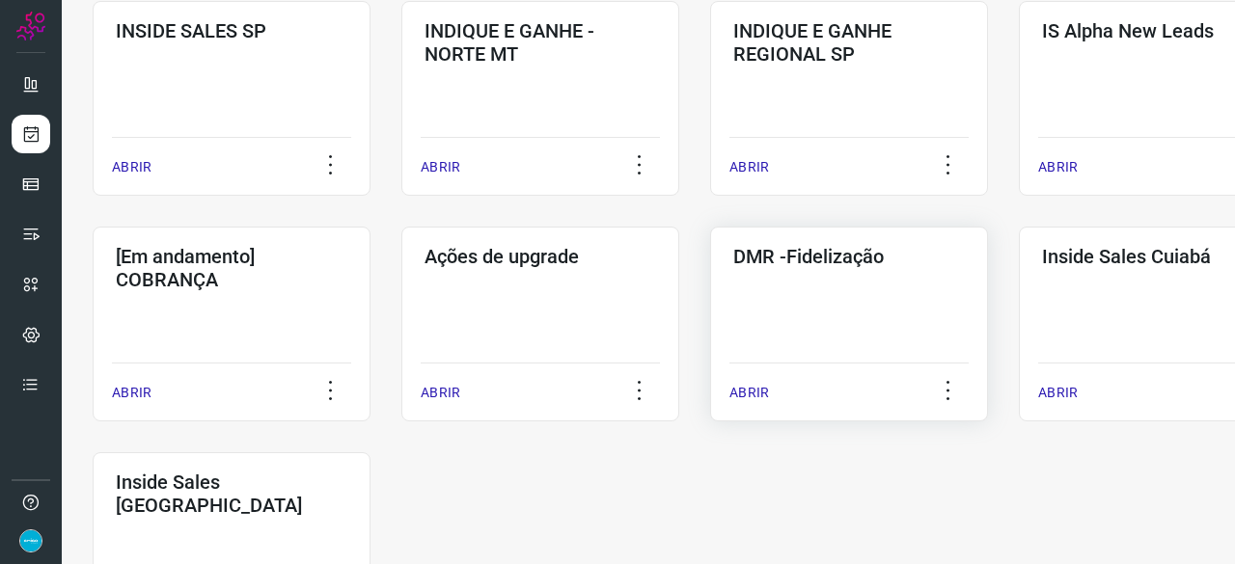
click at [758, 393] on p "ABRIR" at bounding box center [749, 393] width 40 height 20
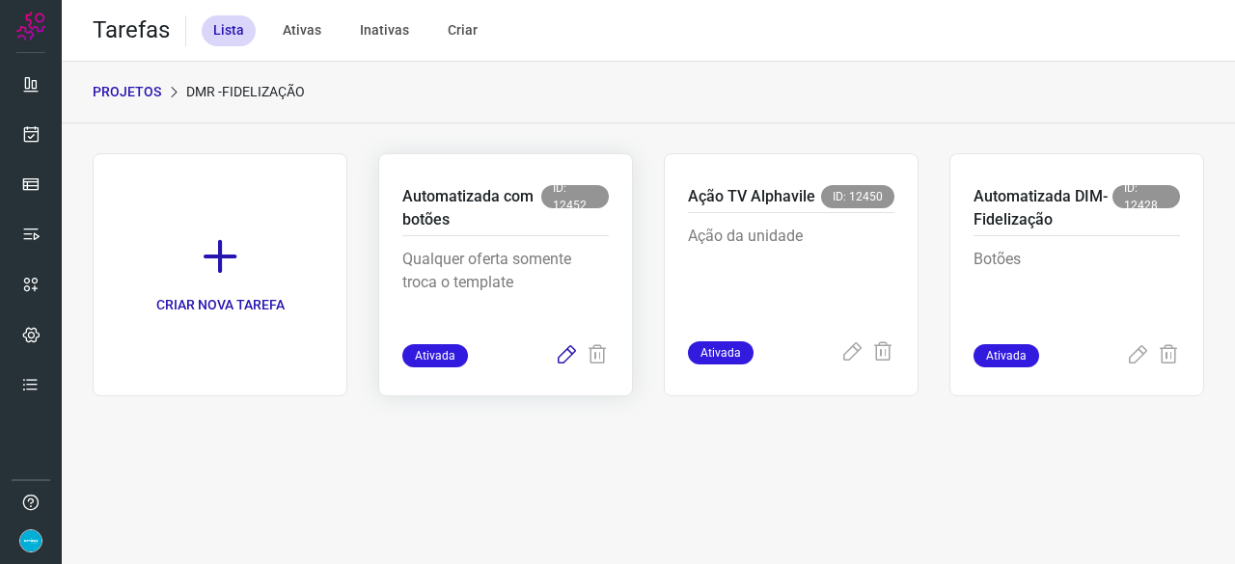
click at [566, 352] on icon at bounding box center [566, 355] width 23 height 23
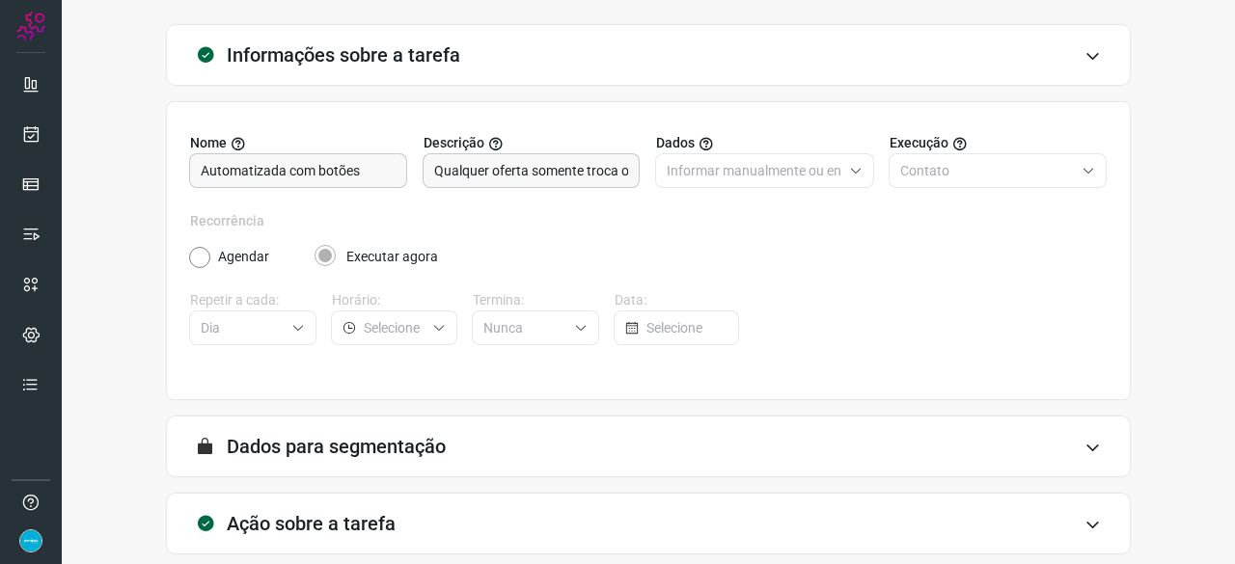
scroll to position [188, 0]
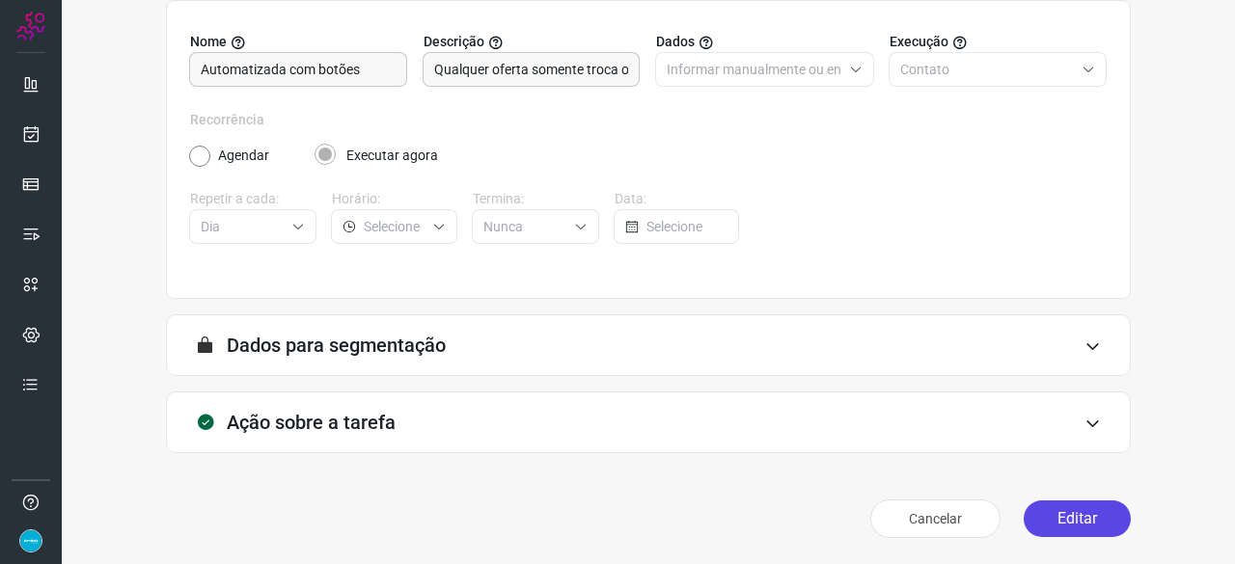
click at [1054, 514] on button "Editar" at bounding box center [1077, 519] width 107 height 37
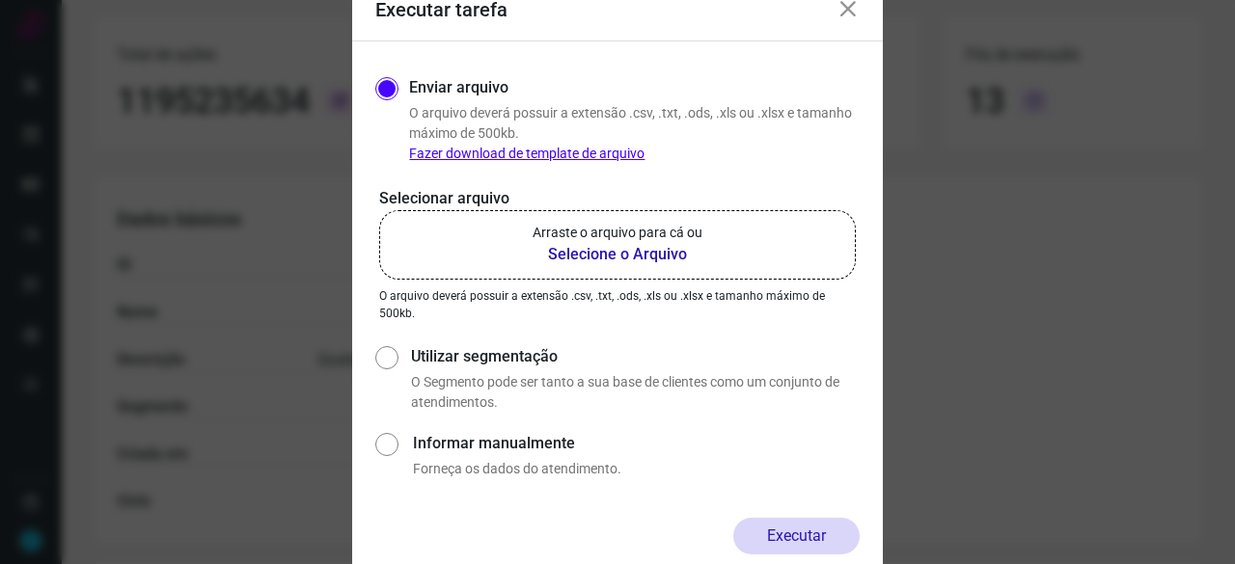
click at [583, 250] on b "Selecione o Arquivo" at bounding box center [618, 254] width 170 height 23
click at [0, 0] on input "Arraste o arquivo para cá ou Selecione o Arquivo" at bounding box center [0, 0] width 0 height 0
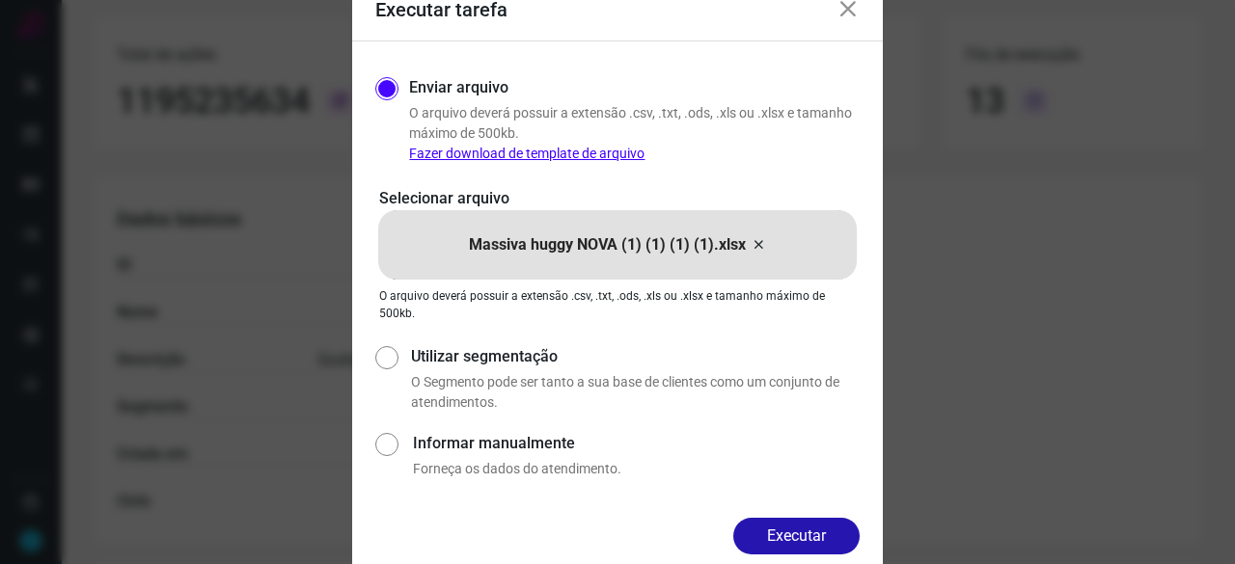
click at [832, 534] on button "Executar" at bounding box center [796, 536] width 126 height 37
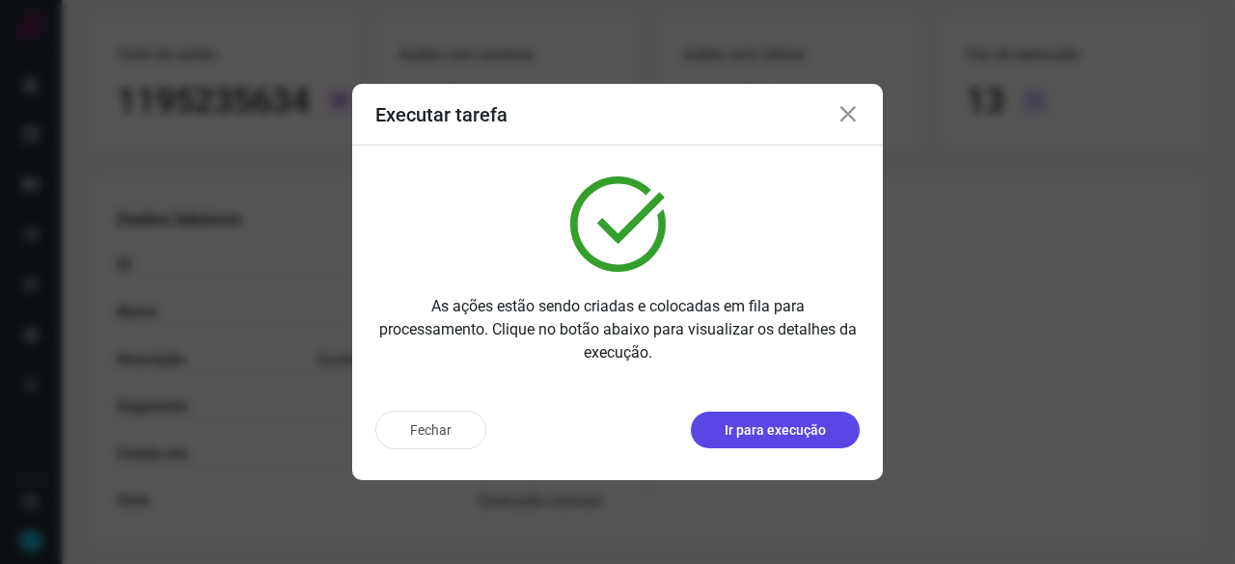
click at [809, 440] on p "Ir para execução" at bounding box center [775, 431] width 101 height 20
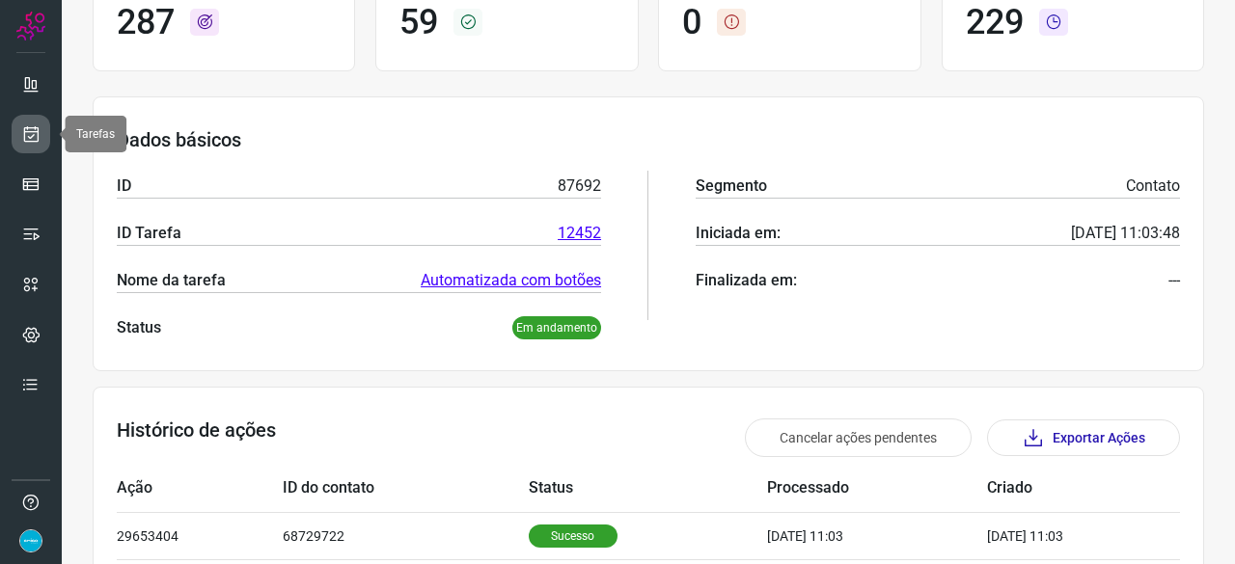
click at [29, 132] on icon at bounding box center [31, 133] width 20 height 19
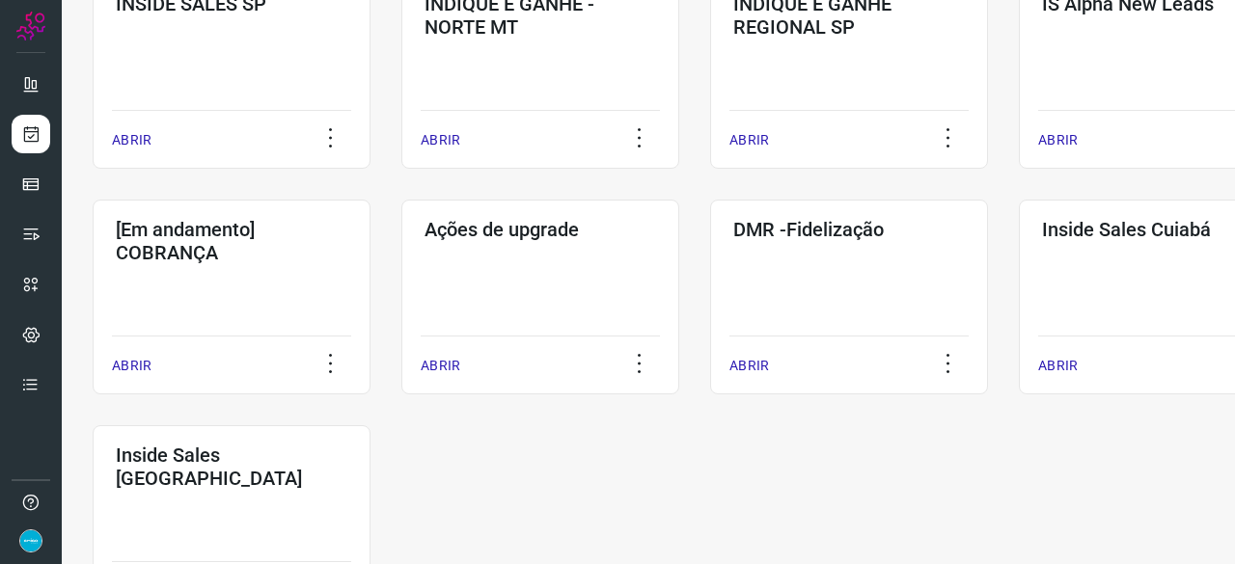
scroll to position [926, 0]
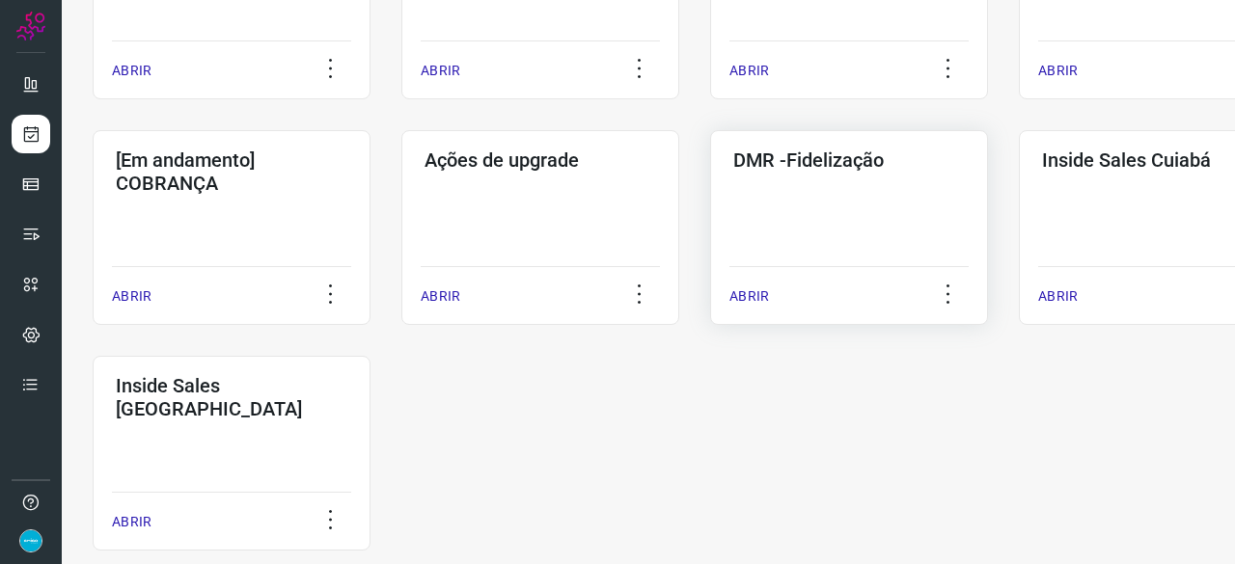
click at [751, 298] on p "ABRIR" at bounding box center [749, 297] width 40 height 20
